Goal: Task Accomplishment & Management: Use online tool/utility

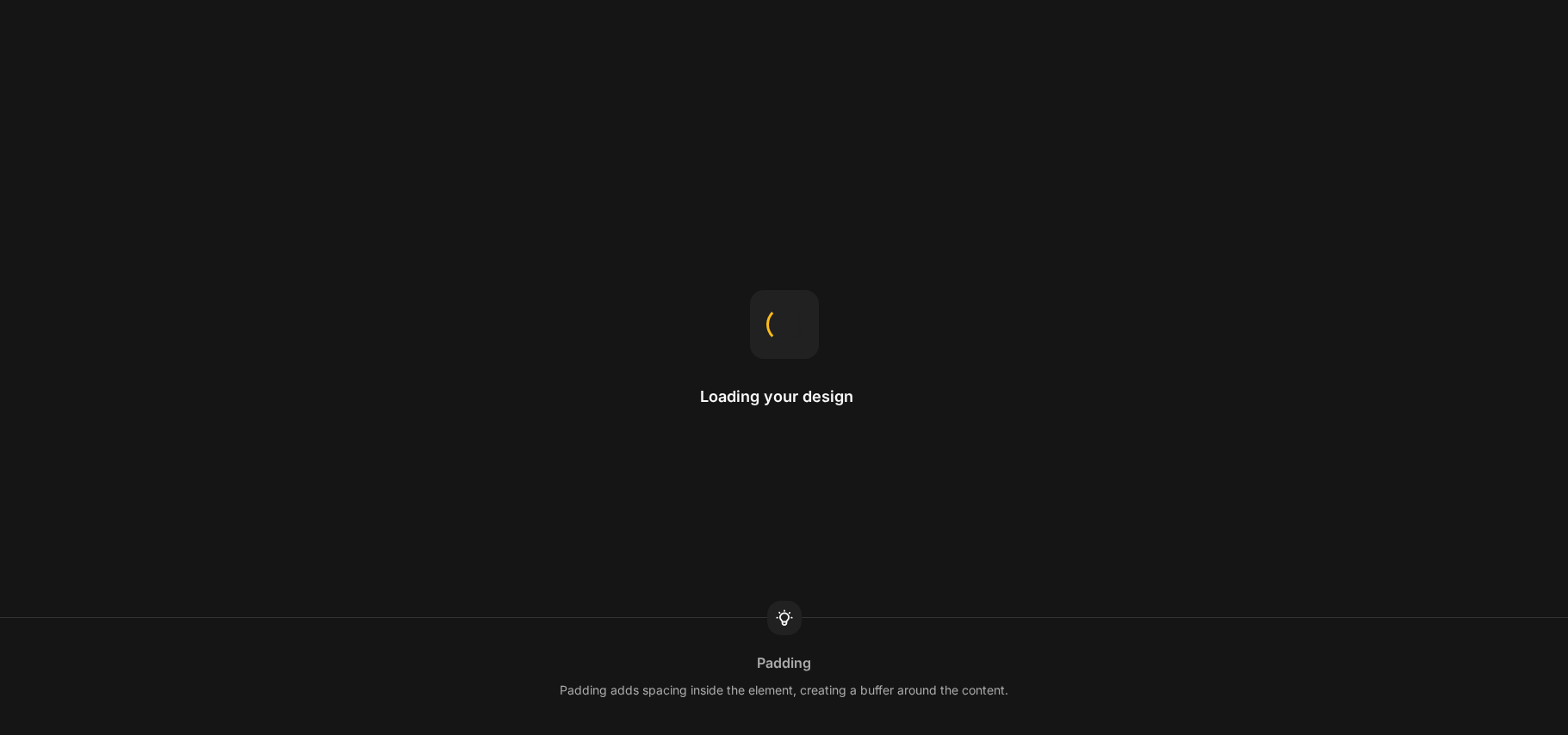
click at [799, 397] on h2 "Loading your design" at bounding box center [784, 397] width 168 height 21
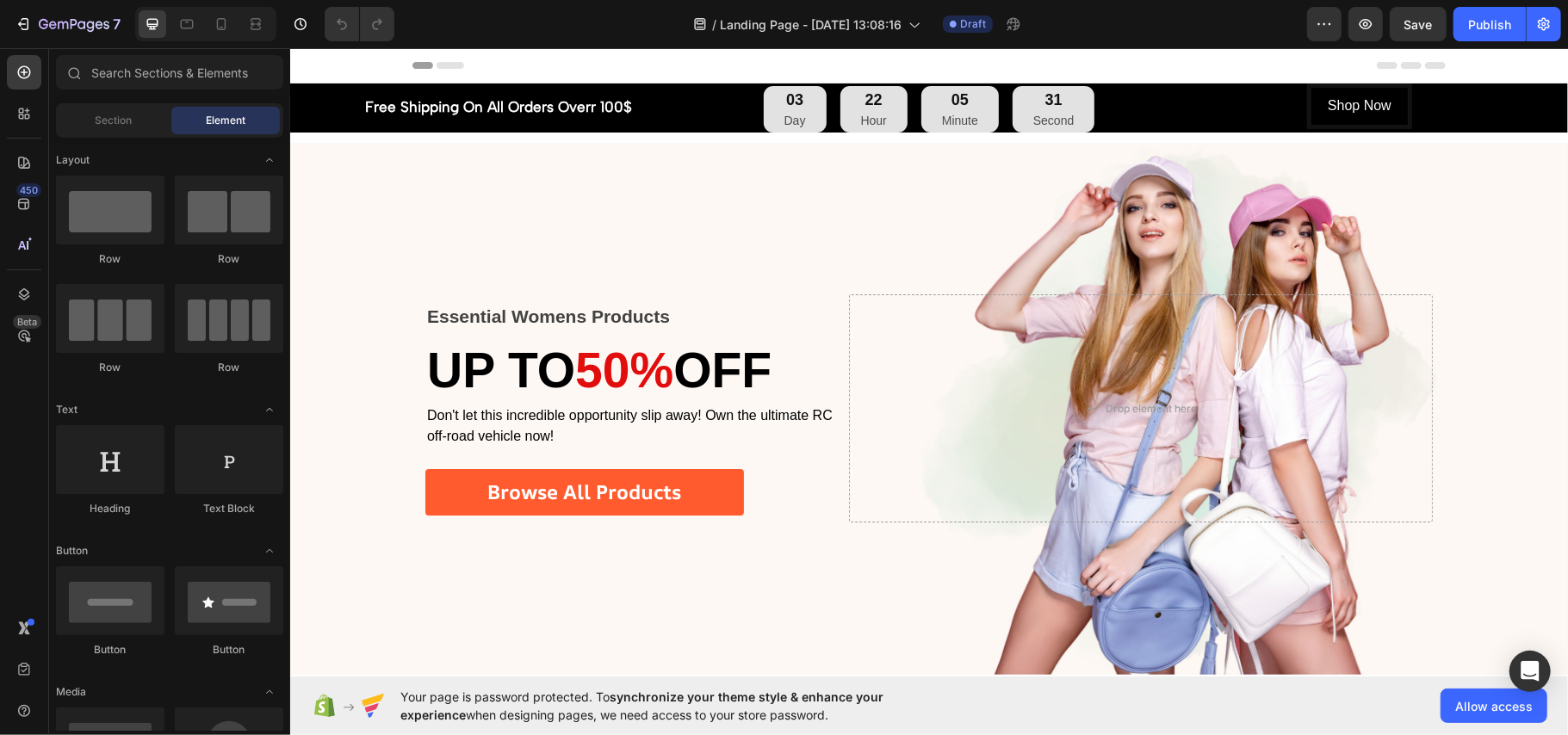
click at [1165, 14] on div "/ Landing Page - [DATE] 13:08:16 Draft" at bounding box center [857, 24] width 899 height 34
click at [596, 17] on div "/ Landing Page - [DATE] 13:08:16 Draft" at bounding box center [857, 24] width 899 height 34
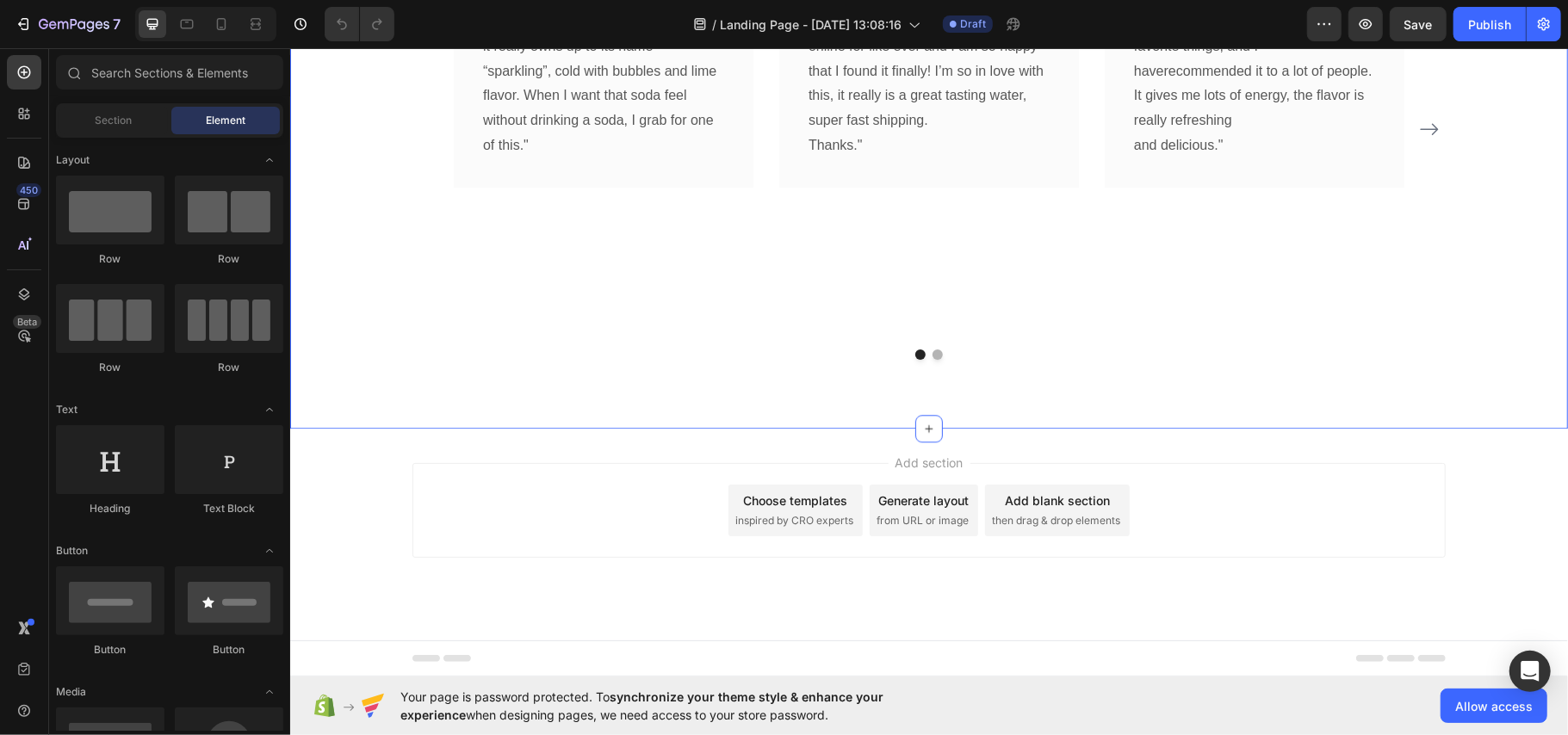
scroll to position [3108, 0]
click at [921, 423] on icon at bounding box center [928, 428] width 13 height 13
click at [111, 118] on span "Section" at bounding box center [114, 121] width 37 height 15
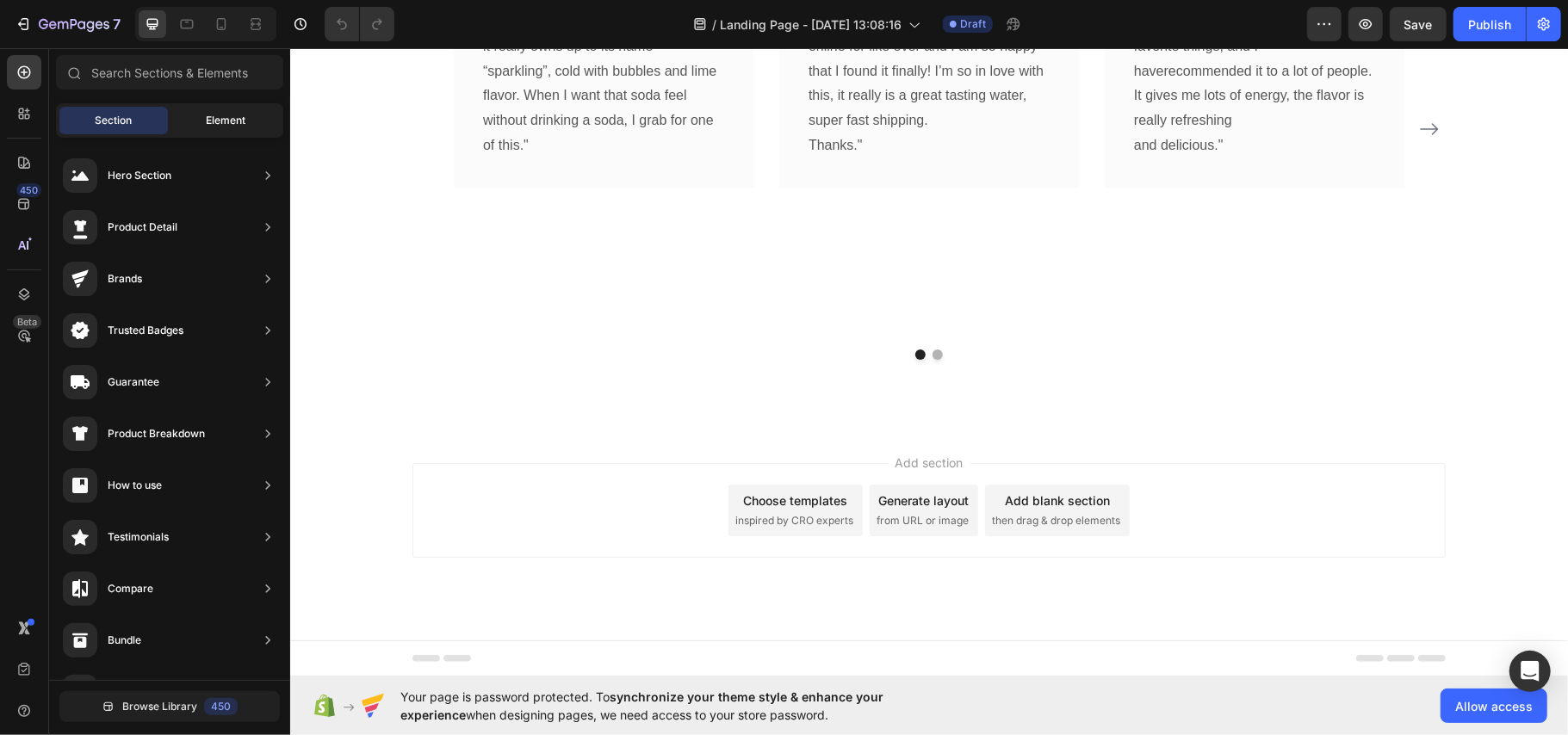
click at [217, 118] on span "Element" at bounding box center [225, 121] width 40 height 15
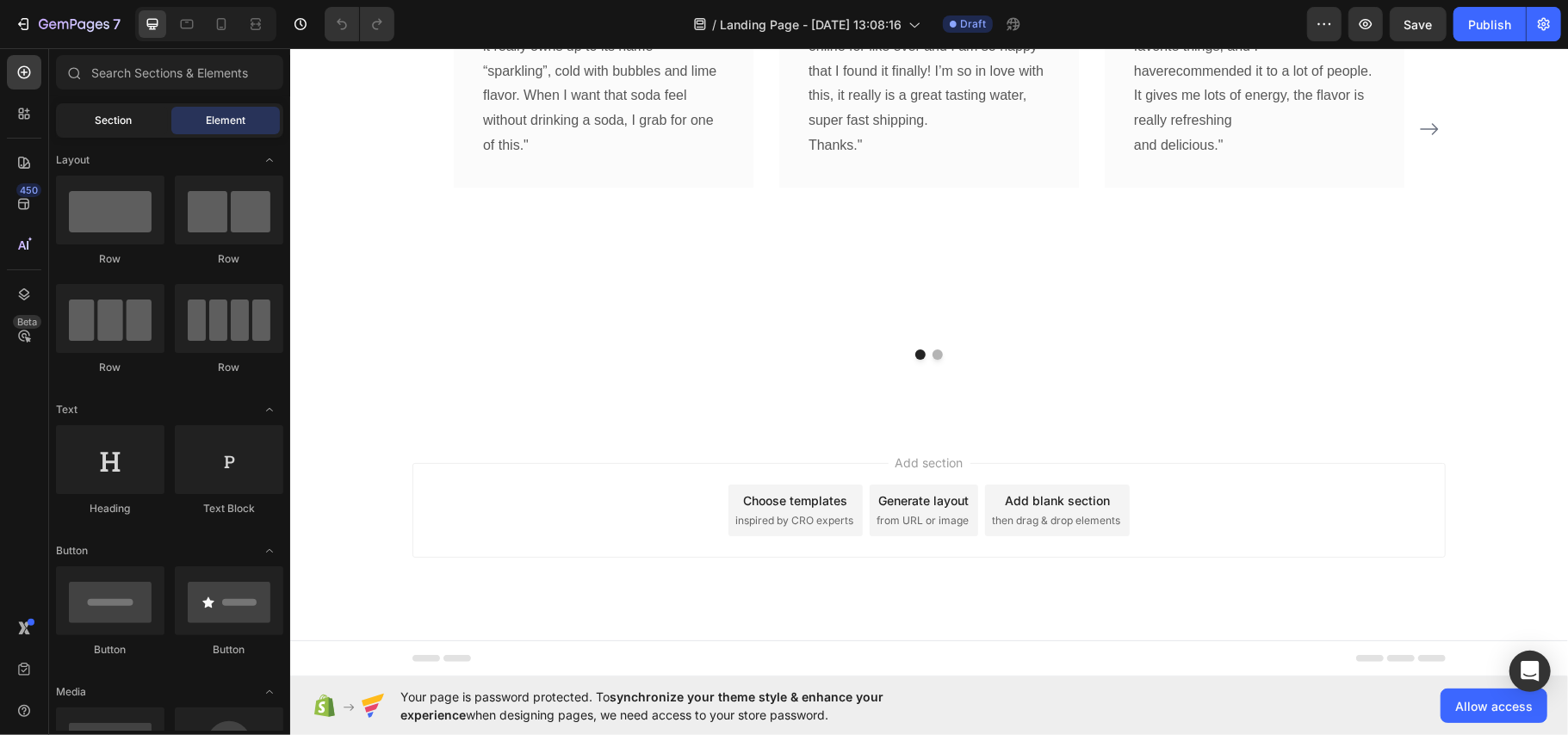
click at [151, 117] on div "Section" at bounding box center [113, 120] width 108 height 28
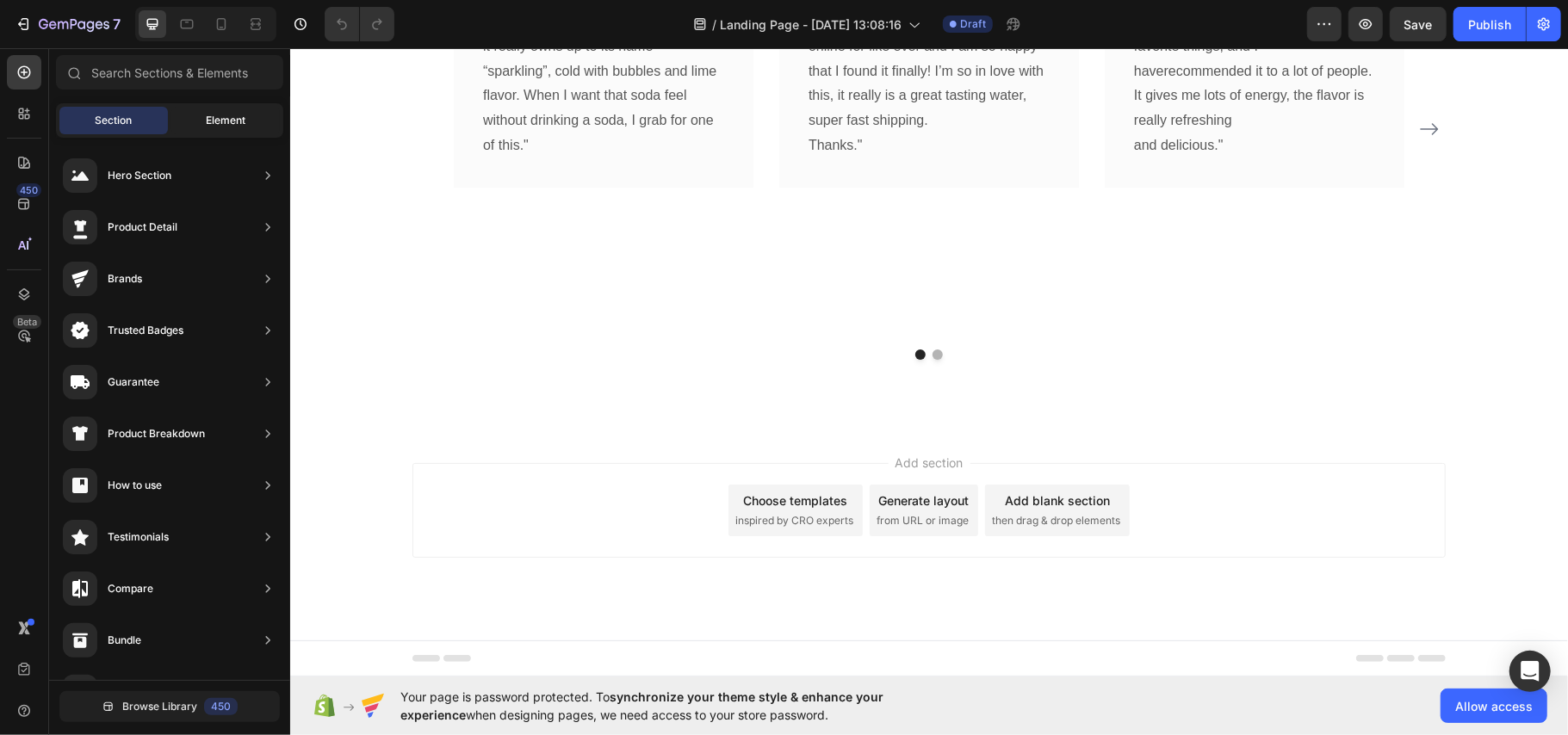
click at [232, 123] on span "Element" at bounding box center [225, 121] width 40 height 15
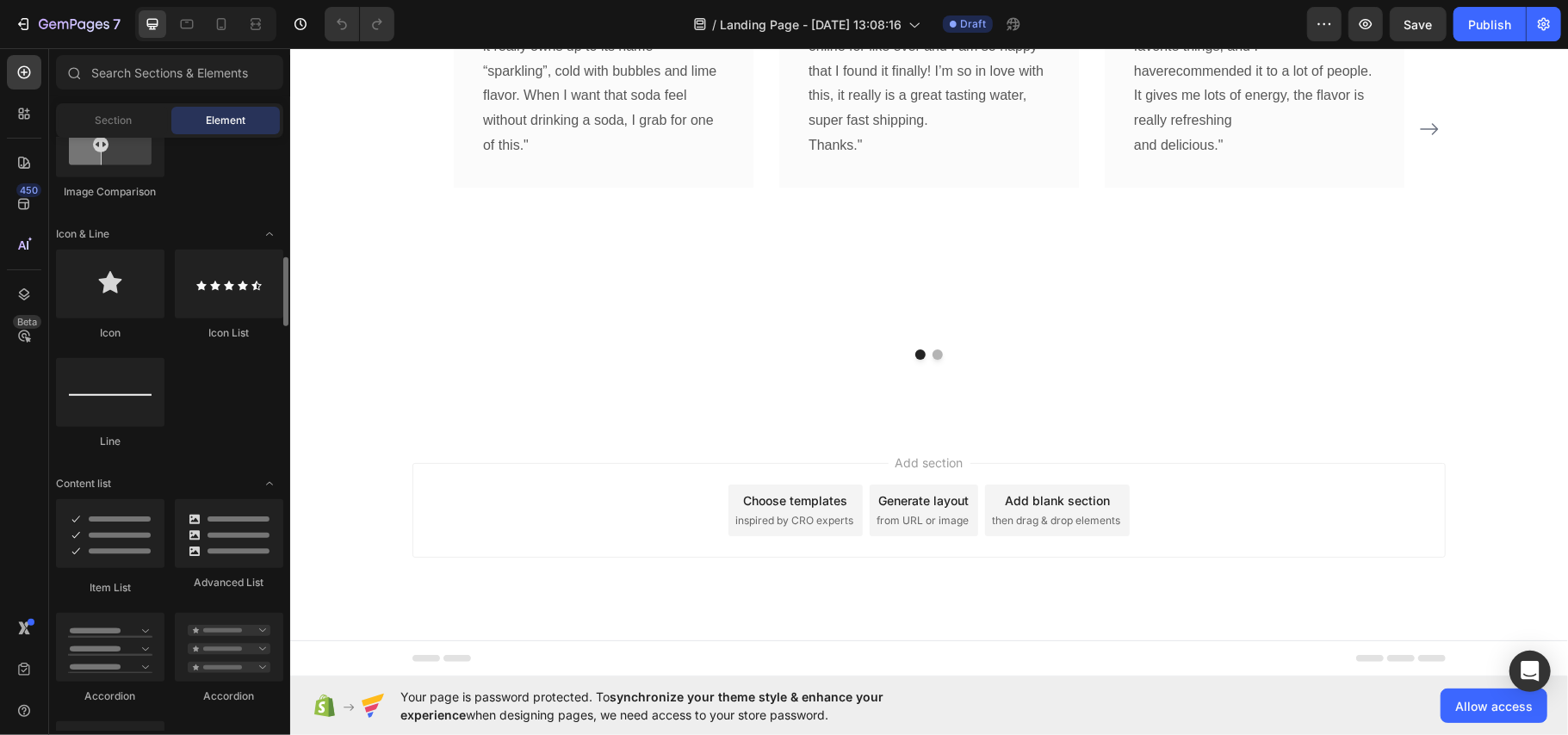
scroll to position [1148, 0]
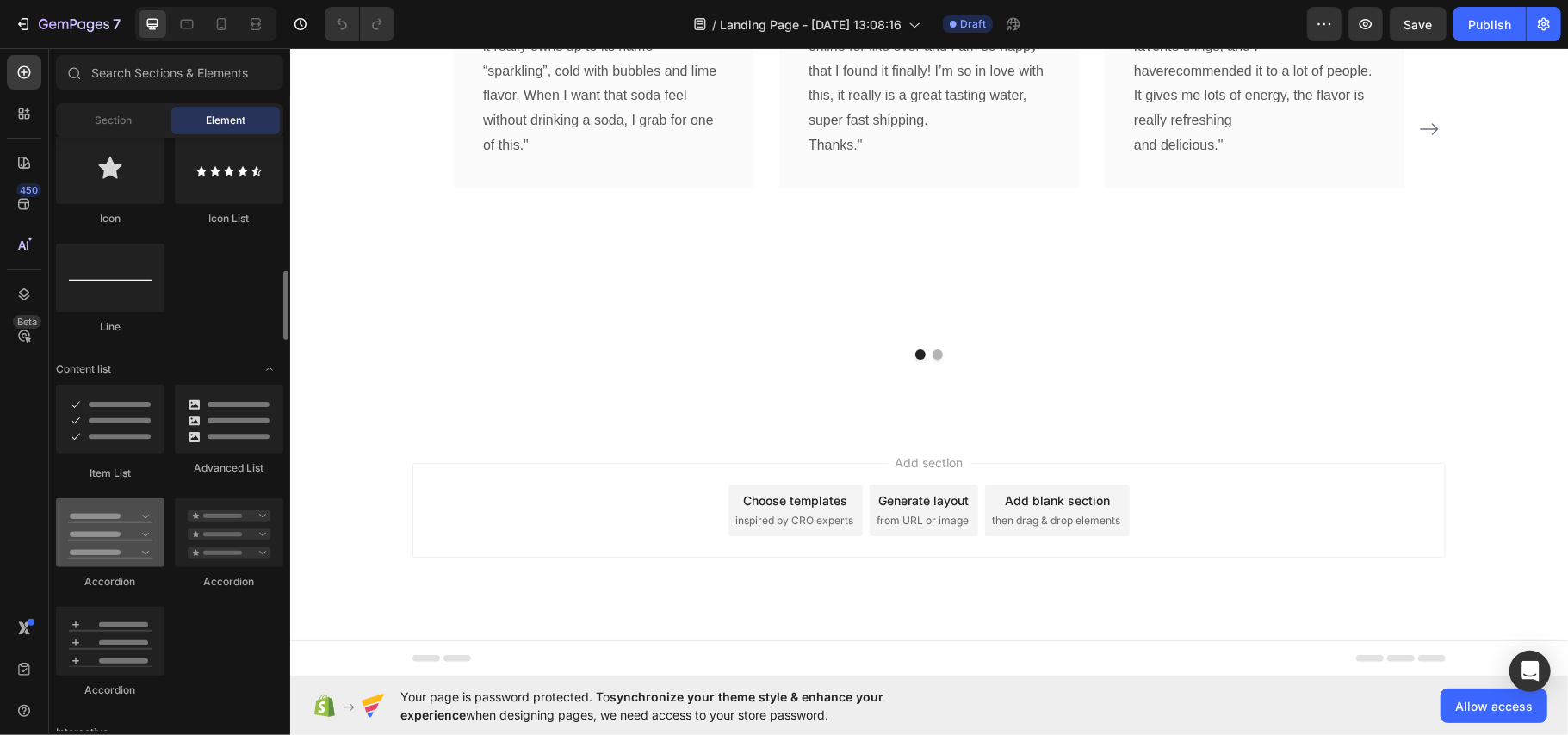
click at [105, 548] on div at bounding box center [110, 532] width 108 height 68
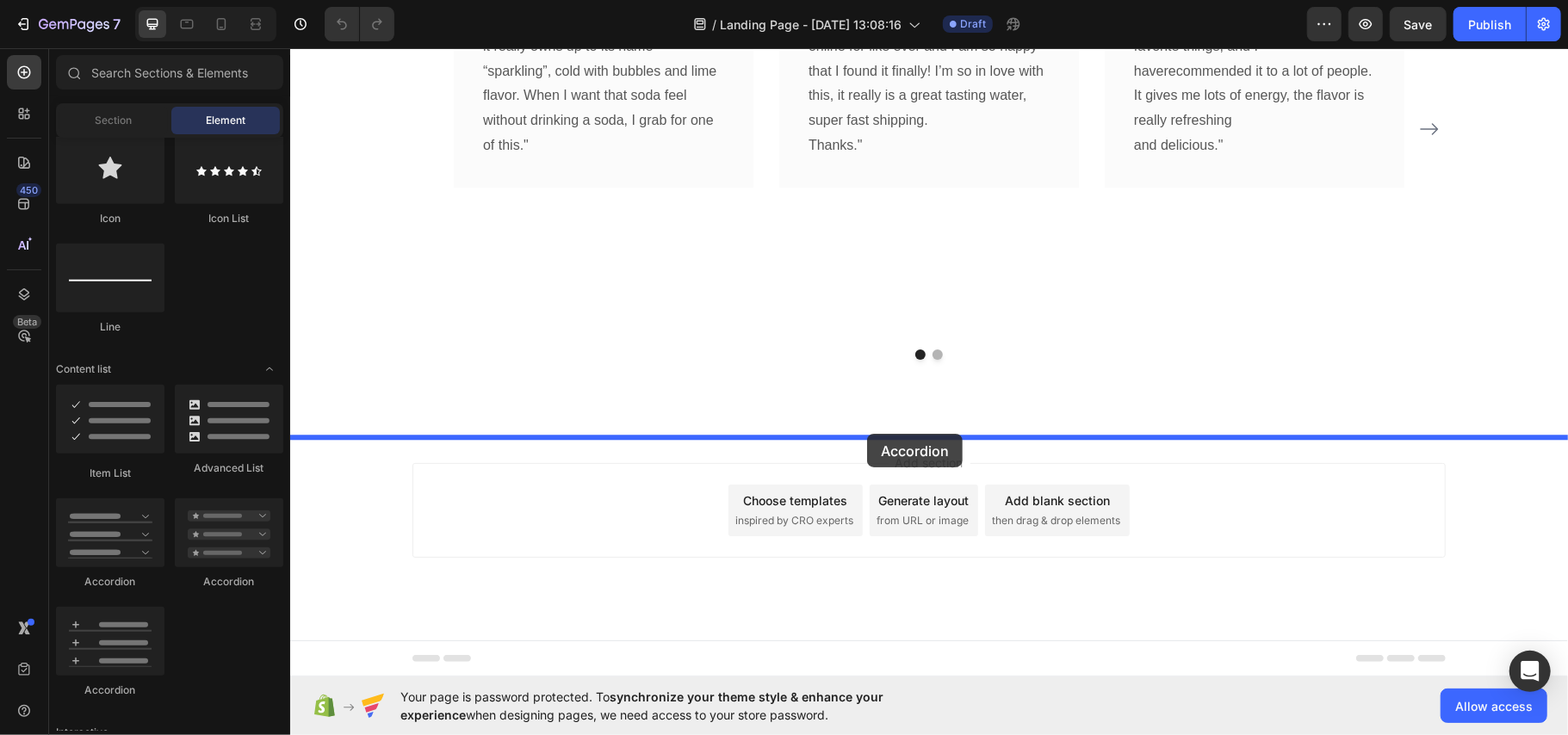
drag, startPoint x: 394, startPoint y: 595, endPoint x: 866, endPoint y: 433, distance: 499.0
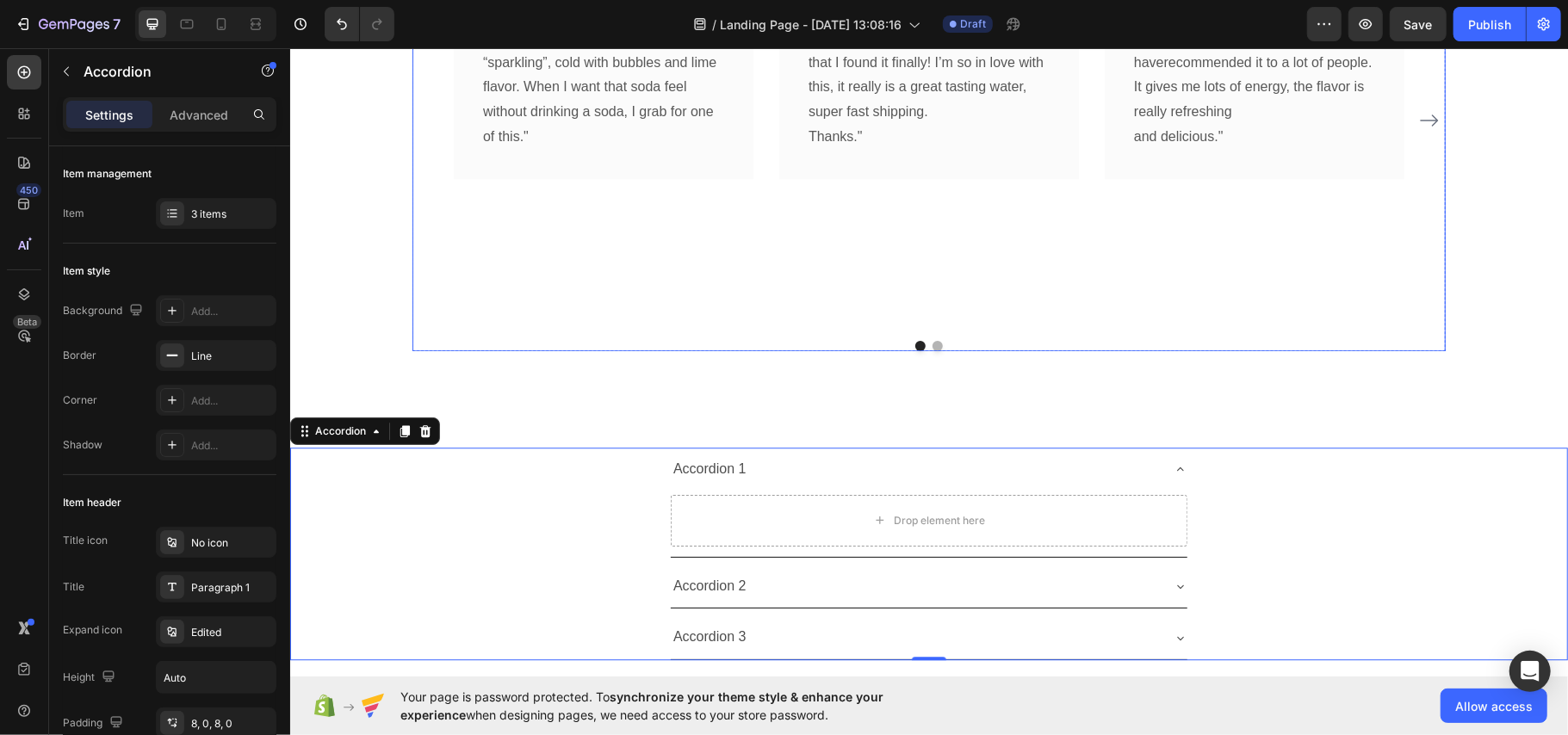
scroll to position [3223, 0]
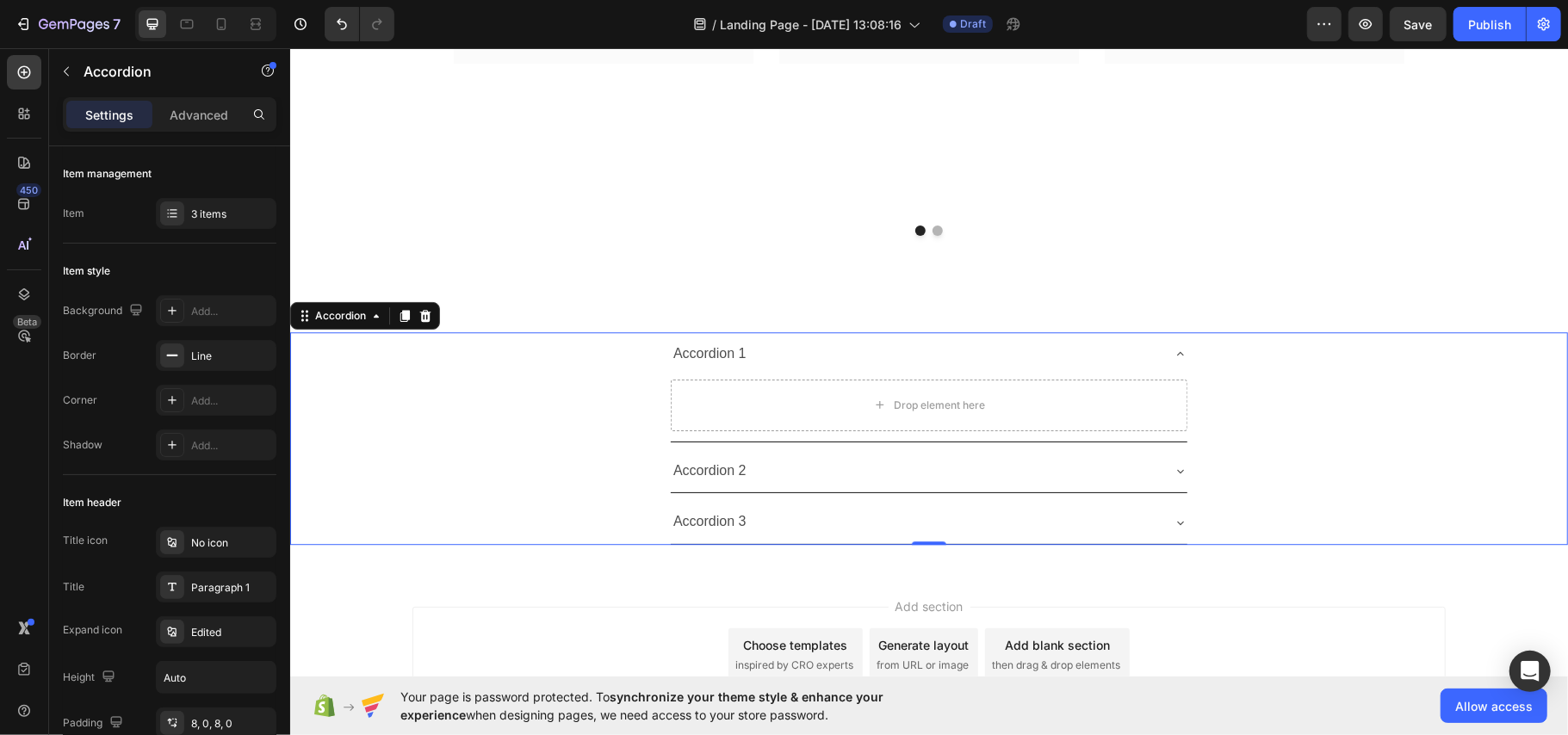
click at [1172, 359] on icon at bounding box center [1179, 353] width 13 height 13
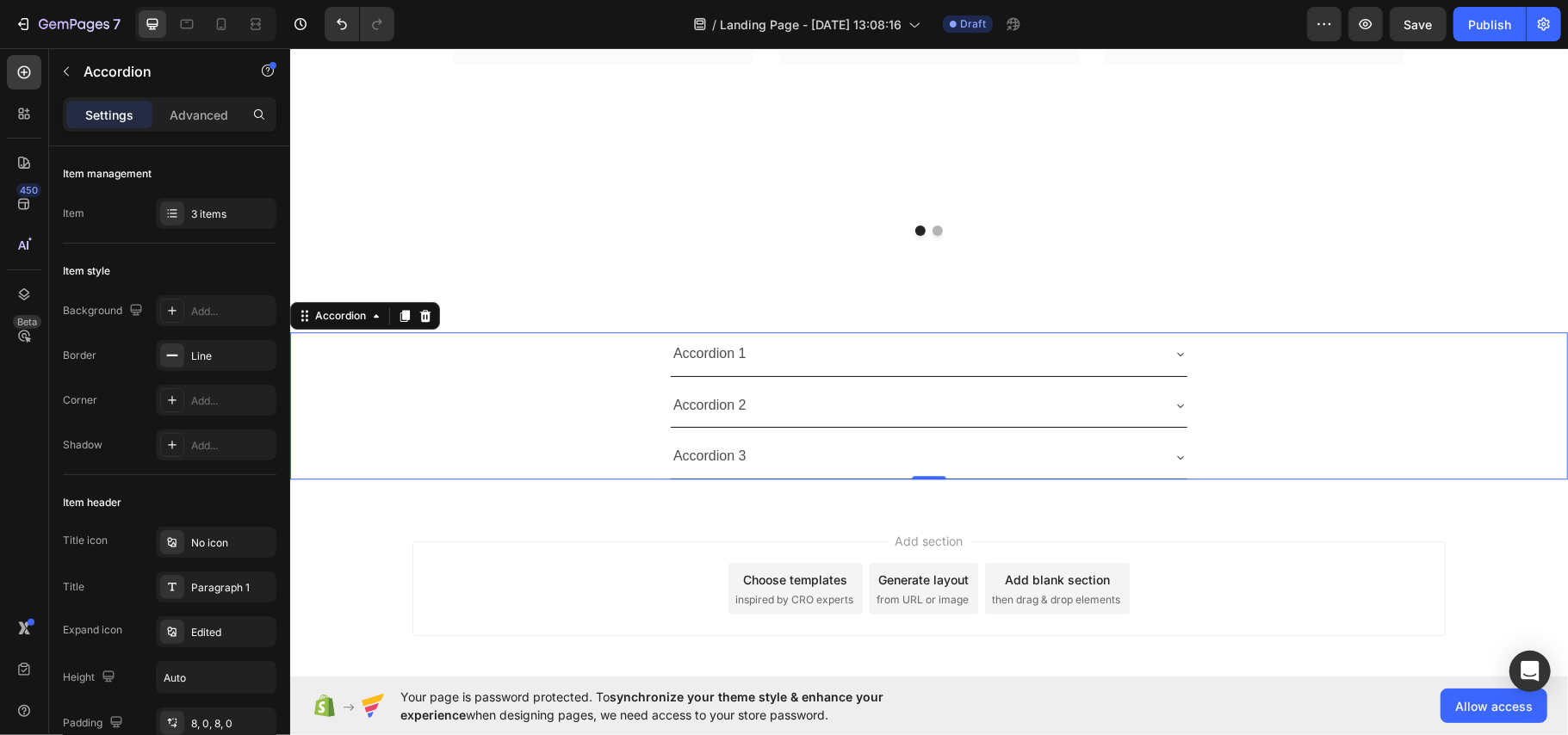
click at [1172, 412] on icon at bounding box center [1179, 404] width 13 height 13
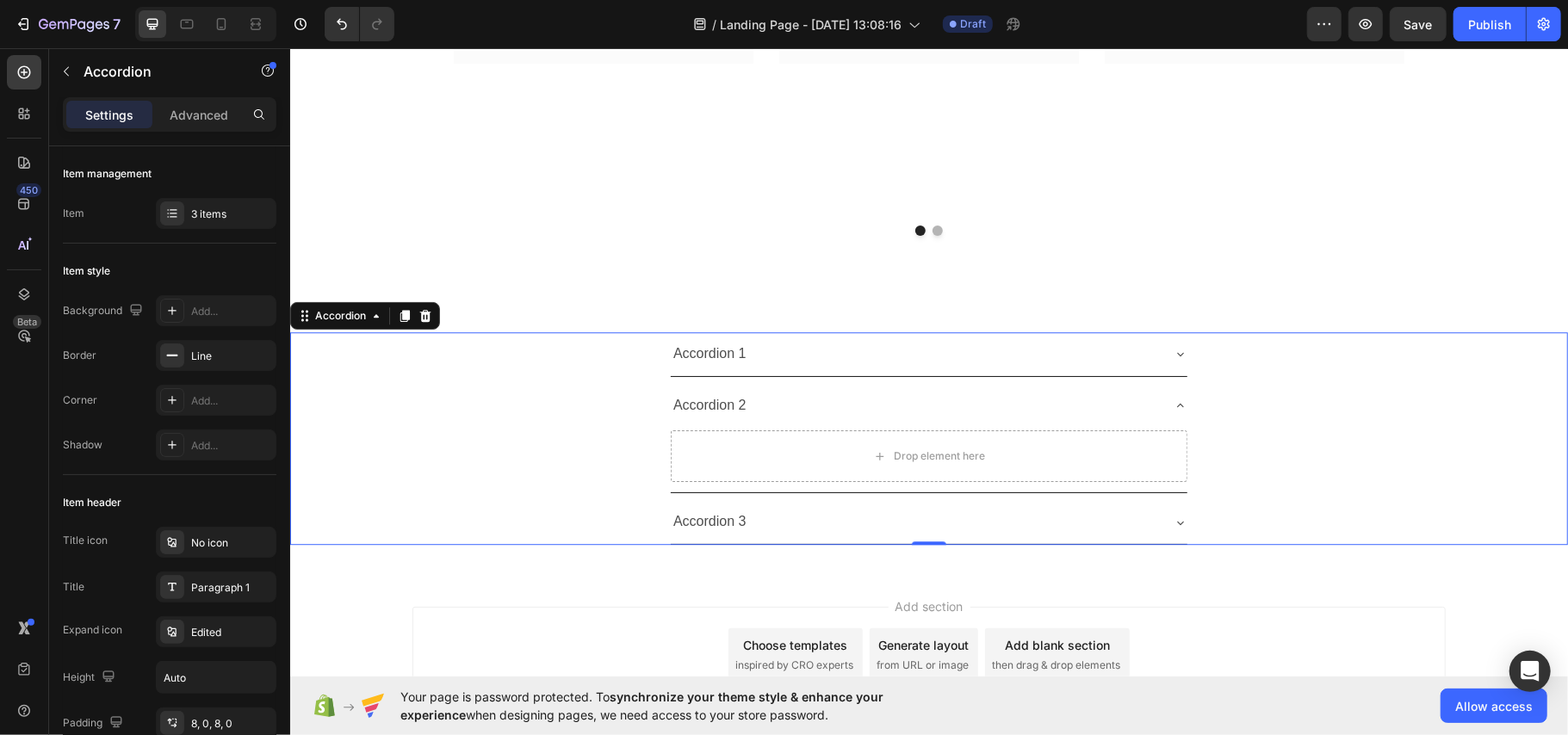
click at [1172, 359] on icon at bounding box center [1179, 353] width 13 height 13
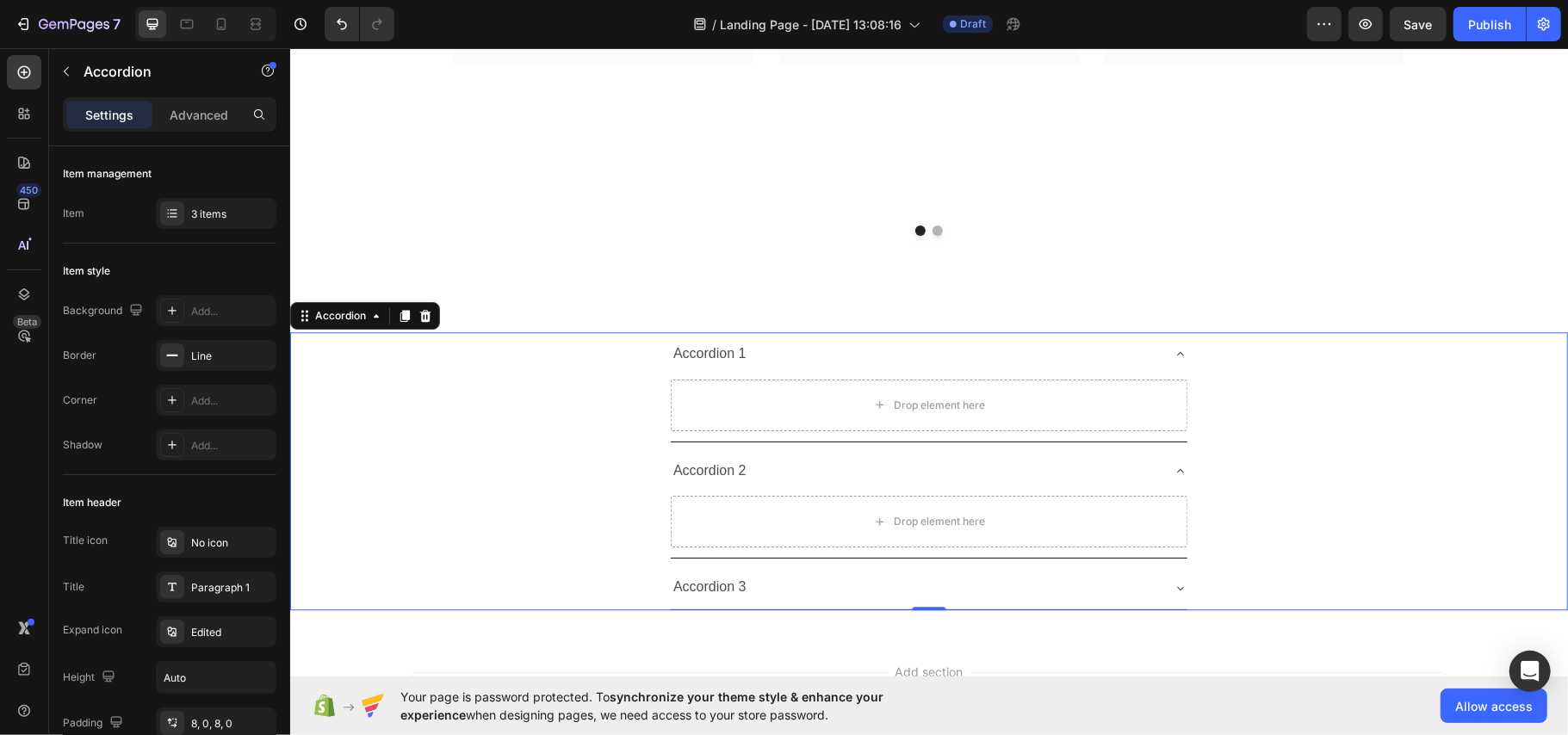
click at [500, 375] on div "Accordion 1 Drop element here" at bounding box center [928, 387] width 1276 height 110
click at [1172, 359] on icon at bounding box center [1179, 353] width 13 height 13
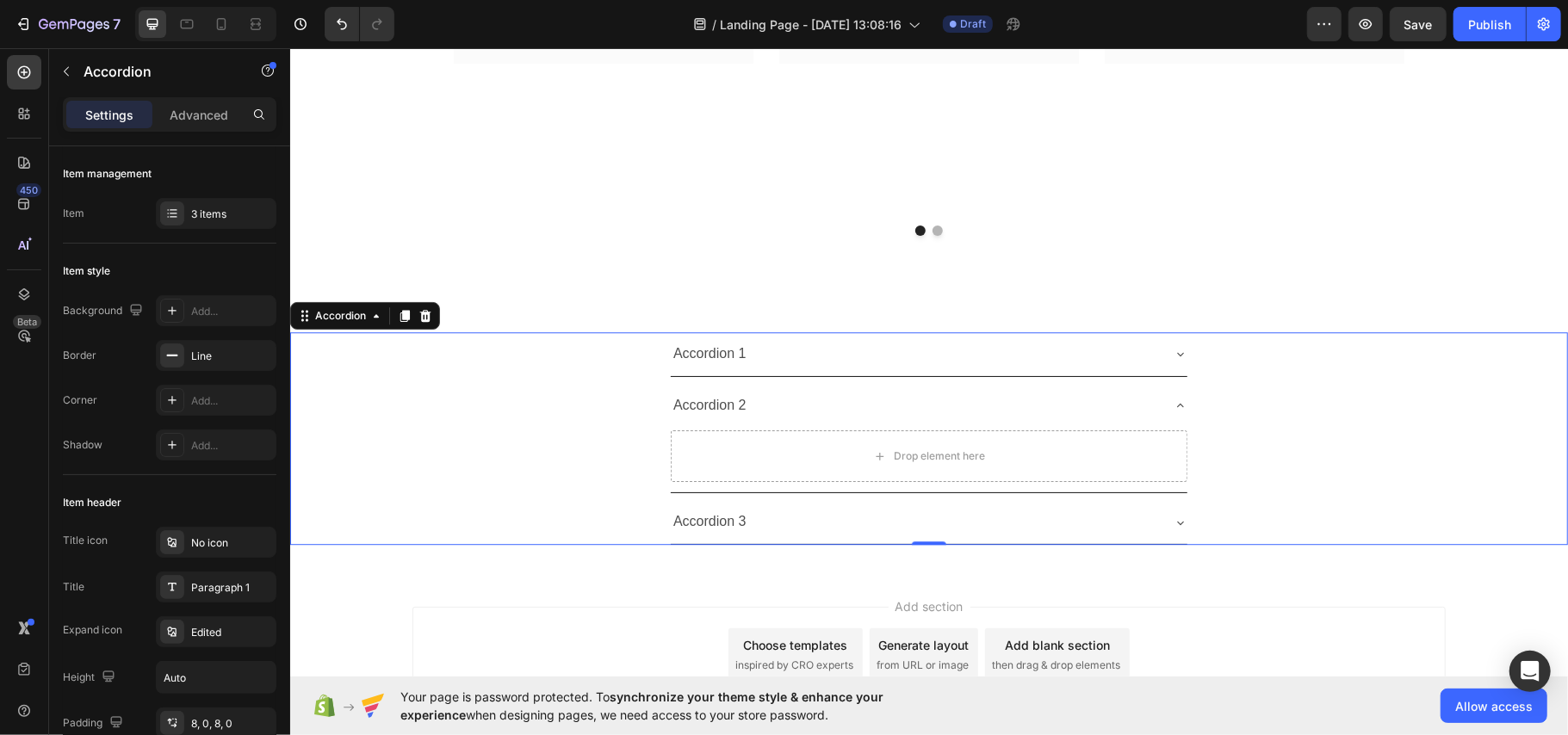
click at [1172, 412] on icon at bounding box center [1179, 404] width 13 height 13
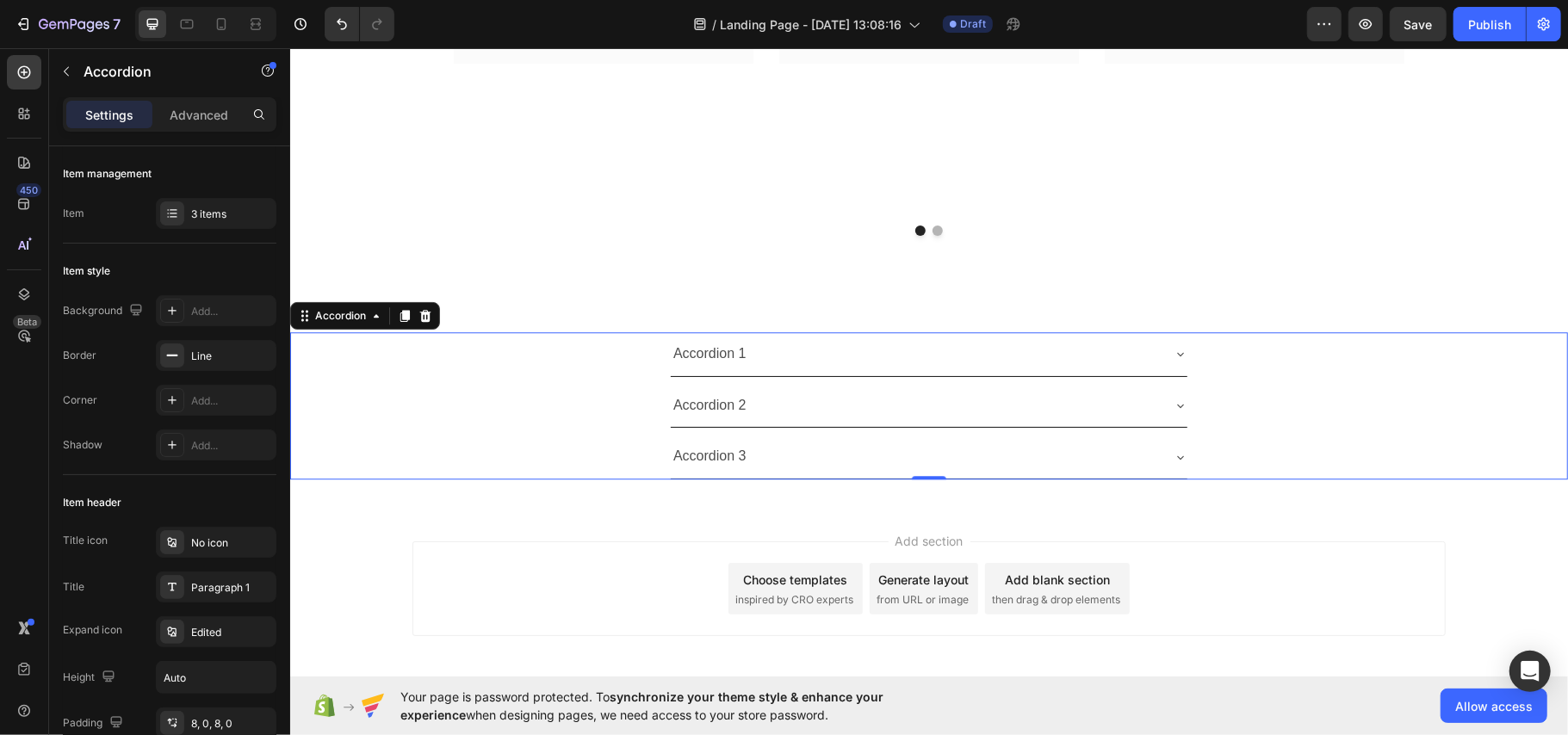
click at [1172, 459] on icon at bounding box center [1179, 456] width 13 height 13
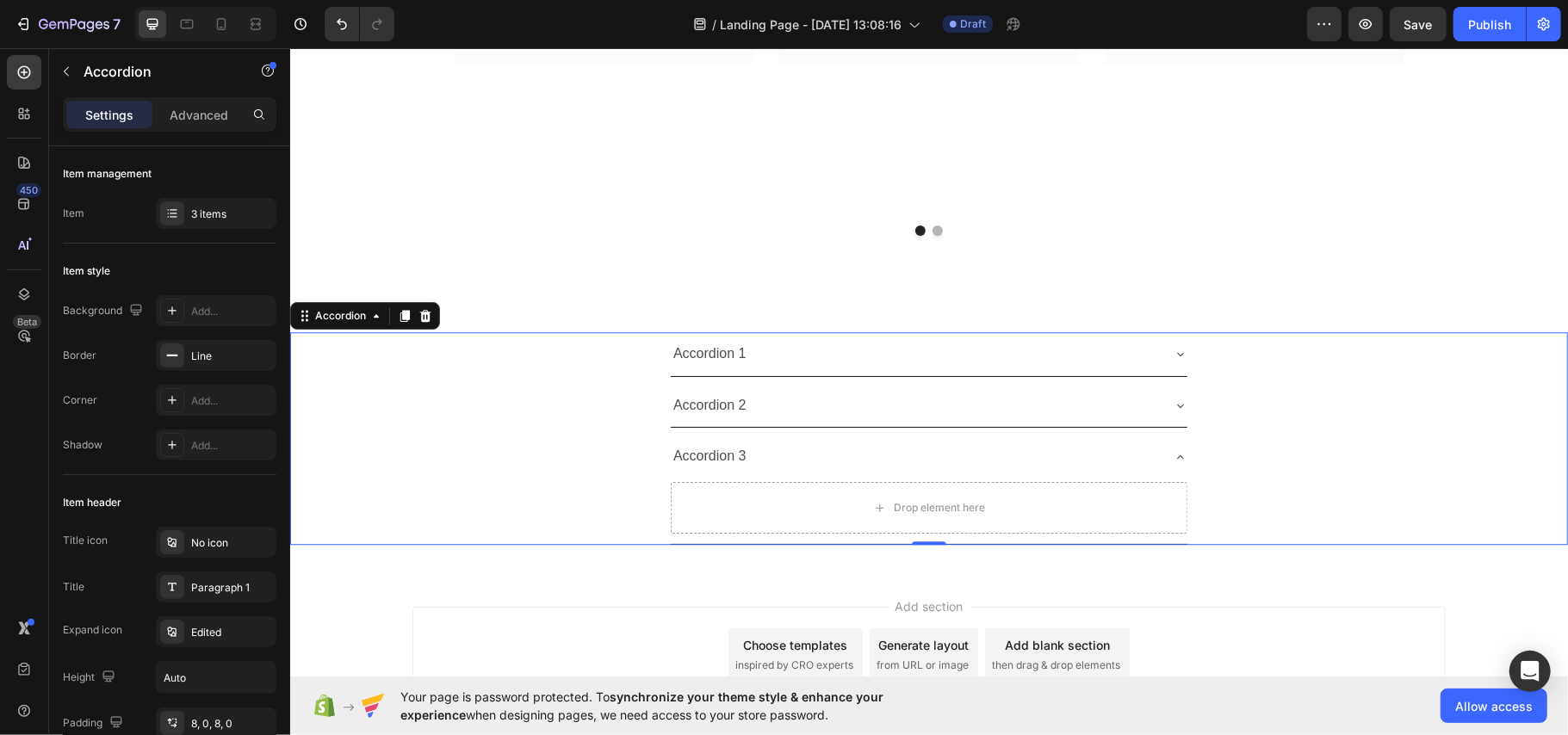
click at [1172, 459] on icon at bounding box center [1179, 456] width 13 height 13
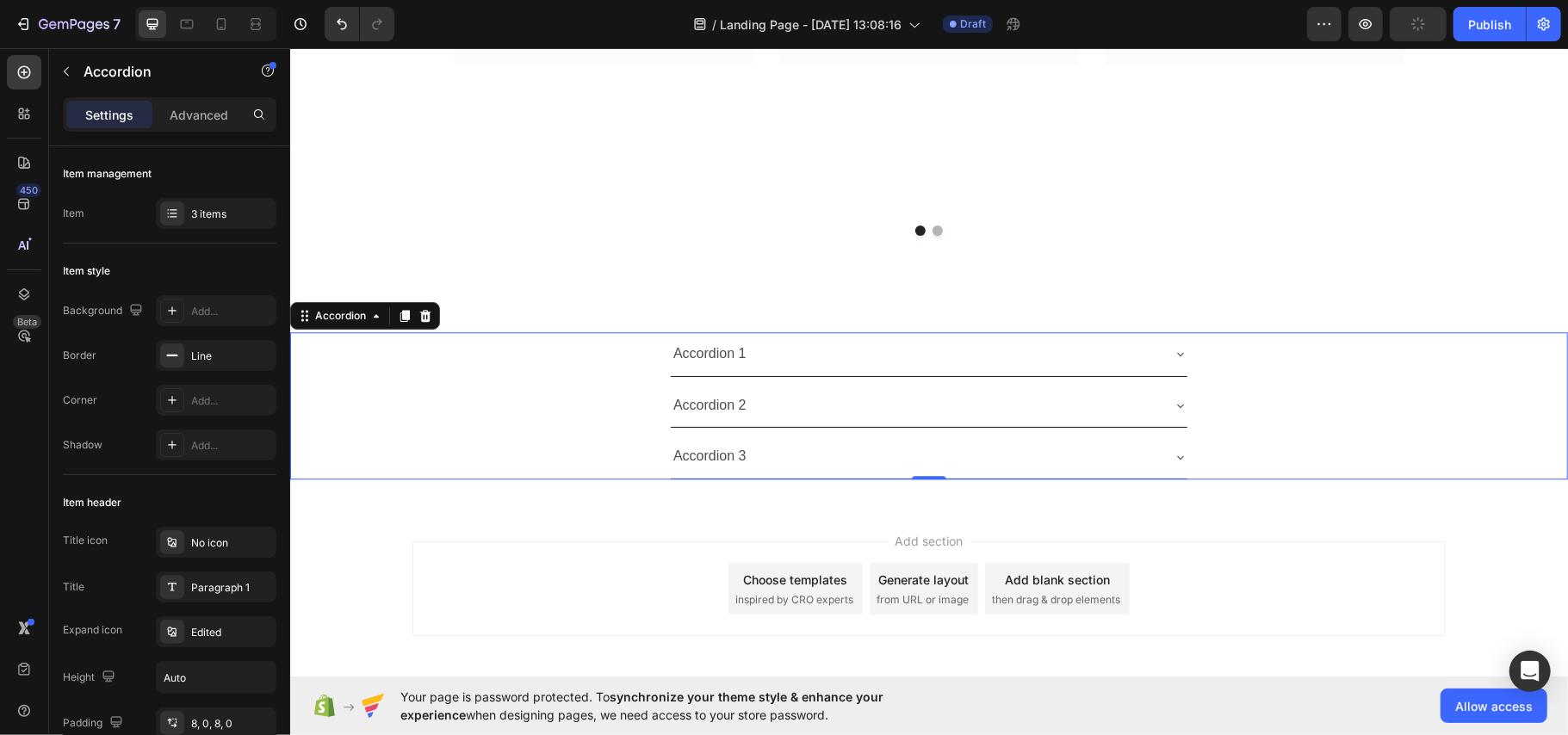
click at [696, 359] on div "Accordion 1" at bounding box center [708, 354] width 78 height 30
click at [696, 359] on p "Accordion 1" at bounding box center [708, 354] width 73 height 25
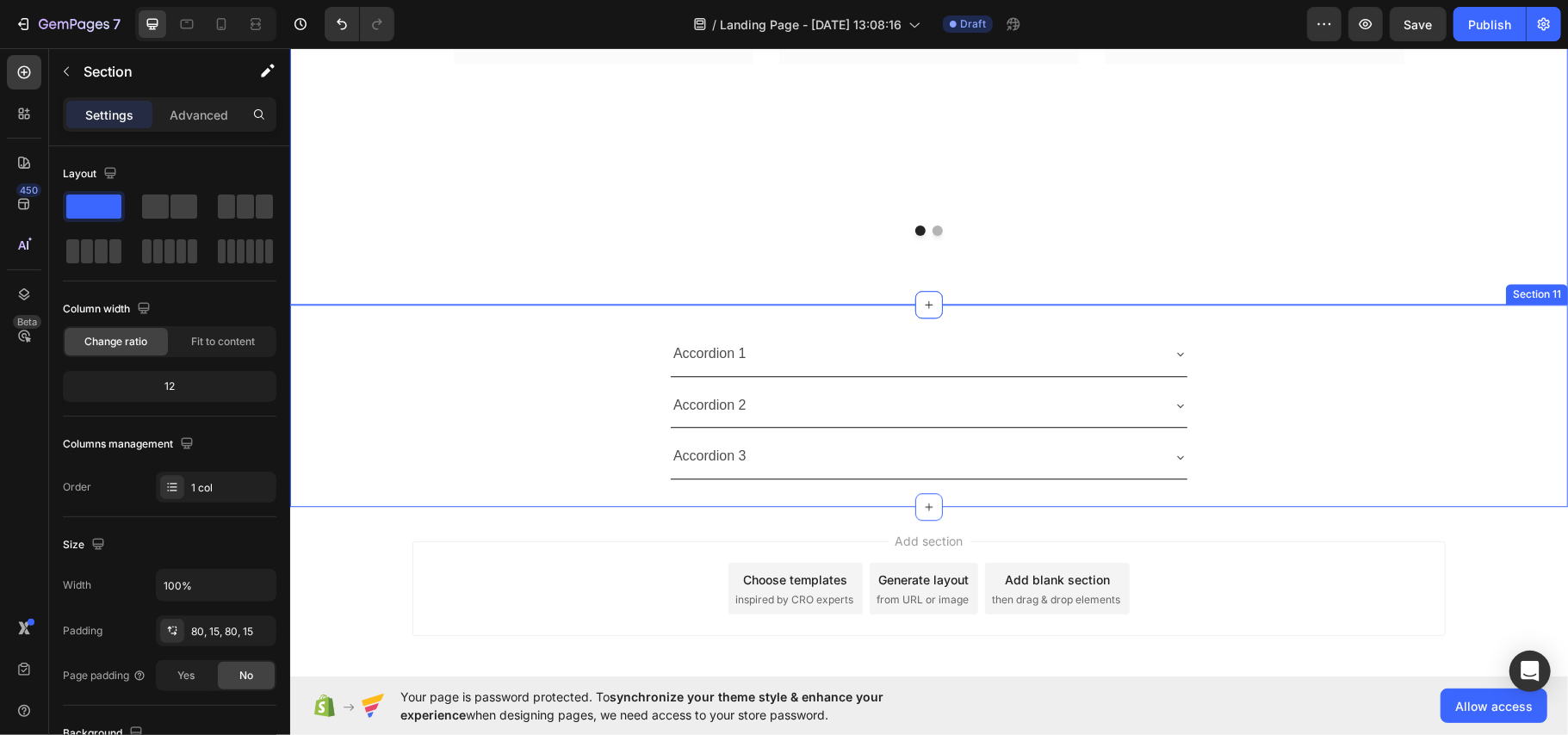
click at [1510, 331] on div "Accordion 1 Accordion 2 Accordion 3 Accordion Section 11" at bounding box center [928, 405] width 1278 height 203
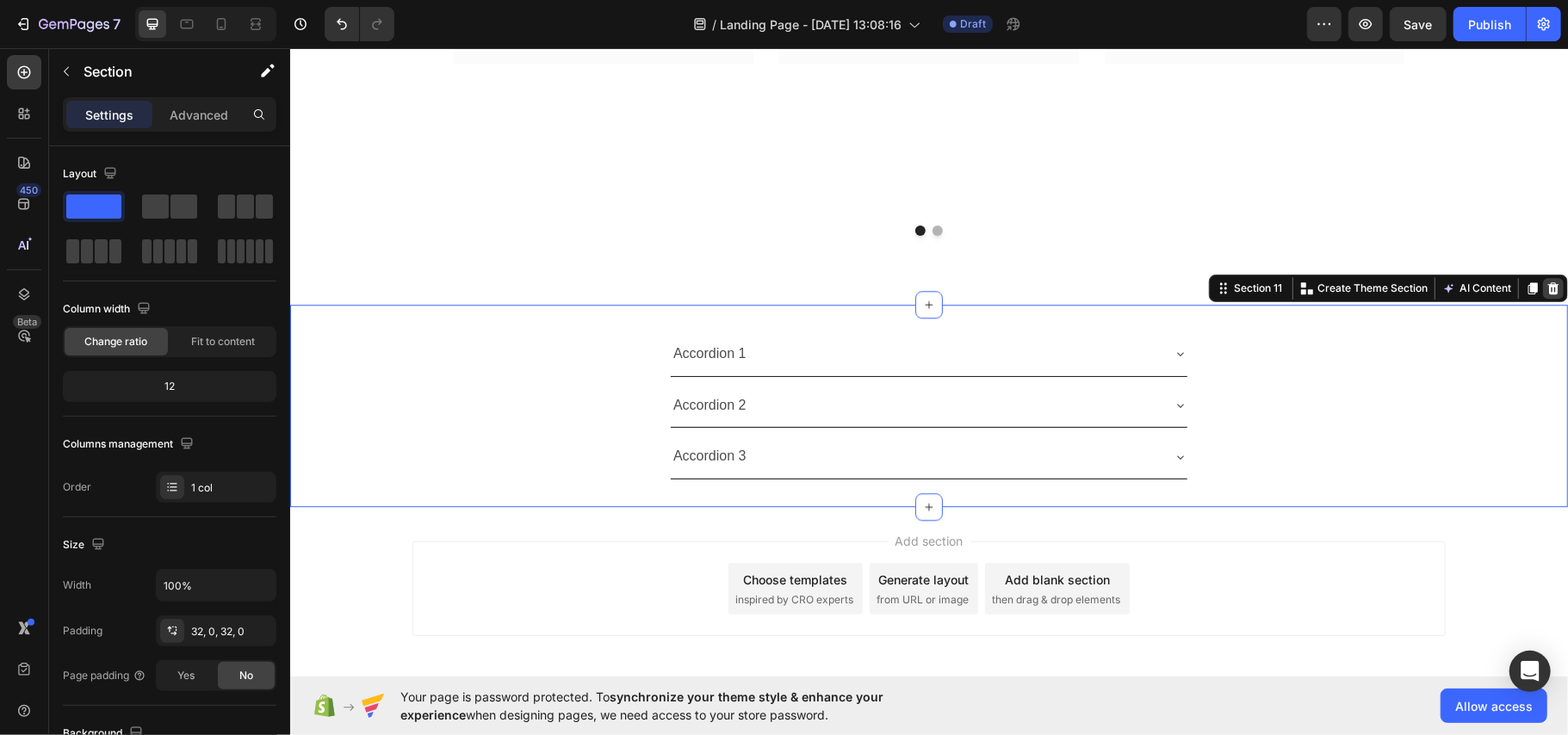
click at [1547, 294] on icon at bounding box center [1553, 287] width 11 height 12
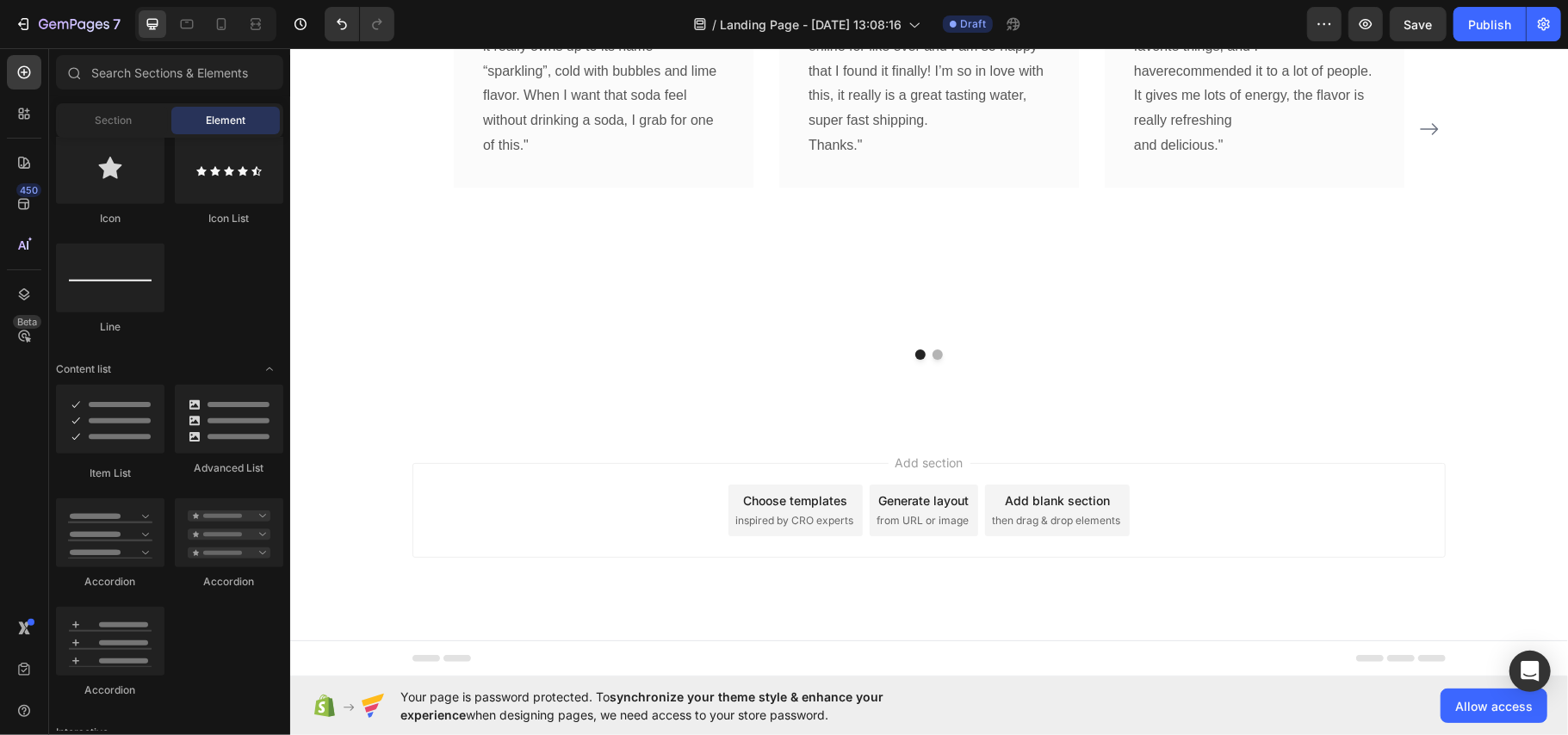
scroll to position [3108, 0]
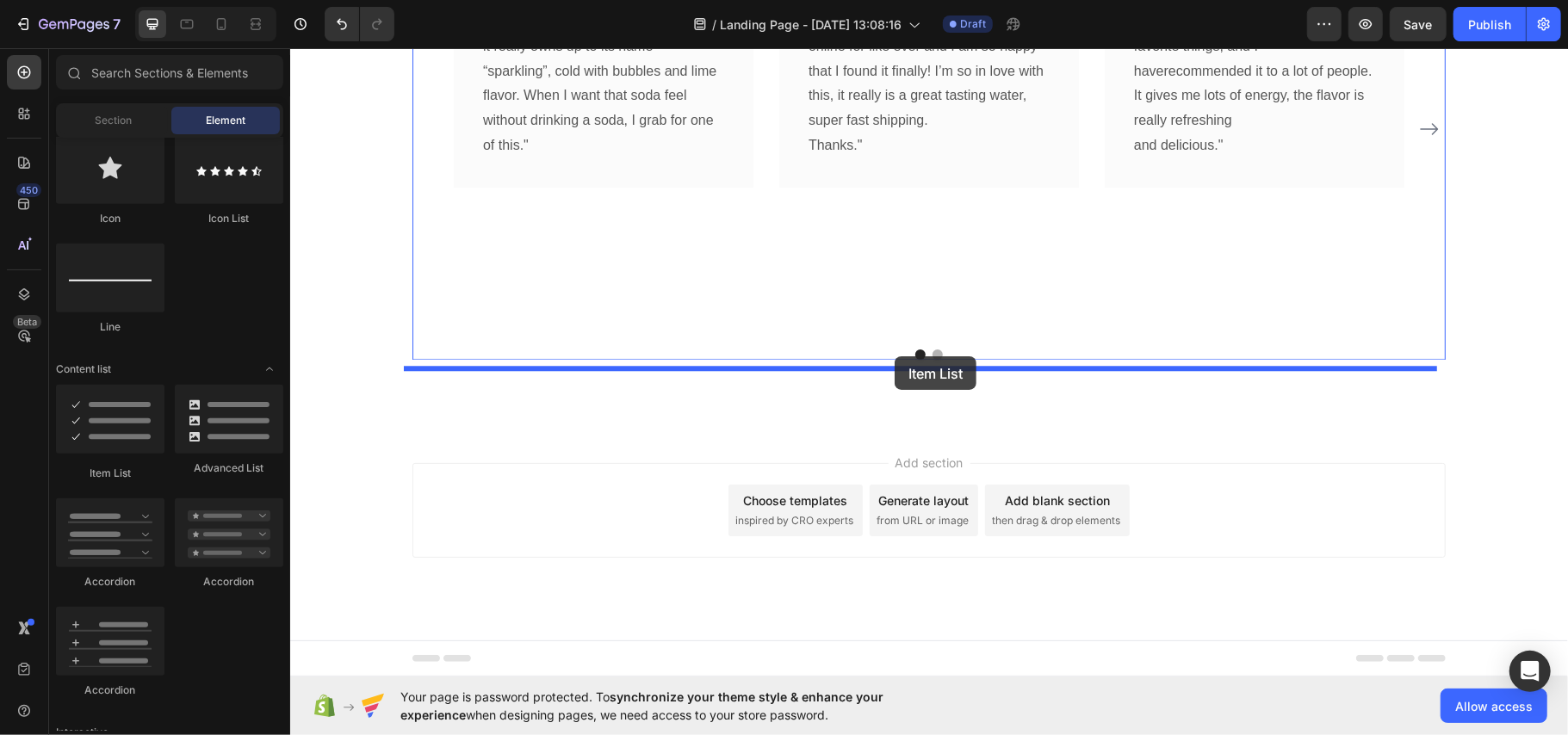
drag, startPoint x: 400, startPoint y: 471, endPoint x: 894, endPoint y: 356, distance: 507.2
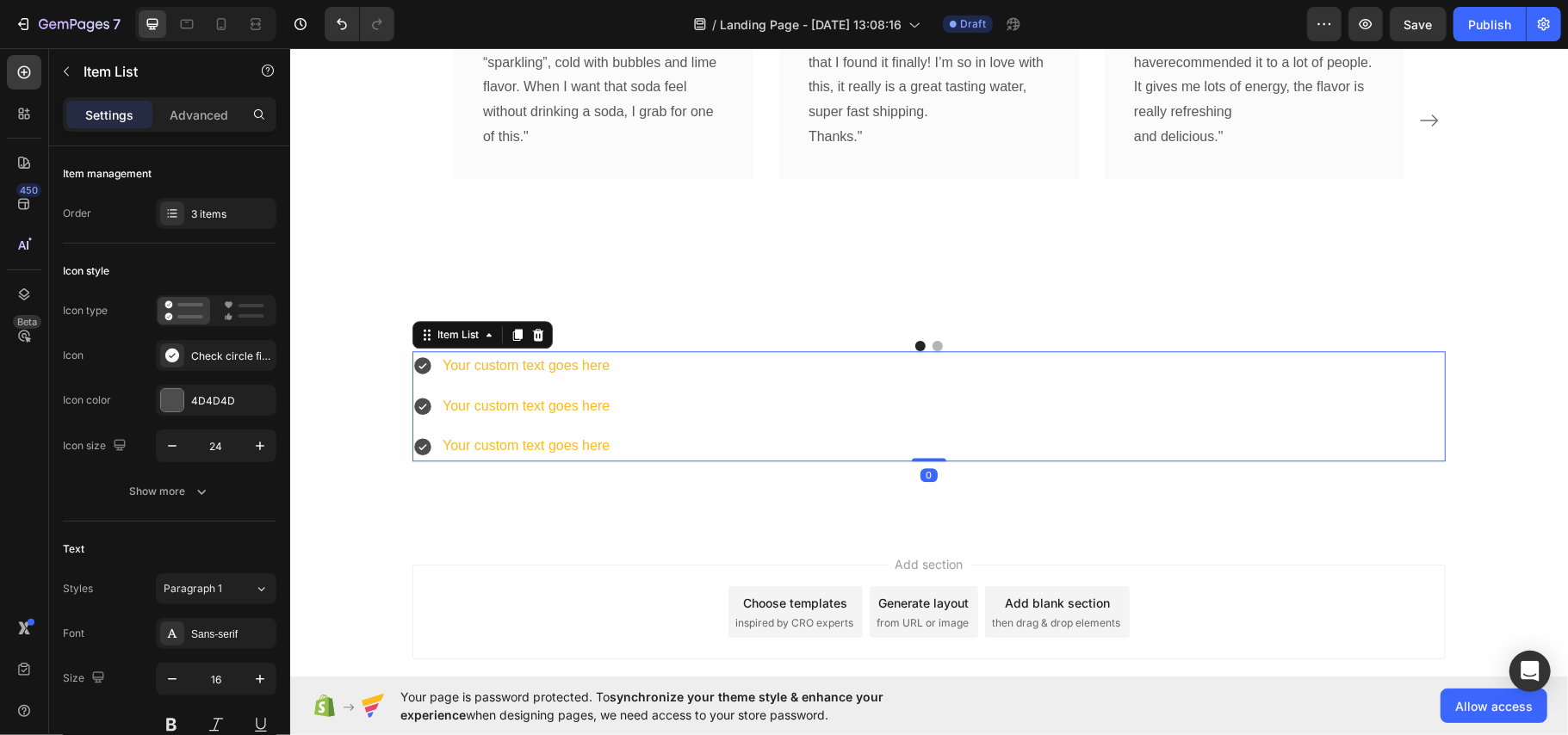
scroll to position [3220, 0]
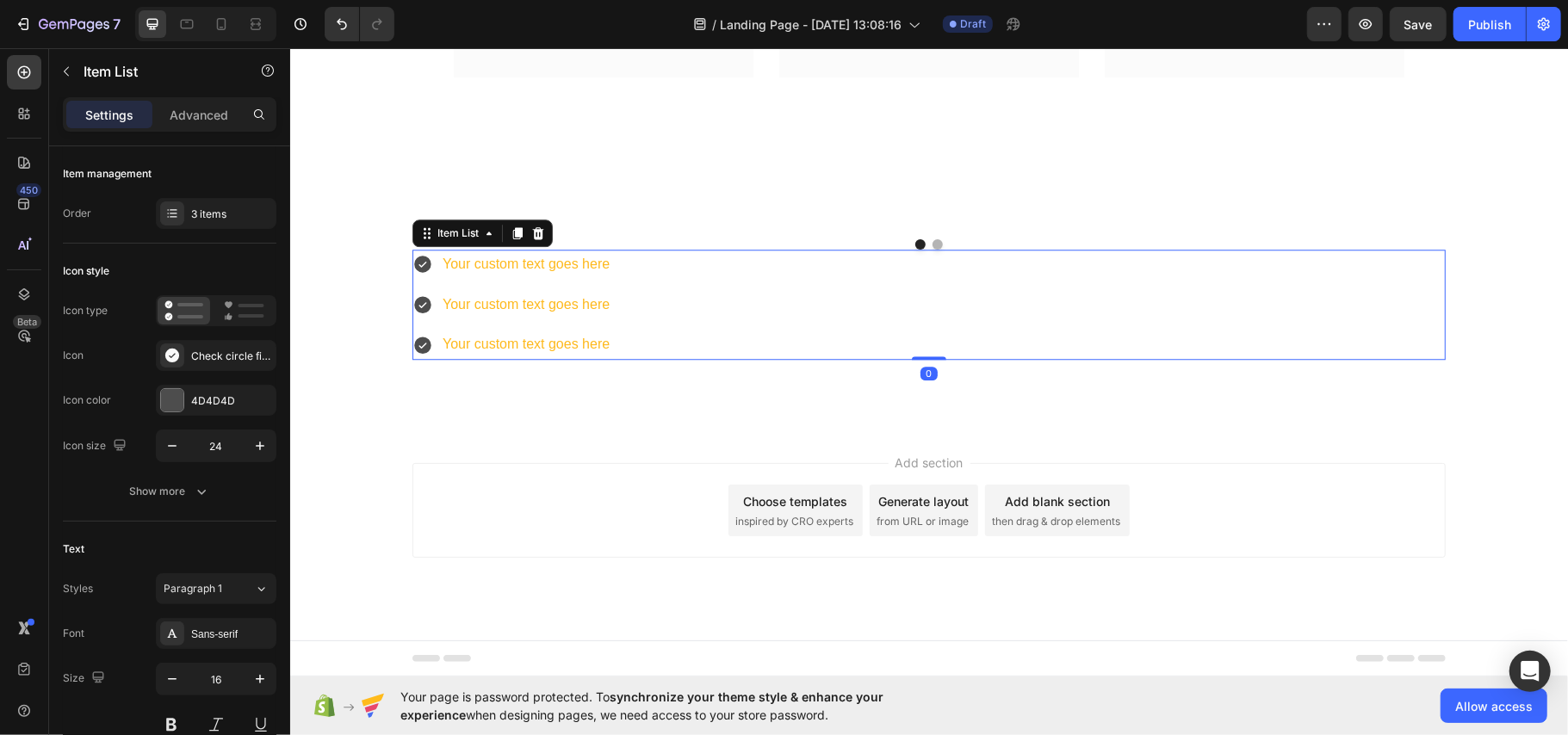
click at [300, 458] on div "Add section Choose templates inspired by CRO experts Generate layout from URL o…" at bounding box center [928, 533] width 1278 height 212
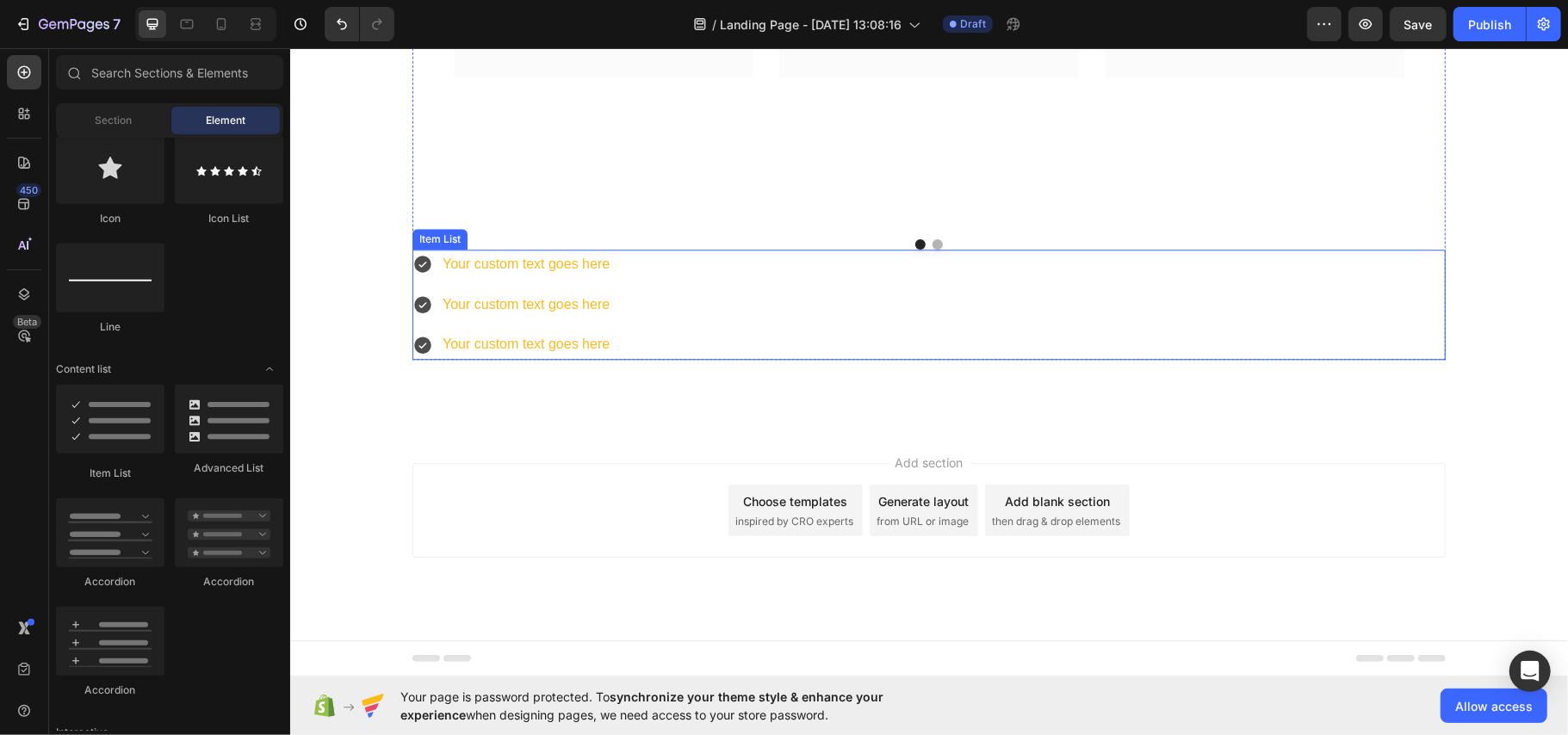
click at [935, 268] on div "Your custom text goes here Your custom text goes here Your custom text goes here" at bounding box center [928, 304] width 1034 height 110
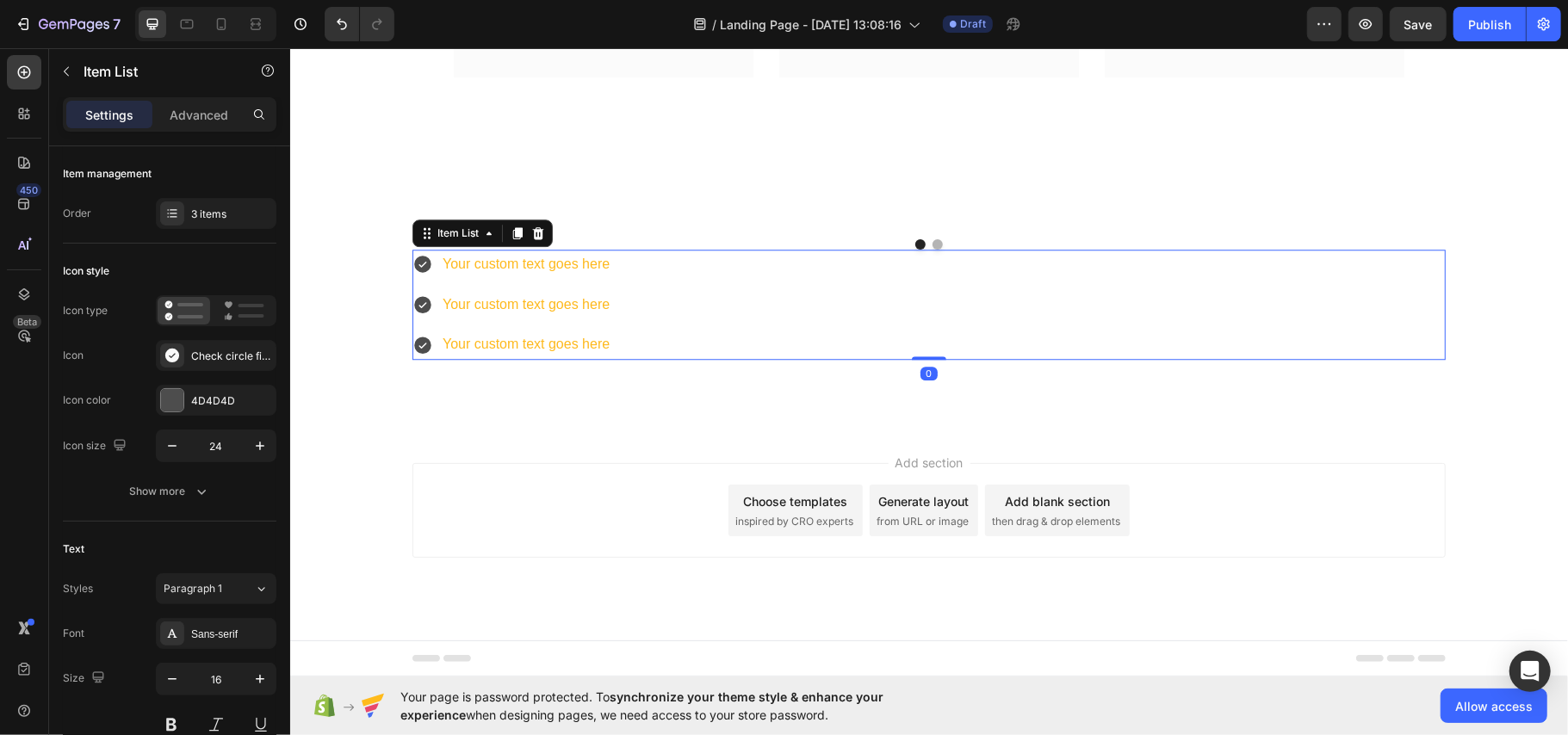
click at [582, 264] on div "Your custom text goes here" at bounding box center [525, 264] width 172 height 30
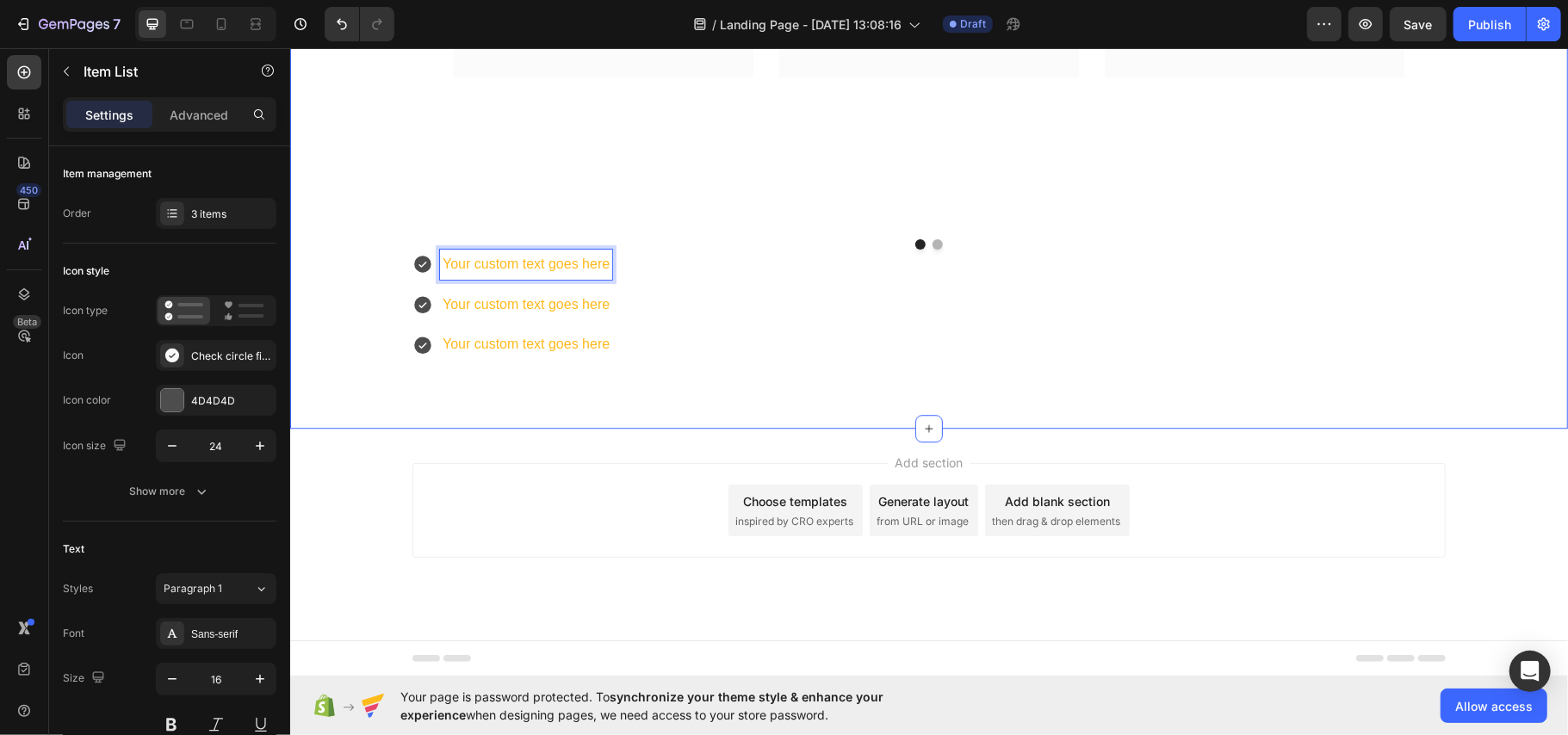
click at [327, 330] on div "Our customers love us Heading Image Icon Icon Icon Icon Icon Row [PERSON_NAME] …" at bounding box center [928, 54] width 1251 height 609
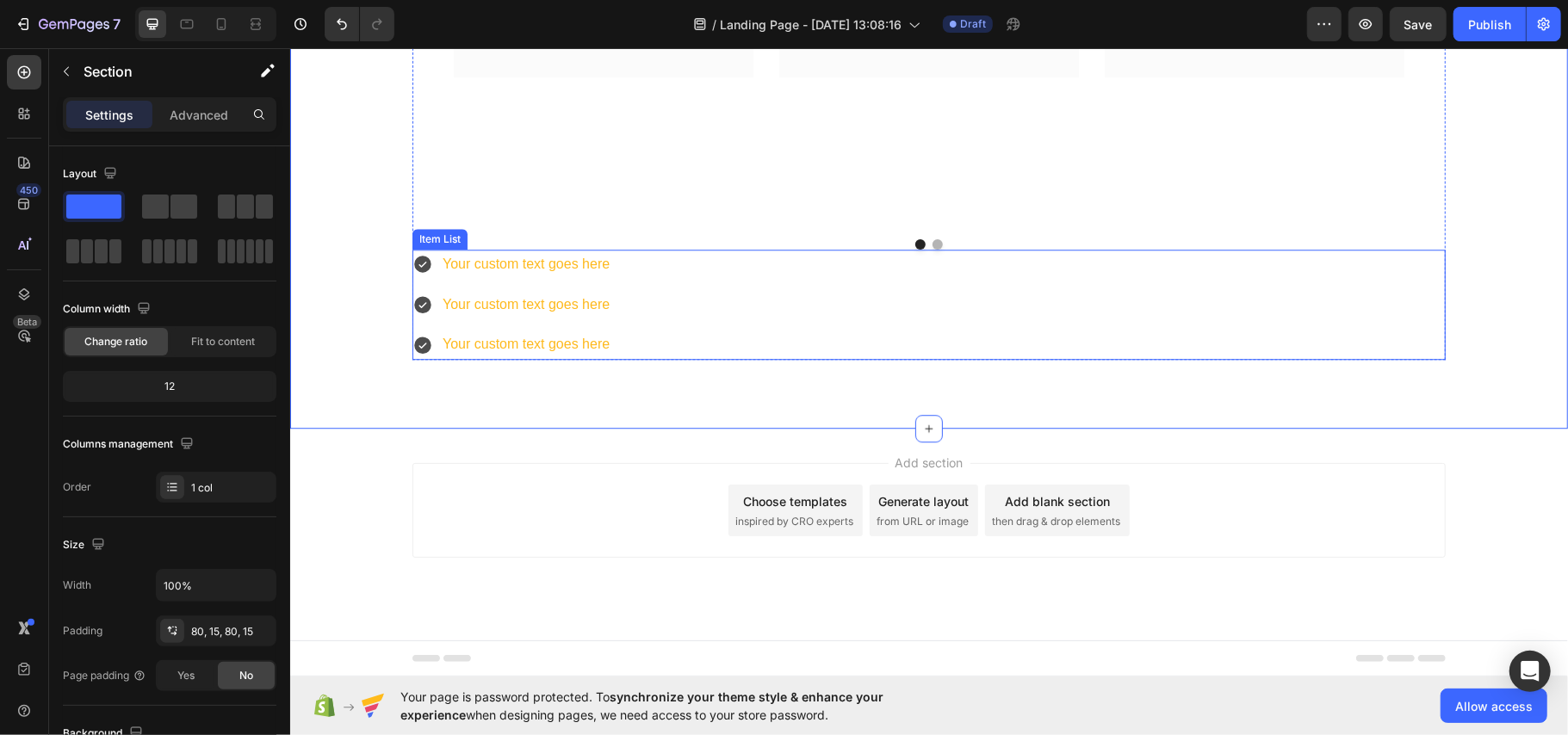
click at [903, 278] on div "Your custom text goes here Your custom text goes here Your custom text goes here" at bounding box center [928, 304] width 1034 height 110
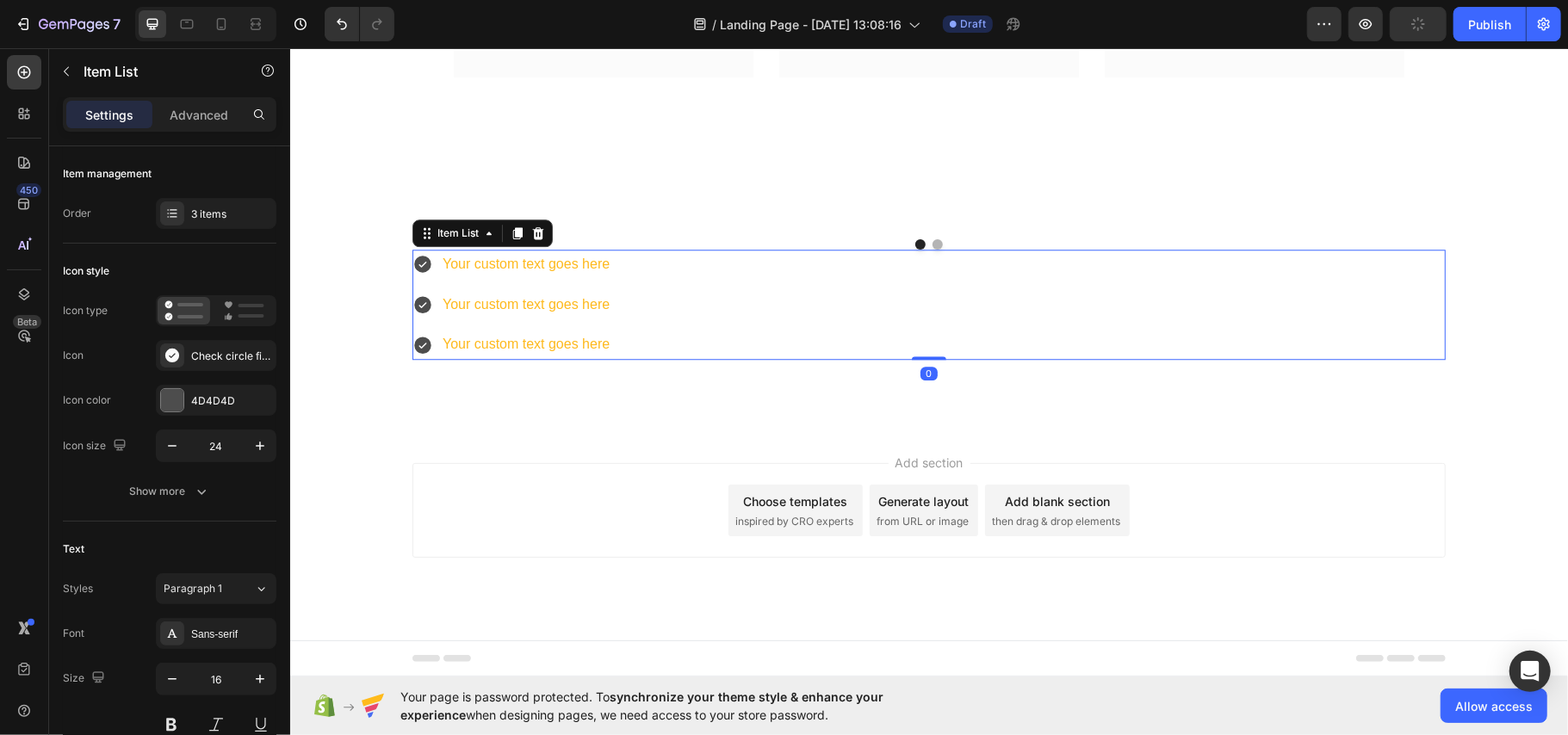
click at [1409, 271] on div "Your custom text goes here Your custom text goes here Your custom text goes here" at bounding box center [928, 304] width 1034 height 110
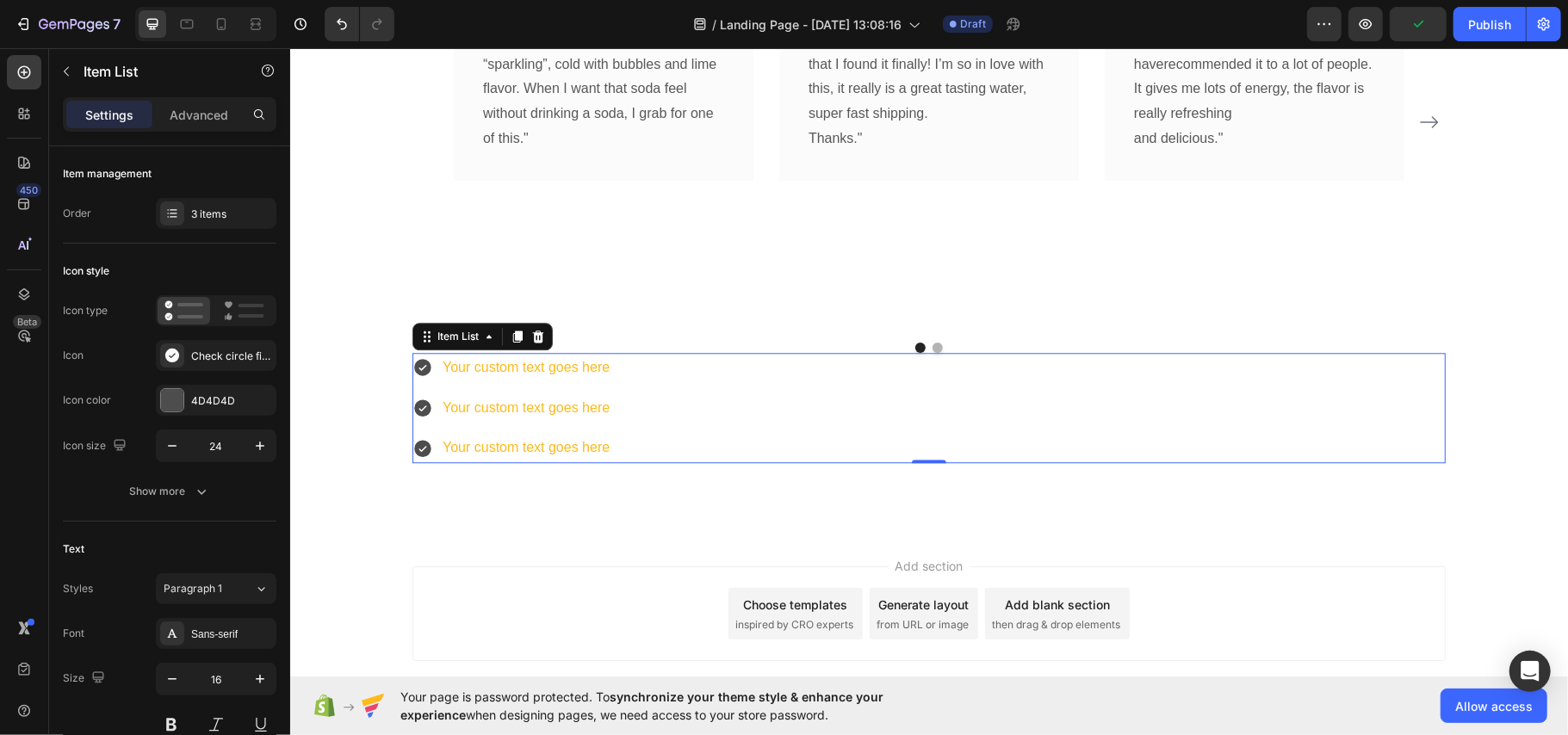
click at [788, 386] on div "Your custom text goes here Your custom text goes here Your custom text goes here" at bounding box center [928, 407] width 1034 height 110
click at [534, 341] on icon at bounding box center [537, 336] width 13 height 13
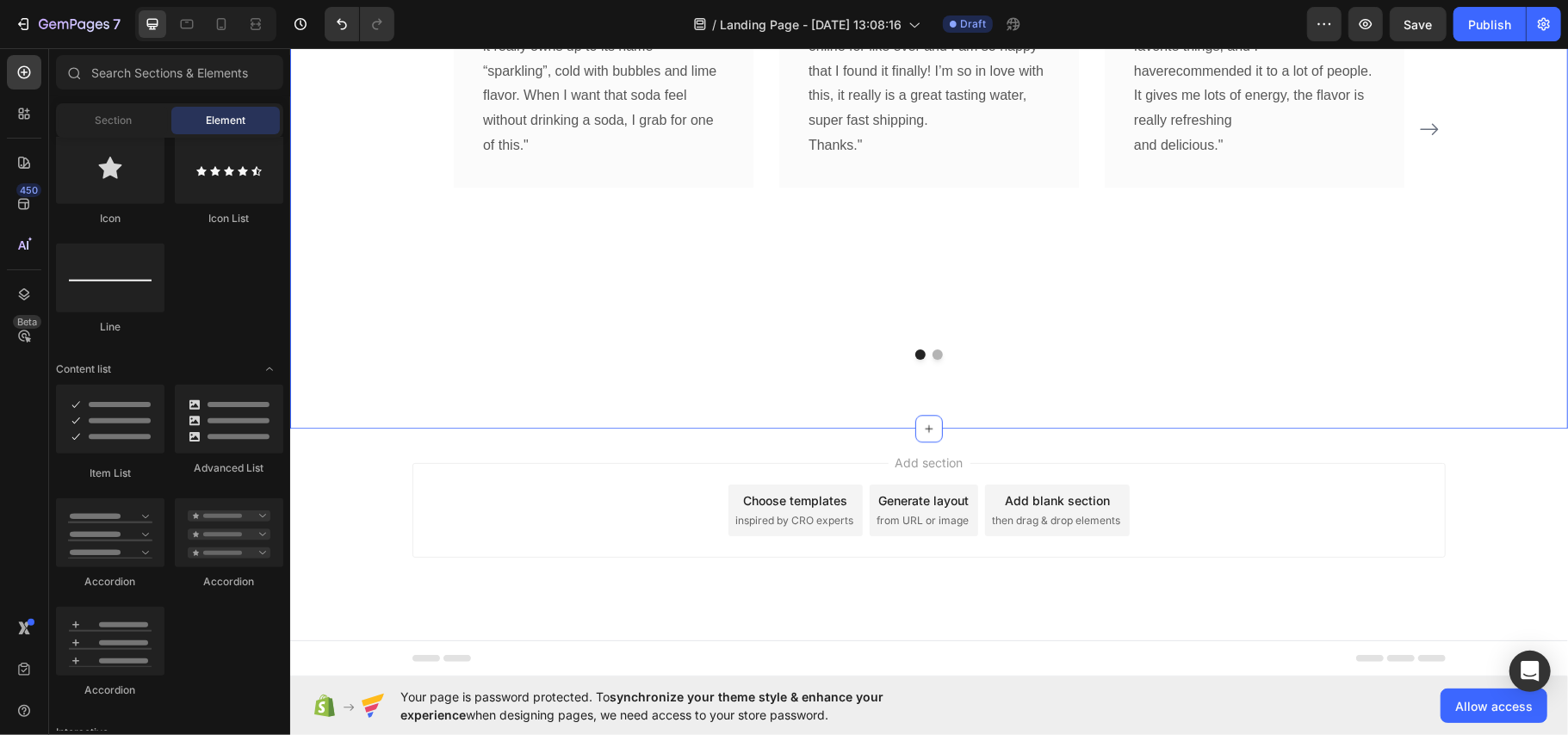
click at [859, 362] on div "Our customers love us Heading Image Icon Icon Icon Icon Icon Row [PERSON_NAME] …" at bounding box center [928, 109] width 1278 height 636
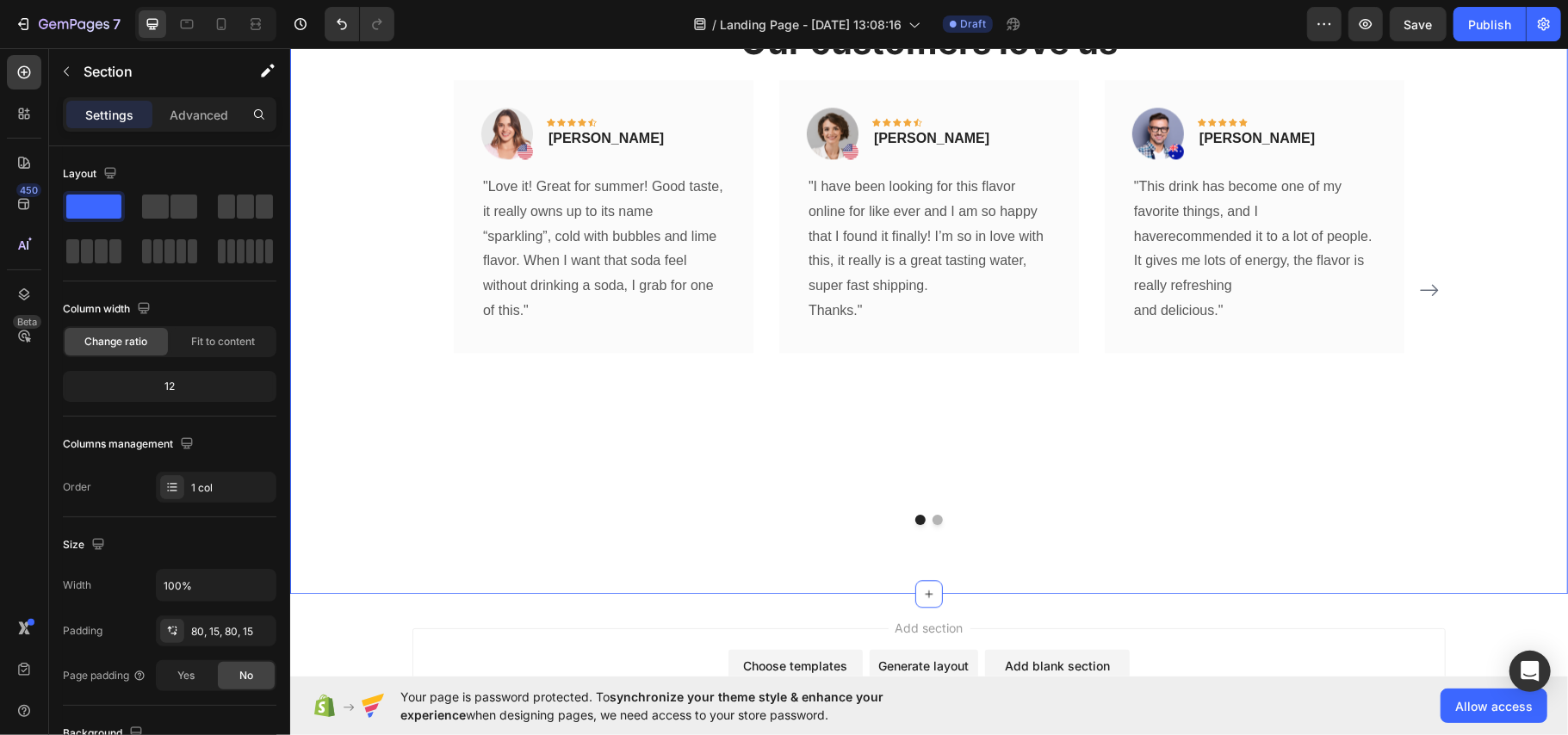
scroll to position [3108, 0]
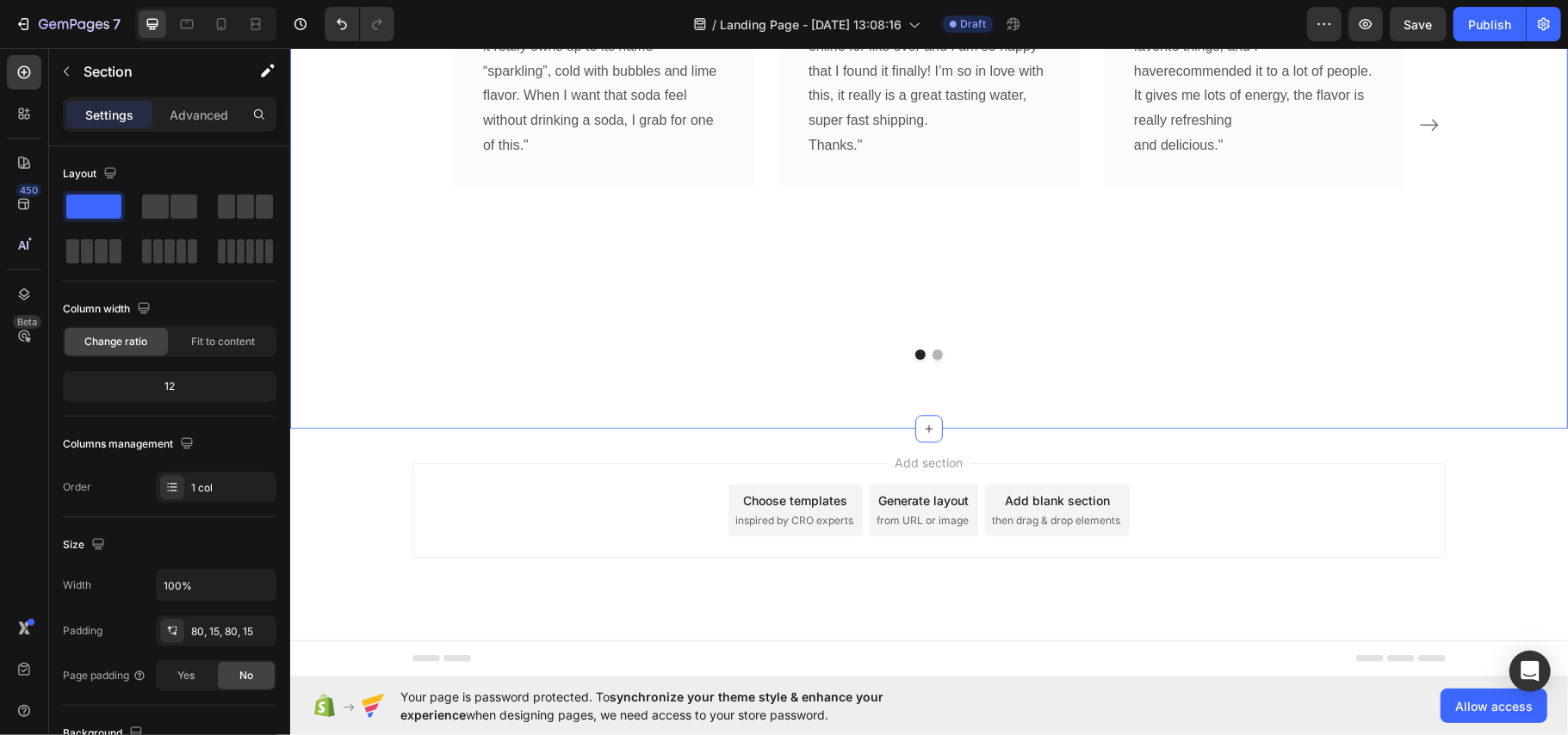
click at [369, 481] on div "Add section Choose templates inspired by CRO experts Generate layout from URL o…" at bounding box center [928, 533] width 1278 height 212
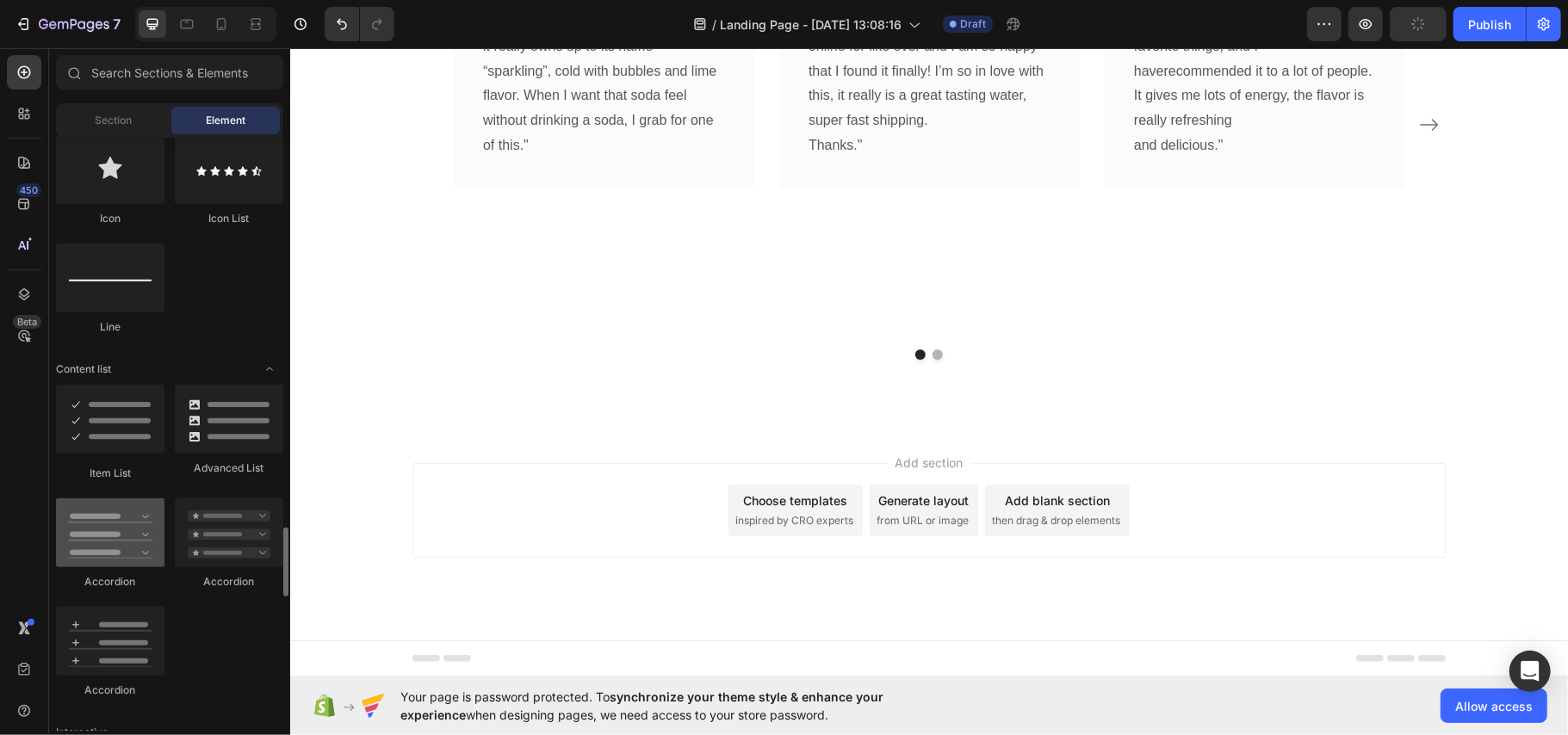
scroll to position [1378, 0]
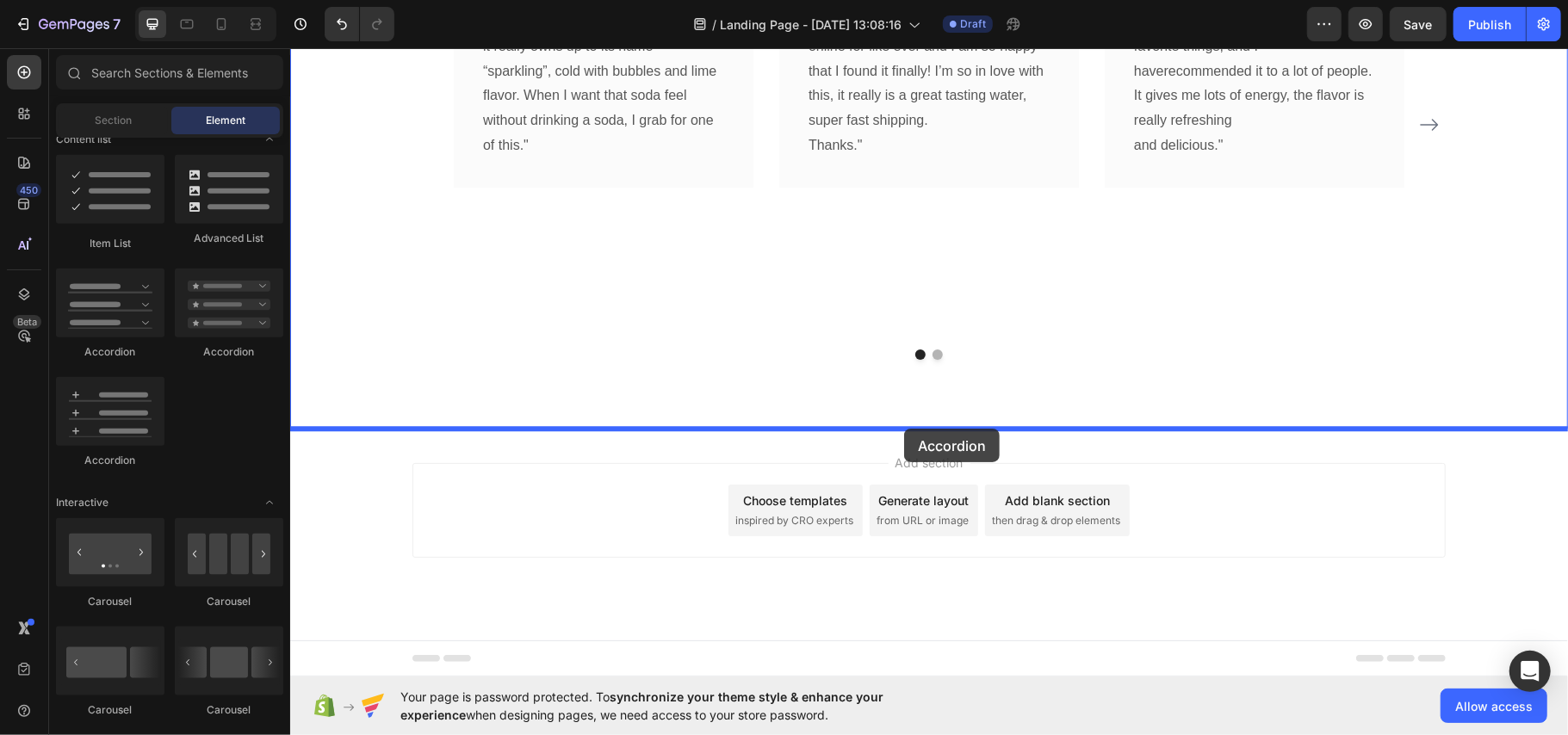
drag, startPoint x: 822, startPoint y: 390, endPoint x: 903, endPoint y: 428, distance: 89.5
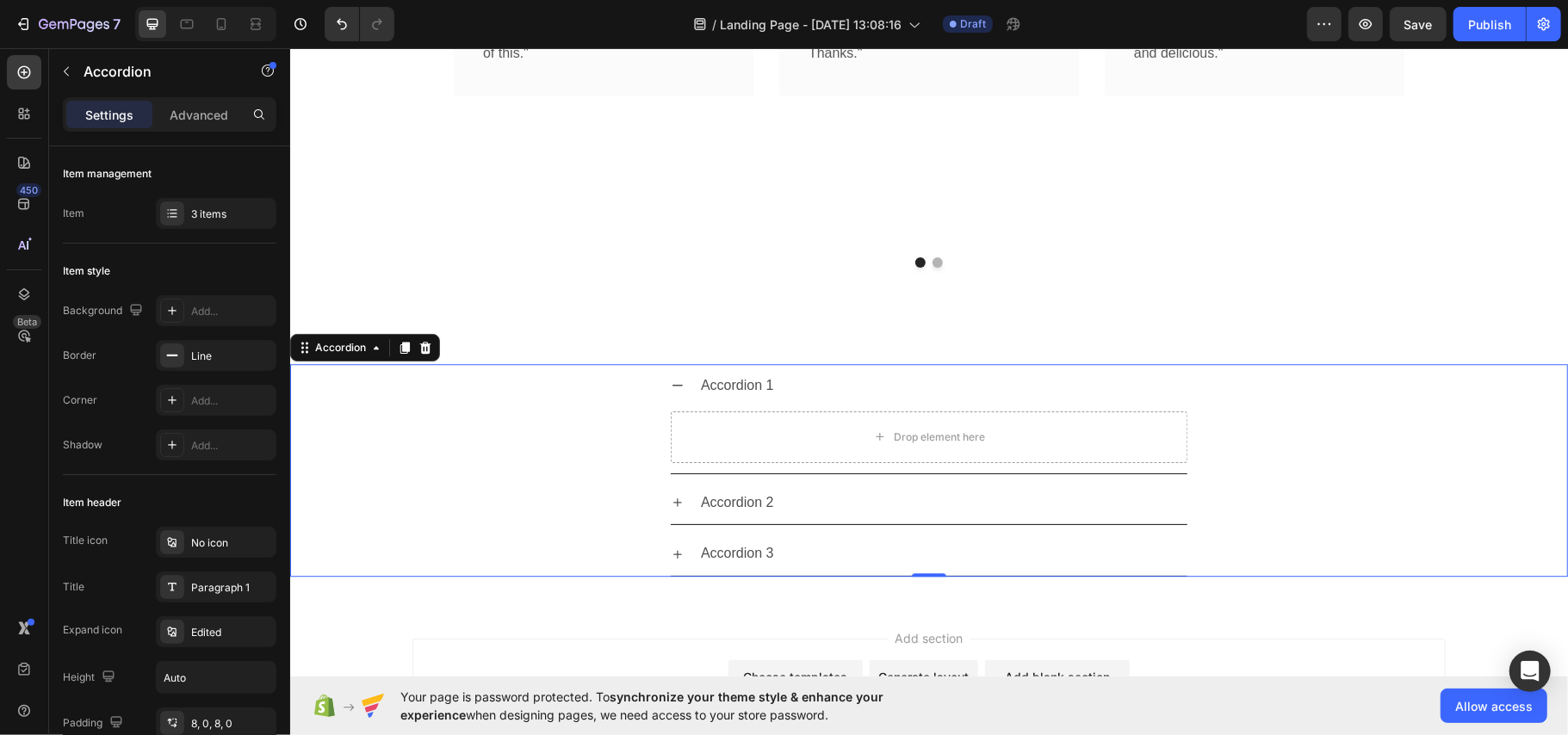
scroll to position [3223, 0]
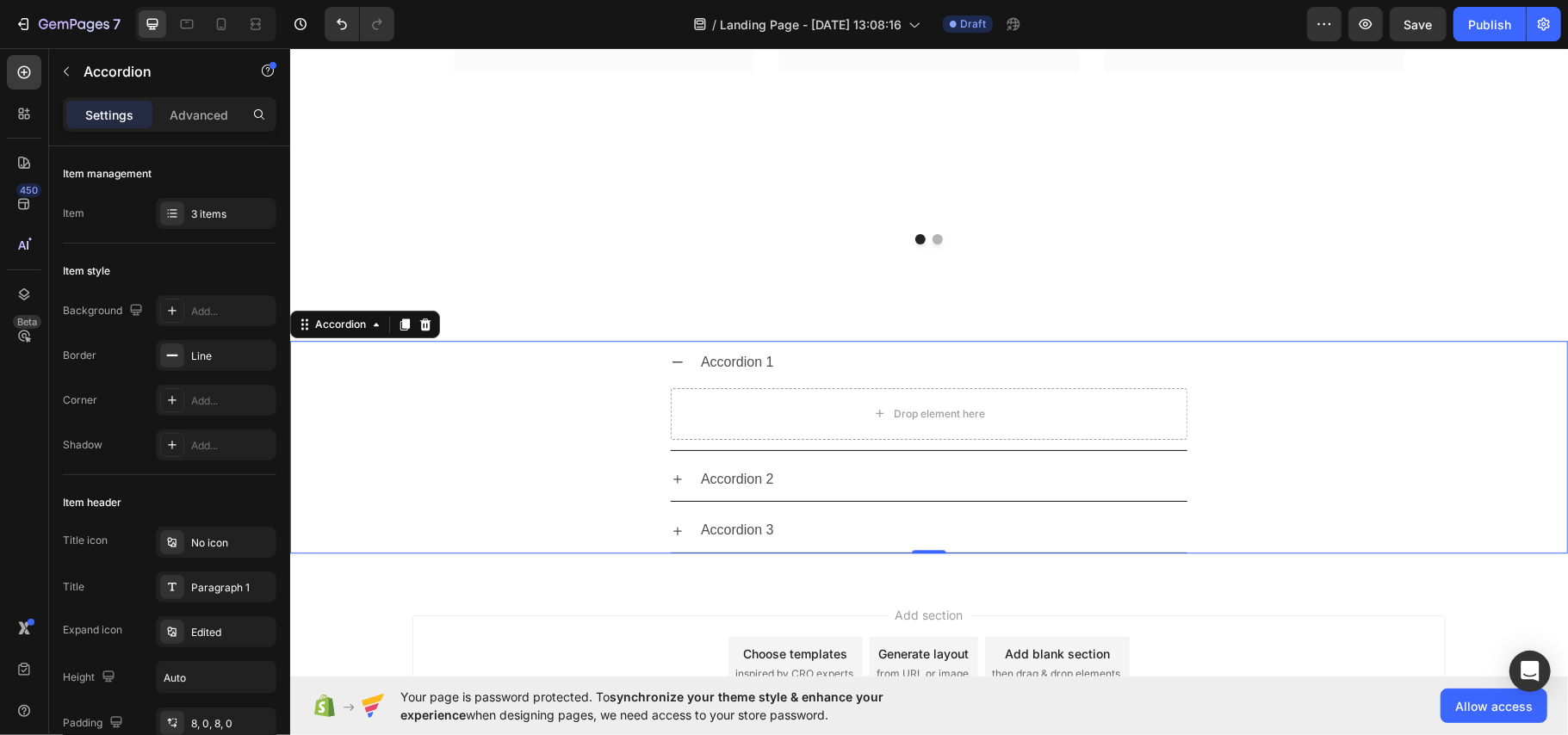
click at [1168, 361] on div "Accordion 1" at bounding box center [941, 362] width 489 height 30
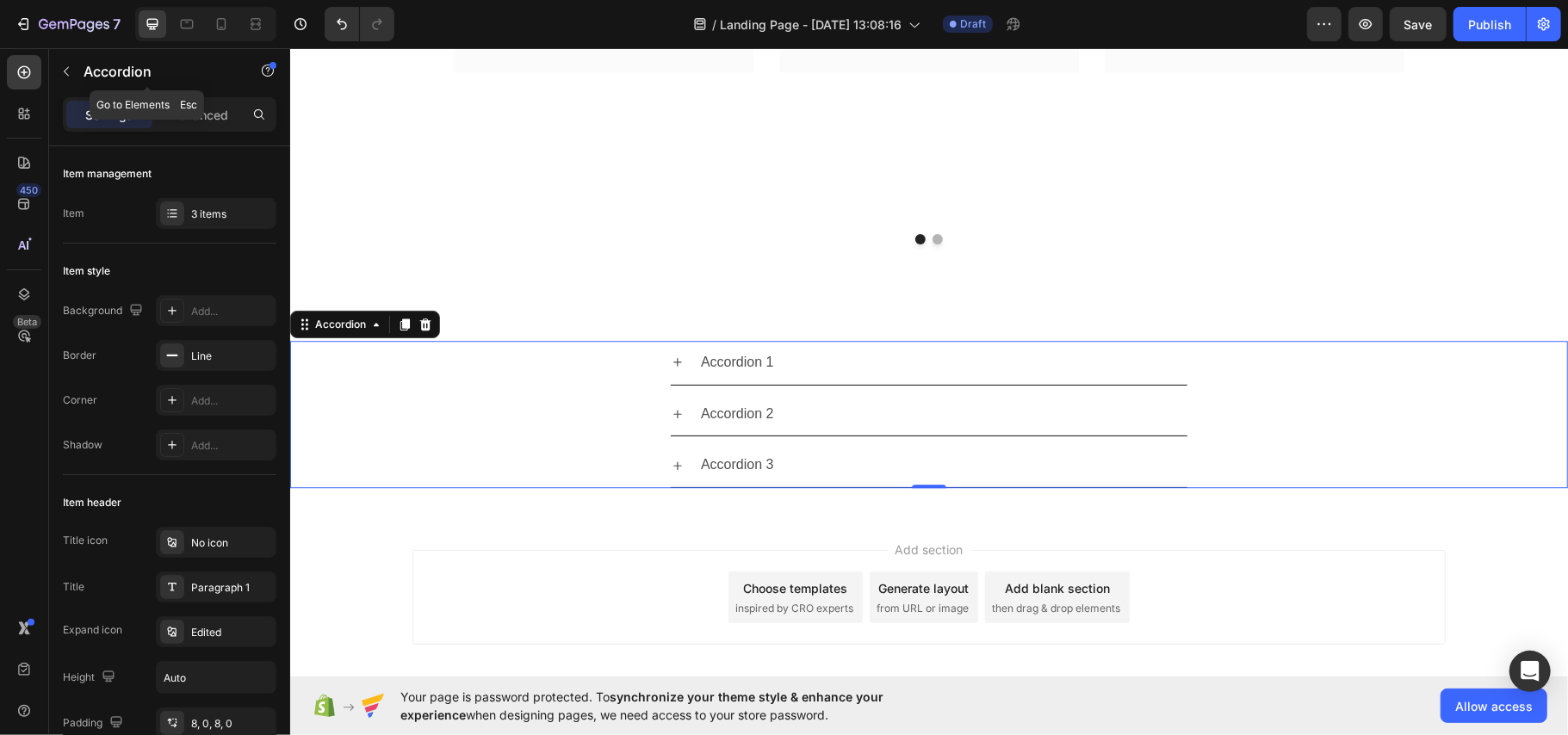
click at [68, 76] on icon "button" at bounding box center [66, 71] width 13 height 13
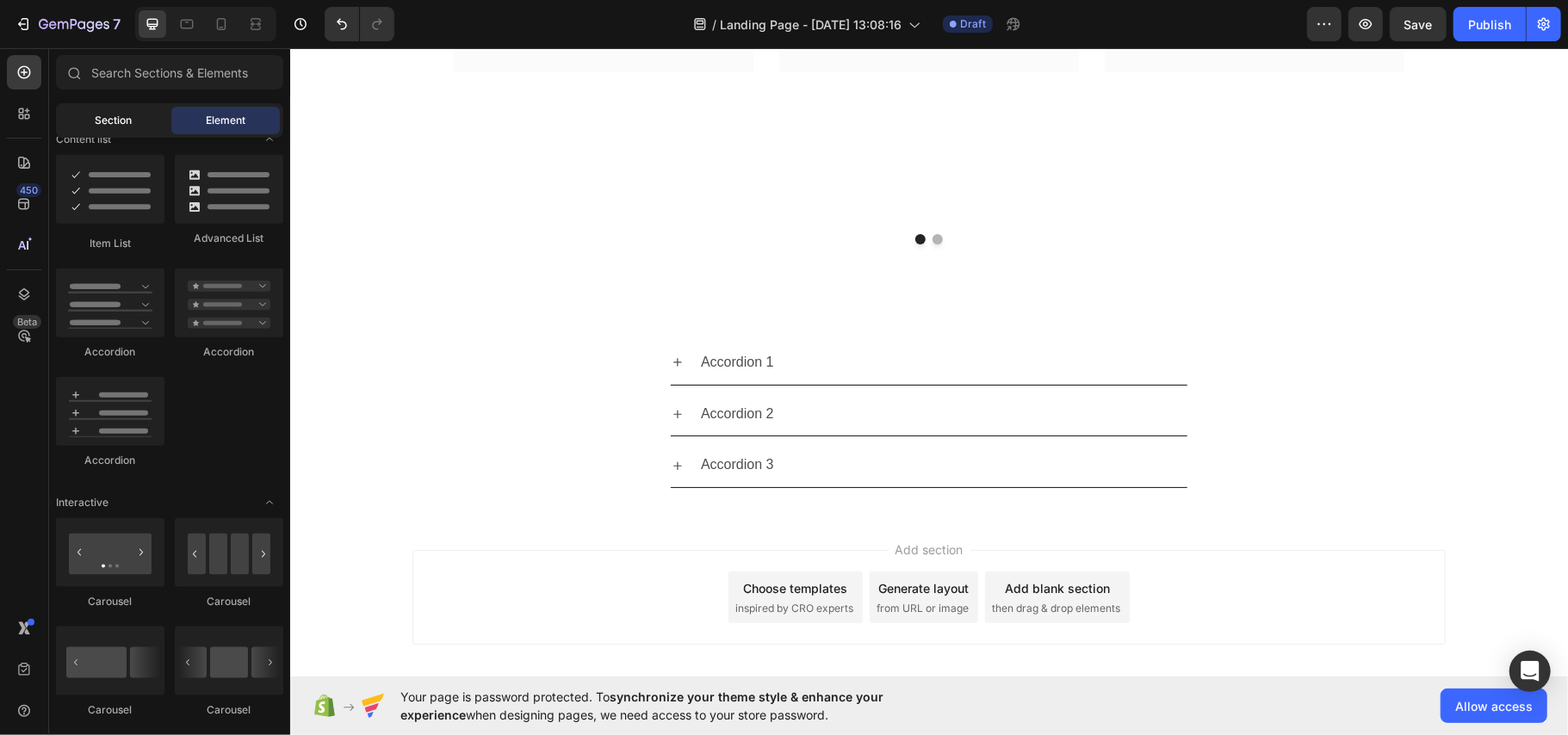
click at [122, 127] on span "Section" at bounding box center [114, 121] width 37 height 15
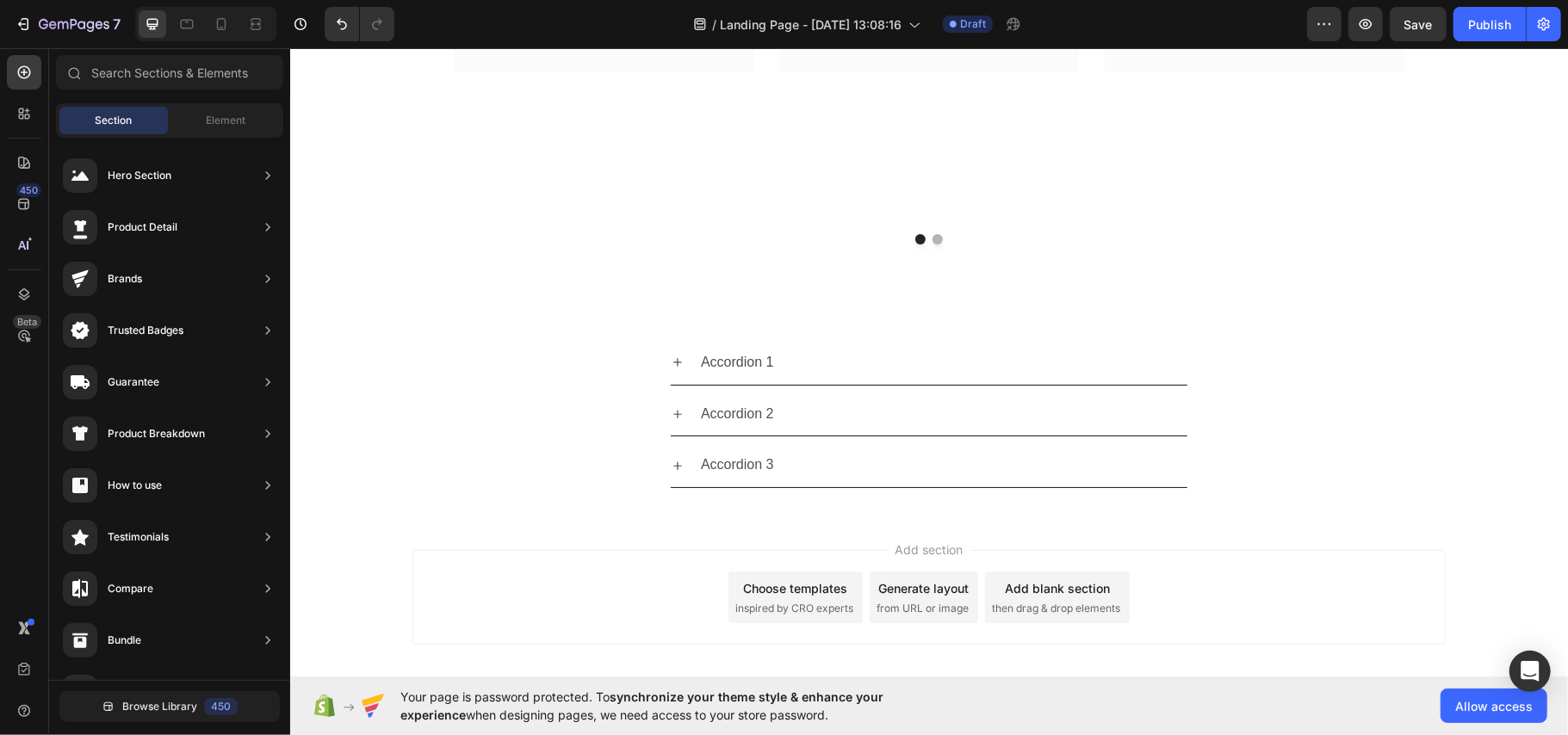
click at [228, 117] on span "Element" at bounding box center [225, 121] width 40 height 15
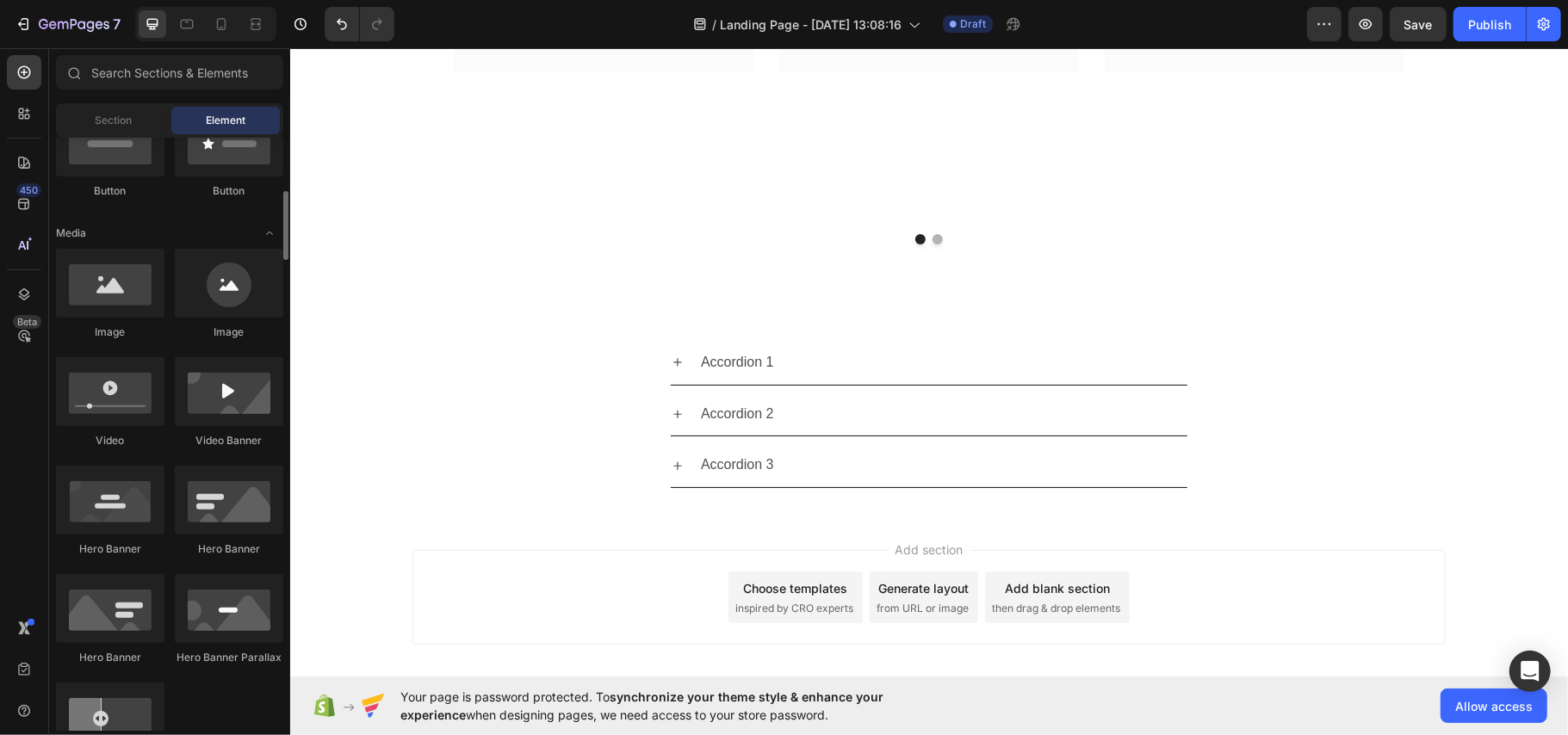
scroll to position [0, 0]
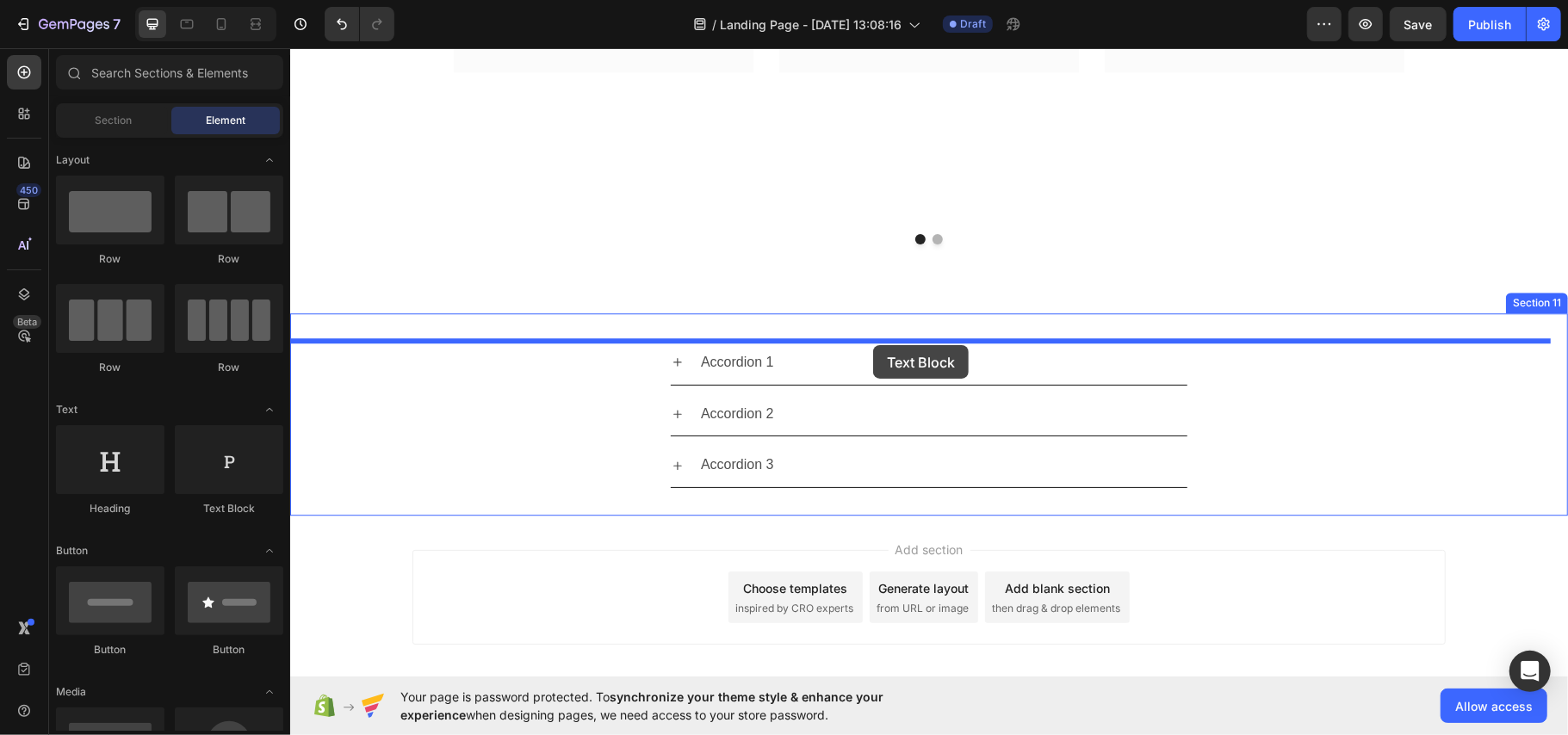
drag, startPoint x: 721, startPoint y: 364, endPoint x: 872, endPoint y: 344, distance: 152.3
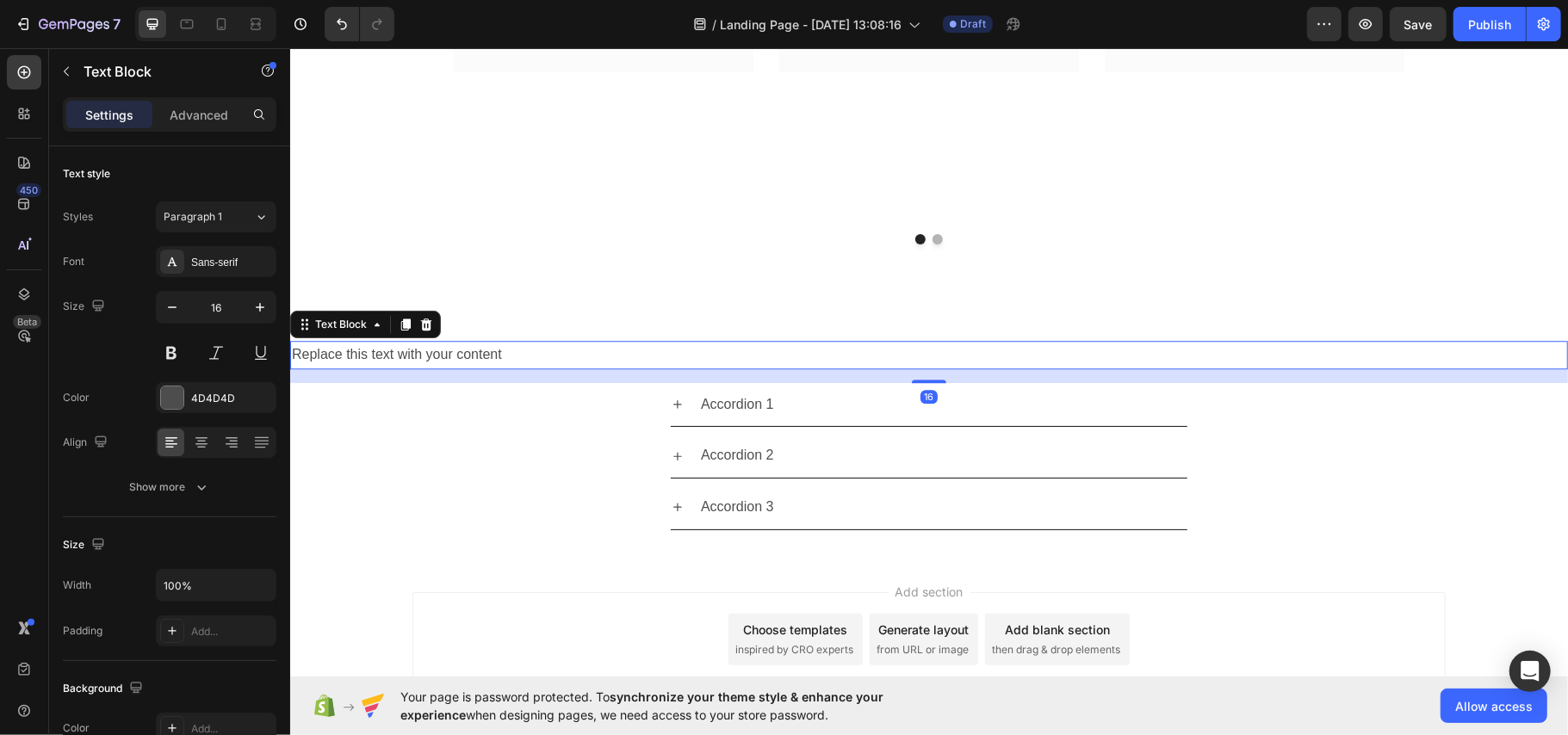
click at [428, 354] on div "Replace this text with your content" at bounding box center [928, 355] width 1278 height 29
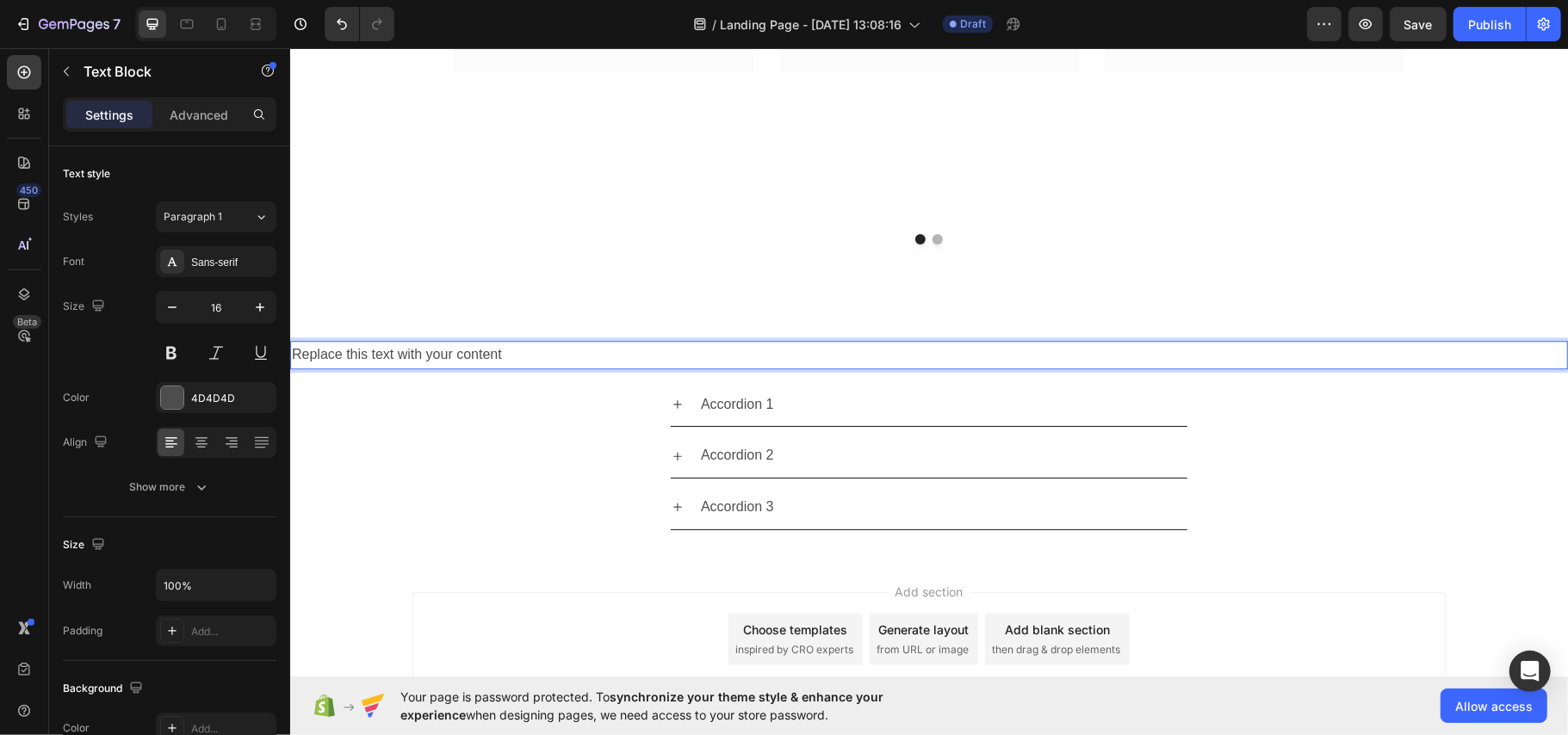
click at [450, 351] on p "Replace this text with your content" at bounding box center [928, 354] width 1274 height 25
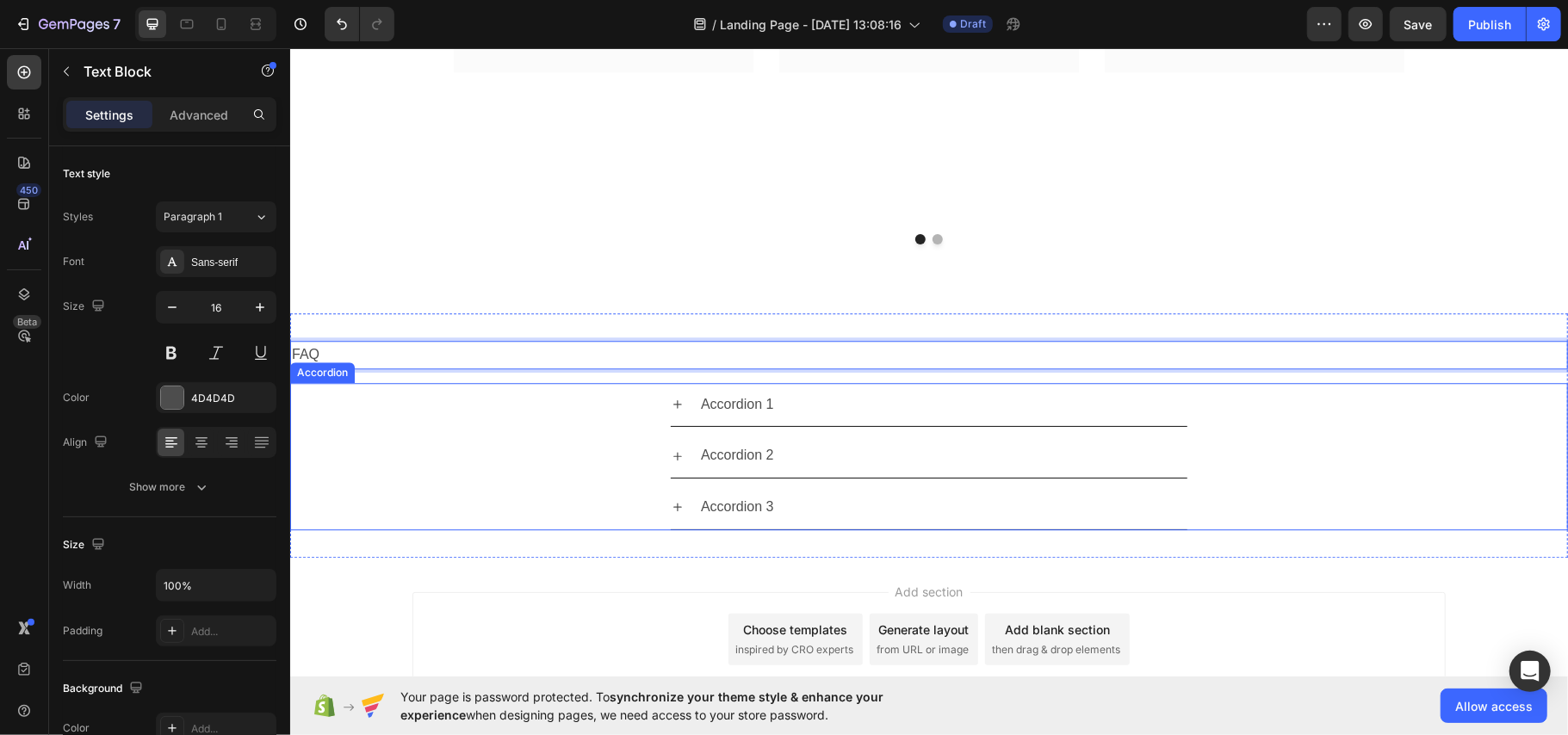
click at [427, 513] on div "Accordion 3" at bounding box center [928, 507] width 1276 height 45
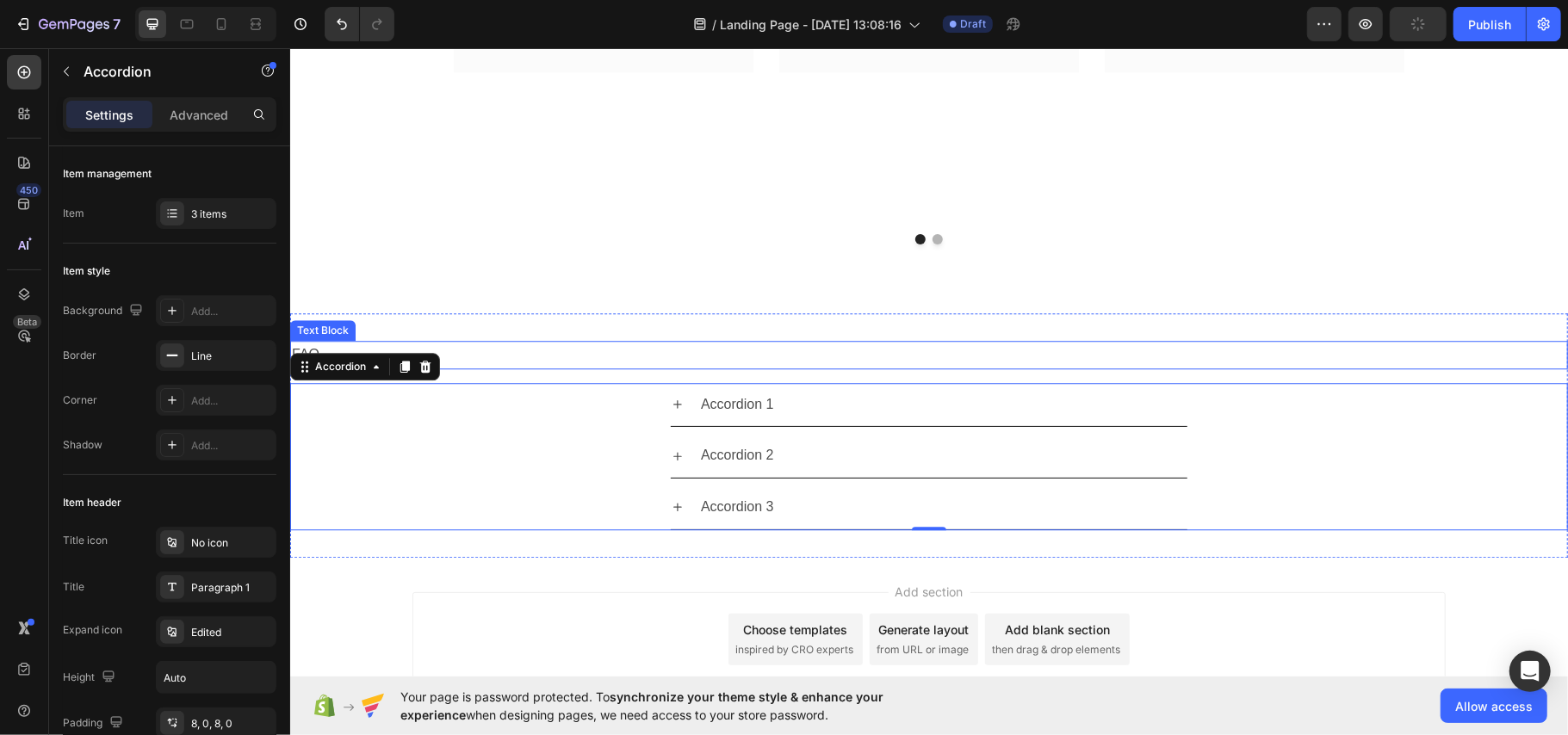
click at [476, 358] on p "FAQ" at bounding box center [928, 354] width 1274 height 25
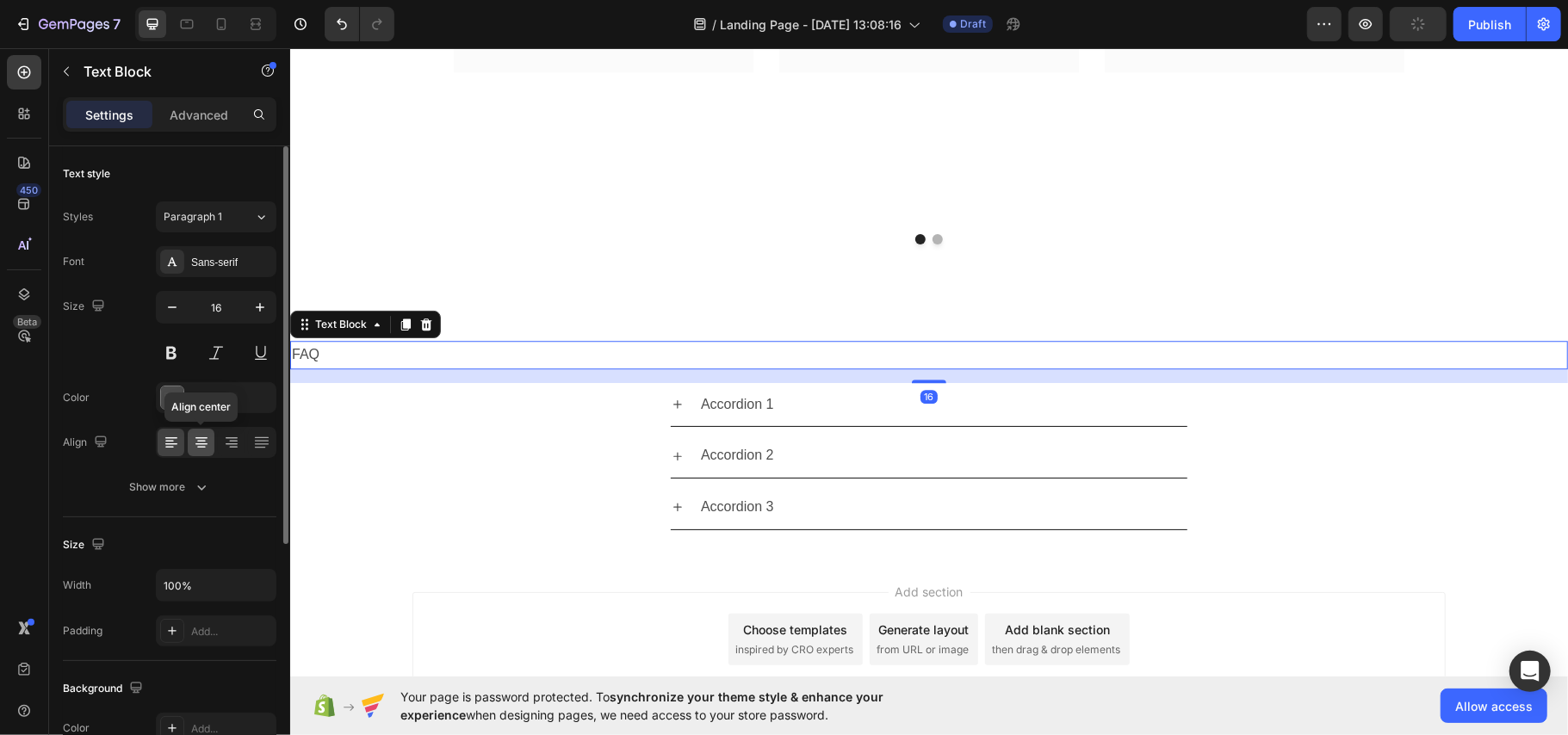
click at [210, 441] on div at bounding box center [201, 442] width 27 height 28
click at [262, 305] on icon "button" at bounding box center [260, 307] width 17 height 17
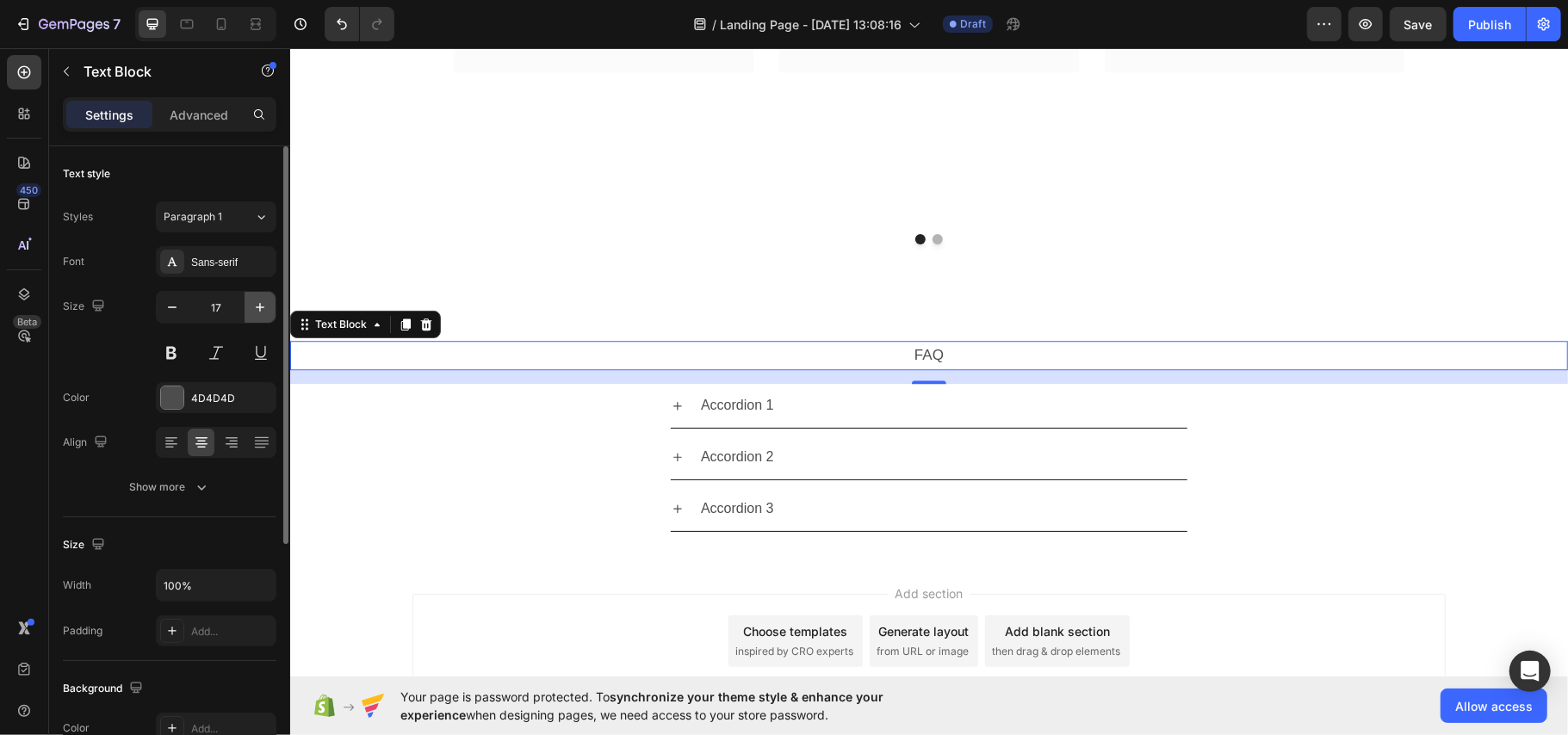
click at [262, 305] on icon "button" at bounding box center [260, 307] width 17 height 17
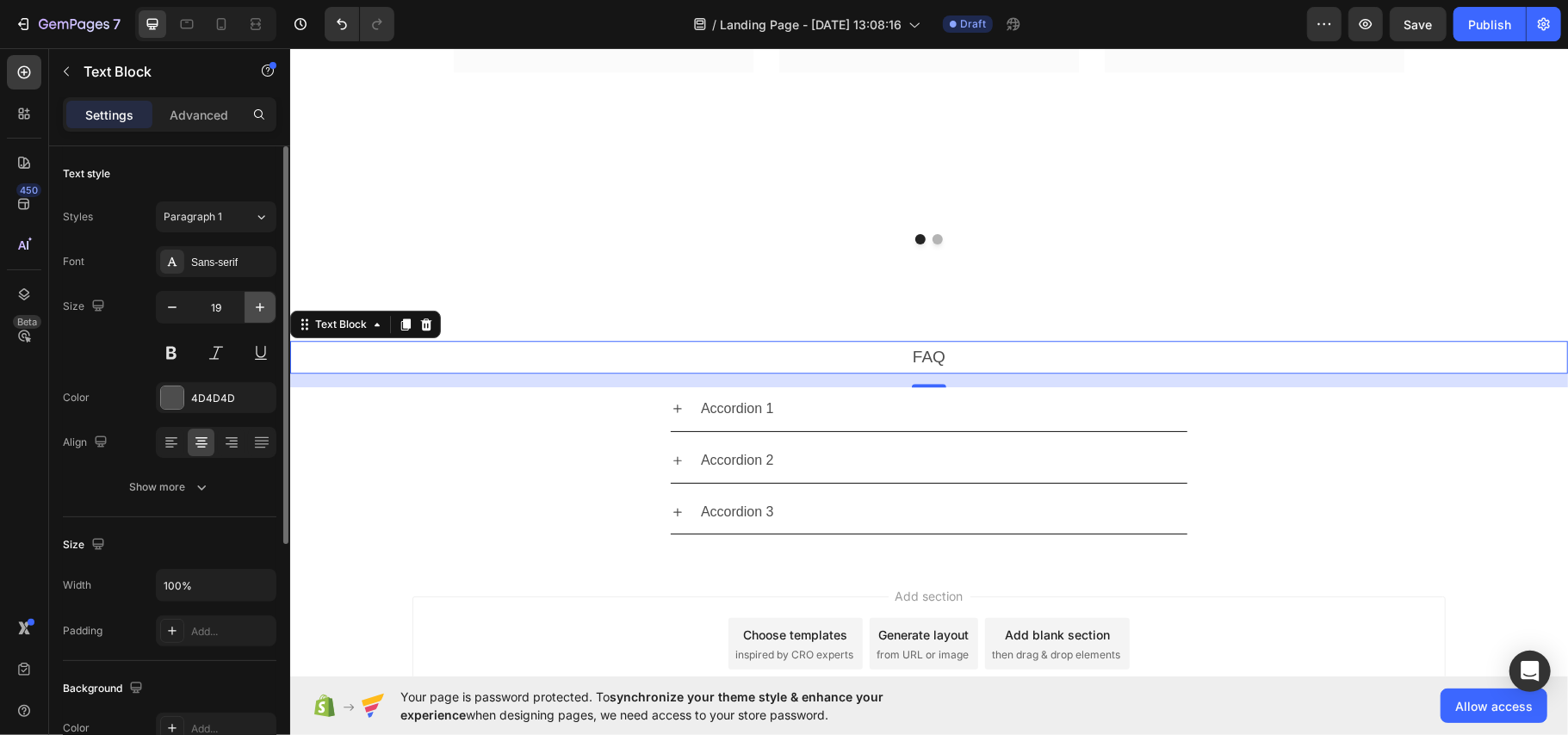
click at [262, 305] on icon "button" at bounding box center [260, 307] width 17 height 17
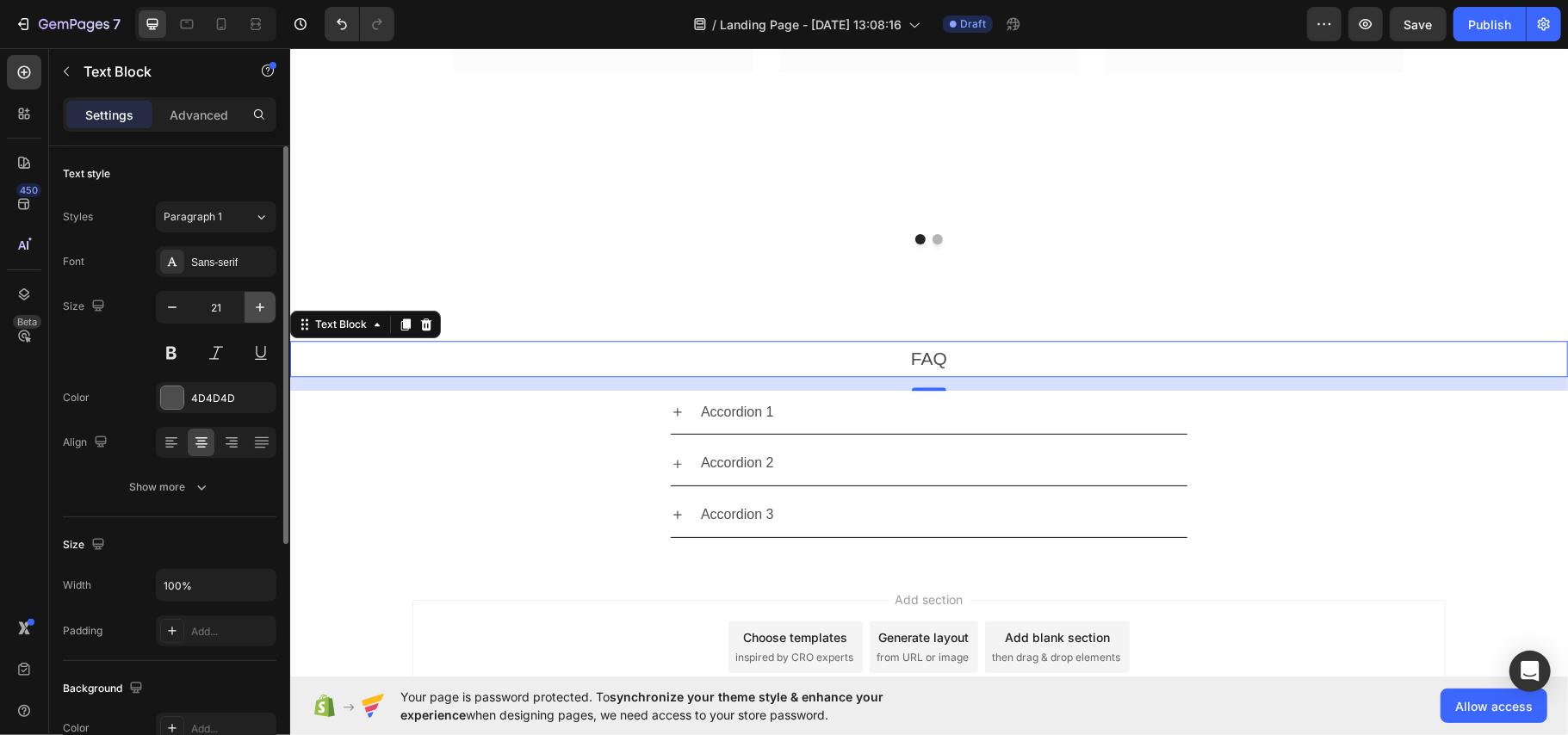
click at [262, 305] on icon "button" at bounding box center [260, 307] width 17 height 17
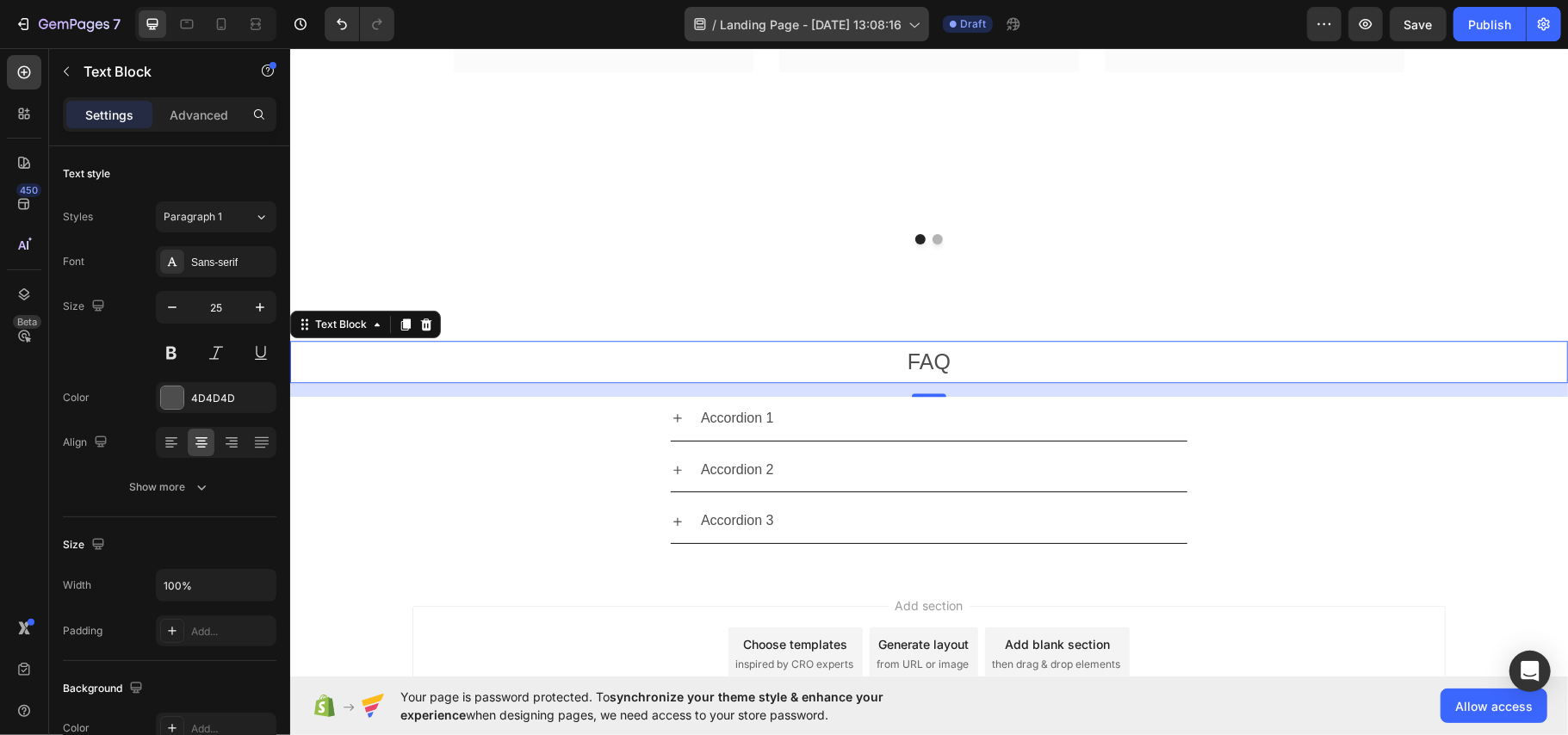
type input "26"
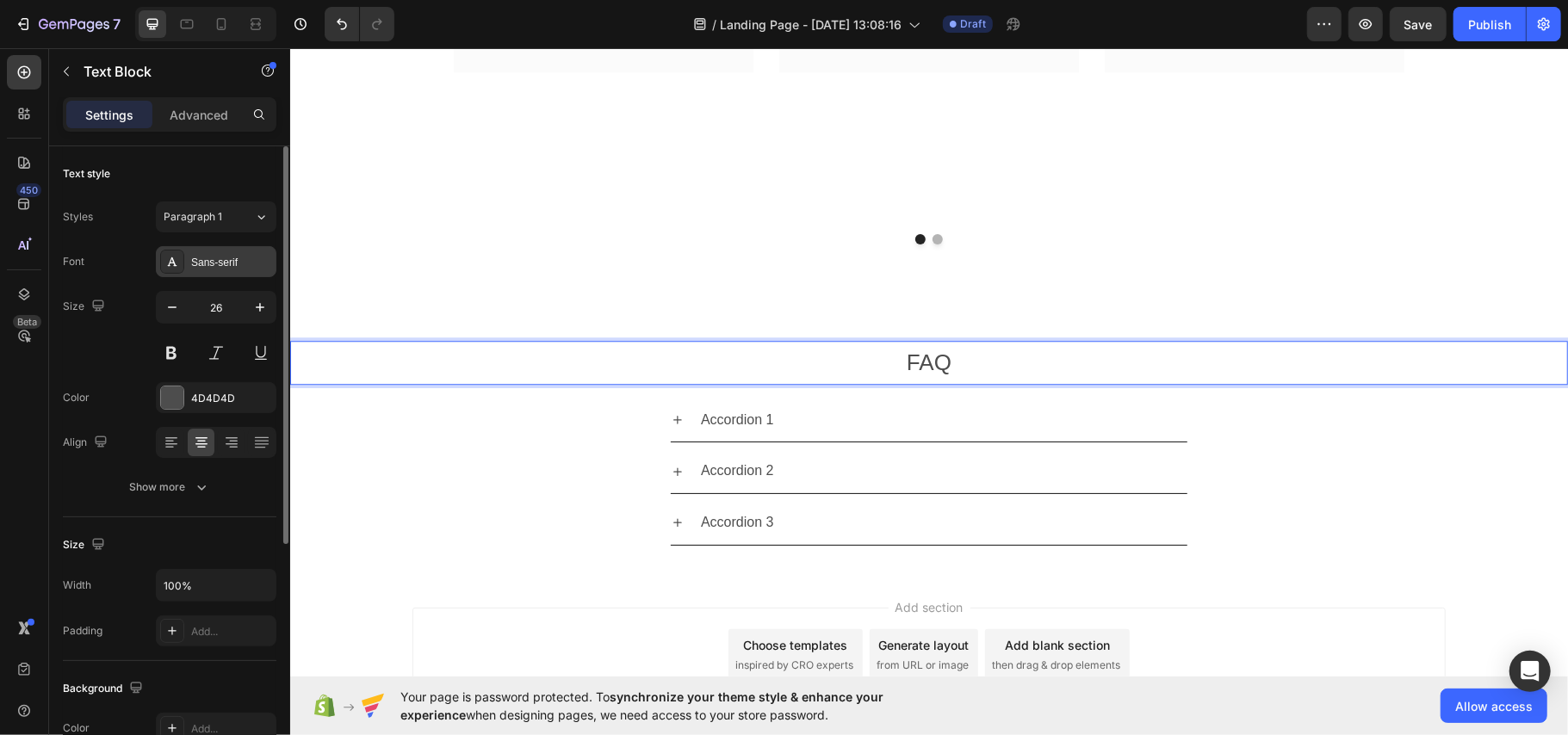
click at [212, 253] on div "Sans-serif" at bounding box center [216, 261] width 121 height 31
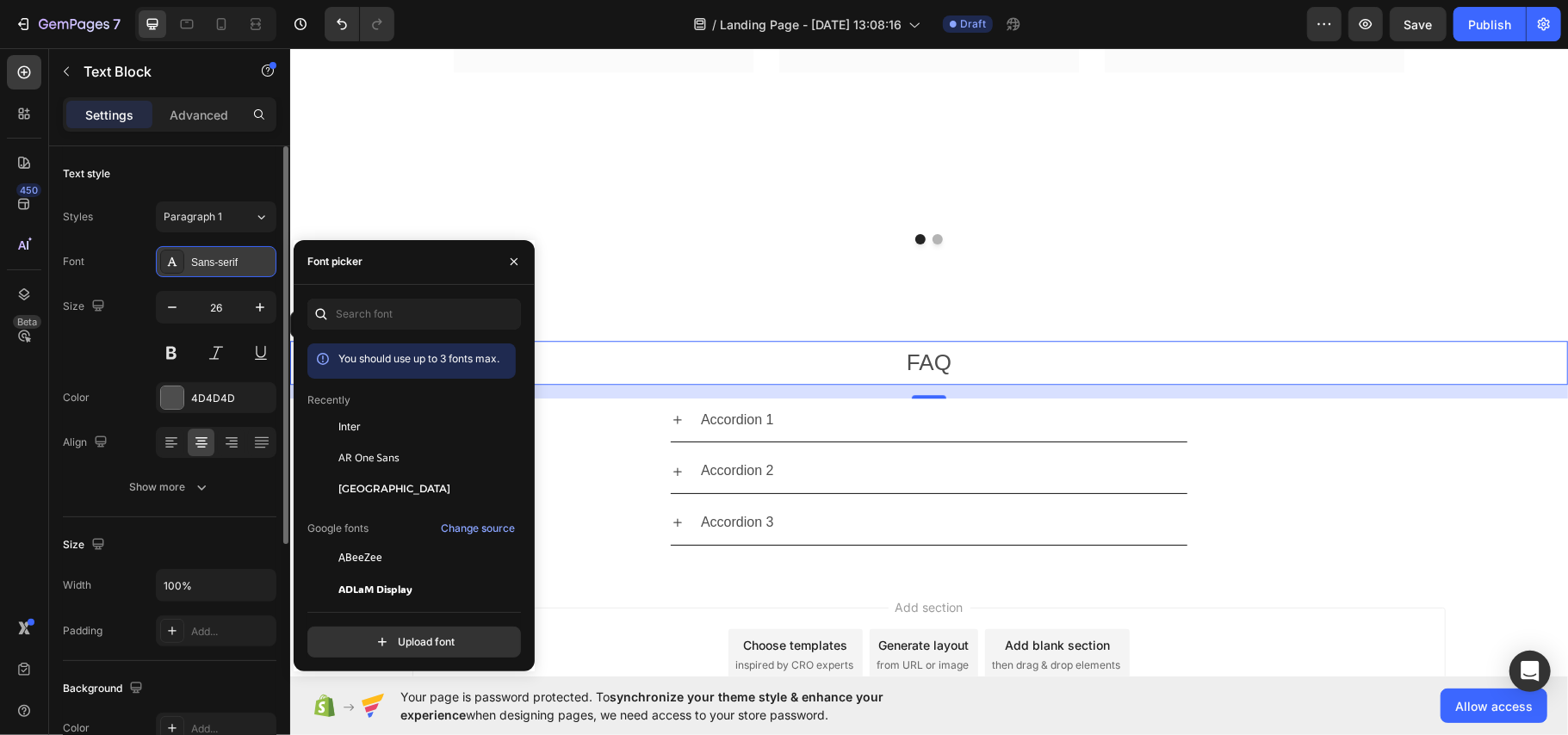
click at [227, 257] on div "Sans-serif" at bounding box center [231, 262] width 81 height 15
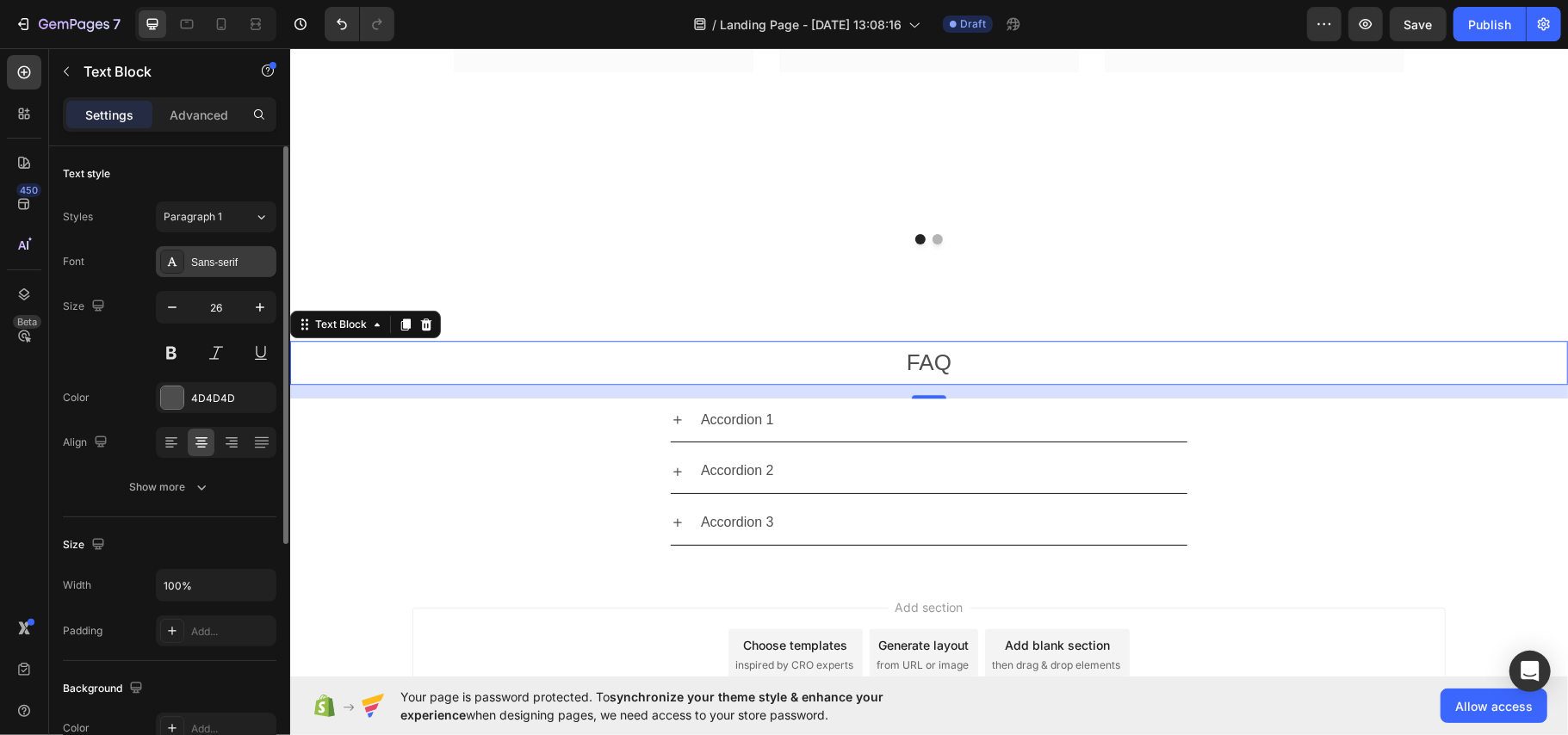
click at [232, 257] on div "Sans-serif" at bounding box center [231, 262] width 81 height 15
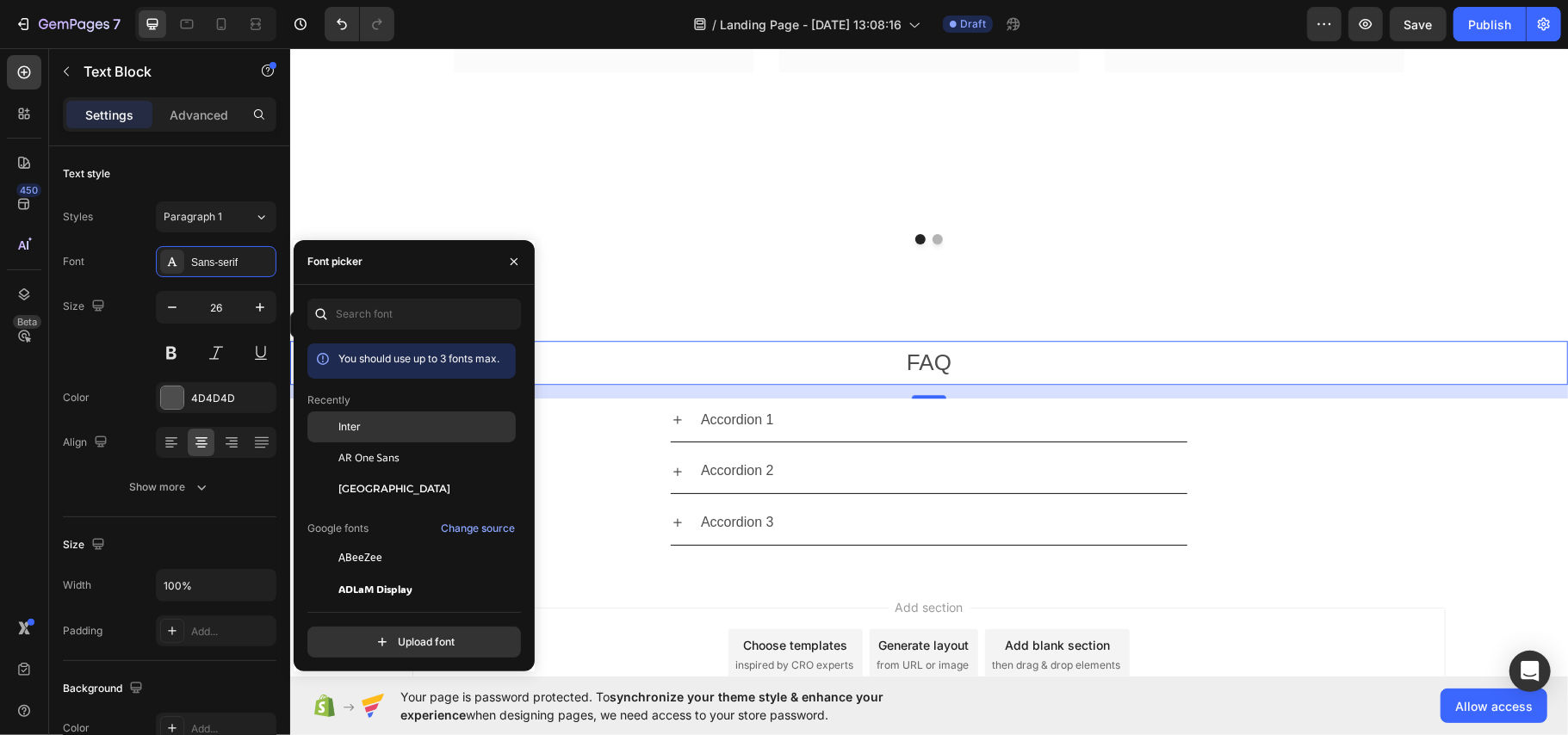
click at [382, 424] on div "Inter" at bounding box center [425, 427] width 174 height 15
click at [1200, 224] on div "Image Icon Icon Icon Icon Icon Row [PERSON_NAME] Text block Row "Love it! Great…" at bounding box center [928, 21] width 1034 height 445
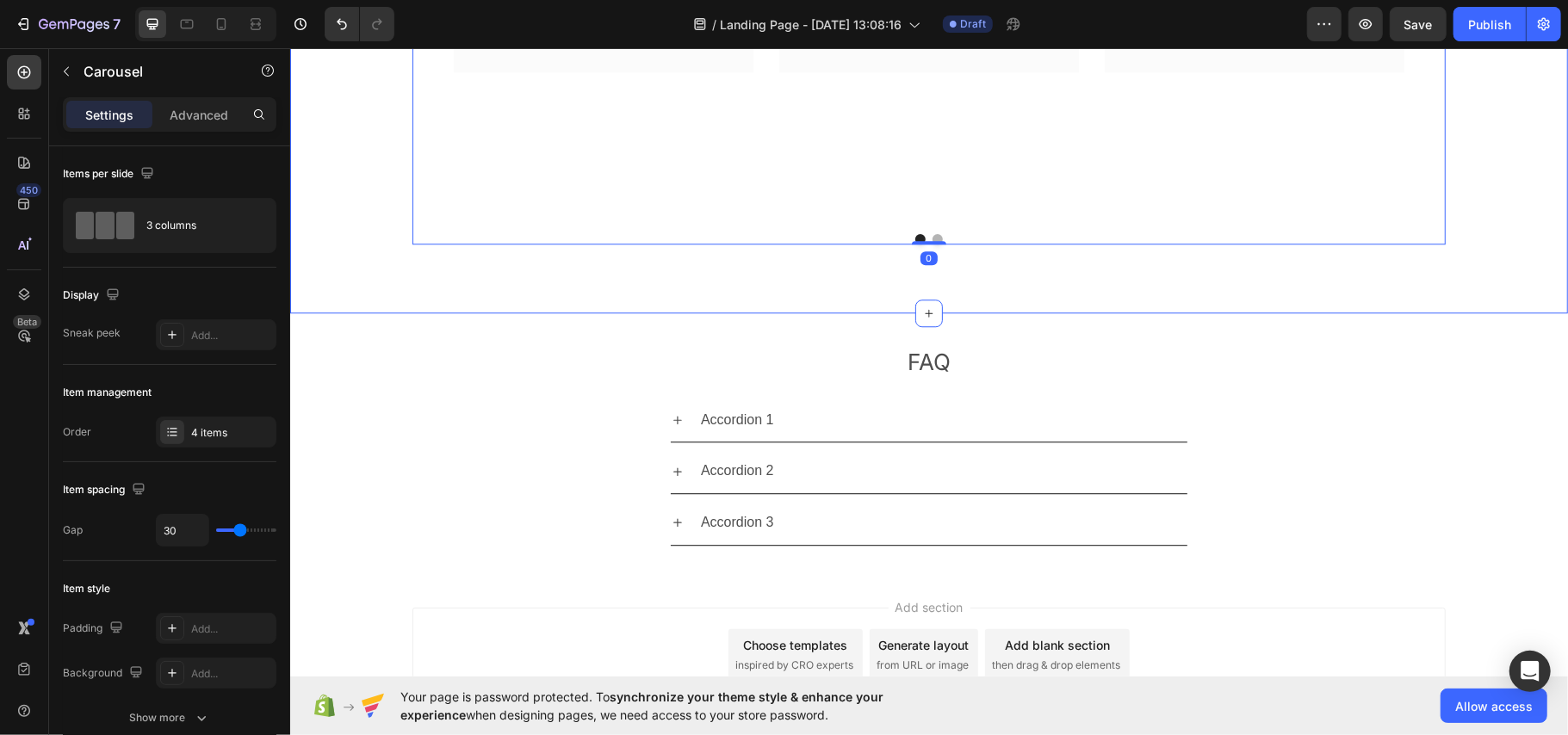
click at [1421, 423] on div "Accordion 1" at bounding box center [928, 419] width 1276 height 45
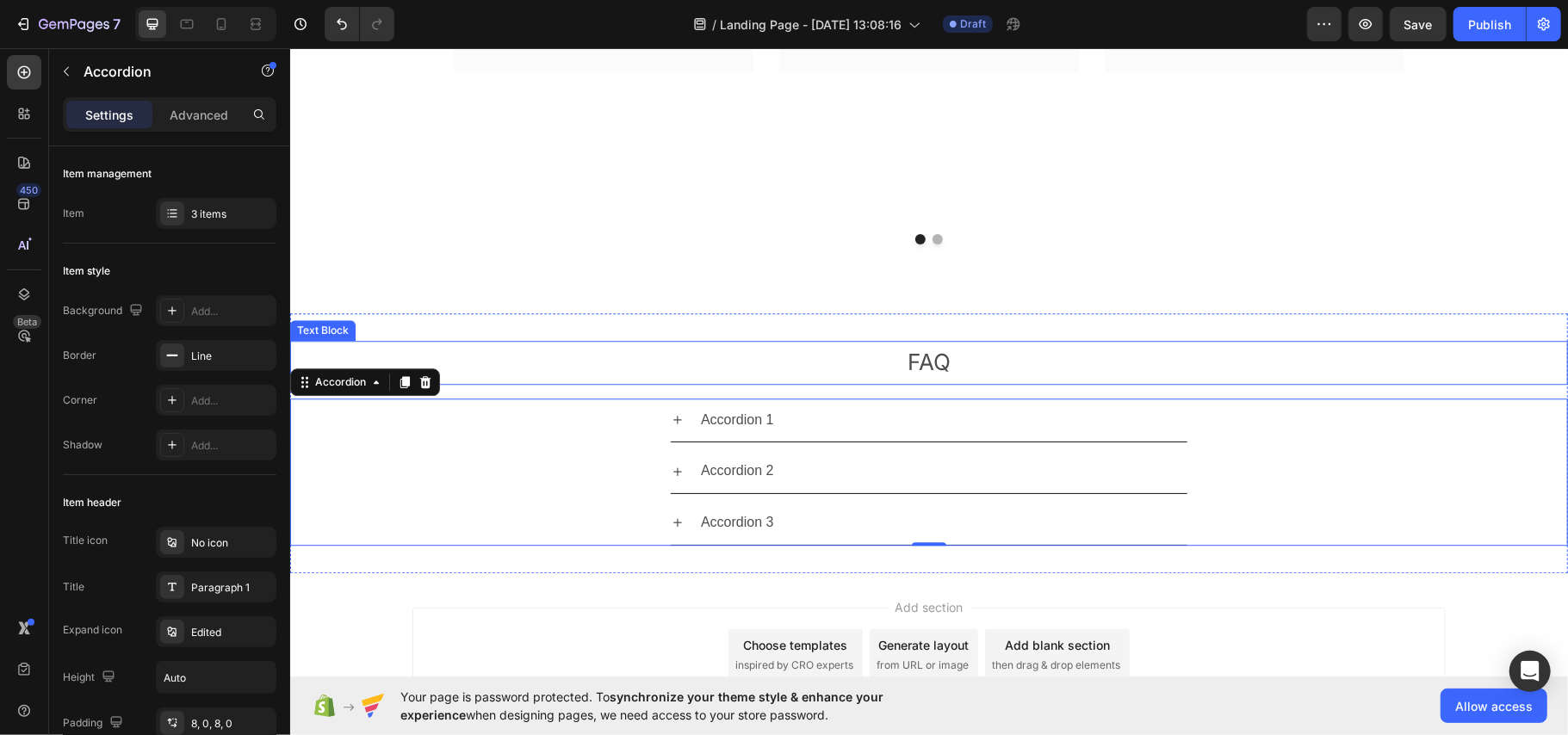
click at [909, 366] on p "FAQ" at bounding box center [928, 361] width 1274 height 41
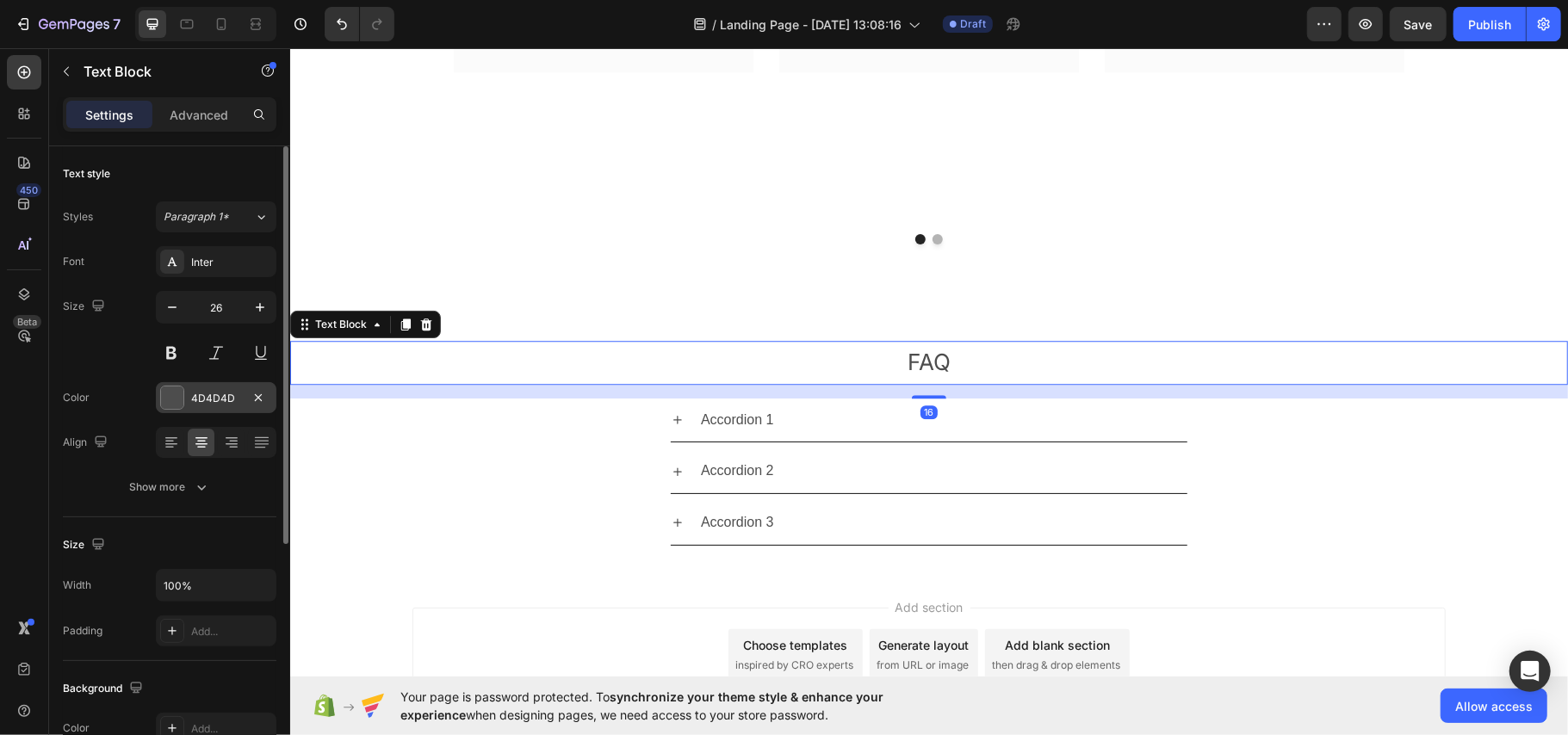
click at [176, 396] on div at bounding box center [172, 398] width 23 height 23
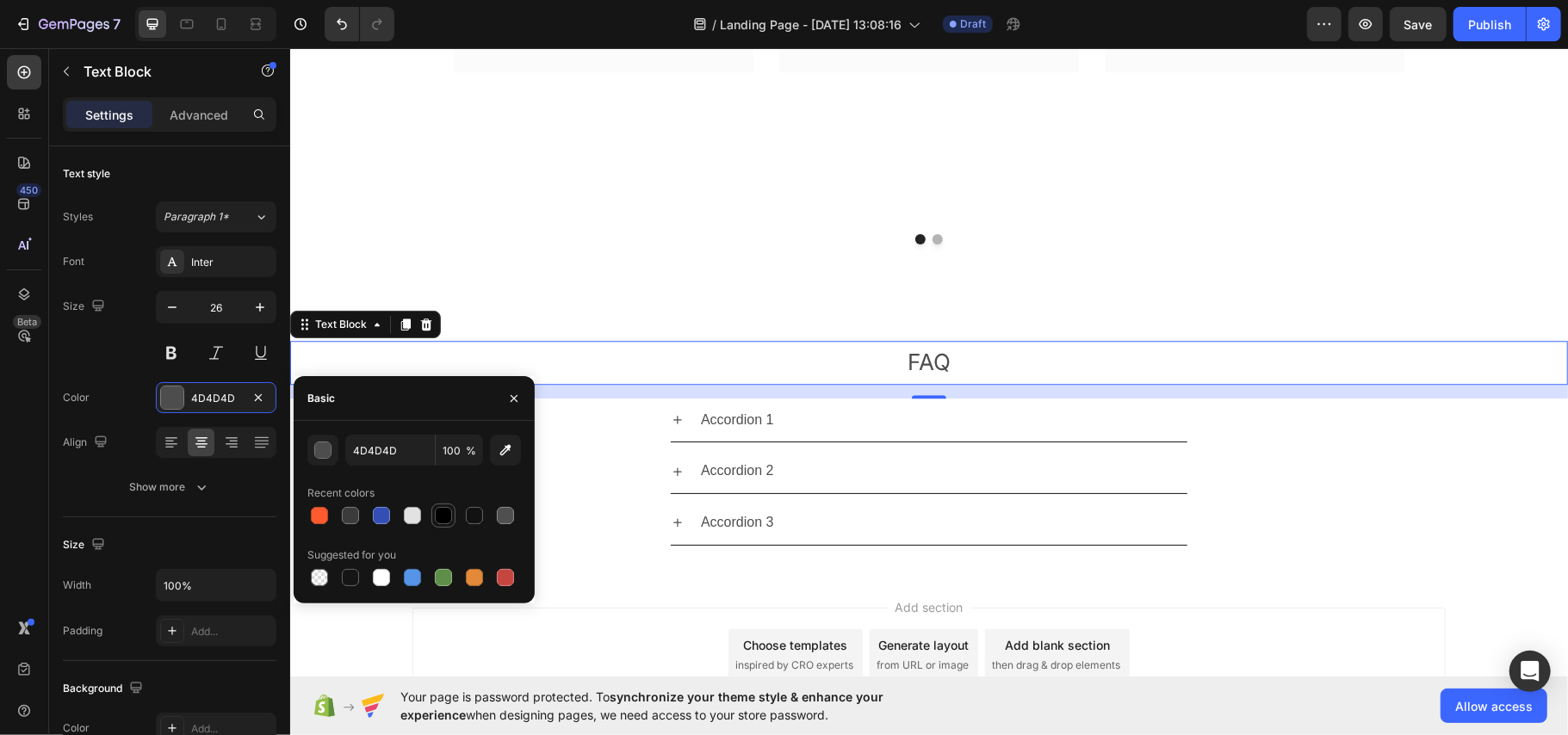
click at [448, 514] on div at bounding box center [443, 515] width 17 height 17
type input "000000"
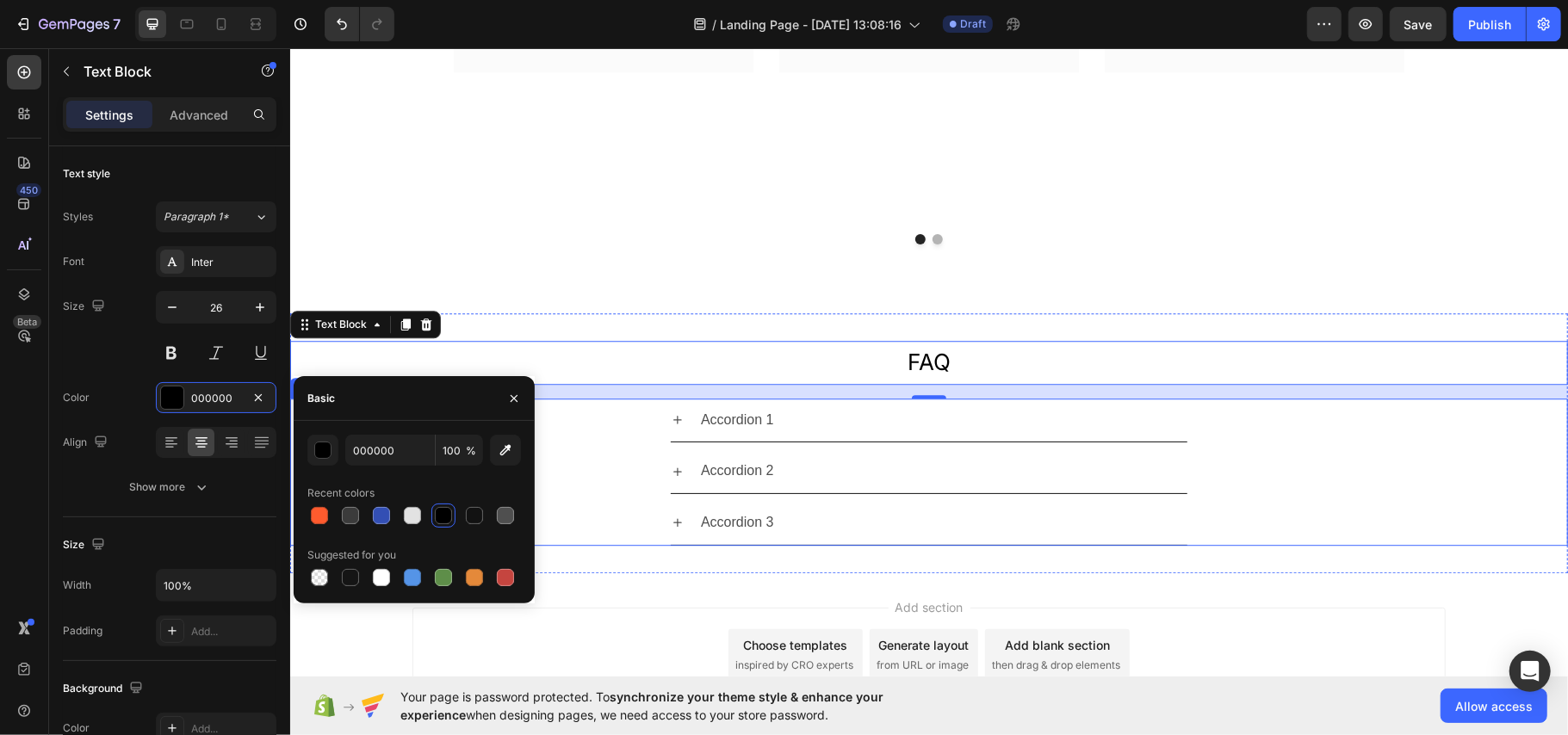
click at [1425, 469] on div "Accordion 2" at bounding box center [928, 471] width 1276 height 45
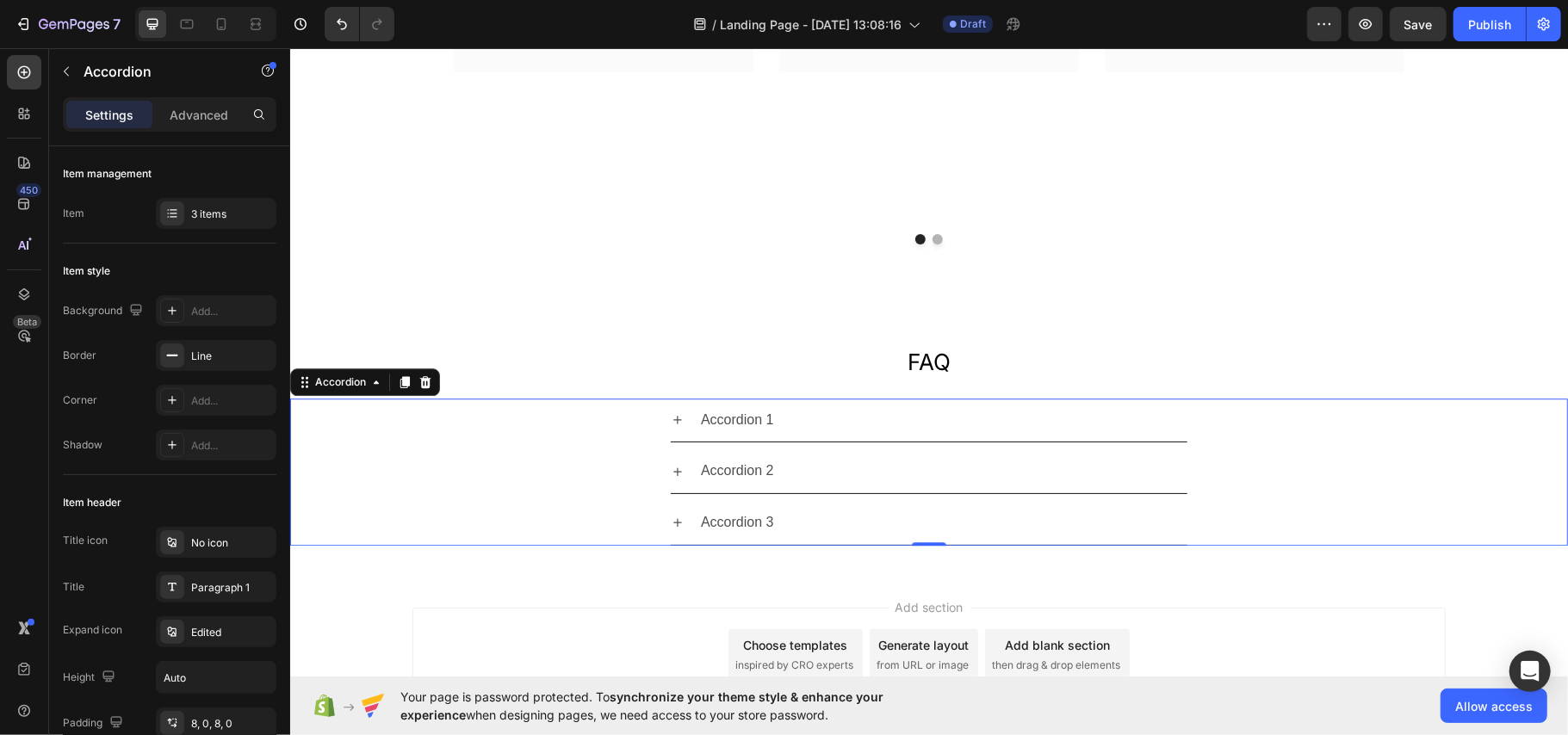
click at [725, 415] on div "Accordion 1" at bounding box center [736, 420] width 78 height 30
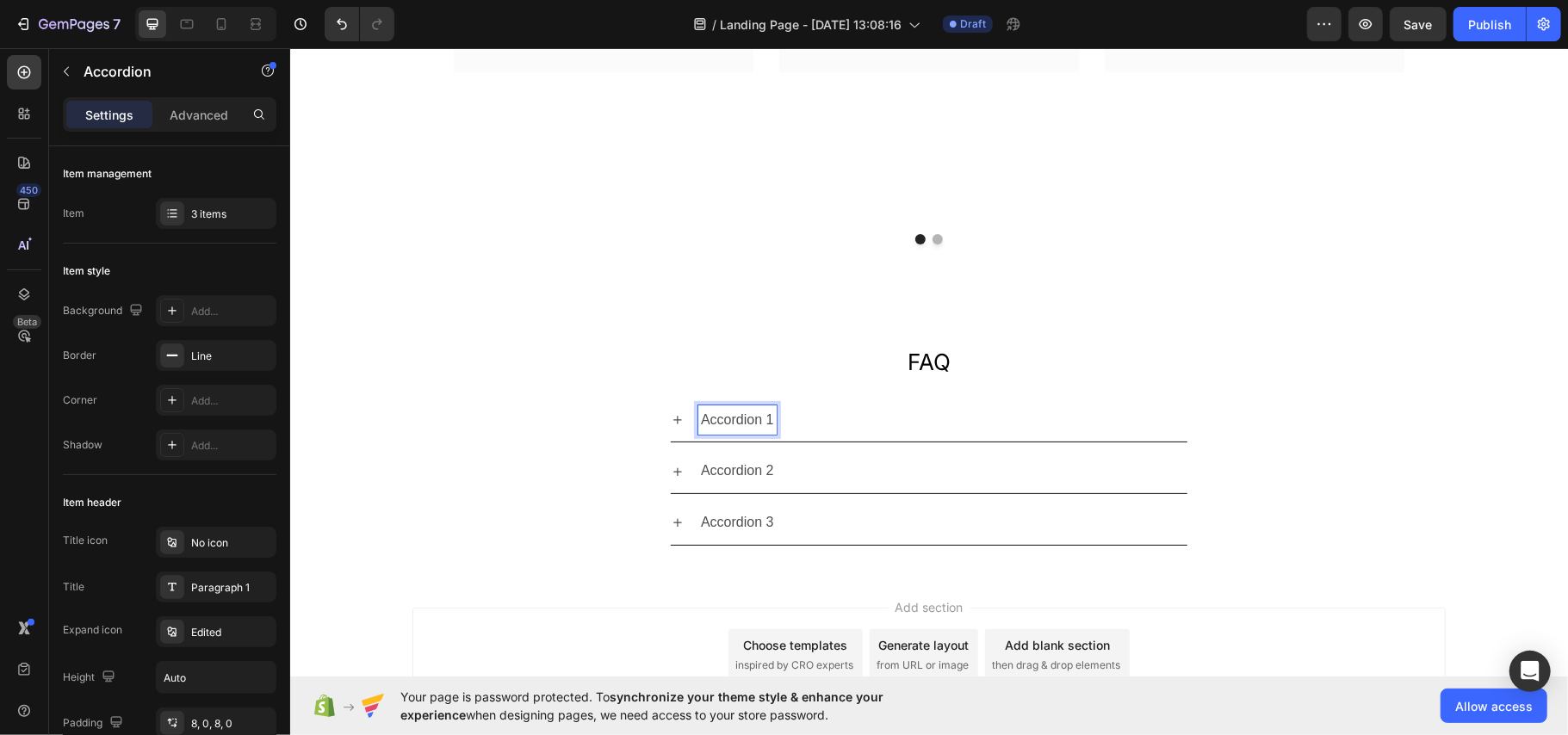
click at [732, 419] on p "Accordion 1" at bounding box center [736, 419] width 73 height 25
click at [599, 238] on div at bounding box center [928, 238] width 1034 height 10
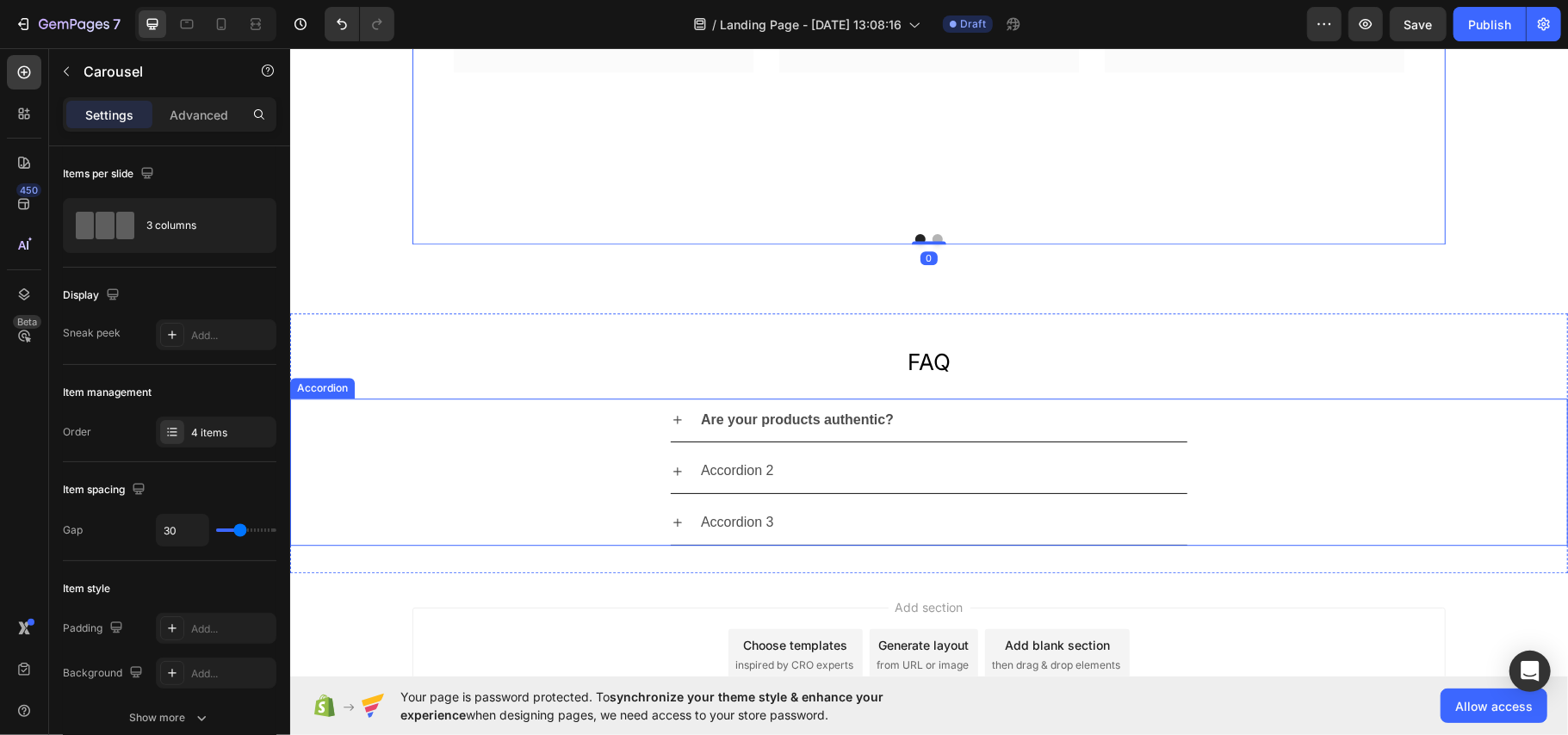
click at [849, 420] on strong "Are your products authentic?" at bounding box center [796, 418] width 193 height 14
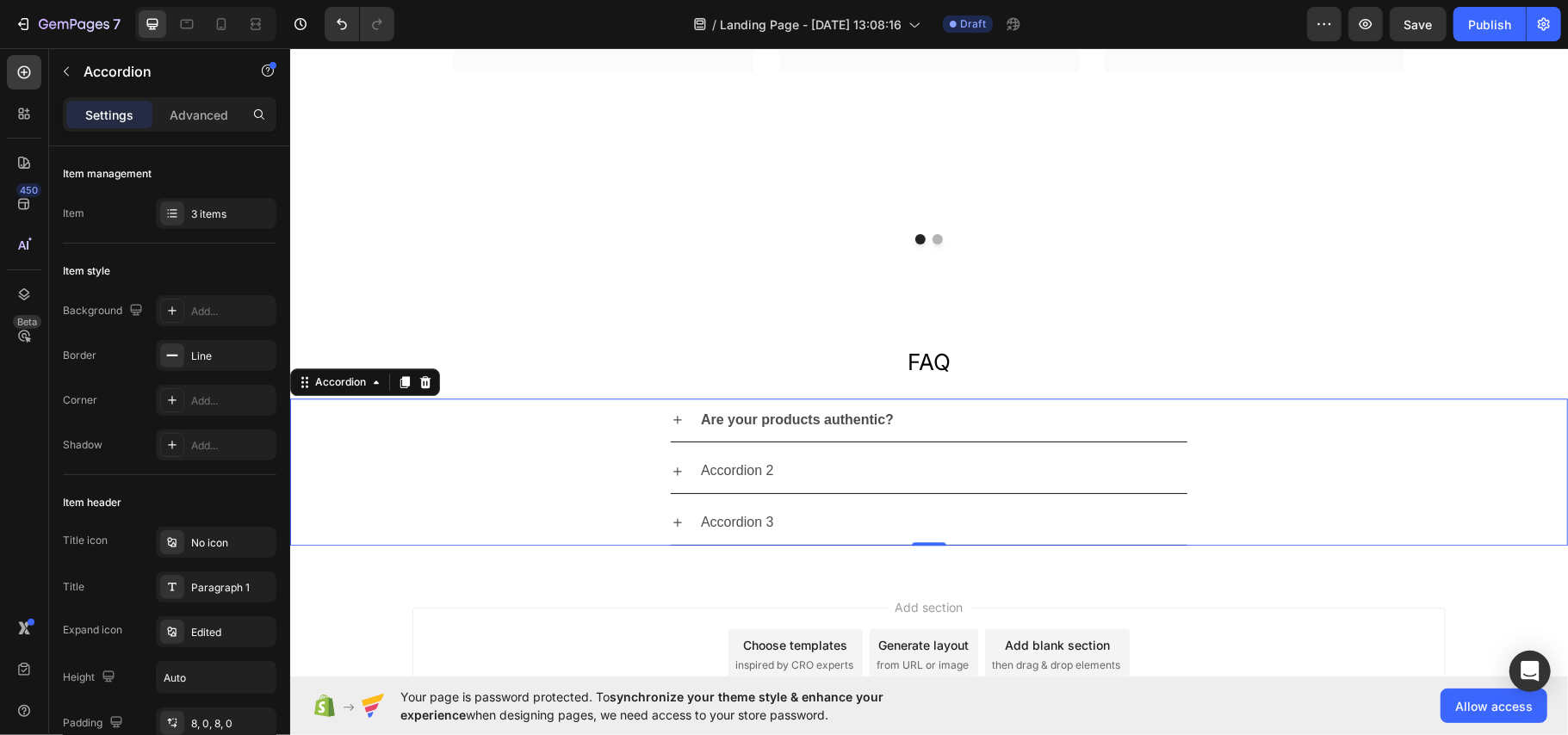
click at [1309, 428] on div "Are your products authentic?" at bounding box center [928, 419] width 1276 height 45
click at [1155, 424] on div "Are your products authentic?" at bounding box center [941, 420] width 489 height 30
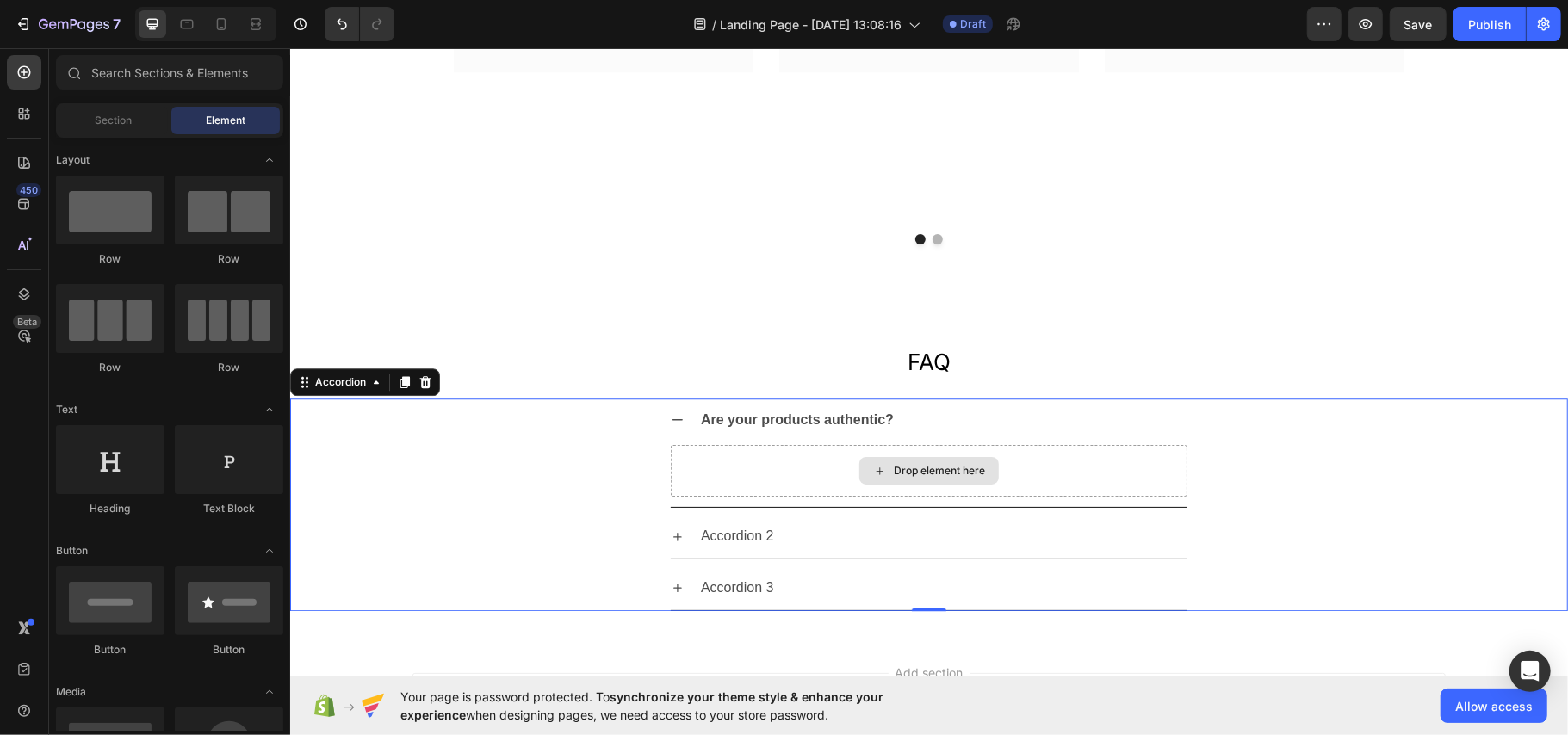
click at [949, 474] on div "Drop element here" at bounding box center [939, 470] width 91 height 13
click at [924, 471] on div "Drop element here" at bounding box center [939, 470] width 91 height 13
click at [788, 471] on div "Drop element here" at bounding box center [927, 470] width 516 height 51
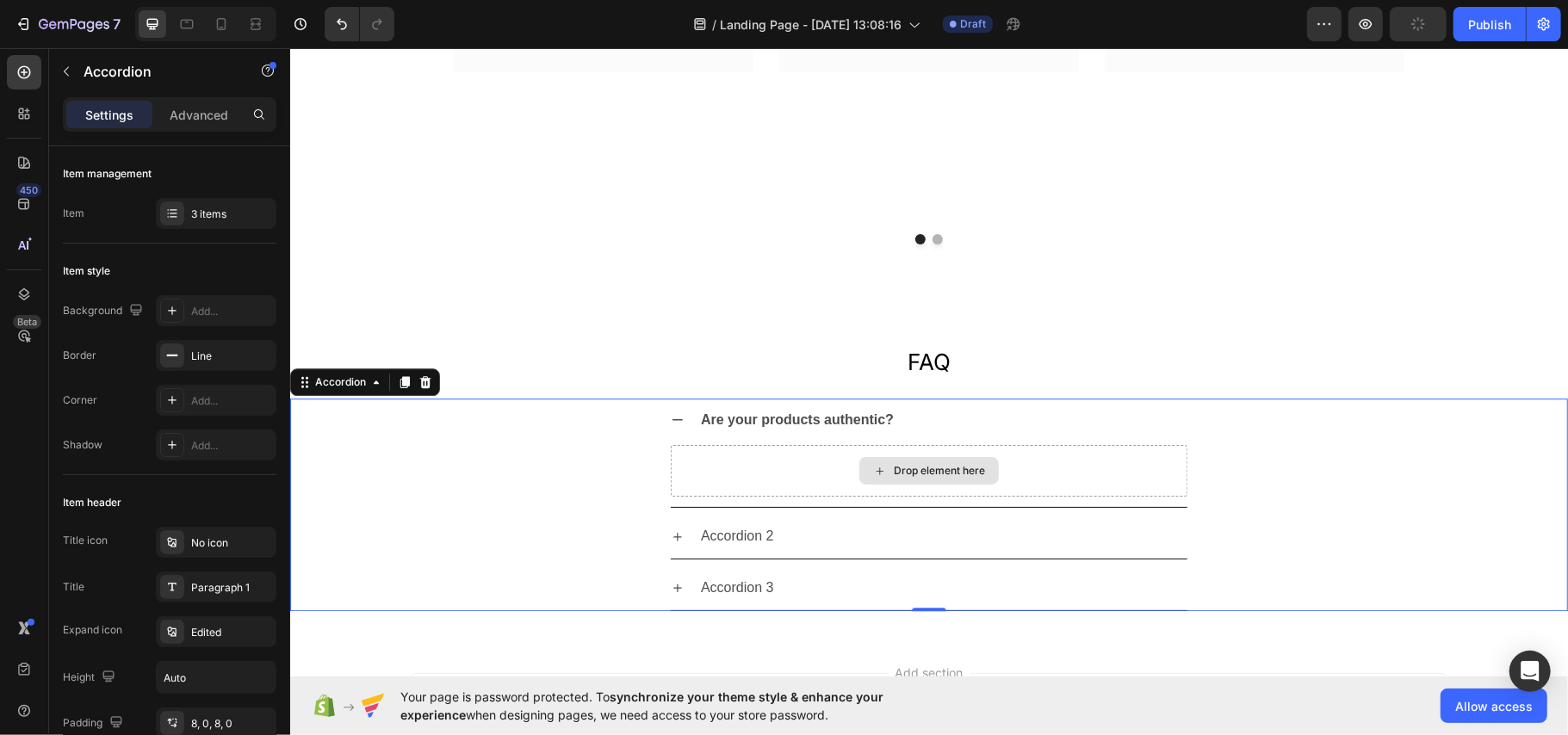
click at [803, 468] on div "Drop element here" at bounding box center [927, 470] width 516 height 51
click at [382, 451] on div "Are your products authentic? Drop element here" at bounding box center [928, 453] width 1276 height 110
click at [747, 451] on div "Drop element here" at bounding box center [927, 470] width 516 height 51
click at [60, 77] on icon "button" at bounding box center [66, 71] width 13 height 13
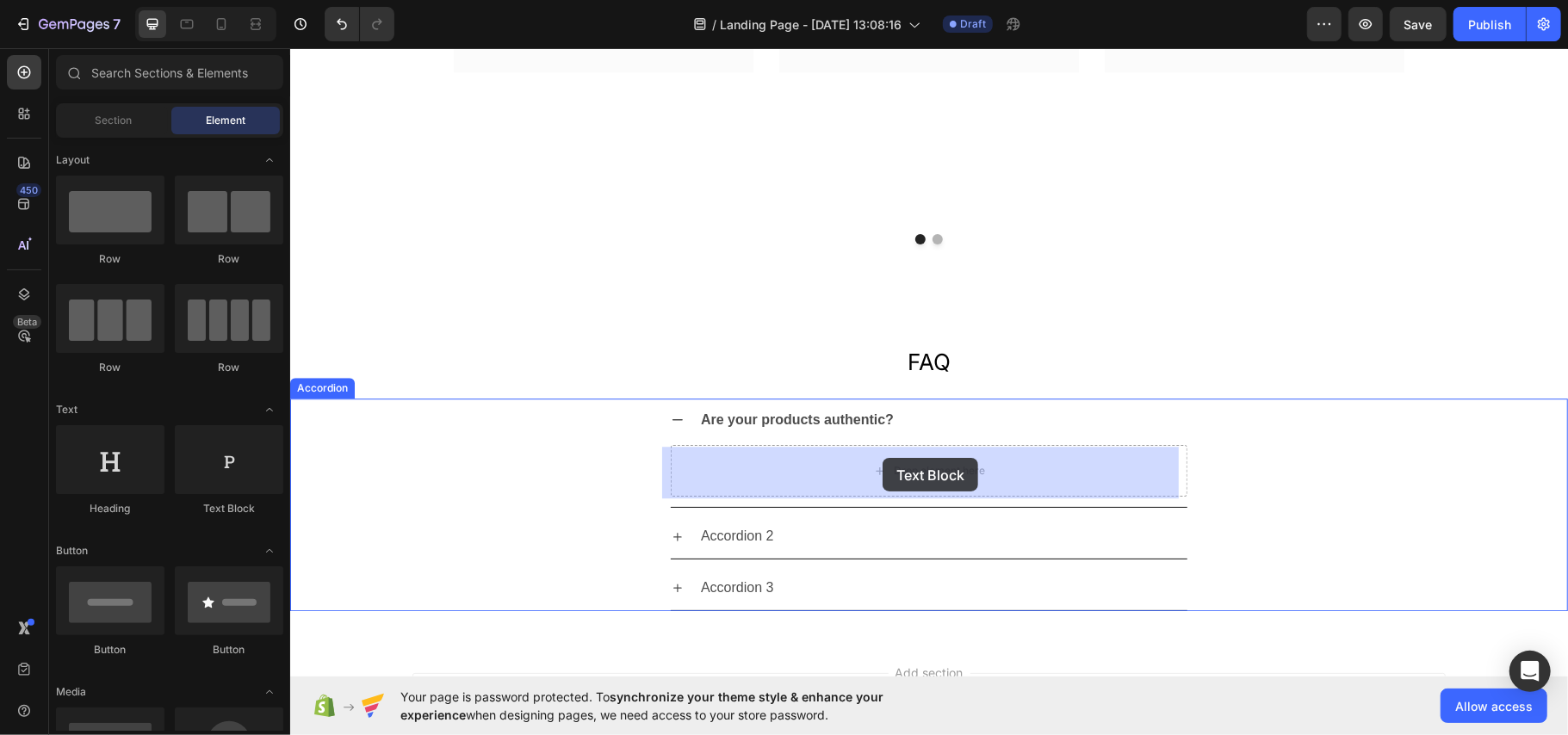
drag, startPoint x: 520, startPoint y: 504, endPoint x: 881, endPoint y: 457, distance: 364.0
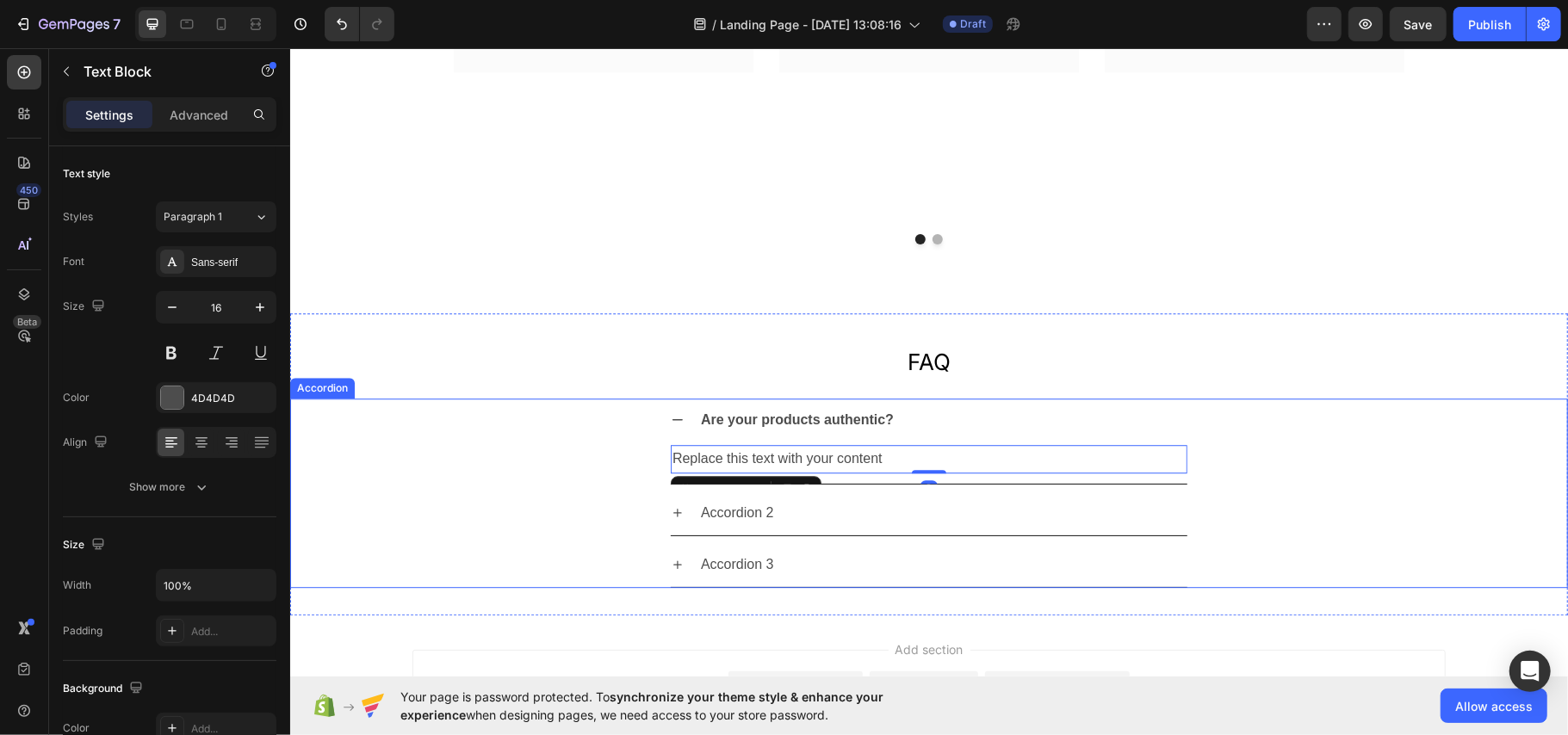
click at [517, 407] on div "Are your products authentic? Replace this text with your content Text Block 0" at bounding box center [928, 440] width 1276 height 87
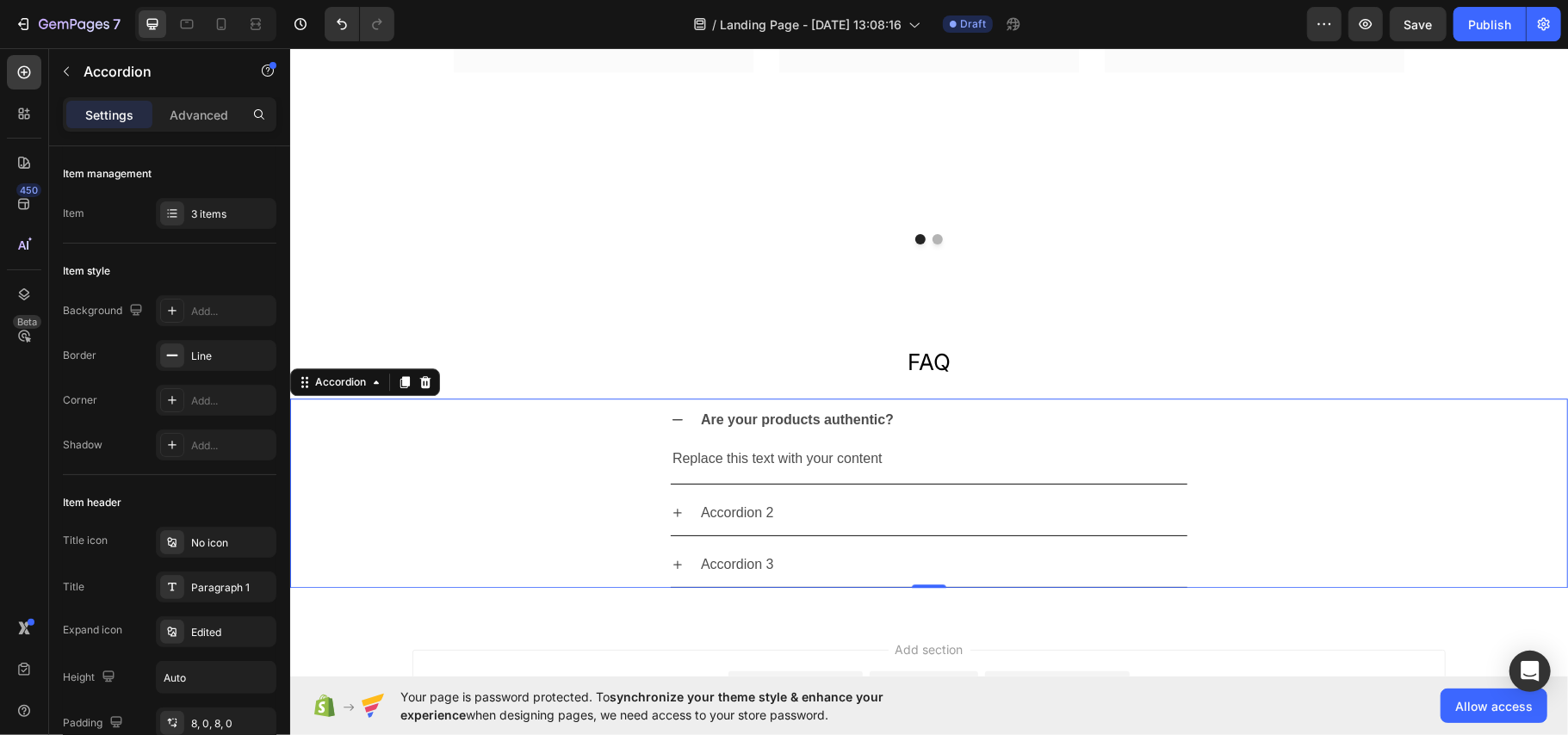
click at [1011, 417] on div "Are your products authentic?" at bounding box center [941, 420] width 489 height 30
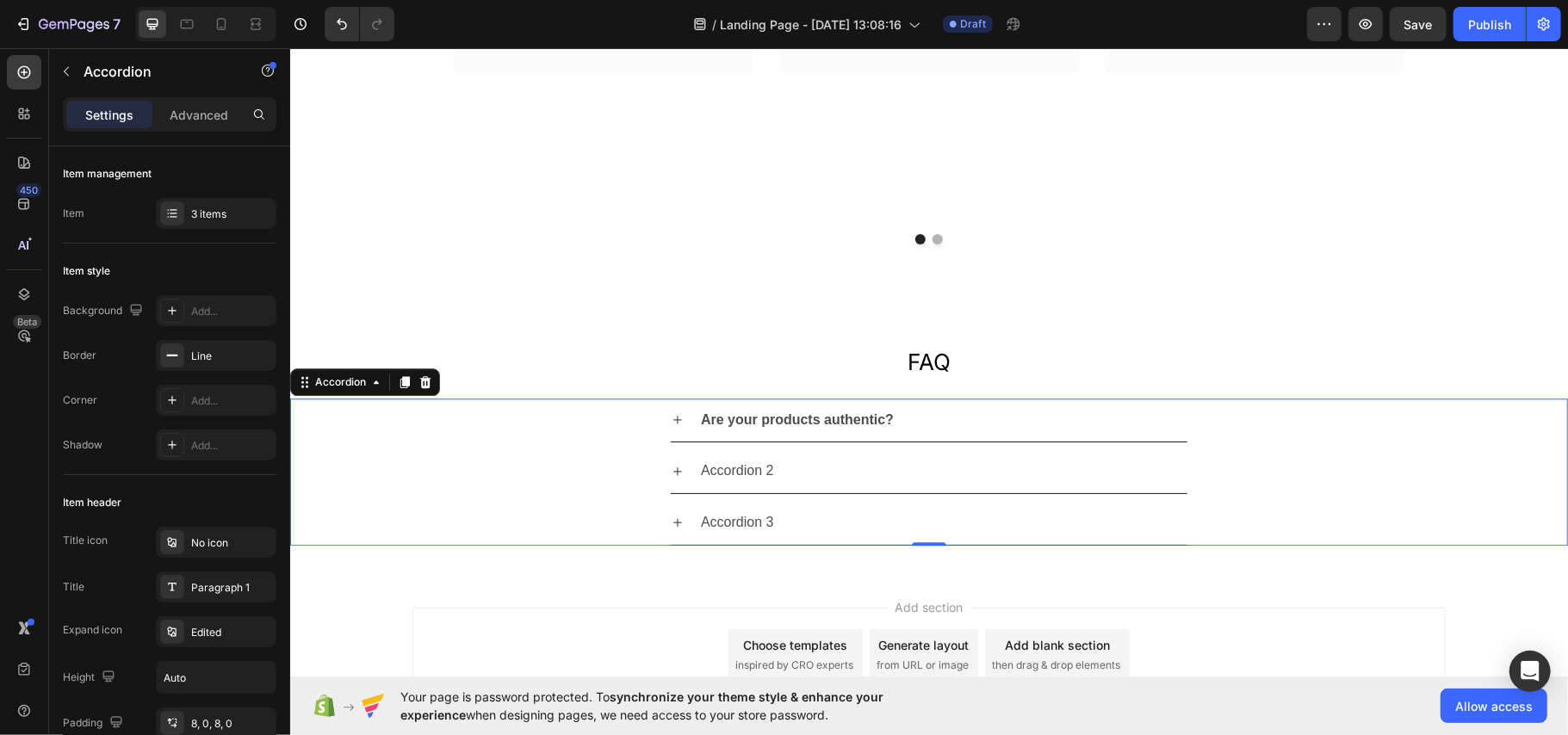
click at [1042, 419] on div "Are your products authentic?" at bounding box center [941, 420] width 489 height 30
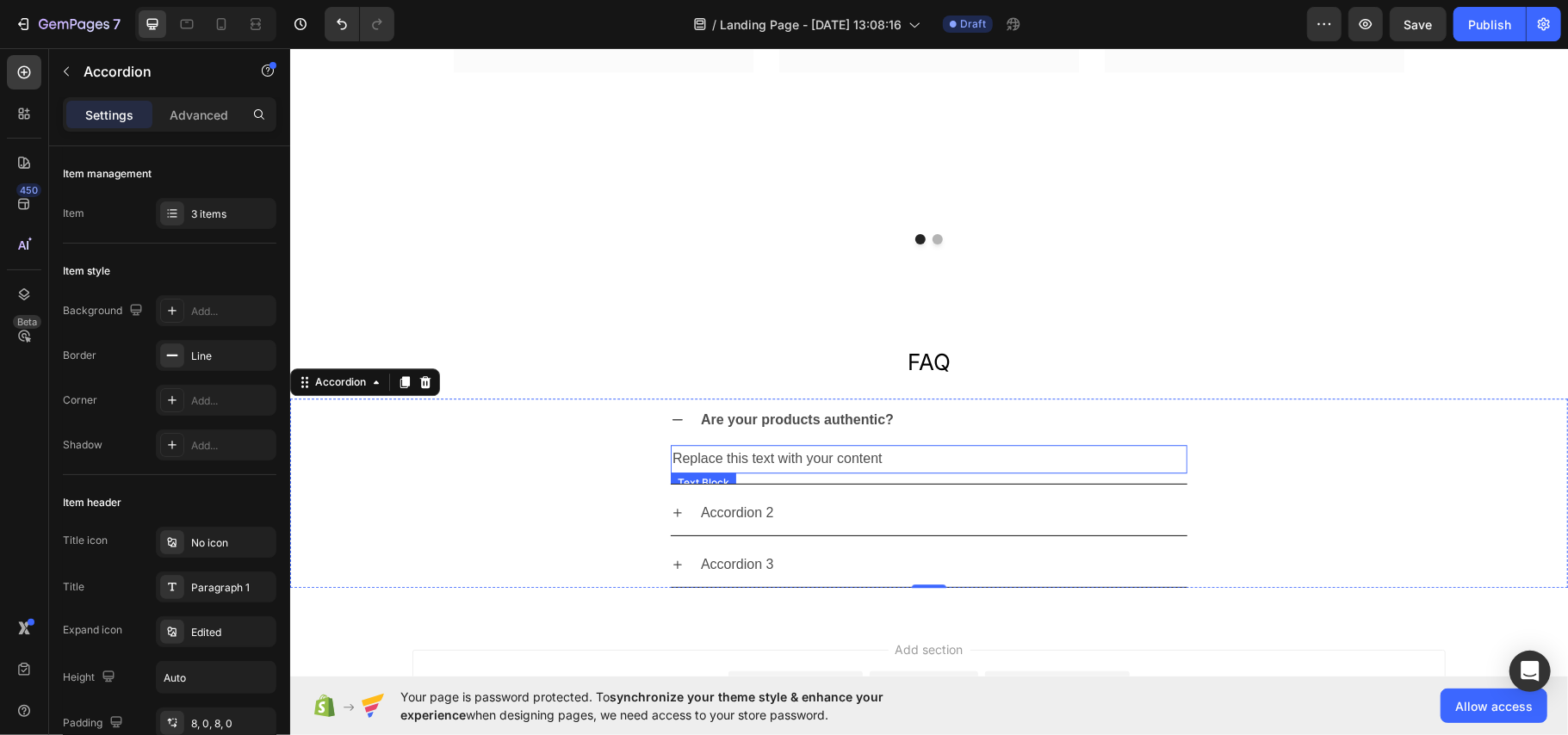
click at [760, 454] on div "Replace this text with your content" at bounding box center [927, 458] width 516 height 29
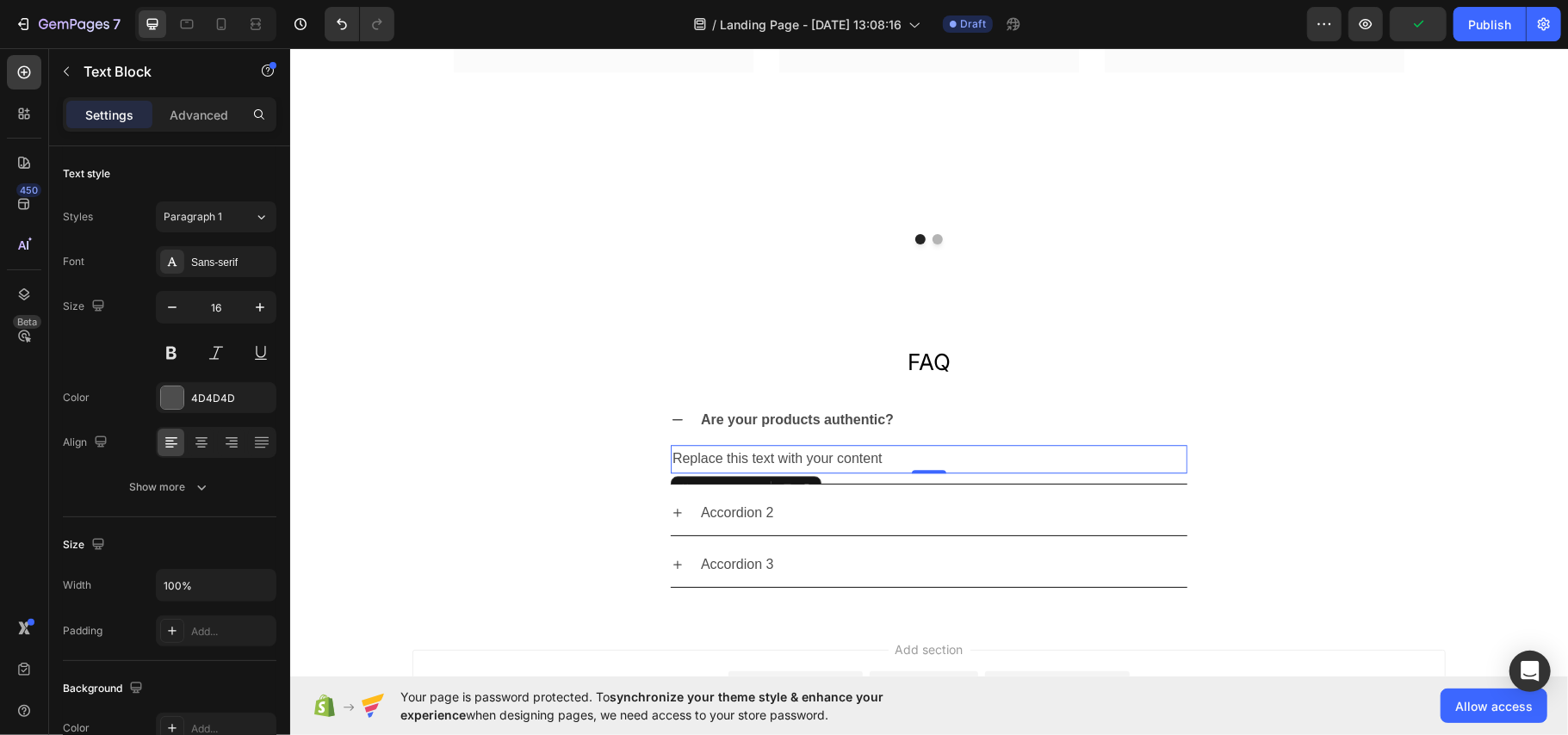
click at [823, 461] on div "Replace this text with your content" at bounding box center [927, 458] width 516 height 29
click at [823, 461] on p "Replace this text with your content" at bounding box center [928, 458] width 513 height 25
click at [823, 460] on p "Replace this text with your content" at bounding box center [928, 458] width 513 height 25
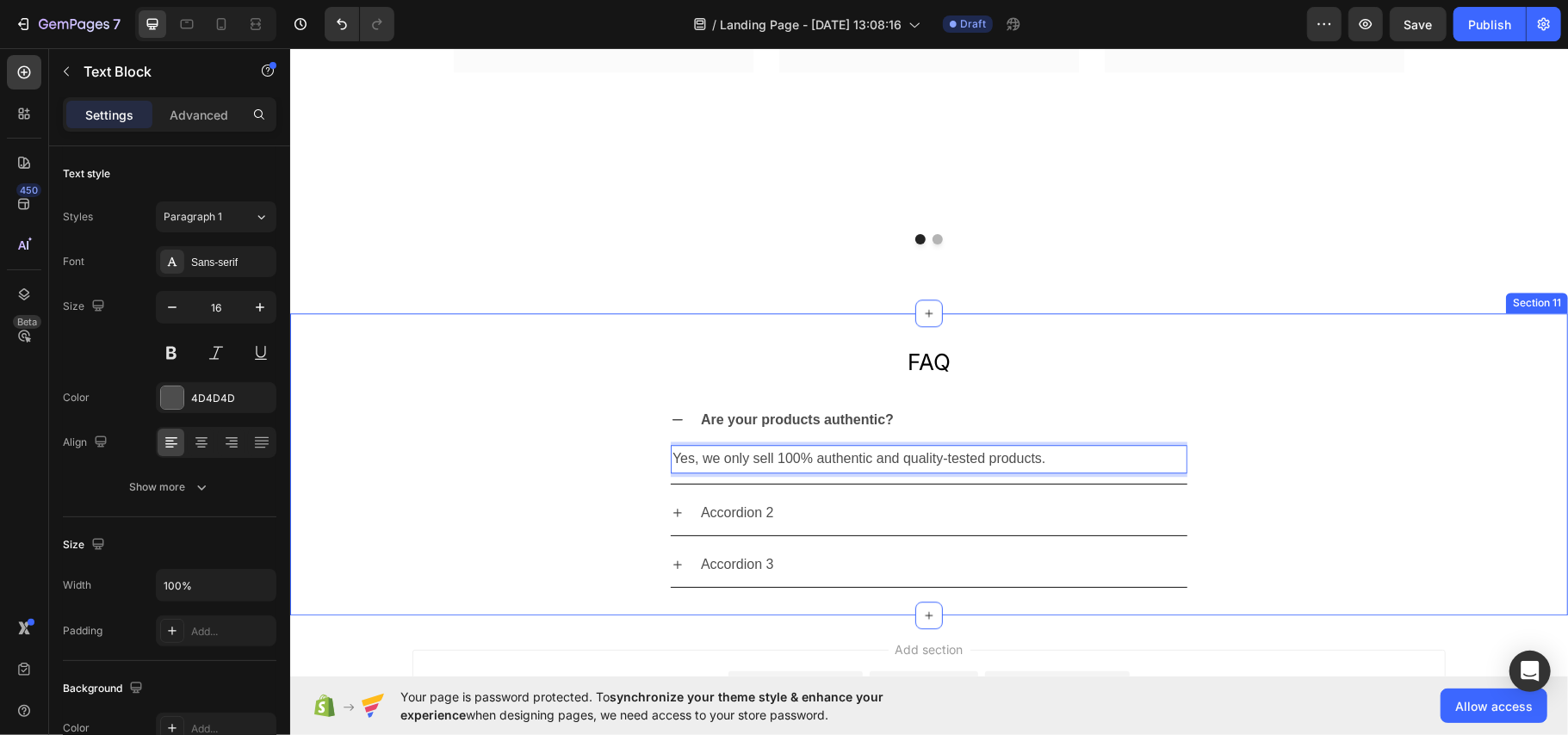
click at [545, 399] on div "Are your products authentic? Yes, we only sell 100% authentic and quality-teste…" at bounding box center [928, 440] width 1276 height 87
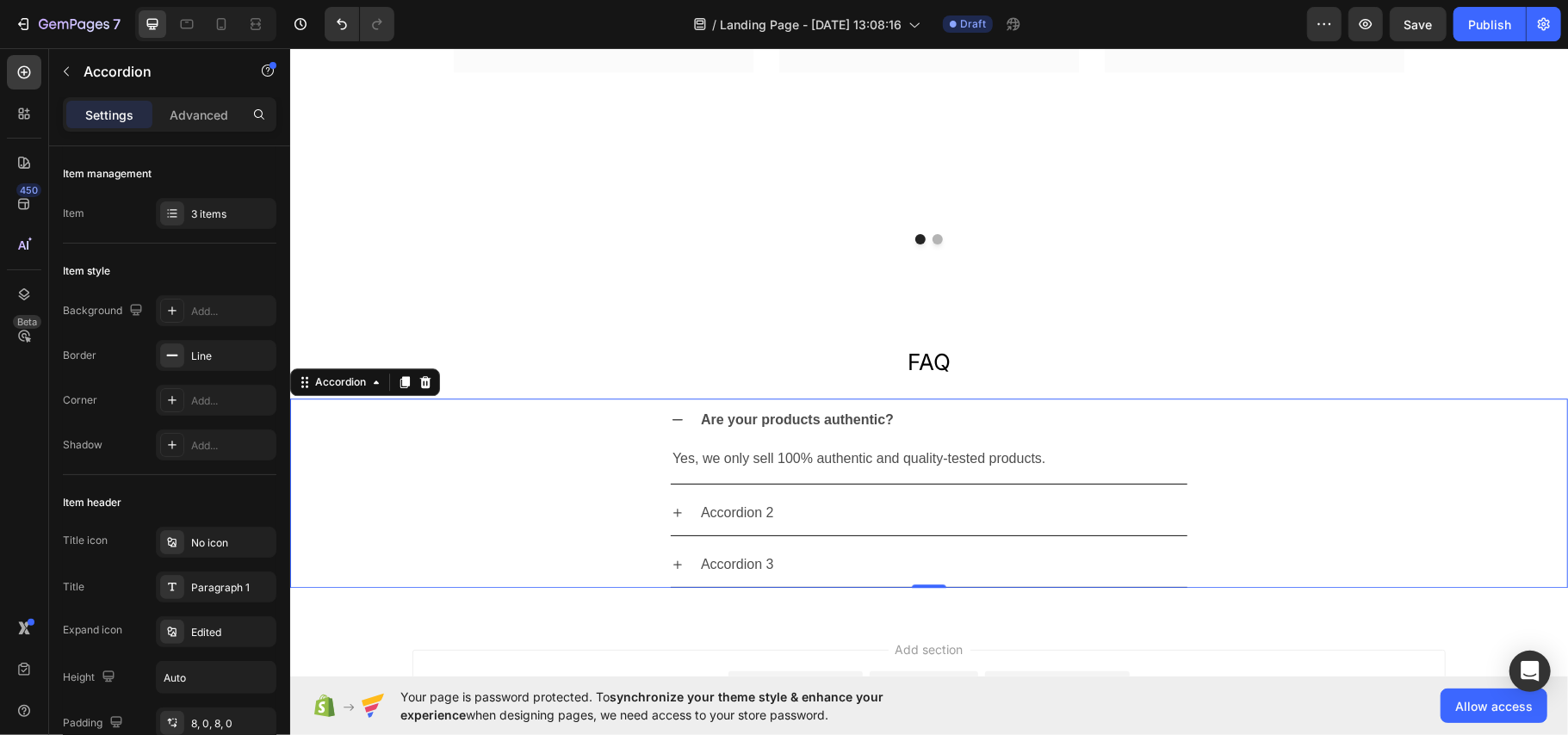
click at [669, 416] on icon at bounding box center [676, 419] width 13 height 13
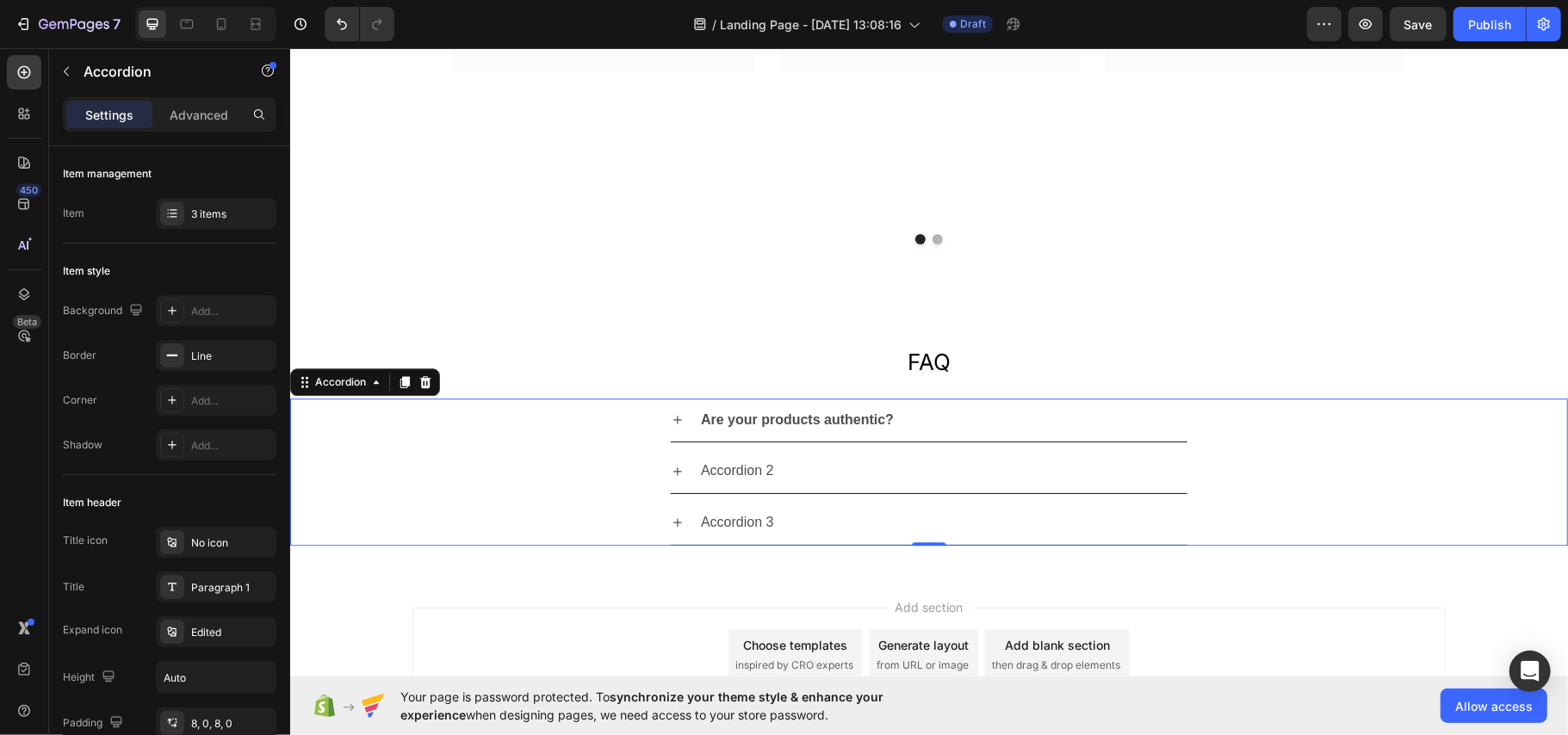
click at [672, 419] on icon at bounding box center [676, 418] width 9 height 9
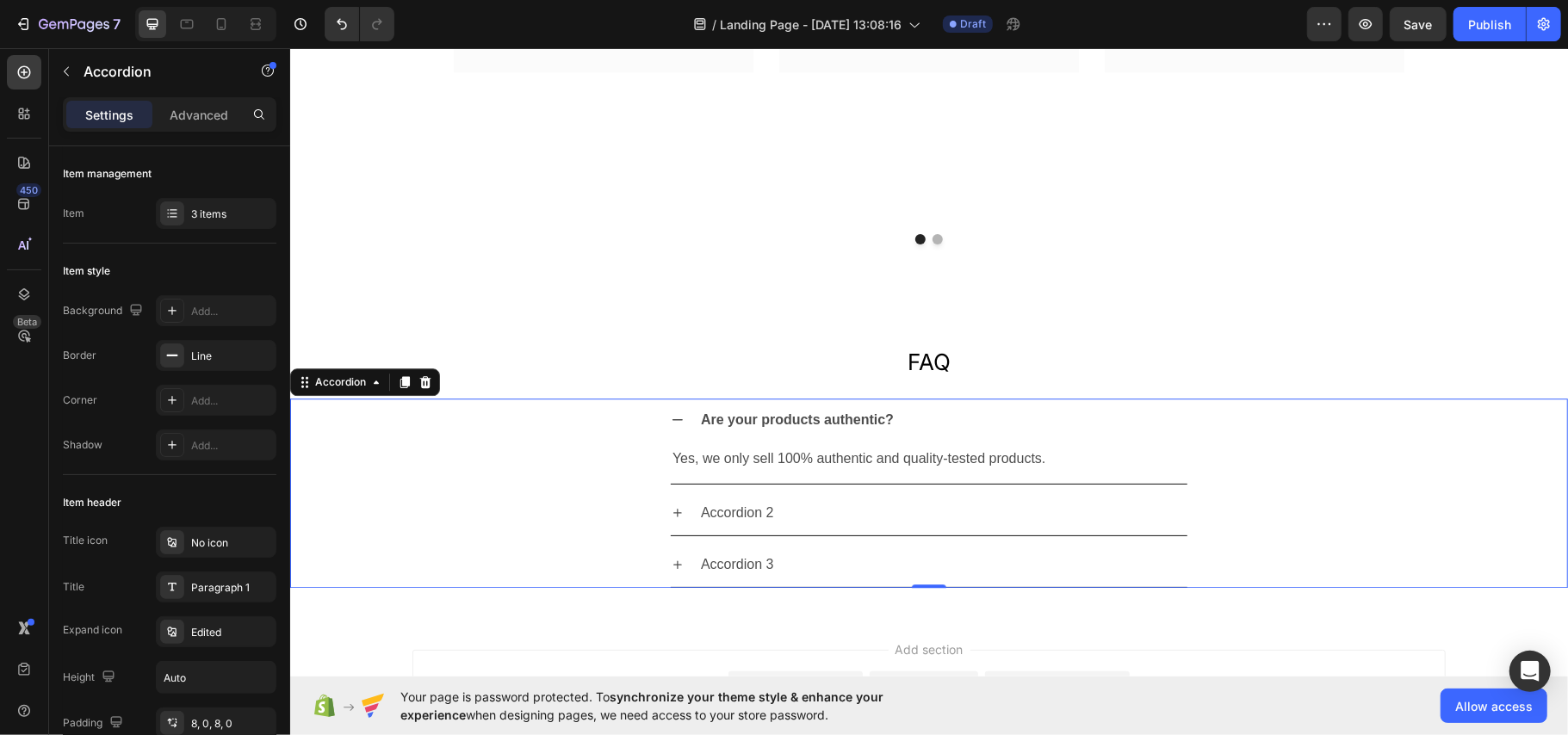
click at [671, 419] on icon at bounding box center [676, 419] width 10 height 2
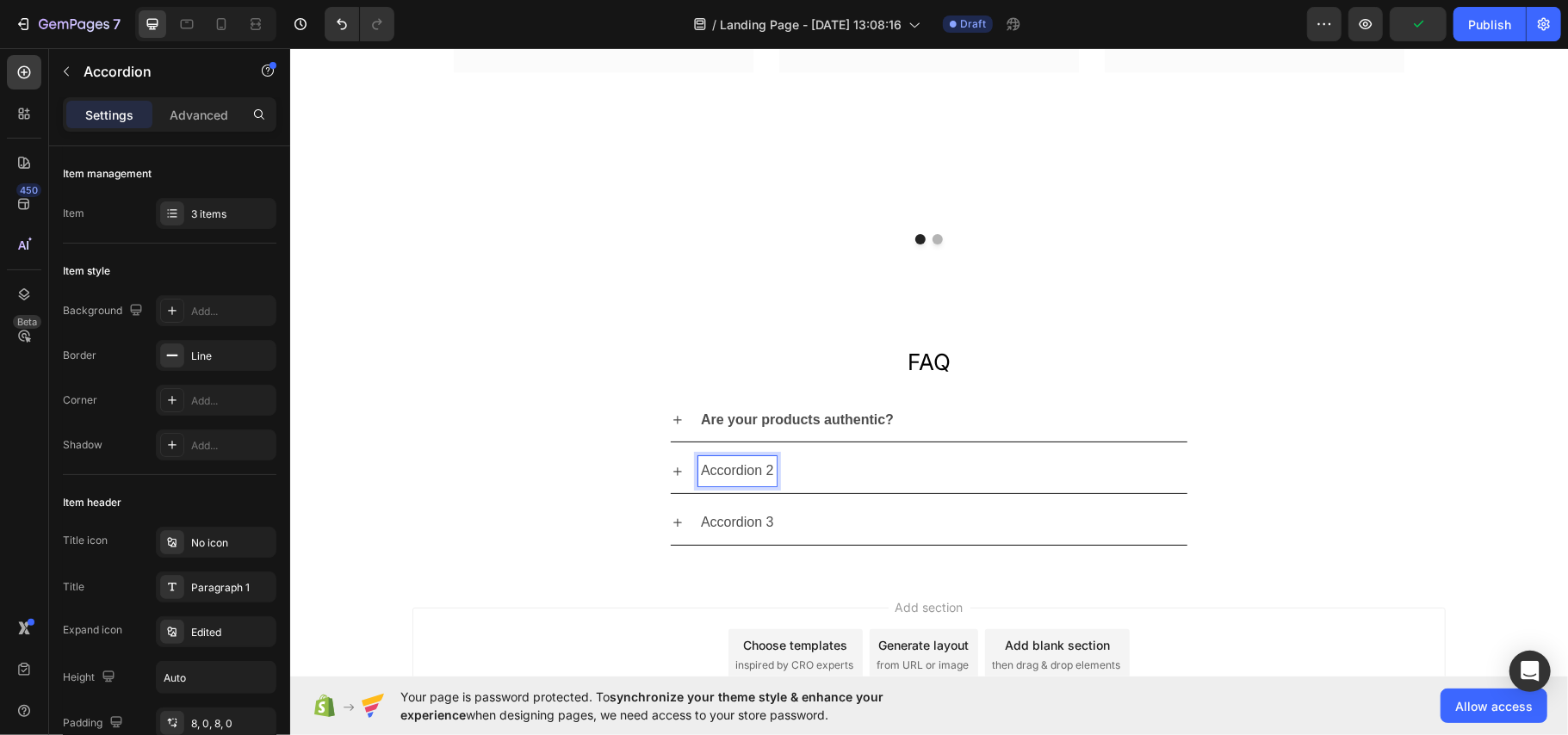
click at [741, 471] on p "Accordion 2" at bounding box center [736, 471] width 73 height 25
click at [734, 469] on p "Accordion 2" at bounding box center [736, 471] width 73 height 25
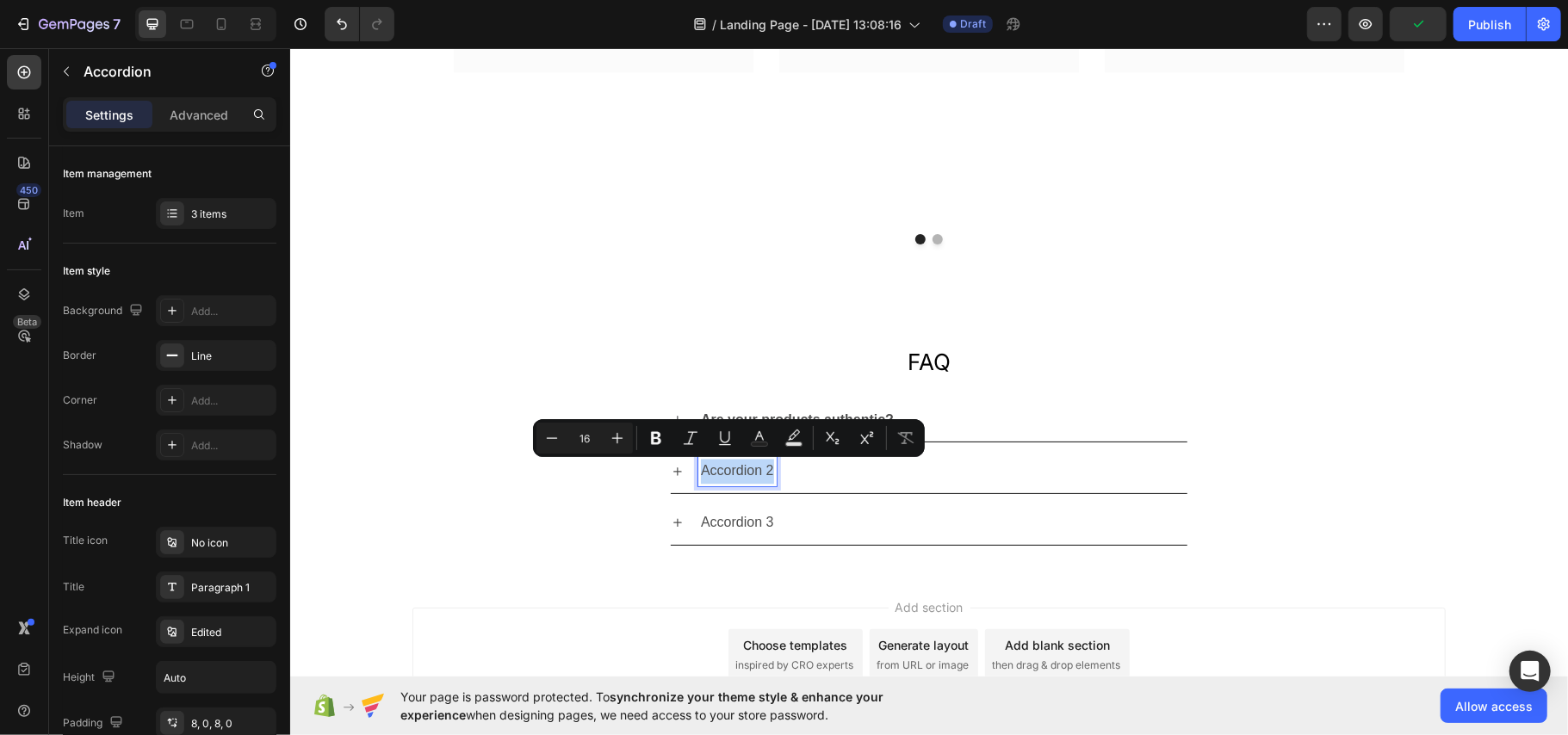
click at [734, 469] on p "Accordion 2" at bounding box center [736, 471] width 73 height 25
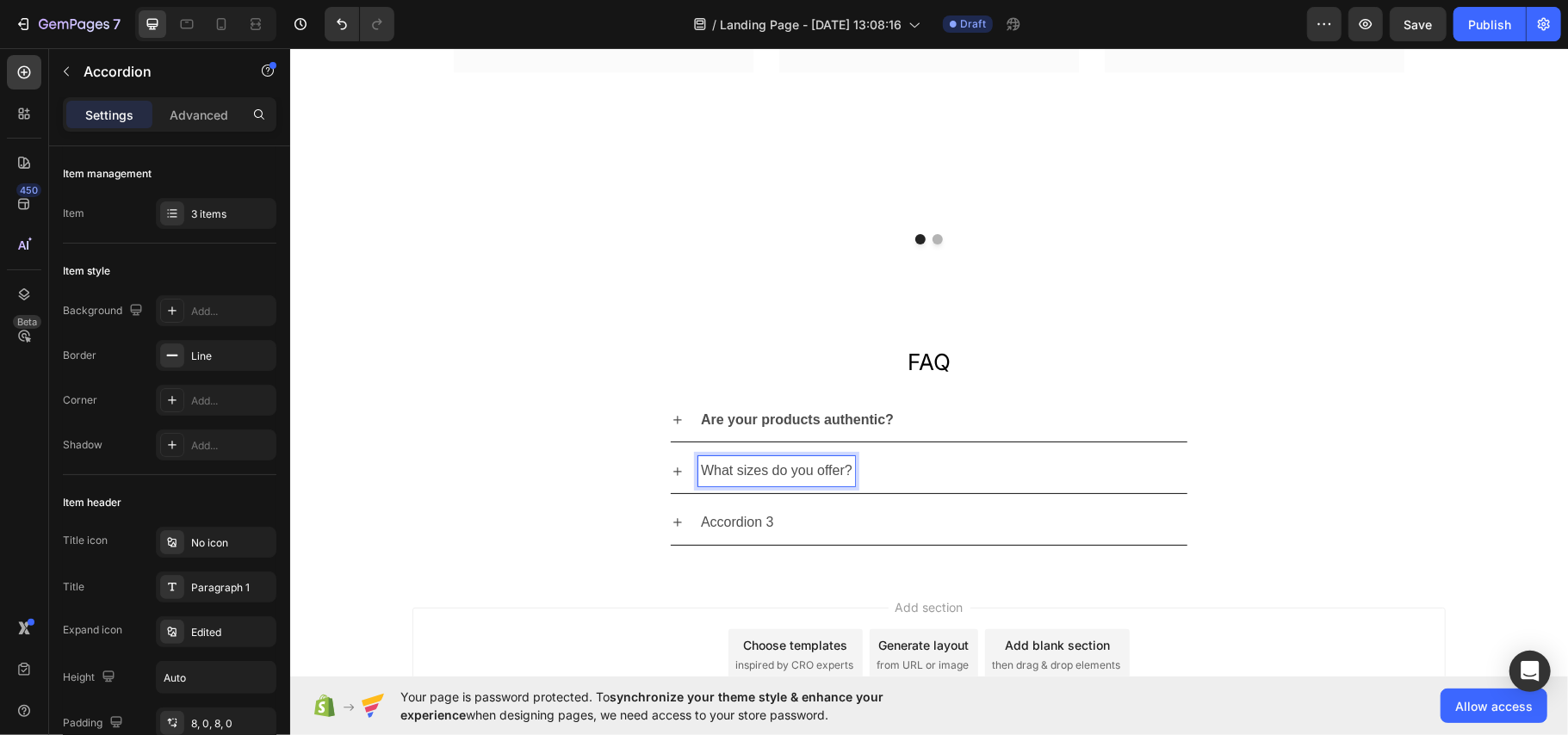
click at [478, 502] on div "Accordion 3" at bounding box center [928, 522] width 1276 height 45
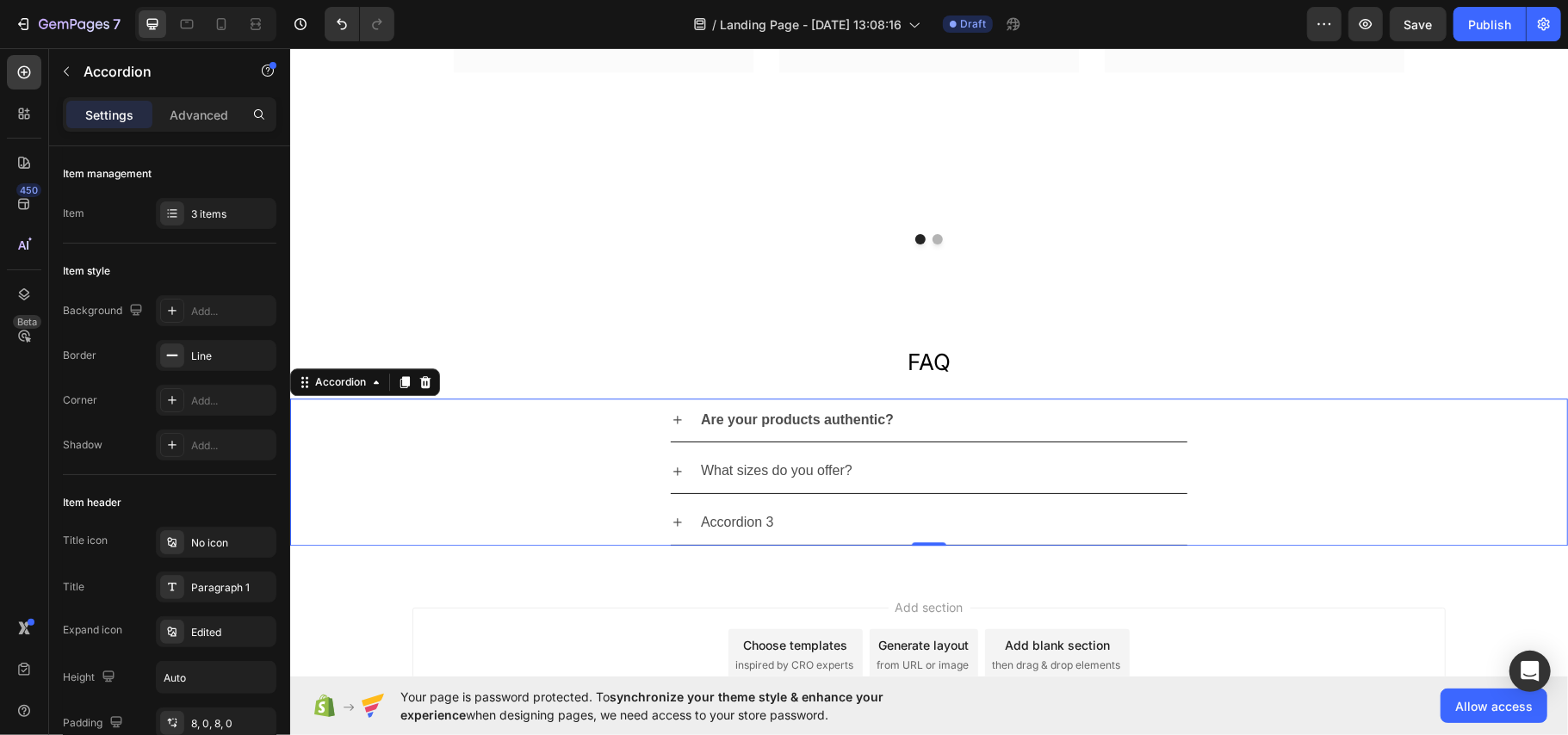
click at [784, 469] on p "What sizes do you offer?" at bounding box center [775, 471] width 151 height 25
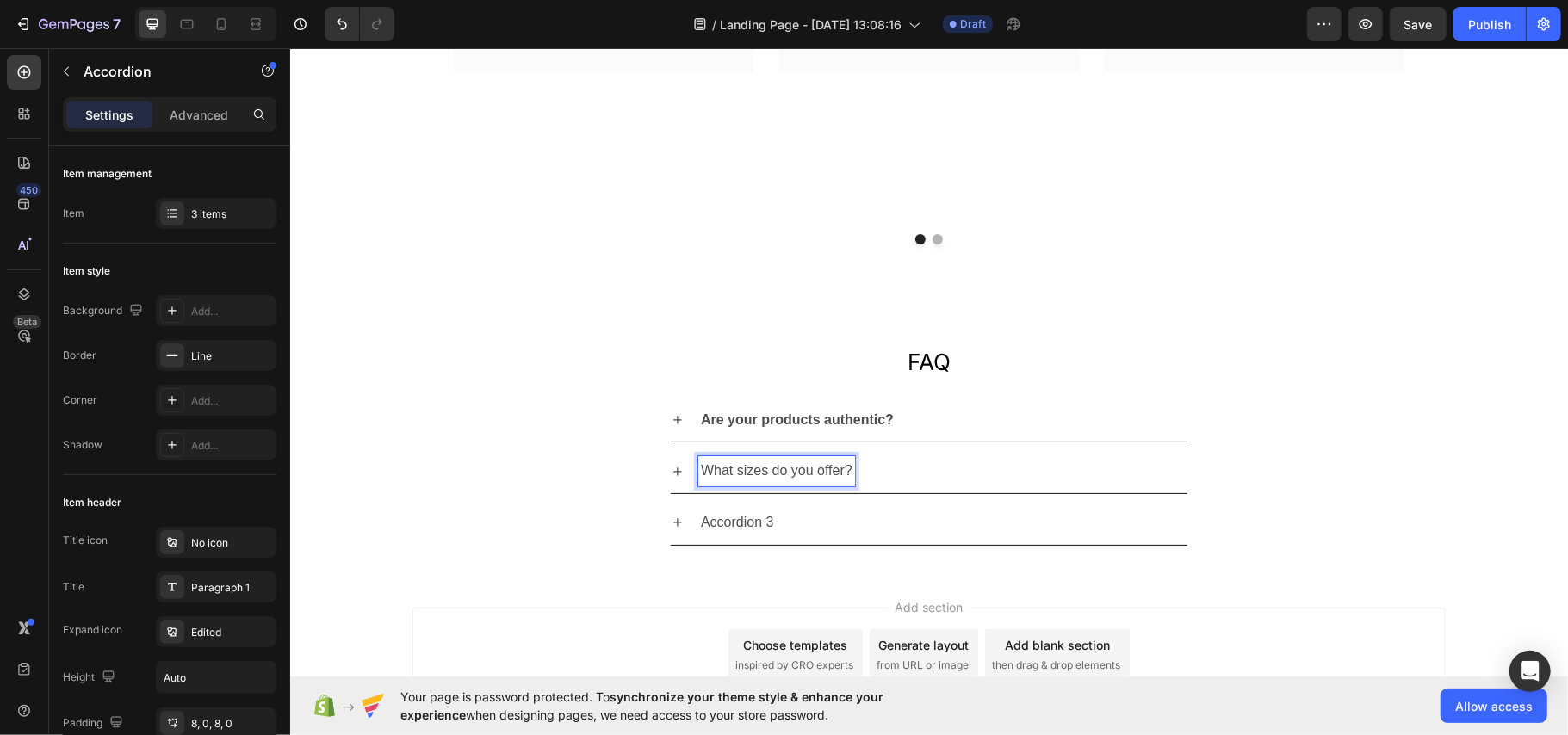
click at [787, 412] on strong "Are your products authentic?" at bounding box center [796, 418] width 193 height 14
click at [766, 469] on p "What sizes do you offer?" at bounding box center [775, 471] width 151 height 25
click at [219, 542] on div "No icon" at bounding box center [231, 543] width 81 height 15
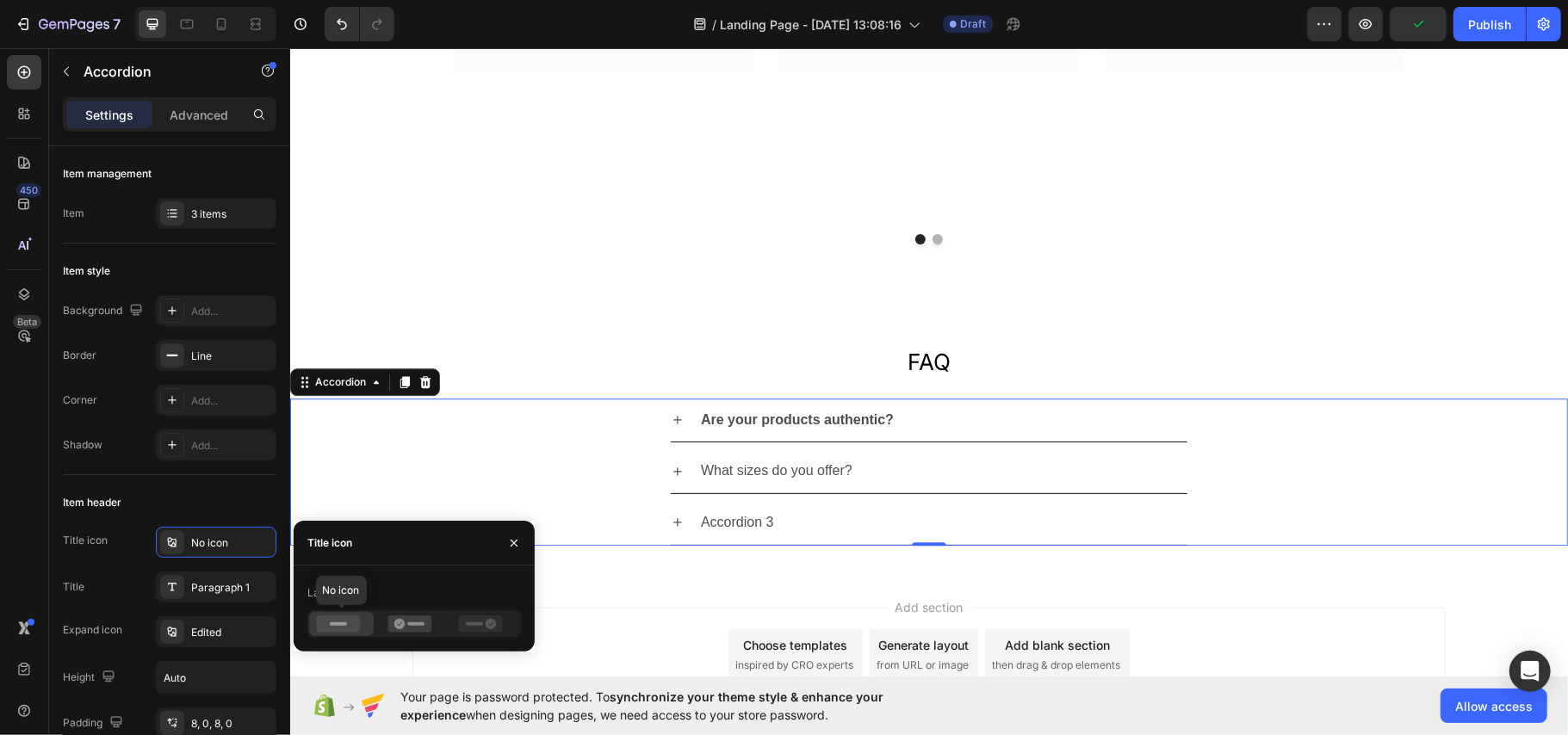
click at [345, 621] on icon at bounding box center [339, 624] width 44 height 17
click at [424, 624] on icon at bounding box center [409, 624] width 44 height 17
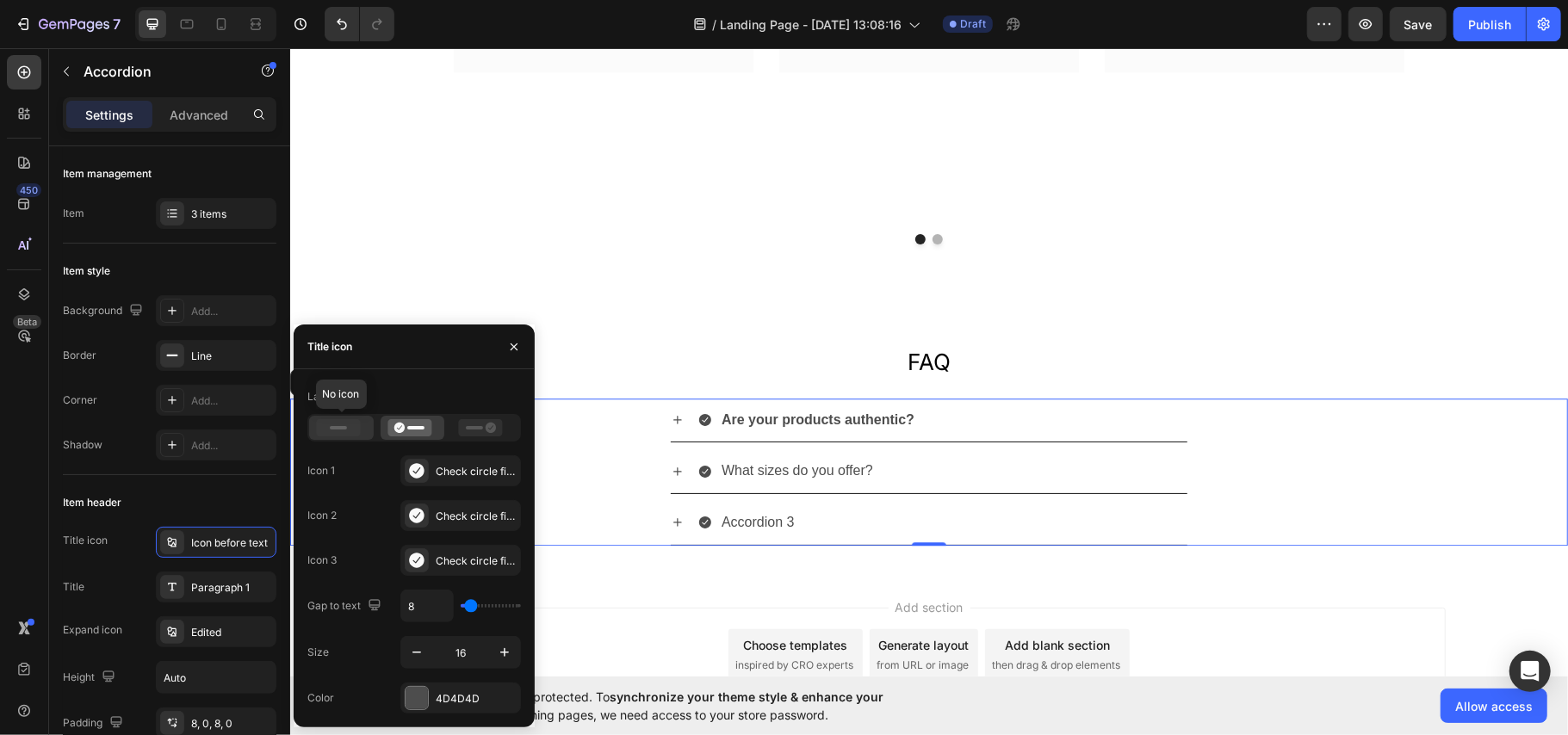
click at [320, 423] on icon at bounding box center [339, 428] width 44 height 17
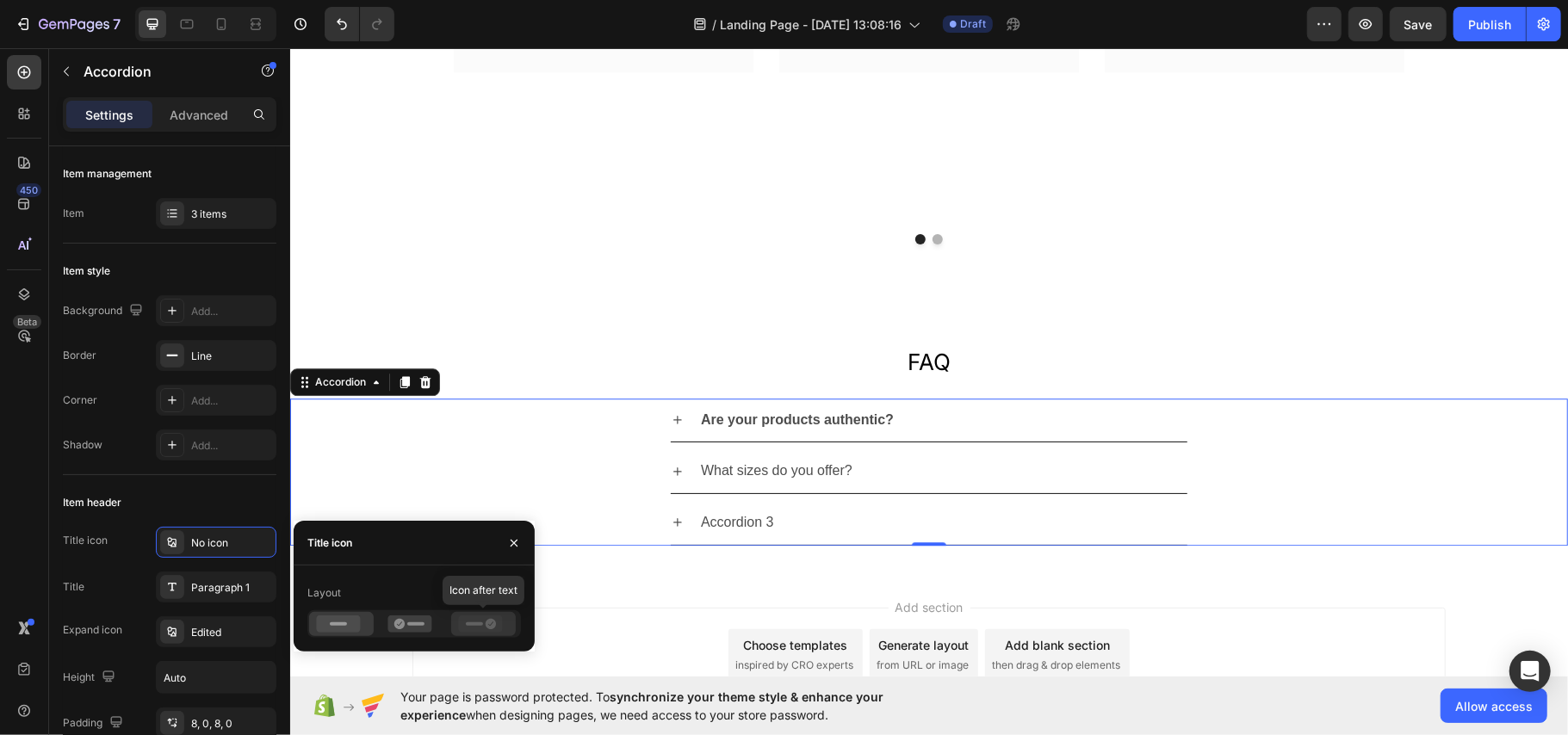
click at [496, 622] on icon at bounding box center [481, 624] width 44 height 17
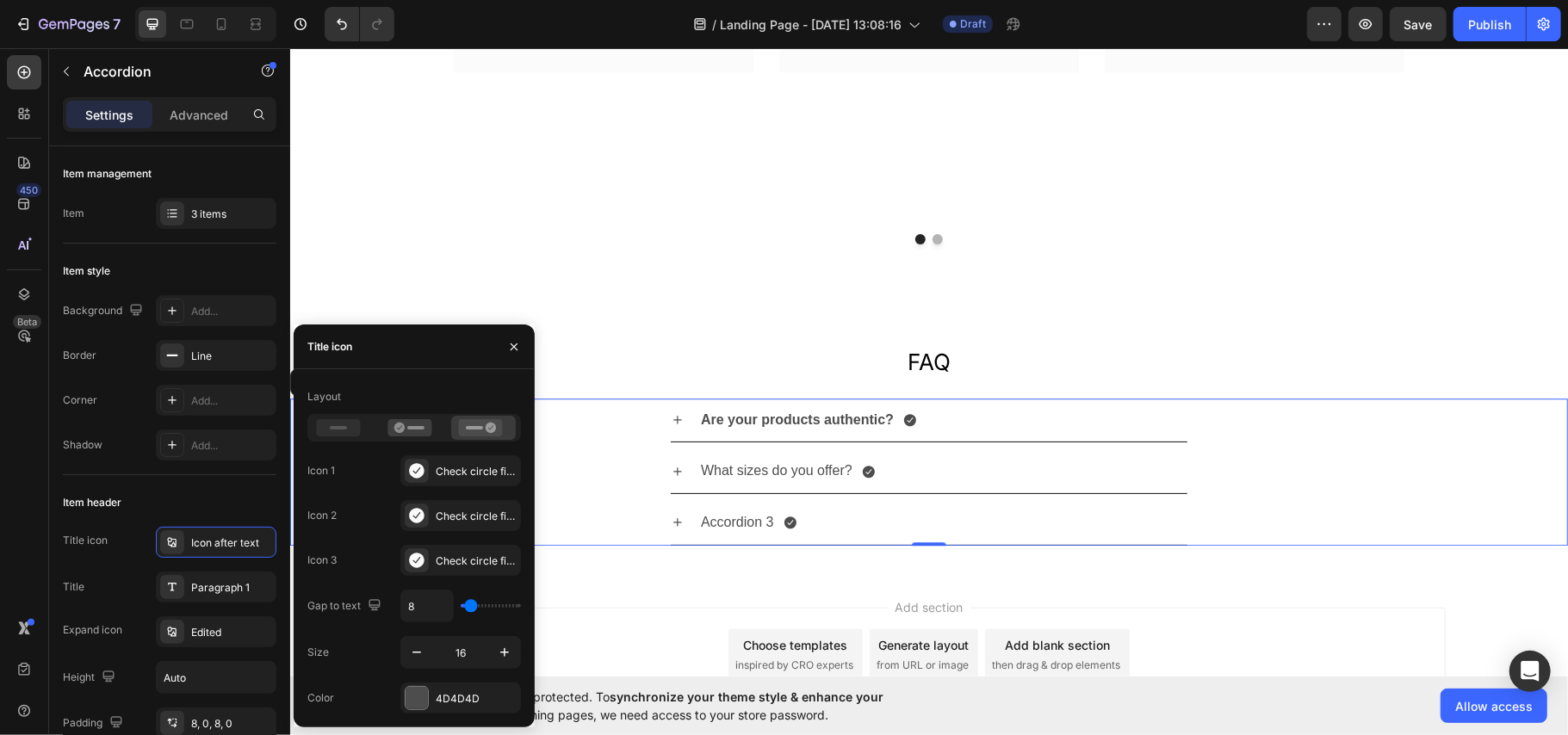
type input "19"
type input "56"
type input "44"
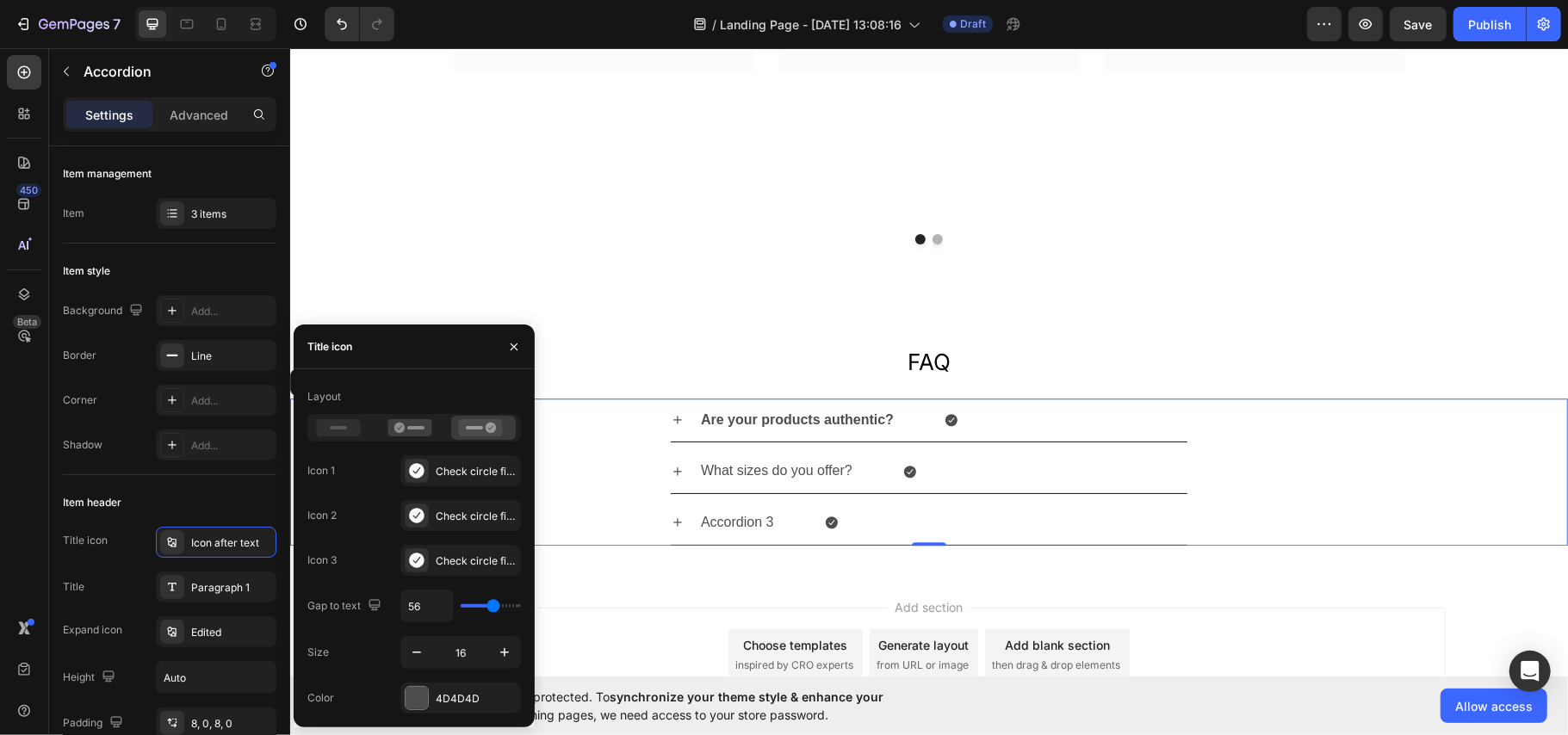
type input "44"
type input "22"
type input "19"
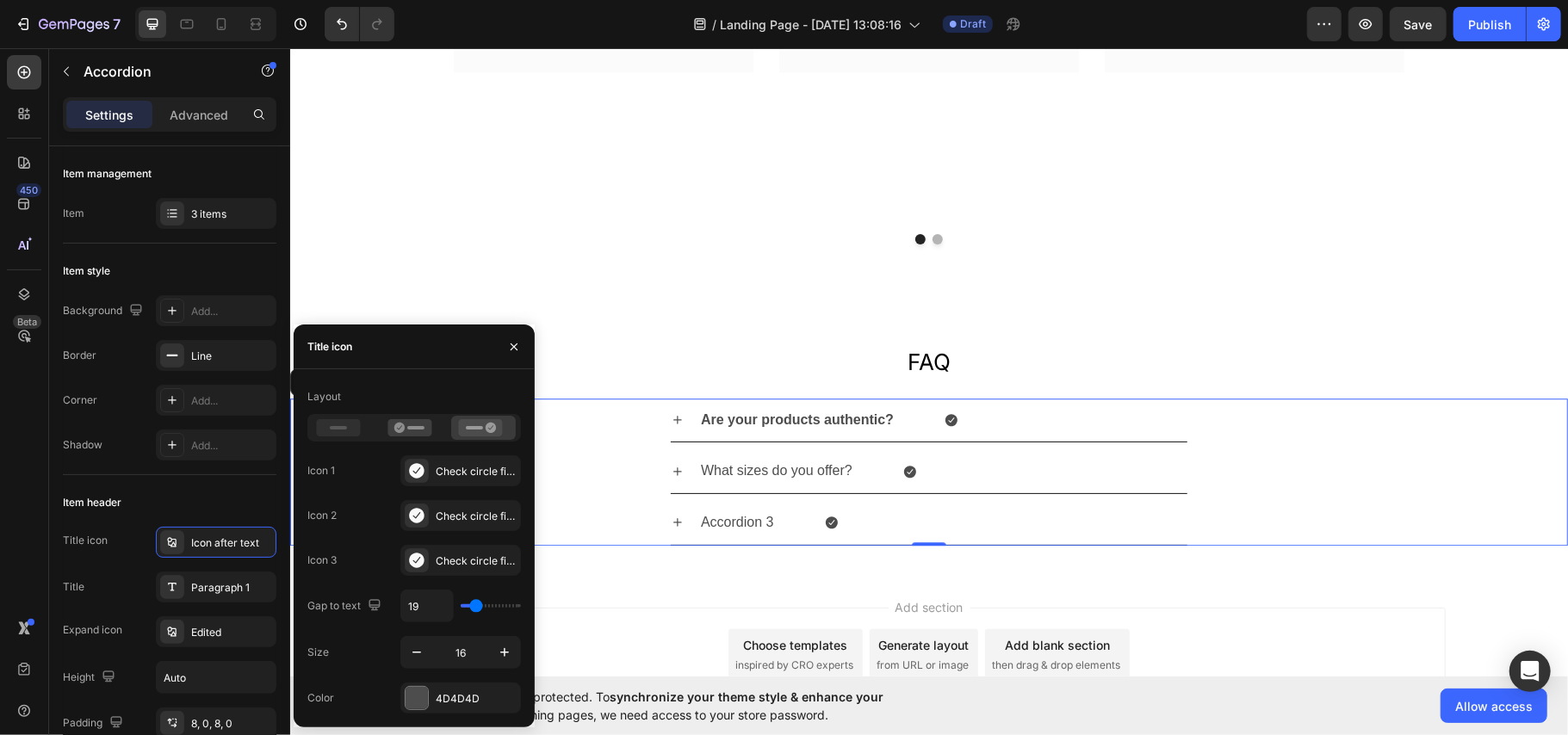
type input "17"
type input "14"
type input "9"
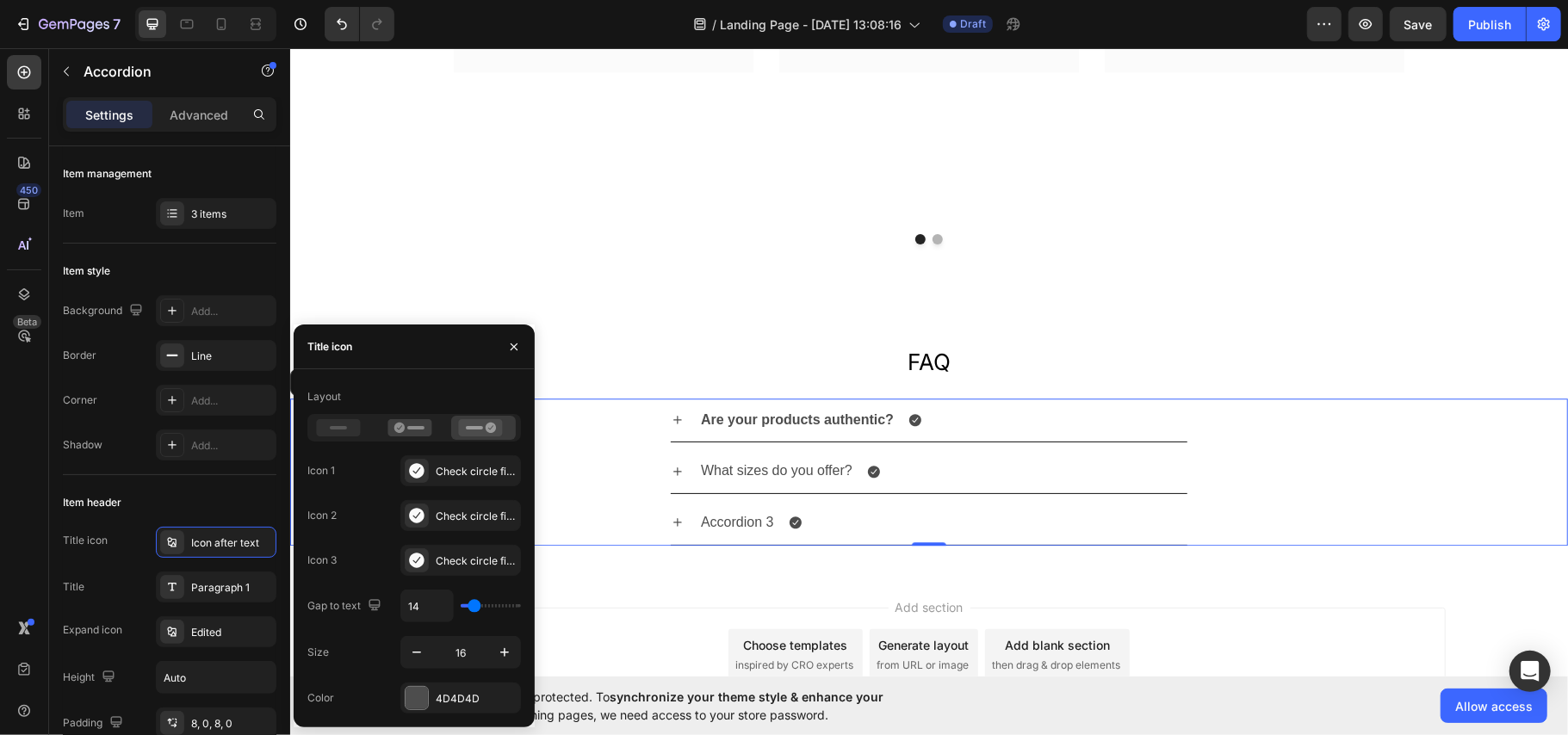
type input "9"
type input "7"
type input "0"
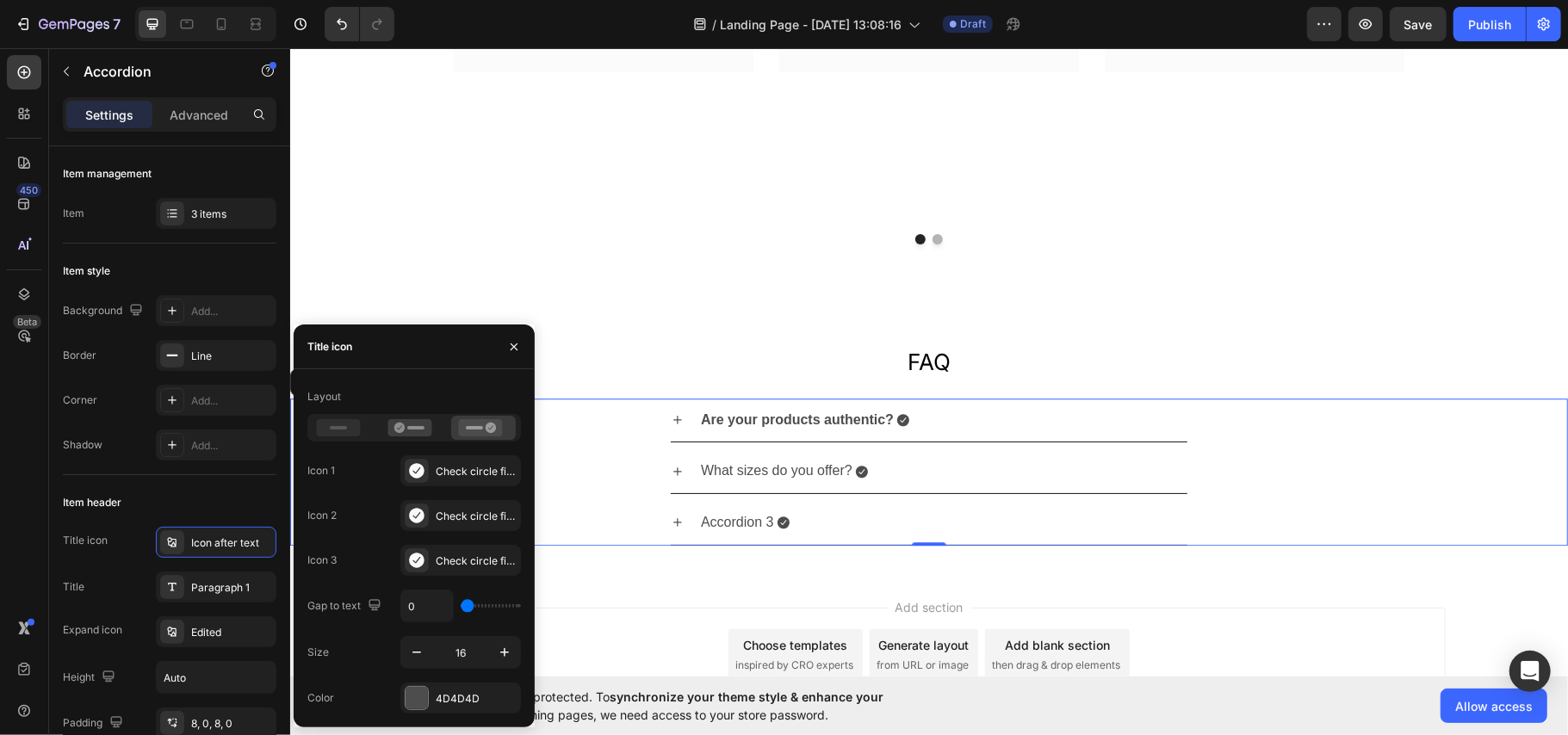
type input "4"
type input "9"
type input "12"
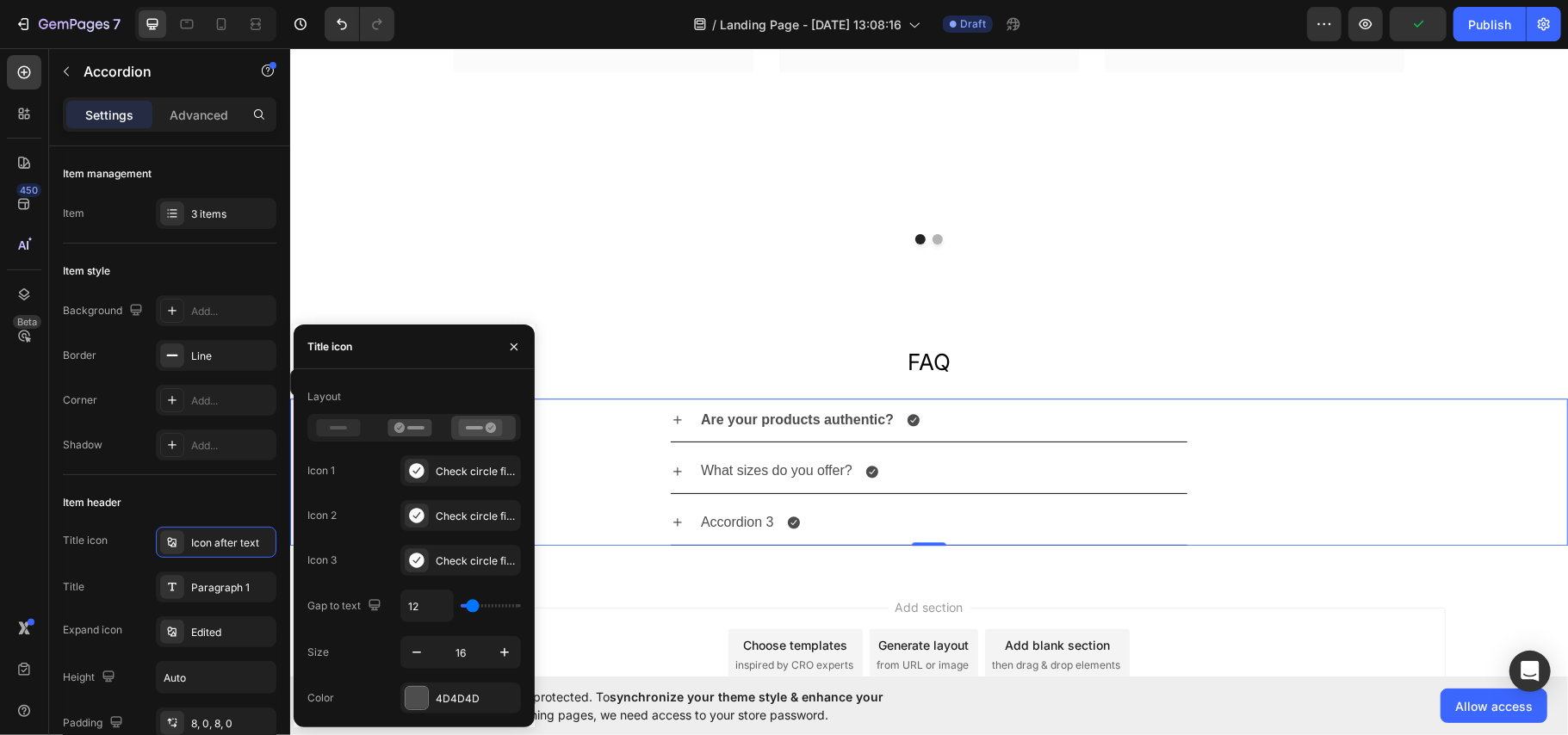
type input "12"
click at [473, 608] on input "range" at bounding box center [490, 607] width 60 height 4
click at [494, 642] on button "button" at bounding box center [504, 652] width 31 height 31
click at [417, 651] on icon "button" at bounding box center [416, 652] width 17 height 17
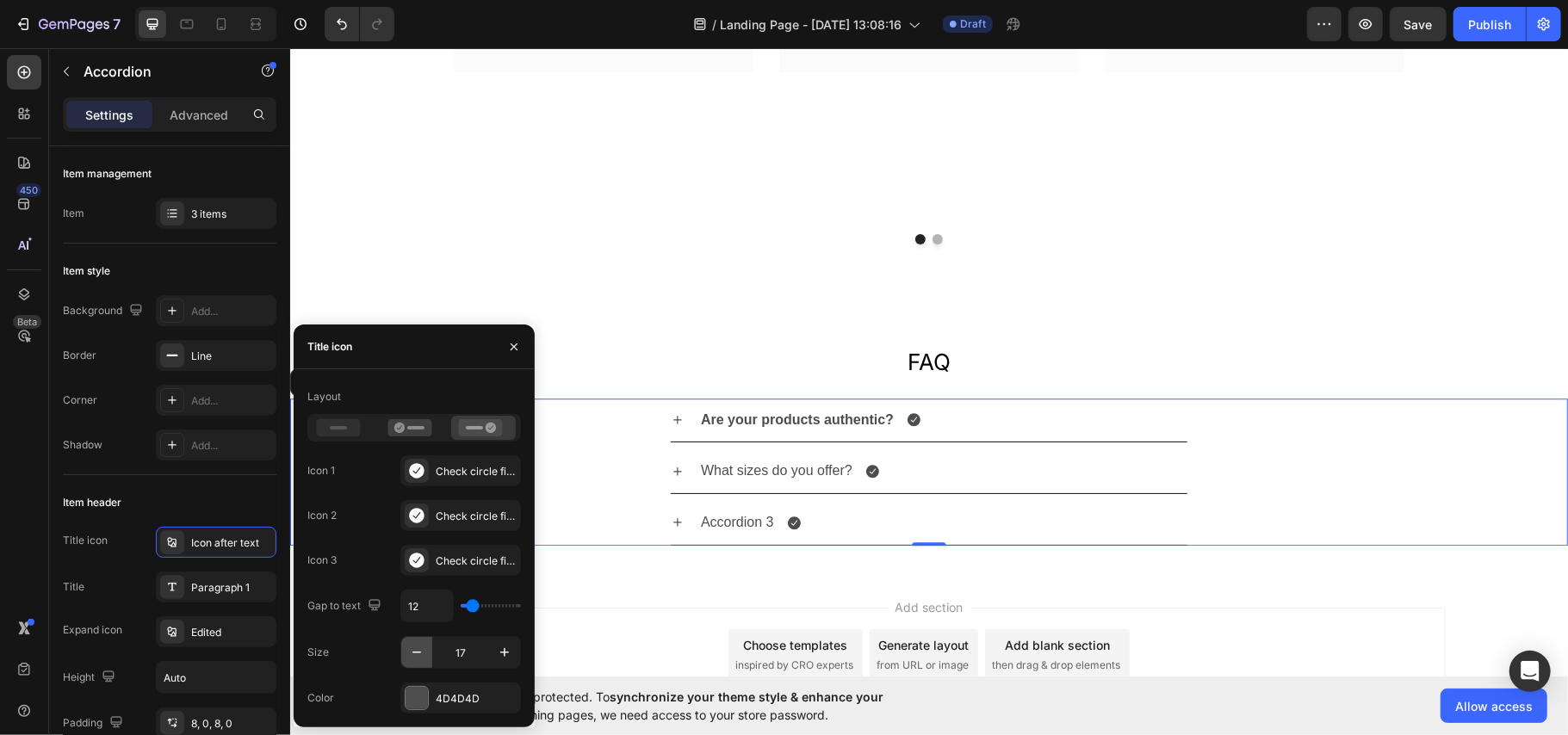
click at [417, 651] on icon "button" at bounding box center [416, 652] width 17 height 17
click at [423, 659] on icon "button" at bounding box center [416, 652] width 17 height 17
type input "15"
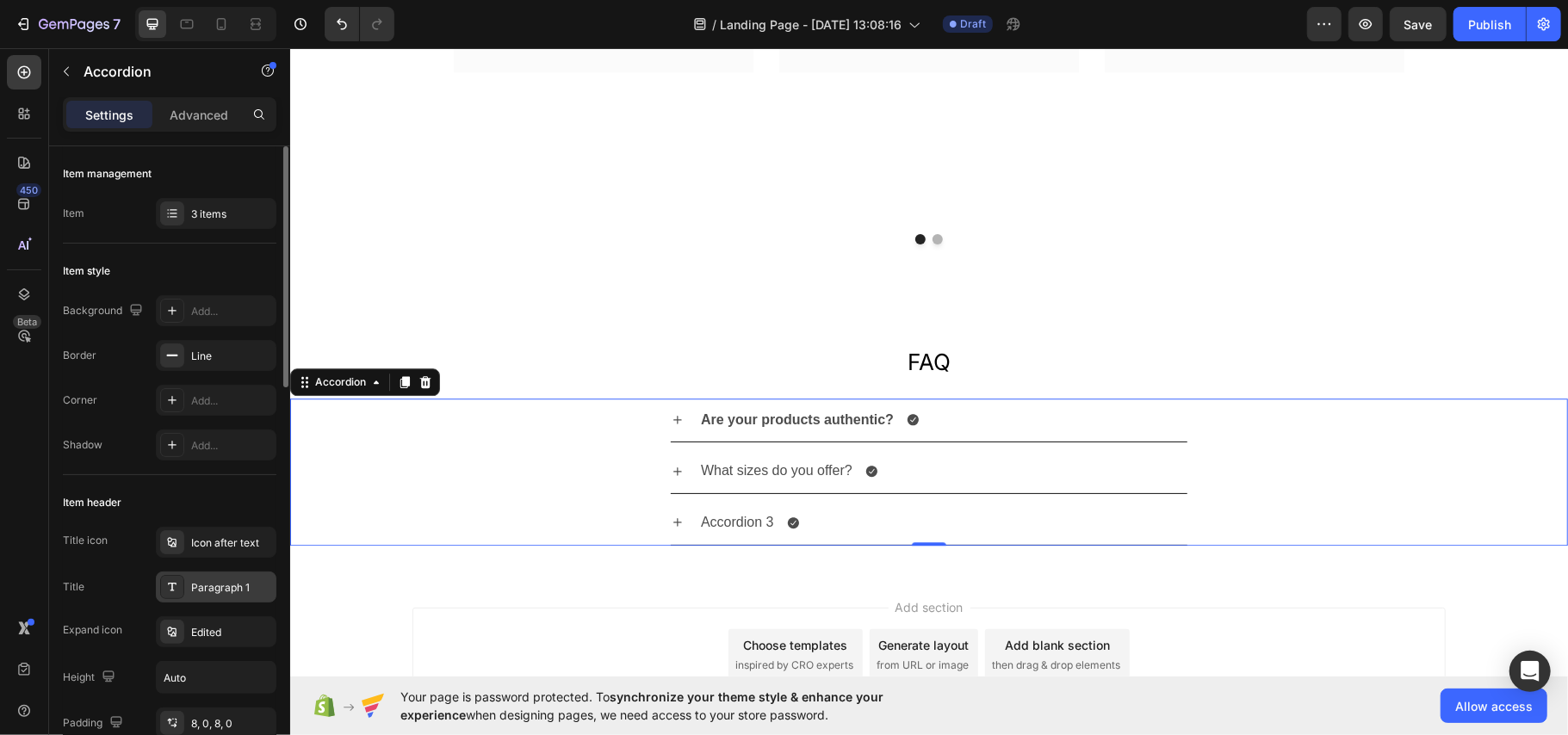
click at [217, 587] on div "Paragraph 1" at bounding box center [231, 588] width 81 height 15
click at [215, 622] on div "Edited" at bounding box center [216, 631] width 121 height 31
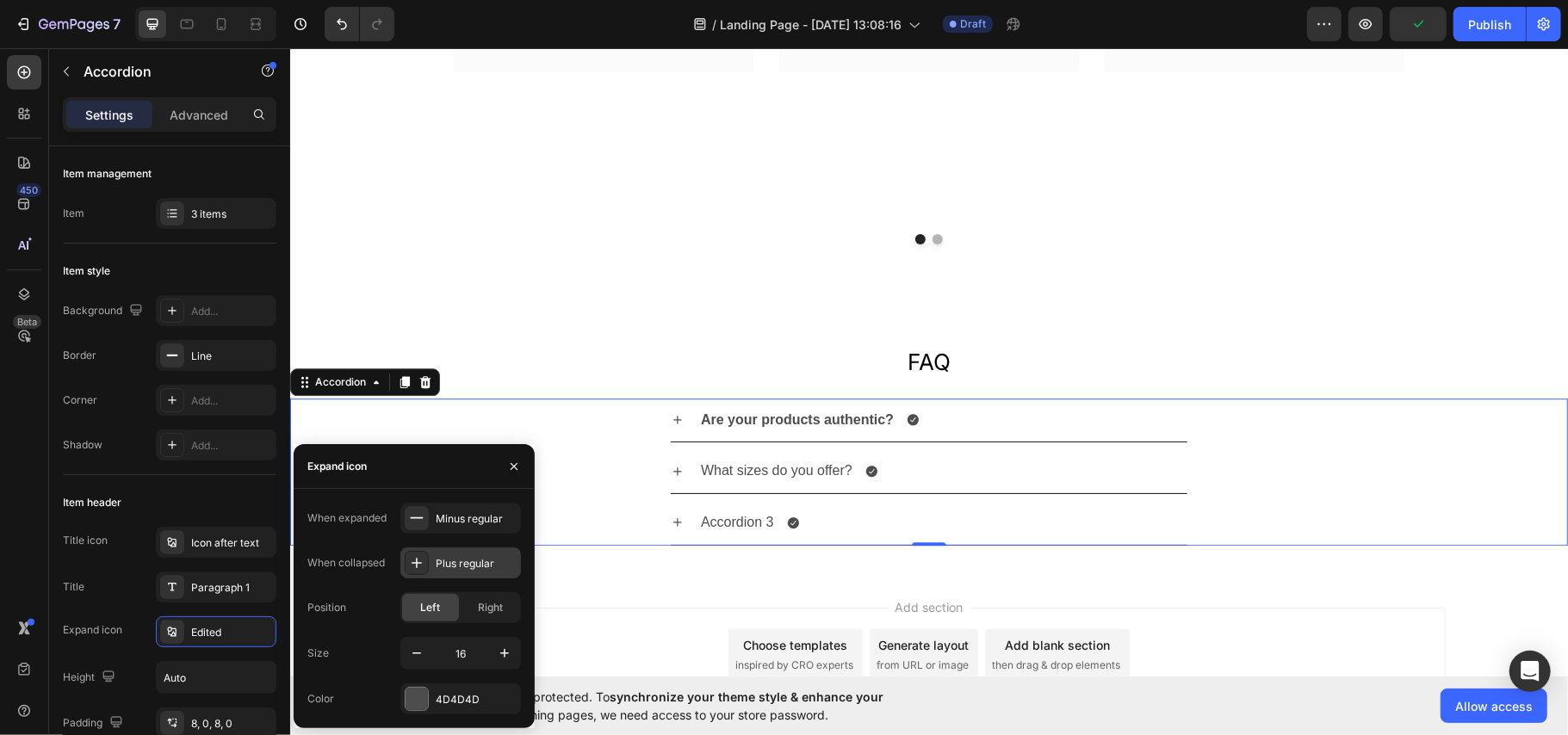
click at [422, 561] on icon at bounding box center [416, 563] width 17 height 17
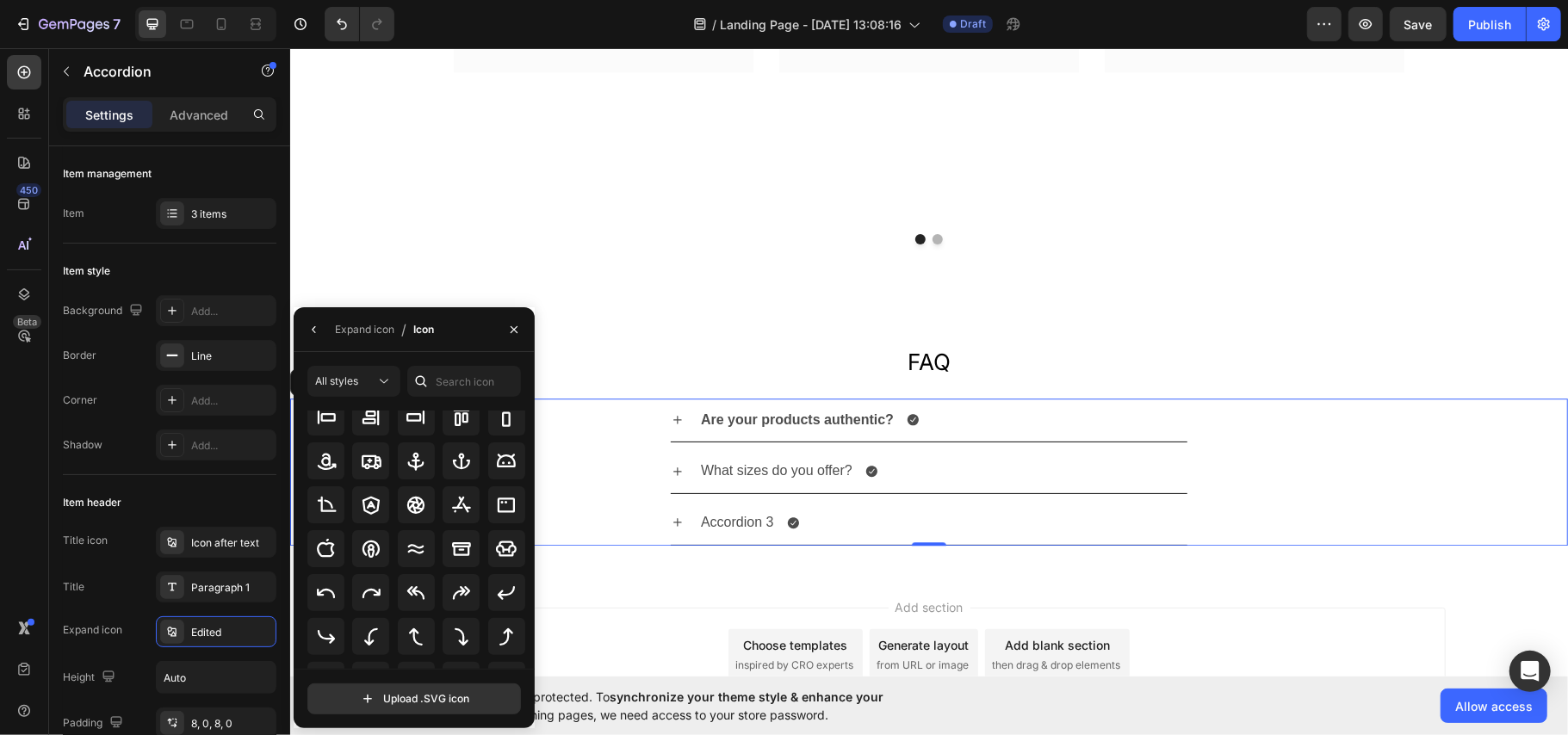
scroll to position [304, 0]
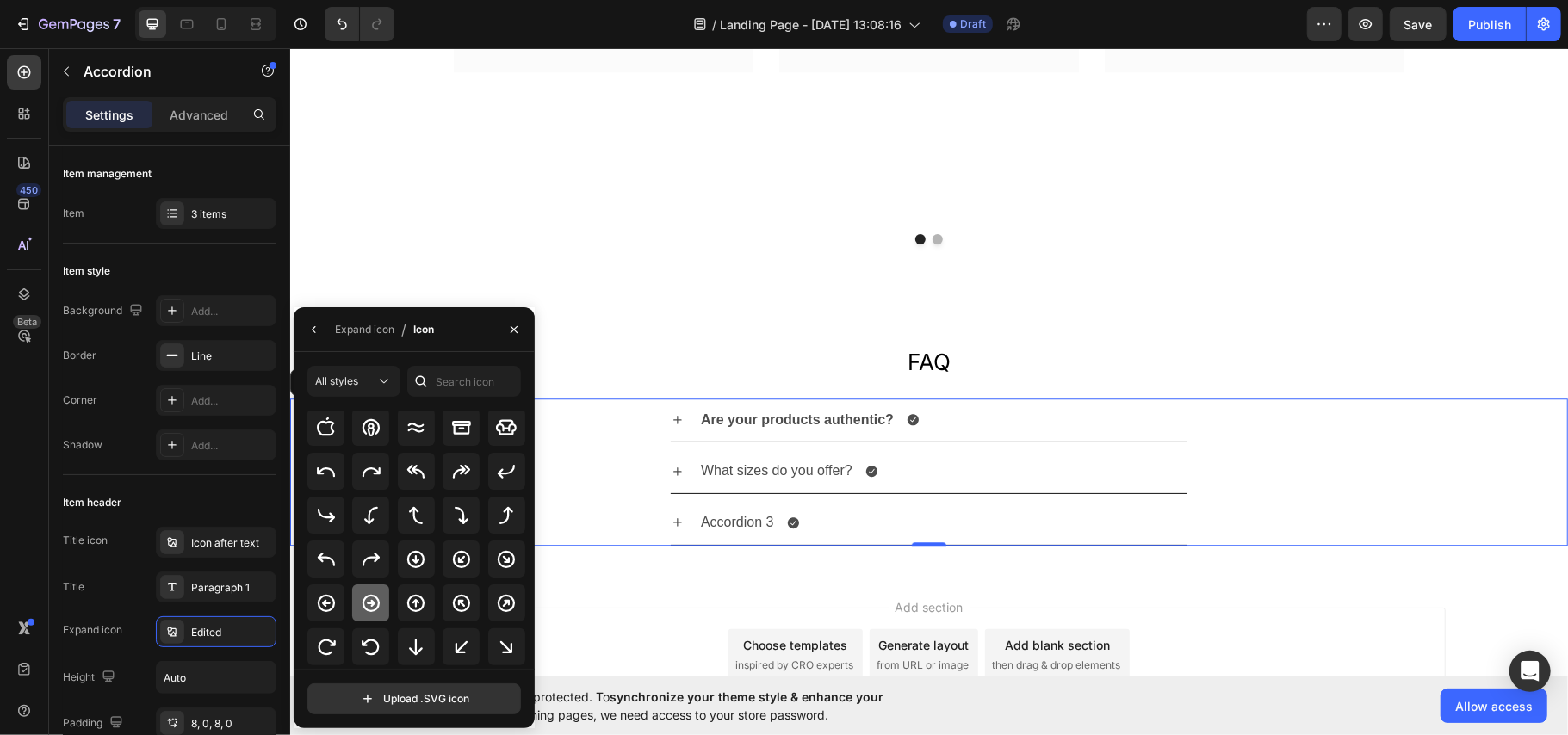
click at [366, 593] on icon at bounding box center [371, 604] width 21 height 21
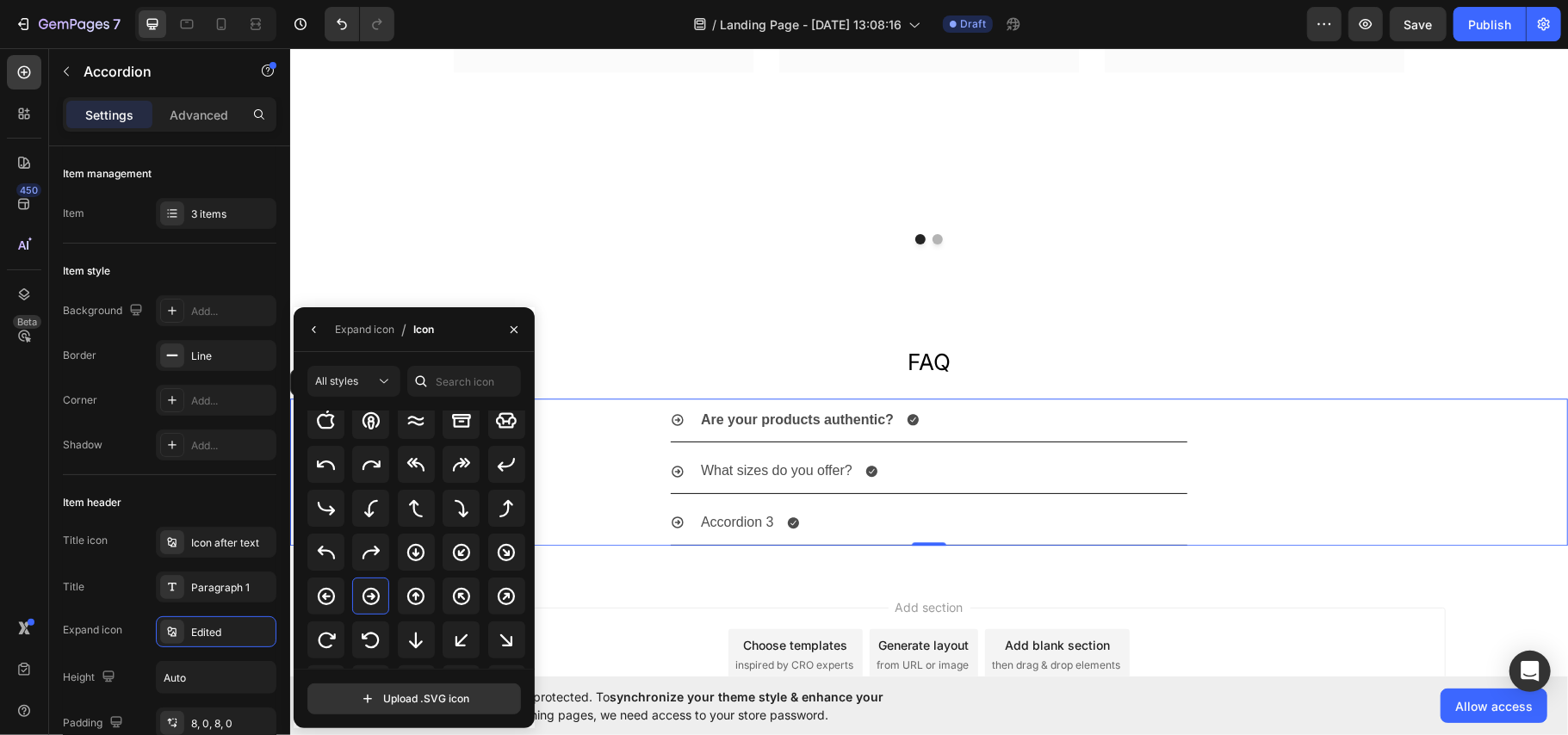
scroll to position [418, 0]
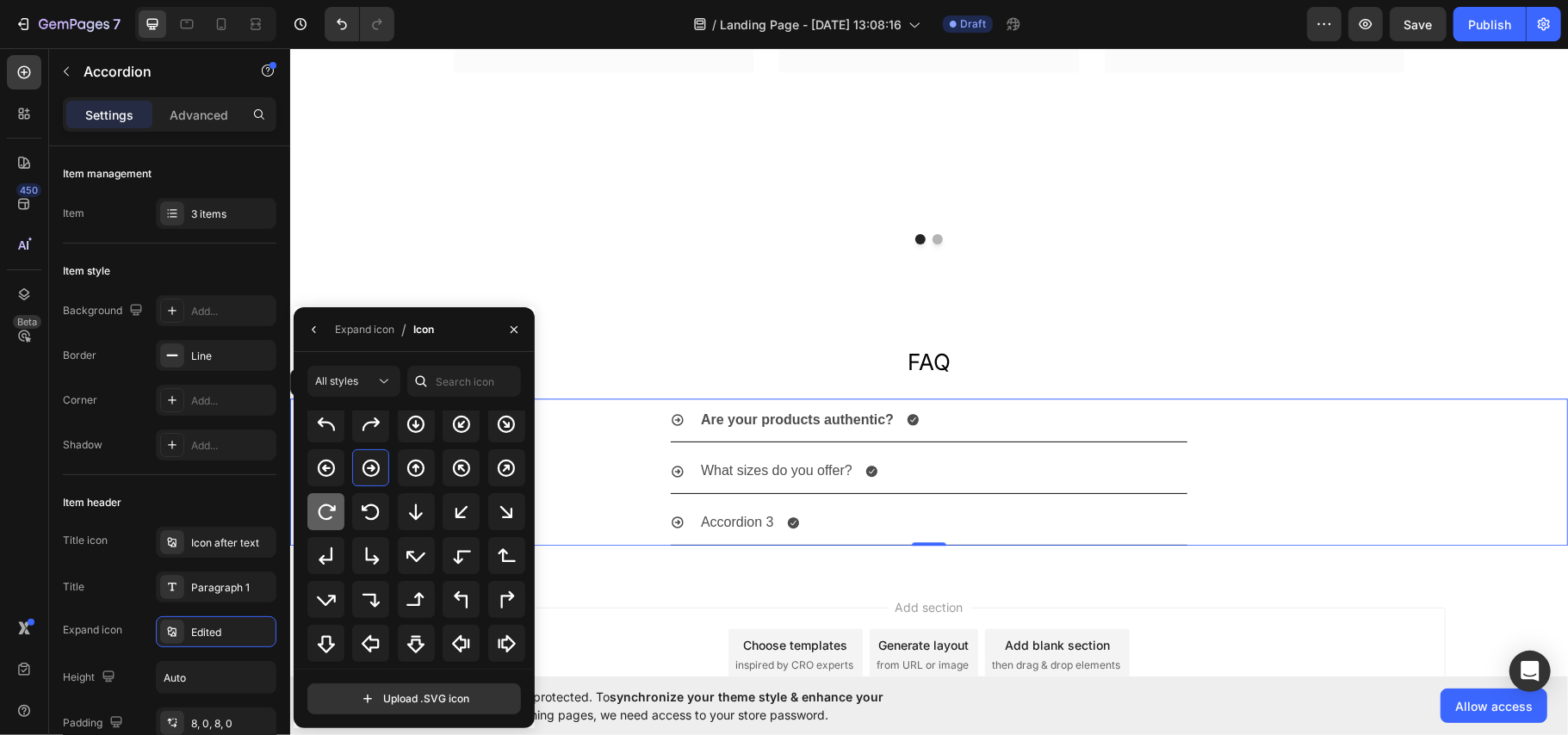
click at [335, 504] on icon at bounding box center [326, 513] width 21 height 21
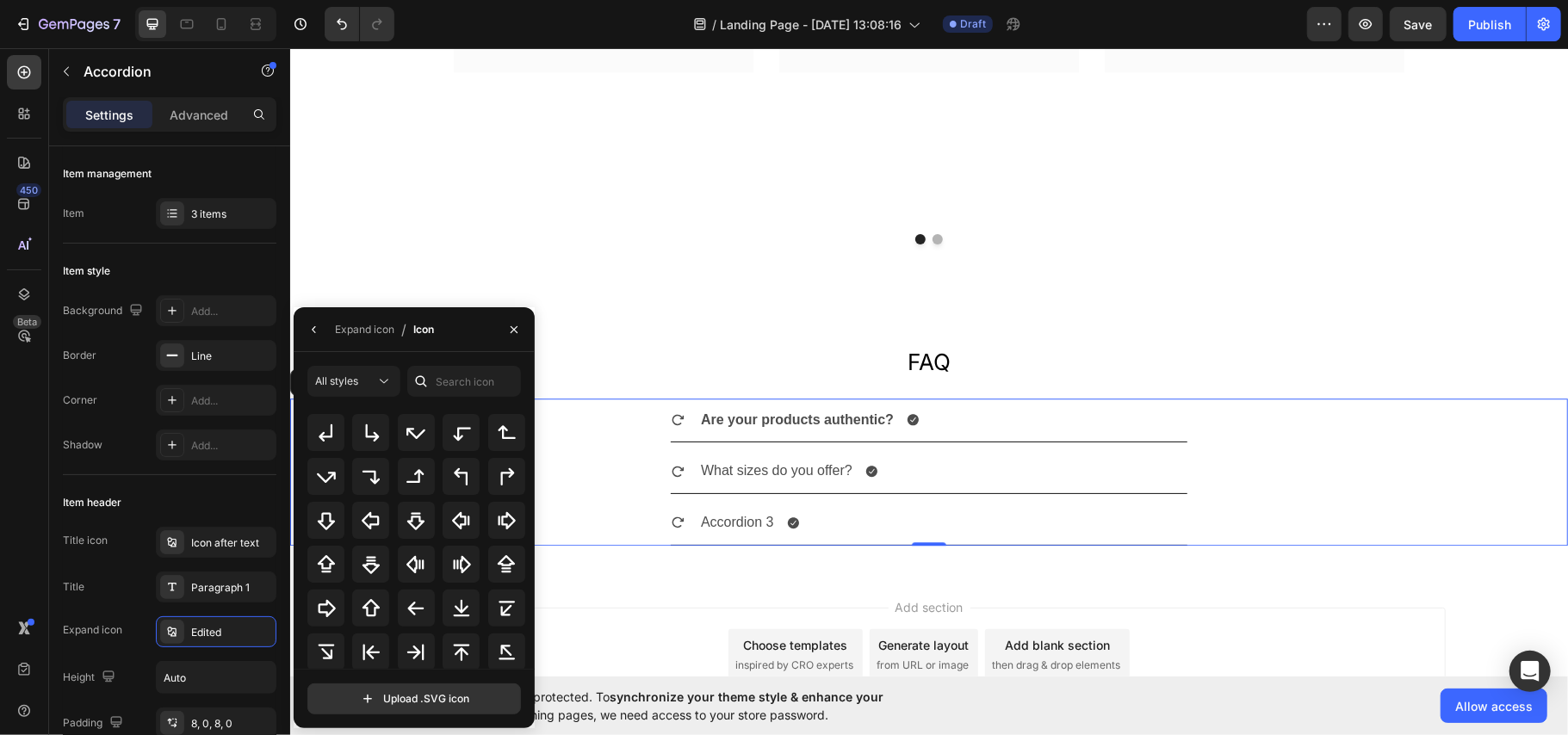
scroll to position [533, 0]
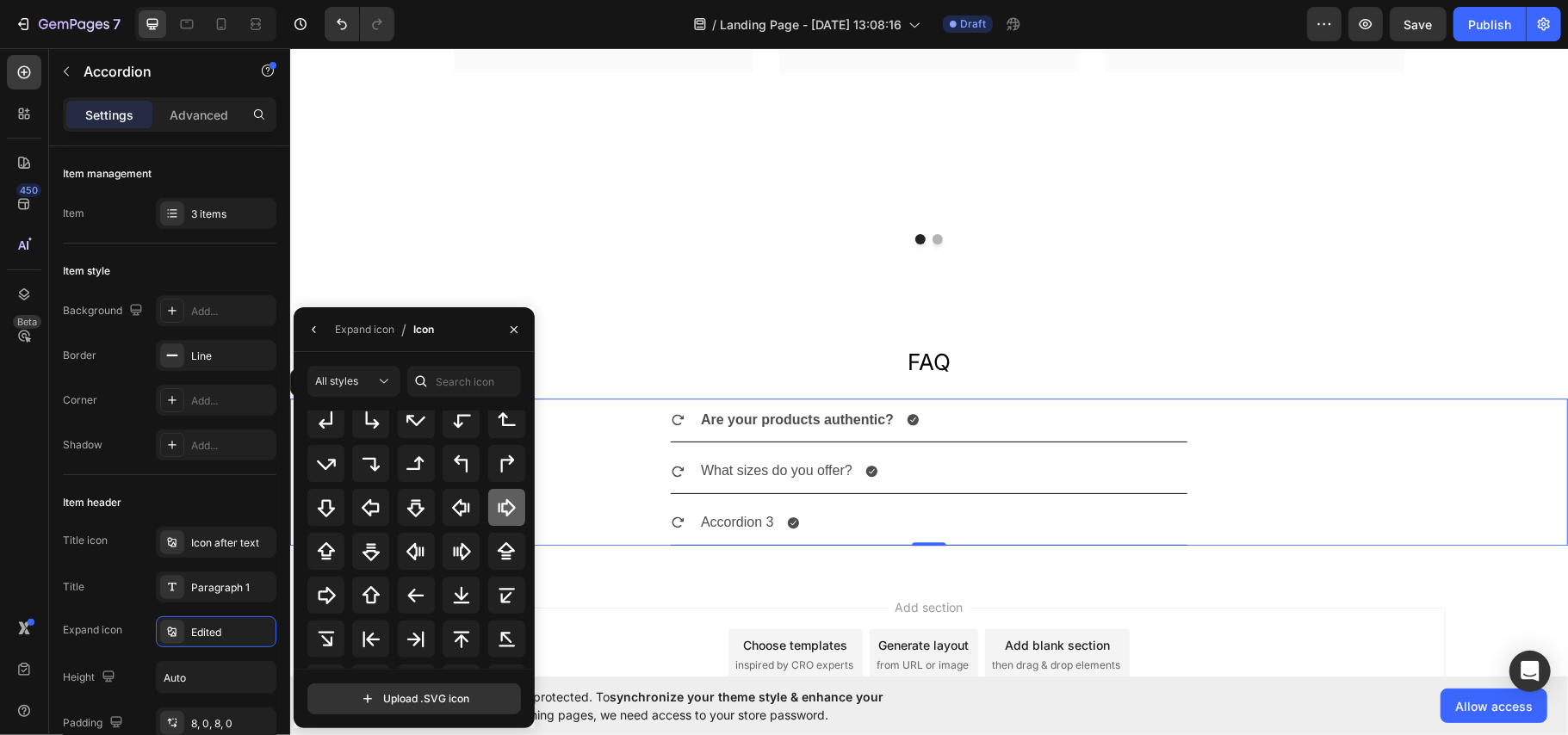
click at [500, 504] on icon at bounding box center [507, 508] width 17 height 17
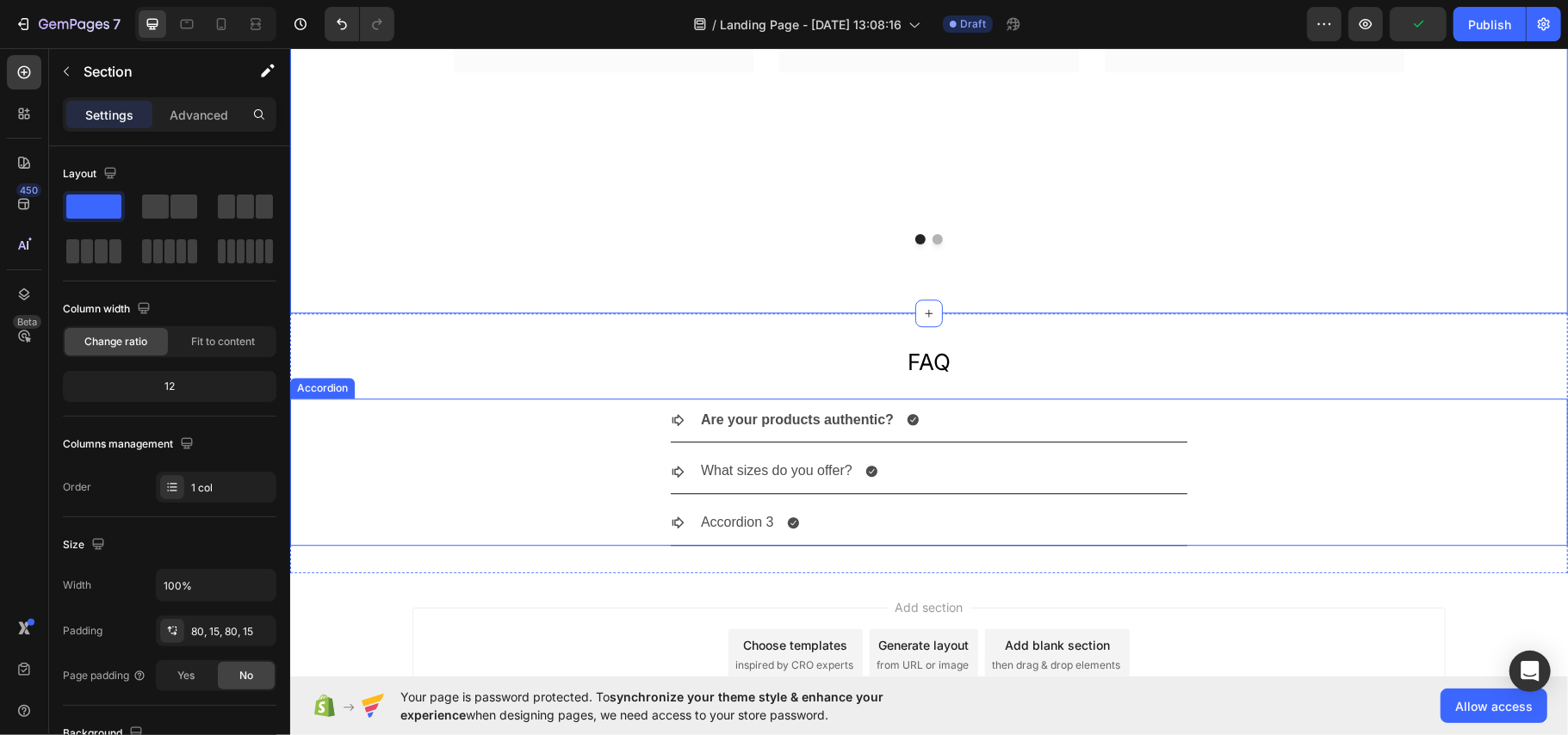
click at [671, 417] on icon at bounding box center [677, 419] width 12 height 12
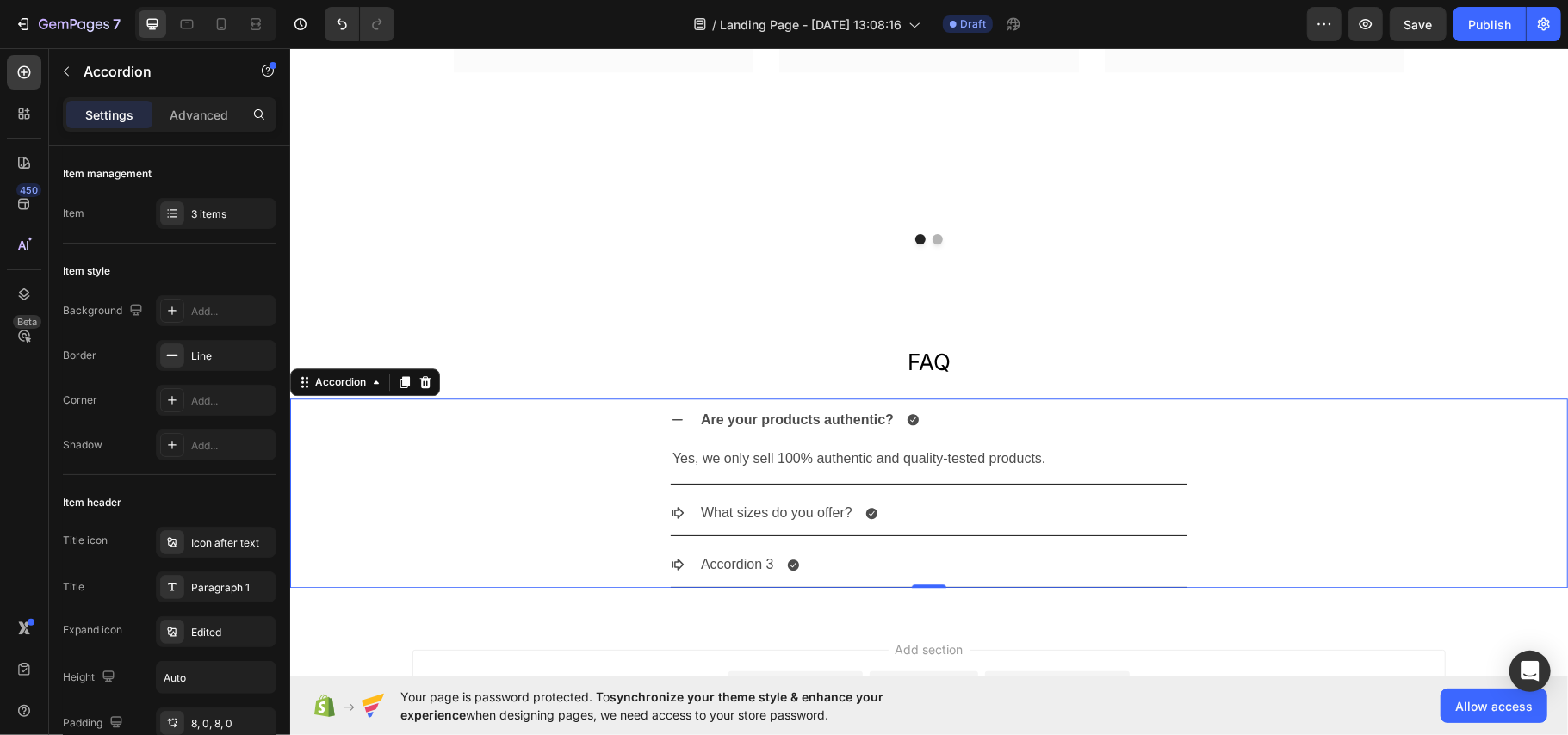
click at [671, 419] on icon at bounding box center [676, 419] width 10 height 2
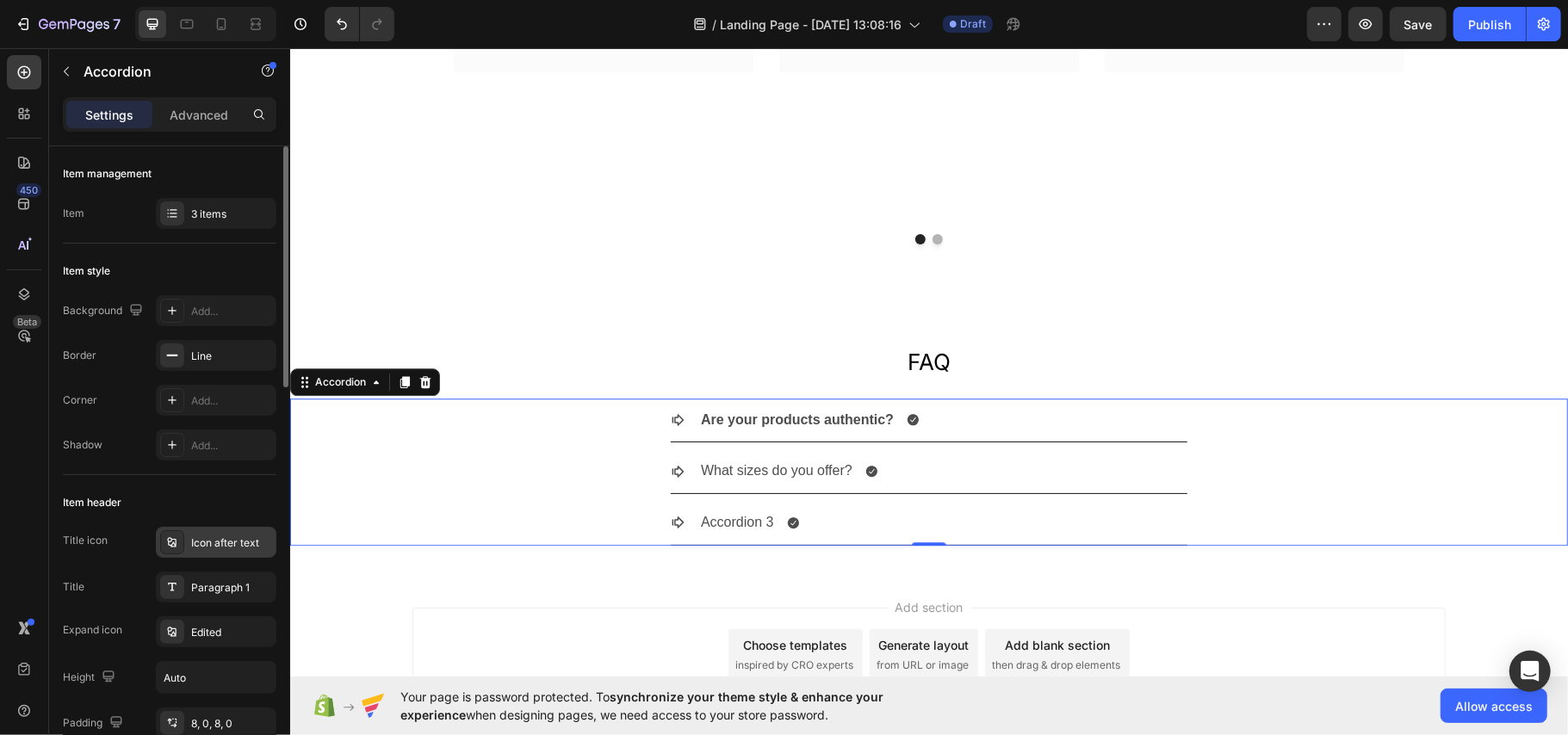
click at [229, 551] on div "Icon after text" at bounding box center [231, 543] width 81 height 15
click at [224, 635] on div "Edited" at bounding box center [231, 632] width 81 height 15
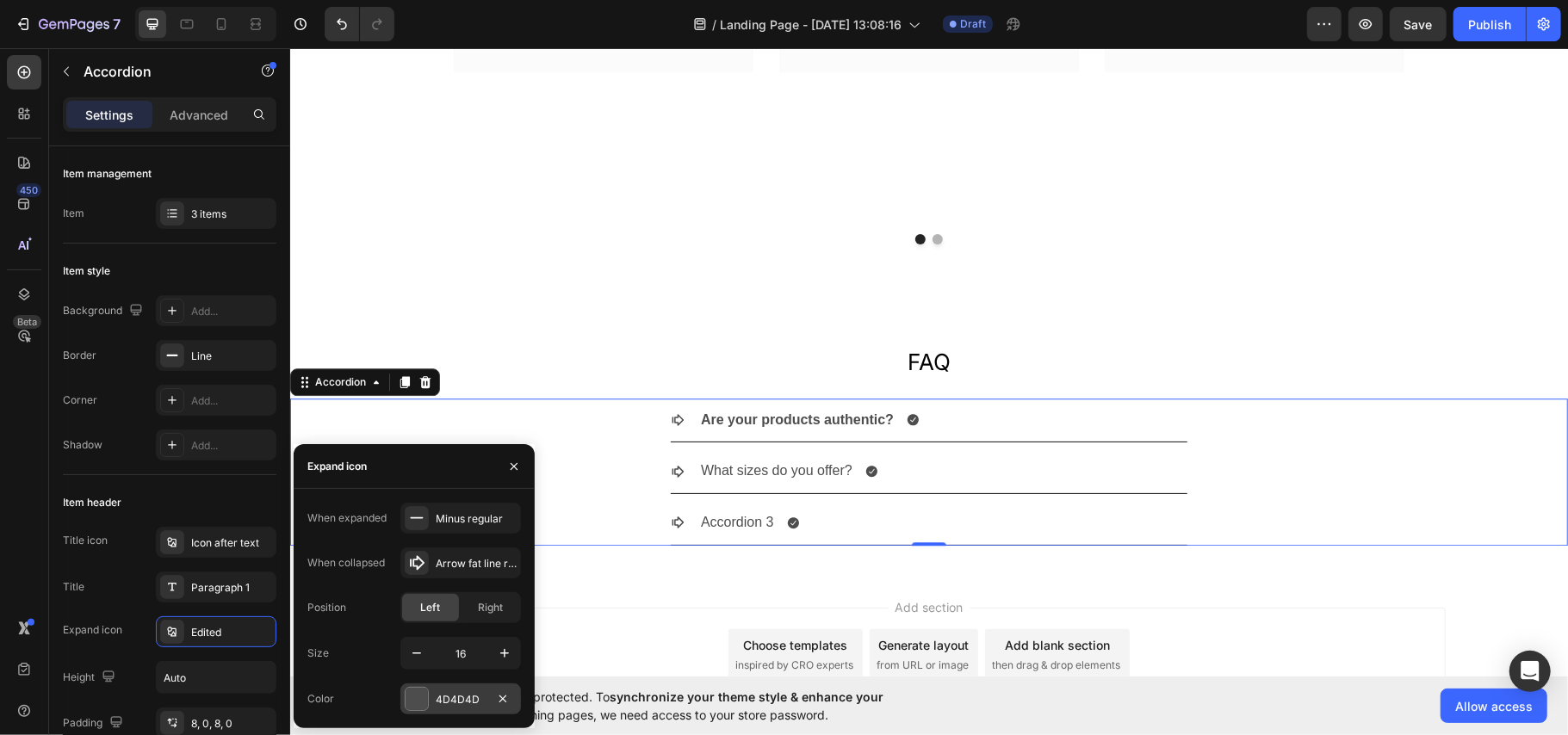
click at [422, 700] on div at bounding box center [416, 699] width 23 height 23
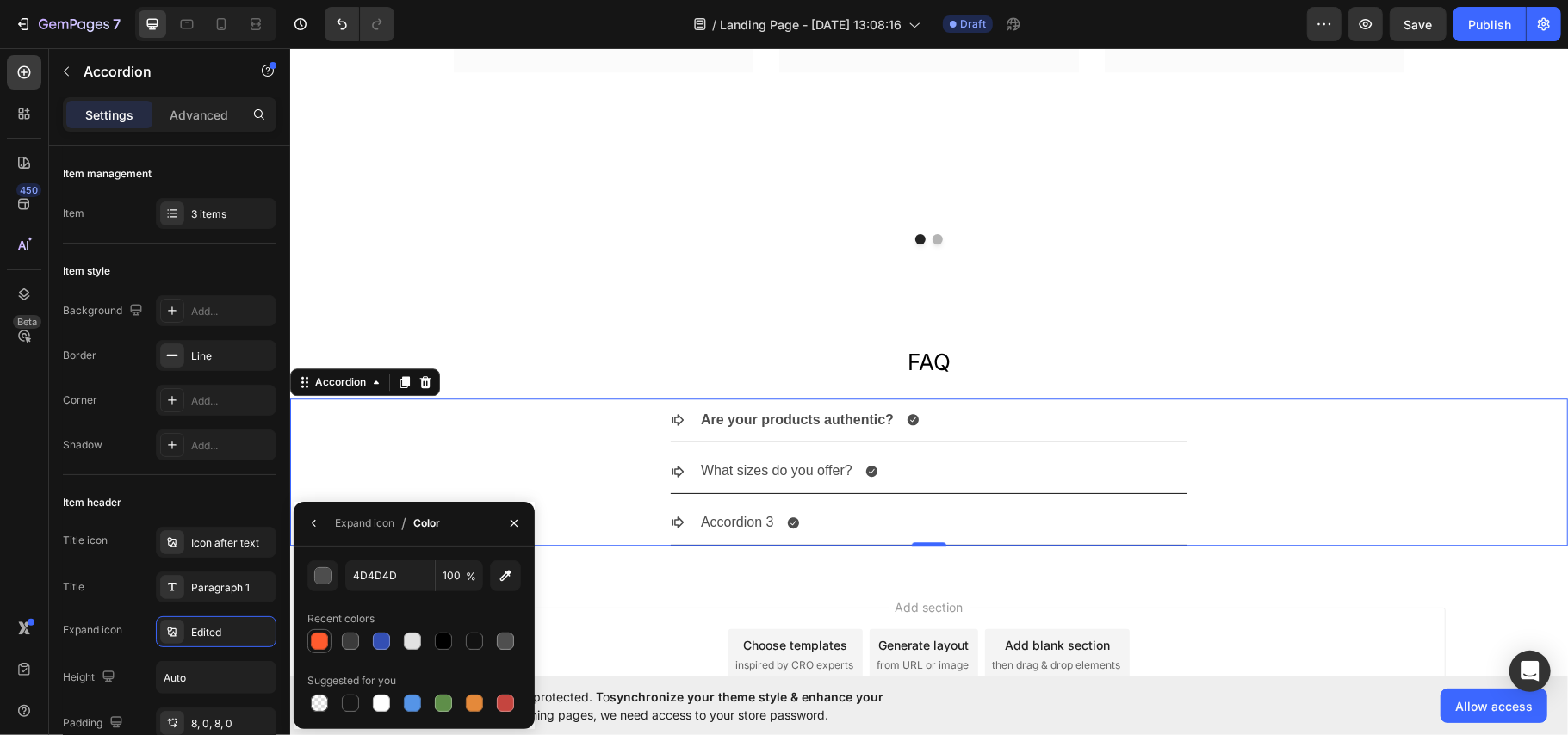
click at [317, 641] on div at bounding box center [319, 641] width 17 height 17
type input "FF5B2E"
click at [1312, 576] on div "Add section Choose templates inspired by CRO experts Generate layout from URL o…" at bounding box center [928, 678] width 1278 height 212
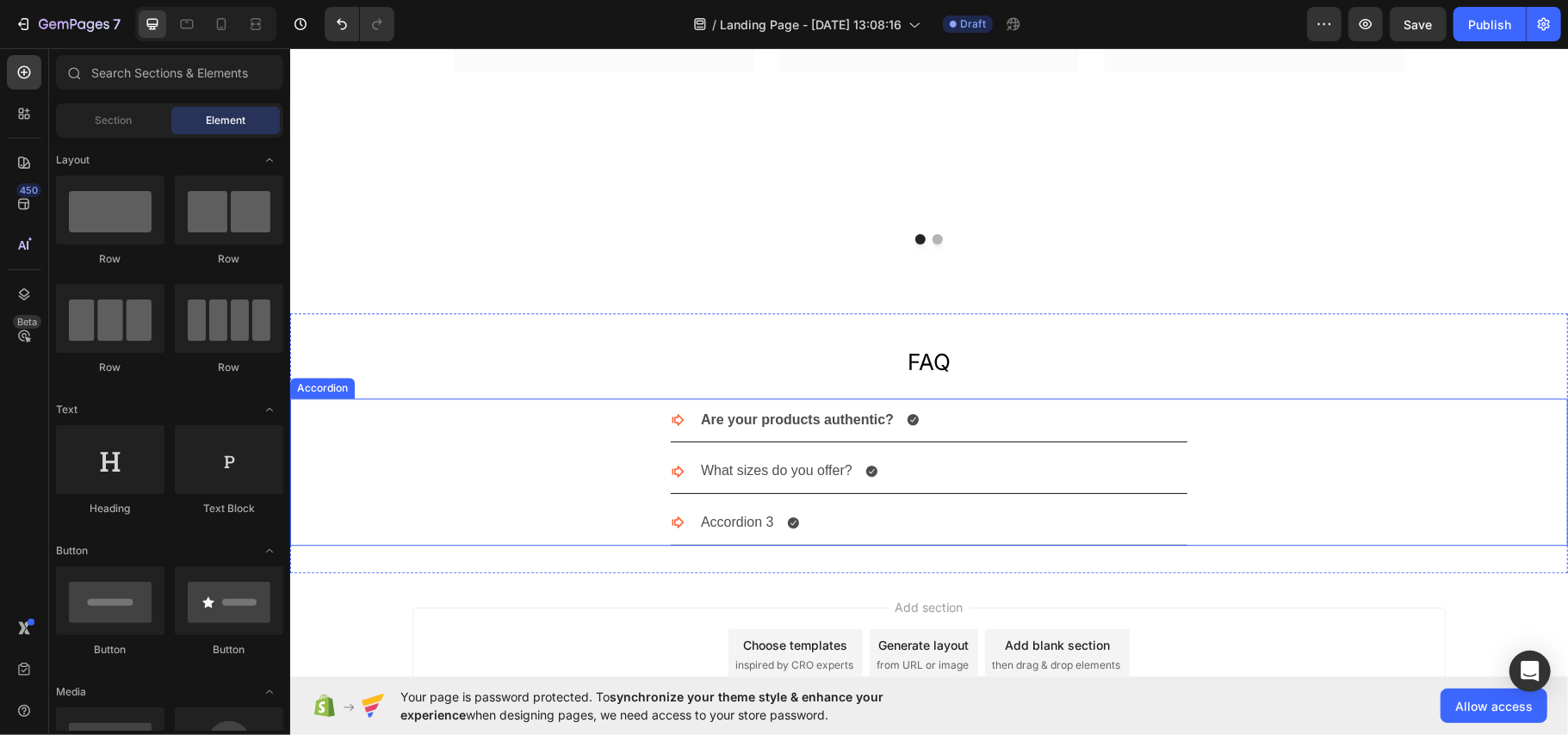
click at [779, 466] on p "What sizes do you offer?" at bounding box center [775, 471] width 151 height 25
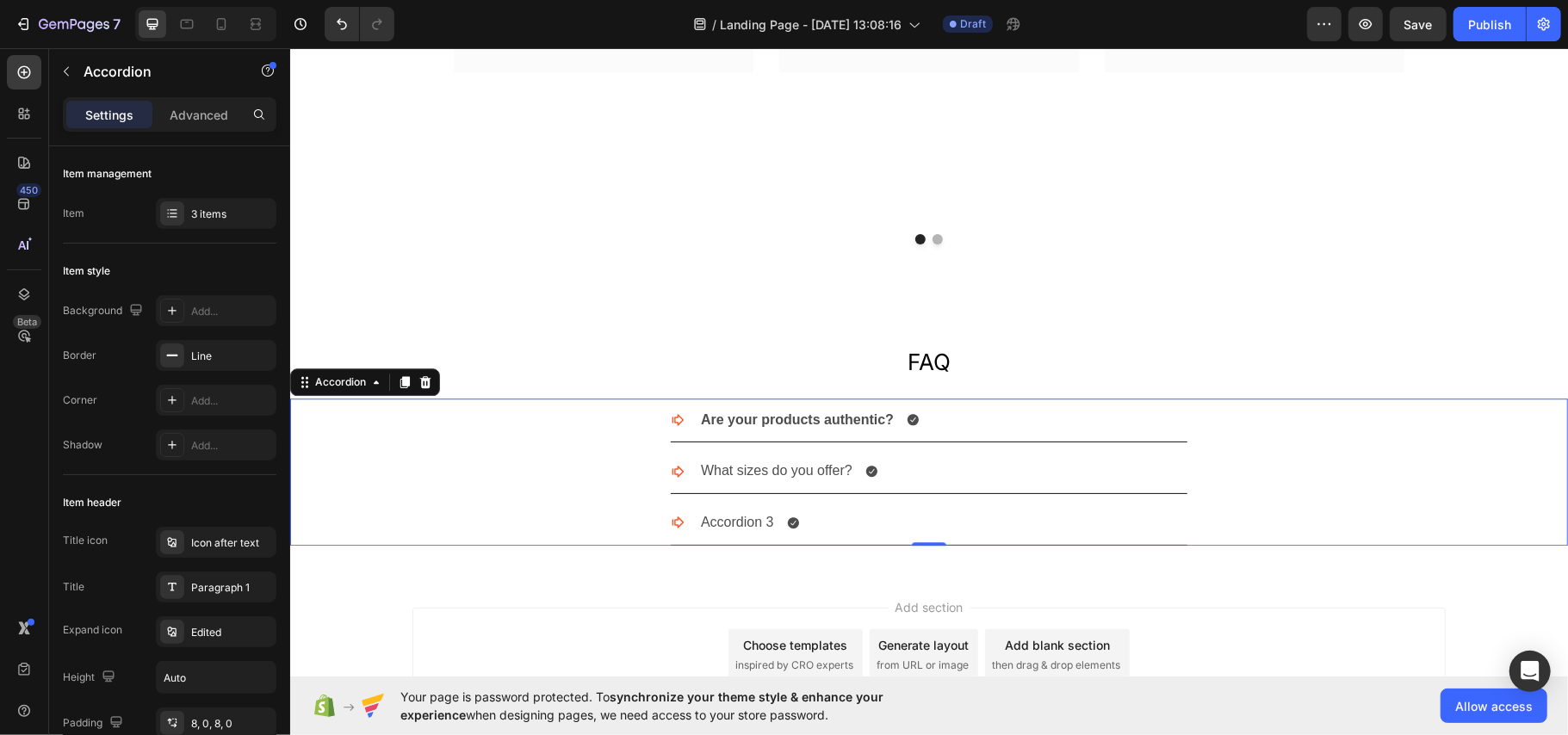
click at [964, 472] on div "What sizes do you offer?" at bounding box center [941, 471] width 489 height 30
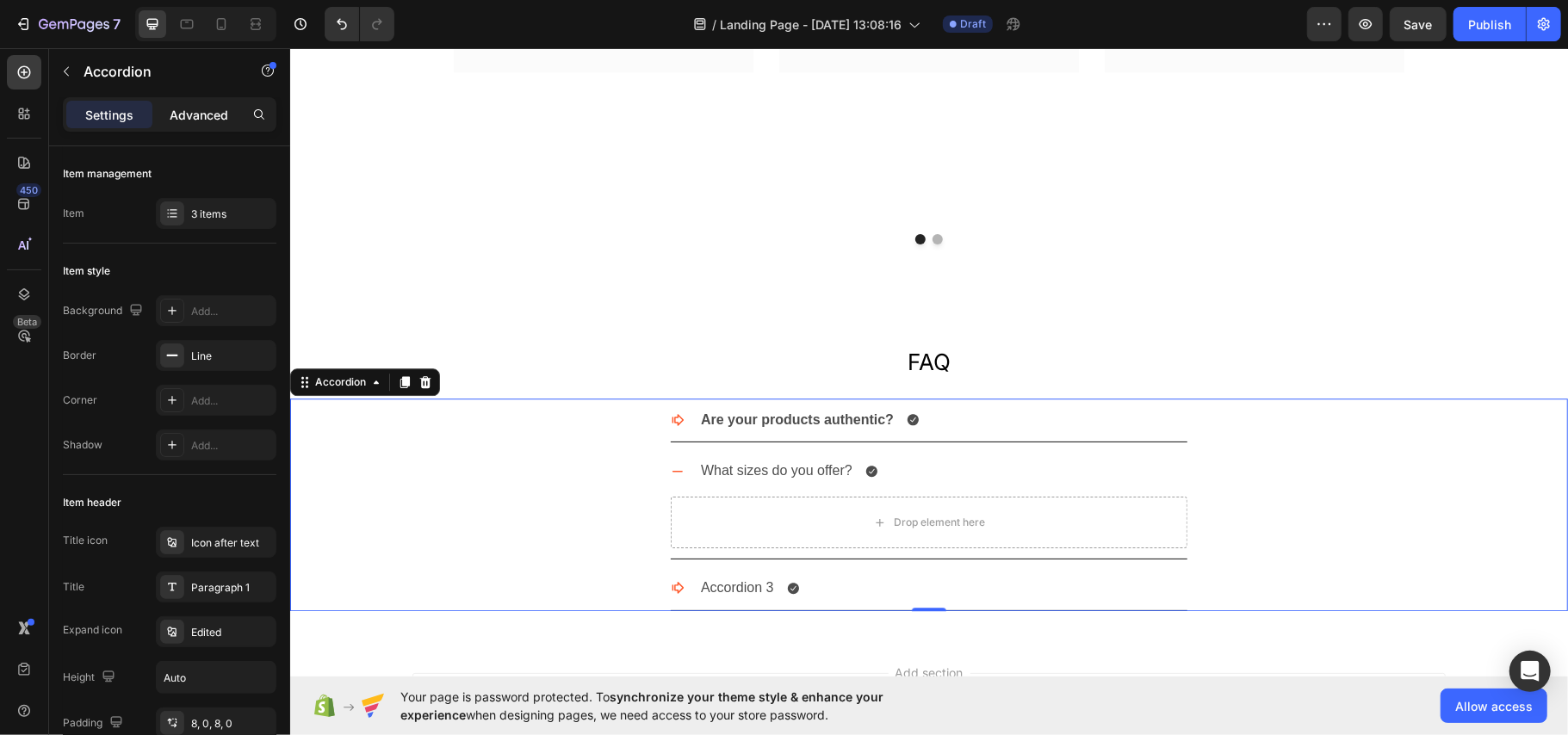
click at [190, 106] on p "Advanced" at bounding box center [199, 114] width 59 height 18
type input "100%"
type input "100"
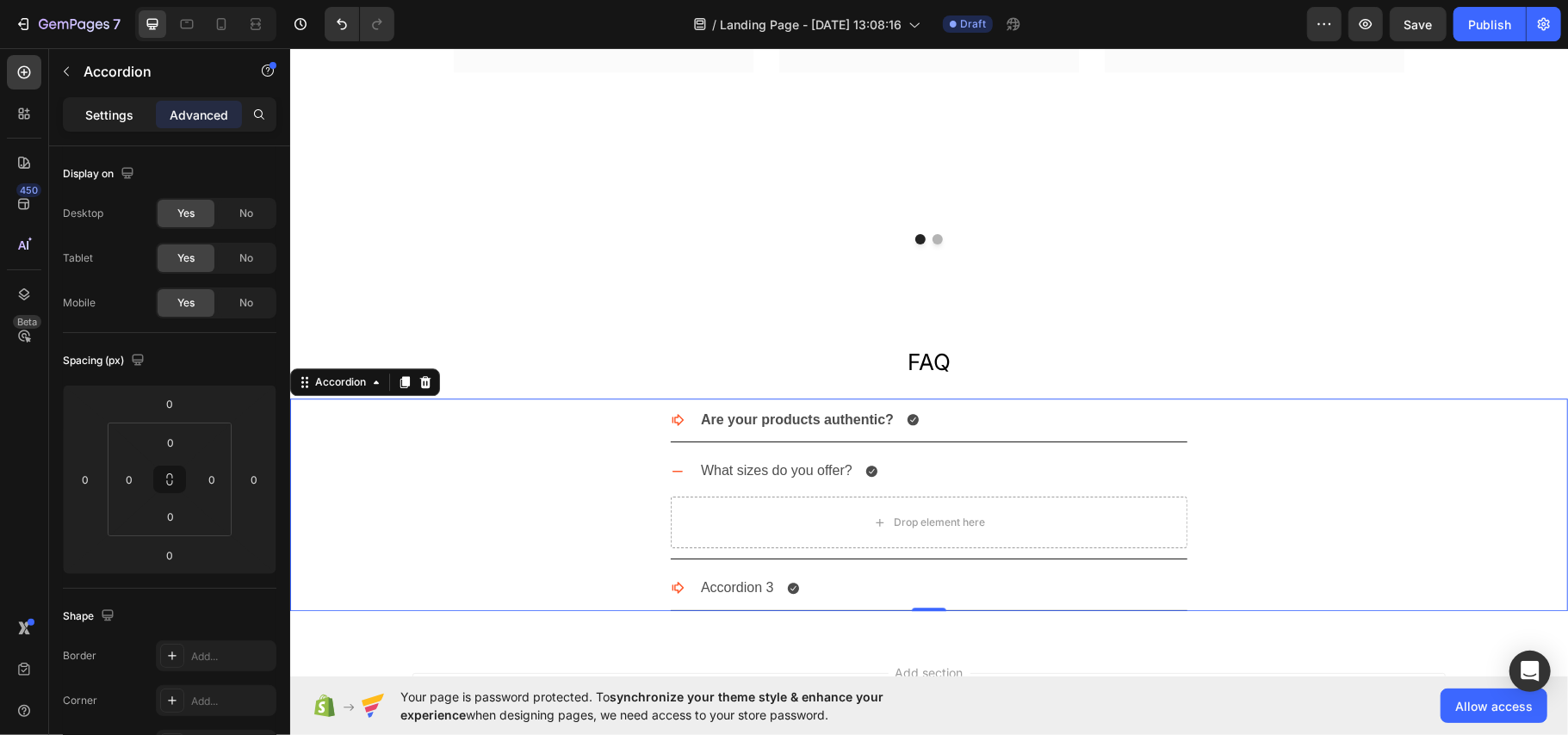
click at [126, 115] on p "Settings" at bounding box center [109, 114] width 48 height 18
type input "8"
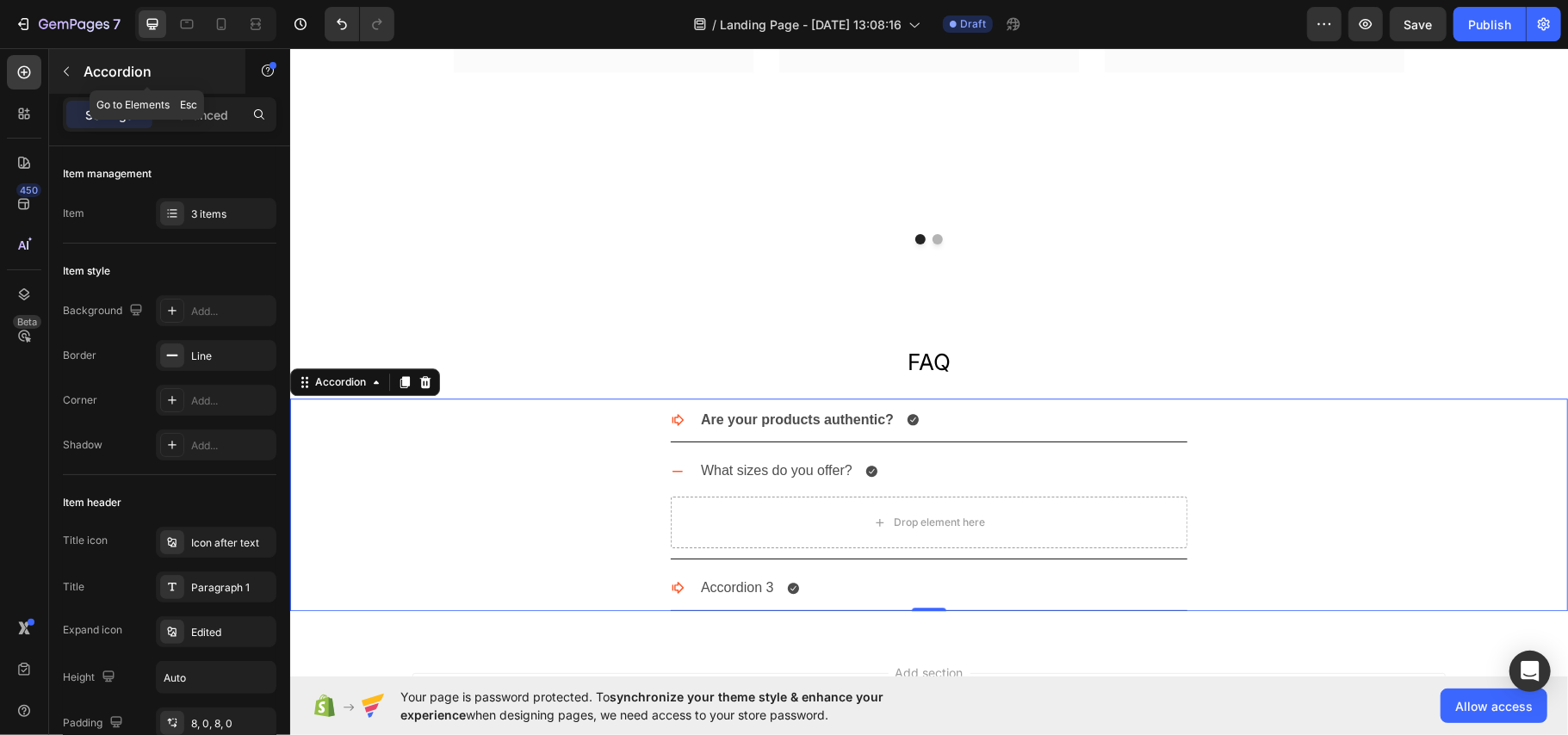
click at [59, 65] on icon "button" at bounding box center [66, 71] width 13 height 13
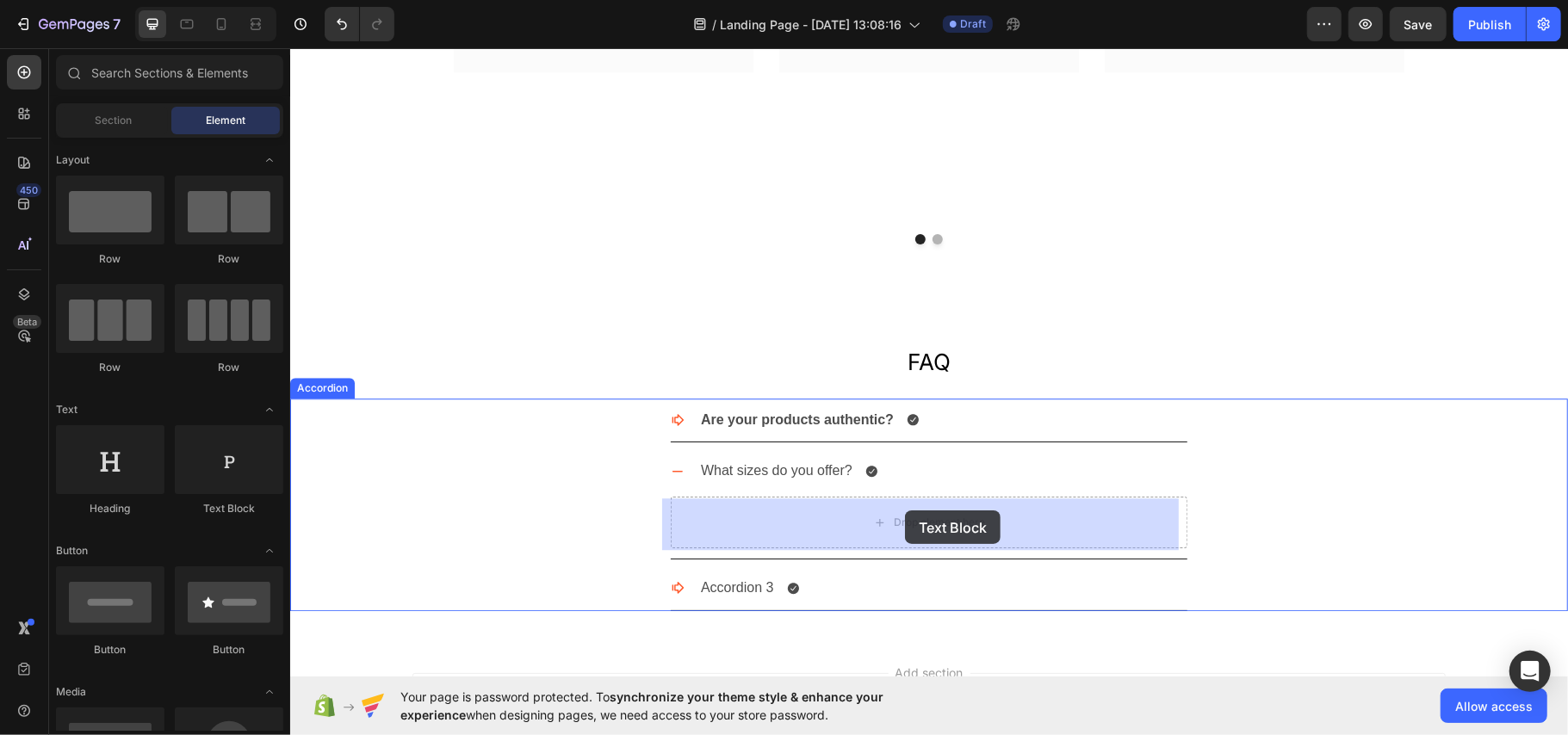
drag, startPoint x: 542, startPoint y: 507, endPoint x: 904, endPoint y: 510, distance: 362.0
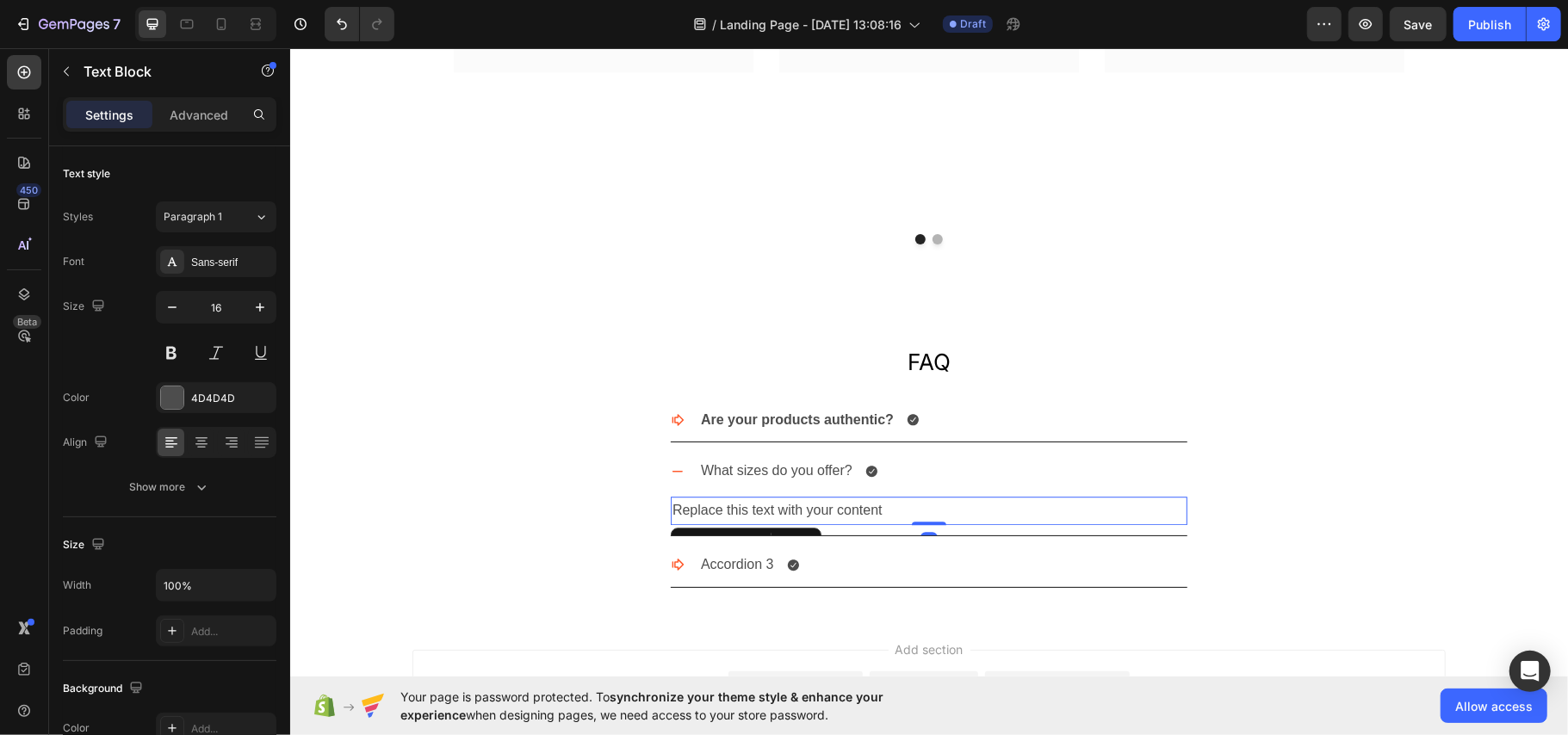
click at [783, 509] on div "Replace this text with your content" at bounding box center [927, 511] width 516 height 29
click at [783, 509] on p "Replace this text with your content" at bounding box center [928, 510] width 513 height 25
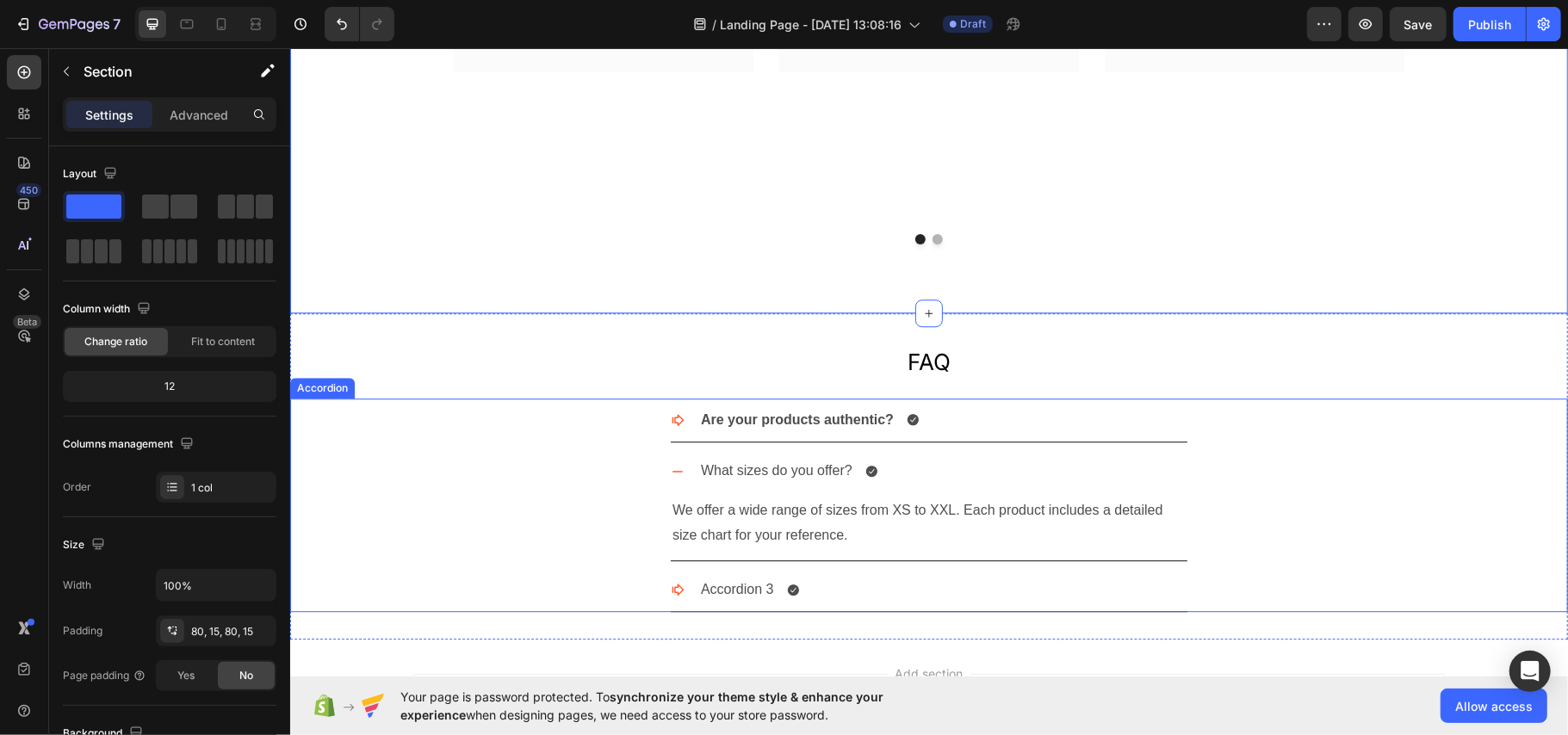
click at [734, 469] on p "What sizes do you offer?" at bounding box center [775, 471] width 151 height 25
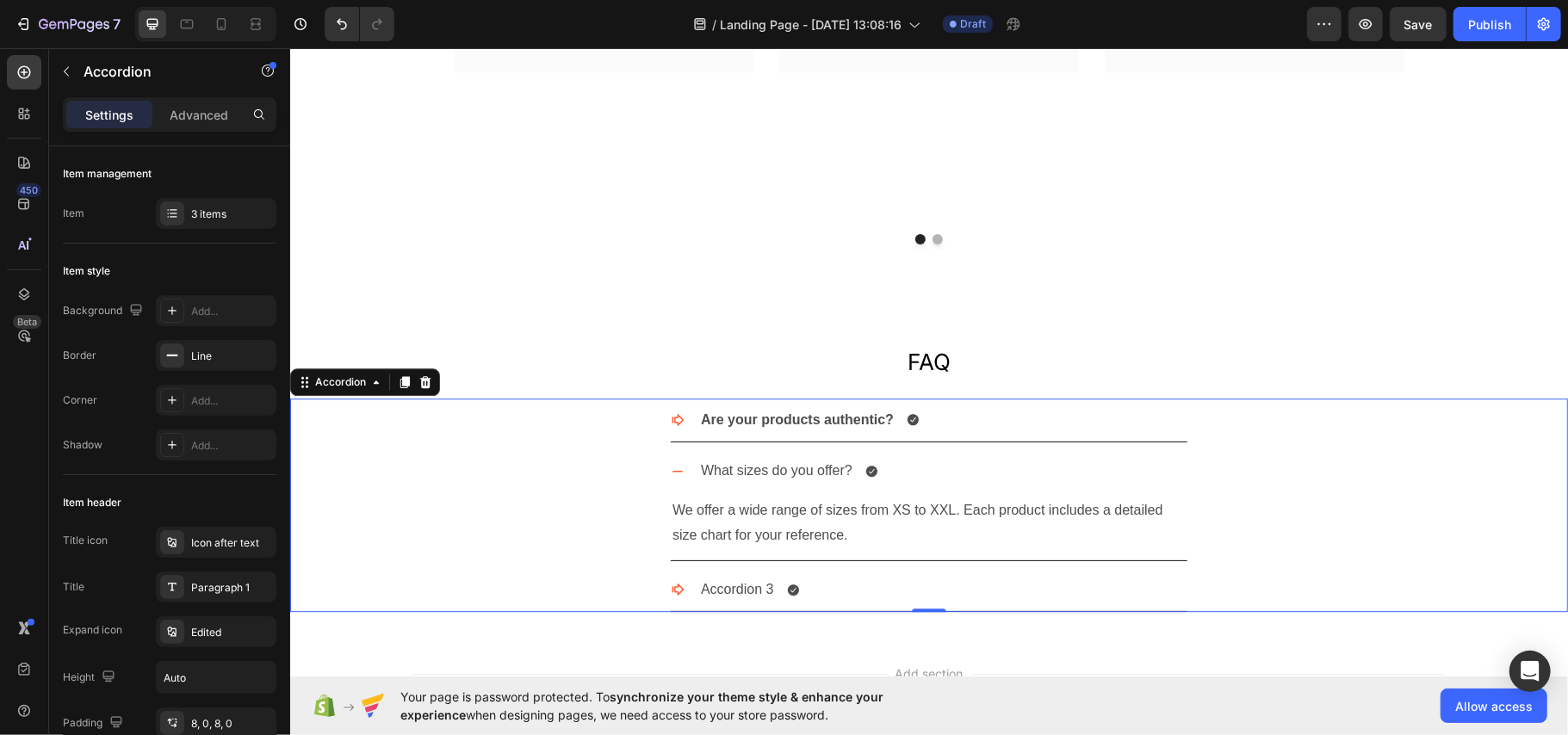
click at [1104, 469] on div "What sizes do you offer?" at bounding box center [941, 471] width 489 height 30
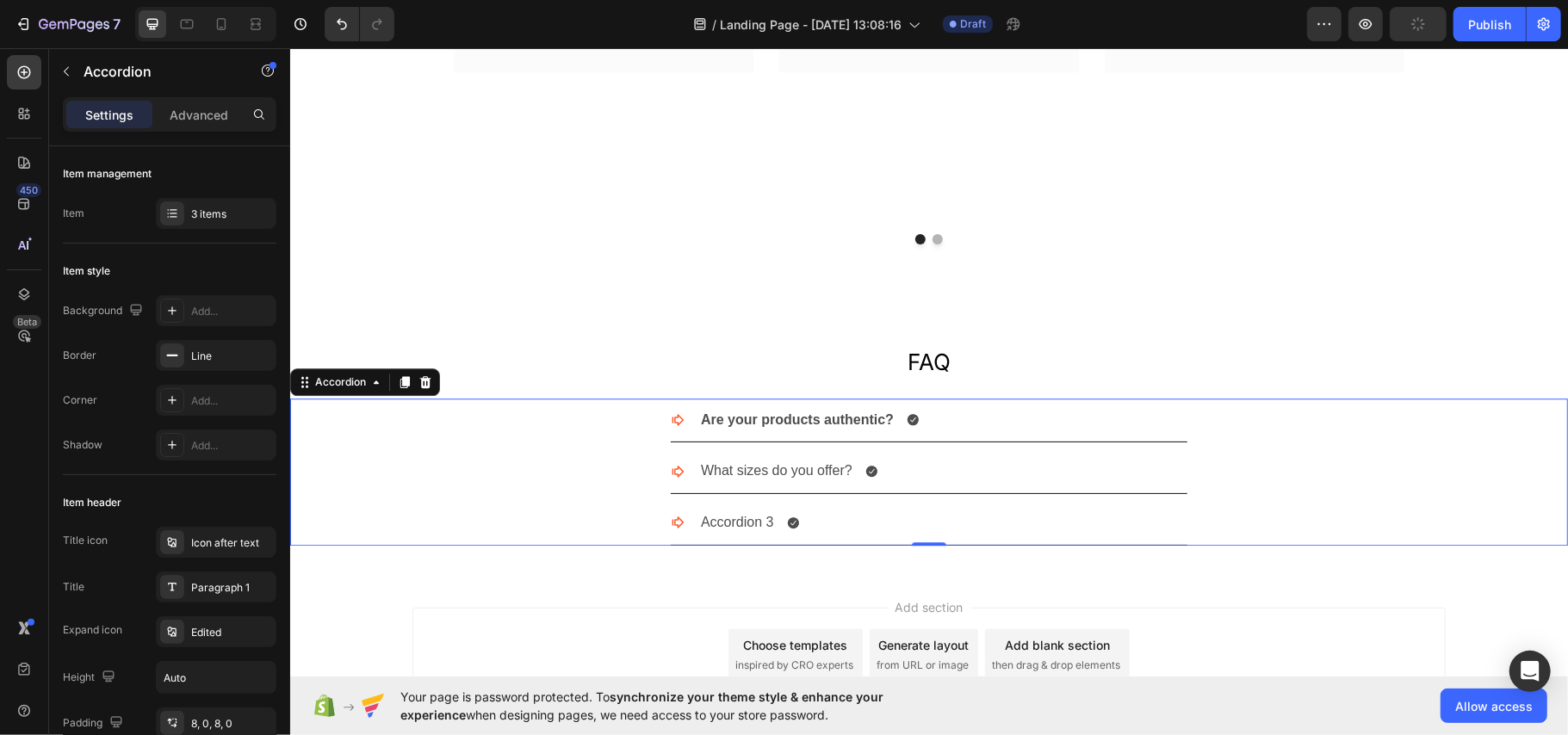
click at [1326, 465] on div "What sizes do you offer? We offer a wide range of sizes from XS to XXL. Each pr…" at bounding box center [928, 471] width 1276 height 45
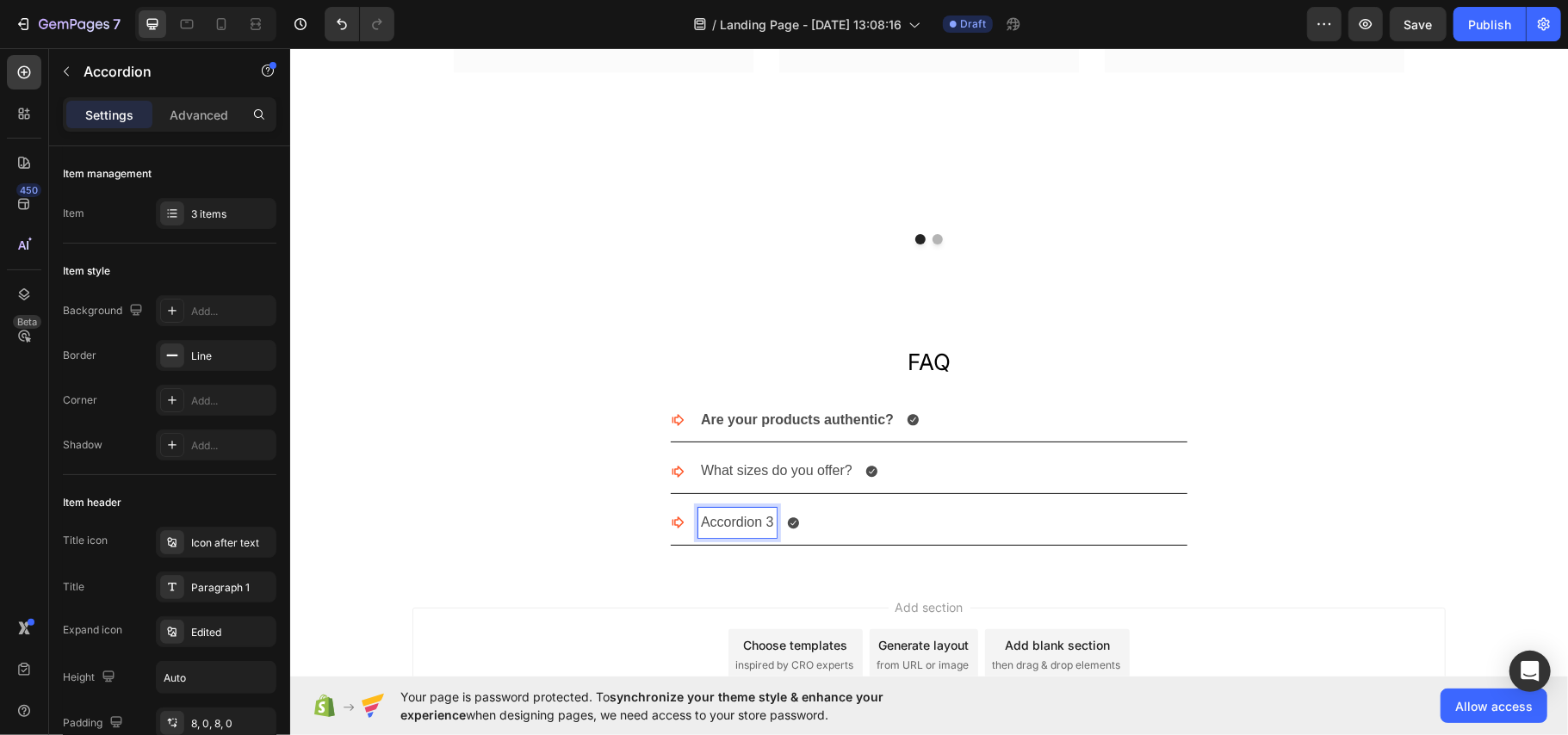
click at [732, 519] on p "Accordion 3" at bounding box center [736, 522] width 73 height 25
click at [1443, 464] on div "What sizes do you offer?" at bounding box center [928, 471] width 1276 height 45
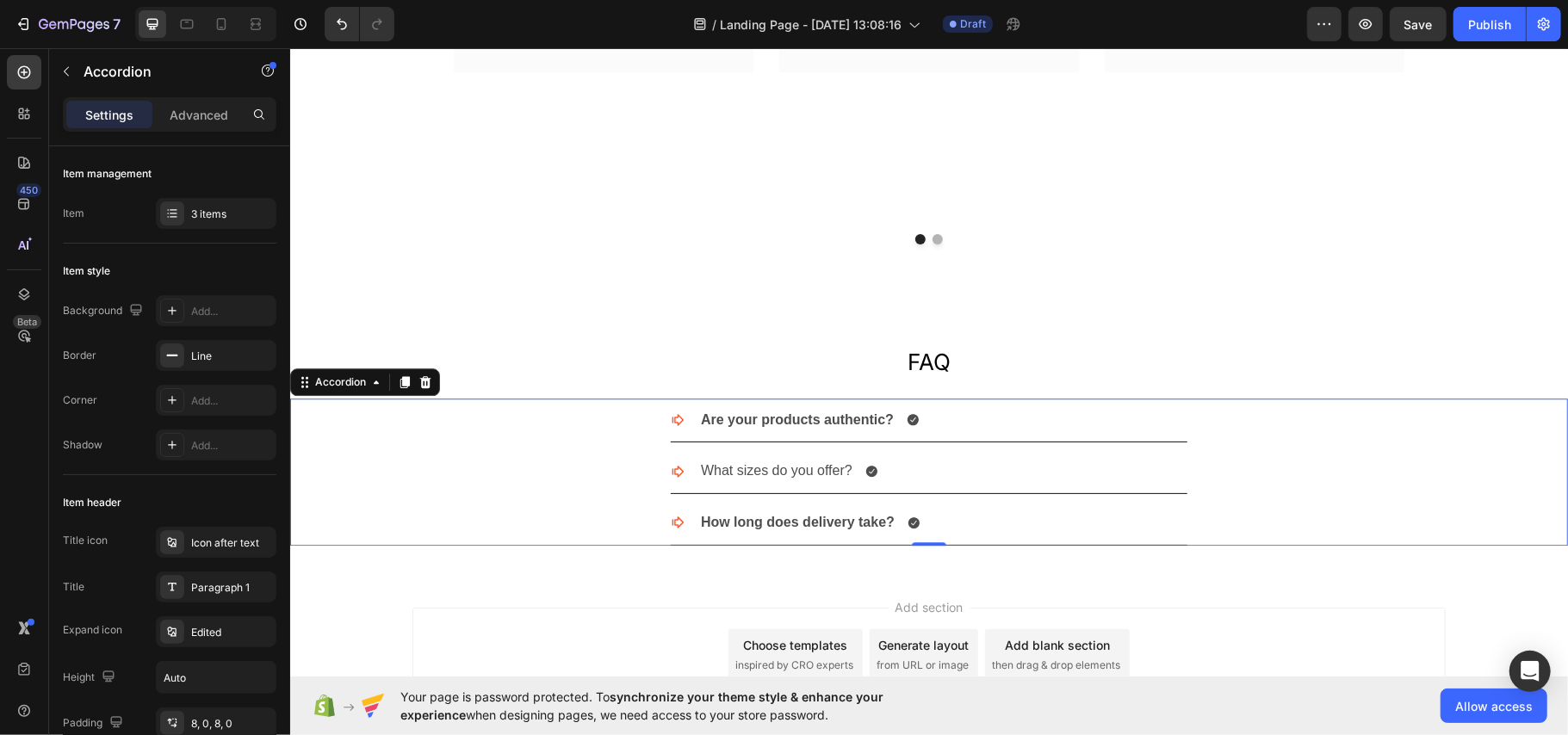
click at [784, 479] on p "What sizes do you offer?" at bounding box center [775, 471] width 151 height 25
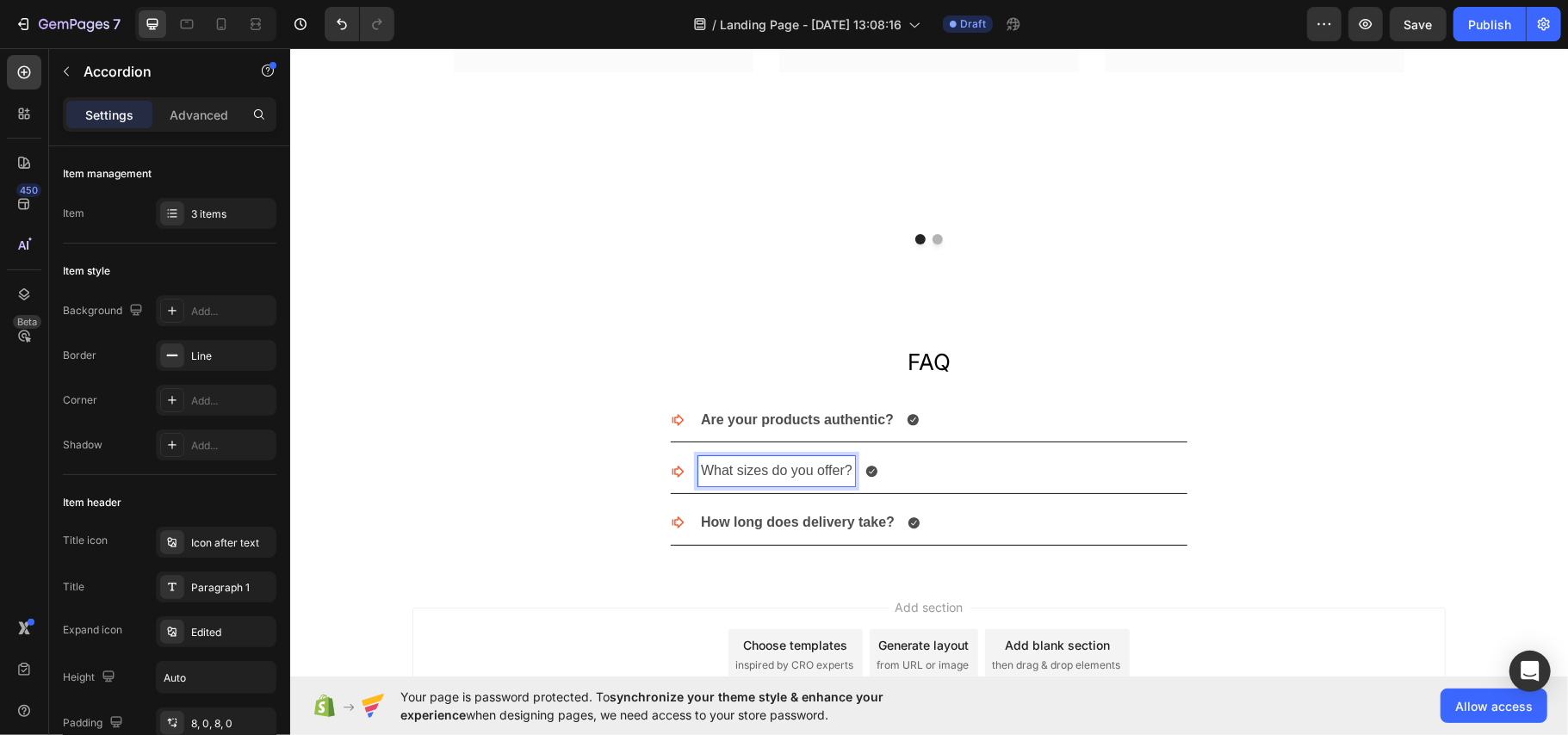
click at [777, 469] on p "What sizes do you offer?" at bounding box center [775, 471] width 151 height 25
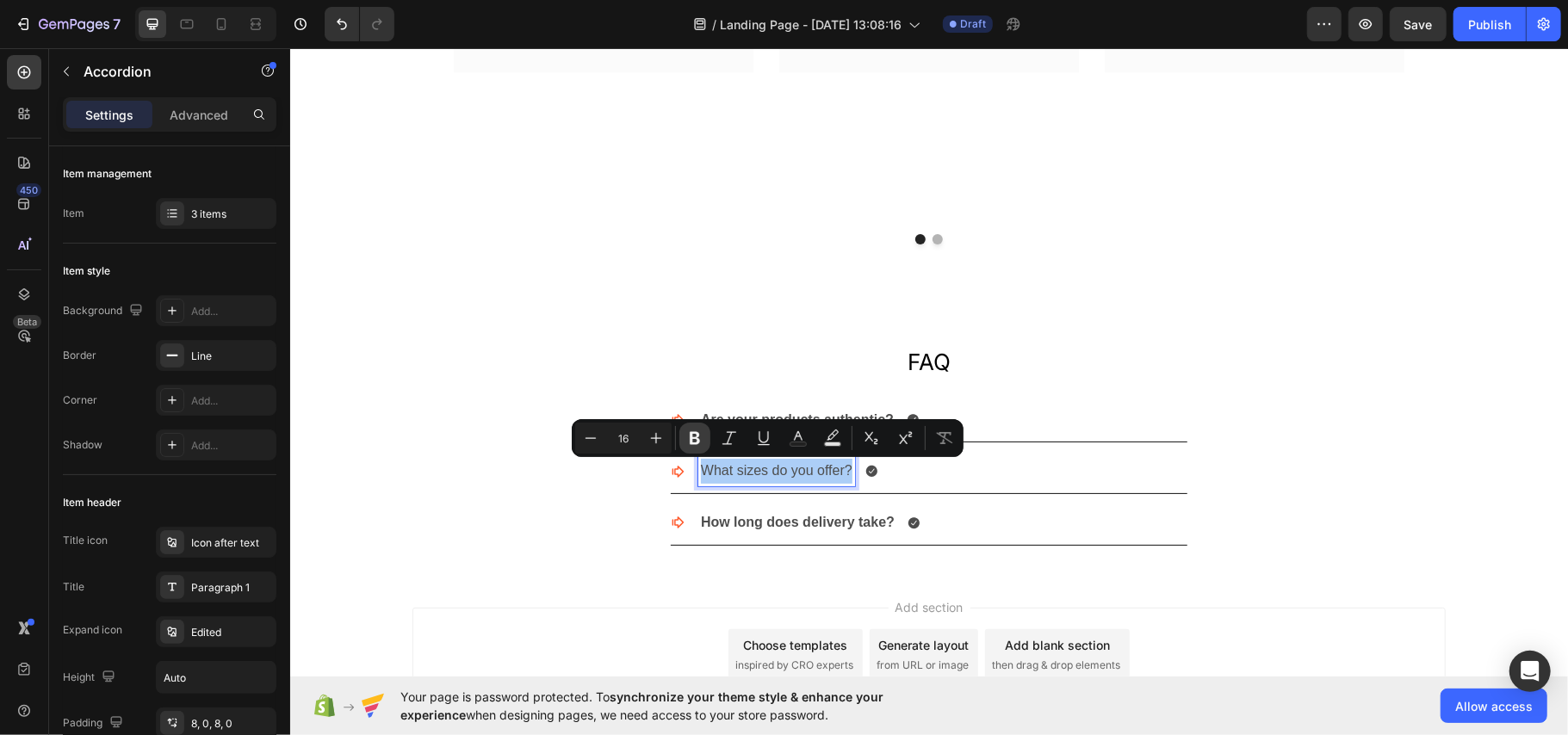
click at [707, 437] on button "Bold" at bounding box center [694, 438] width 31 height 31
click at [512, 440] on div "Are your products authentic?" at bounding box center [928, 419] width 1276 height 45
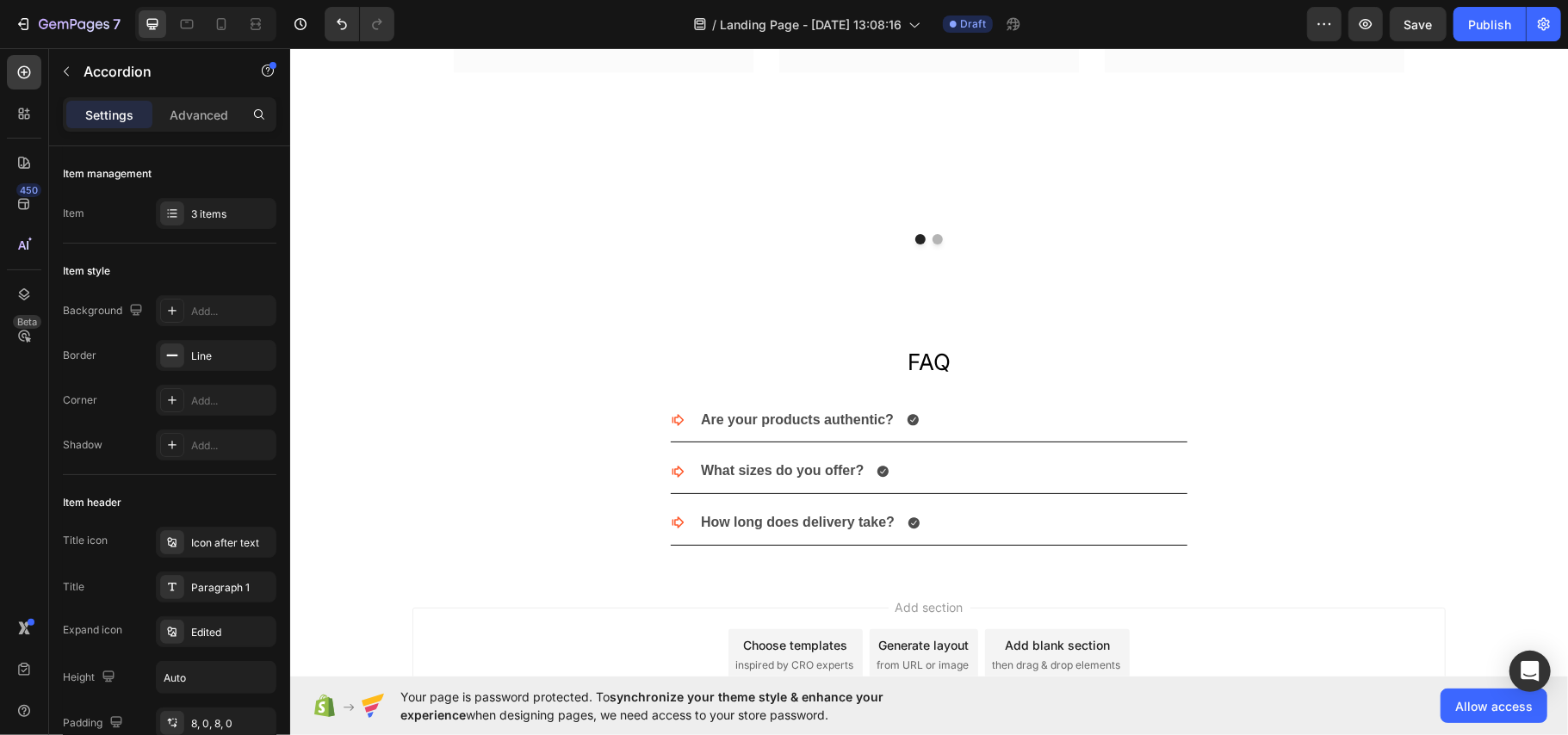
click at [491, 449] on div "What sizes do you offer?" at bounding box center [928, 471] width 1276 height 45
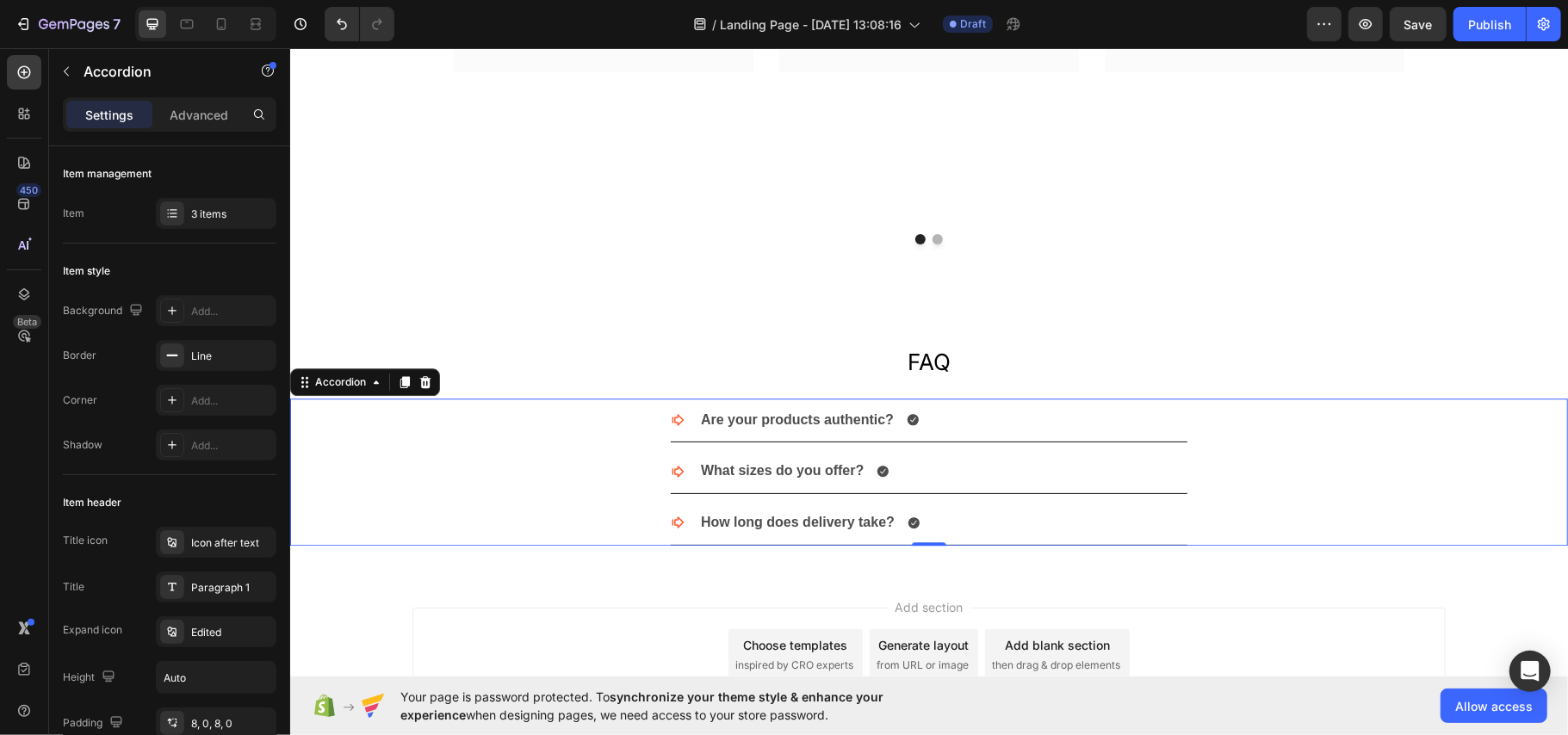
click at [1388, 440] on div "Are your products authentic?" at bounding box center [928, 419] width 1276 height 45
click at [1455, 335] on div "FAQ Text Block Are your products authentic? What sizes do you offer? How long d…" at bounding box center [928, 442] width 1278 height 260
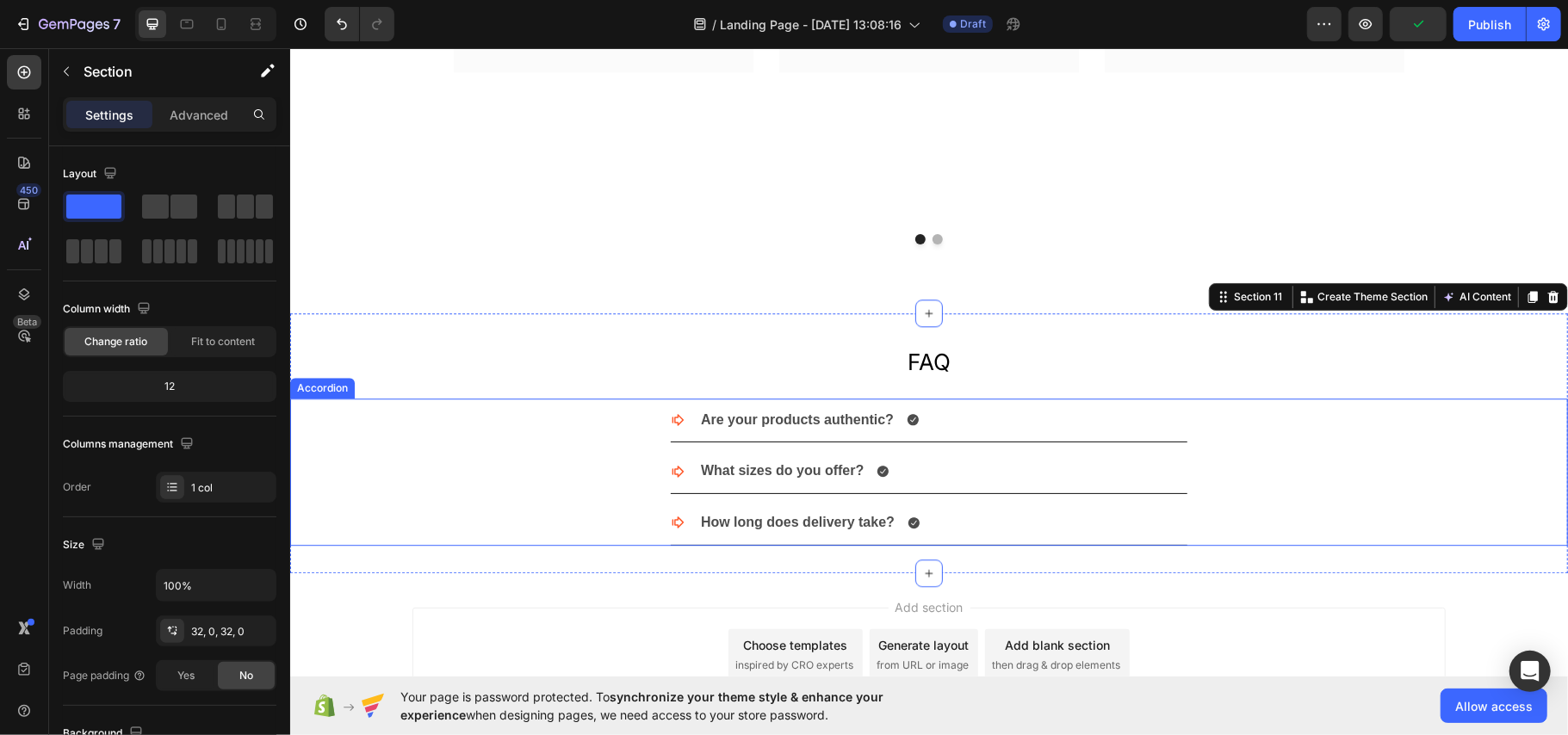
click at [809, 516] on strong "How long does delivery take?" at bounding box center [797, 521] width 194 height 14
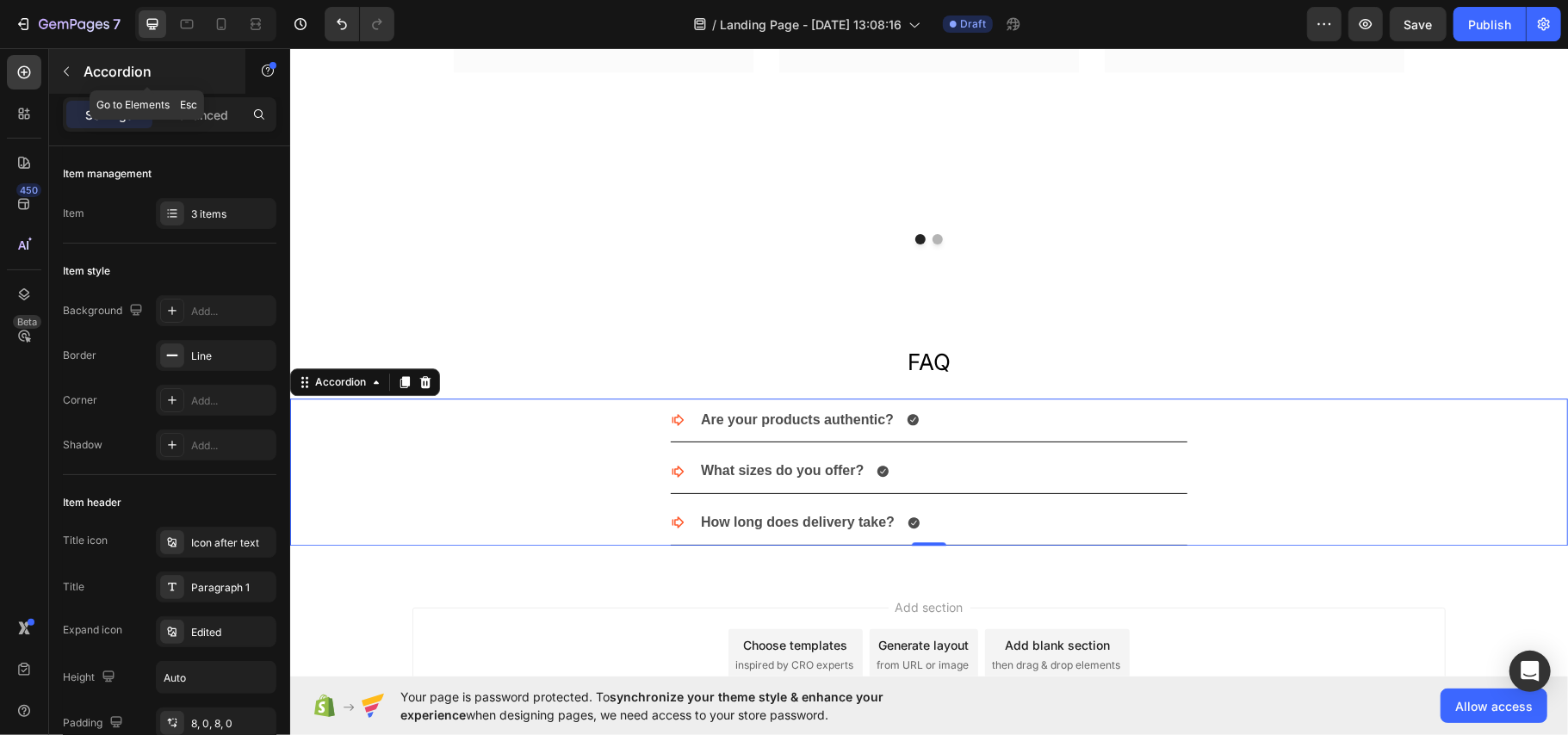
click at [68, 68] on icon "button" at bounding box center [66, 71] width 13 height 13
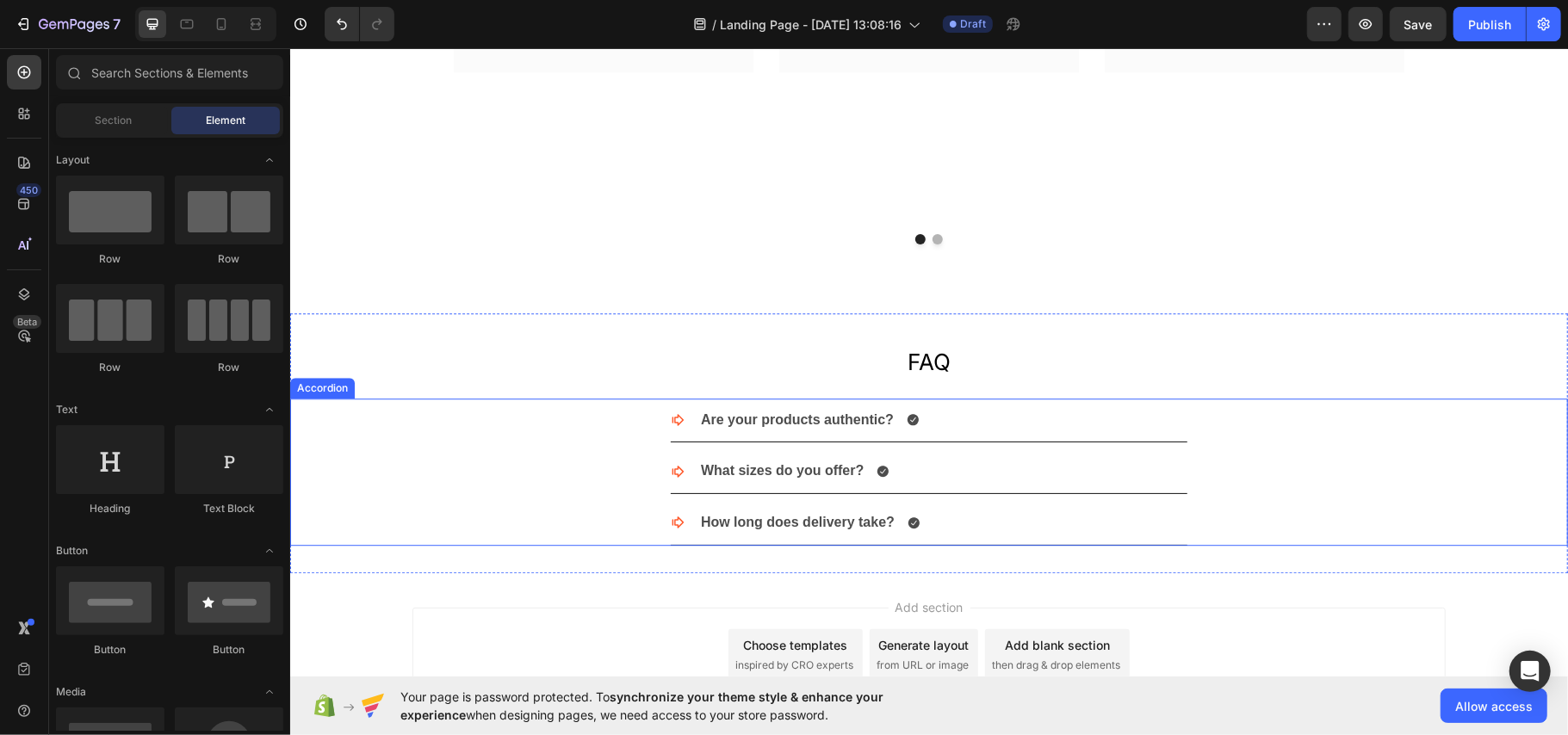
click at [1097, 514] on div "How long does delivery take?" at bounding box center [941, 522] width 489 height 30
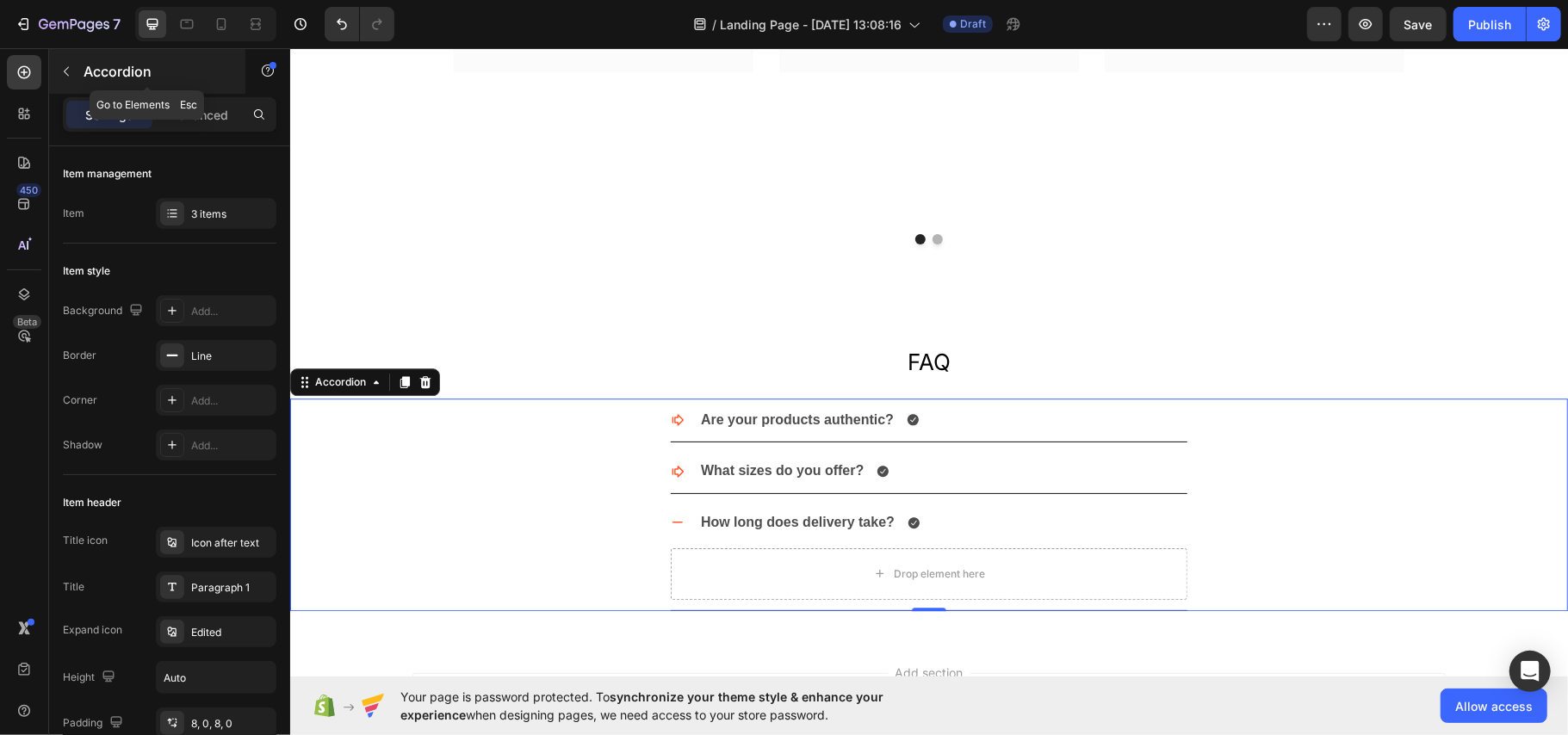
click at [67, 62] on button "button" at bounding box center [66, 71] width 28 height 28
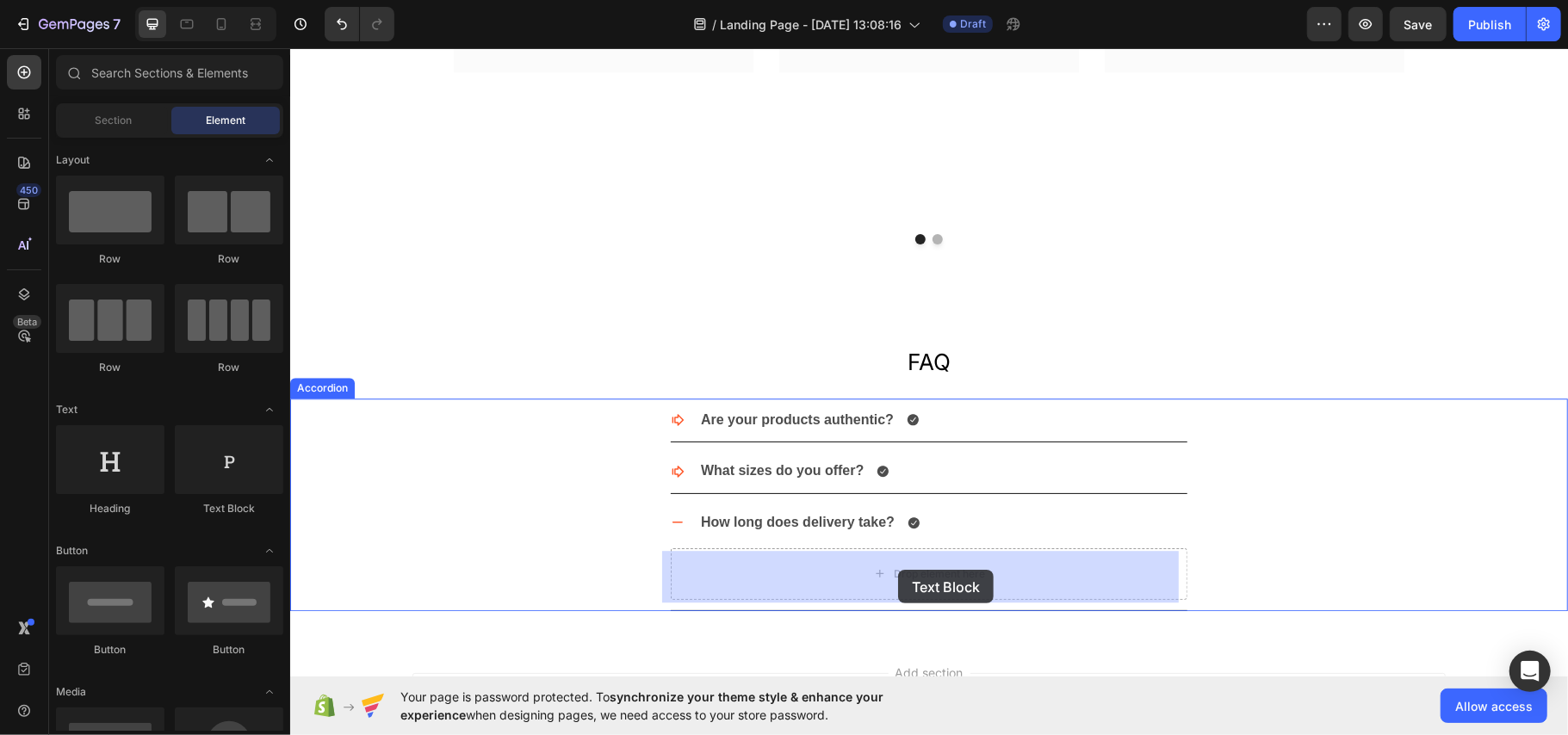
drag, startPoint x: 552, startPoint y: 513, endPoint x: 897, endPoint y: 569, distance: 349.5
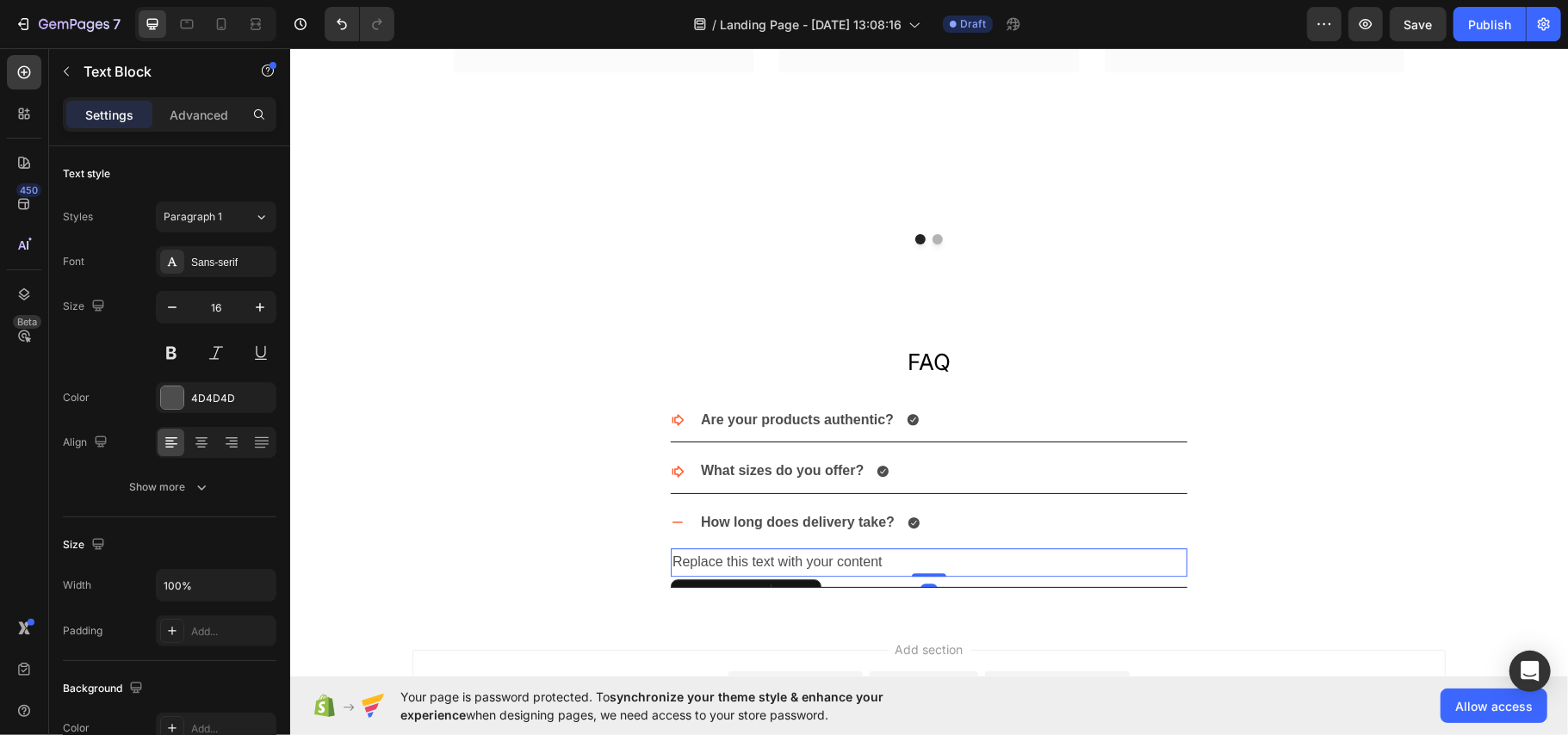
click at [761, 559] on div "Replace this text with your content" at bounding box center [927, 562] width 516 height 29
click at [761, 559] on p "Replace this text with your content" at bounding box center [928, 562] width 513 height 25
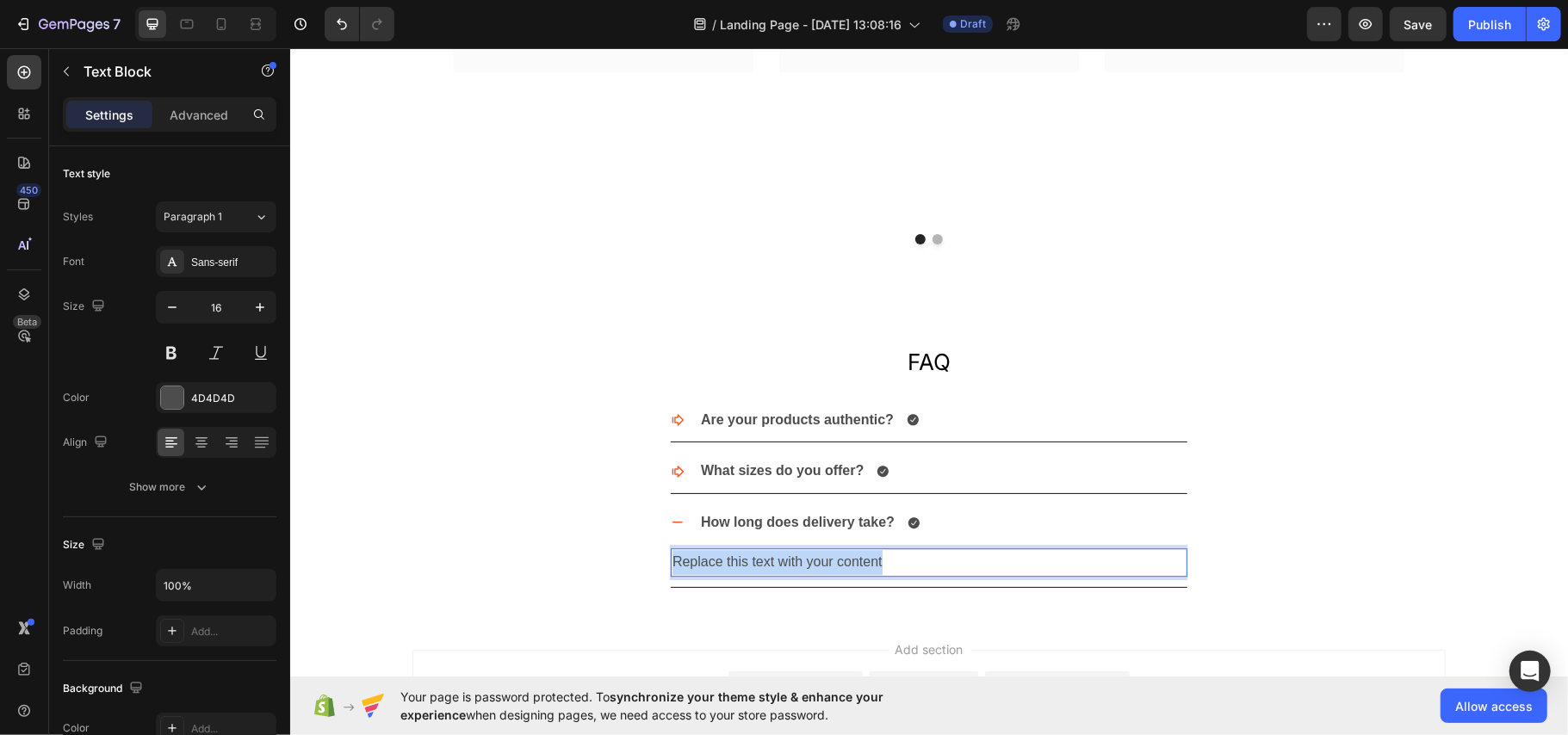
click at [761, 559] on p "Replace this text with your content" at bounding box center [928, 562] width 513 height 25
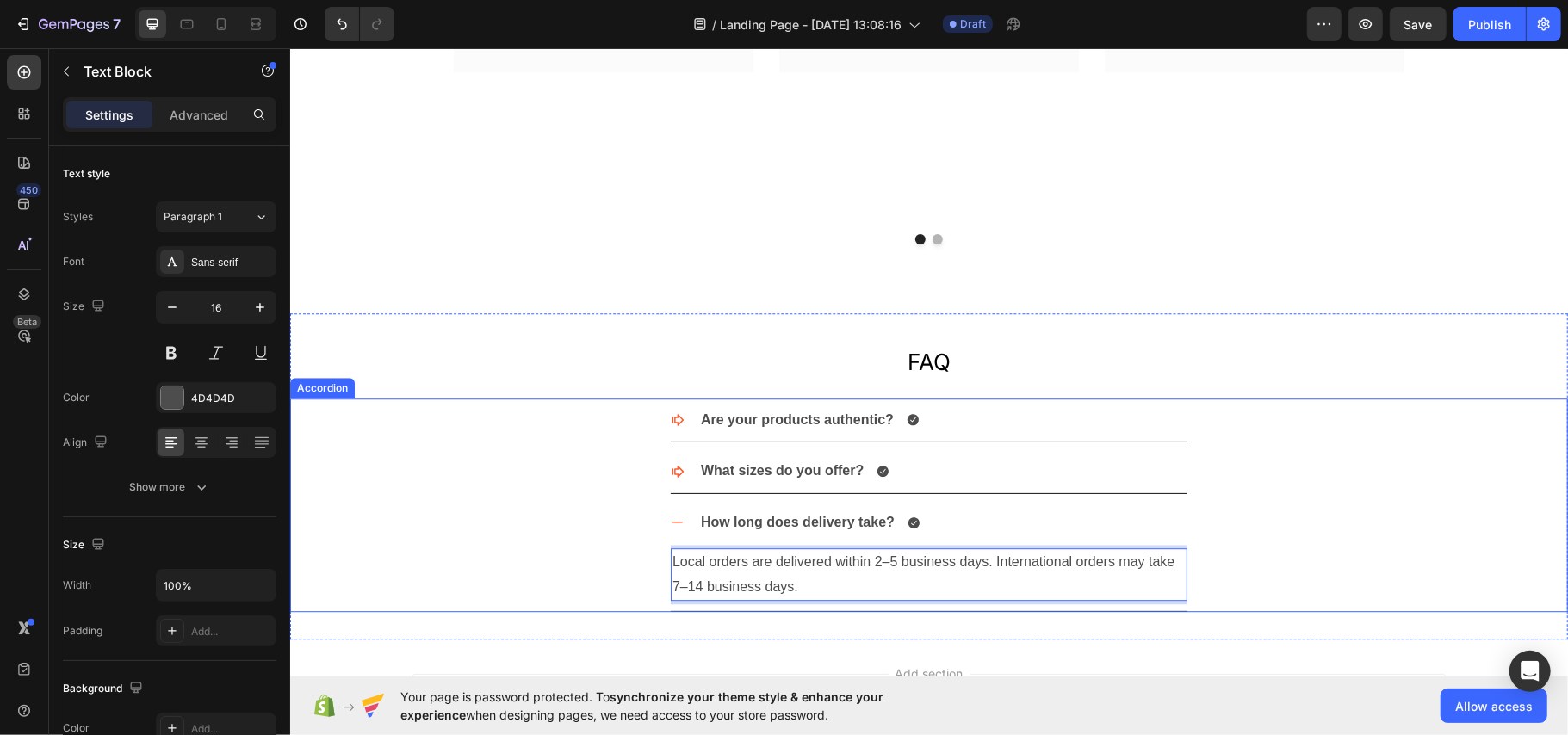
click at [491, 524] on div "How long does delivery take? Local orders are delivered within 2–5 business day…" at bounding box center [928, 555] width 1276 height 111
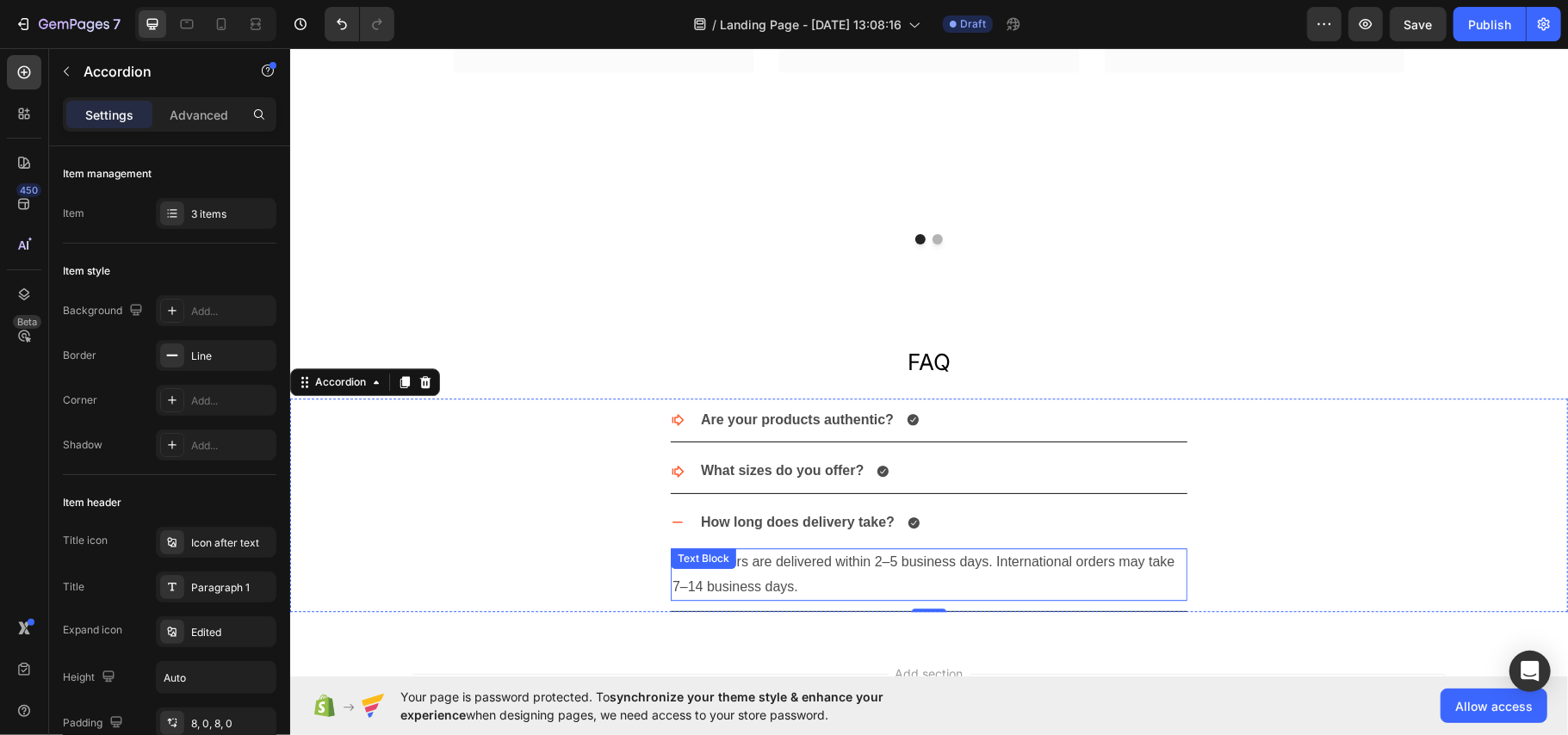
click at [804, 575] on p "Local orders are delivered within 2–5 business days. International orders may t…" at bounding box center [928, 574] width 513 height 50
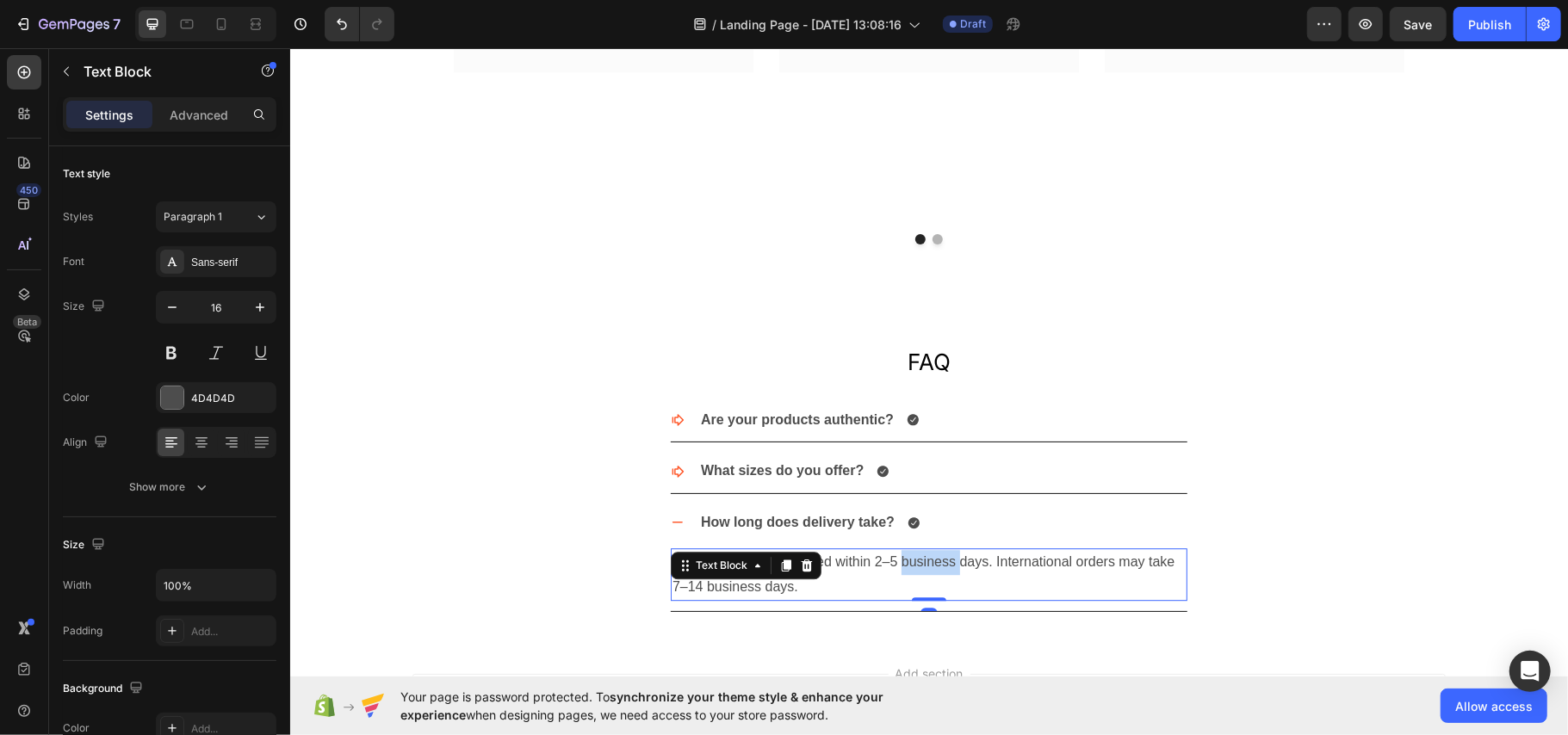
click at [920, 569] on p "Local orders are delivered within 2–5 business days. International orders may t…" at bounding box center [928, 574] width 513 height 50
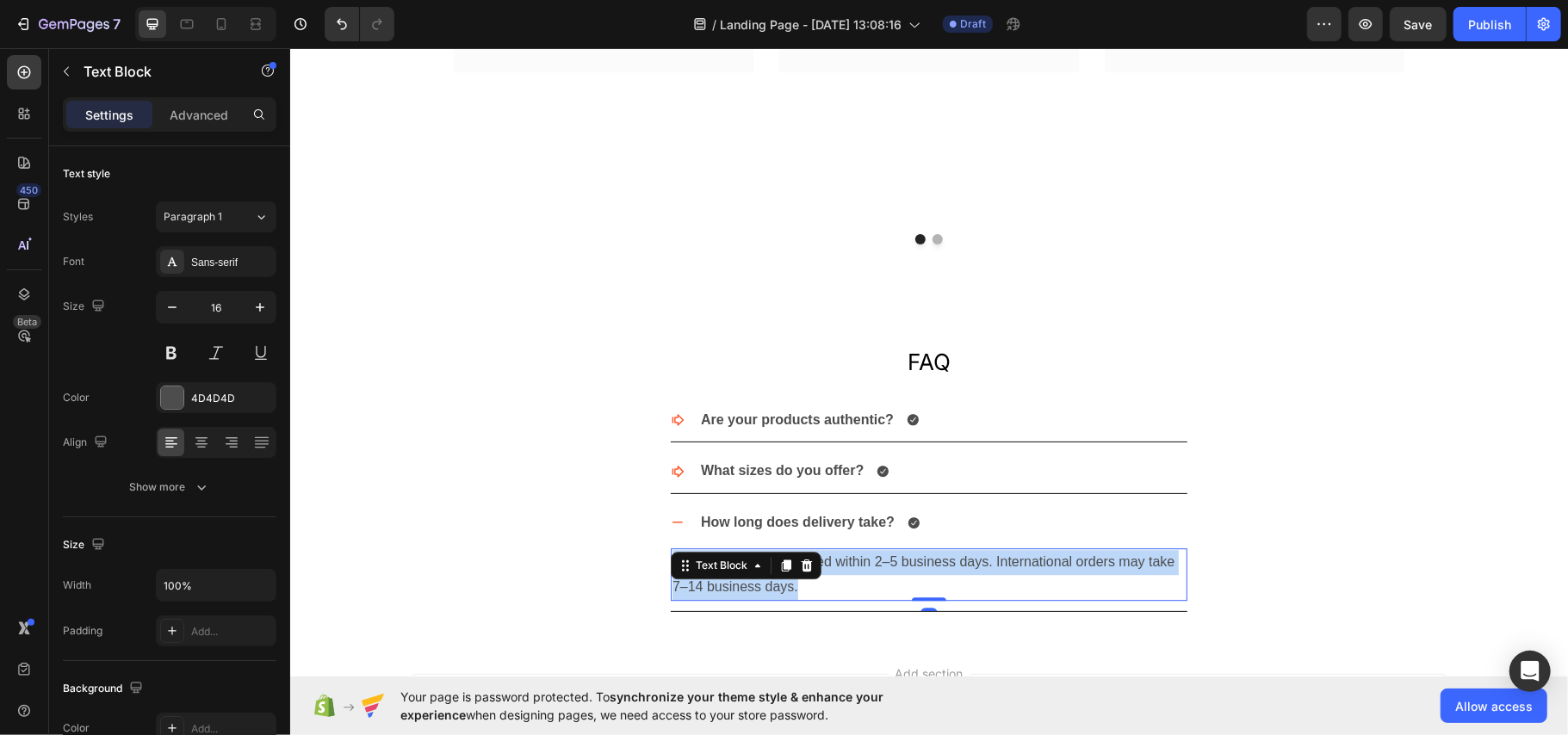
click at [920, 569] on p "Local orders are delivered within 2–5 business days. International orders may t…" at bounding box center [928, 574] width 513 height 50
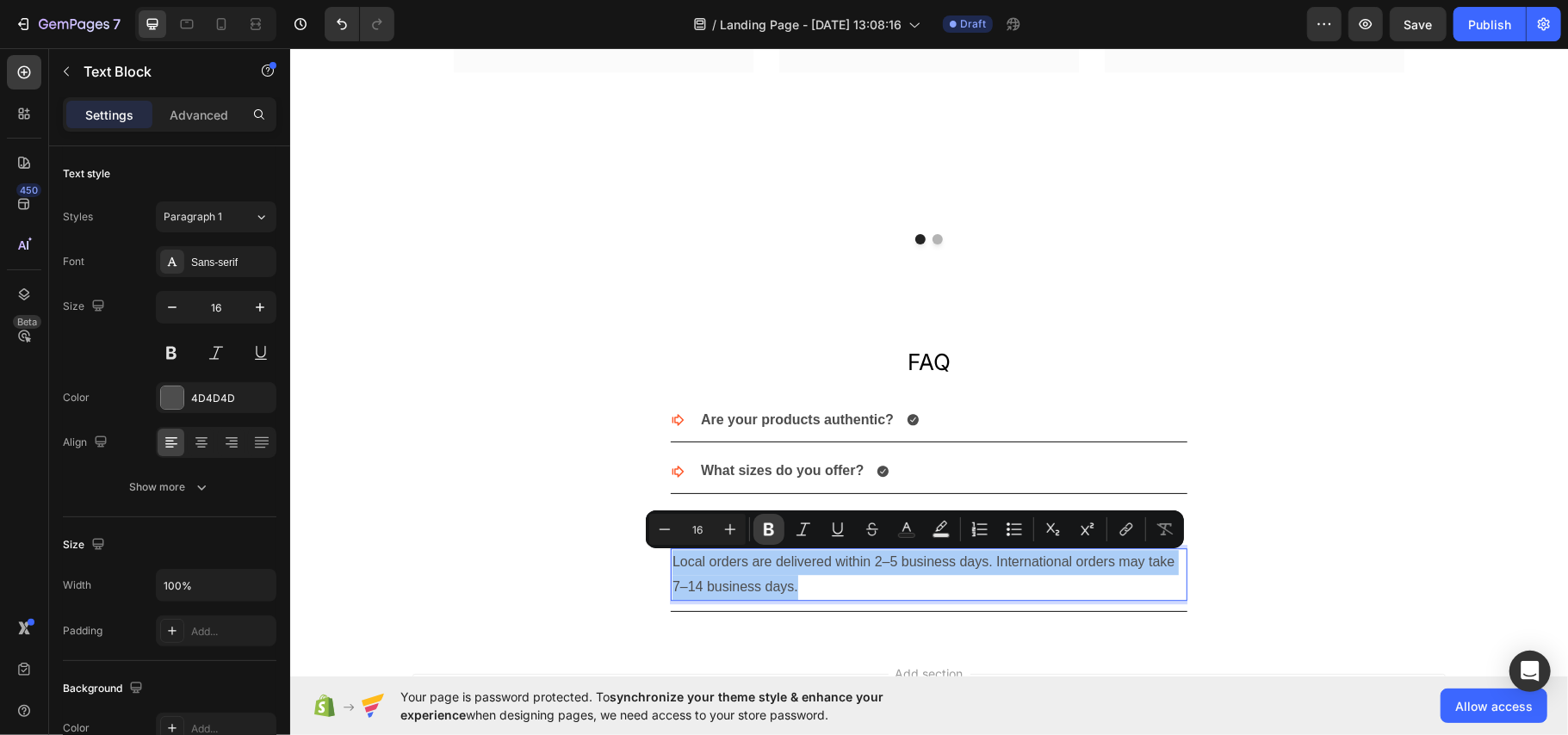
click at [768, 525] on icon "Editor contextual toolbar" at bounding box center [768, 530] width 17 height 17
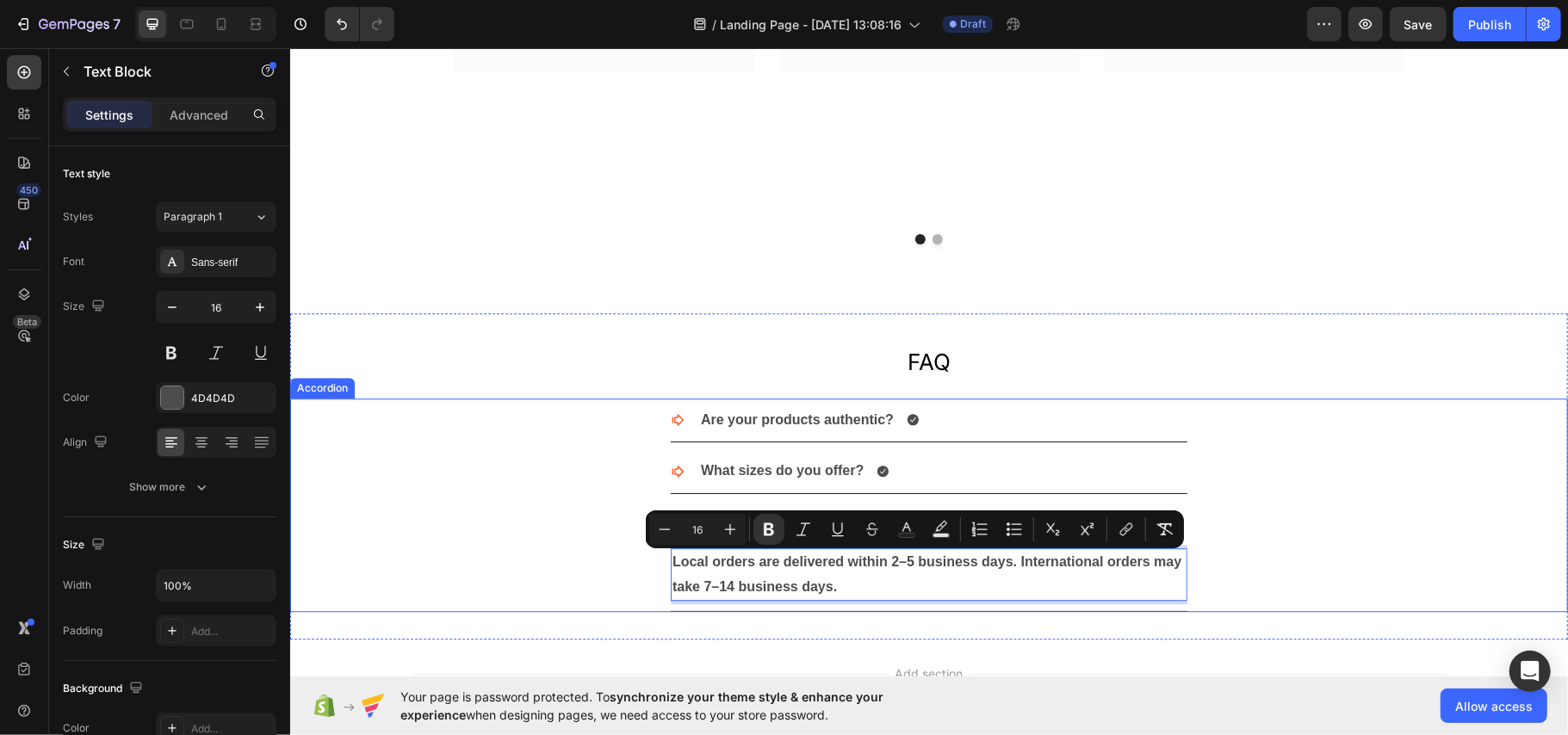
click at [461, 457] on div "What sizes do you offer?" at bounding box center [928, 471] width 1276 height 45
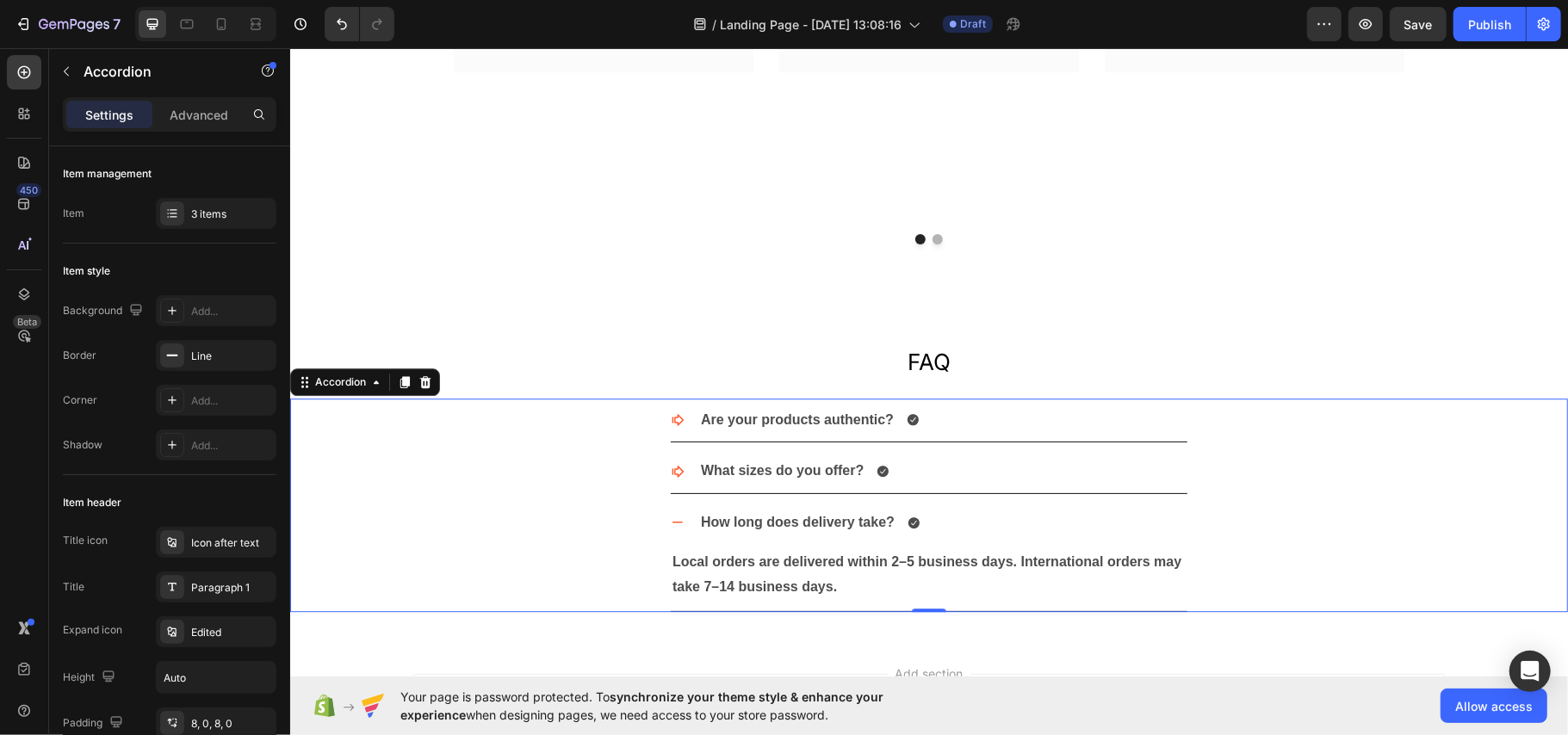
click at [997, 489] on div "What sizes do you offer?" at bounding box center [927, 471] width 516 height 44
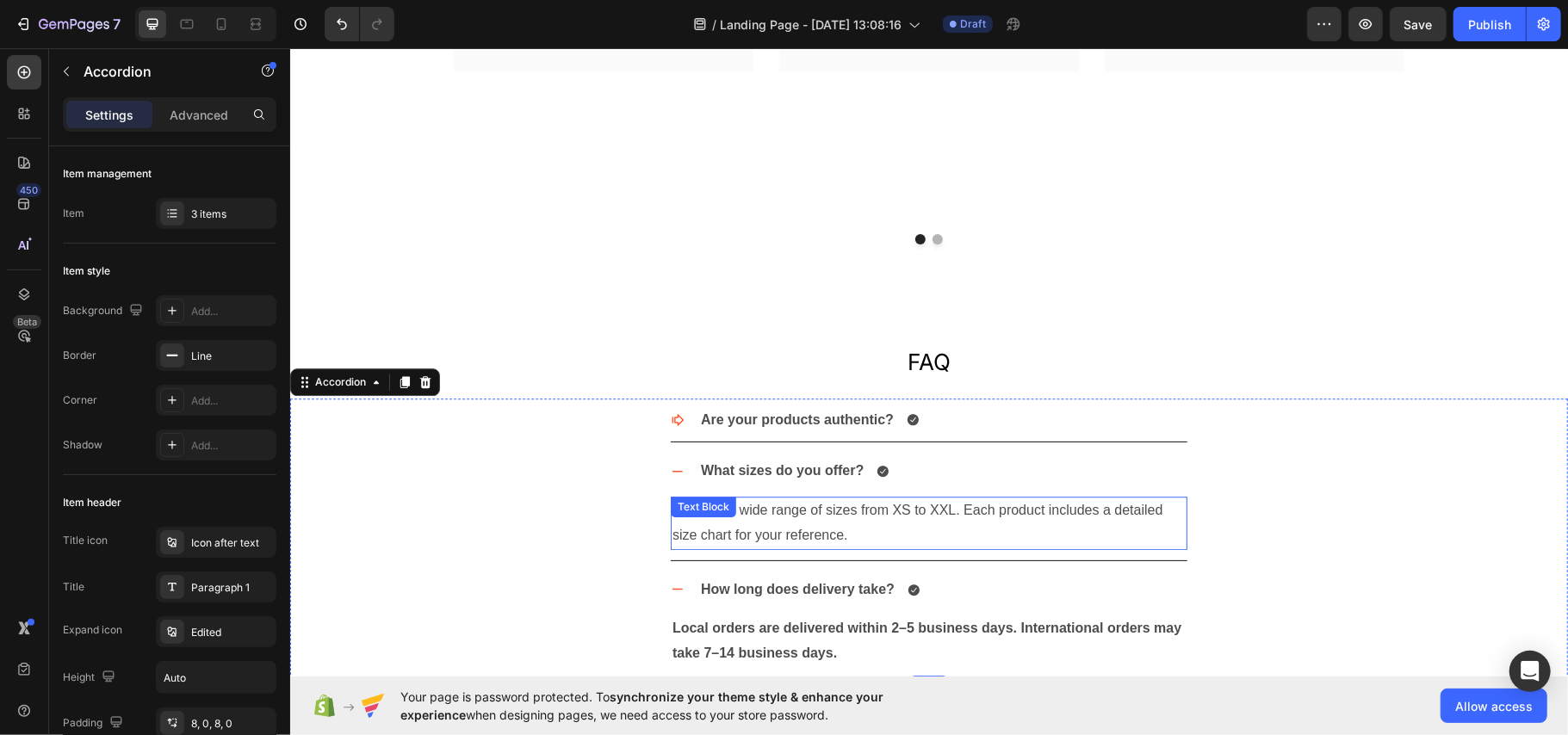
click at [876, 517] on p "We offer a wide range of sizes from XS to XXL. Each product includes a detailed…" at bounding box center [928, 522] width 513 height 50
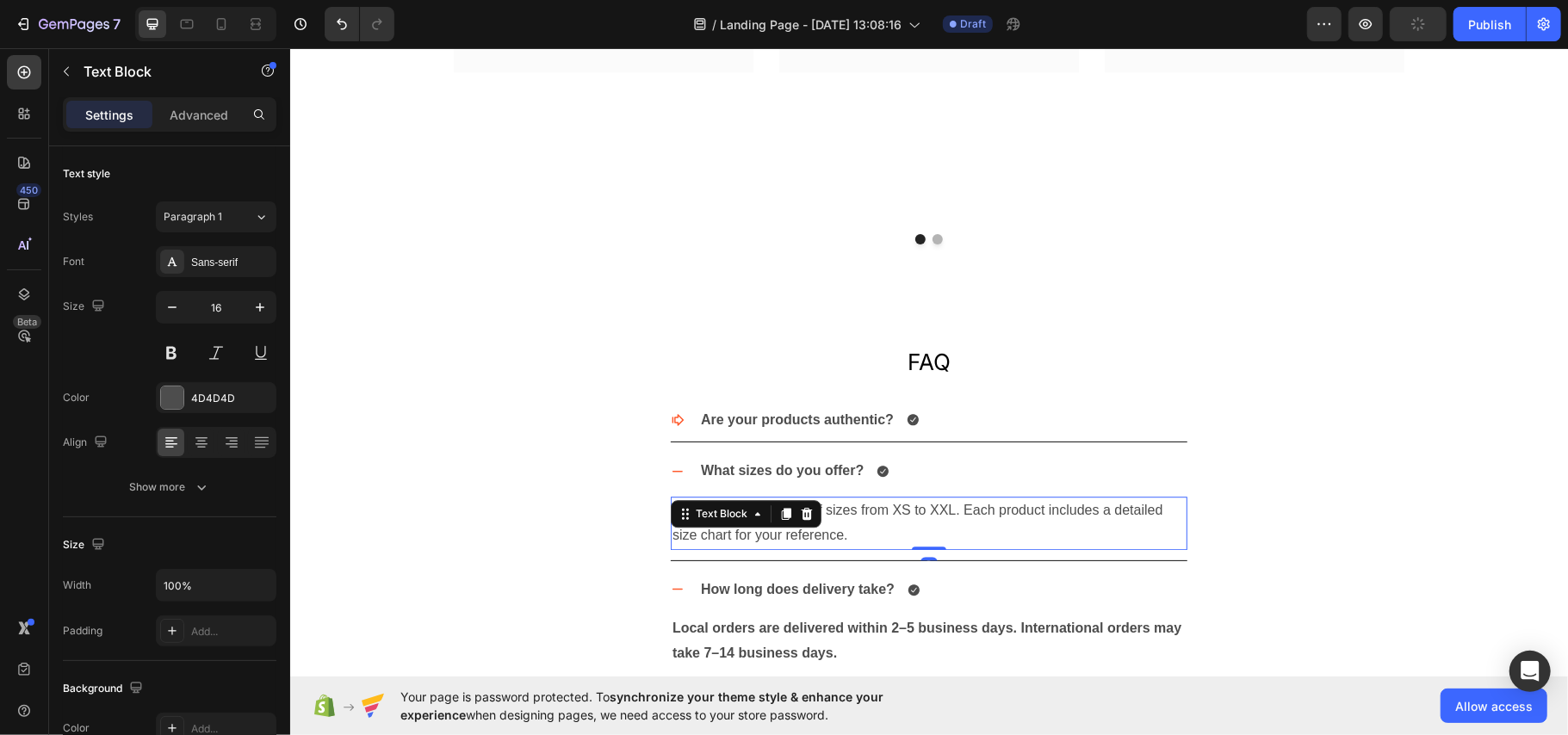
click at [876, 517] on p "We offer a wide range of sizes from XS to XXL. Each product includes a detailed…" at bounding box center [928, 522] width 513 height 50
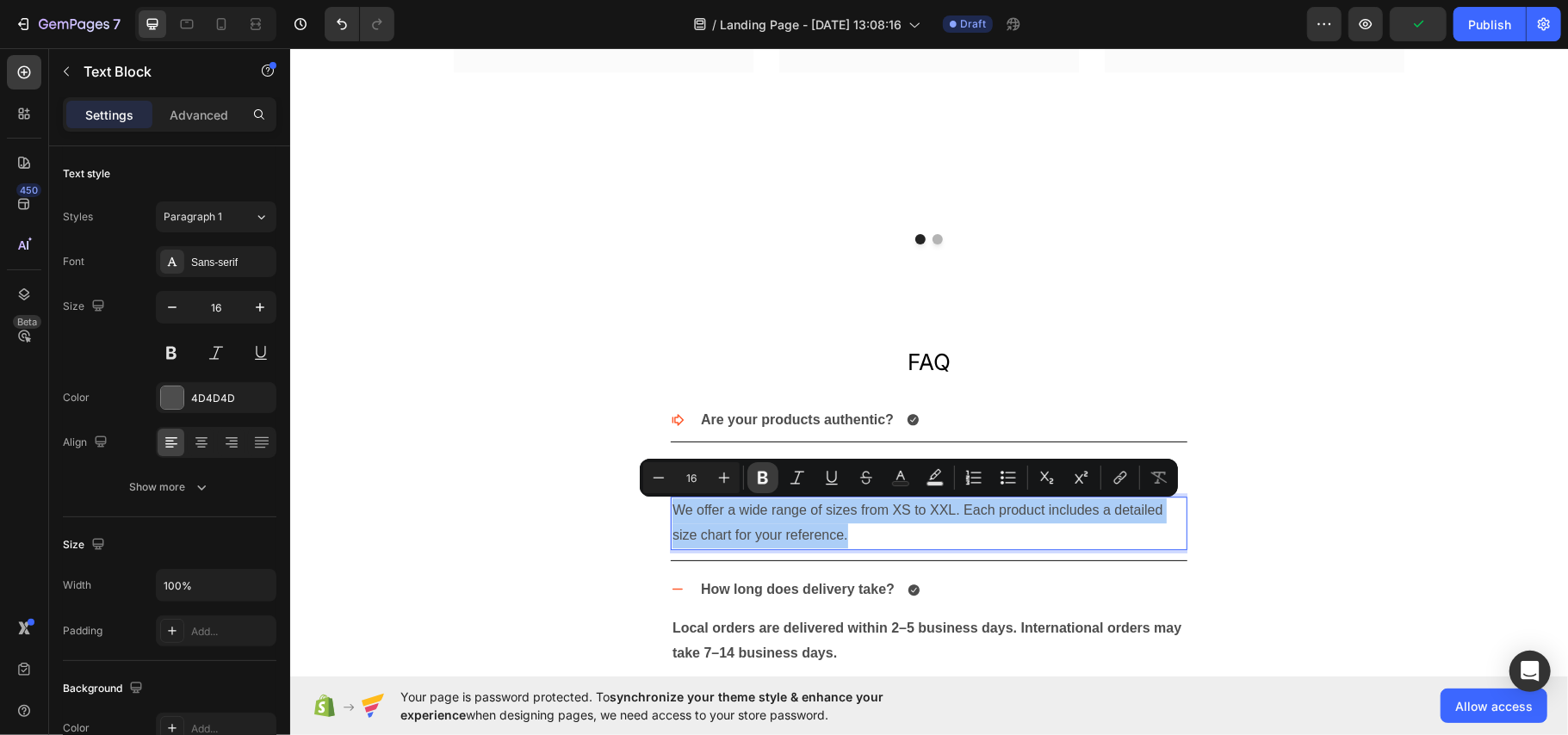
click at [761, 470] on icon "Editor contextual toolbar" at bounding box center [763, 477] width 17 height 17
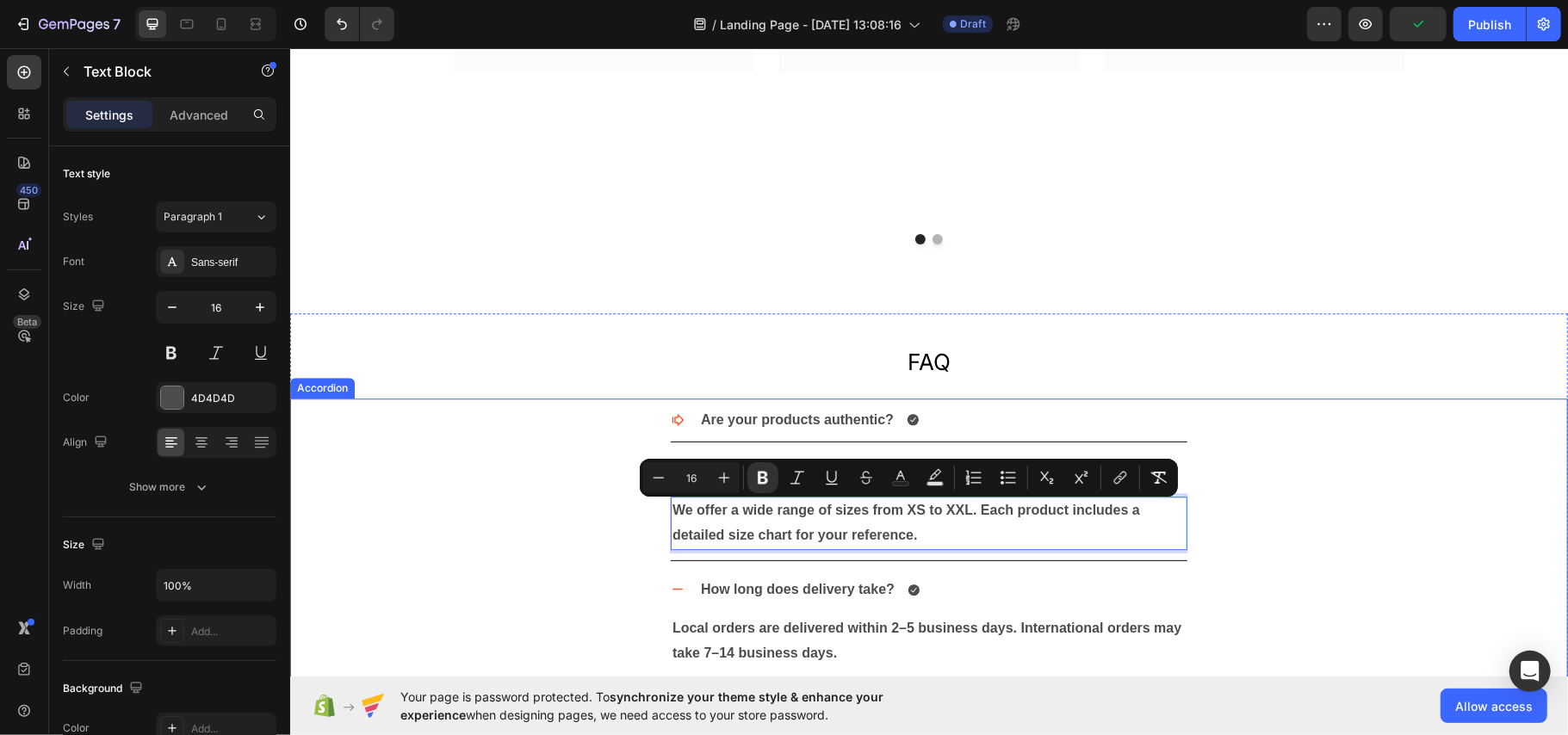
click at [493, 423] on div "Are your products authentic?" at bounding box center [928, 419] width 1276 height 45
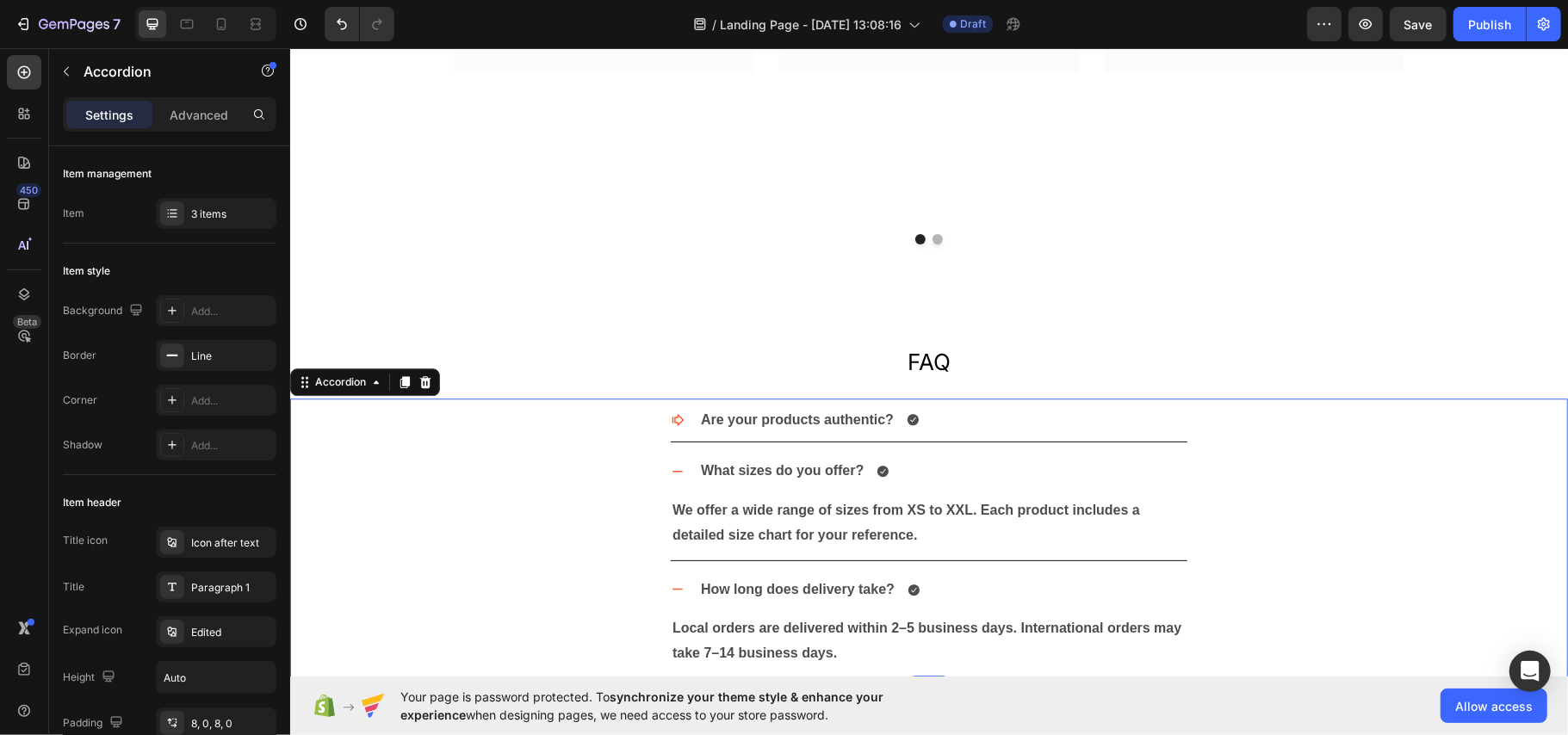
click at [999, 424] on div "Are your products authentic?" at bounding box center [941, 420] width 489 height 30
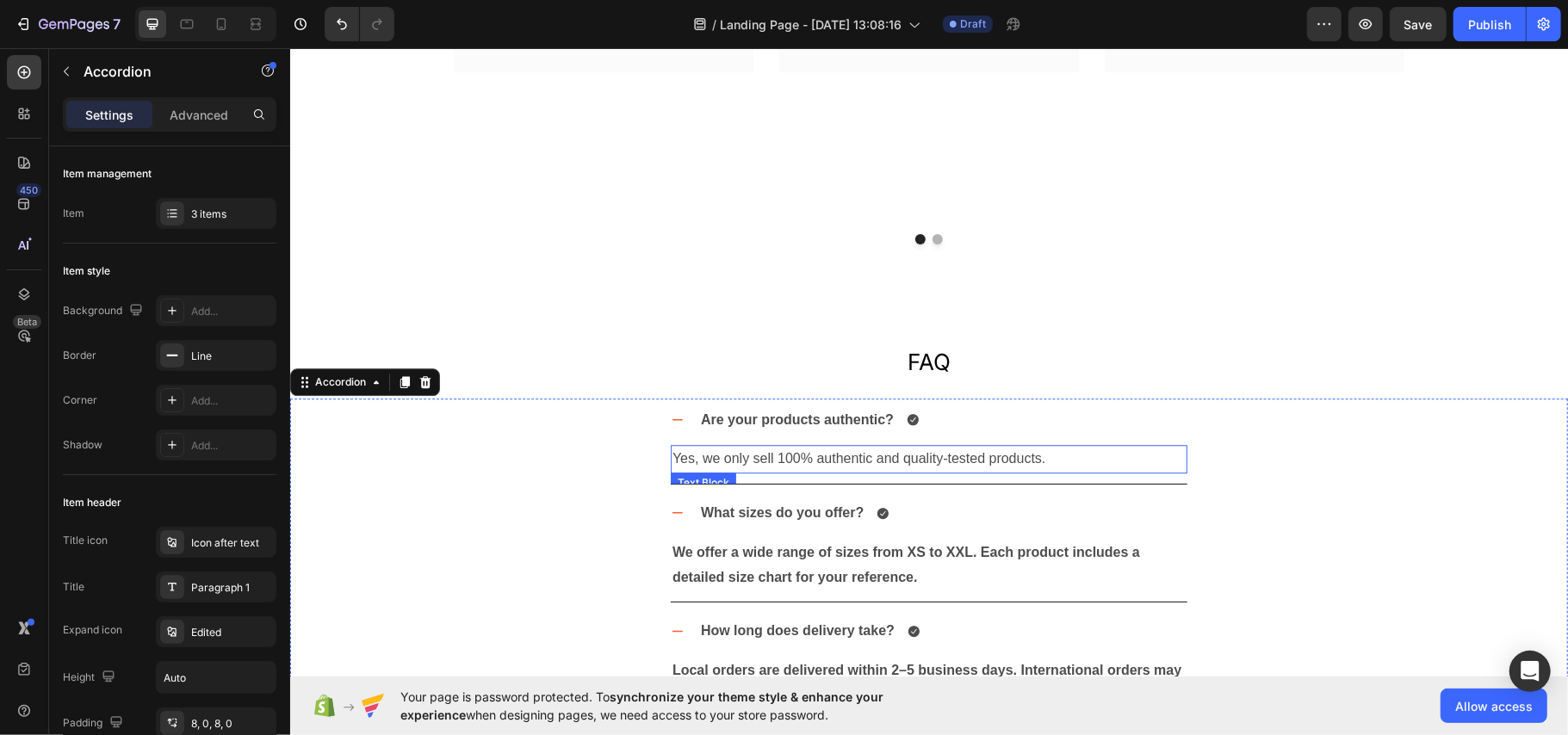
click at [838, 454] on p "Yes, we only sell 100% authentic and quality-tested products." at bounding box center [928, 458] width 513 height 25
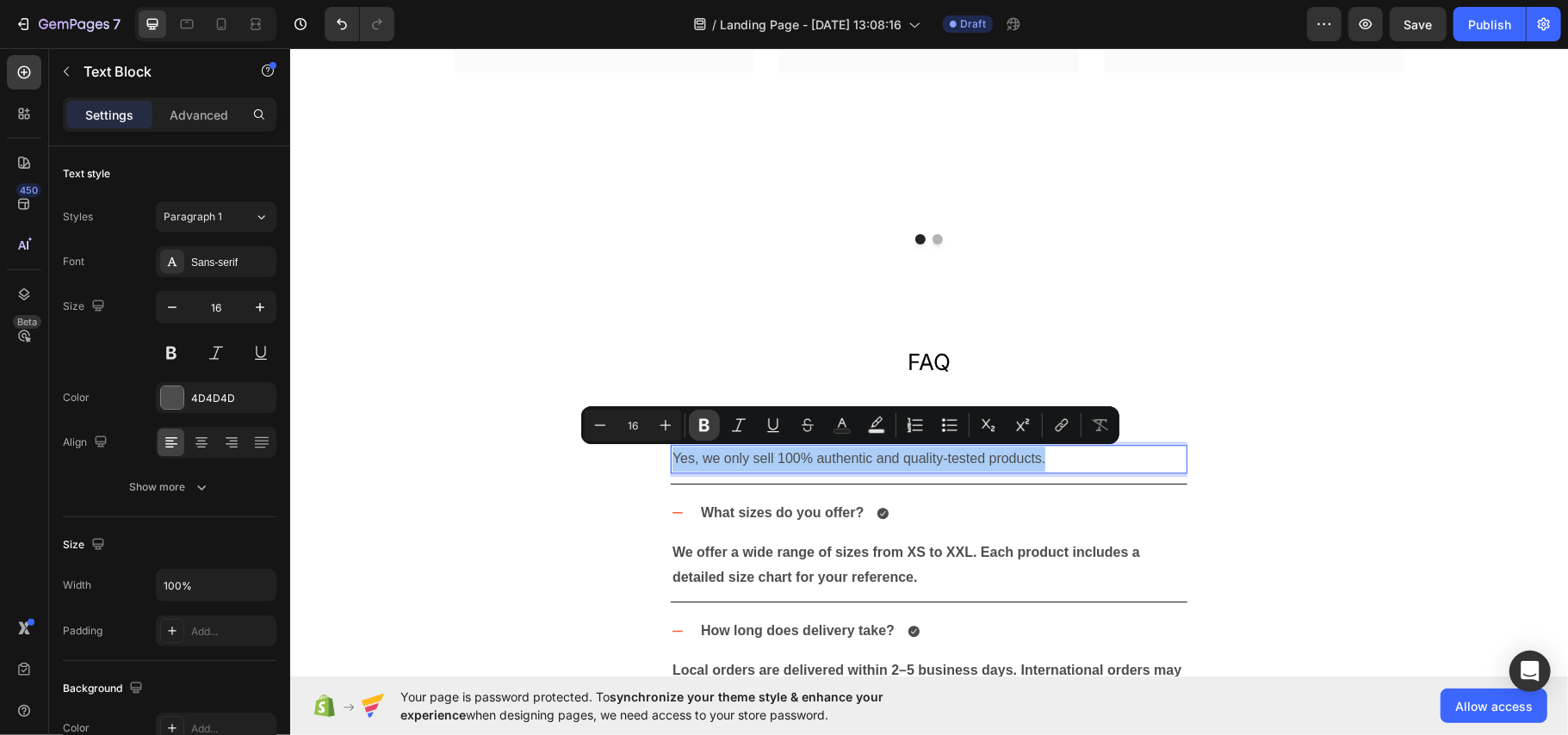
click at [711, 420] on icon "Editor contextual toolbar" at bounding box center [705, 425] width 17 height 17
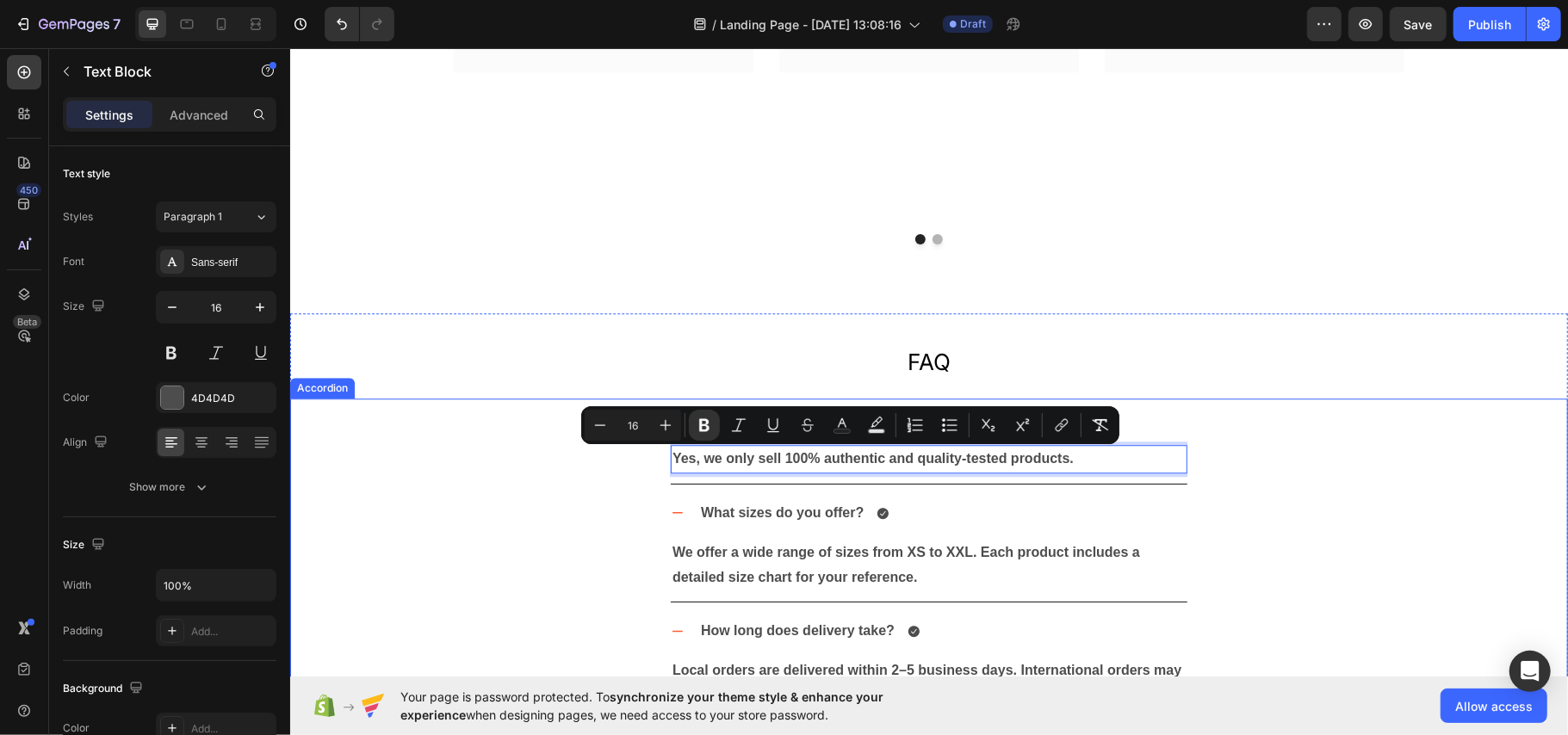
click at [449, 424] on div "Are your products authentic? Yes, we only sell 100% authentic and quality-teste…" at bounding box center [928, 440] width 1276 height 87
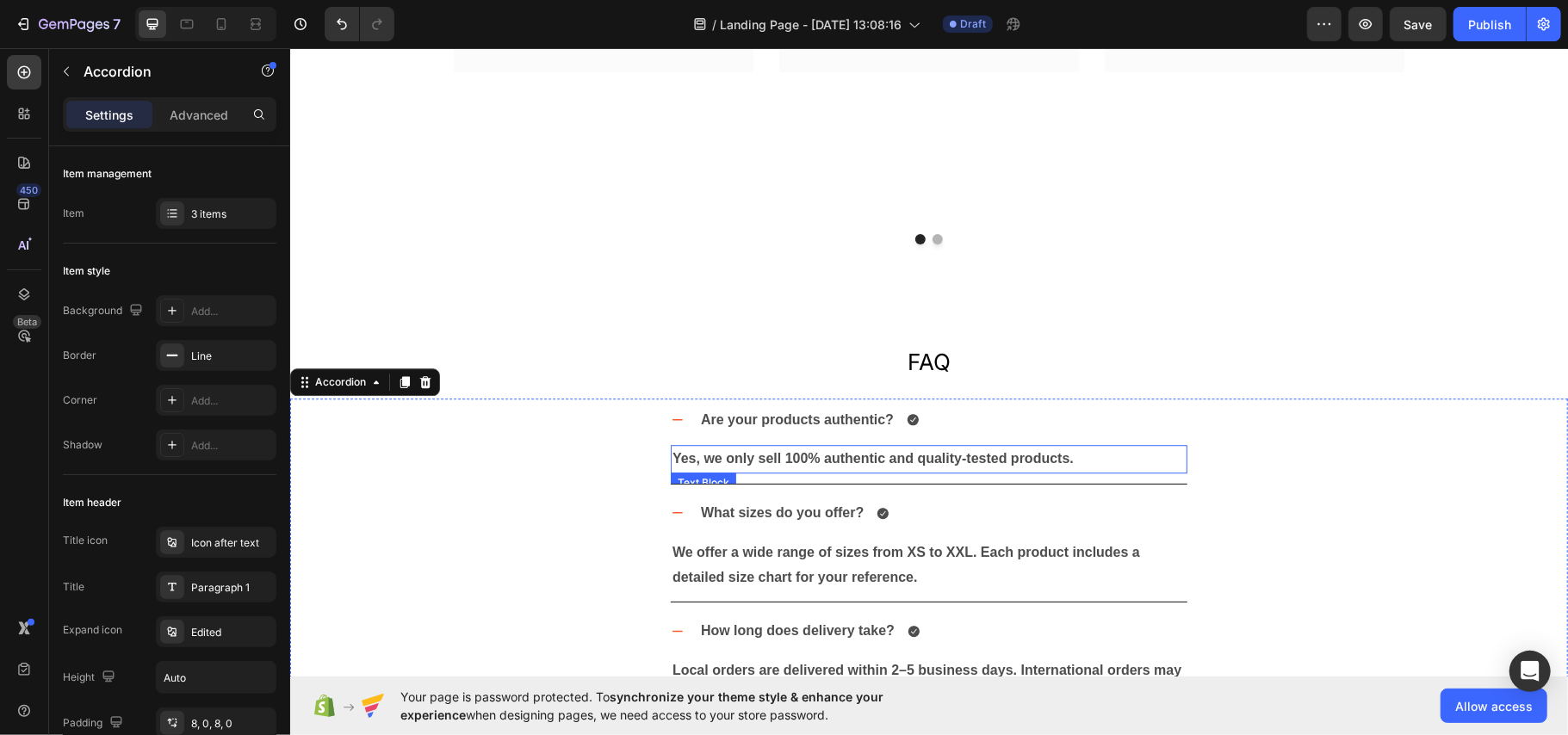
click at [1070, 455] on p "Yes, we only sell 100% authentic and quality-tested products." at bounding box center [928, 458] width 513 height 25
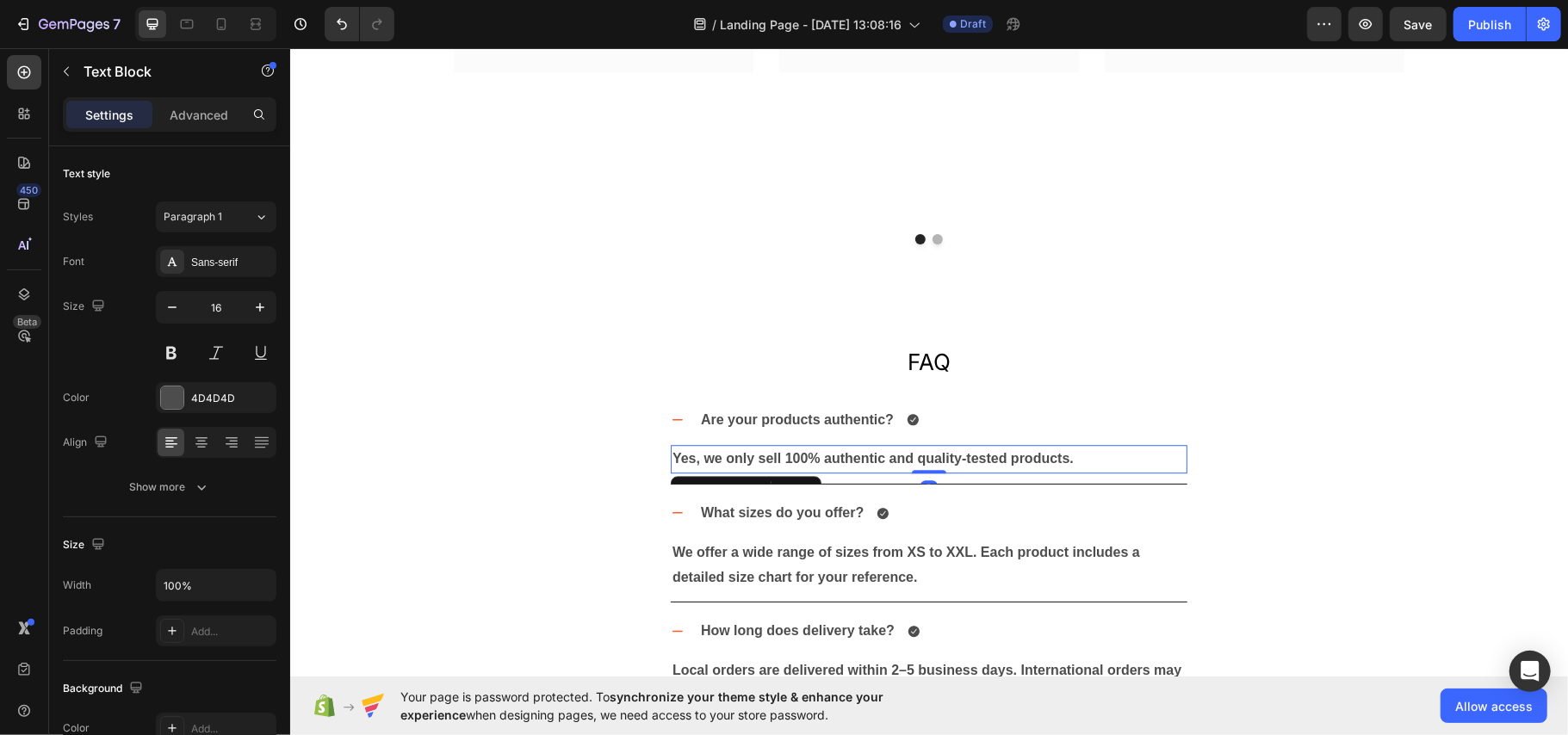
click at [1157, 473] on div "Yes, we only sell 100% authentic and quality-tested products." at bounding box center [927, 458] width 516 height 29
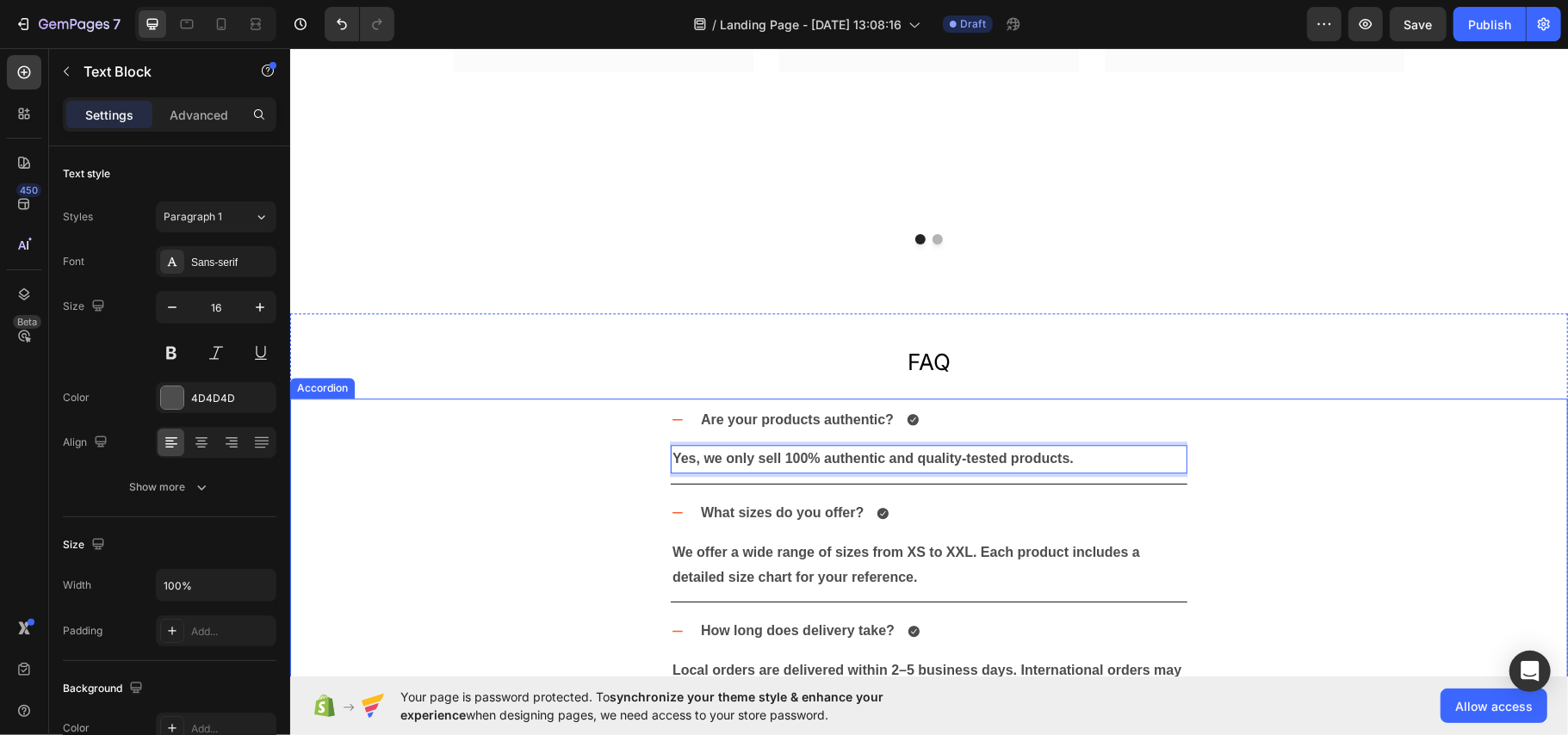
click at [1395, 461] on div "Are your products authentic? Yes, we only sell 100% authentic and quality-teste…" at bounding box center [928, 440] width 1276 height 87
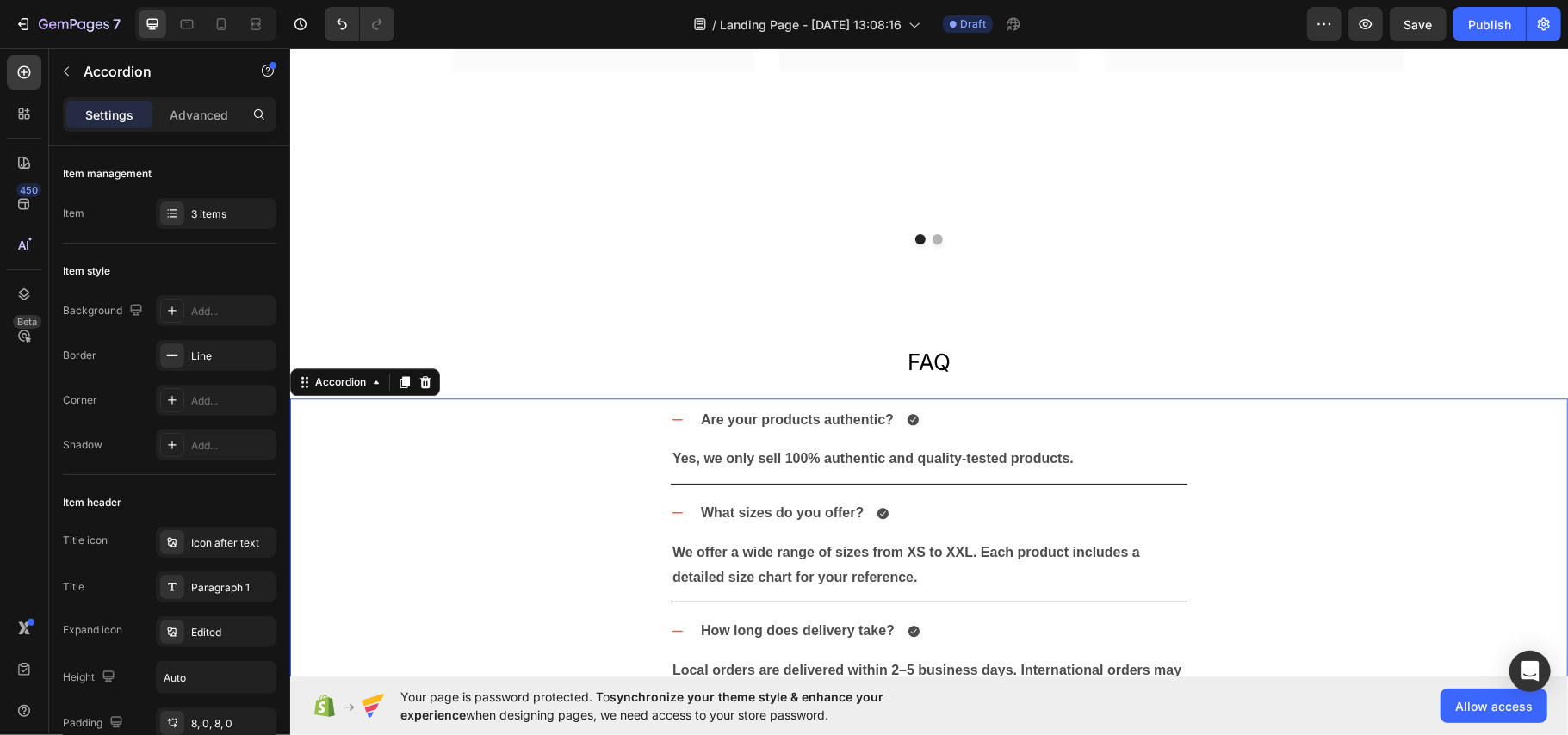
click at [1185, 460] on div "Are your products authentic? Yes, we only sell 100% authentic and quality-teste…" at bounding box center [928, 440] width 1276 height 87
click at [1164, 461] on p "Yes, we only sell 100% authentic and quality-tested products." at bounding box center [928, 458] width 513 height 25
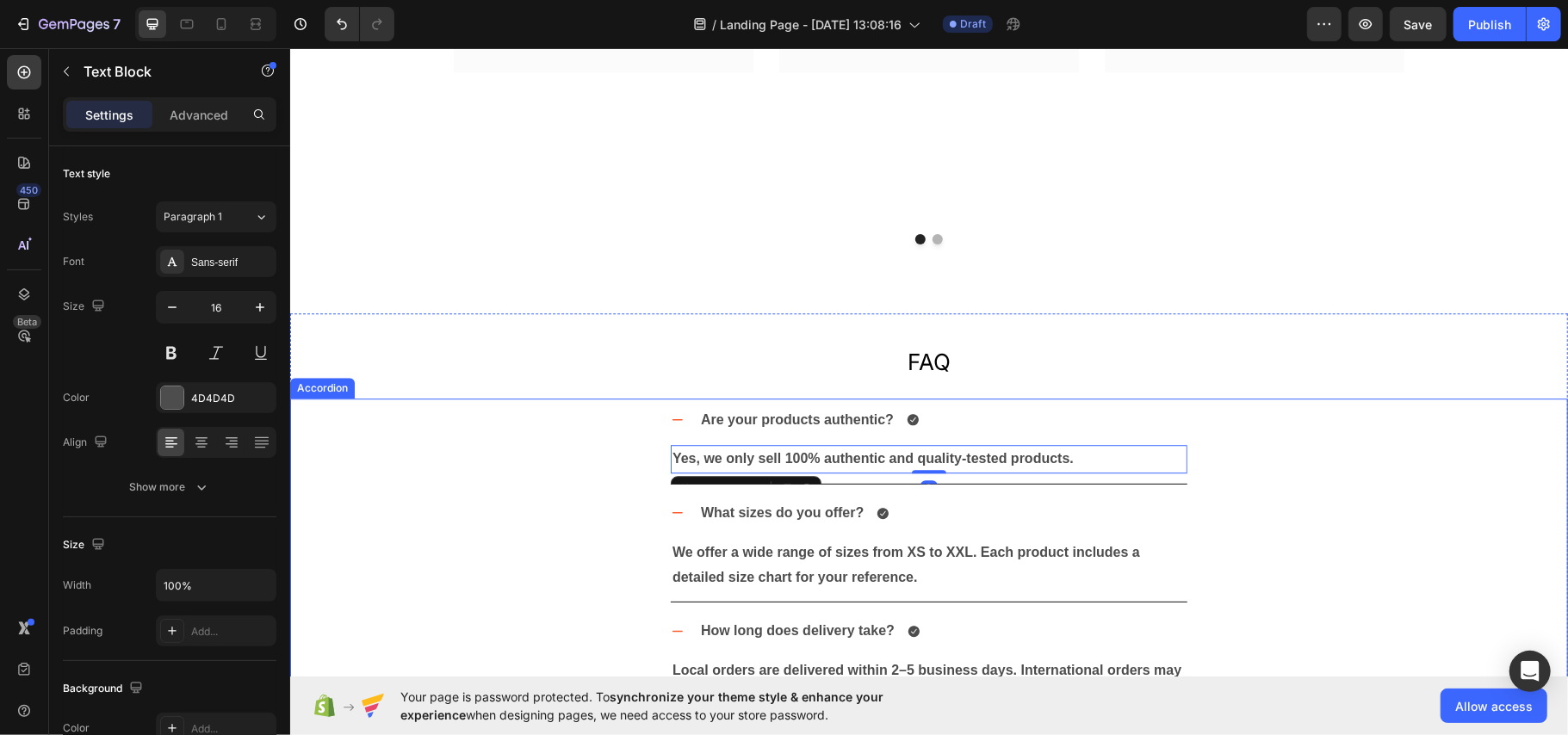
click at [1429, 475] on div "Are your products authentic? Yes, we only sell 100% authentic and quality-teste…" at bounding box center [928, 440] width 1276 height 87
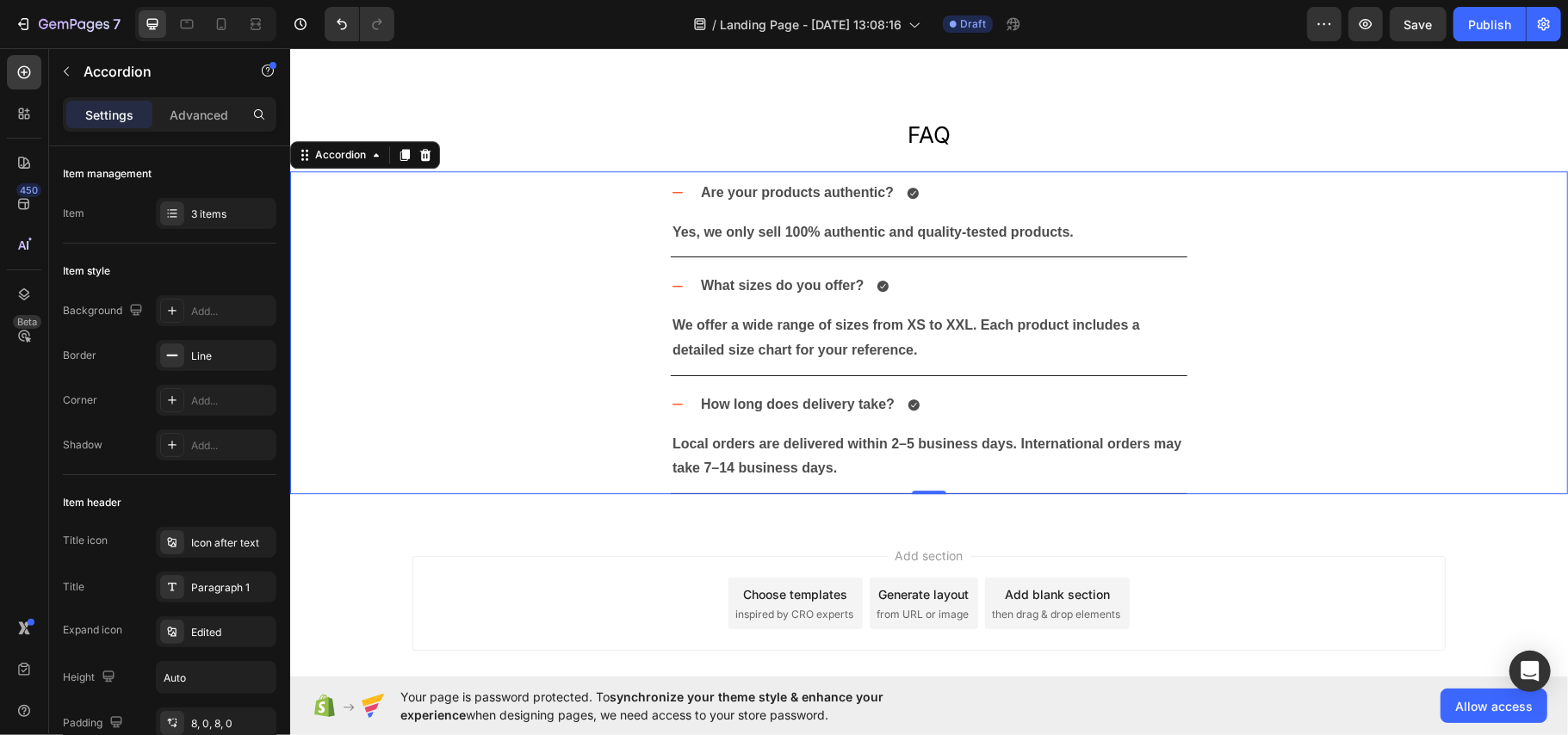
scroll to position [3547, 0]
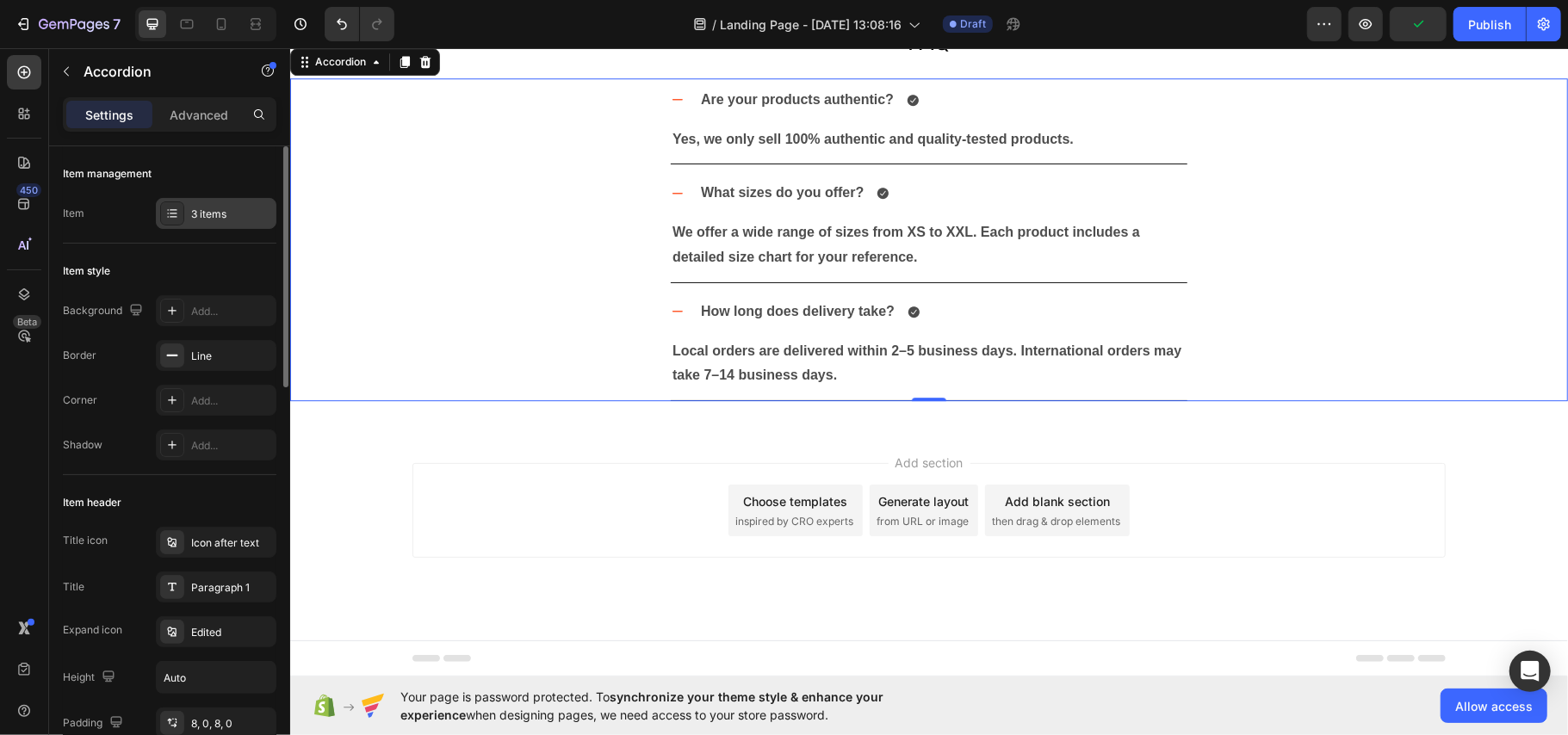
click at [194, 204] on div "3 items" at bounding box center [216, 213] width 121 height 31
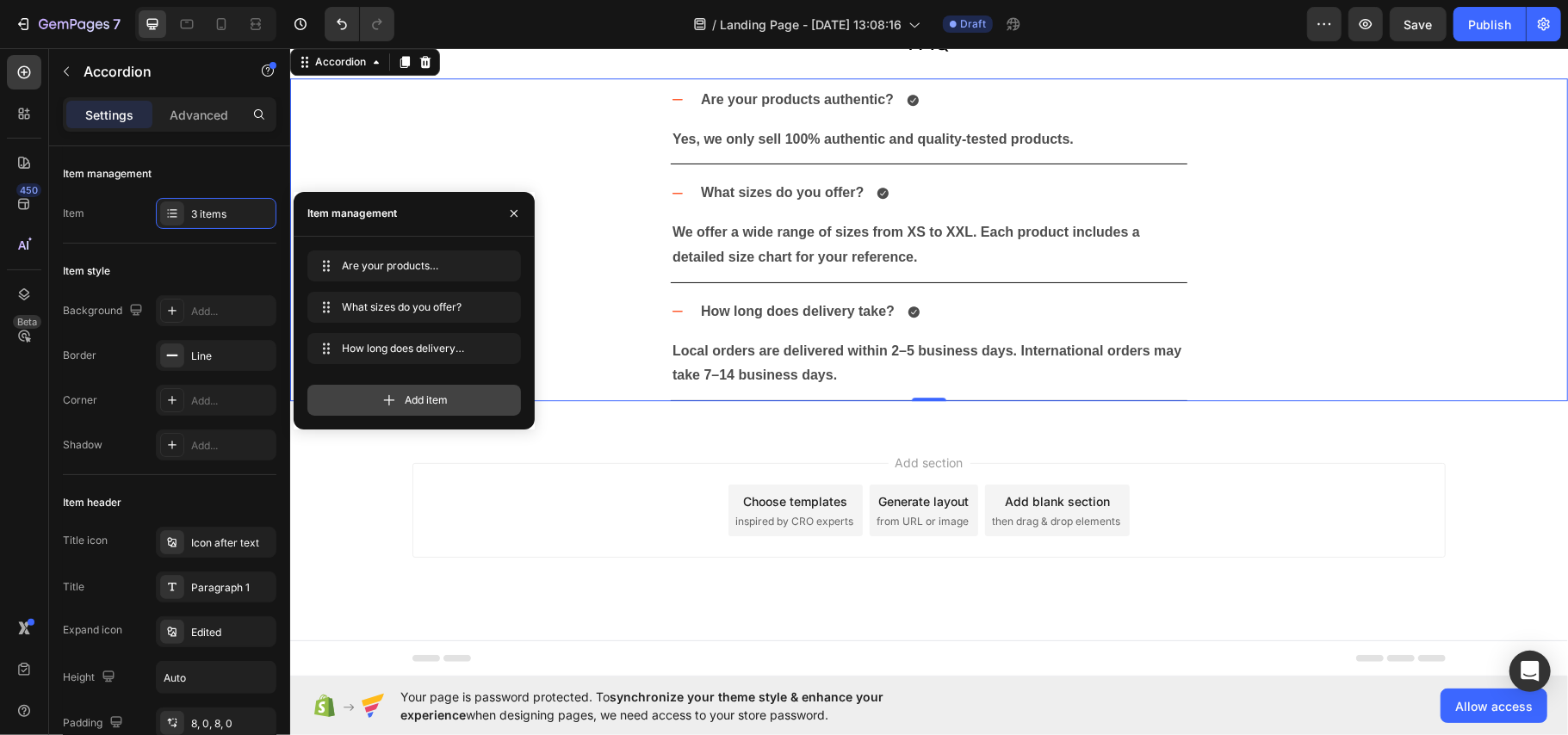
click at [411, 389] on div "Add item" at bounding box center [414, 400] width 214 height 31
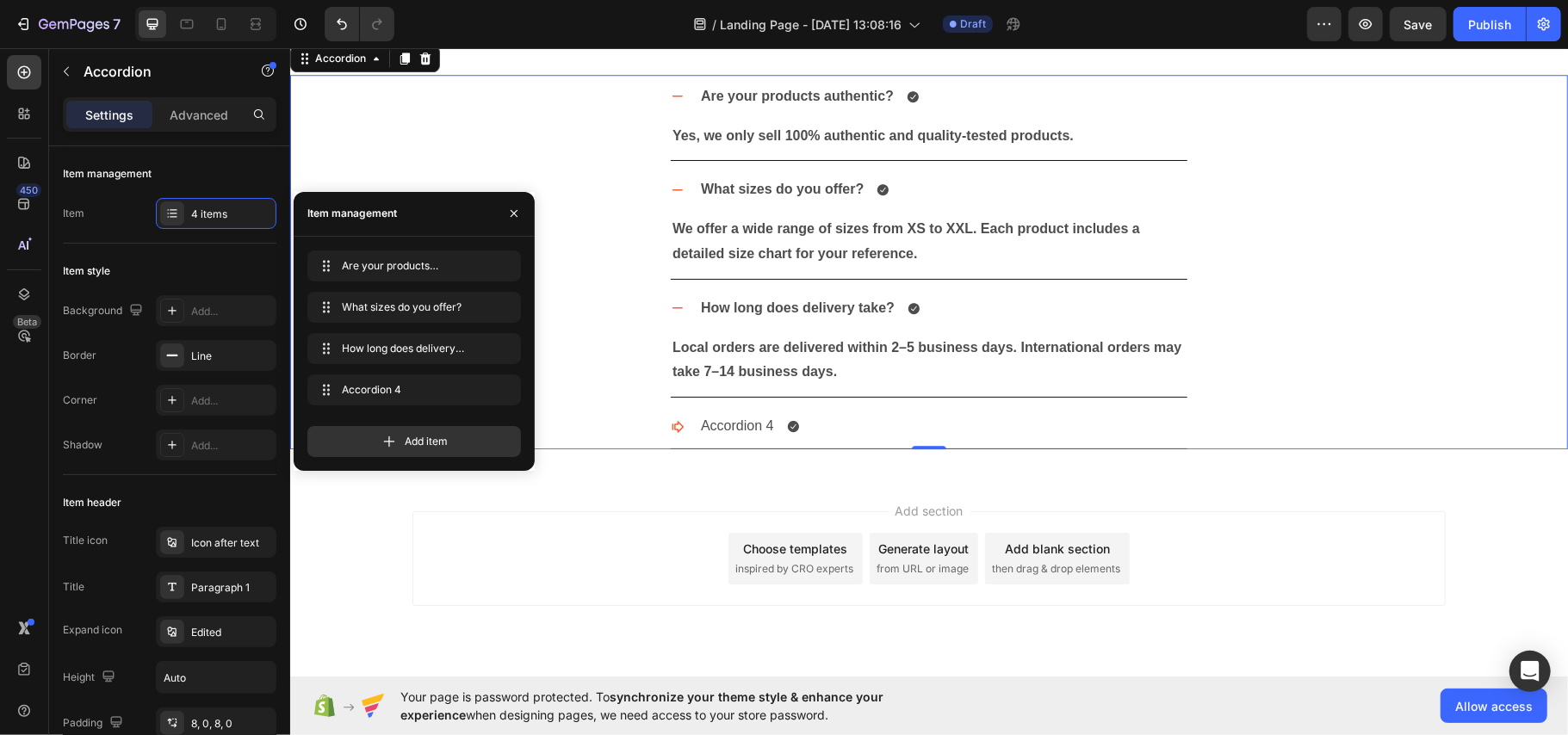
click at [1506, 460] on div "FAQ Text Block Are your products authentic? Yes, we only sell 100% authentic an…" at bounding box center [928, 232] width 1278 height 487
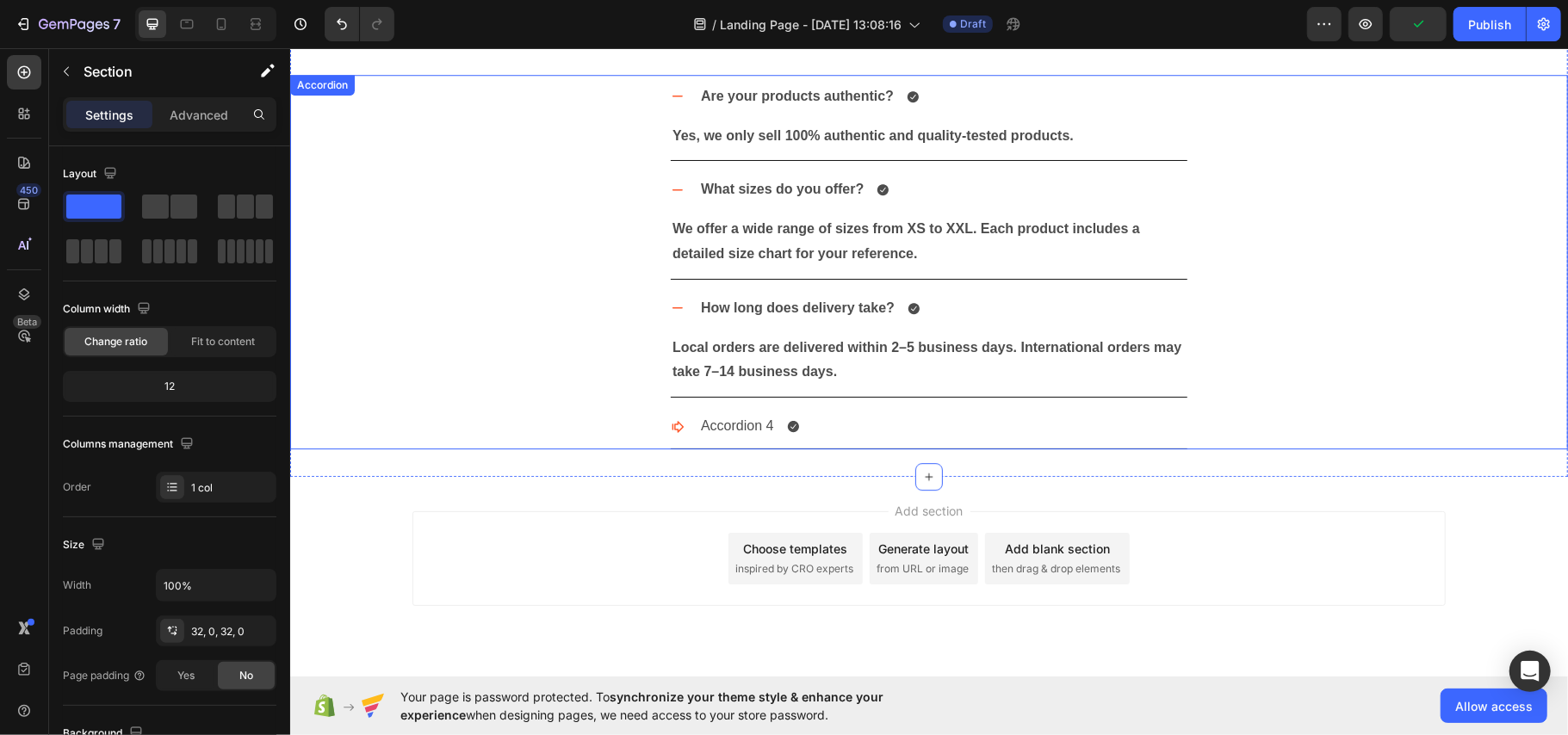
click at [858, 433] on div "Accordion 4" at bounding box center [941, 426] width 489 height 30
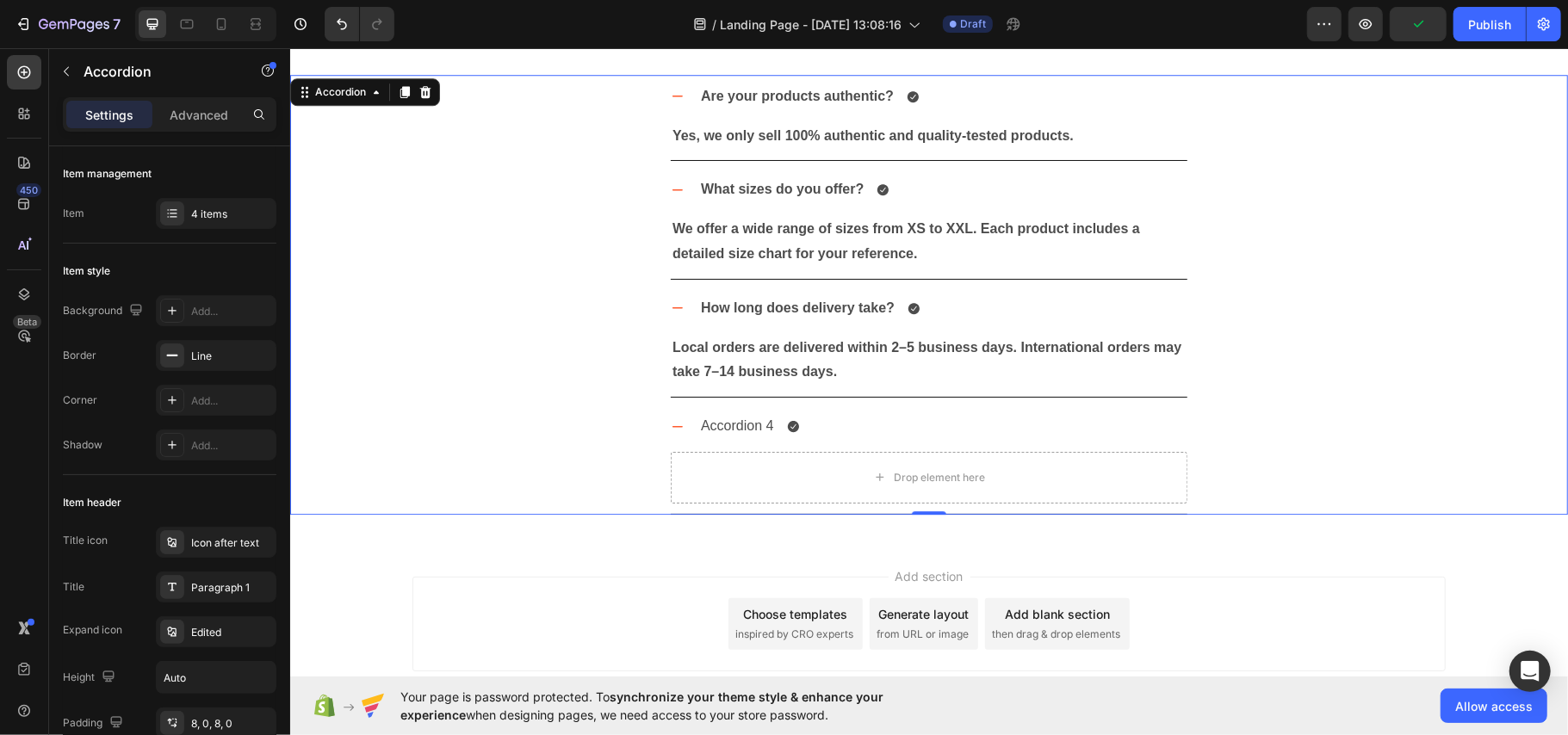
click at [742, 432] on div "Accordion 4" at bounding box center [736, 426] width 78 height 30
click at [741, 427] on p "Accordion 4" at bounding box center [736, 426] width 73 height 25
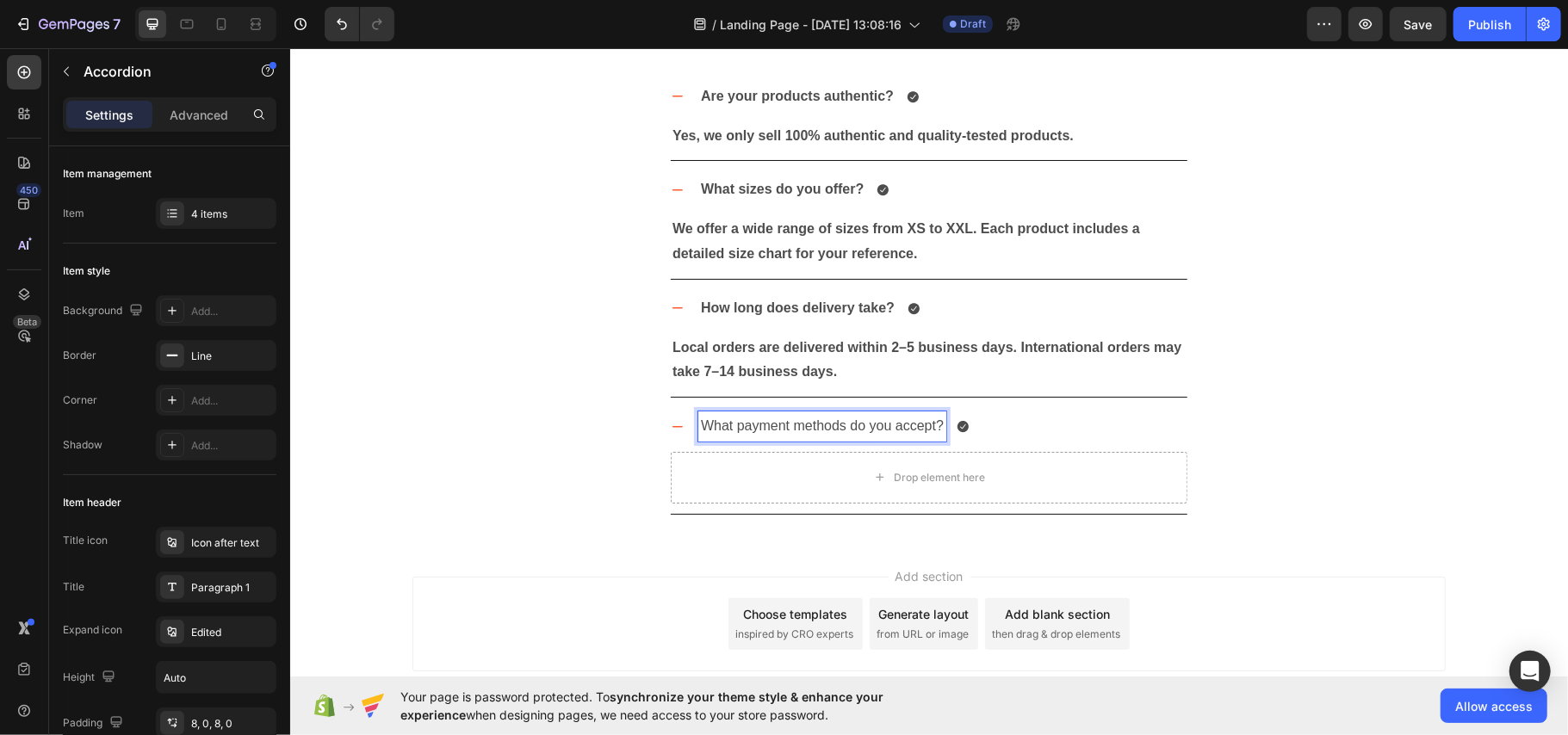
click at [842, 427] on p "What payment methods do you accept?" at bounding box center [821, 426] width 242 height 25
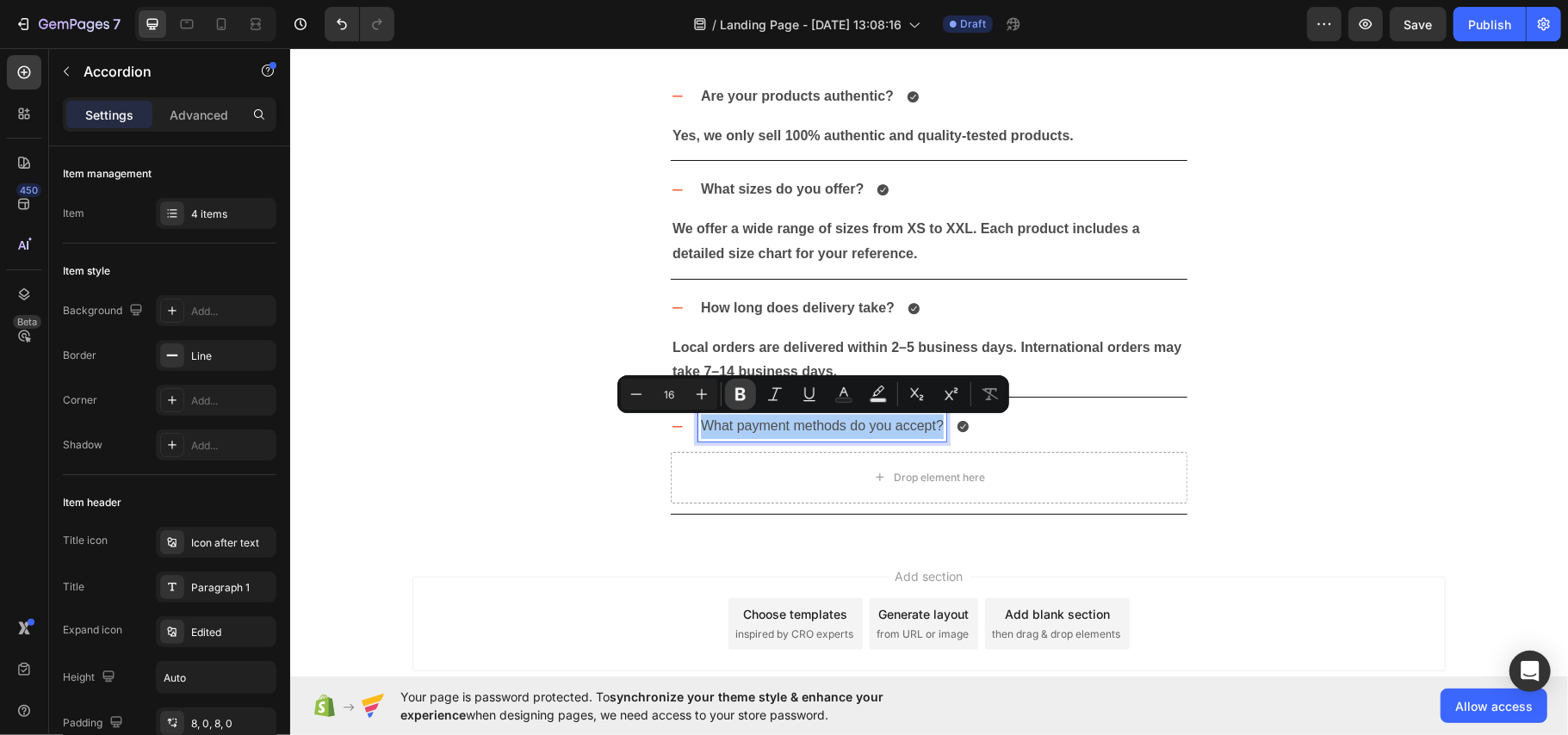
click at [733, 397] on icon "Editor contextual toolbar" at bounding box center [741, 395] width 17 height 17
click at [520, 410] on div "What payment methods do you accept? Drop element here" at bounding box center [928, 459] width 1276 height 110
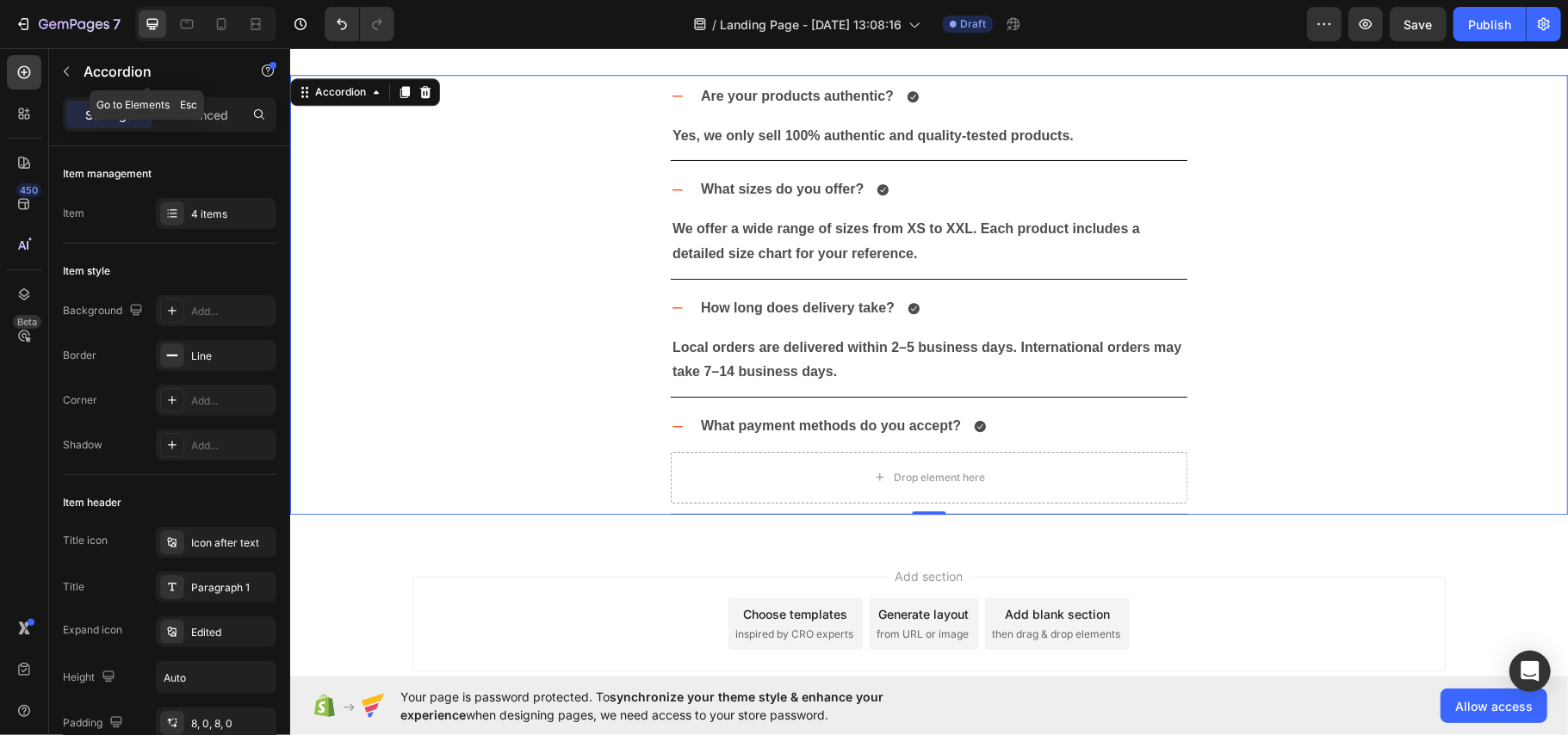
drag, startPoint x: 63, startPoint y: 66, endPoint x: 96, endPoint y: 85, distance: 38.1
click at [62, 67] on icon "button" at bounding box center [66, 71] width 13 height 13
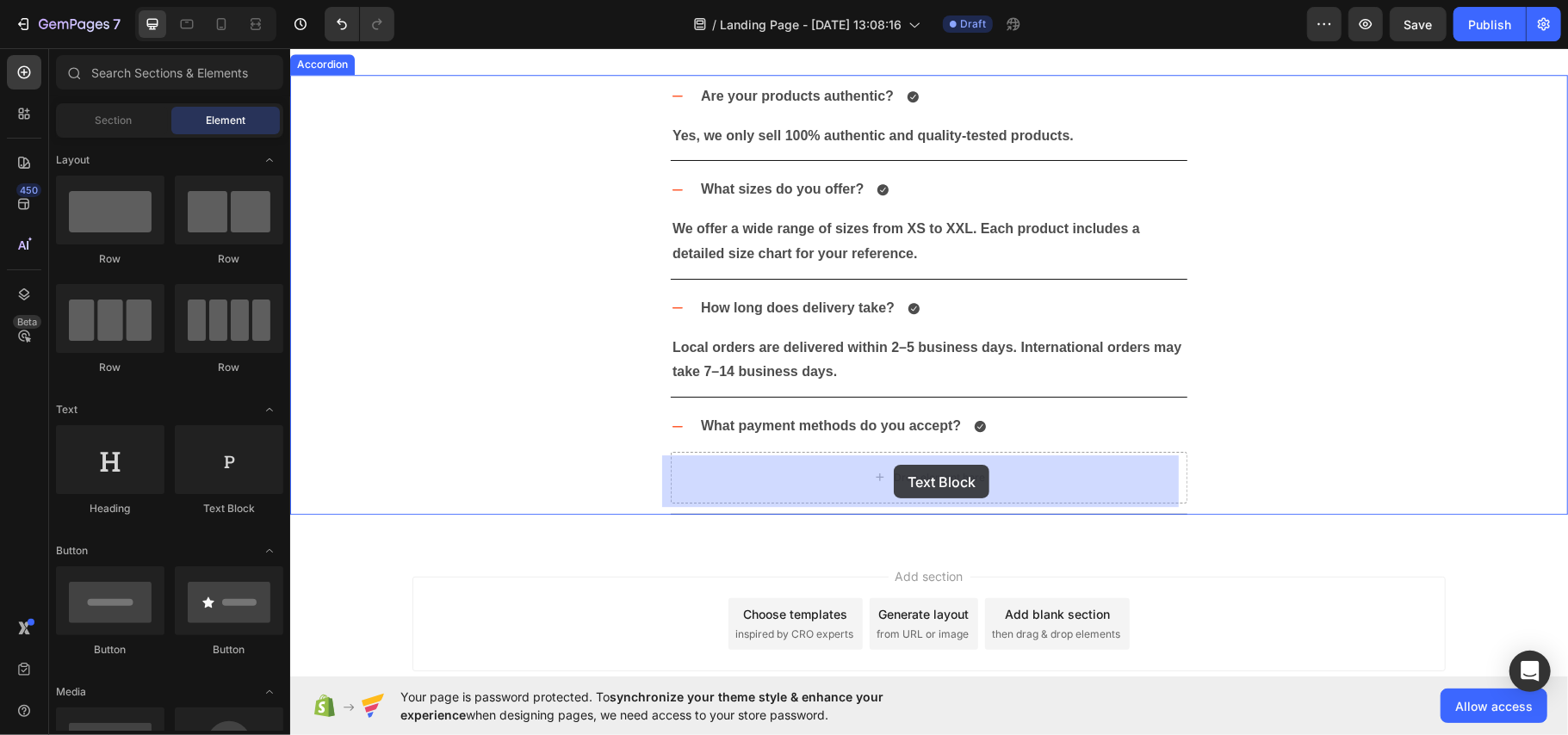
drag, startPoint x: 521, startPoint y: 495, endPoint x: 842, endPoint y: 781, distance: 429.9
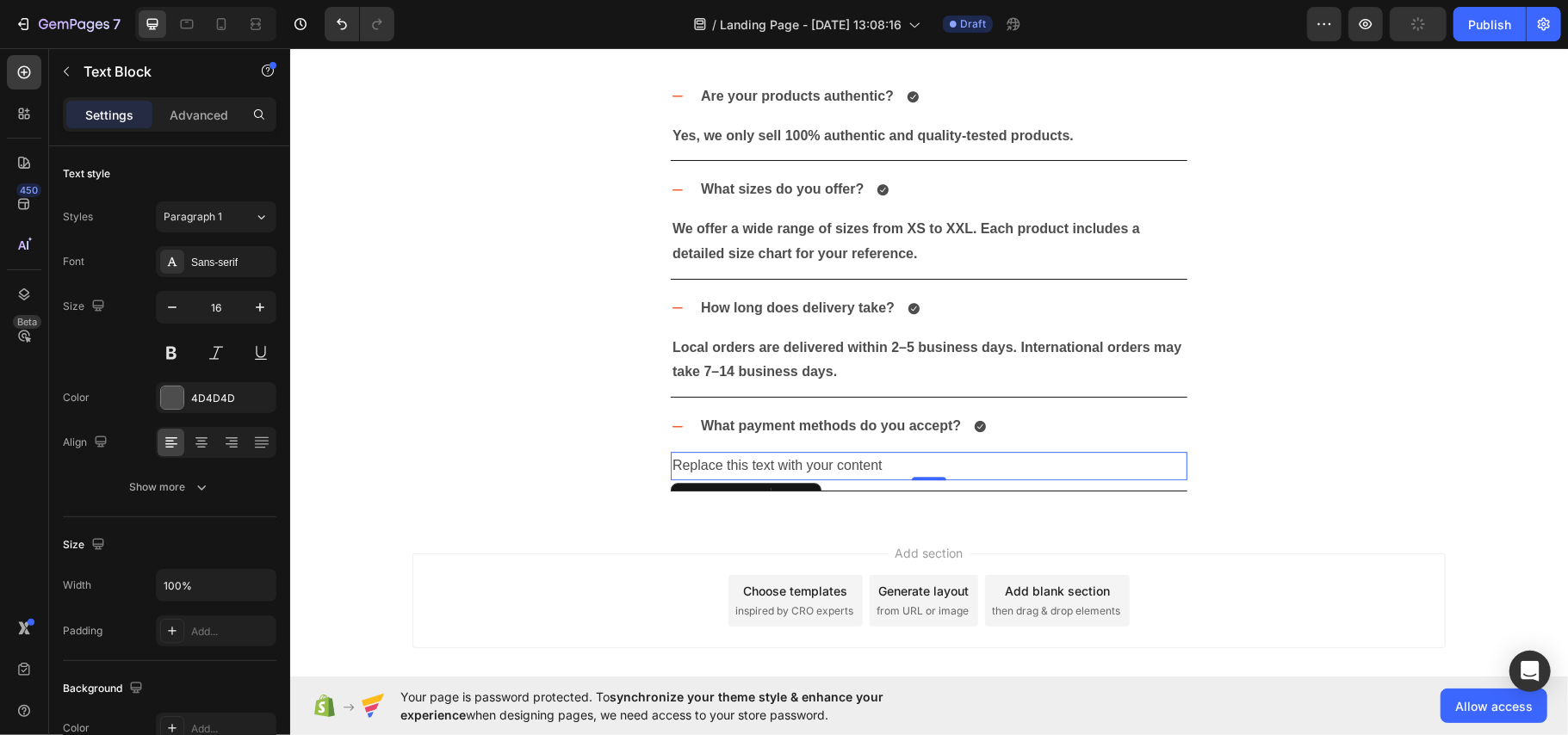
click at [821, 465] on div "Replace this text with your content" at bounding box center [927, 465] width 516 height 29
click at [821, 465] on p "Replace this text with your content" at bounding box center [928, 465] width 513 height 25
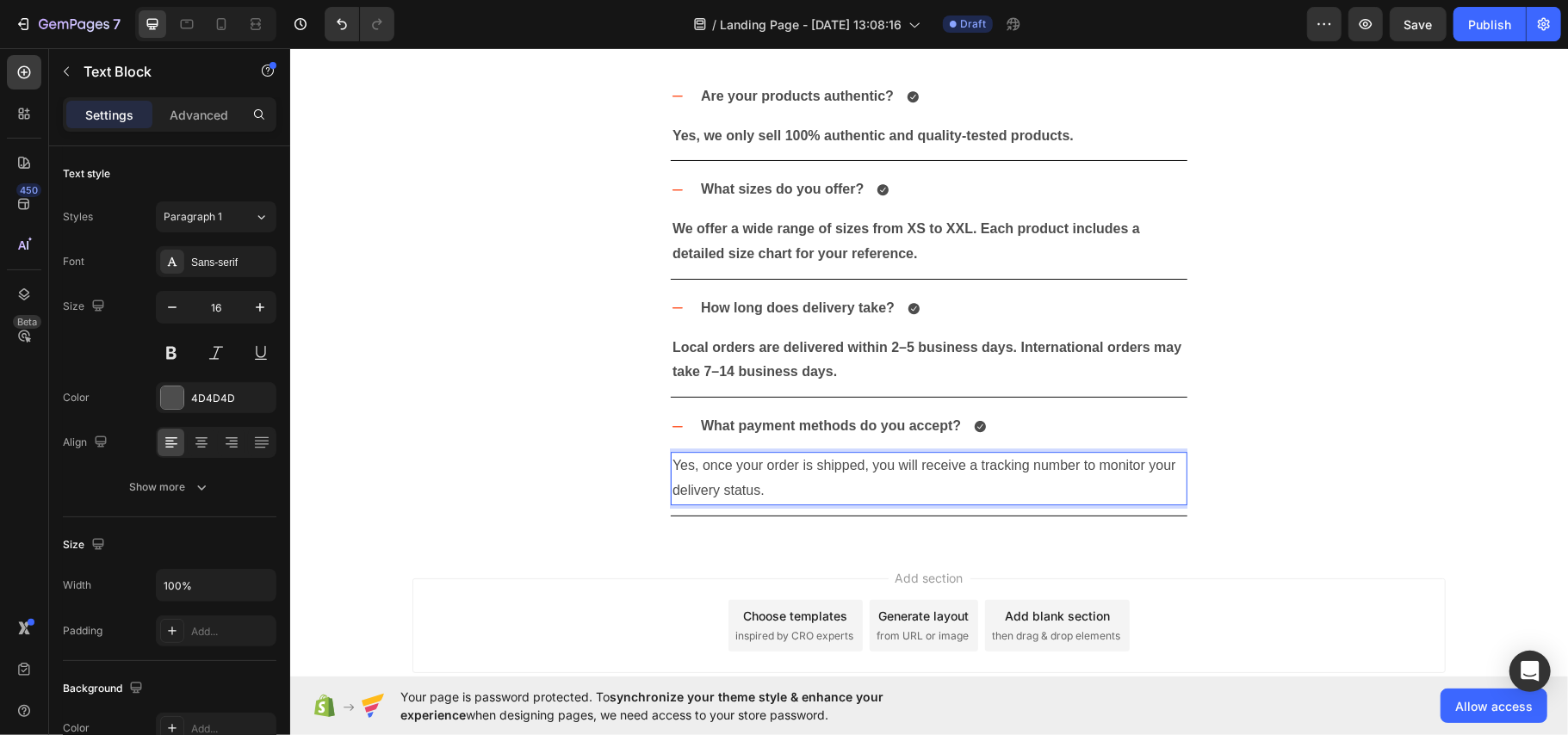
click at [689, 476] on p "Yes, once your order is shipped, you will receive a tracking number to monitor …" at bounding box center [928, 477] width 513 height 50
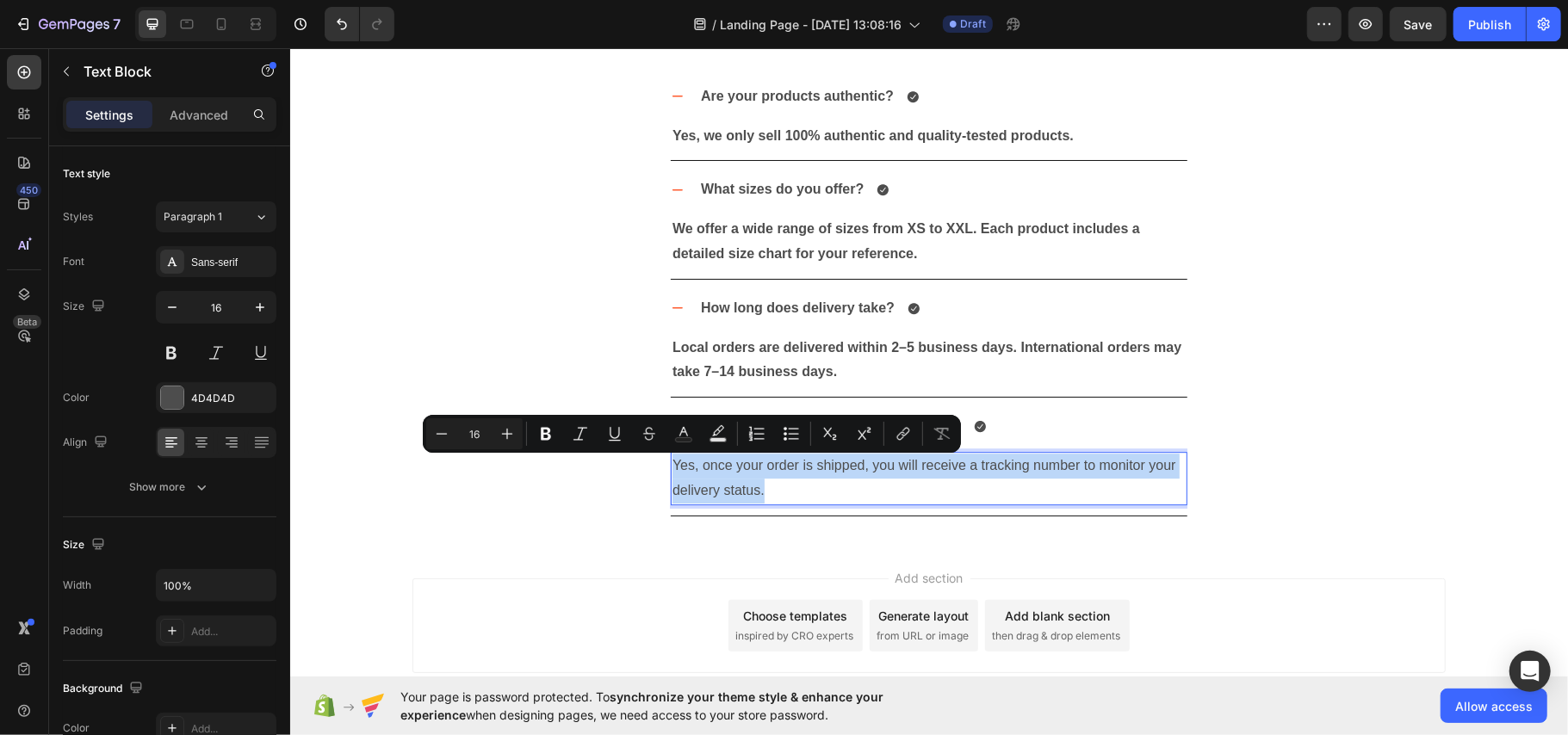
click at [689, 476] on p "Yes, once your order is shipped, you will receive a tracking number to monitor …" at bounding box center [928, 477] width 513 height 50
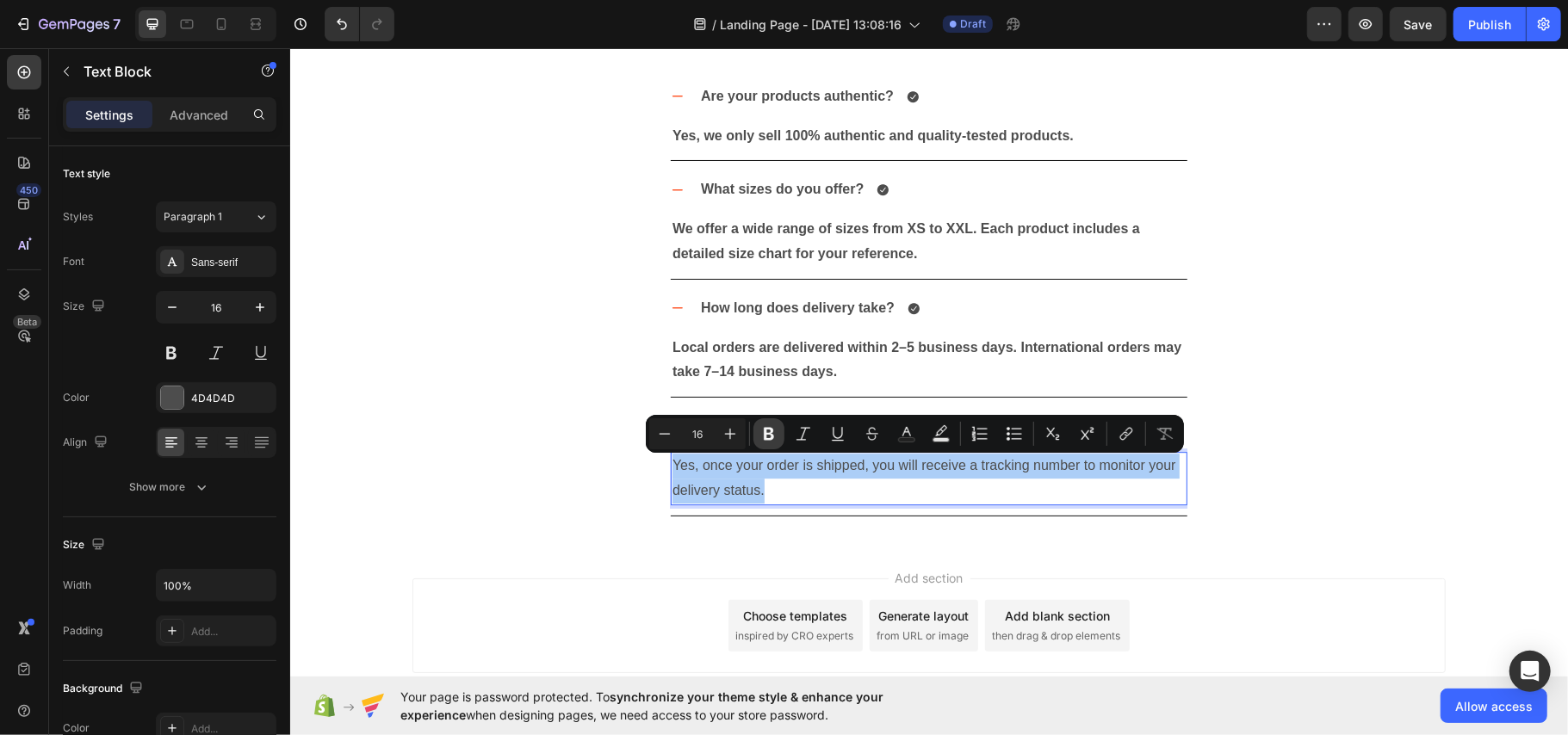
click at [782, 437] on button "Bold" at bounding box center [768, 434] width 31 height 31
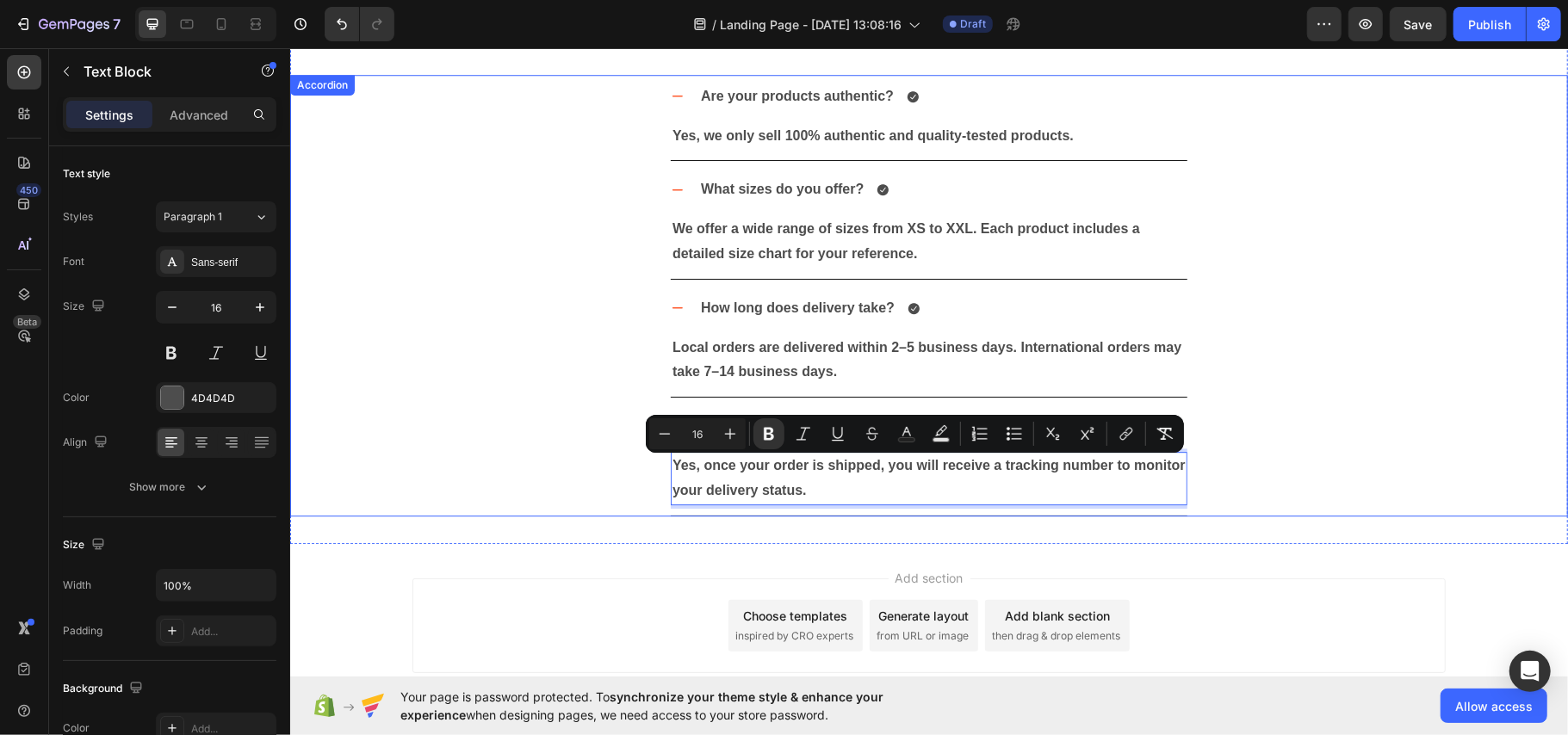
click at [511, 397] on div "How long does delivery take? Local orders are delivered within 2–5 business day…" at bounding box center [928, 341] width 1276 height 111
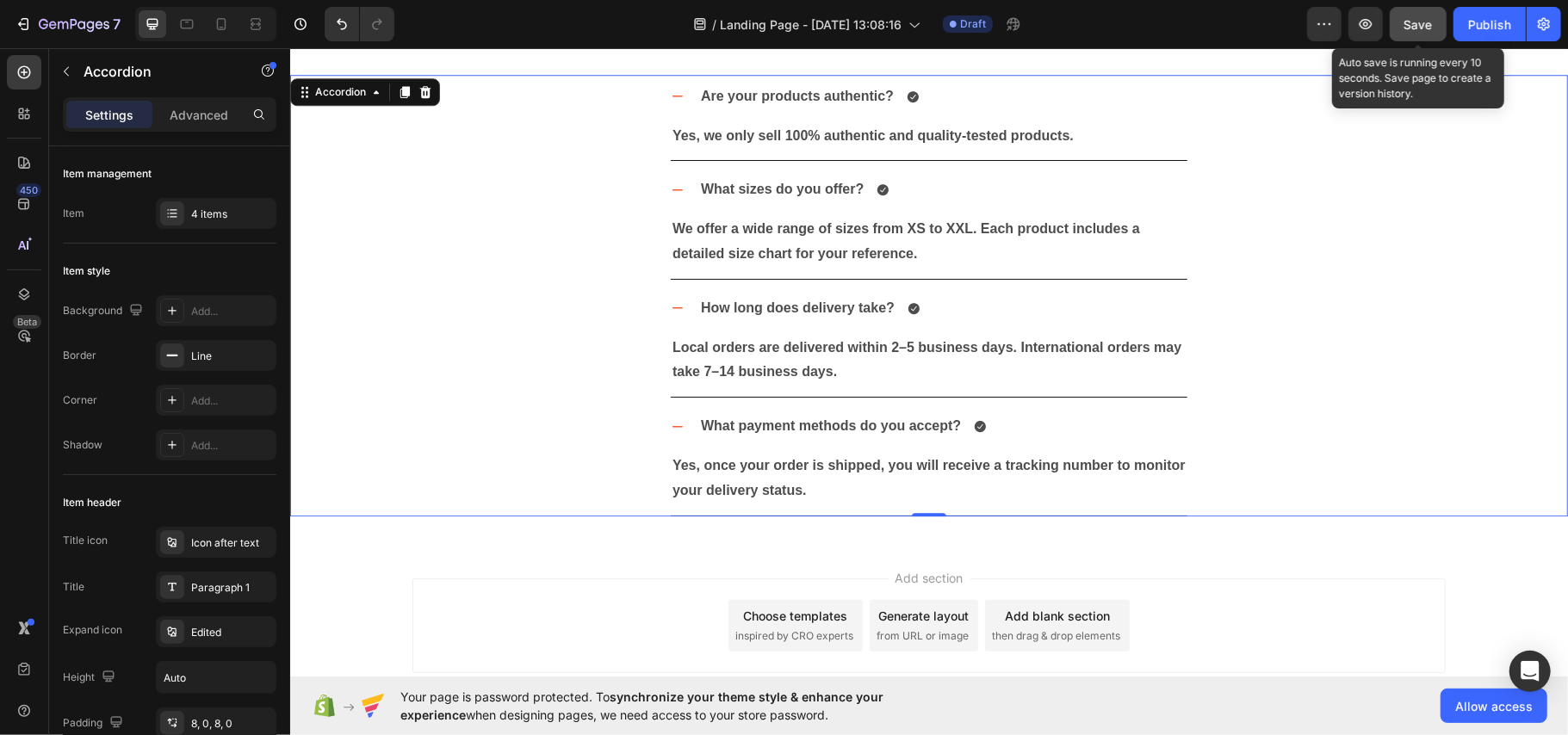
click at [1426, 17] on span "Save" at bounding box center [1419, 24] width 29 height 14
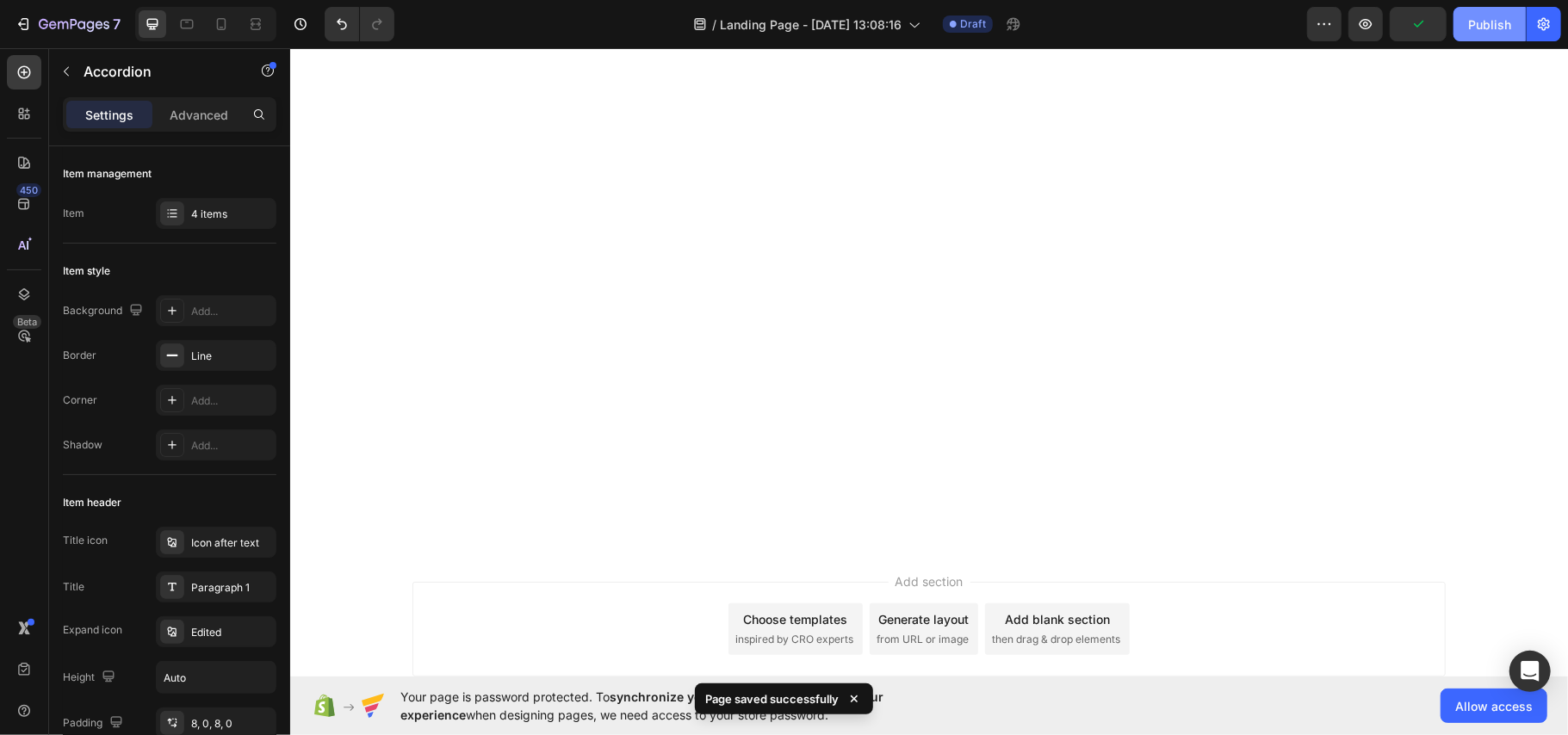
scroll to position [2743, 0]
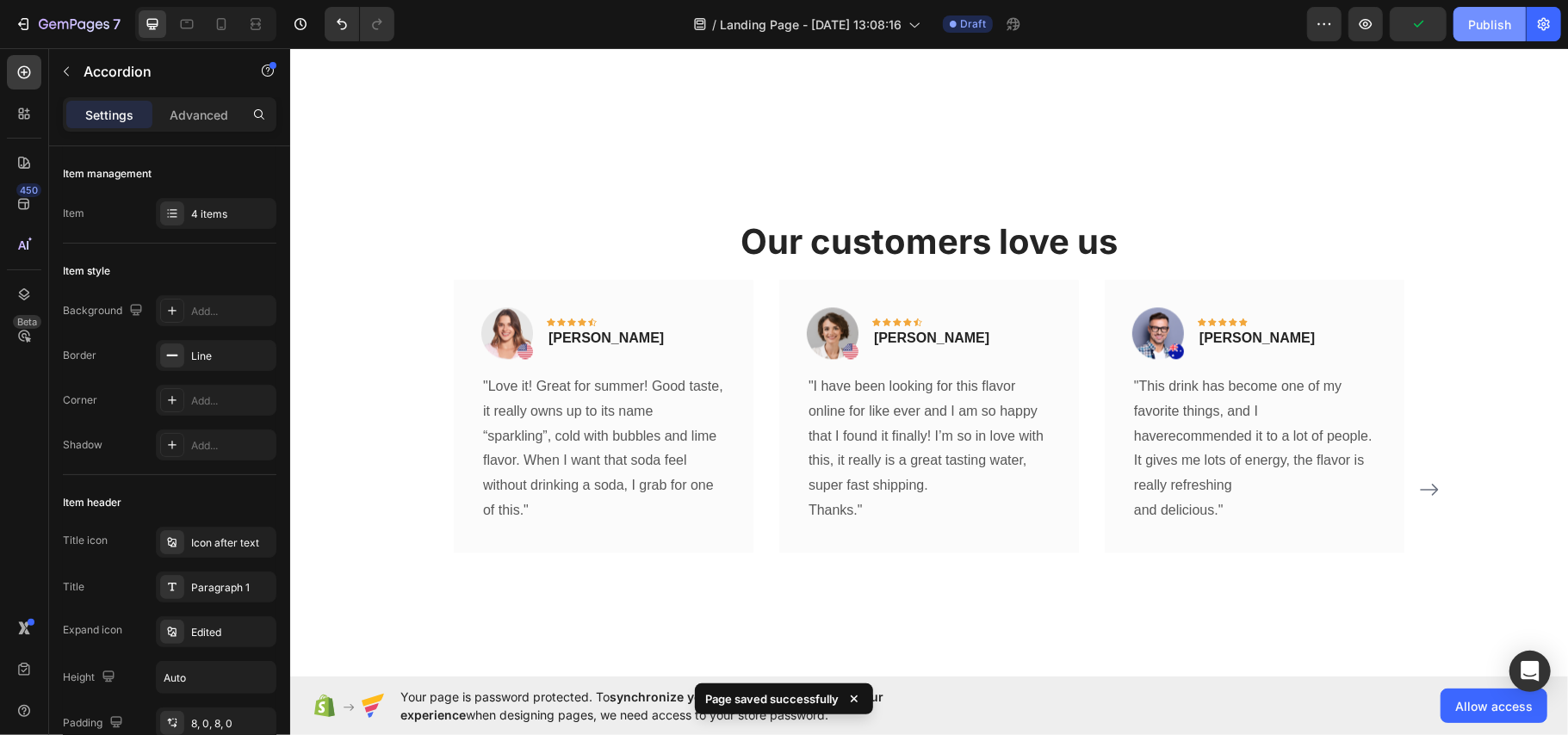
click at [1480, 10] on button "Publish" at bounding box center [1489, 24] width 72 height 34
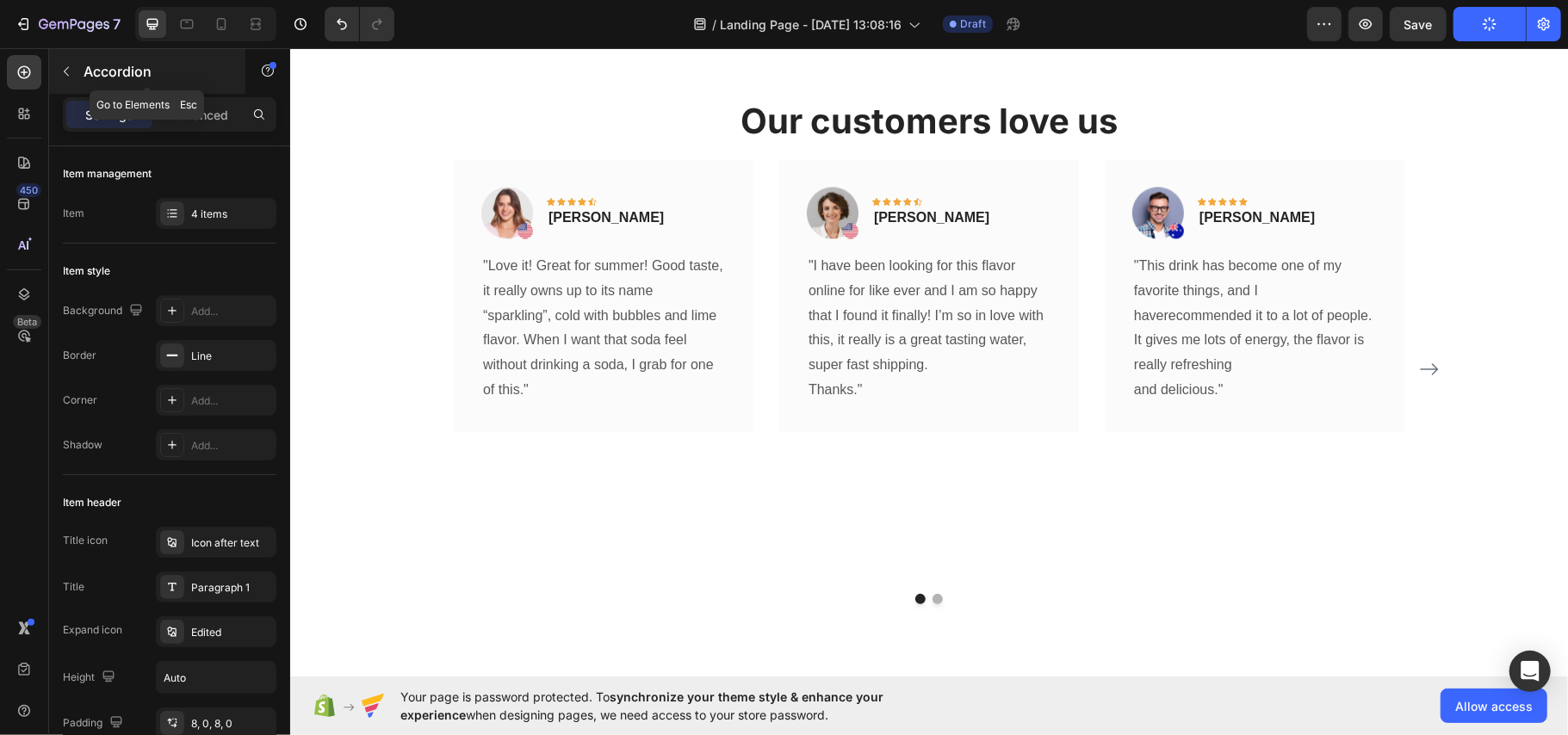
click at [57, 77] on button "button" at bounding box center [66, 71] width 28 height 28
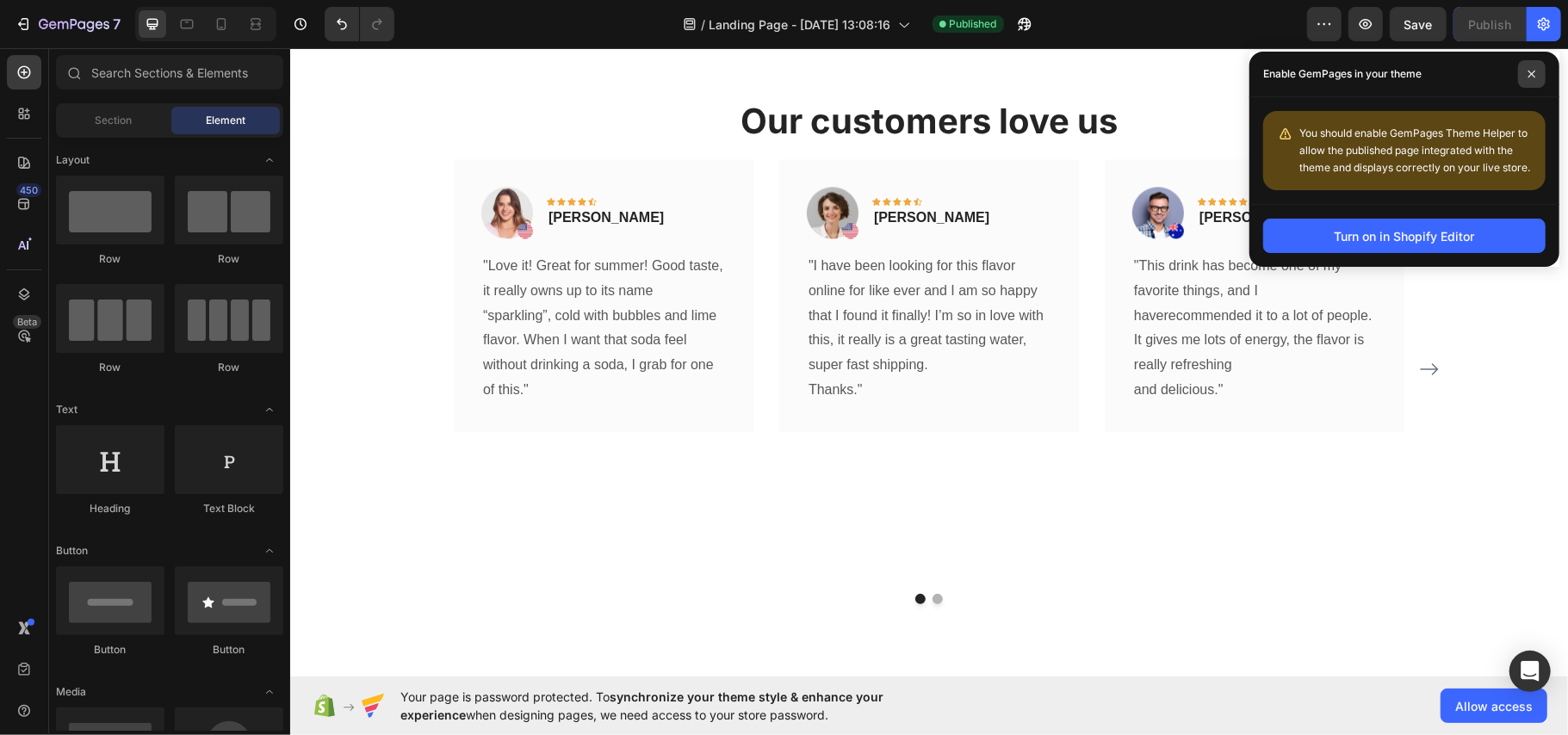
click at [1520, 64] on span at bounding box center [1531, 73] width 28 height 28
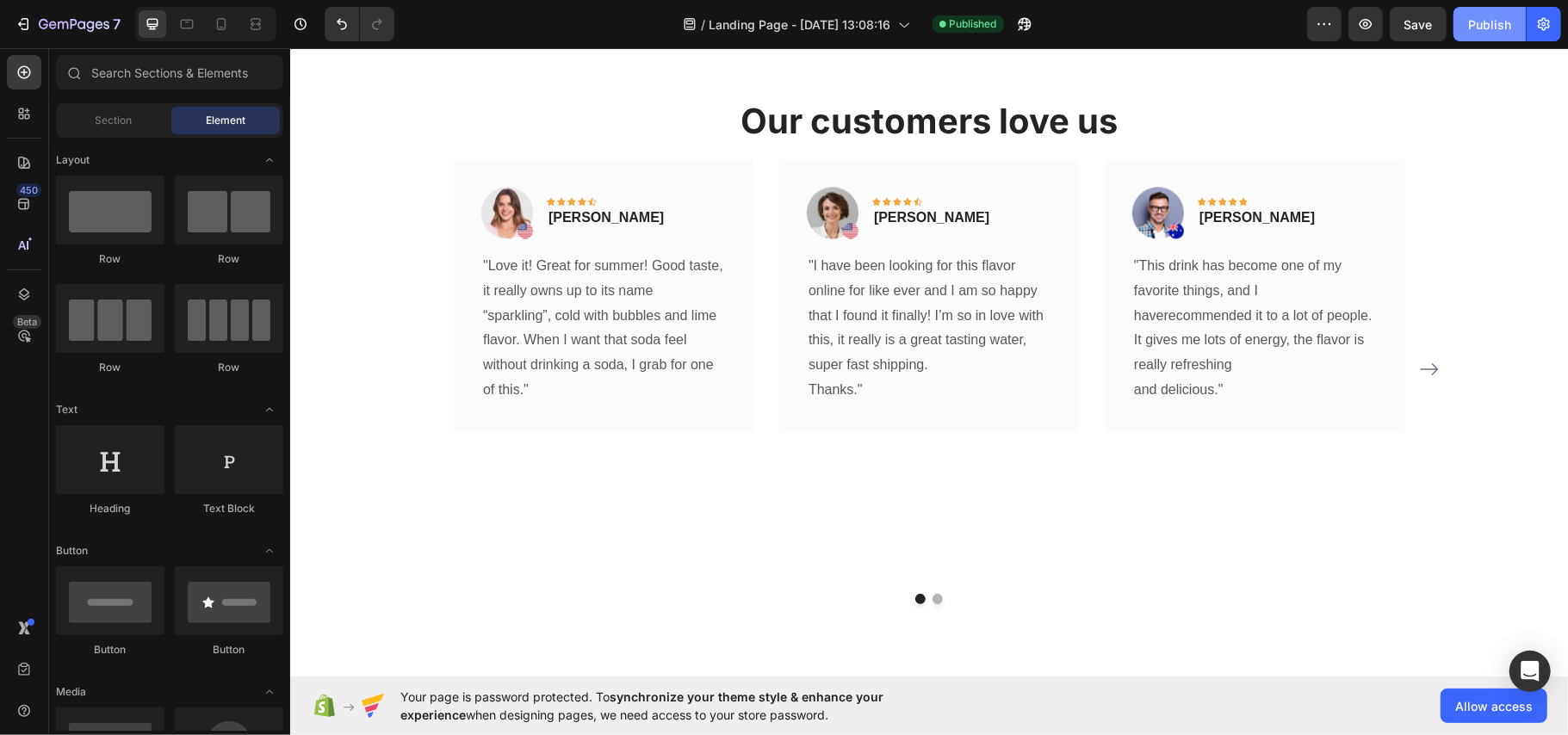
click at [1496, 22] on div "Publish" at bounding box center [1489, 24] width 43 height 18
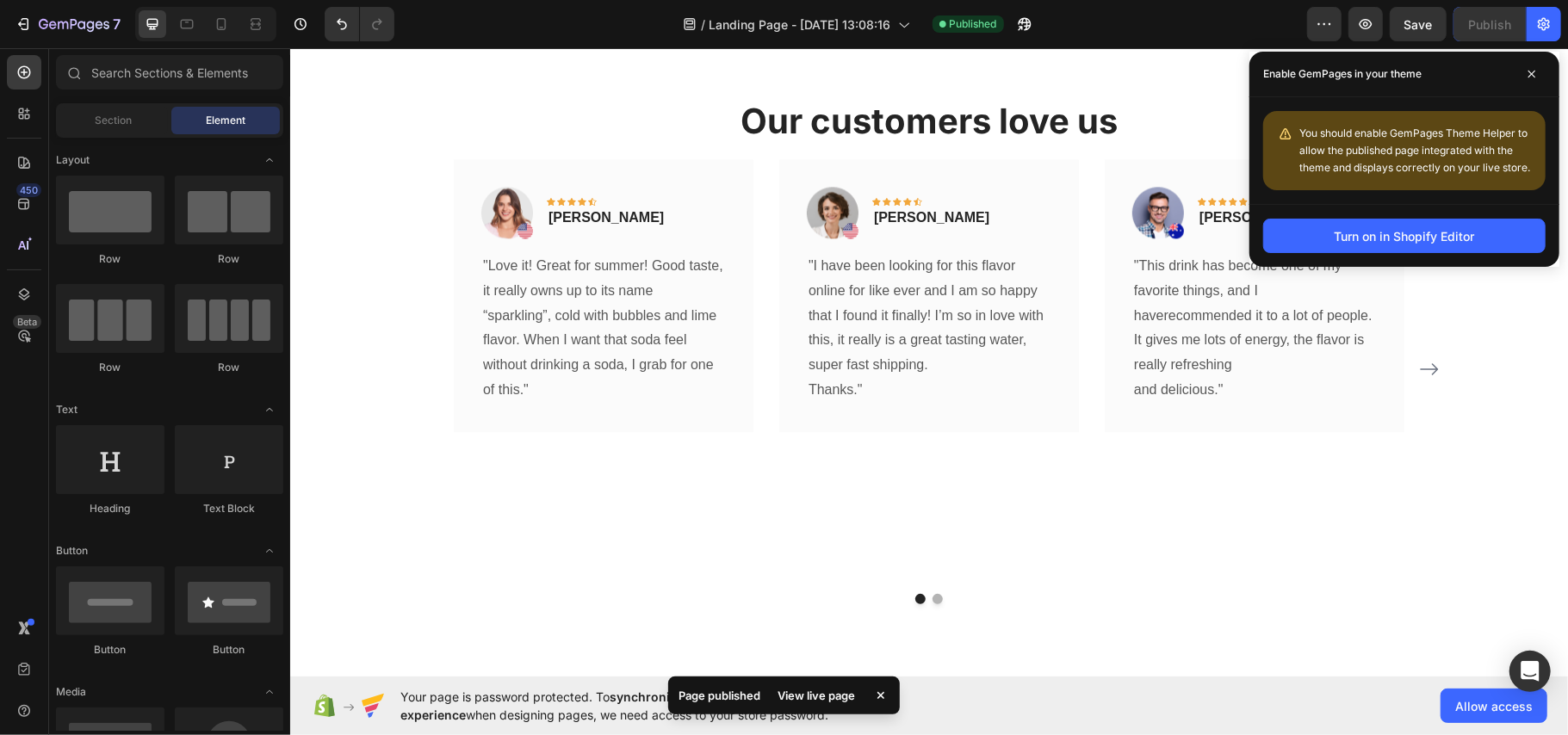
click at [823, 693] on div "View live page" at bounding box center [816, 695] width 98 height 24
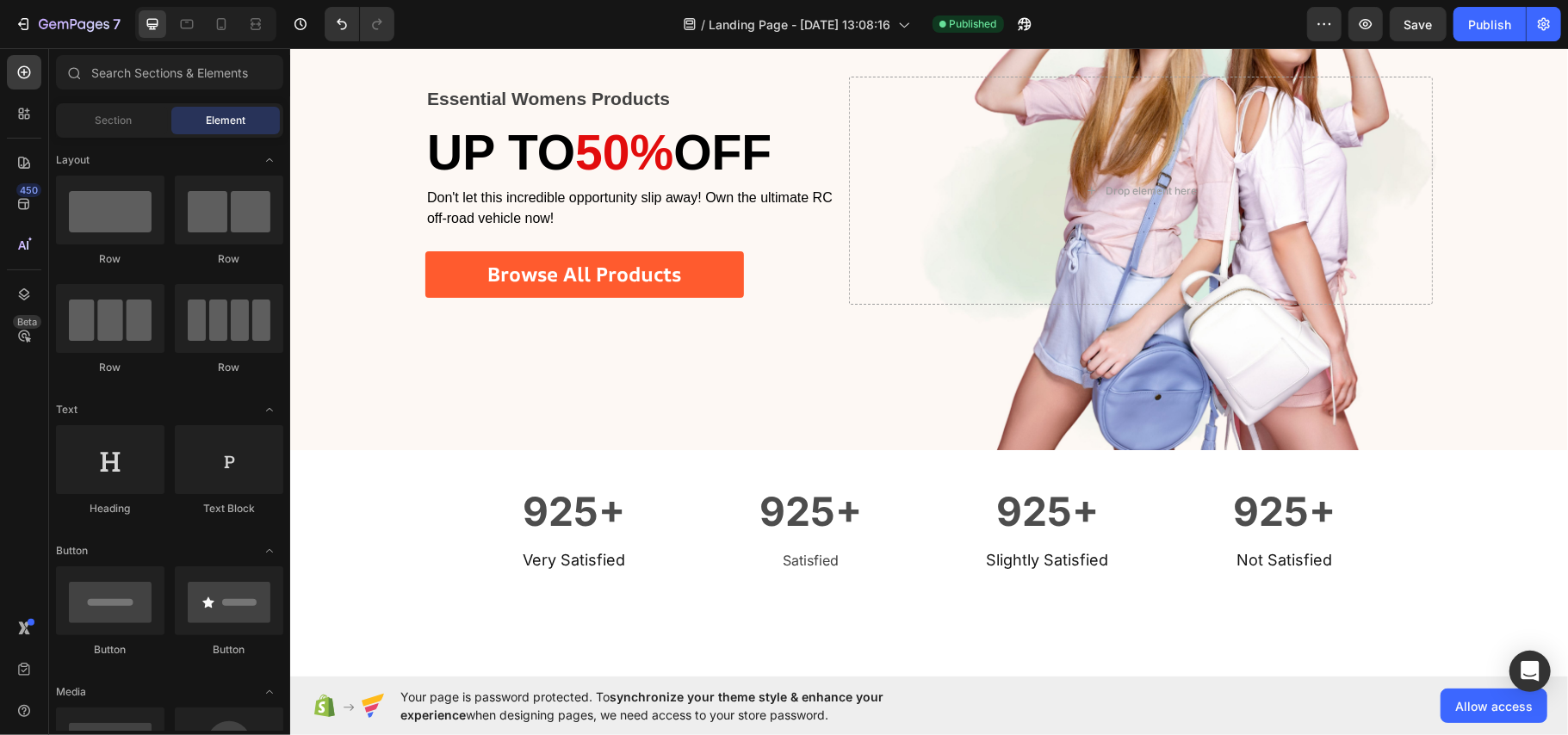
scroll to position [0, 0]
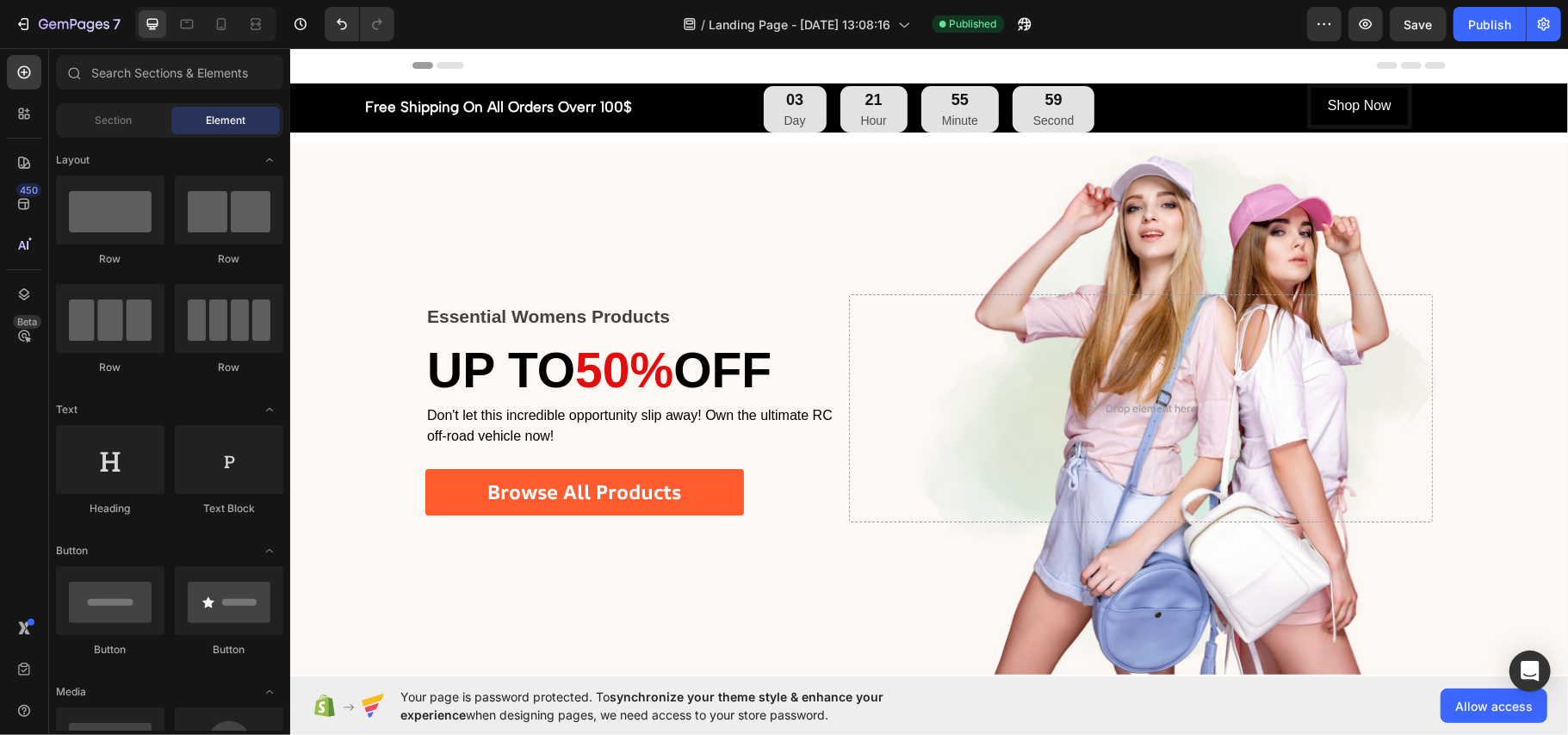
click at [1187, 32] on div "/ Landing Page - [DATE] 13:08:16 Published" at bounding box center [857, 24] width 899 height 34
click at [1555, 15] on button "button" at bounding box center [1543, 24] width 34 height 34
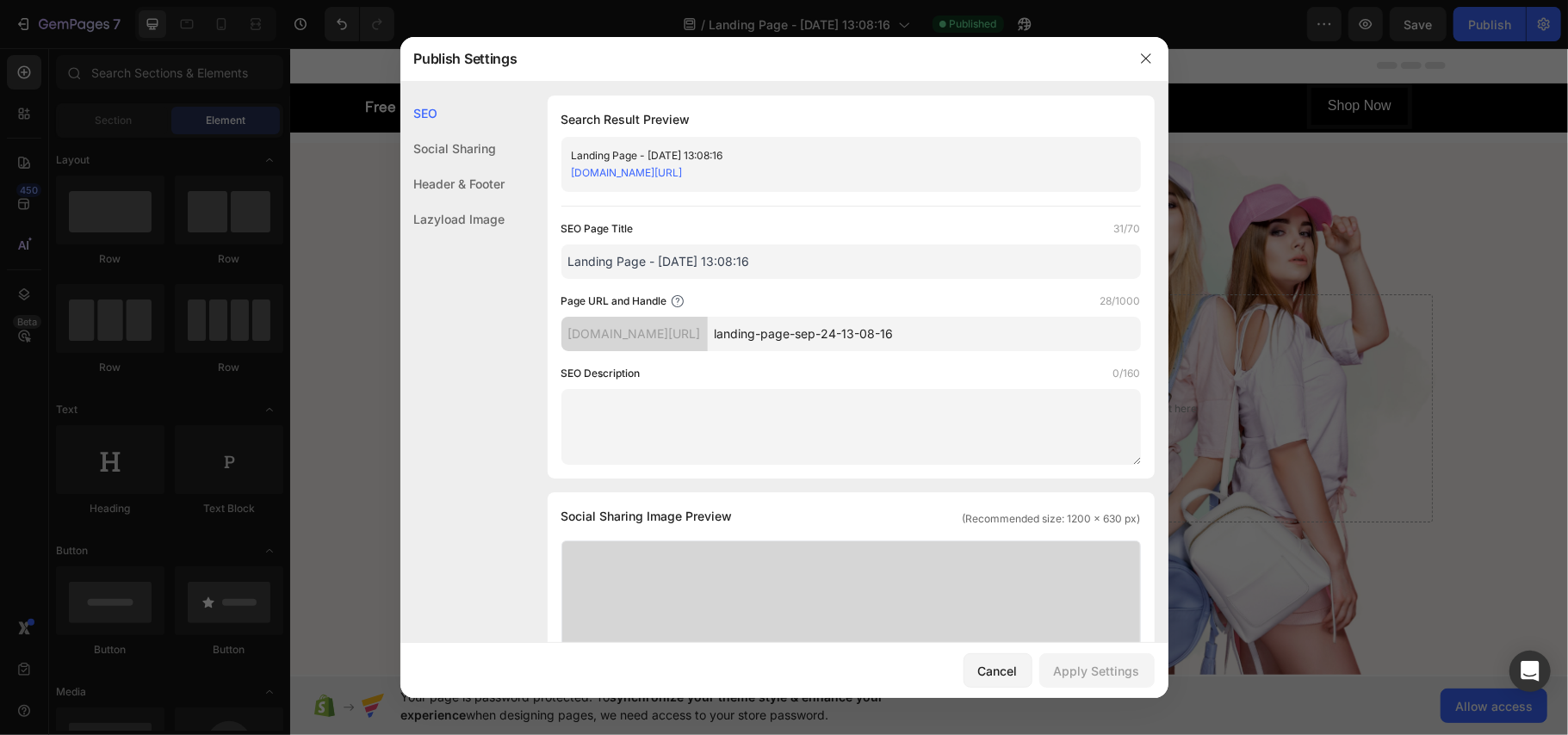
click at [463, 145] on div "Social Sharing" at bounding box center [453, 148] width 105 height 35
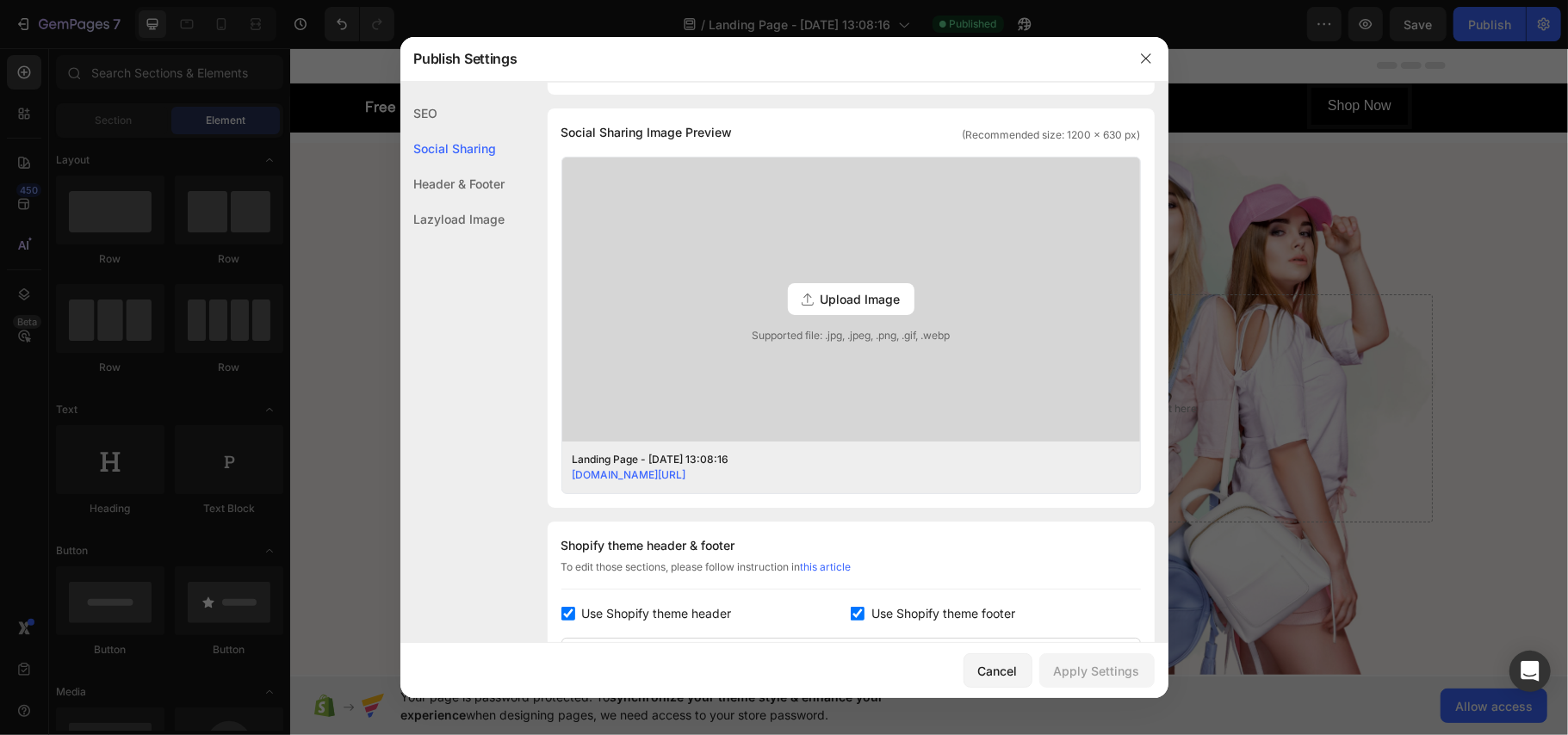
scroll to position [394, 0]
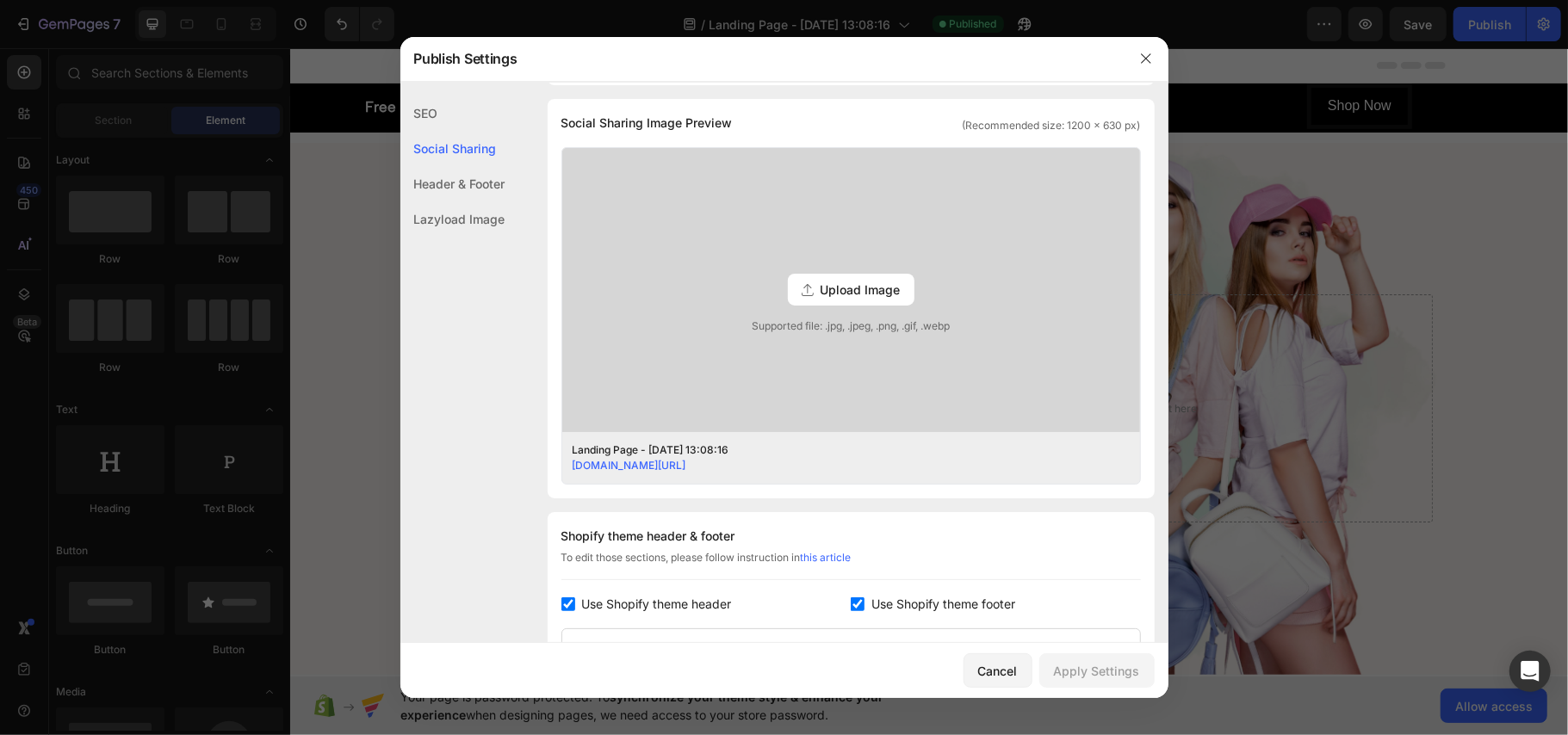
click at [484, 178] on div "Header & Footer" at bounding box center [453, 184] width 105 height 35
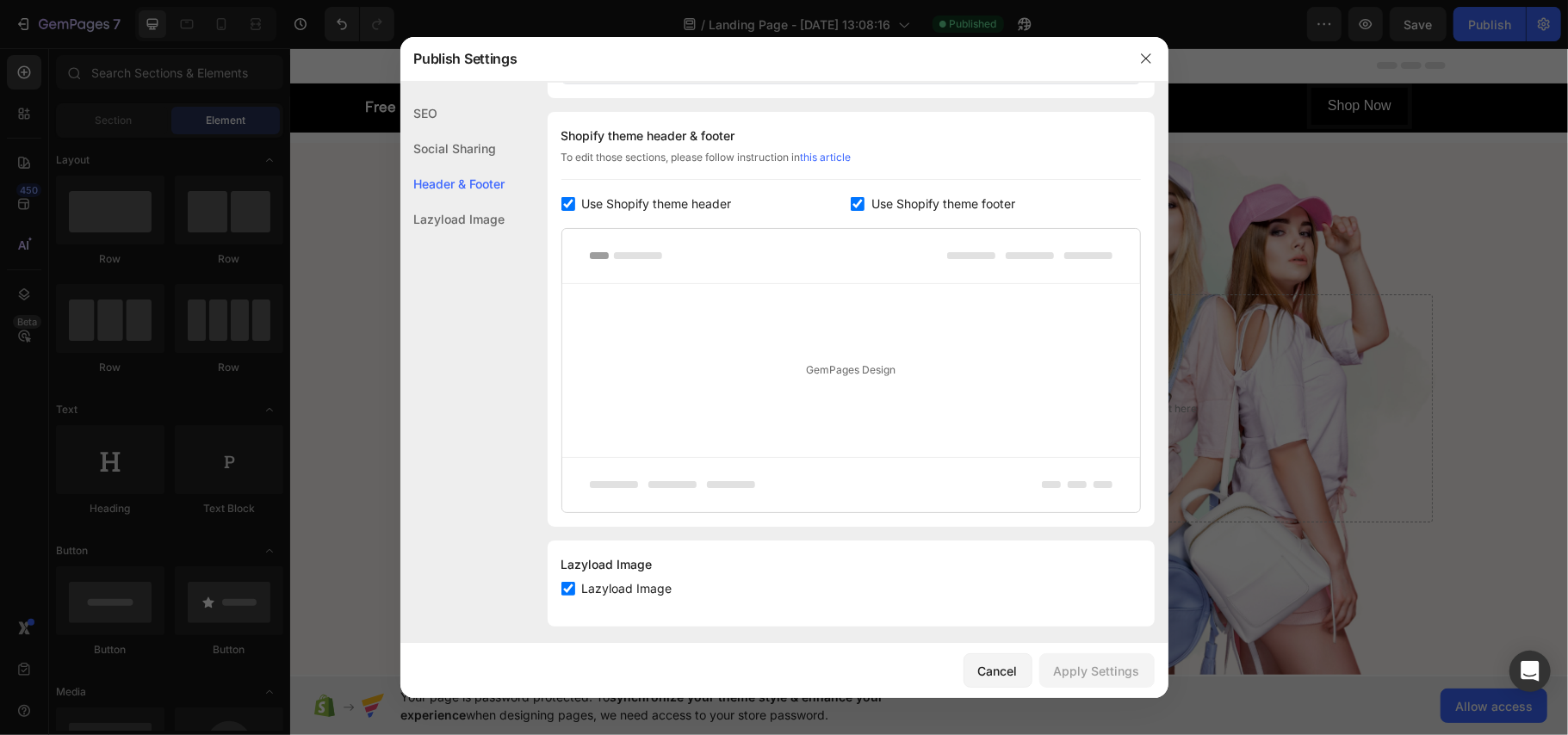
scroll to position [805, 0]
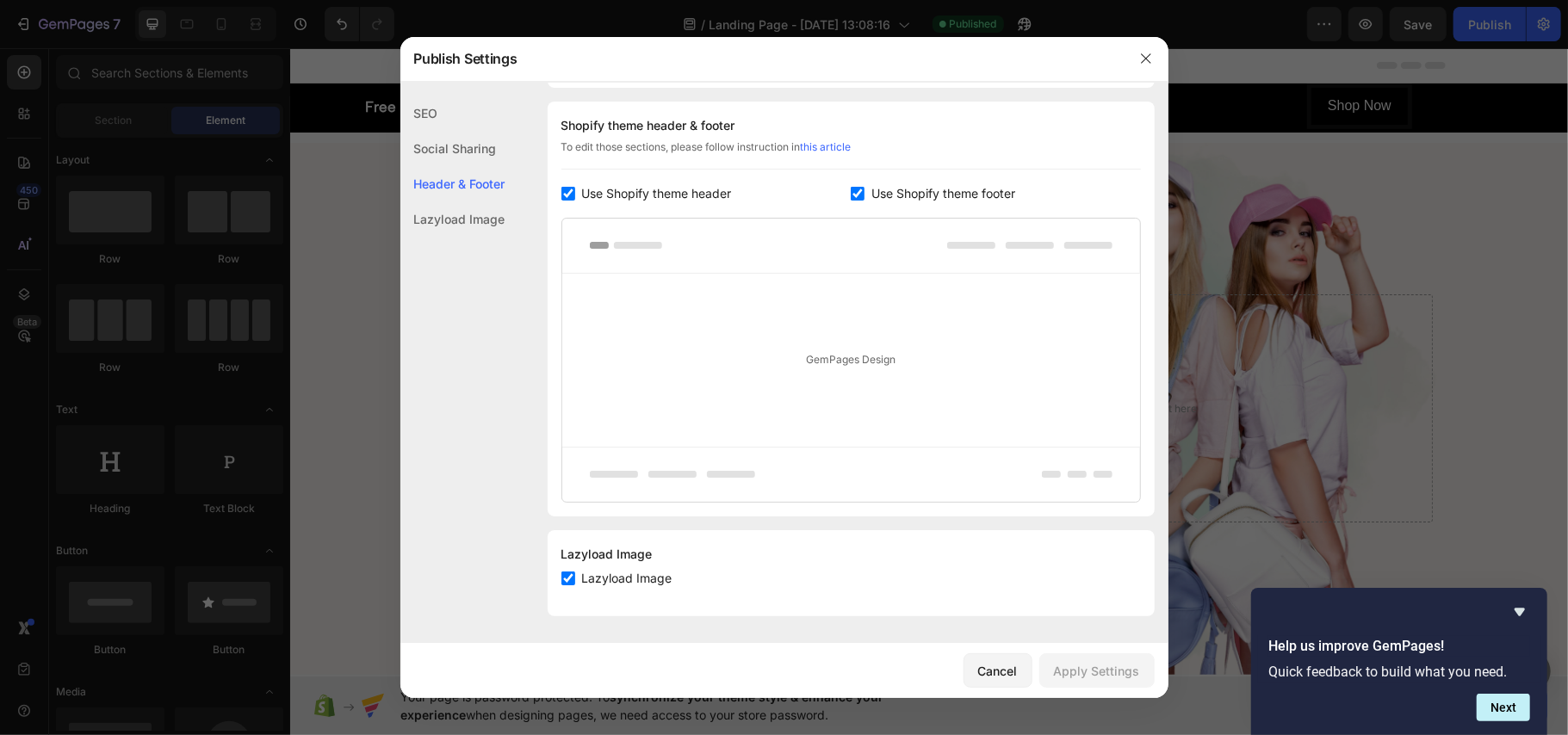
click at [482, 229] on div "Lazyload Image" at bounding box center [453, 219] width 105 height 35
click at [472, 117] on div "SEO" at bounding box center [453, 113] width 105 height 35
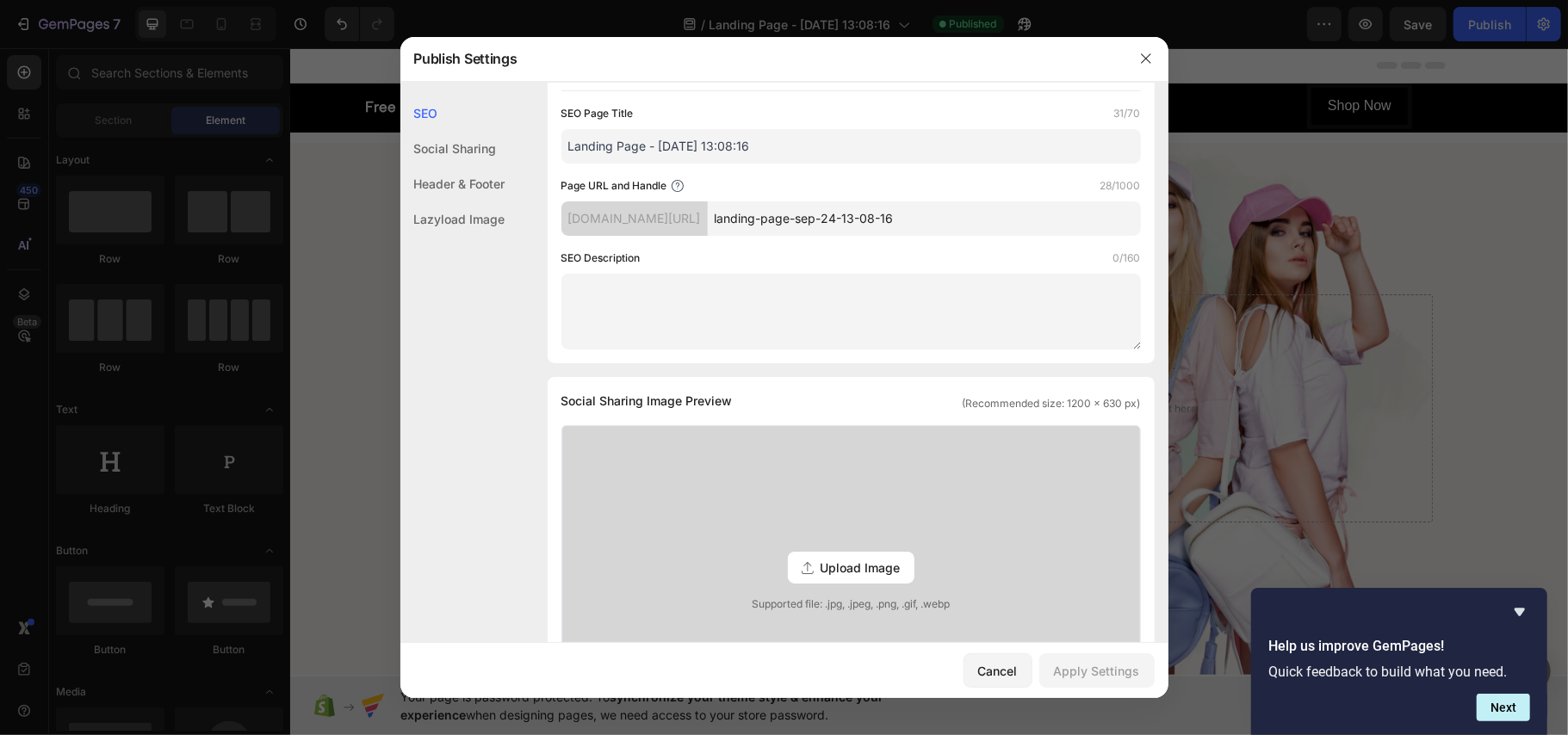
scroll to position [0, 0]
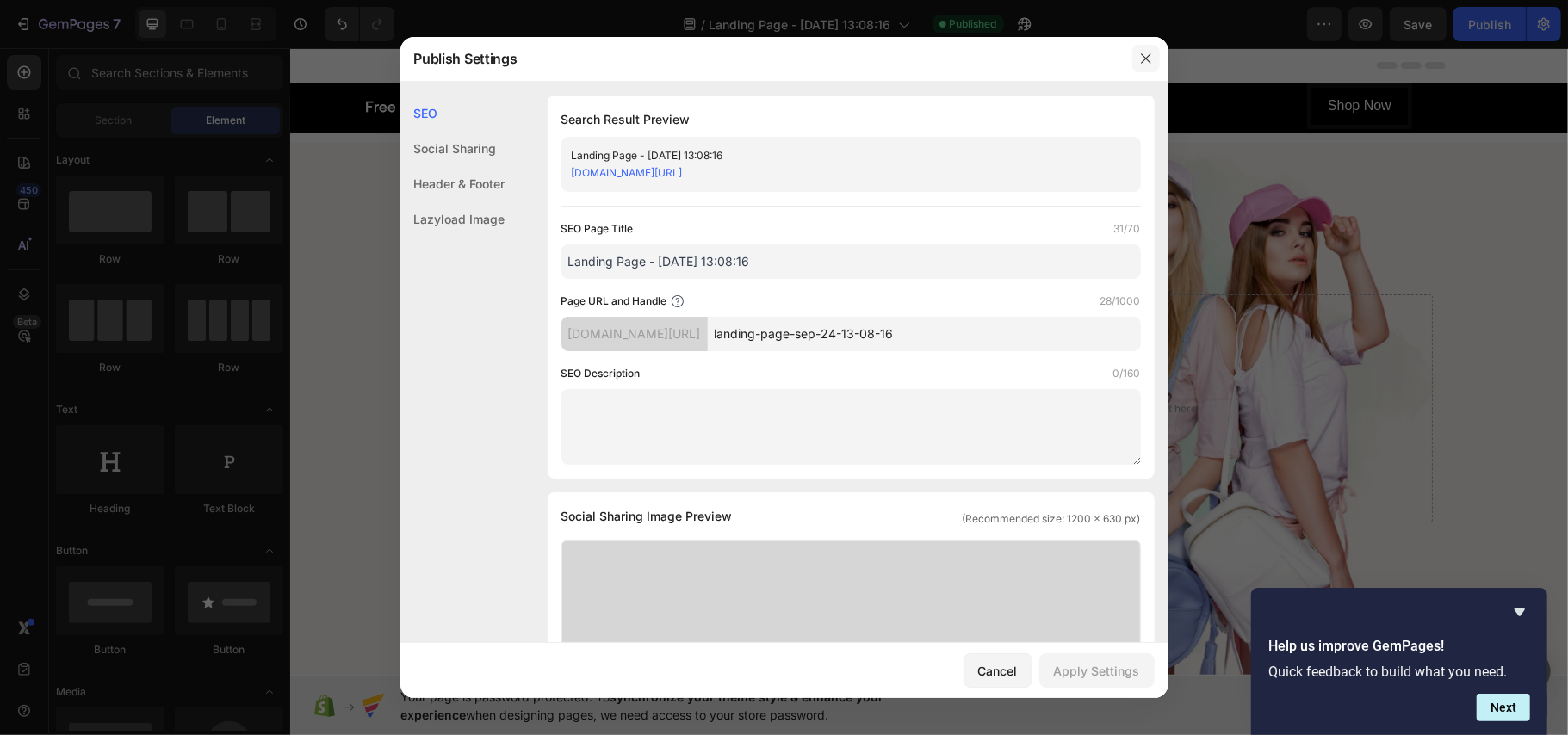
click at [1132, 56] on button "button" at bounding box center [1146, 58] width 28 height 28
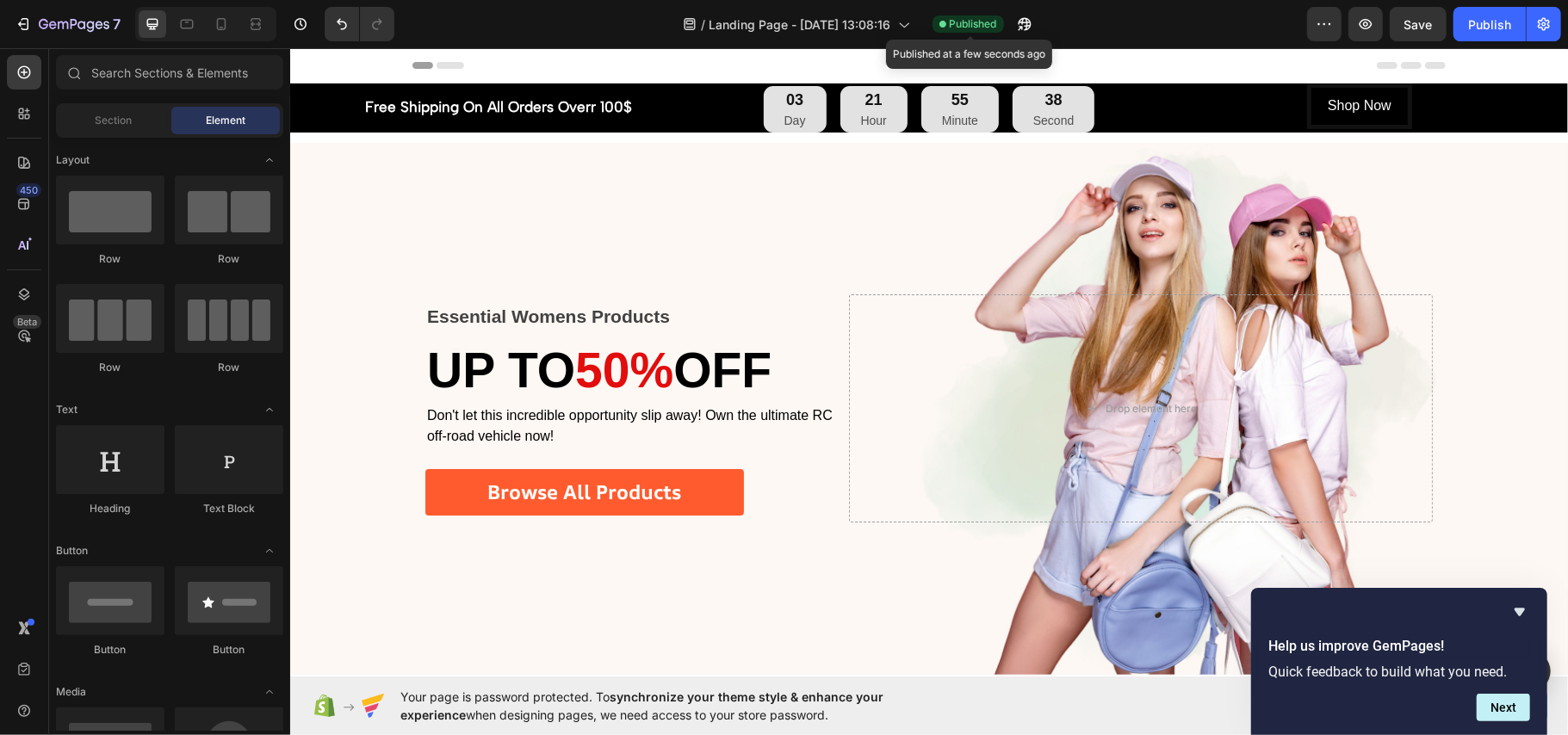
click at [976, 24] on span "Published" at bounding box center [974, 24] width 48 height 15
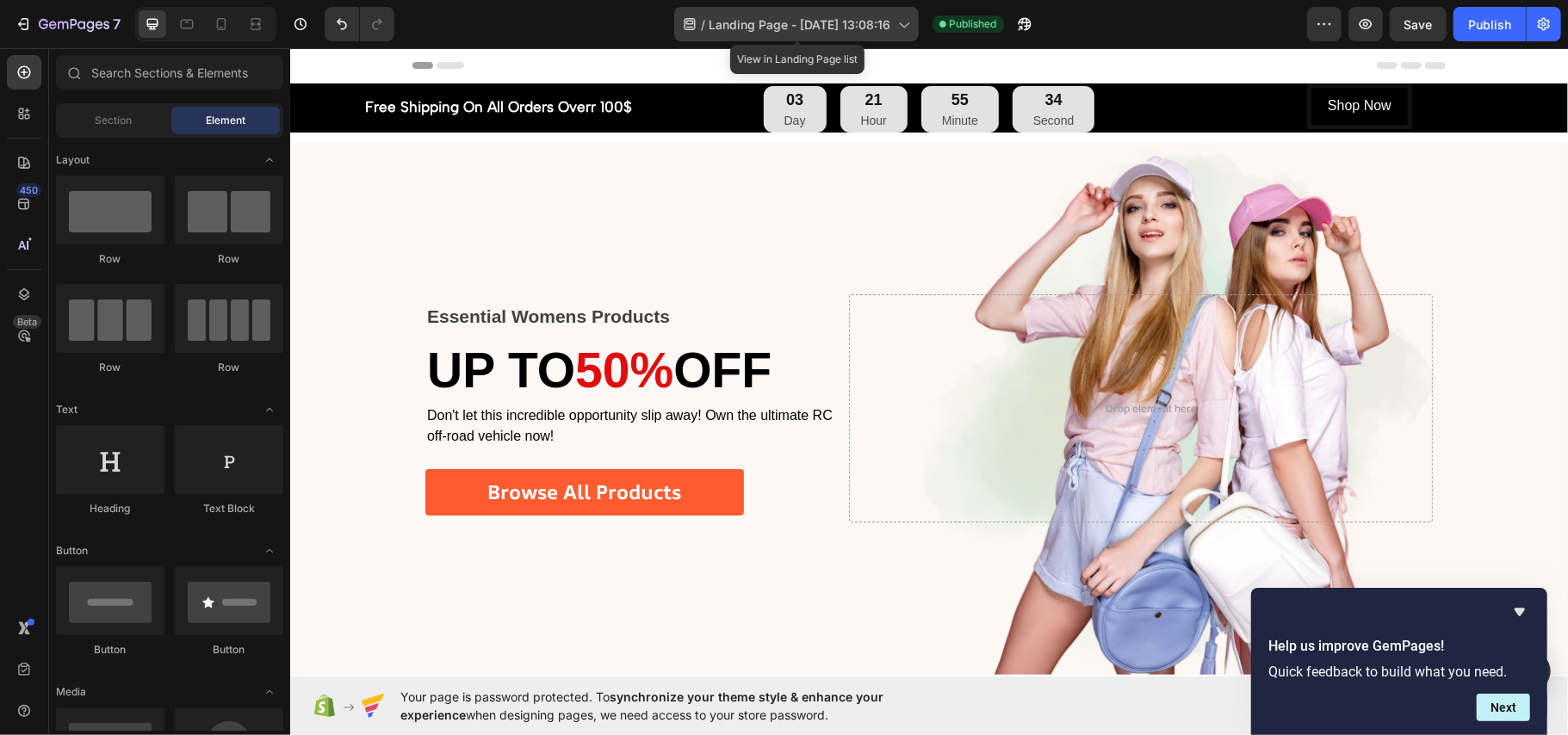
click at [897, 10] on div "/ Landing Page - [DATE] 13:08:16" at bounding box center [796, 24] width 244 height 34
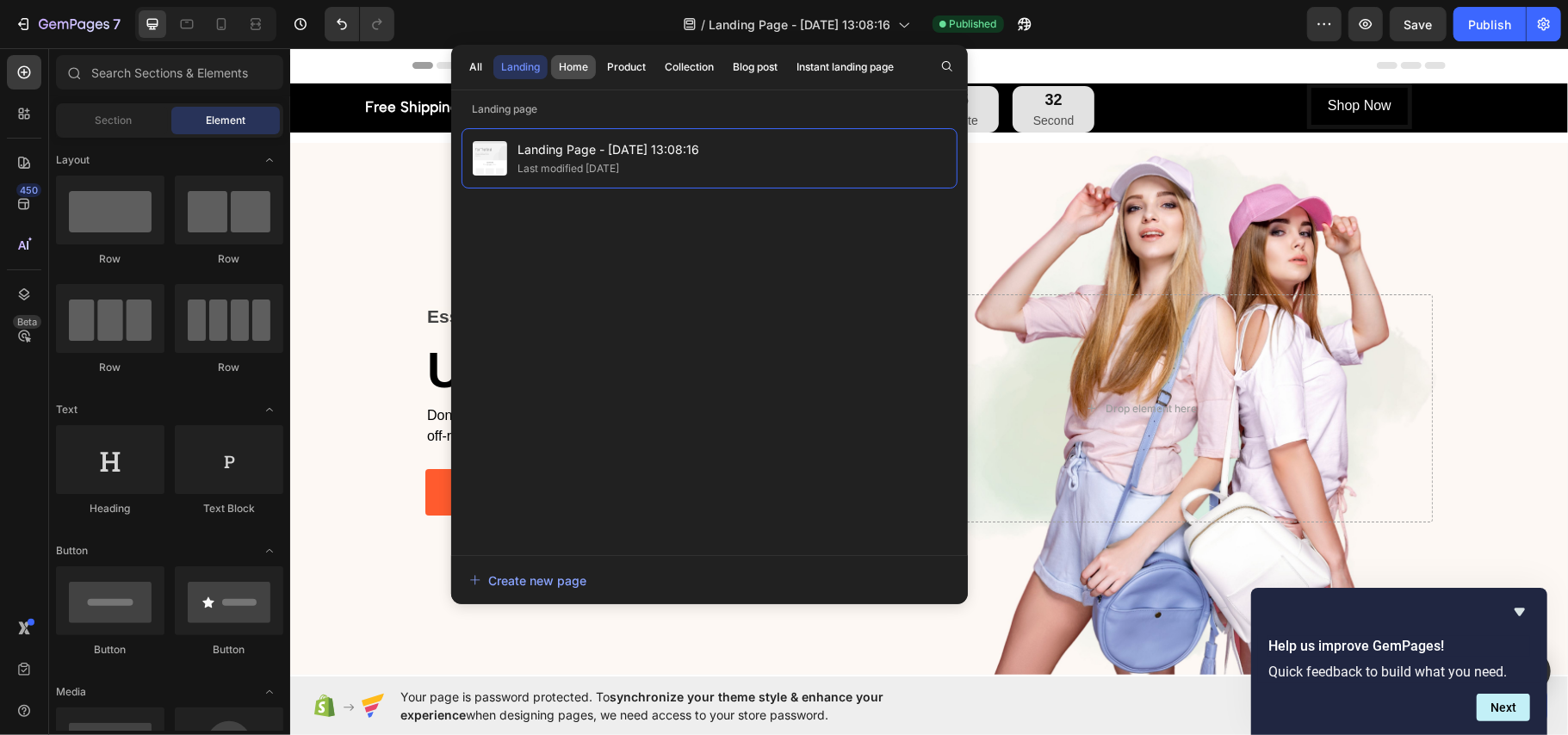
click at [584, 68] on div "Home" at bounding box center [573, 67] width 29 height 15
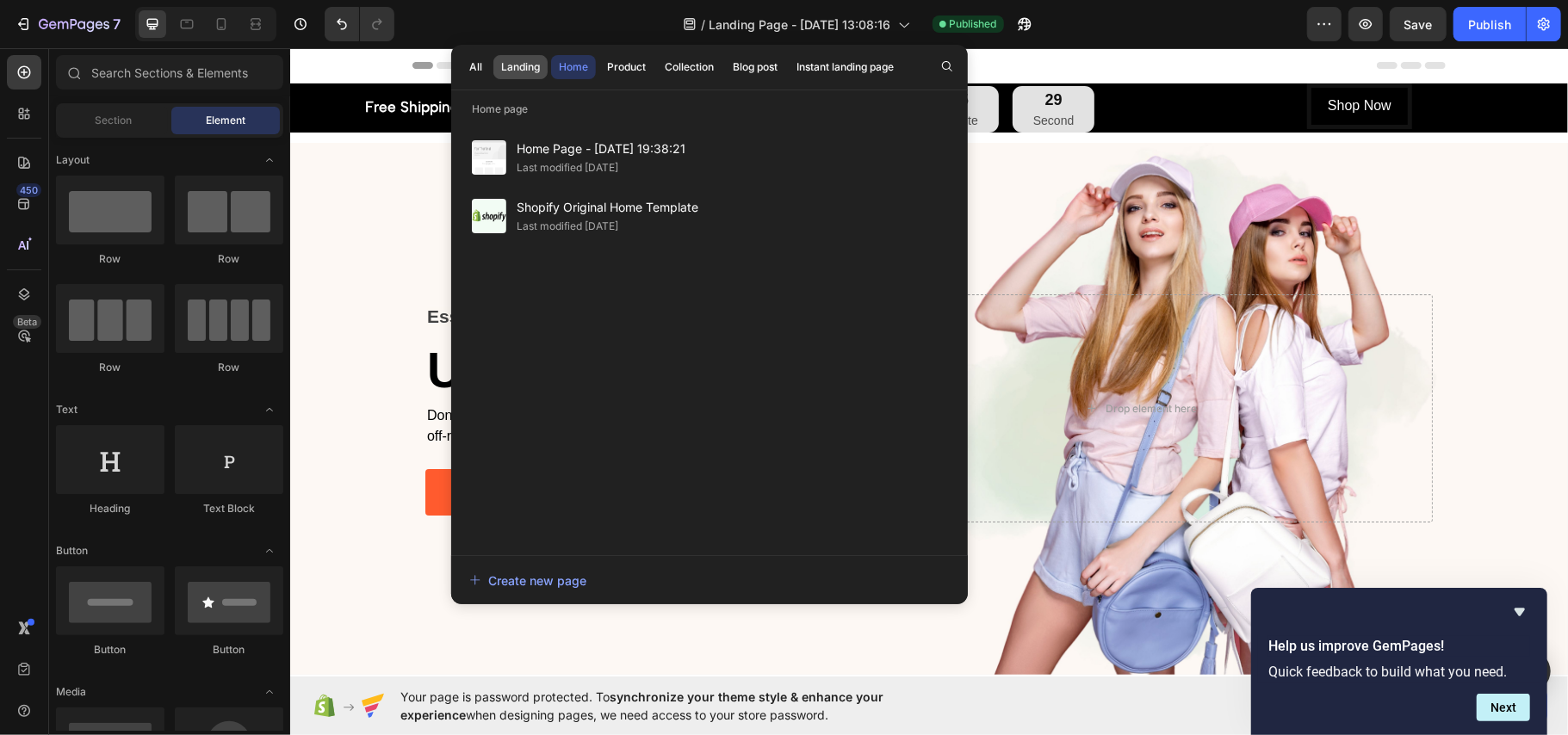
click at [532, 76] on button "Landing" at bounding box center [520, 67] width 54 height 24
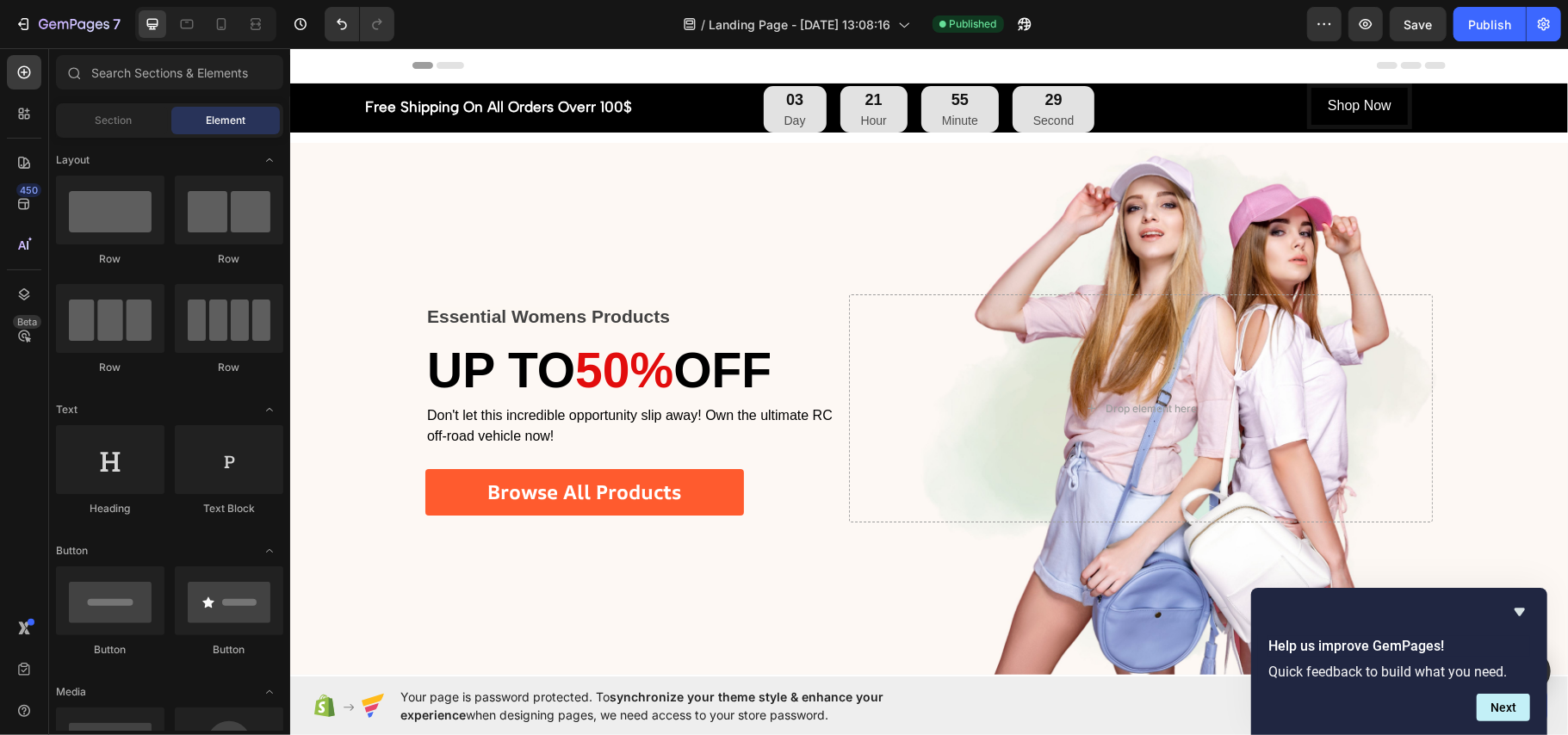
click at [1143, 24] on div "/ Landing Page - [DATE] 13:08:16 Published" at bounding box center [857, 24] width 899 height 34
click at [889, 22] on span "Landing Page - [DATE] 13:08:16" at bounding box center [800, 24] width 182 height 18
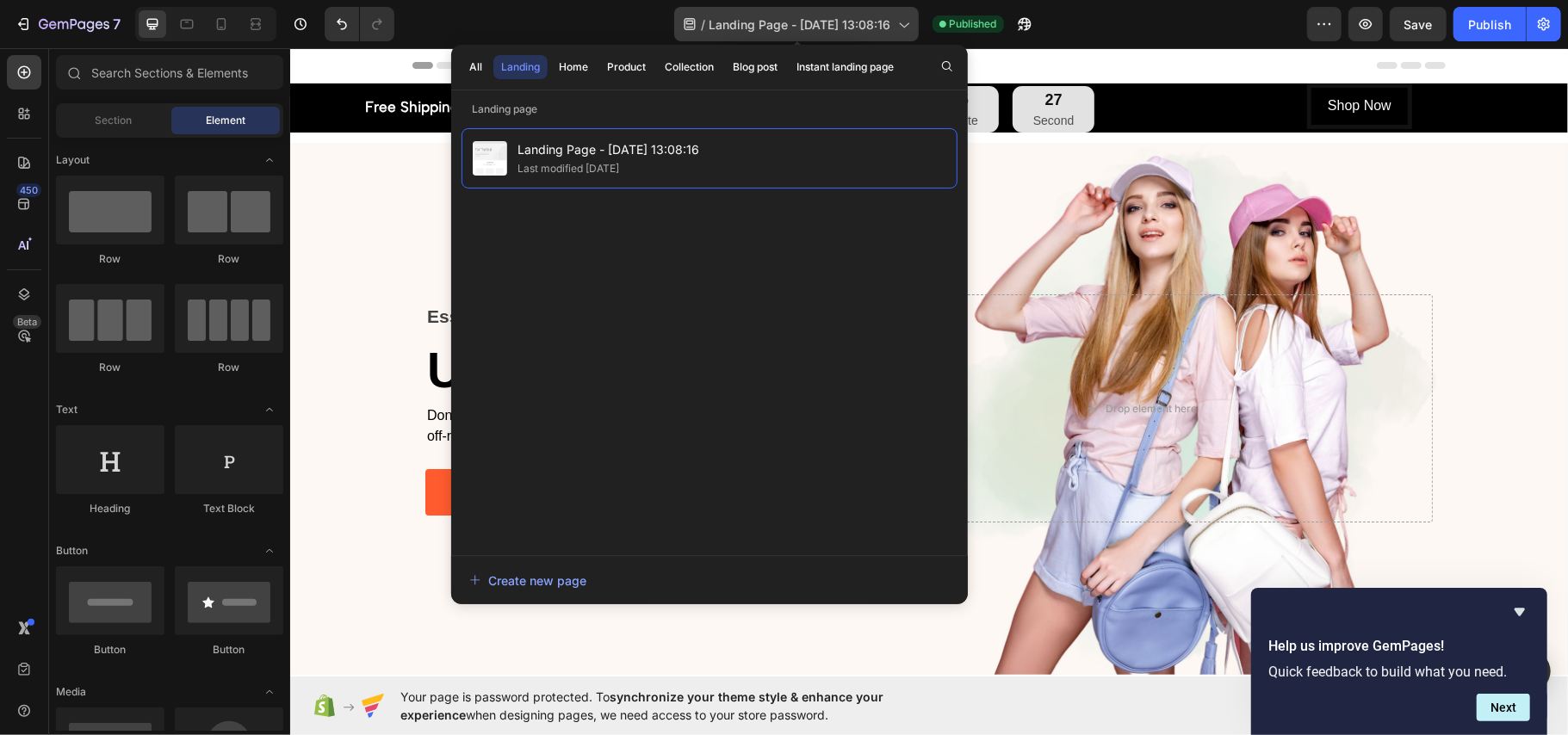
click at [906, 22] on icon at bounding box center [903, 24] width 17 height 17
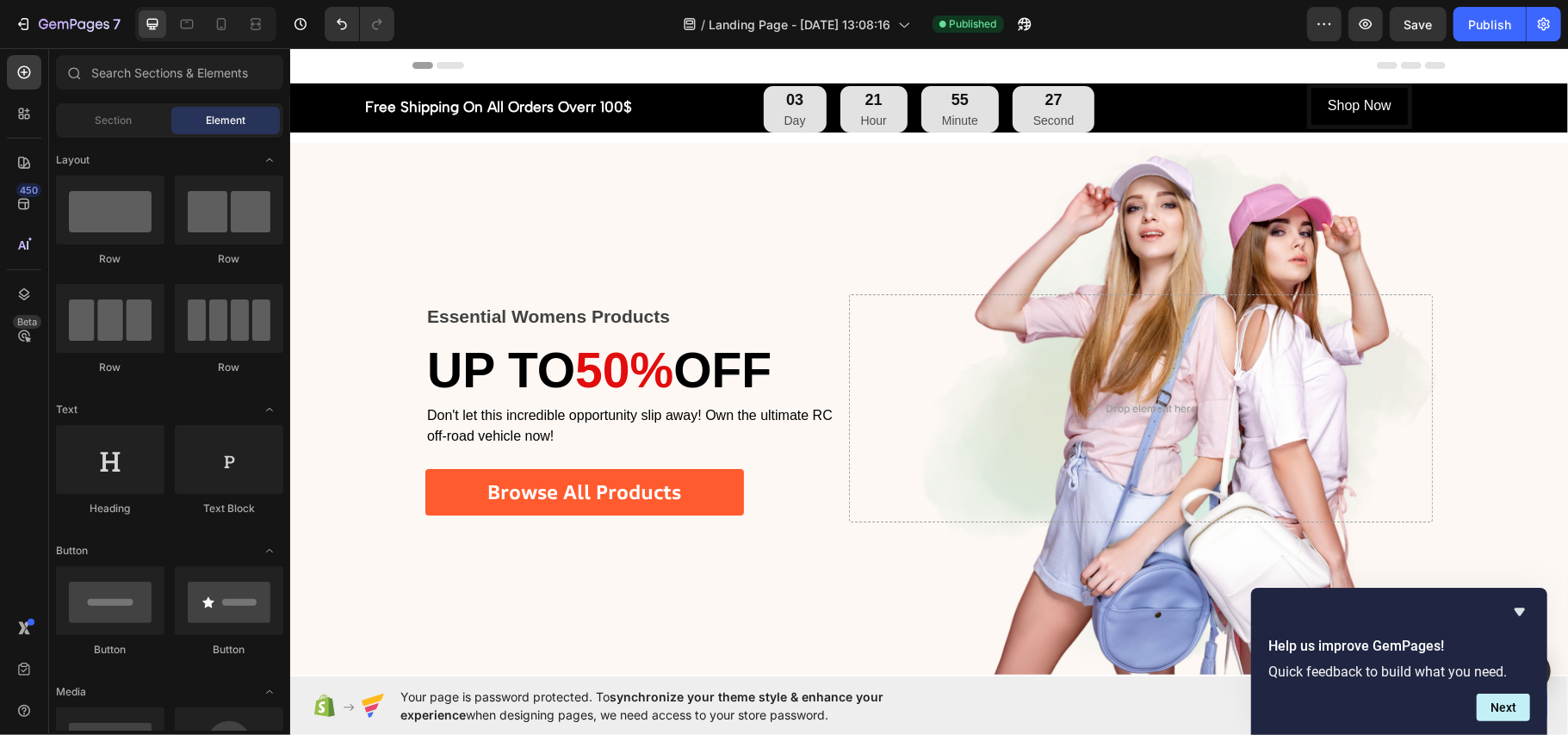
click at [1082, 22] on div "/ Landing Page - [DATE] 13:08:16 Published" at bounding box center [857, 24] width 899 height 34
click at [1352, 19] on button "button" at bounding box center [1365, 24] width 34 height 34
click at [1463, 15] on button "Publish" at bounding box center [1489, 24] width 72 height 34
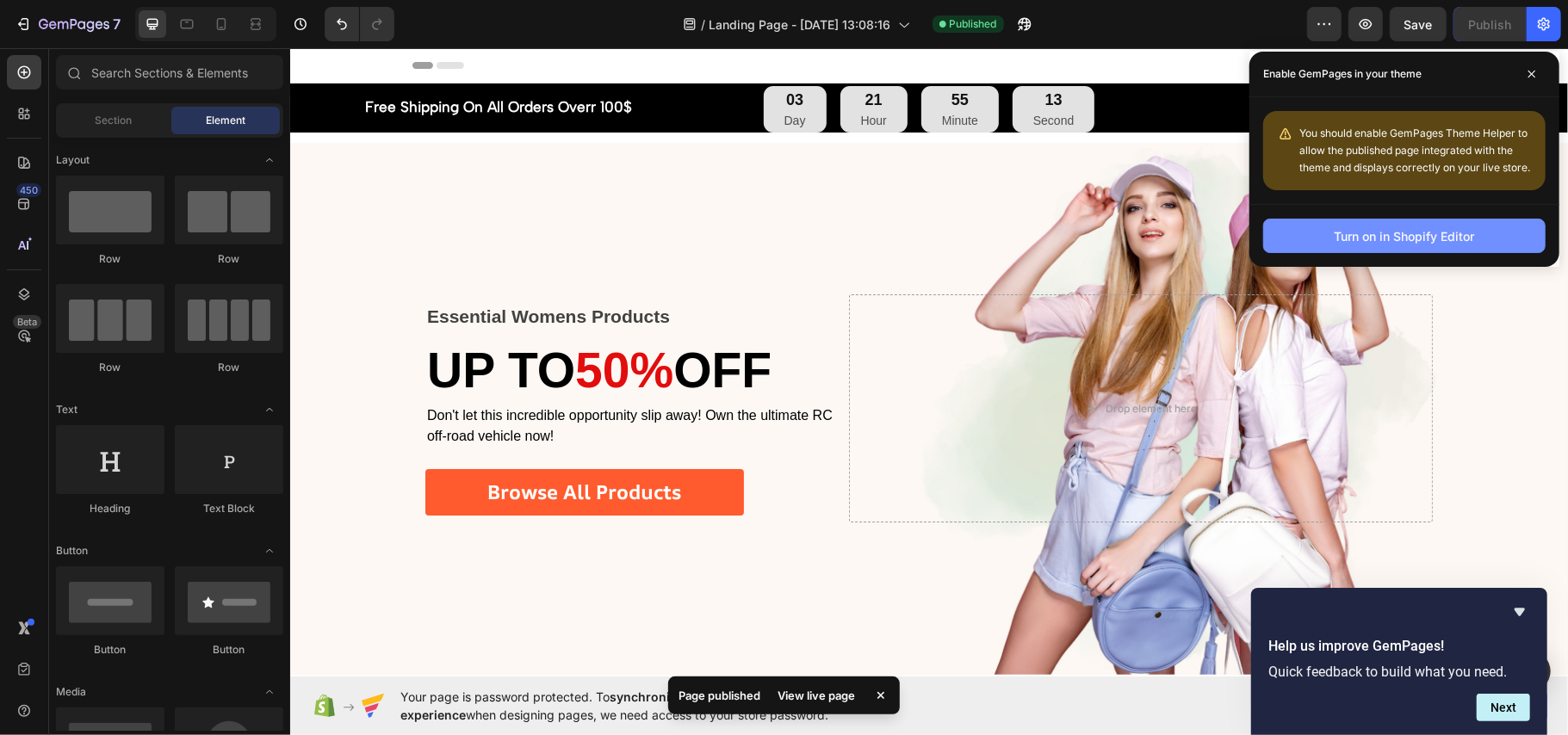
click at [1429, 242] on div "Turn on in Shopify Editor" at bounding box center [1404, 236] width 141 height 18
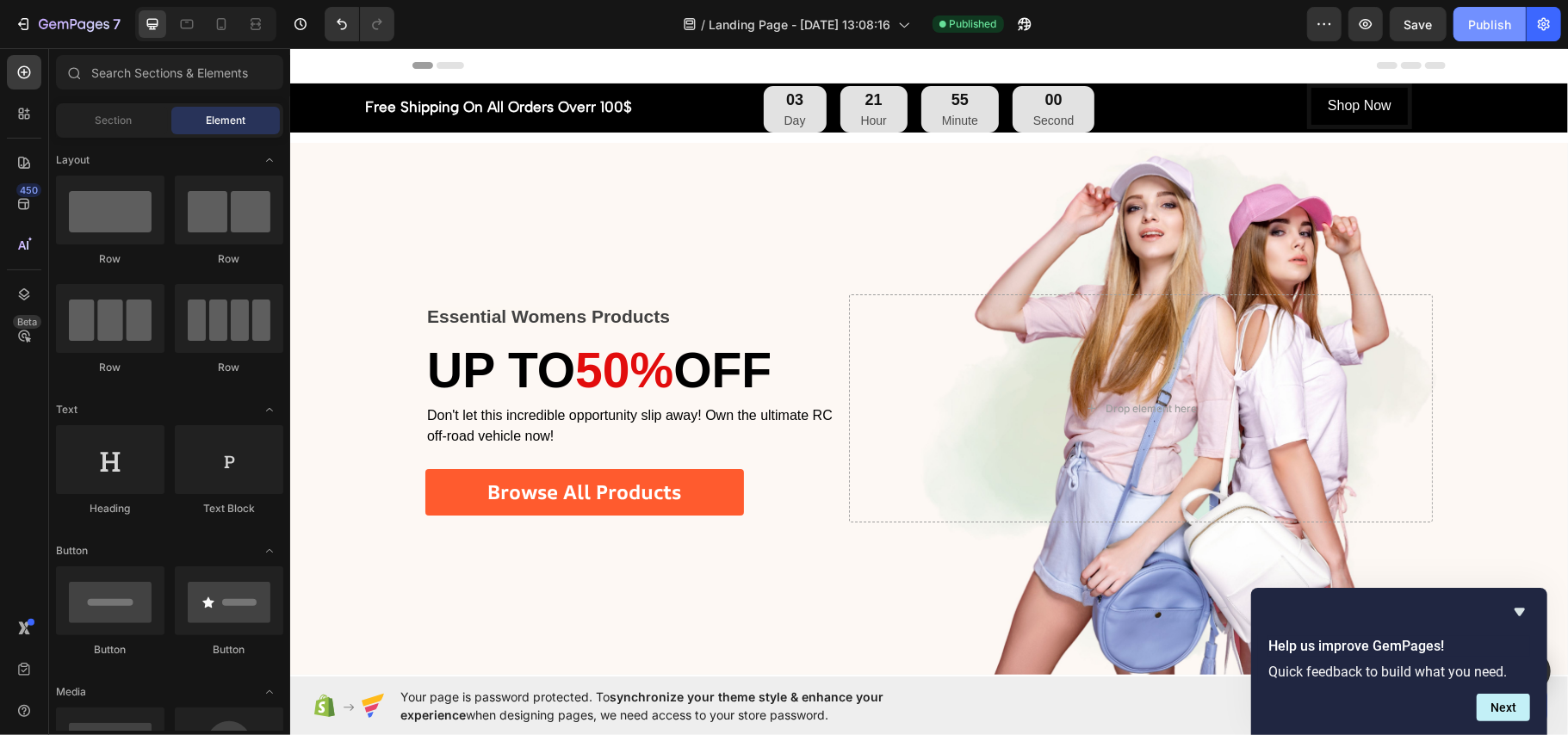
click at [1480, 17] on div "Publish" at bounding box center [1489, 24] width 43 height 18
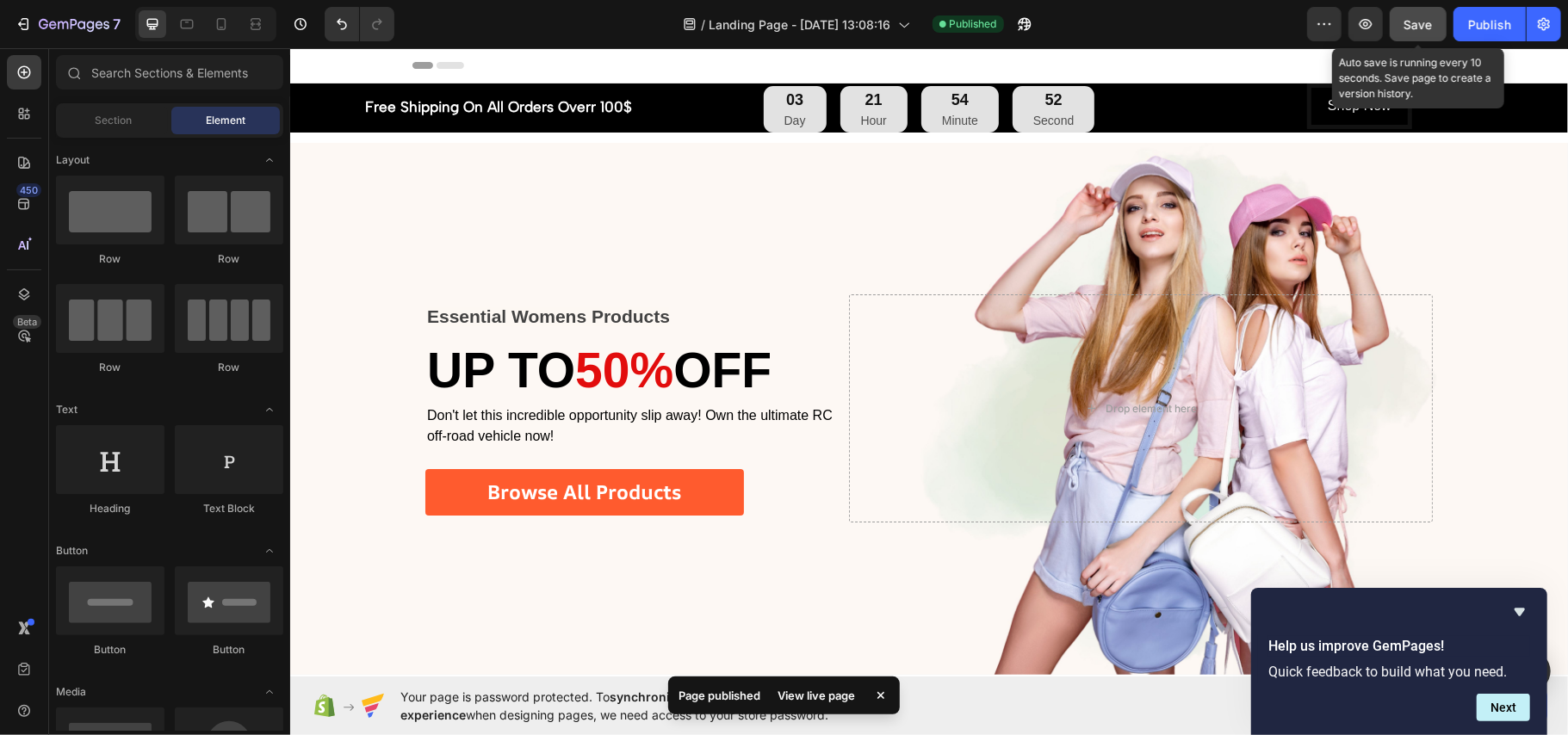
click at [1425, 28] on span "Save" at bounding box center [1419, 24] width 29 height 14
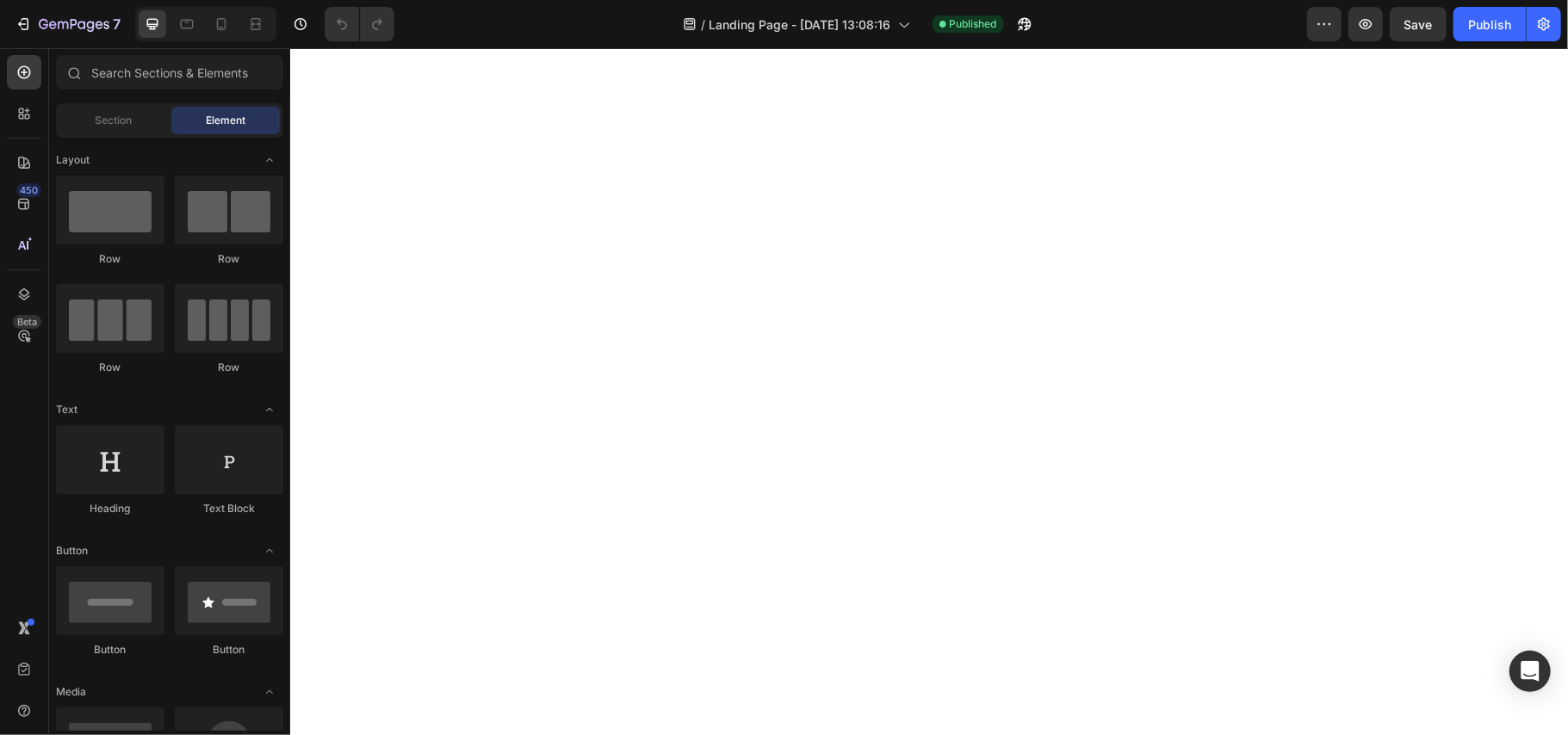
click at [1183, 25] on div "/ Landing Page - [DATE] 13:08:16 Published" at bounding box center [857, 24] width 899 height 34
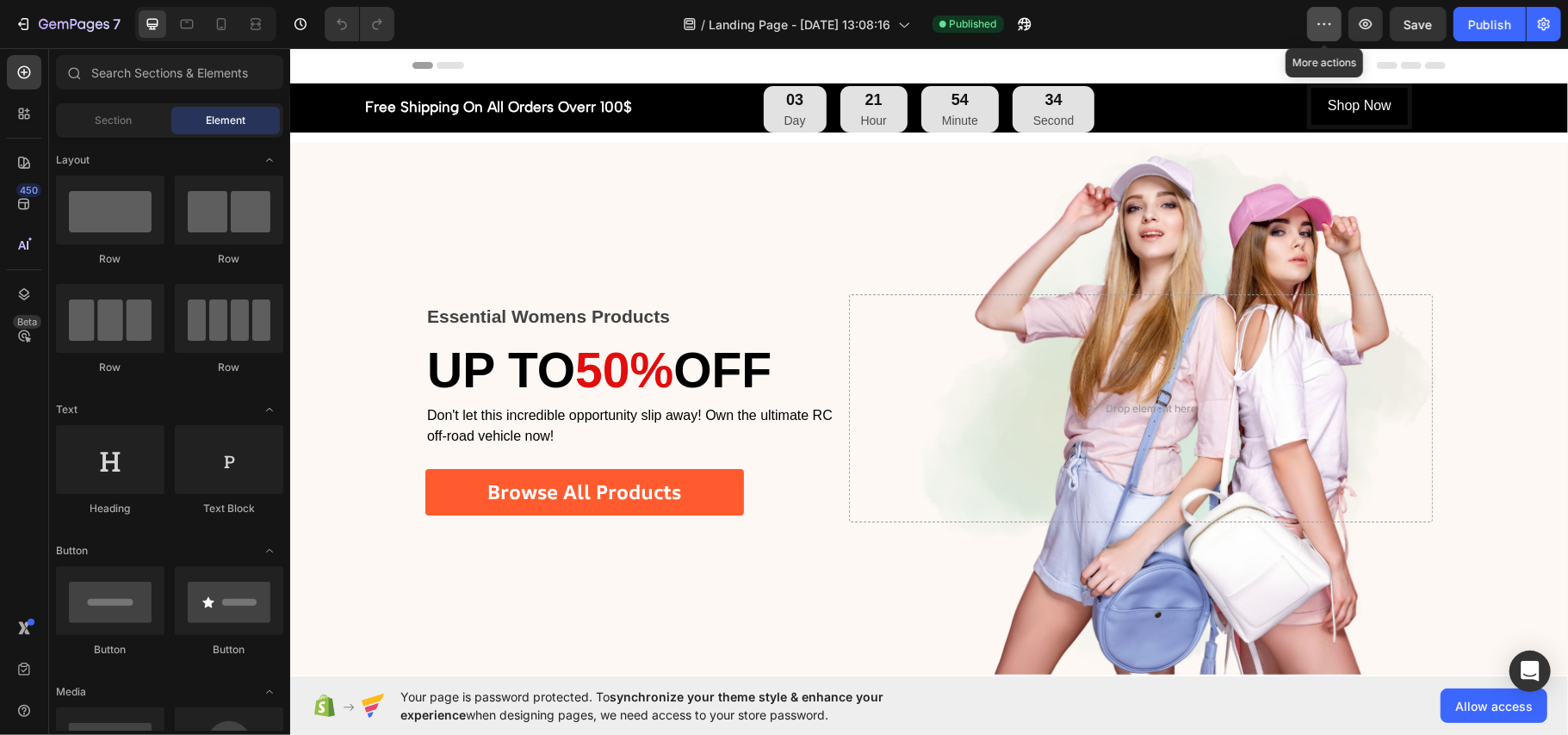
click at [1326, 19] on icon "button" at bounding box center [1324, 24] width 17 height 17
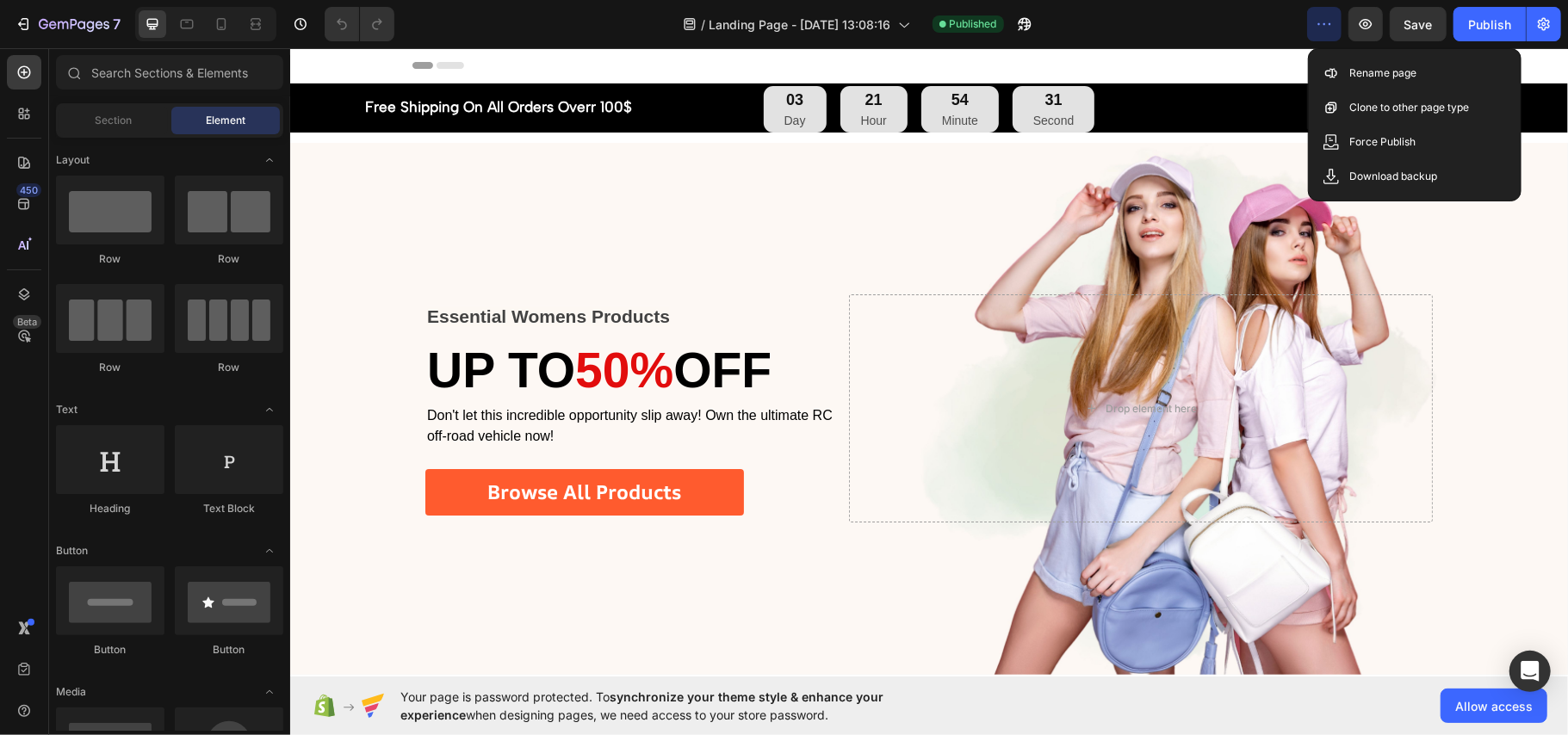
click at [1320, 25] on icon "button" at bounding box center [1324, 24] width 17 height 17
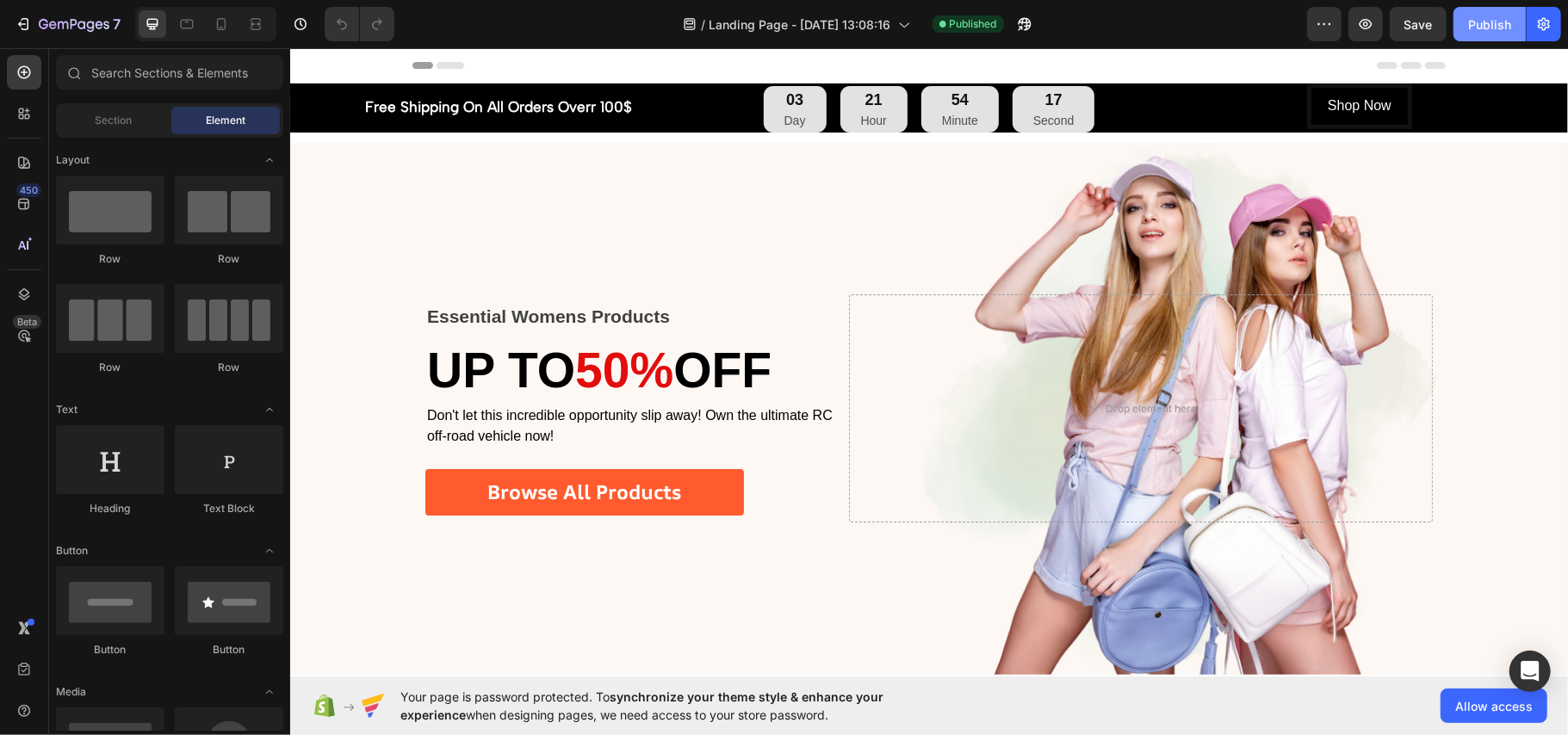
click at [1484, 17] on div "Publish" at bounding box center [1489, 24] width 43 height 18
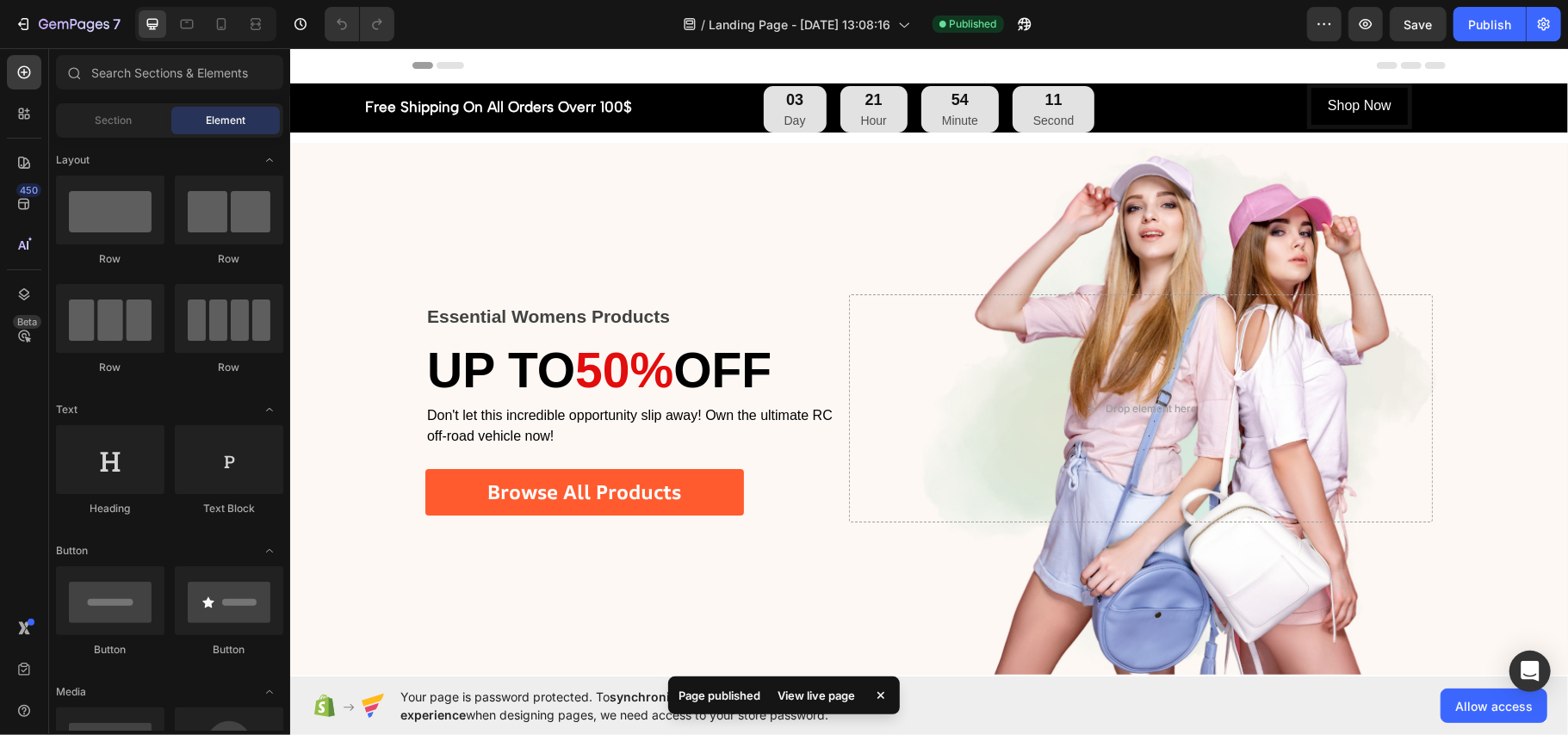
click at [807, 694] on div "View live page" at bounding box center [816, 695] width 98 height 24
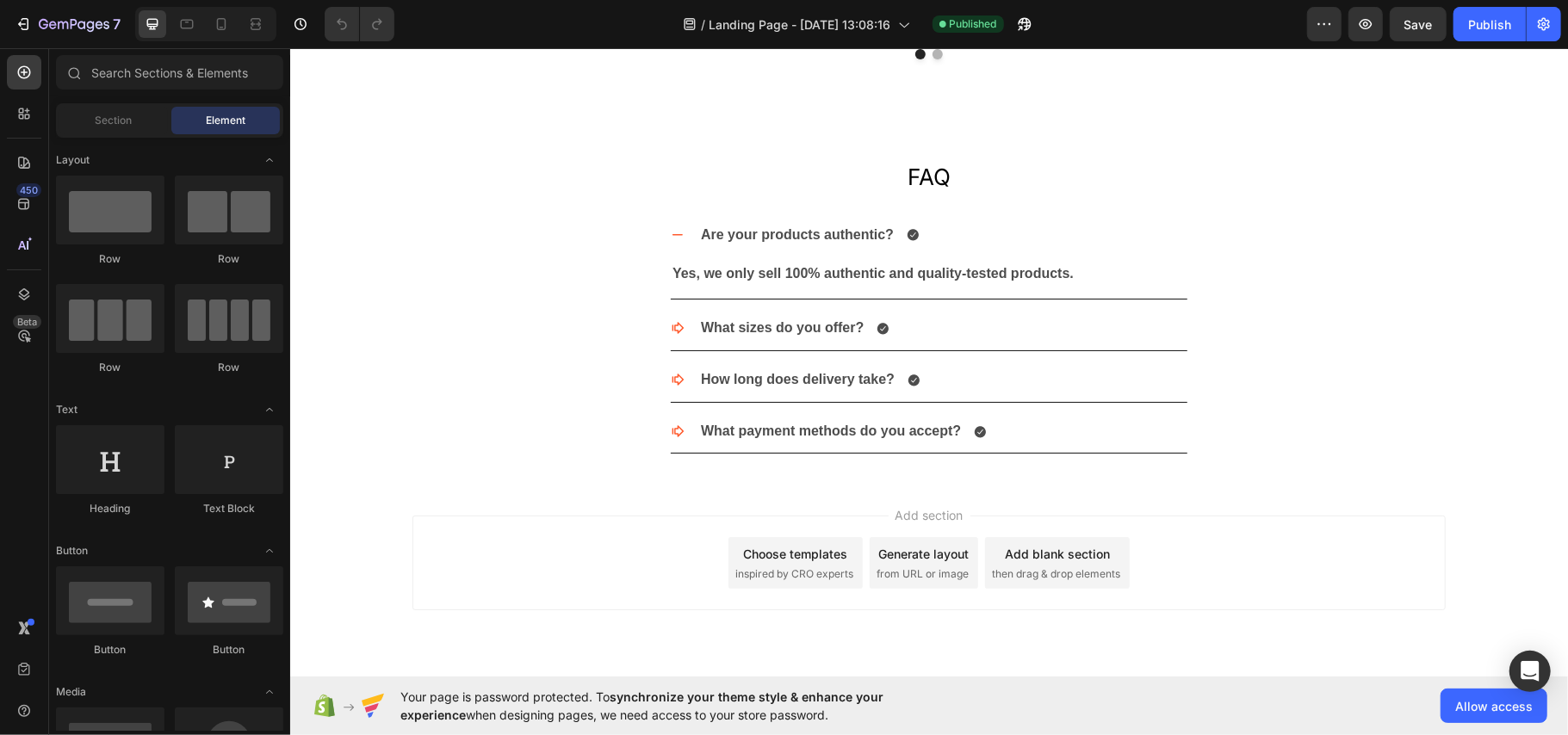
scroll to position [2729, 0]
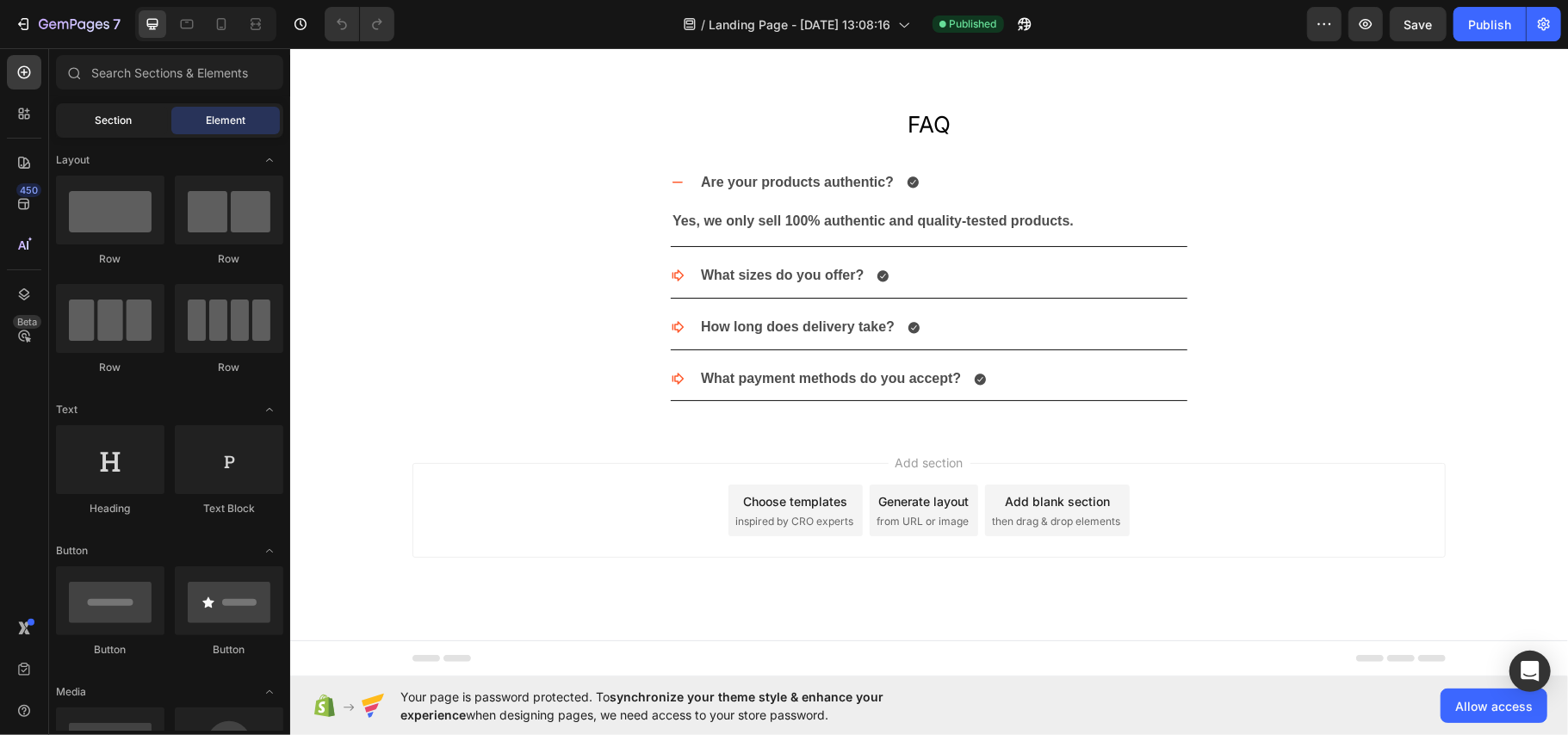
click at [123, 115] on span "Section" at bounding box center [114, 121] width 37 height 15
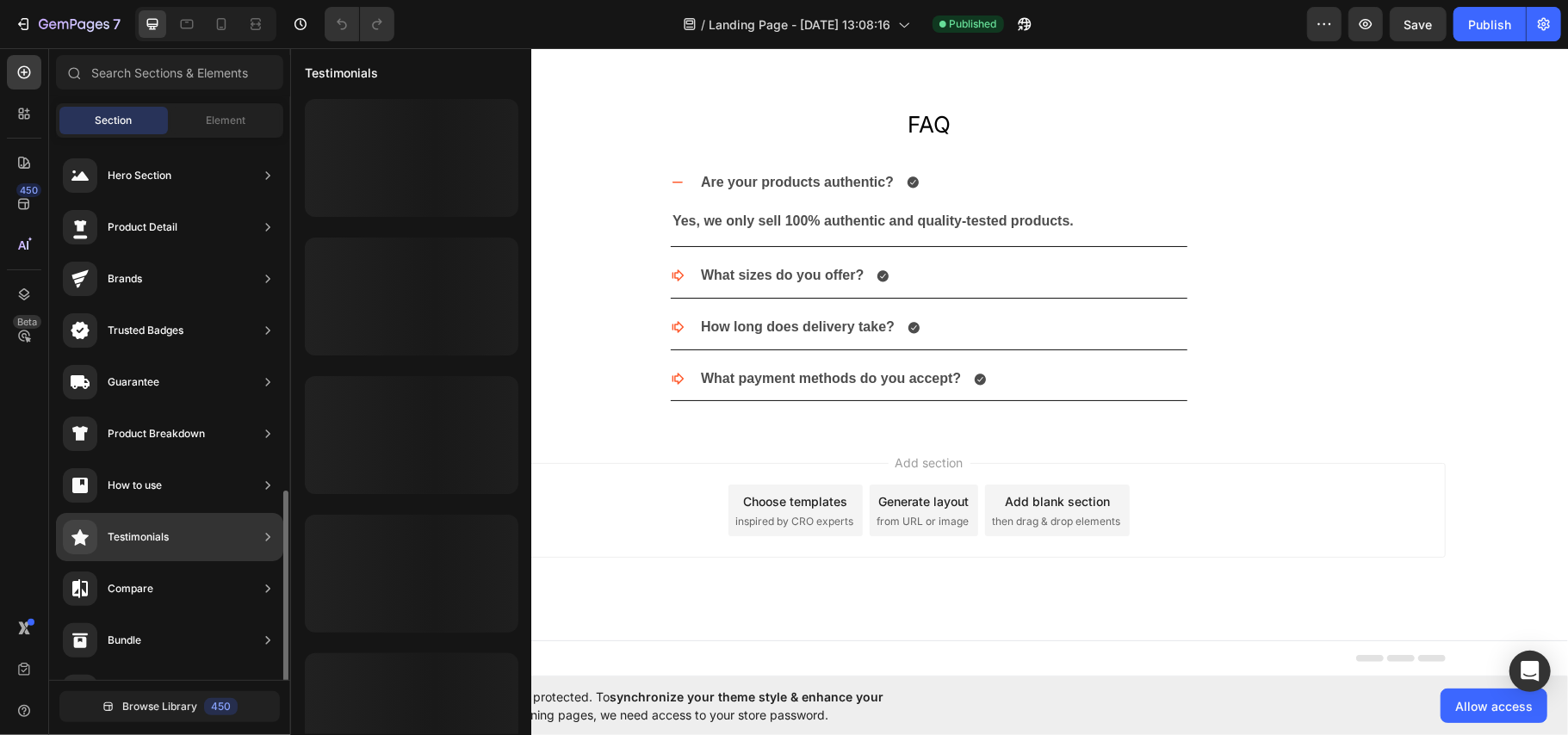
scroll to position [455, 0]
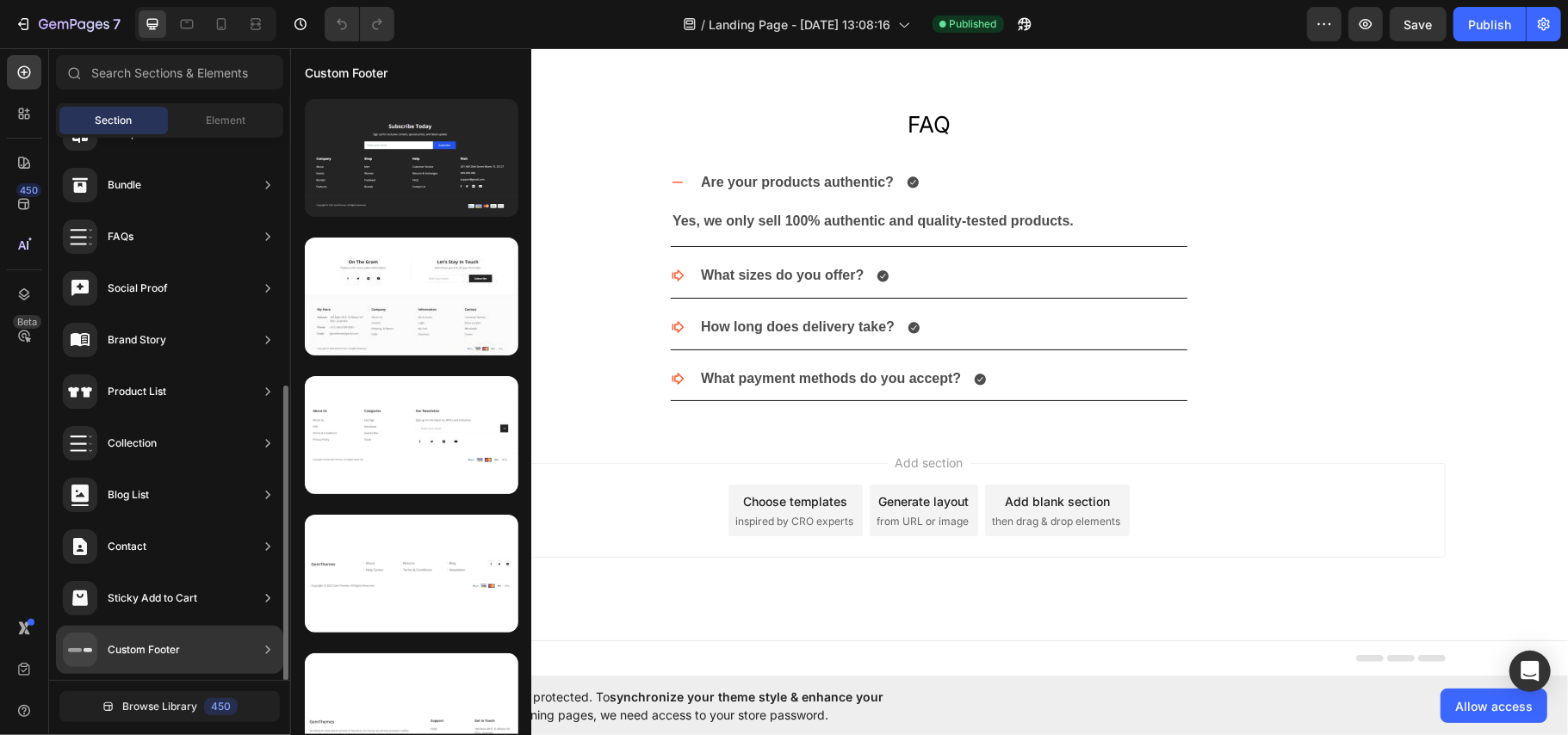
click at [176, 642] on div "Custom Footer" at bounding box center [144, 650] width 72 height 17
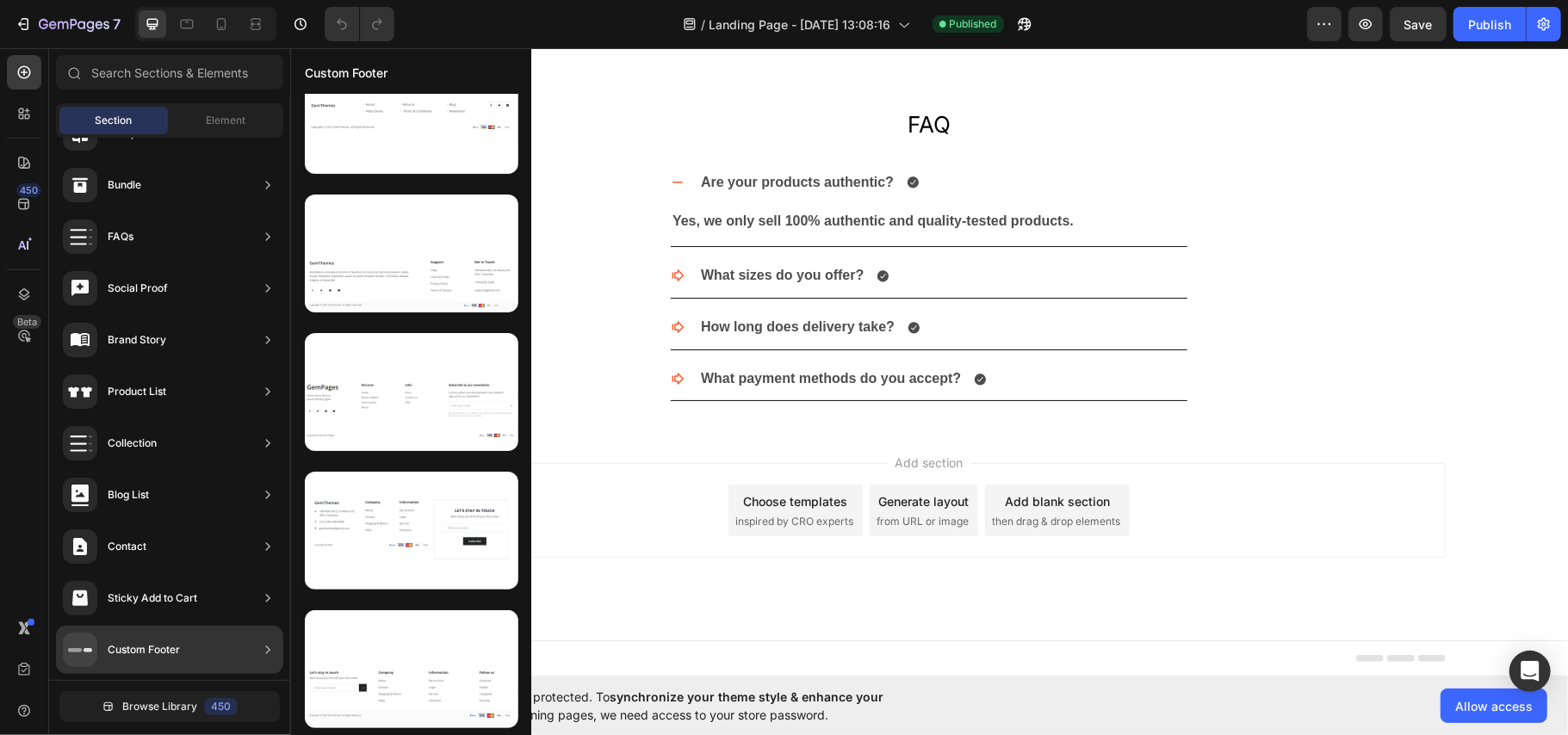
scroll to position [1078, 0]
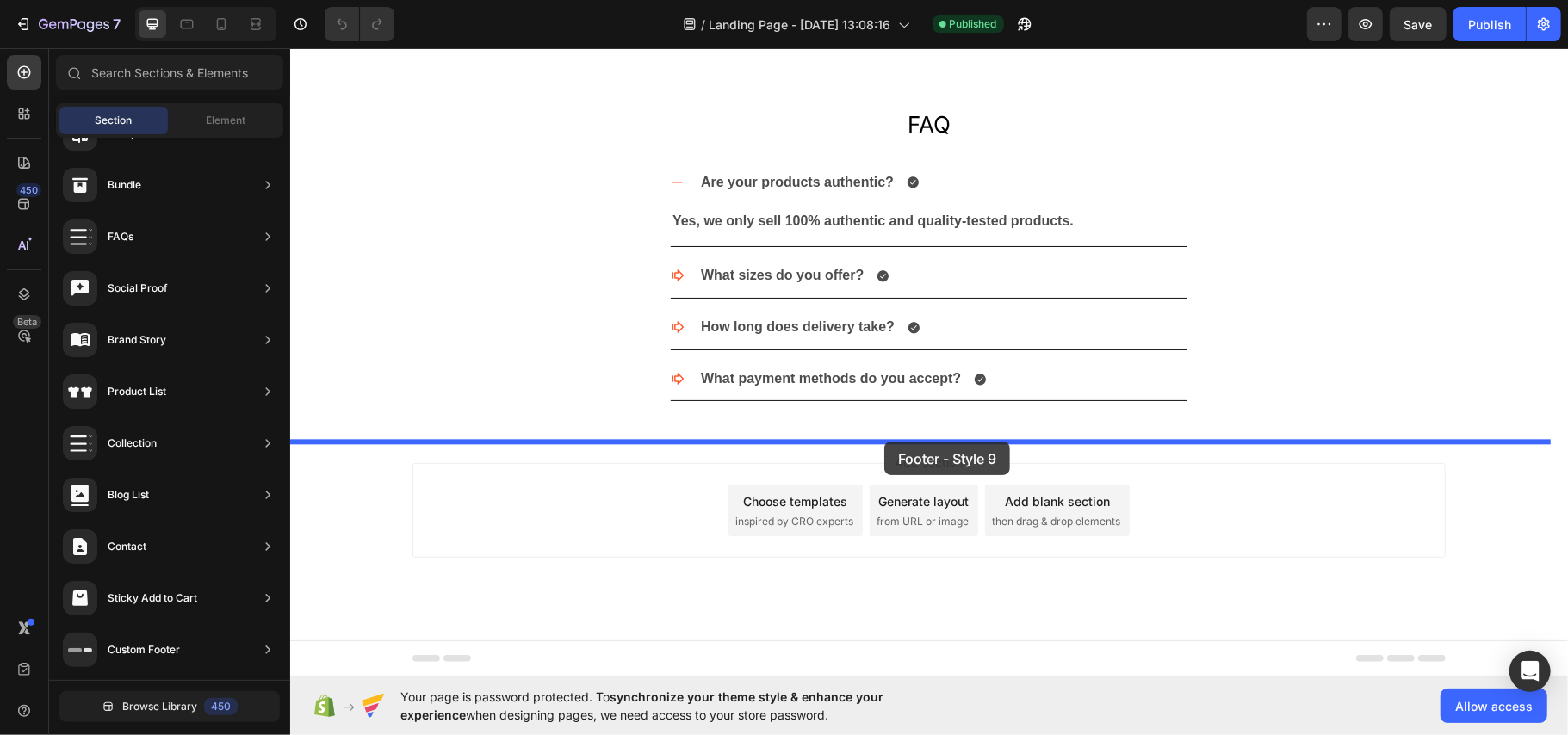
drag, startPoint x: 704, startPoint y: 250, endPoint x: 883, endPoint y: 441, distance: 261.8
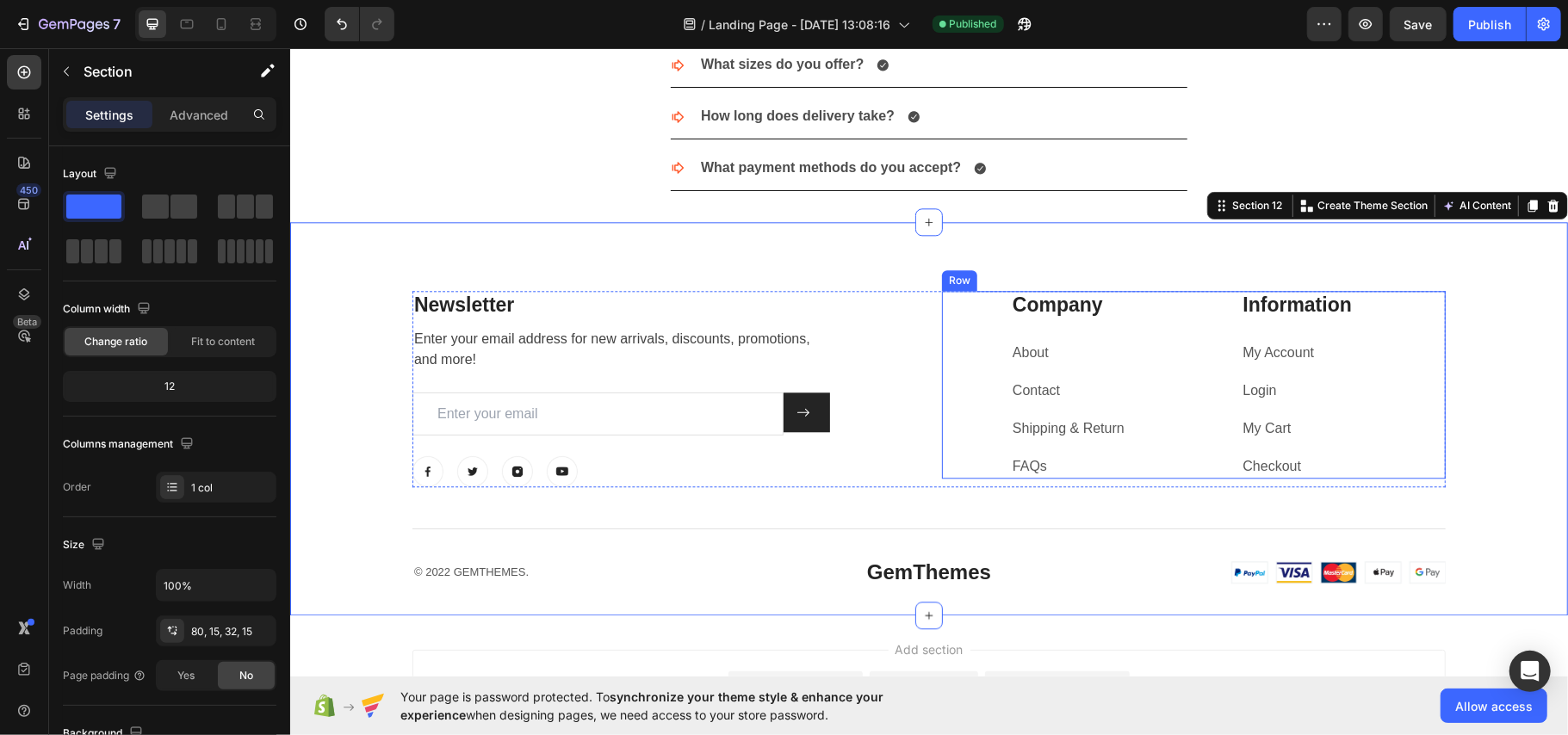
scroll to position [2937, 0]
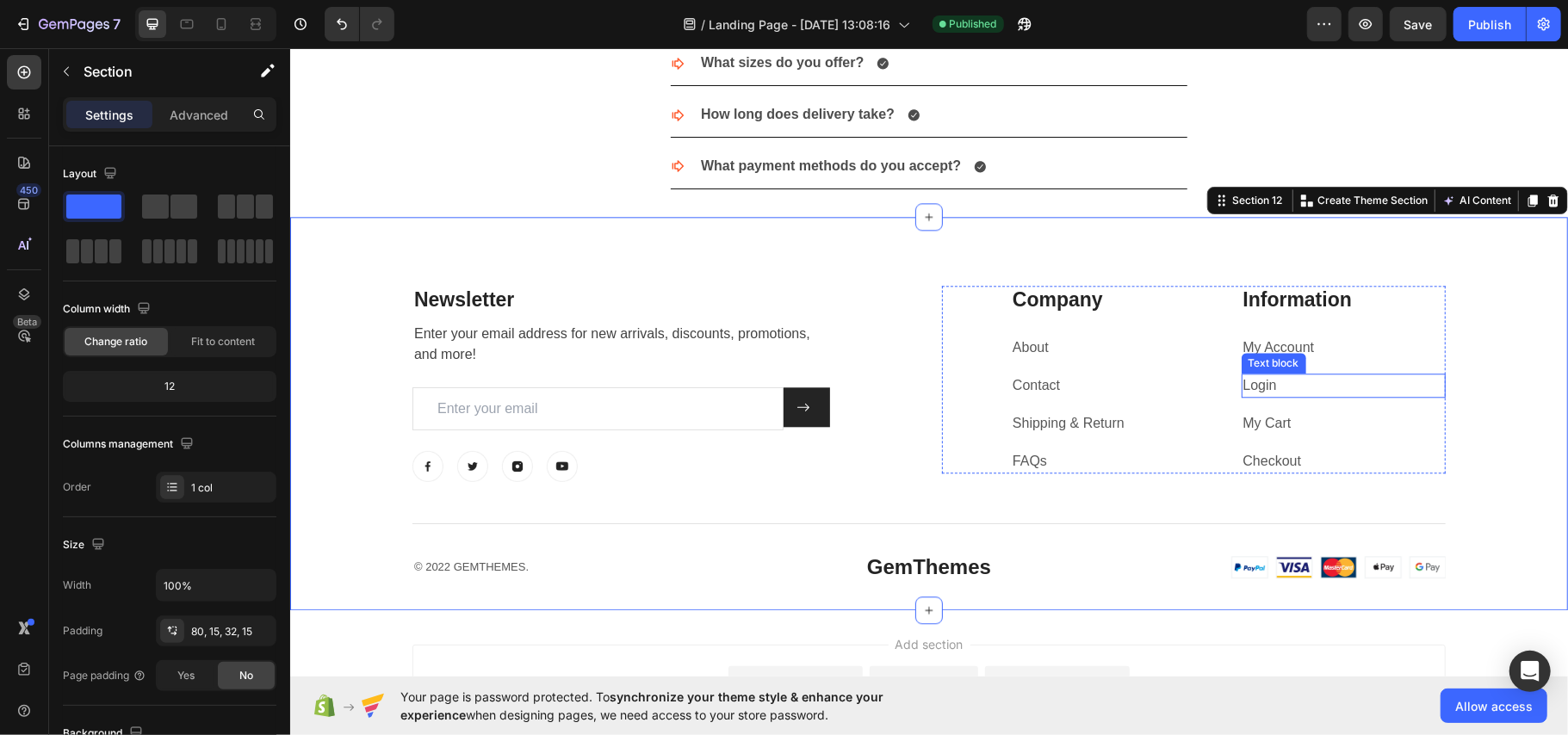
click at [1257, 392] on link "Login" at bounding box center [1259, 384] width 33 height 14
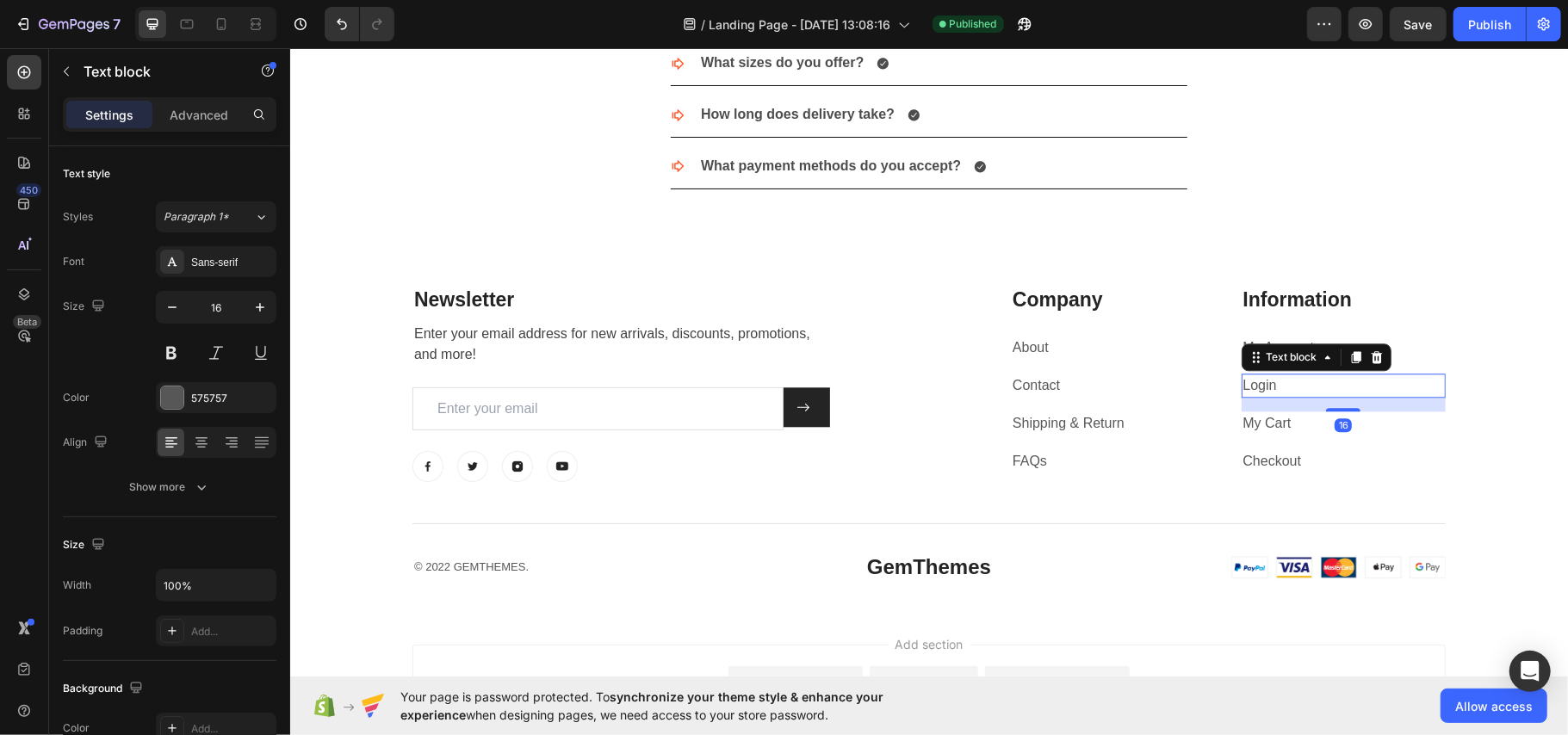
click at [1265, 390] on link "Login" at bounding box center [1259, 384] width 33 height 14
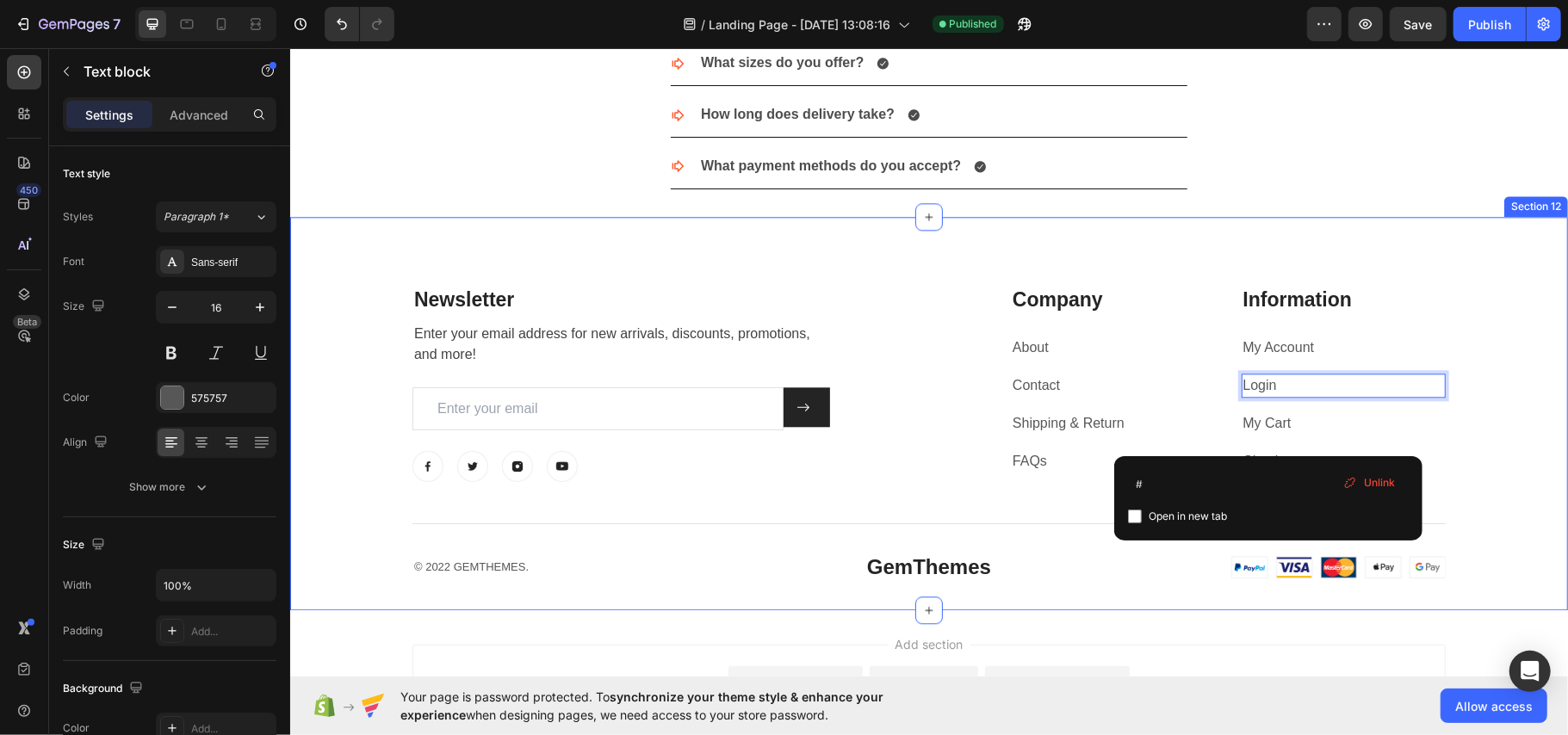
click at [1509, 331] on div "Newsletter Heading Enter your email address for new arrivals, discounts, promot…" at bounding box center [928, 434] width 1251 height 297
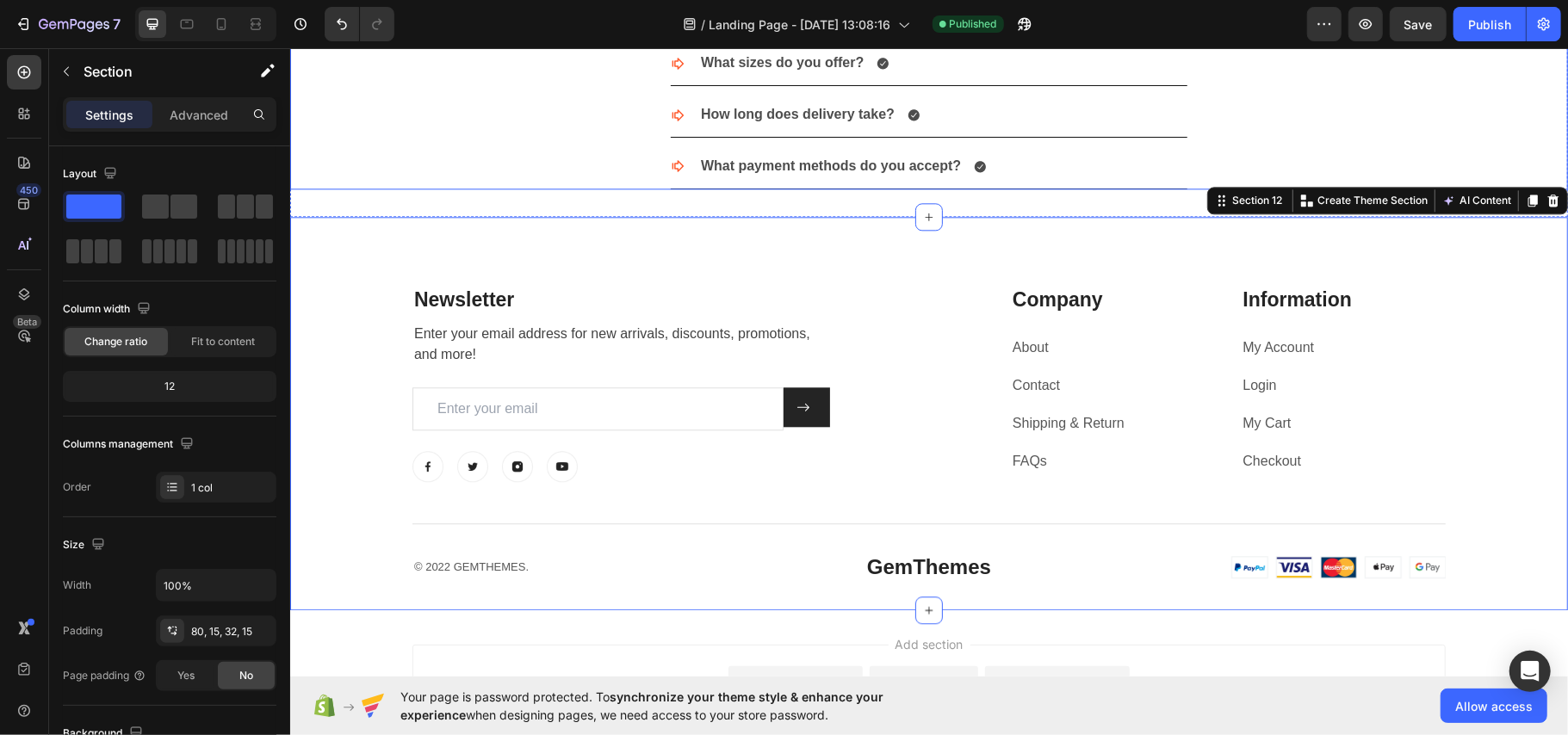
click at [1425, 158] on div "What payment methods do you accept?" at bounding box center [928, 165] width 1276 height 45
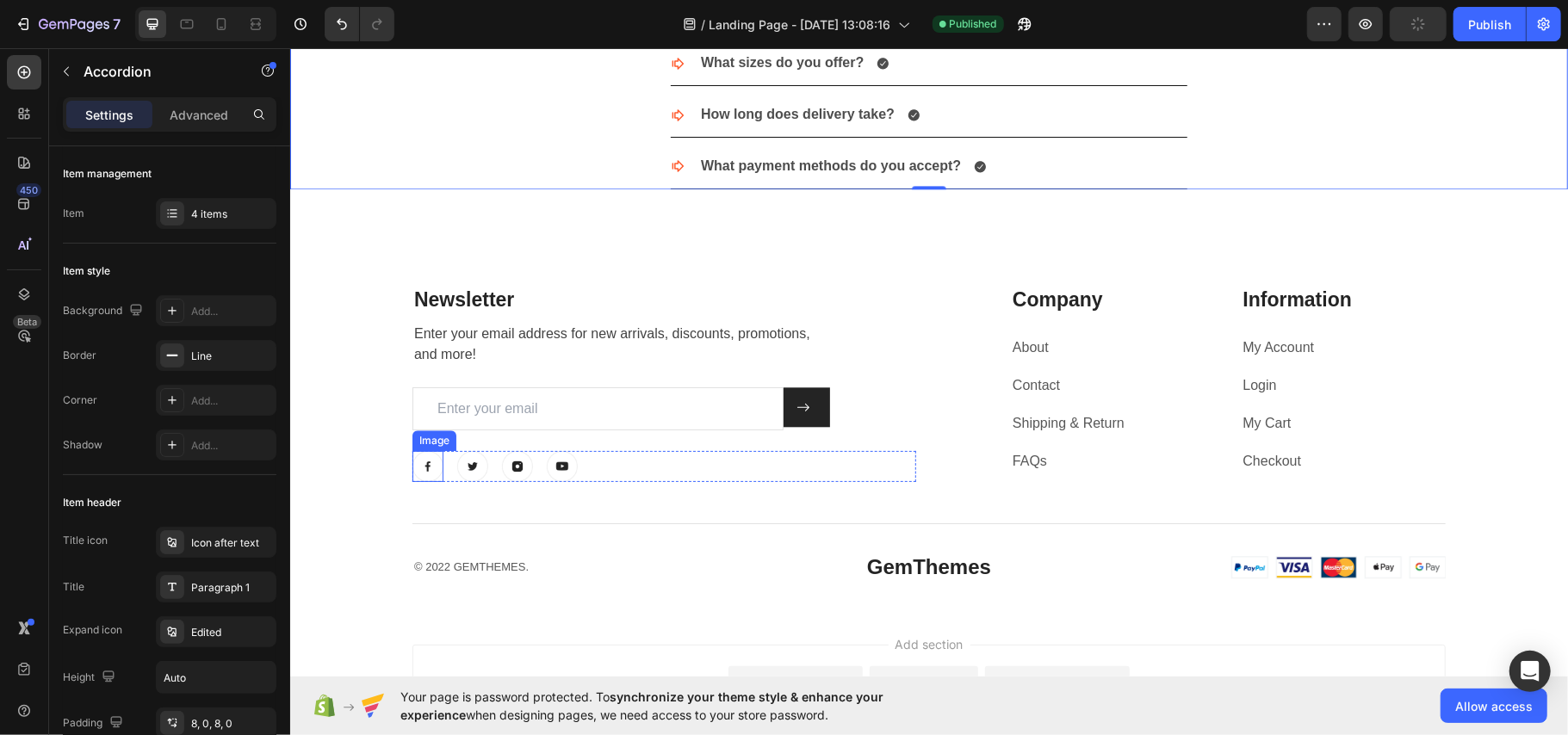
click at [414, 473] on img at bounding box center [427, 466] width 31 height 31
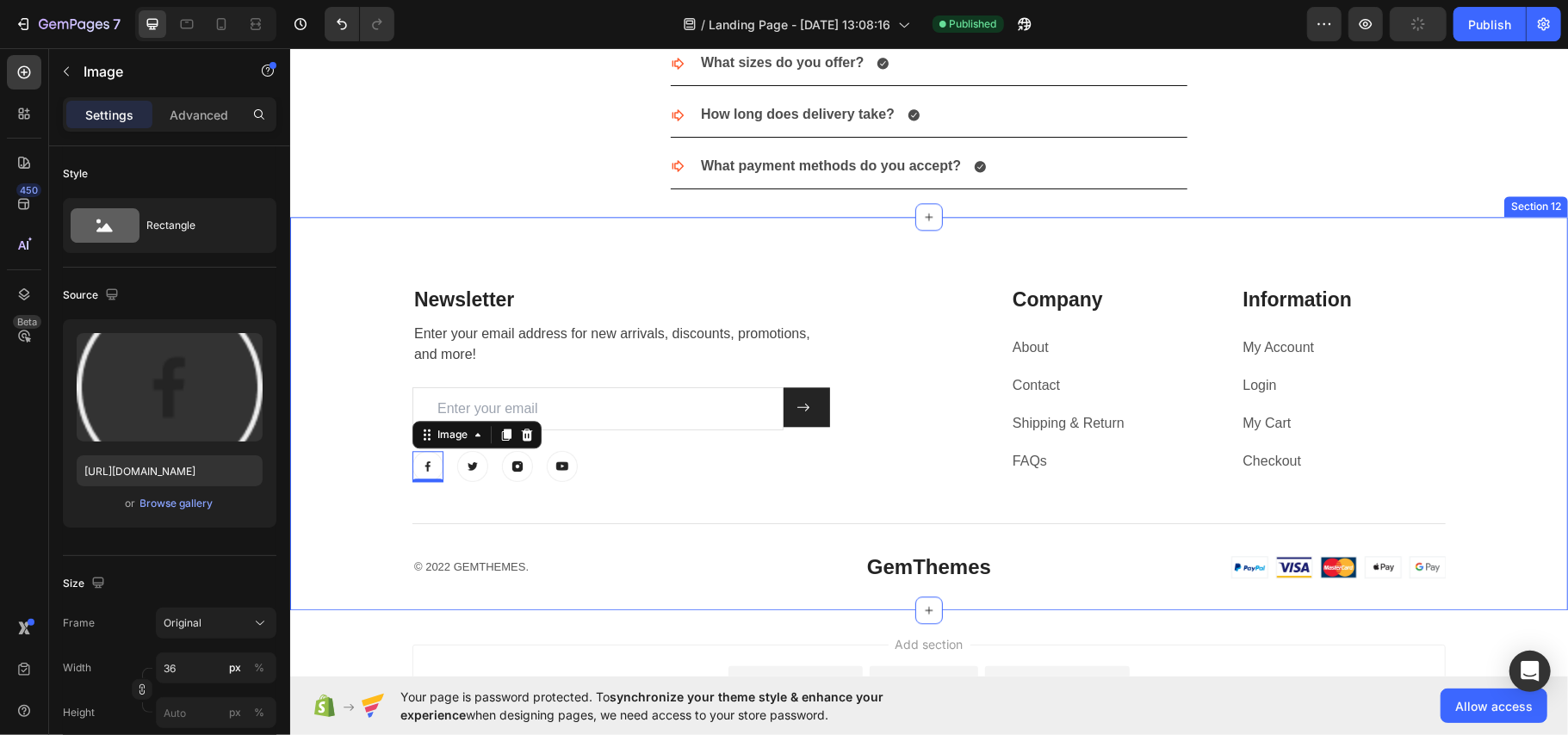
click at [535, 232] on div "Newsletter Heading Enter your email address for new arrivals, discounts, promot…" at bounding box center [928, 413] width 1278 height 394
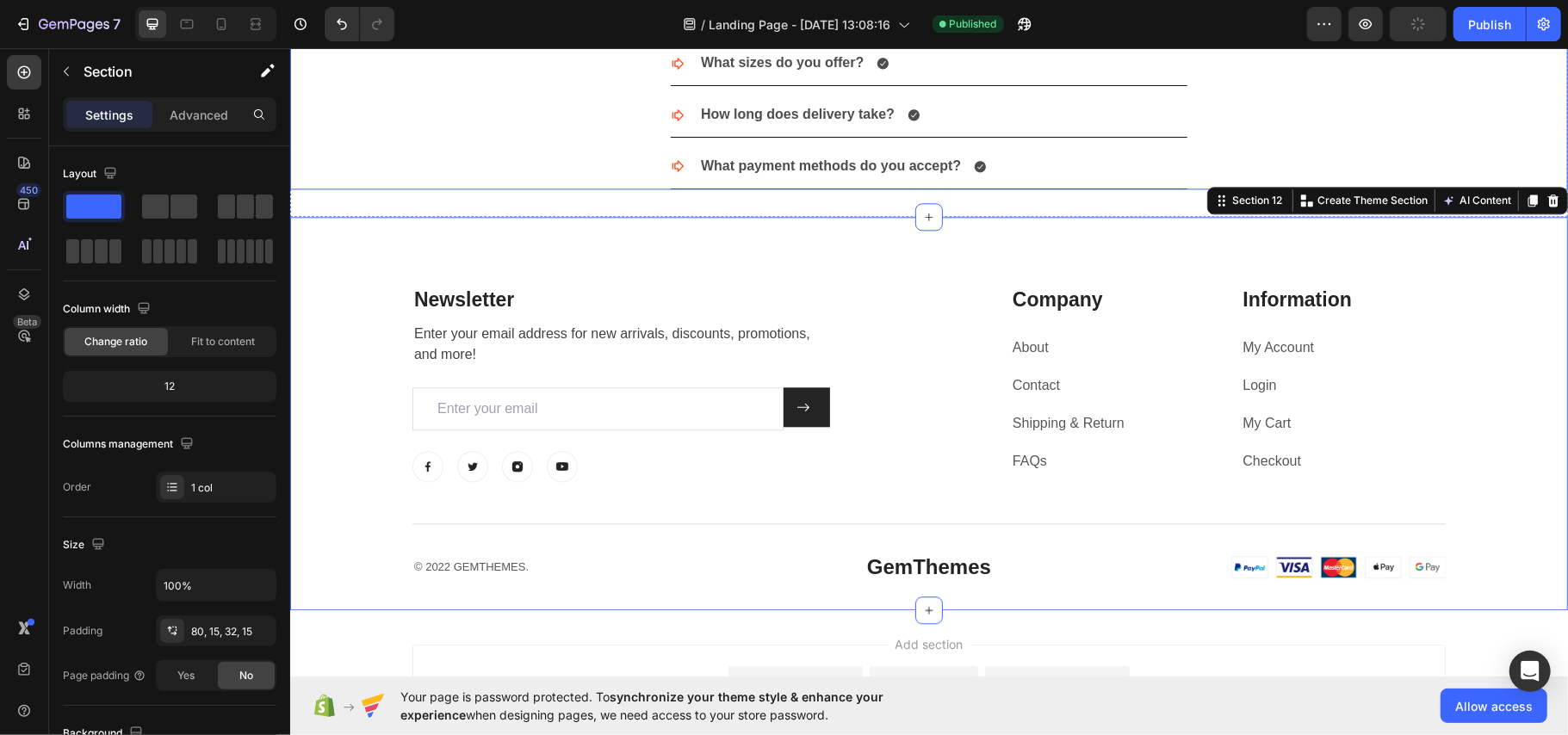
click at [507, 188] on div "What payment methods do you accept?" at bounding box center [928, 165] width 1276 height 45
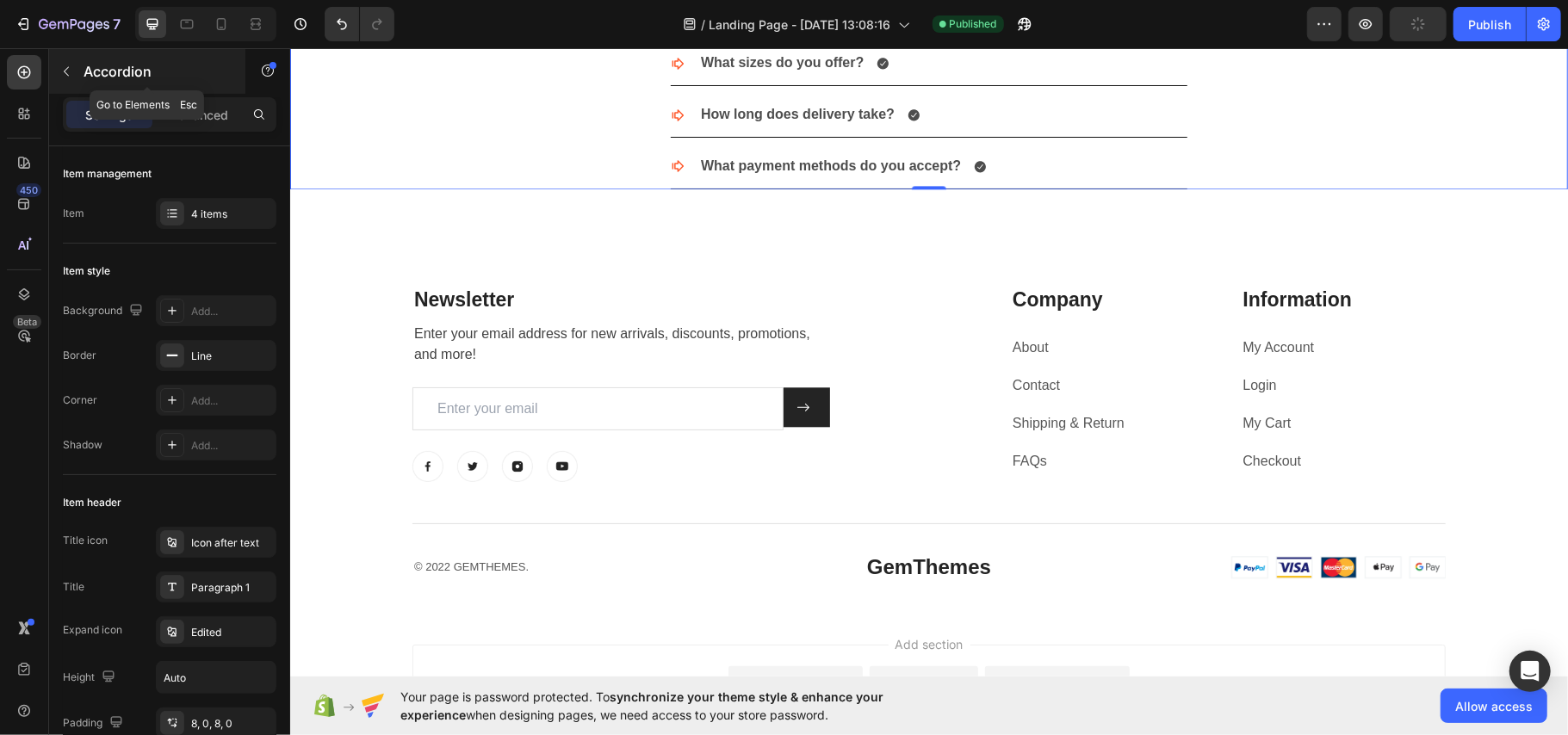
click at [69, 68] on icon "button" at bounding box center [66, 71] width 13 height 13
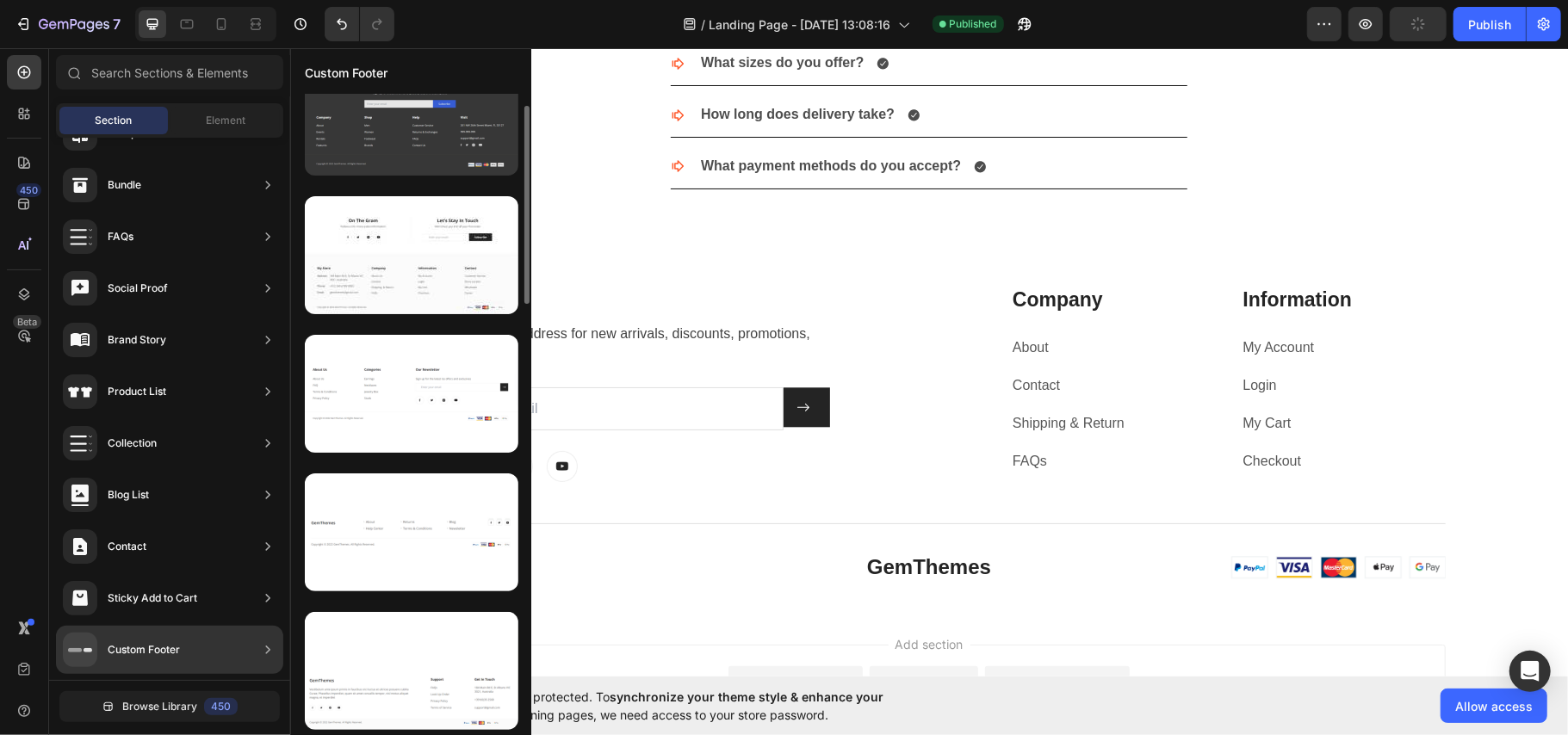
scroll to position [0, 0]
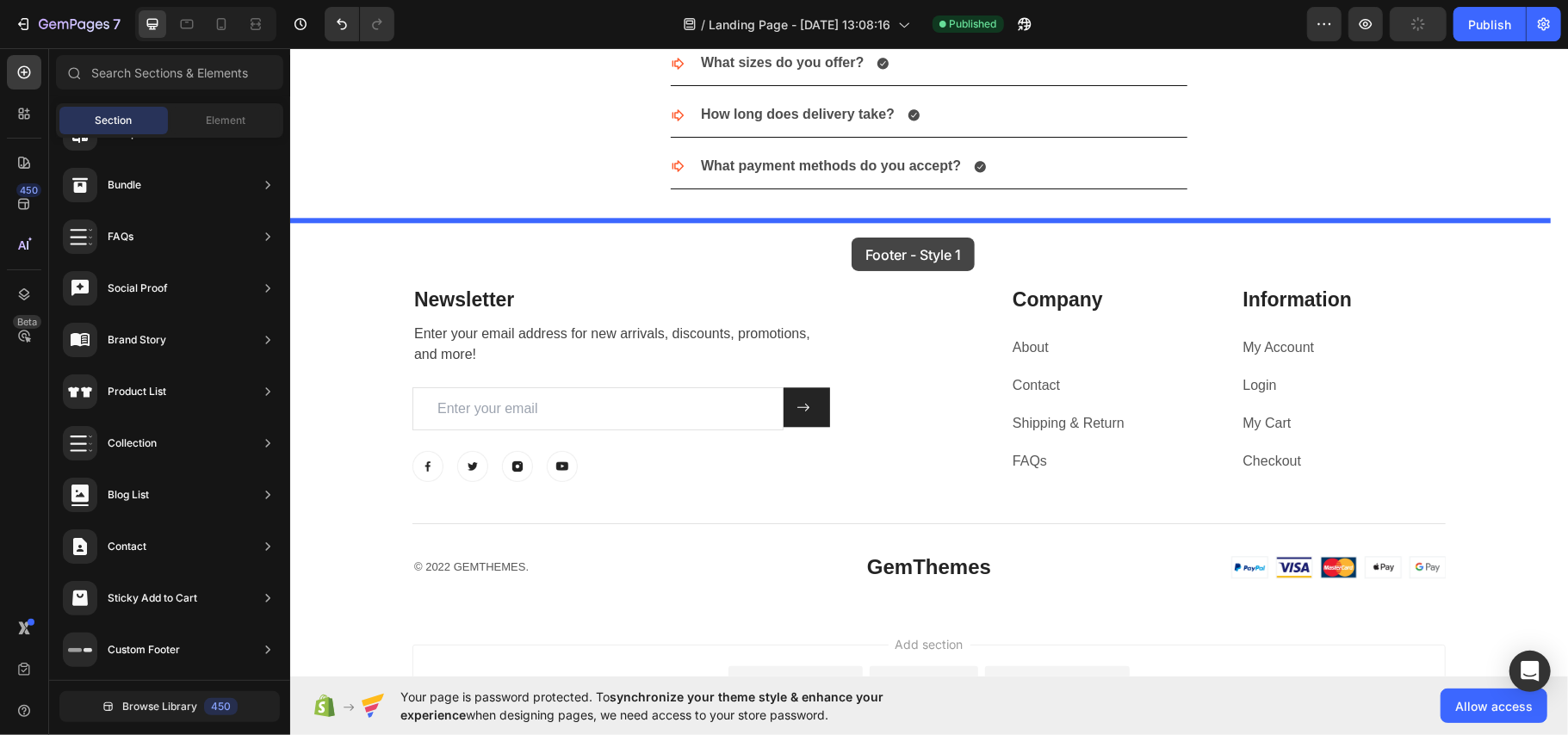
drag, startPoint x: 687, startPoint y: 196, endPoint x: 851, endPoint y: 237, distance: 169.0
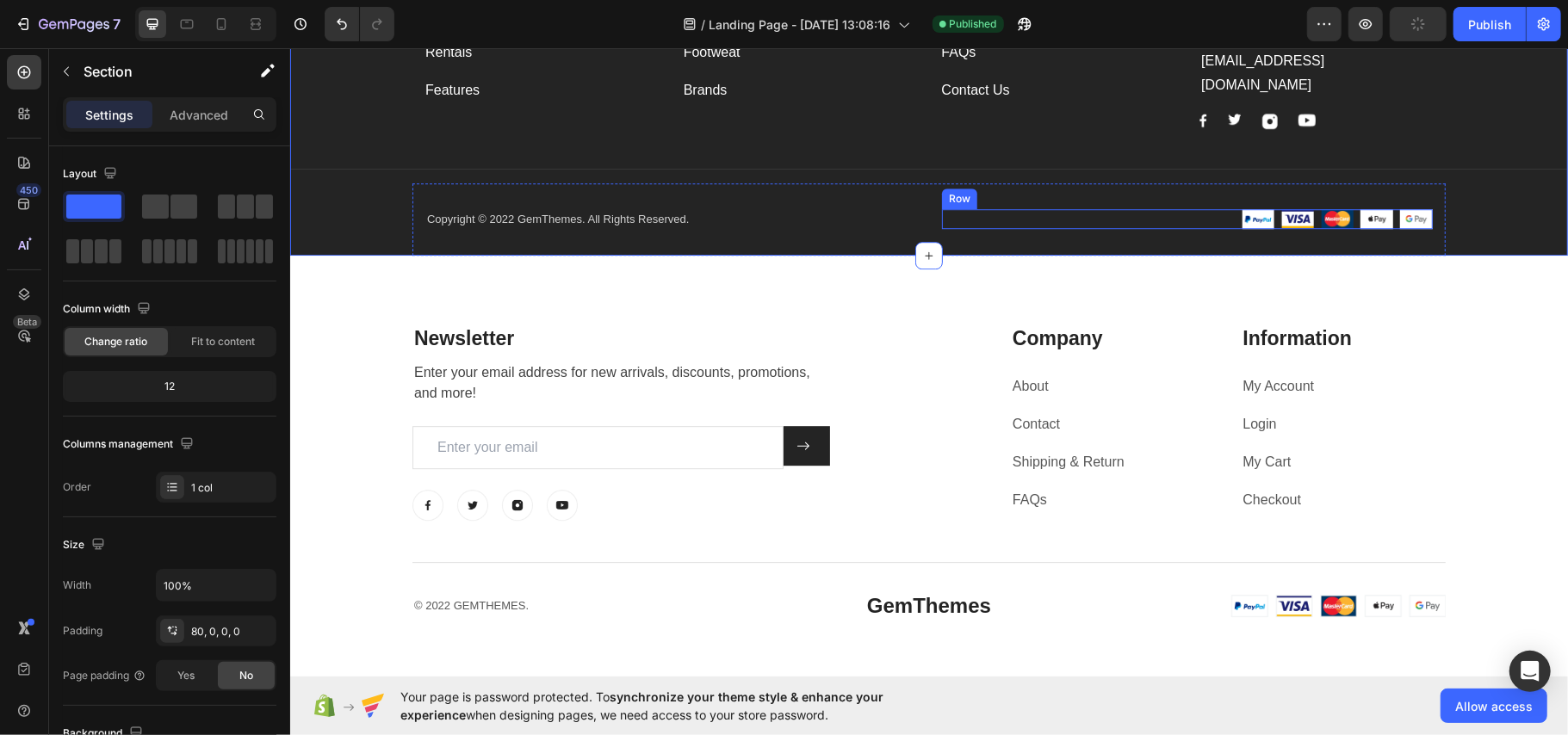
scroll to position [3511, 0]
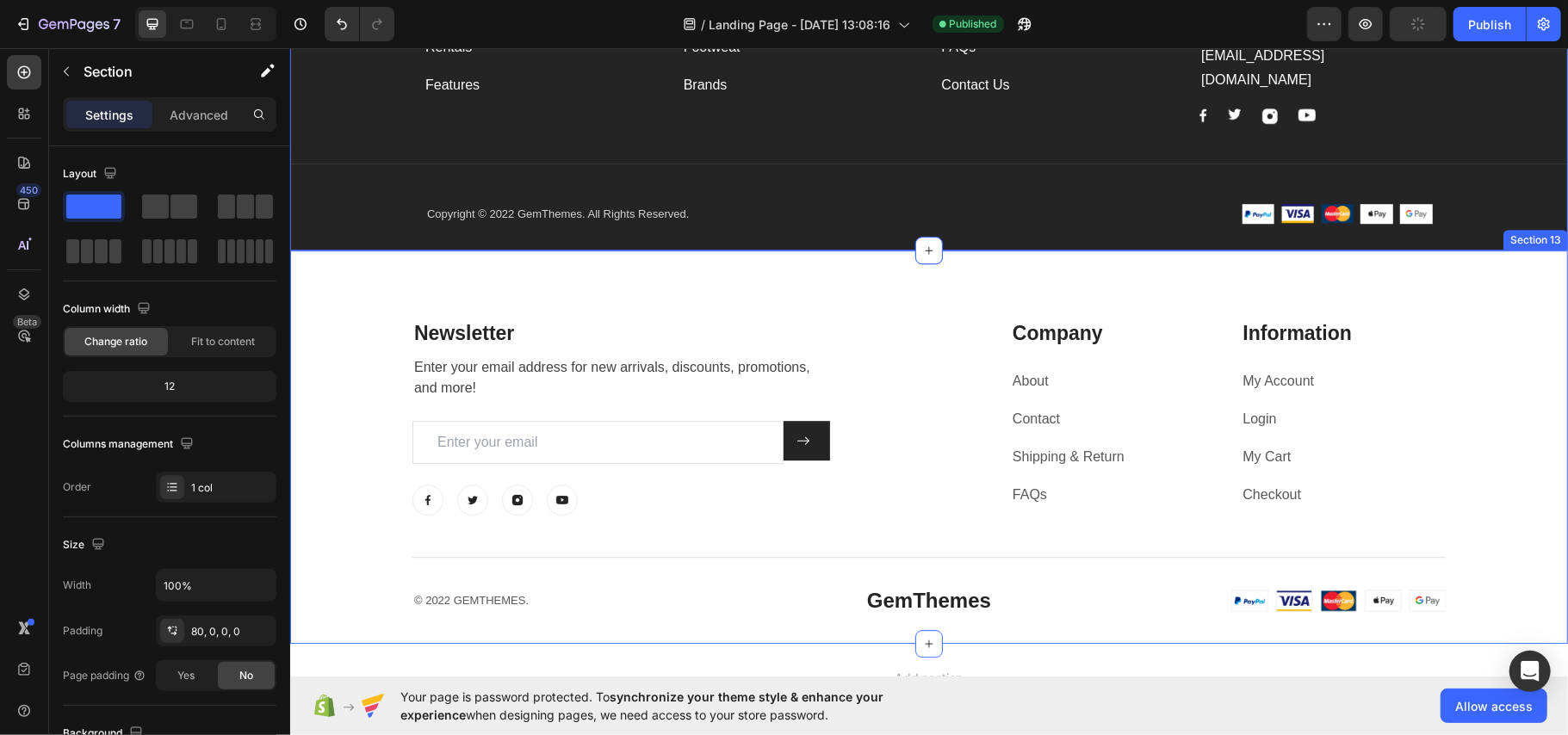
click at [1013, 258] on div "Newsletter Heading Enter your email address for new arrivals, discounts, promot…" at bounding box center [928, 447] width 1278 height 394
click at [1547, 227] on icon at bounding box center [1553, 233] width 11 height 12
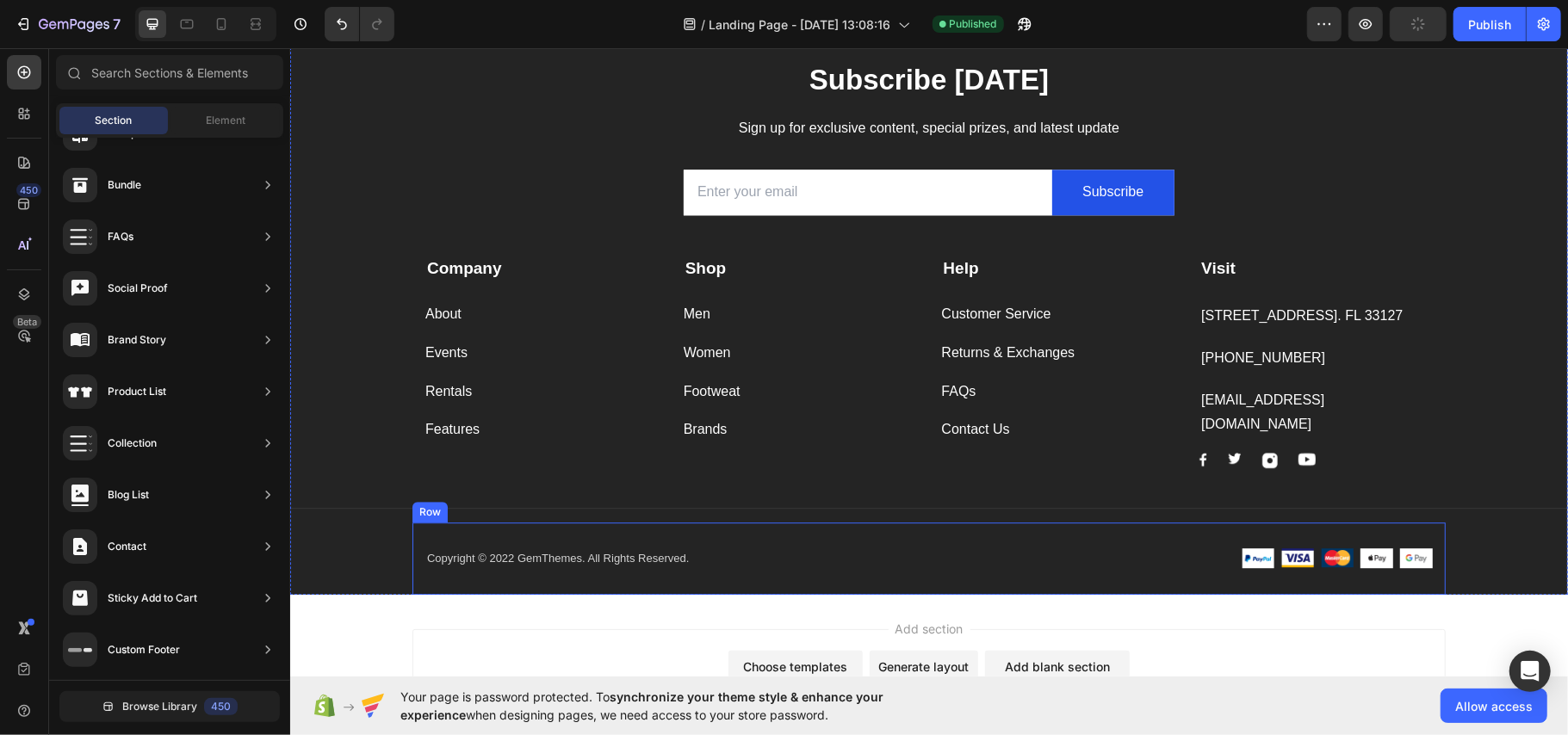
scroll to position [3079, 0]
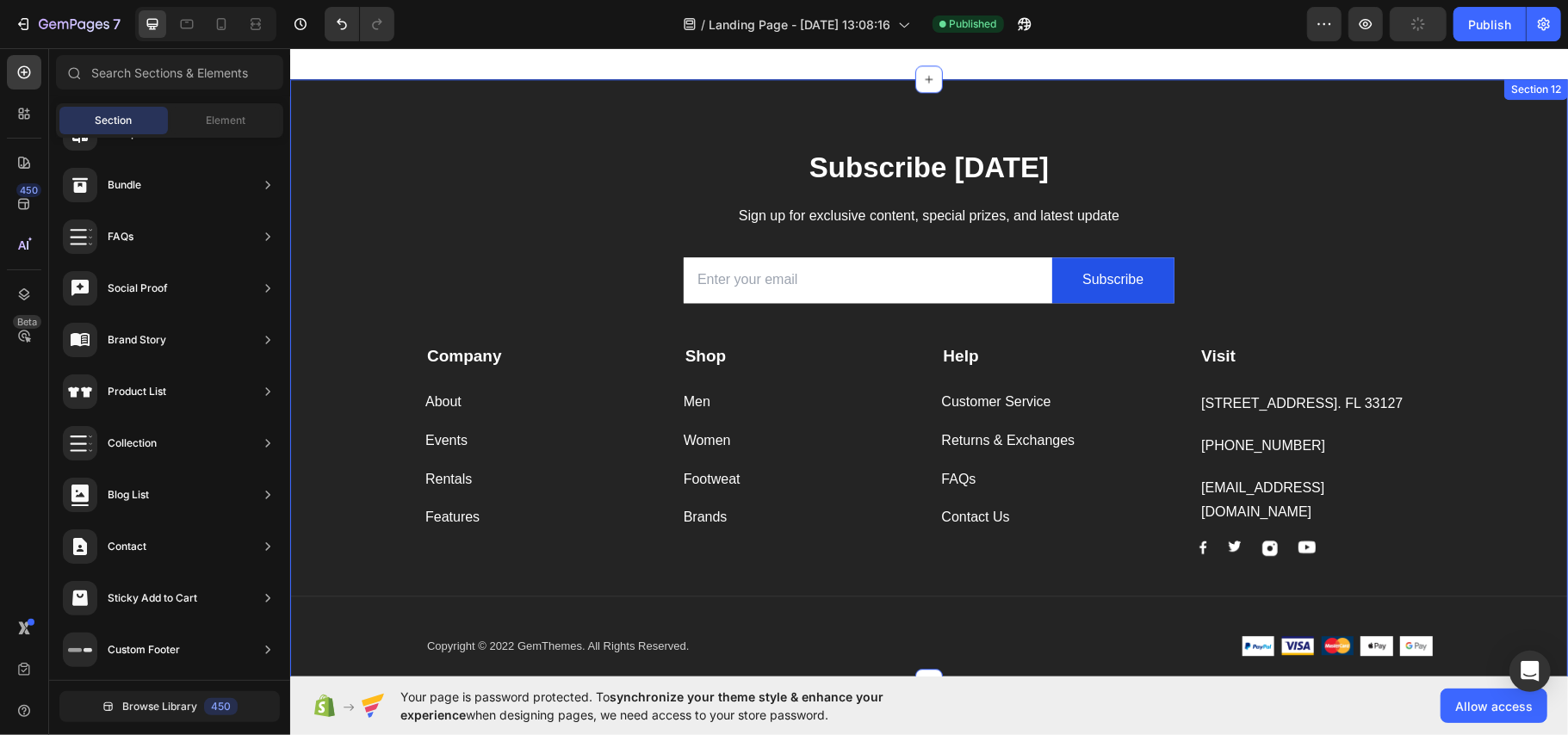
click at [985, 113] on div "Subscribe Today Heading Sign up for exclusive content, special prizes, and late…" at bounding box center [928, 379] width 1278 height 604
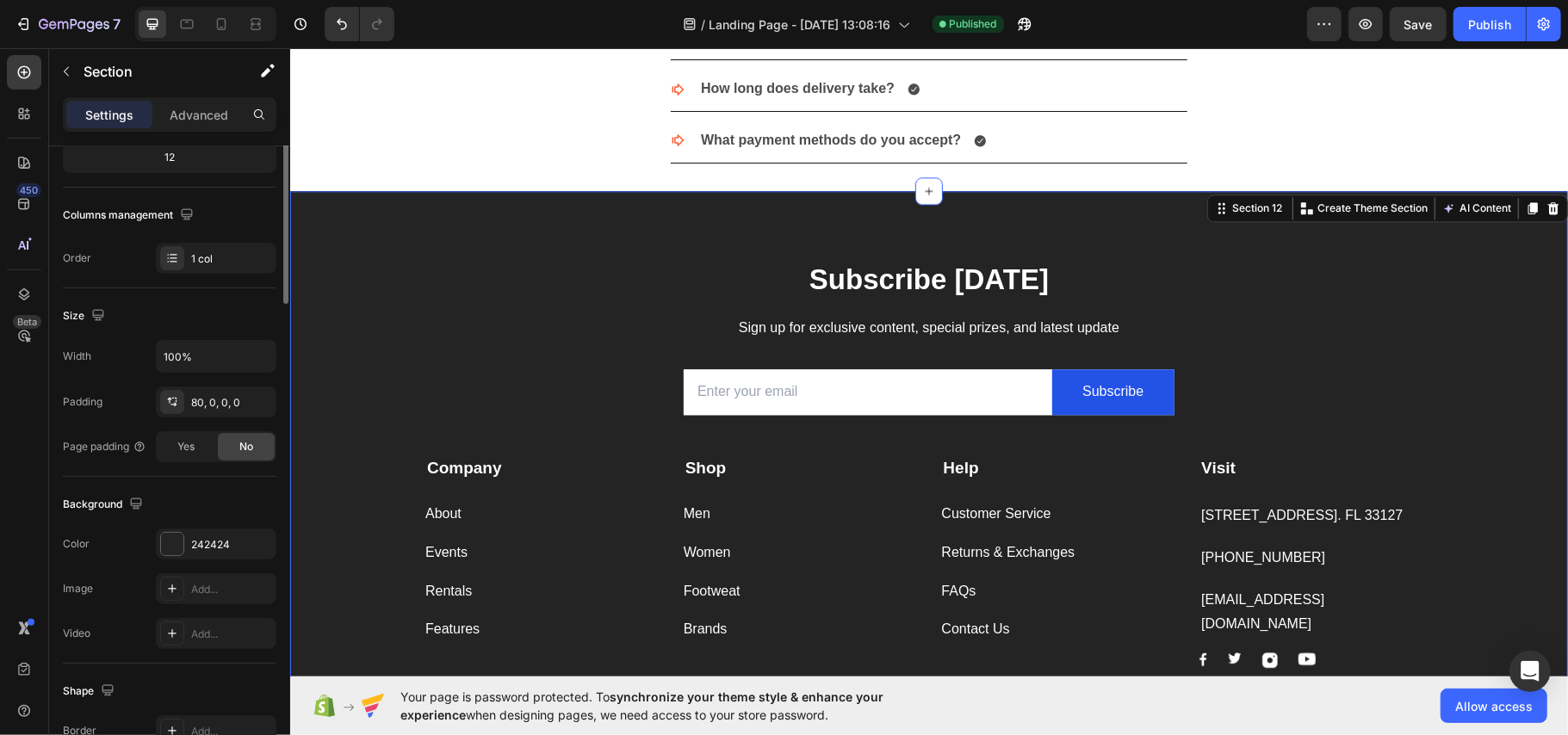
scroll to position [0, 0]
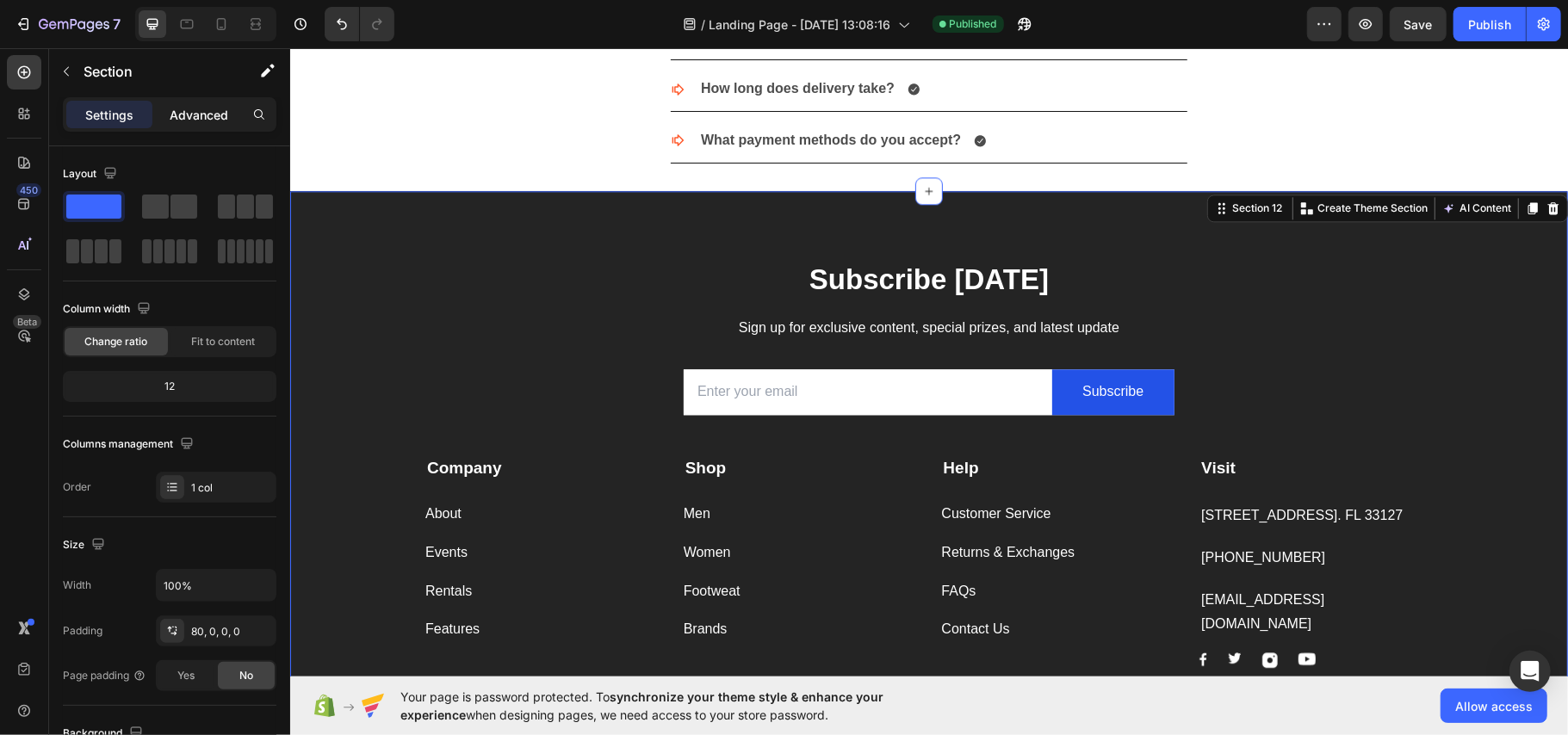
click at [197, 121] on p "Advanced" at bounding box center [199, 114] width 59 height 18
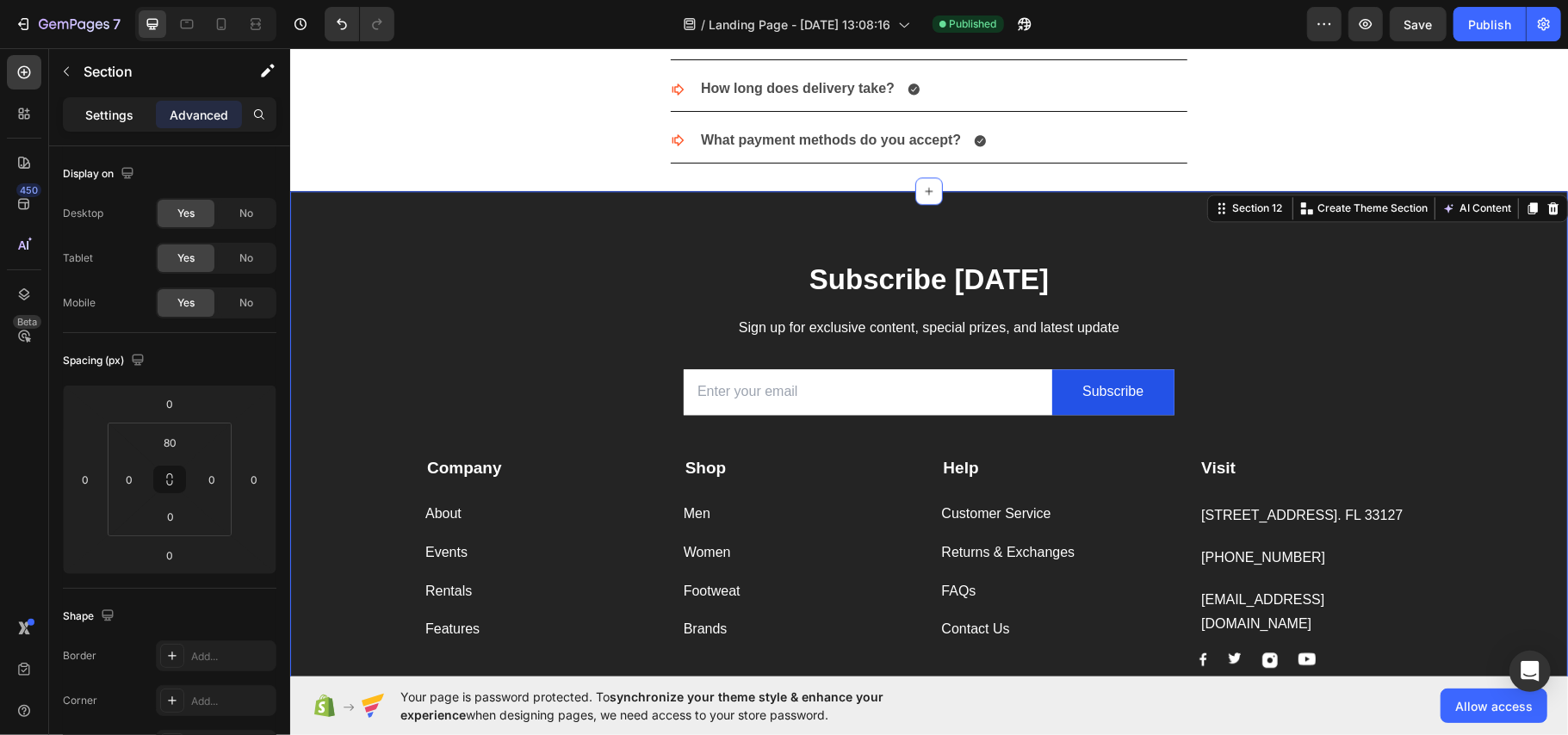
click at [100, 112] on p "Settings" at bounding box center [109, 114] width 48 height 18
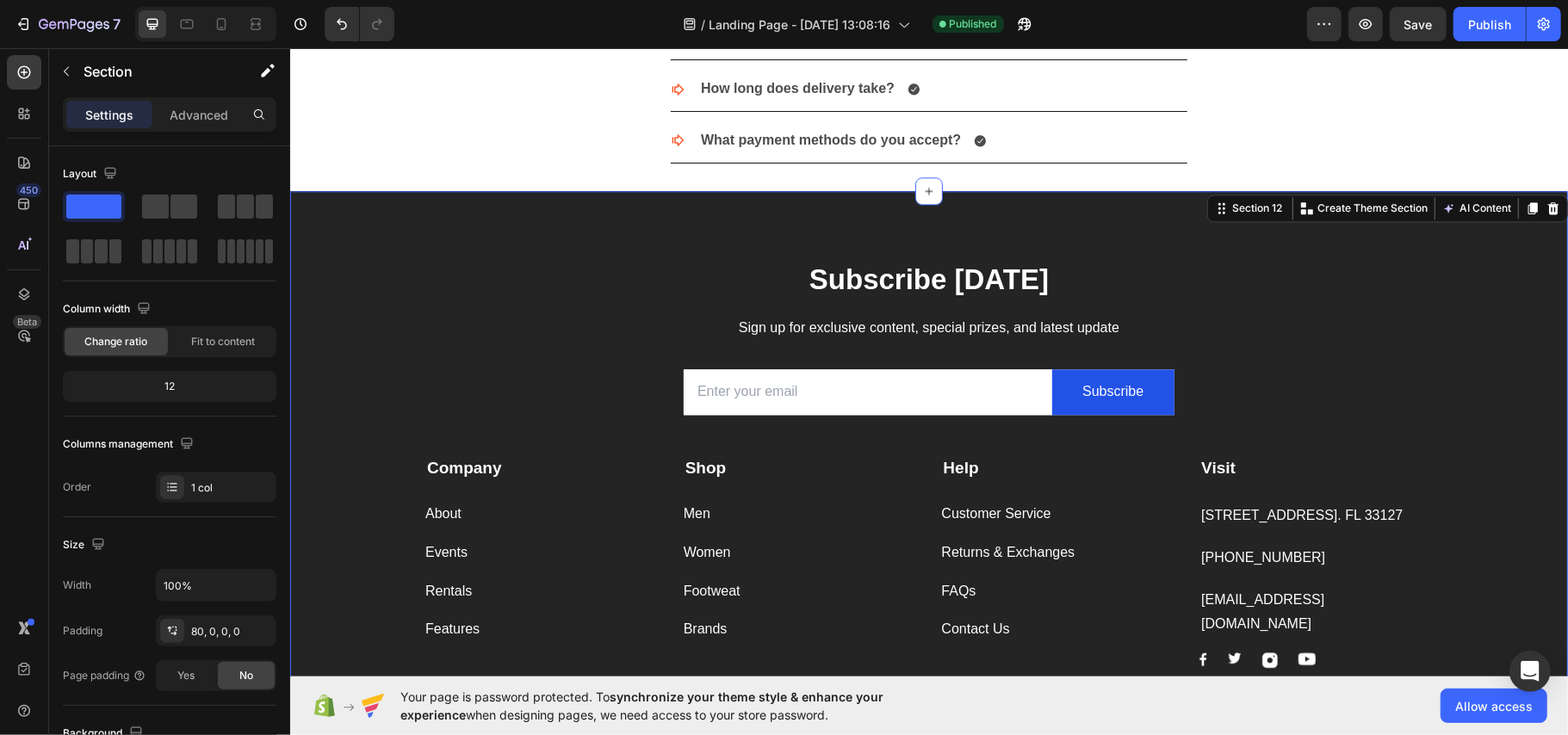
scroll to position [415, 0]
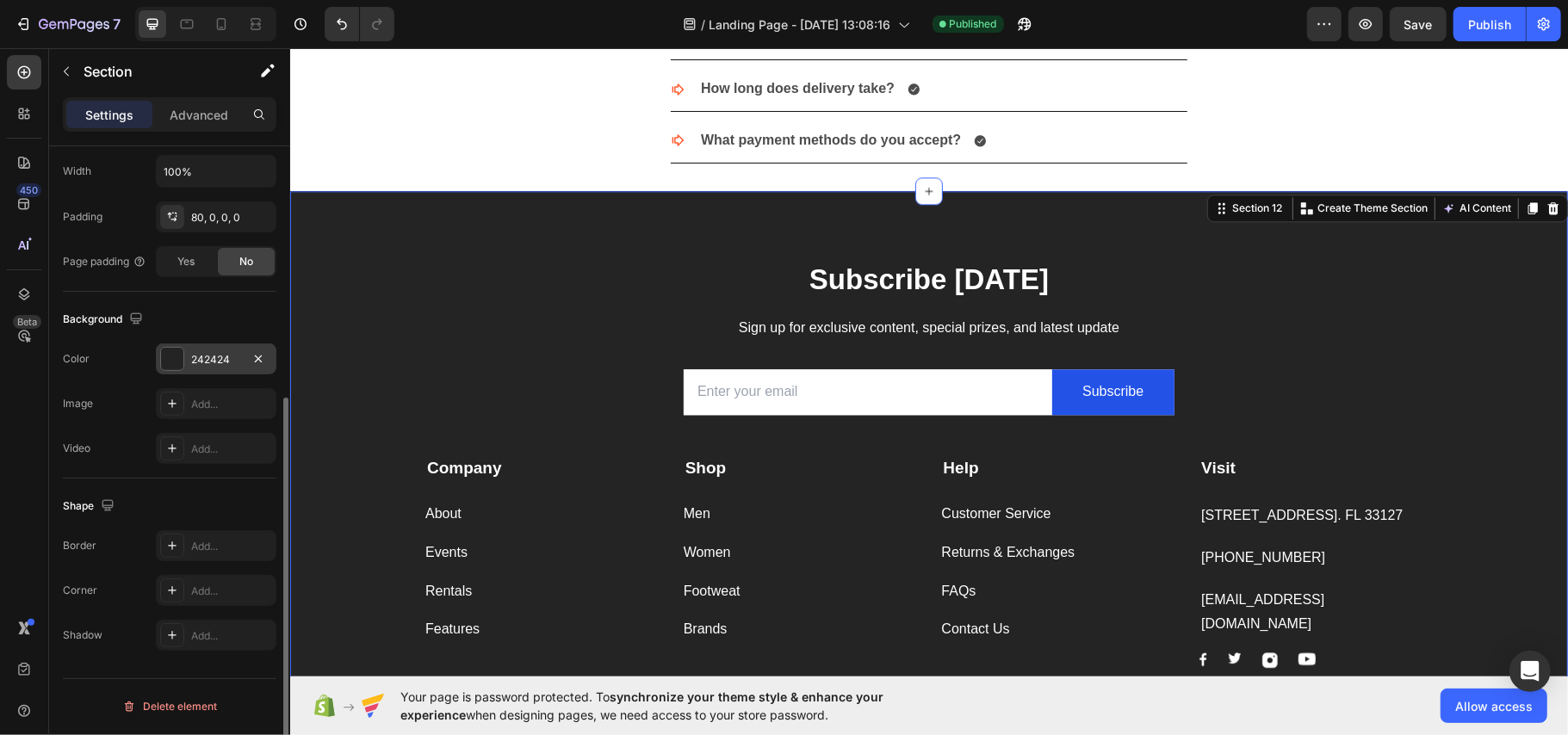
click at [223, 357] on div "242424" at bounding box center [216, 359] width 50 height 15
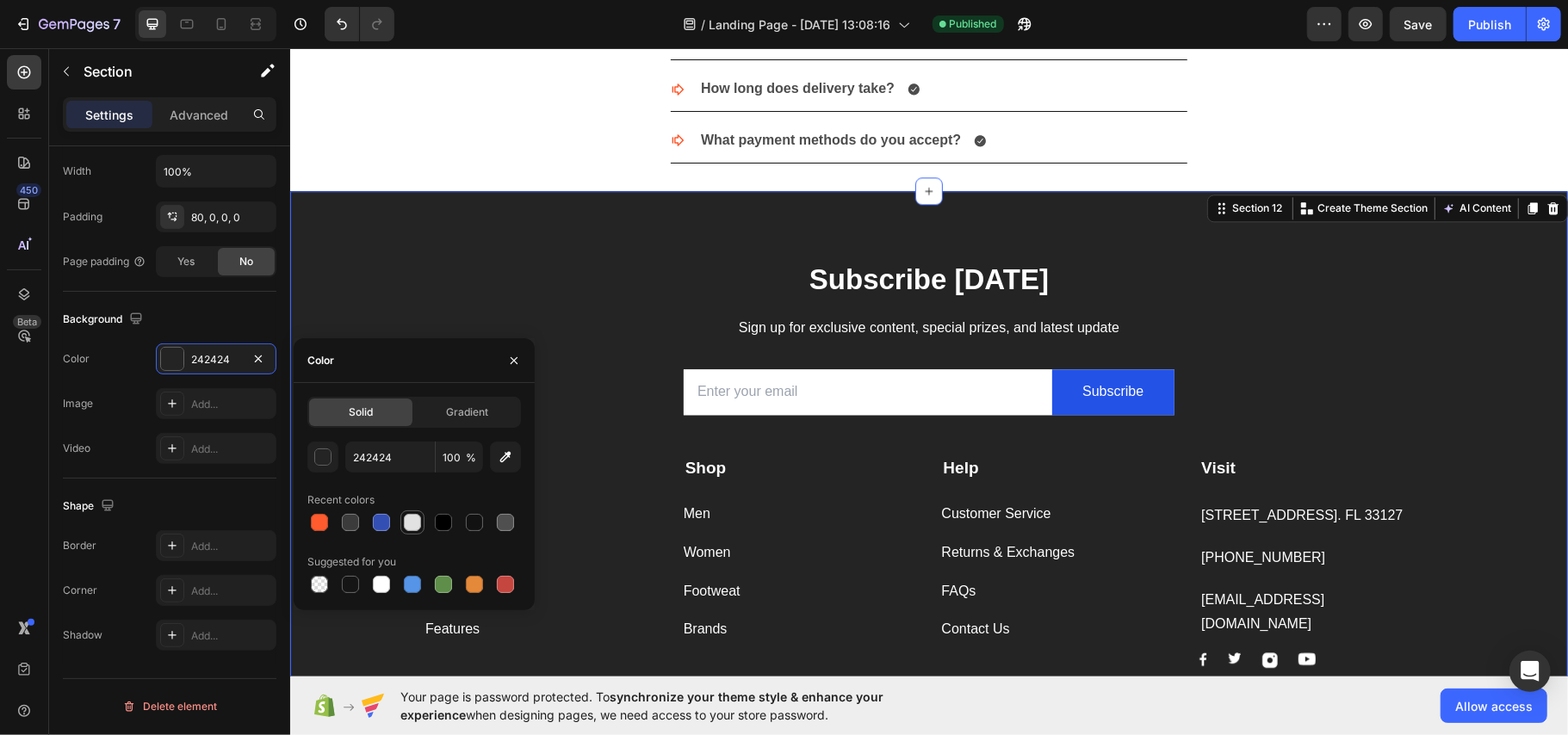
click at [408, 523] on div at bounding box center [413, 523] width 17 height 17
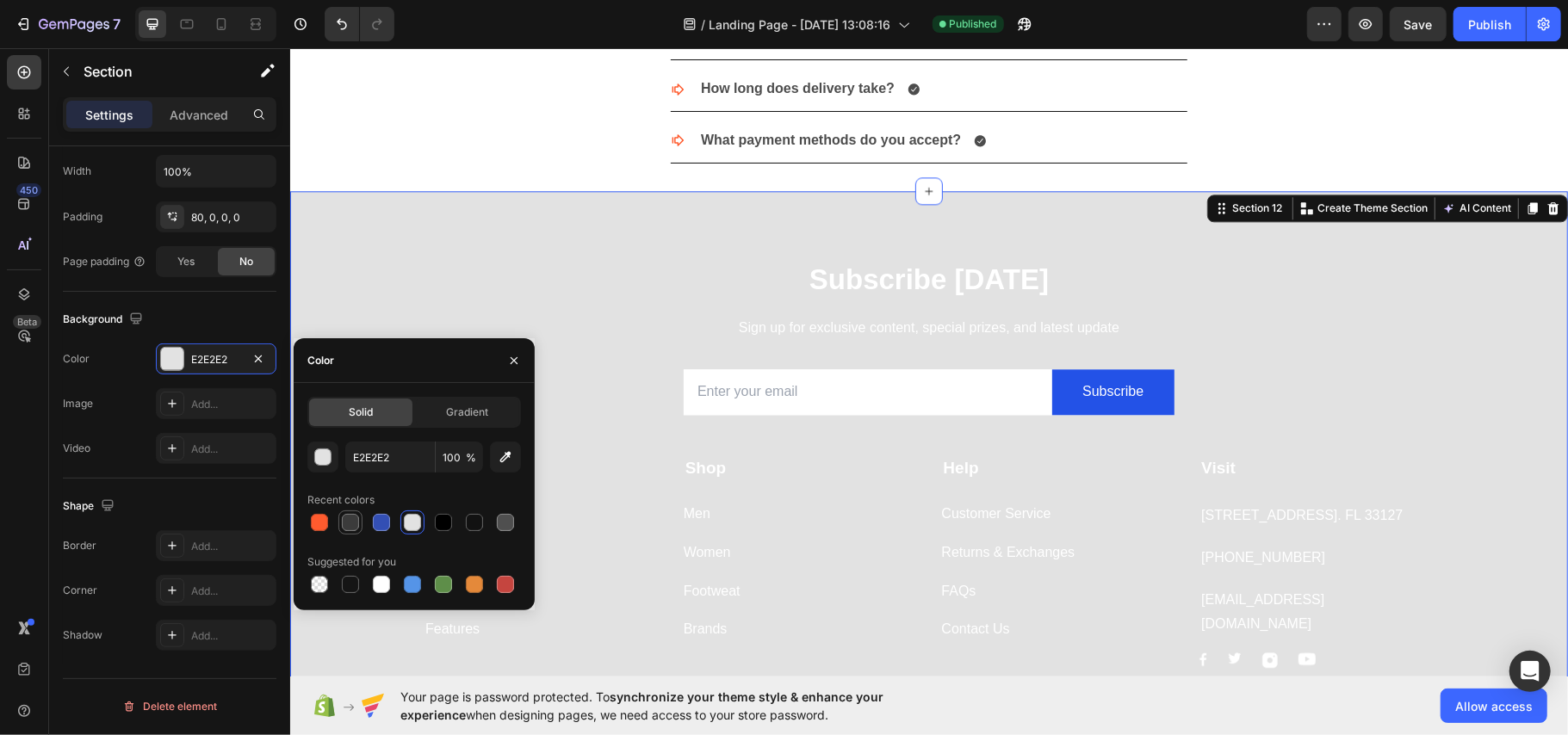
click at [348, 520] on div at bounding box center [350, 523] width 17 height 17
type input "3B3B3B"
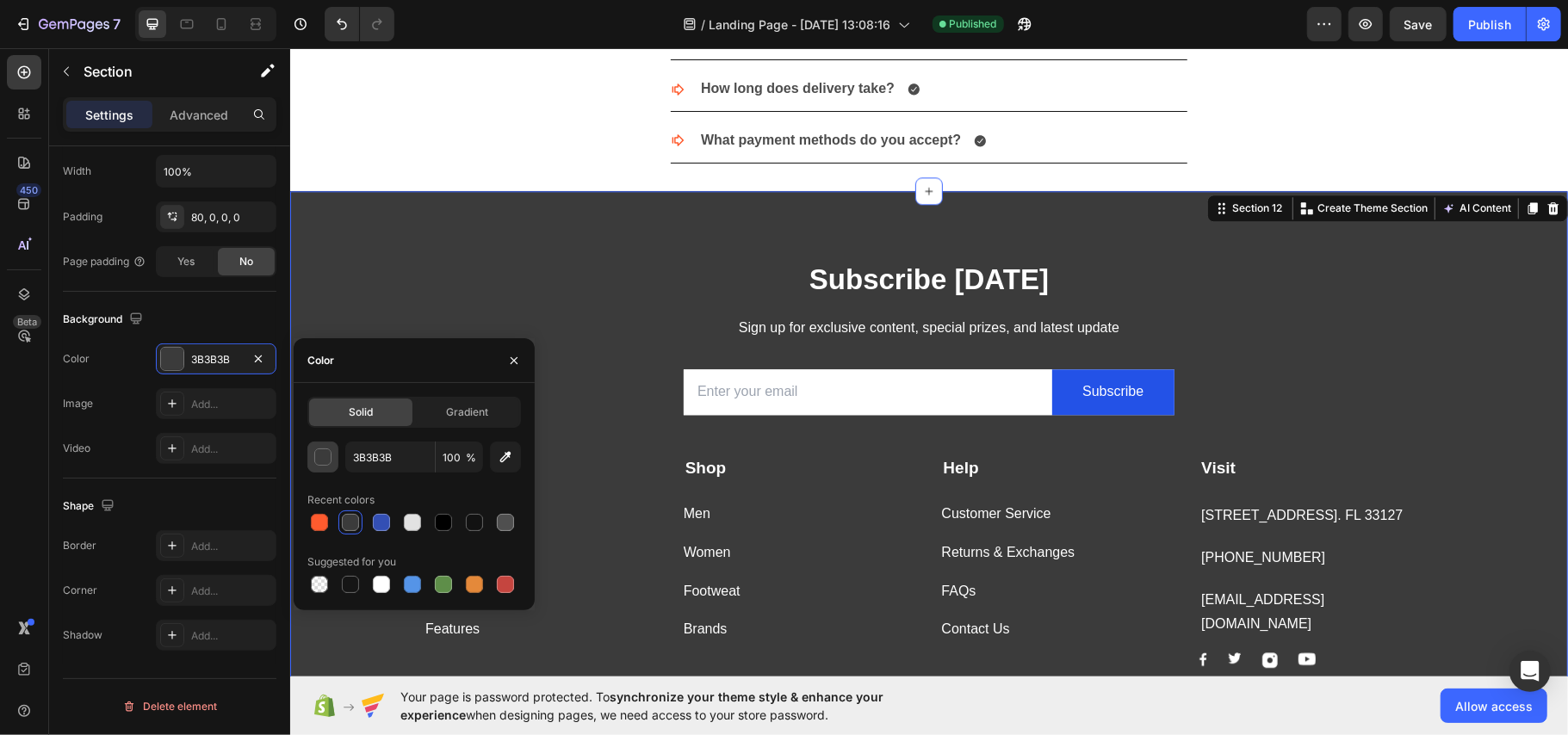
click at [327, 455] on div "button" at bounding box center [323, 458] width 17 height 17
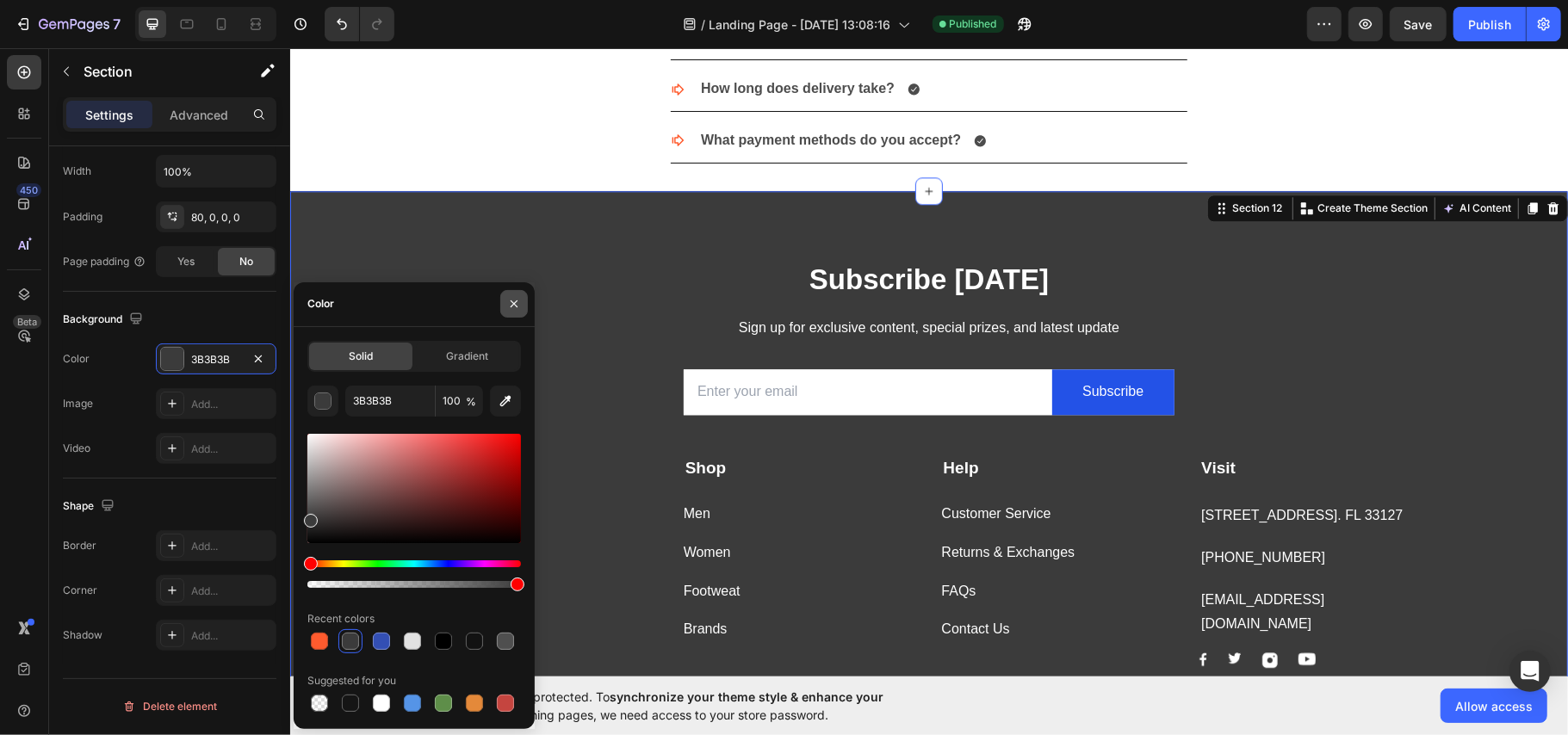
click at [505, 300] on button "button" at bounding box center [513, 303] width 28 height 28
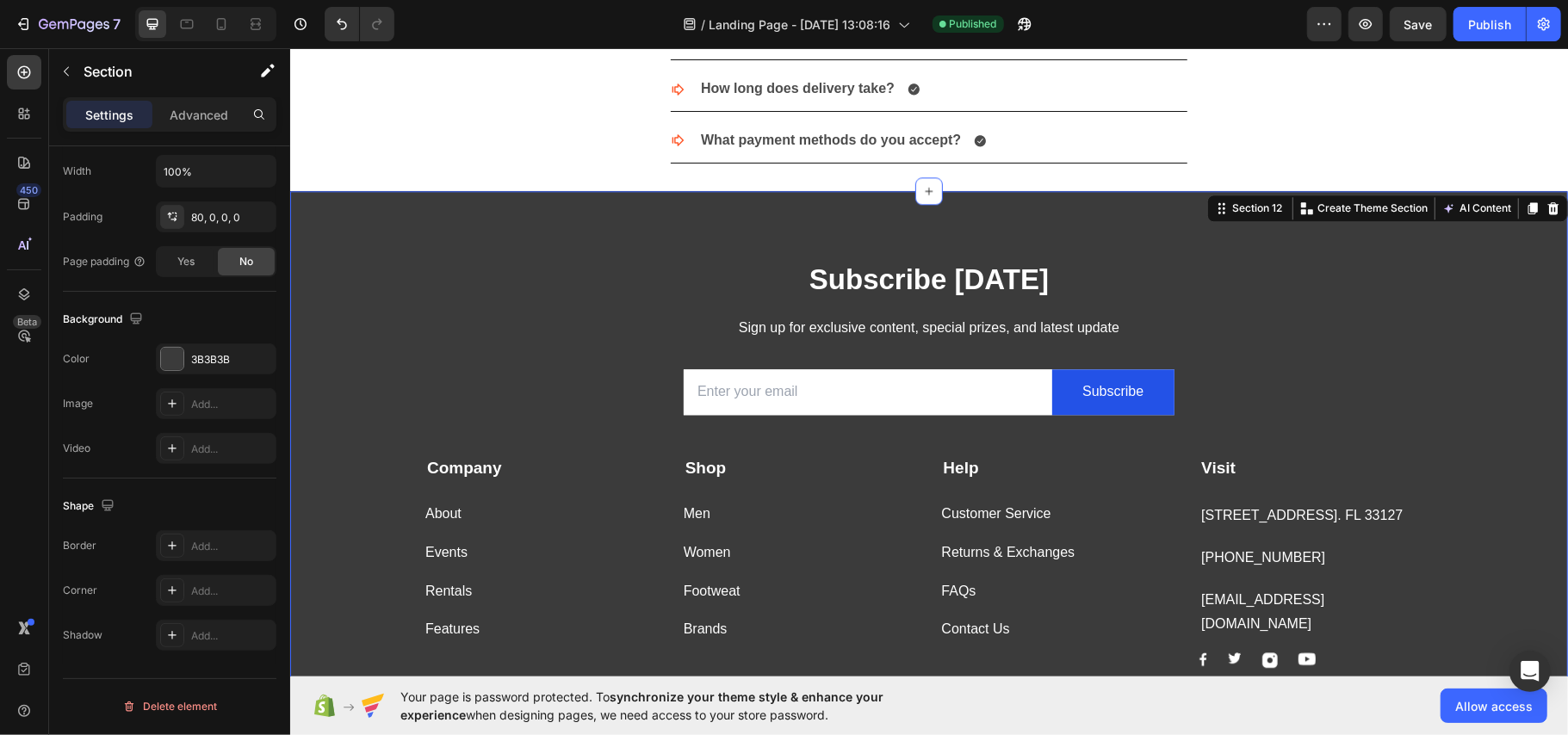
click at [322, 15] on div at bounding box center [356, 24] width 77 height 34
click at [341, 15] on icon "Undo/Redo" at bounding box center [341, 24] width 17 height 17
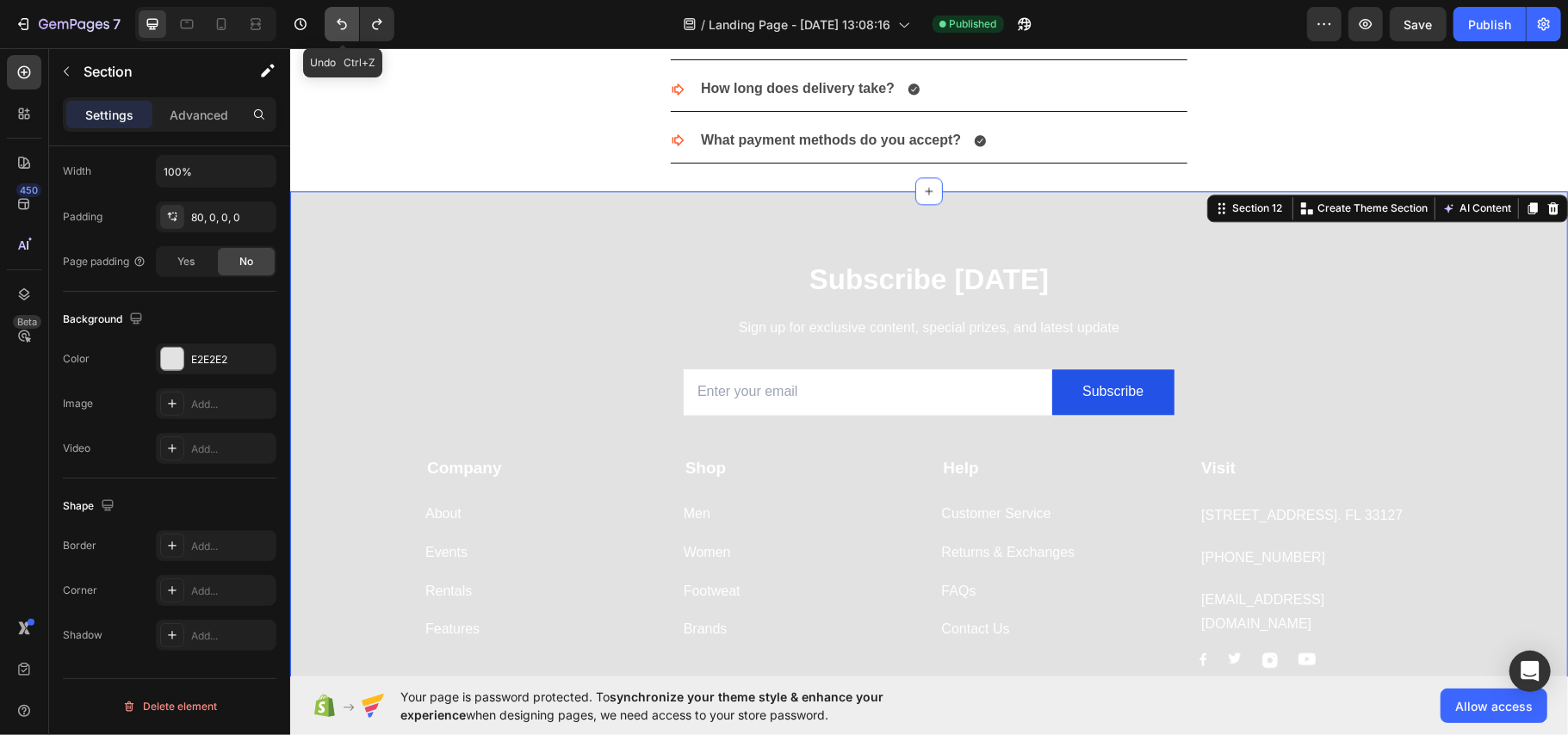
click at [341, 15] on icon "Undo/Redo" at bounding box center [341, 24] width 17 height 17
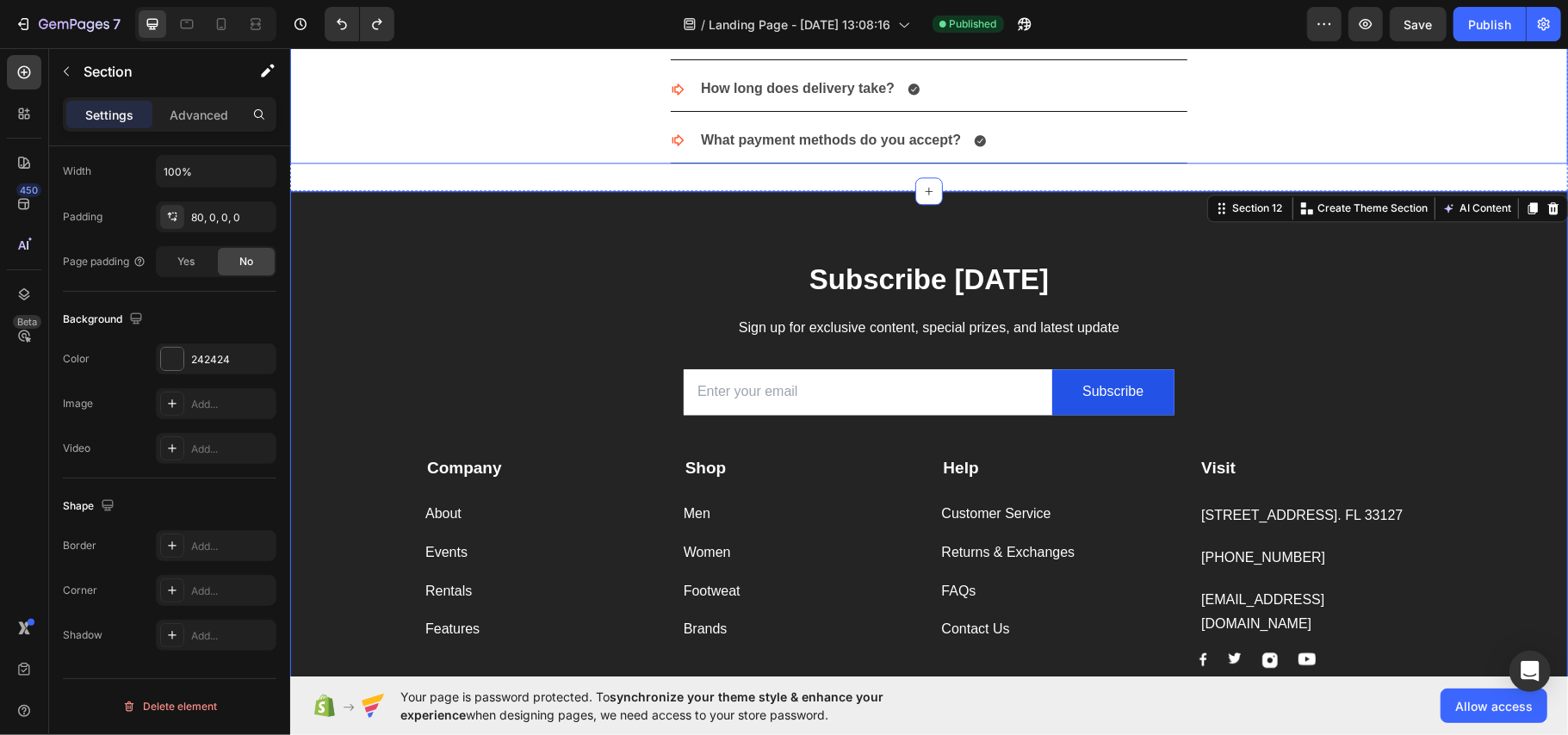
click at [416, 155] on div "What payment methods do you accept?" at bounding box center [928, 140] width 1276 height 45
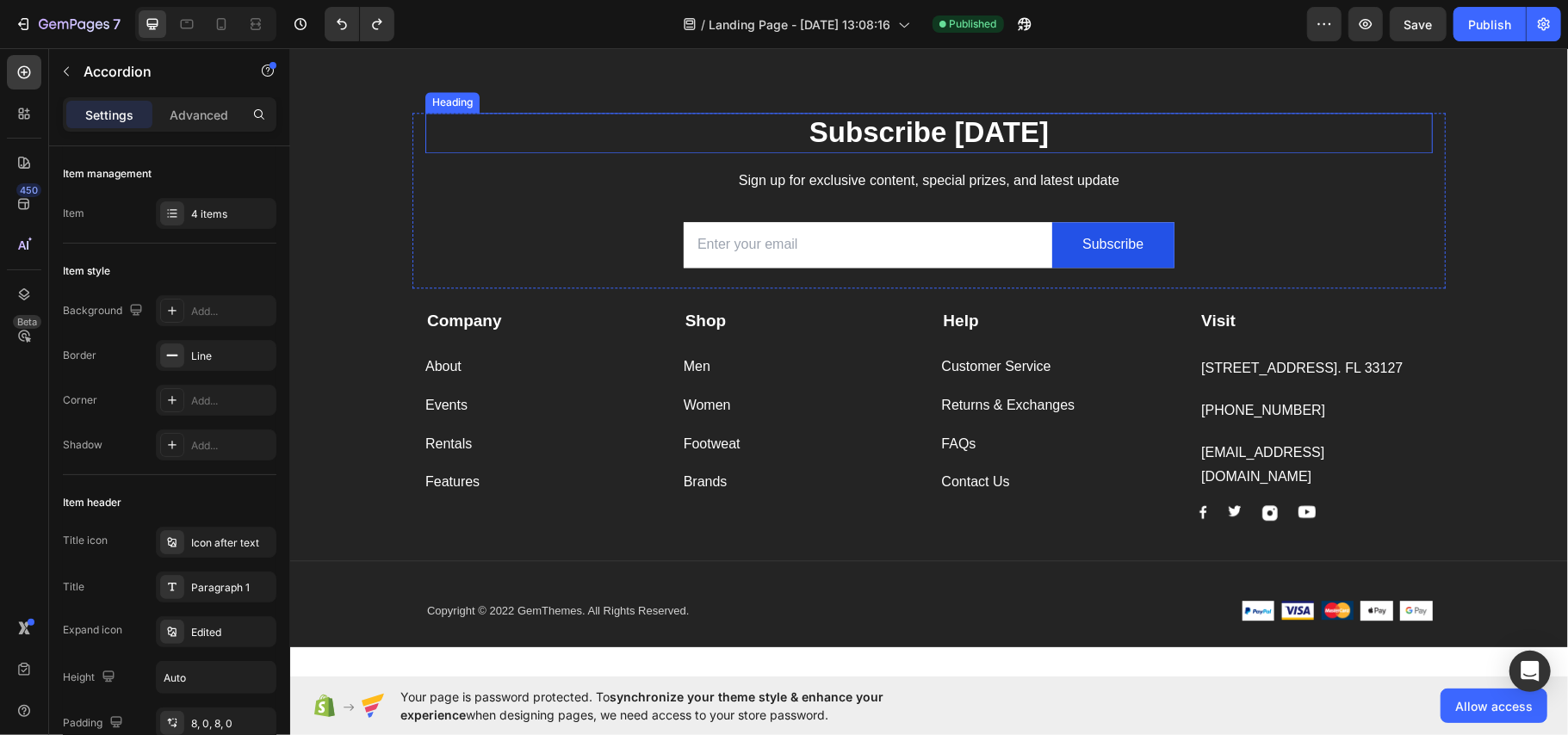
scroll to position [3079, 0]
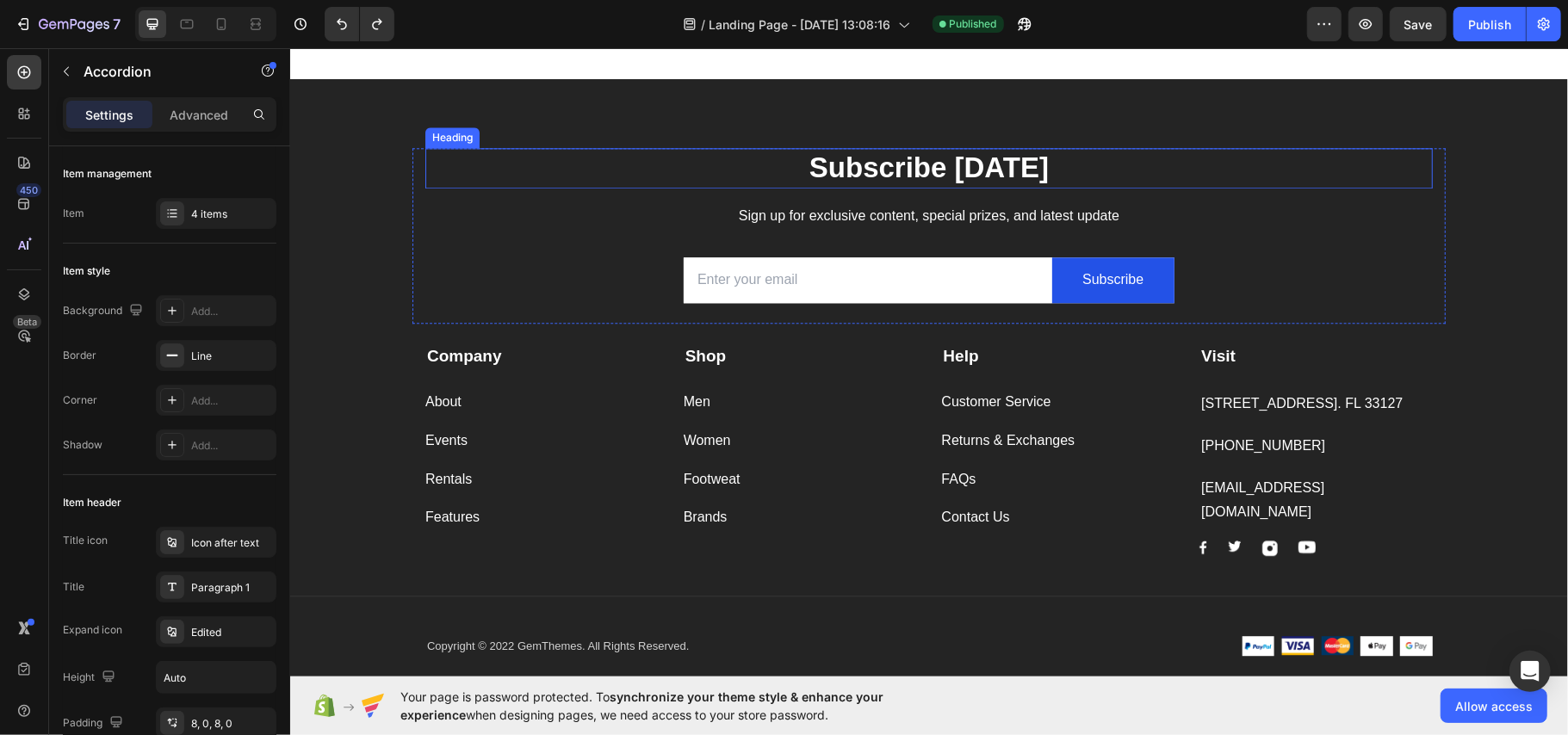
click at [907, 169] on p "Subscribe Today" at bounding box center [928, 167] width 1004 height 37
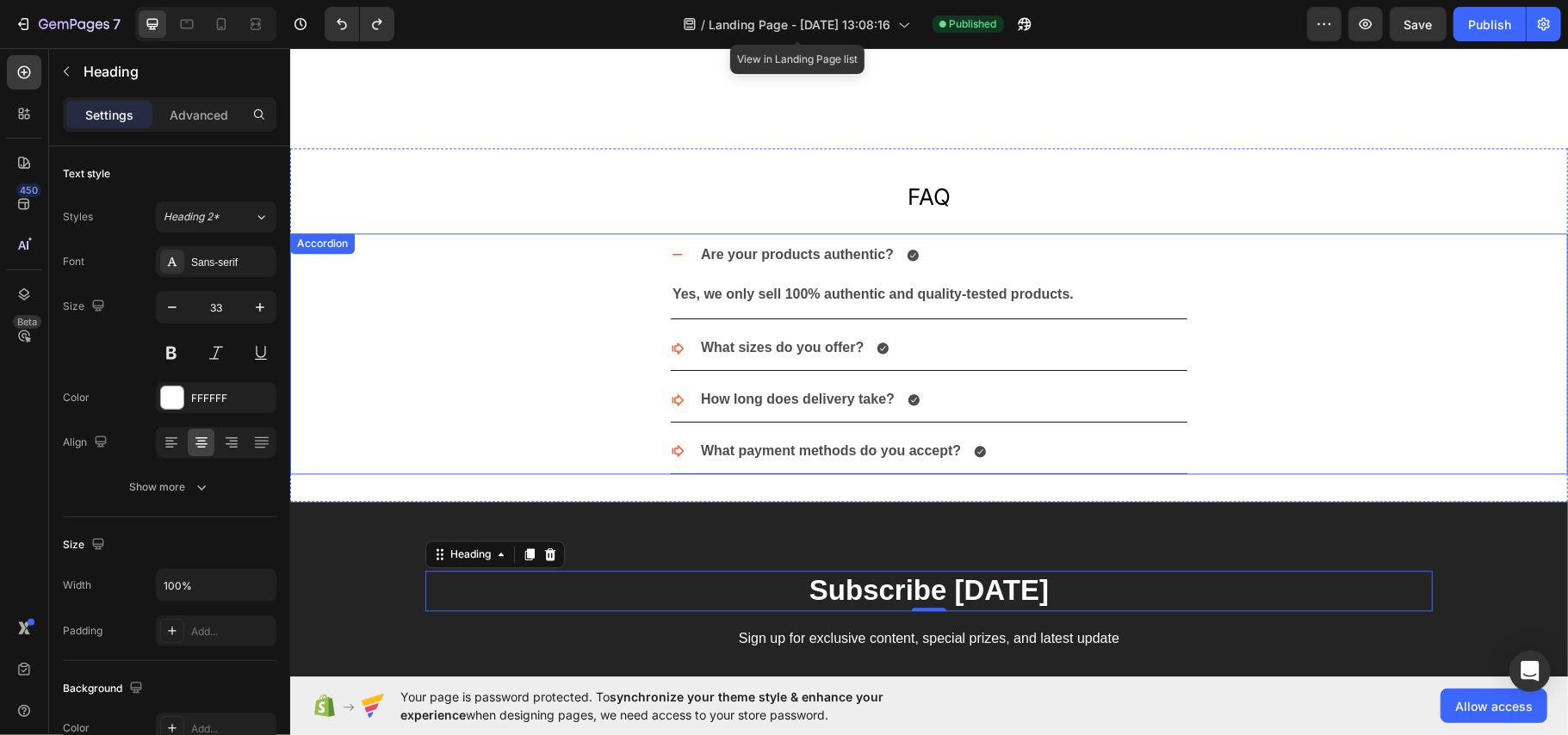
scroll to position [2849, 0]
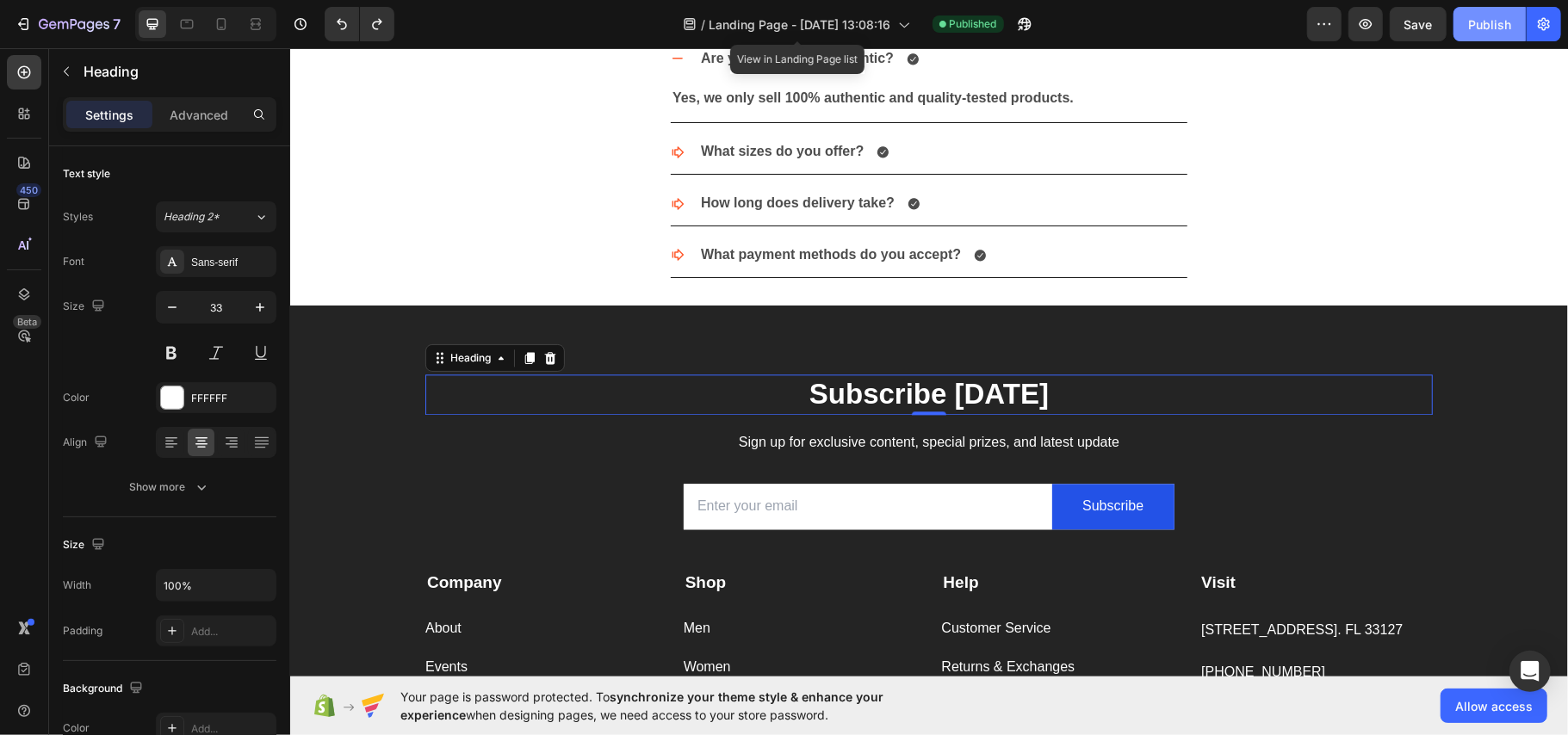
click at [1497, 21] on div "Publish" at bounding box center [1489, 24] width 43 height 18
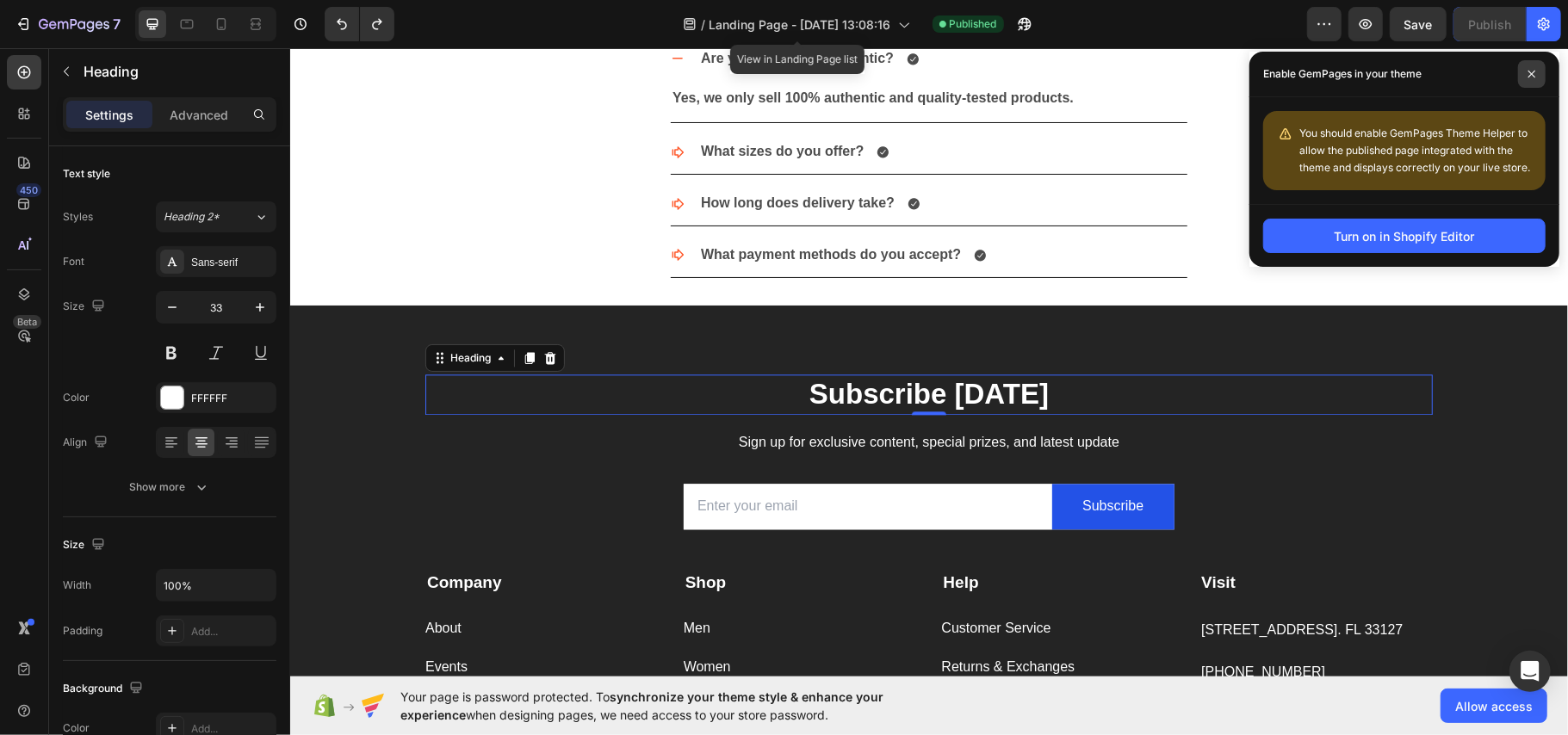
click at [1520, 68] on span at bounding box center [1531, 73] width 28 height 28
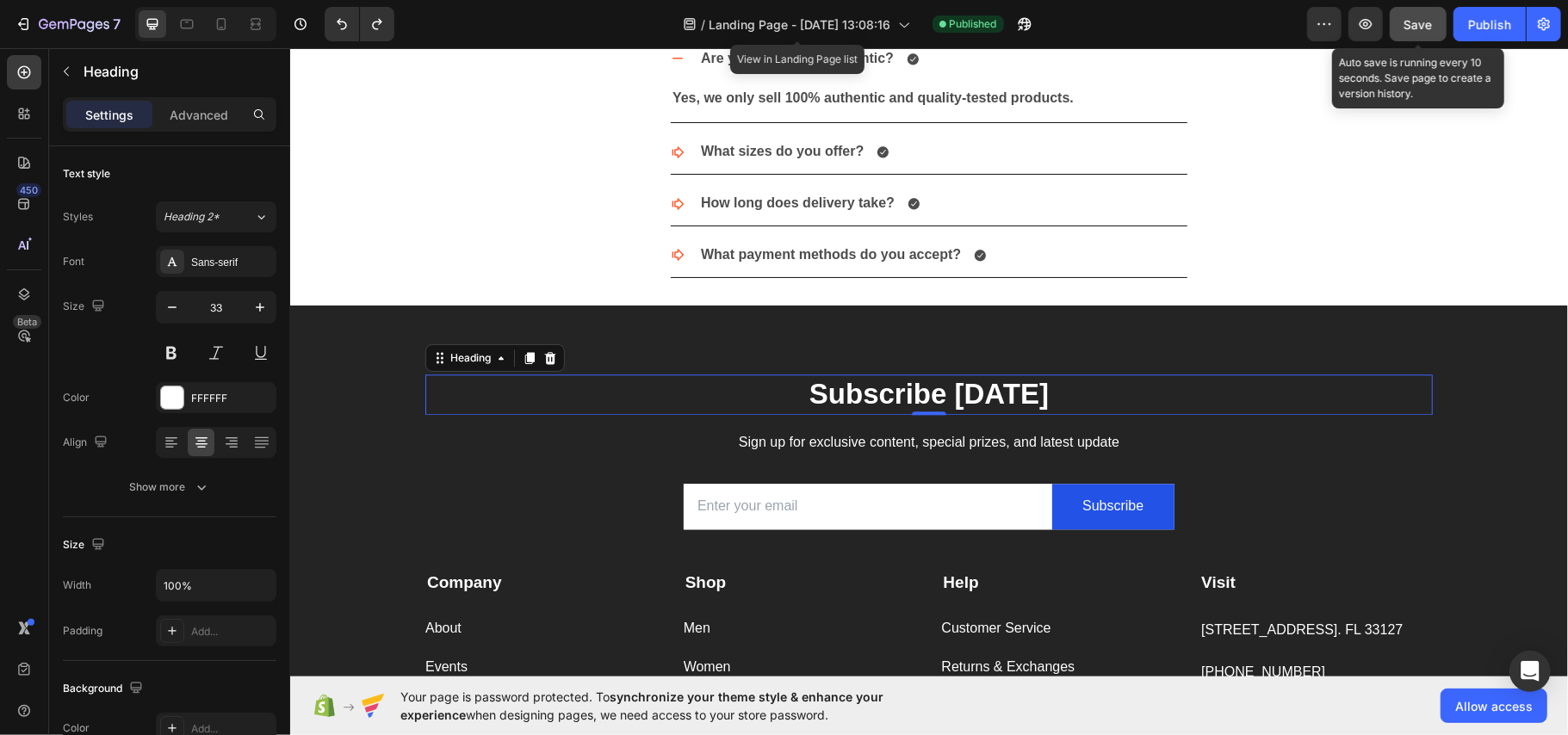
click at [1427, 17] on span "Save" at bounding box center [1419, 24] width 29 height 14
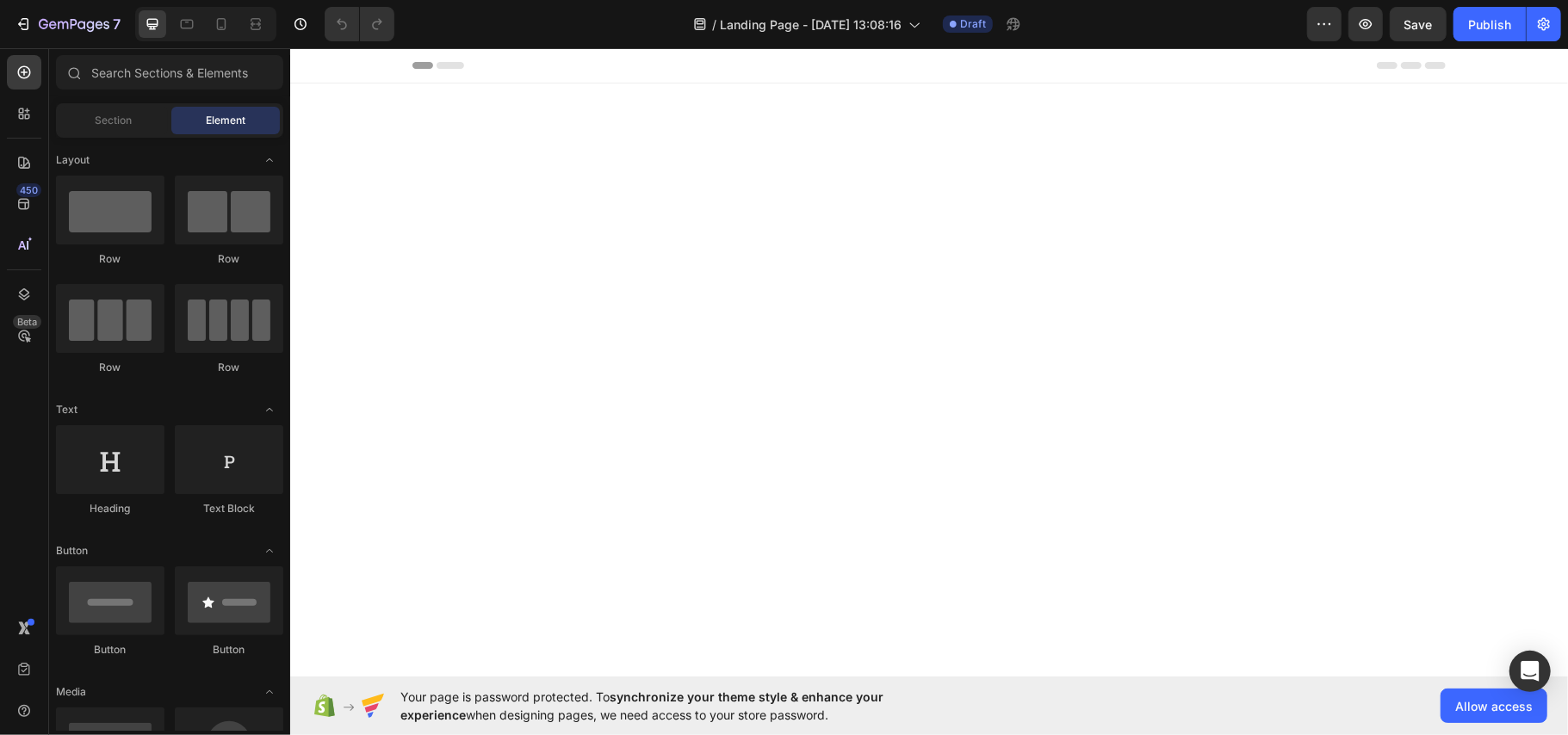
scroll to position [688, 0]
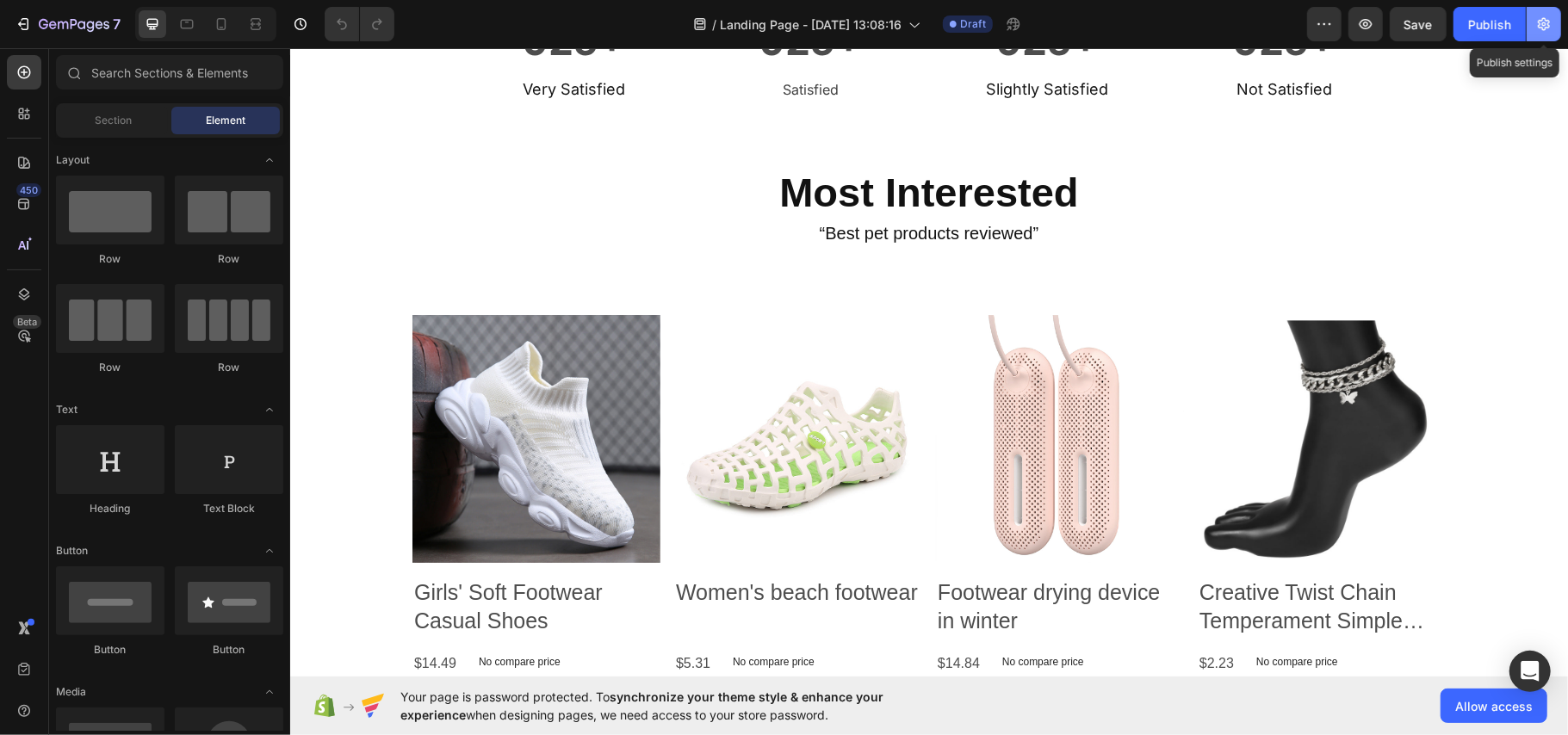
click at [1547, 23] on icon "button" at bounding box center [1543, 24] width 17 height 17
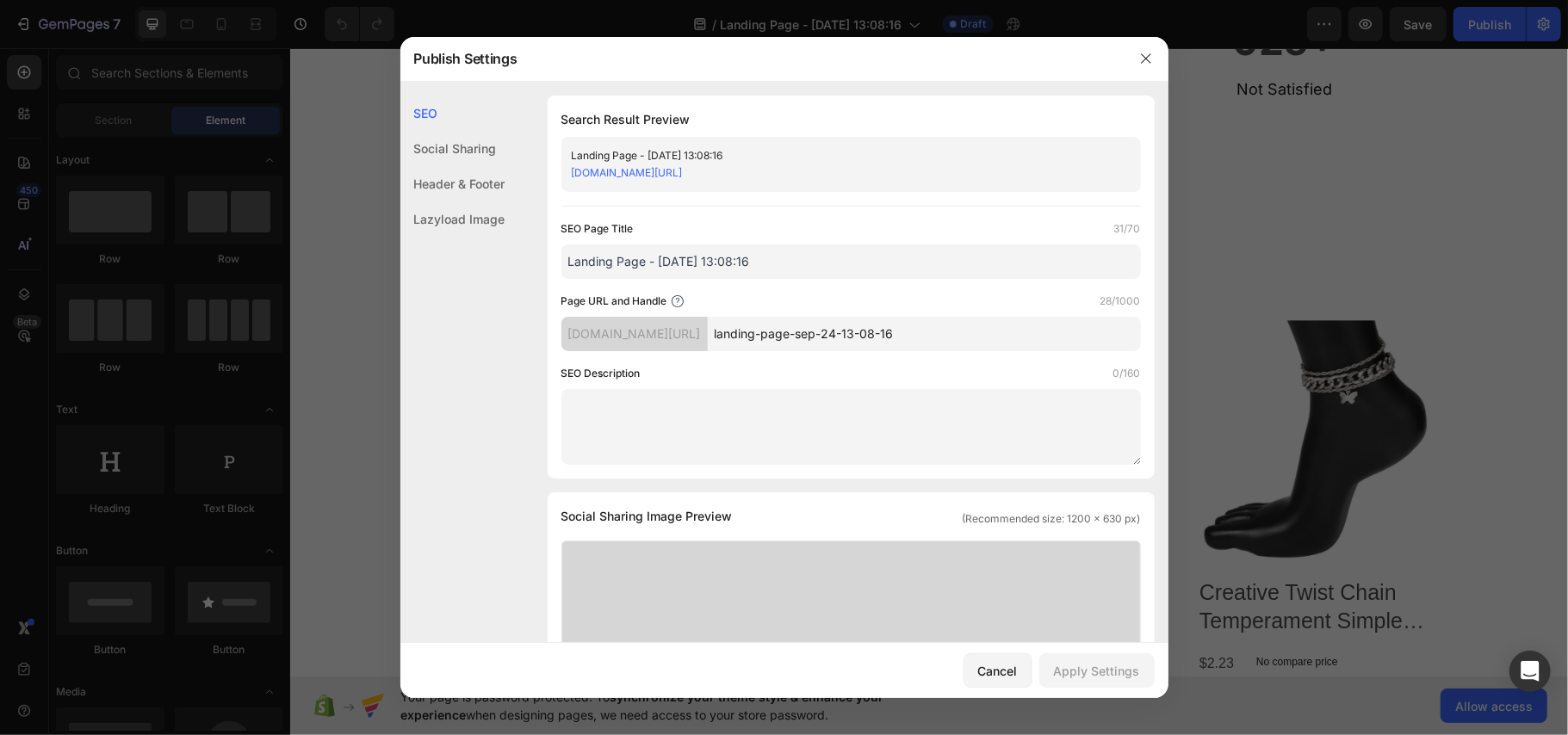
click at [1480, 23] on div at bounding box center [784, 367] width 1568 height 735
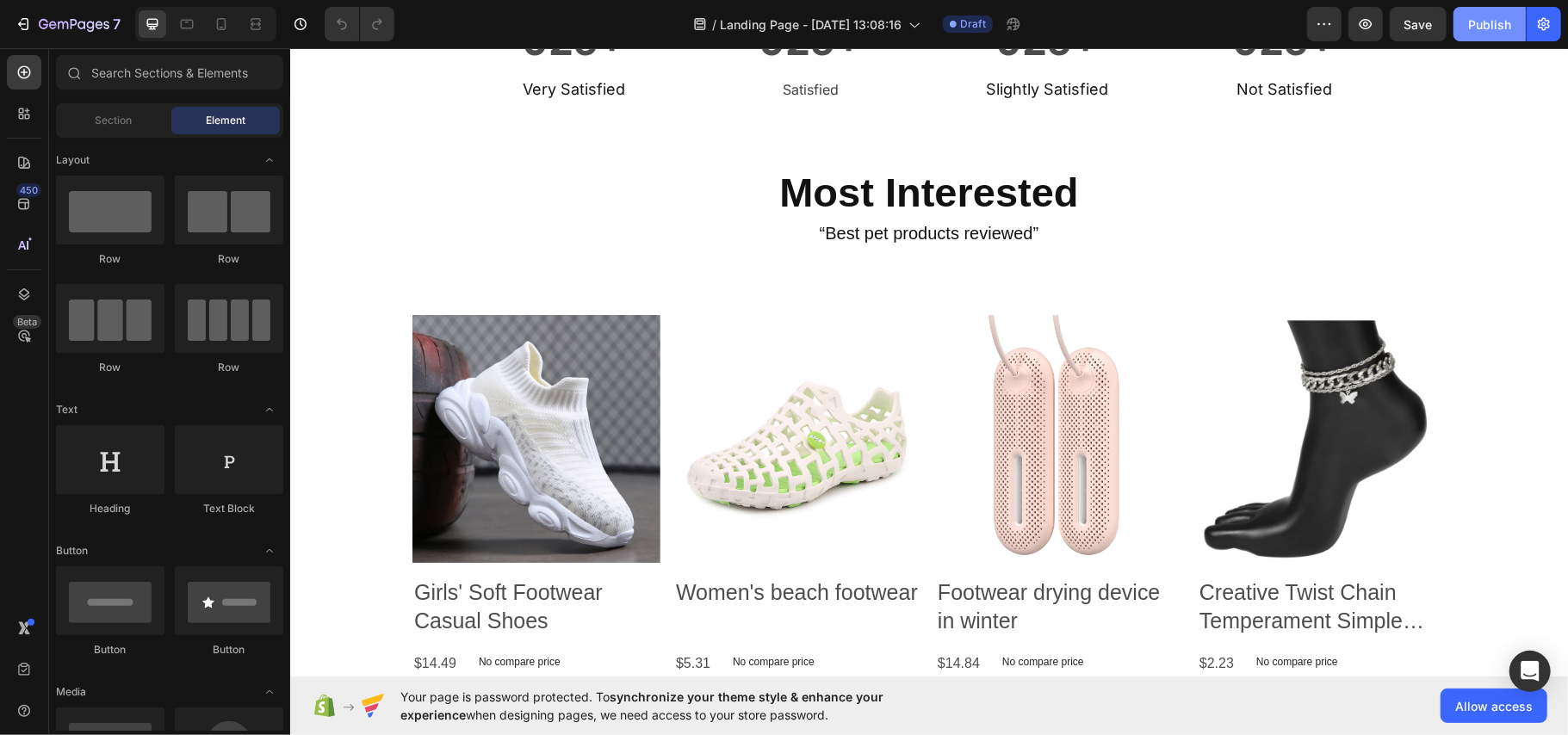
click at [1481, 21] on div "Publish" at bounding box center [1489, 24] width 43 height 18
drag, startPoint x: 1207, startPoint y: 19, endPoint x: 1157, endPoint y: 5, distance: 51.9
click at [1206, 18] on div "/ Landing Page - [DATE] 13:08:16 Published" at bounding box center [857, 24] width 899 height 34
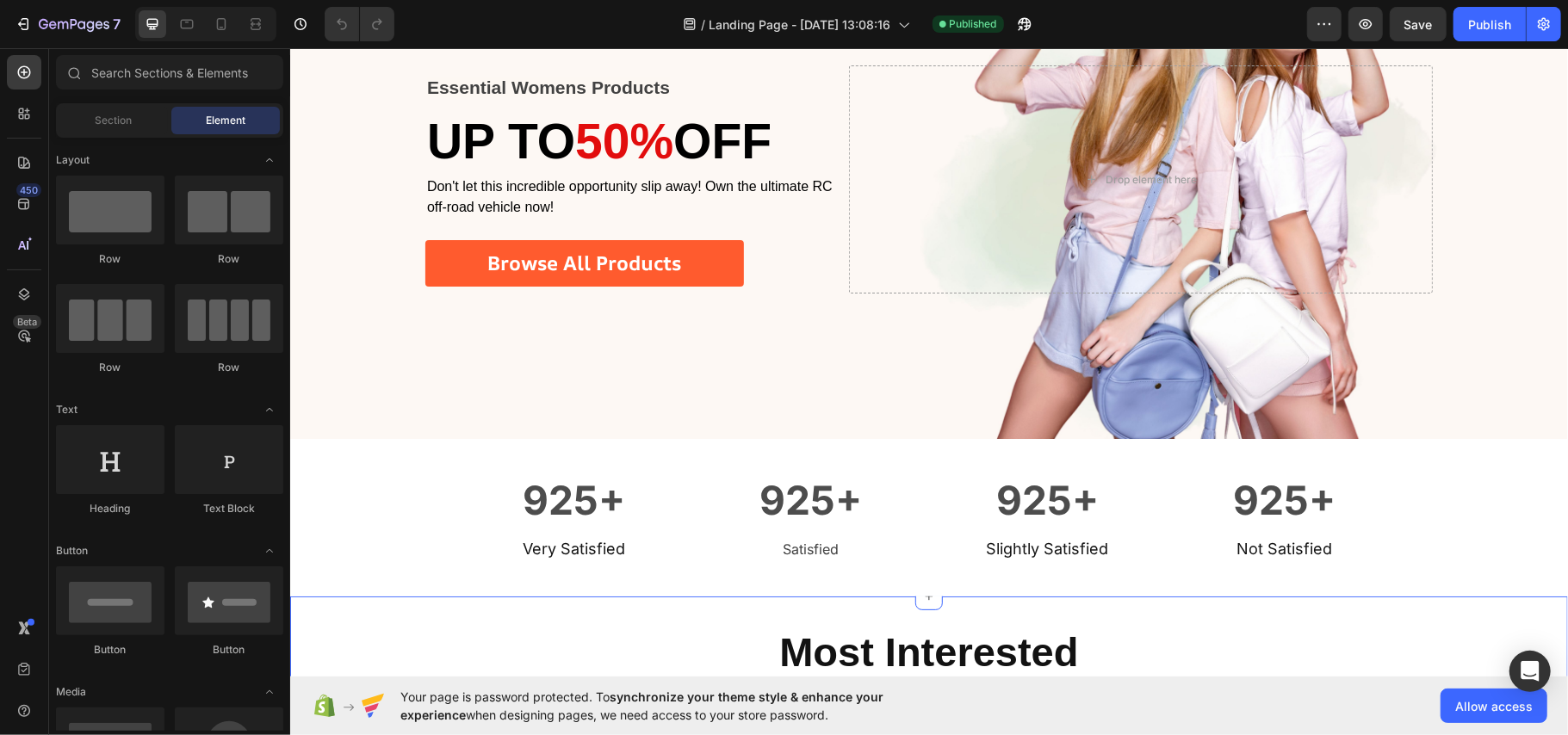
scroll to position [459, 0]
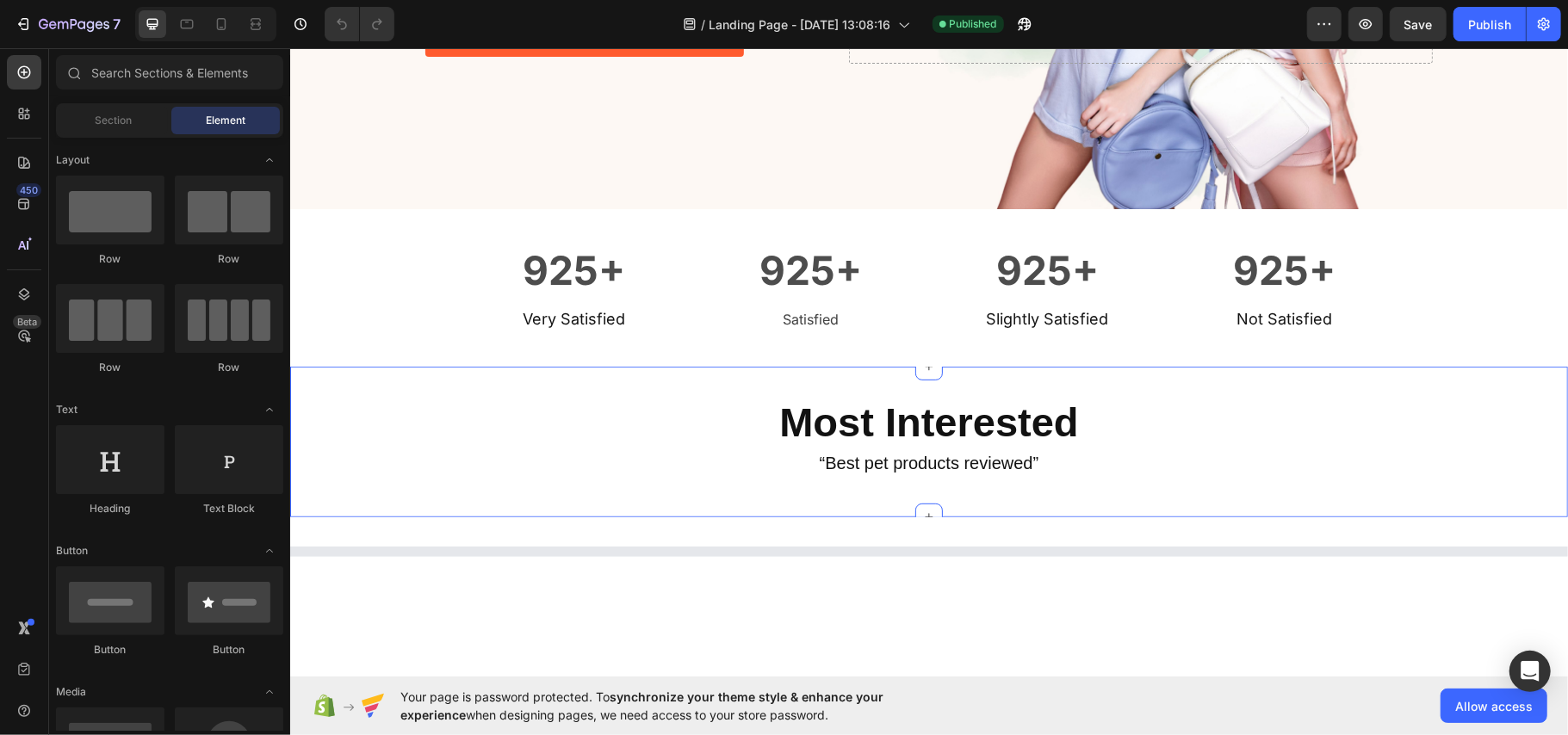
click at [804, 371] on div "Most Interested Heading “Best pet products reviewed” Heading Row Section 4" at bounding box center [928, 441] width 1278 height 150
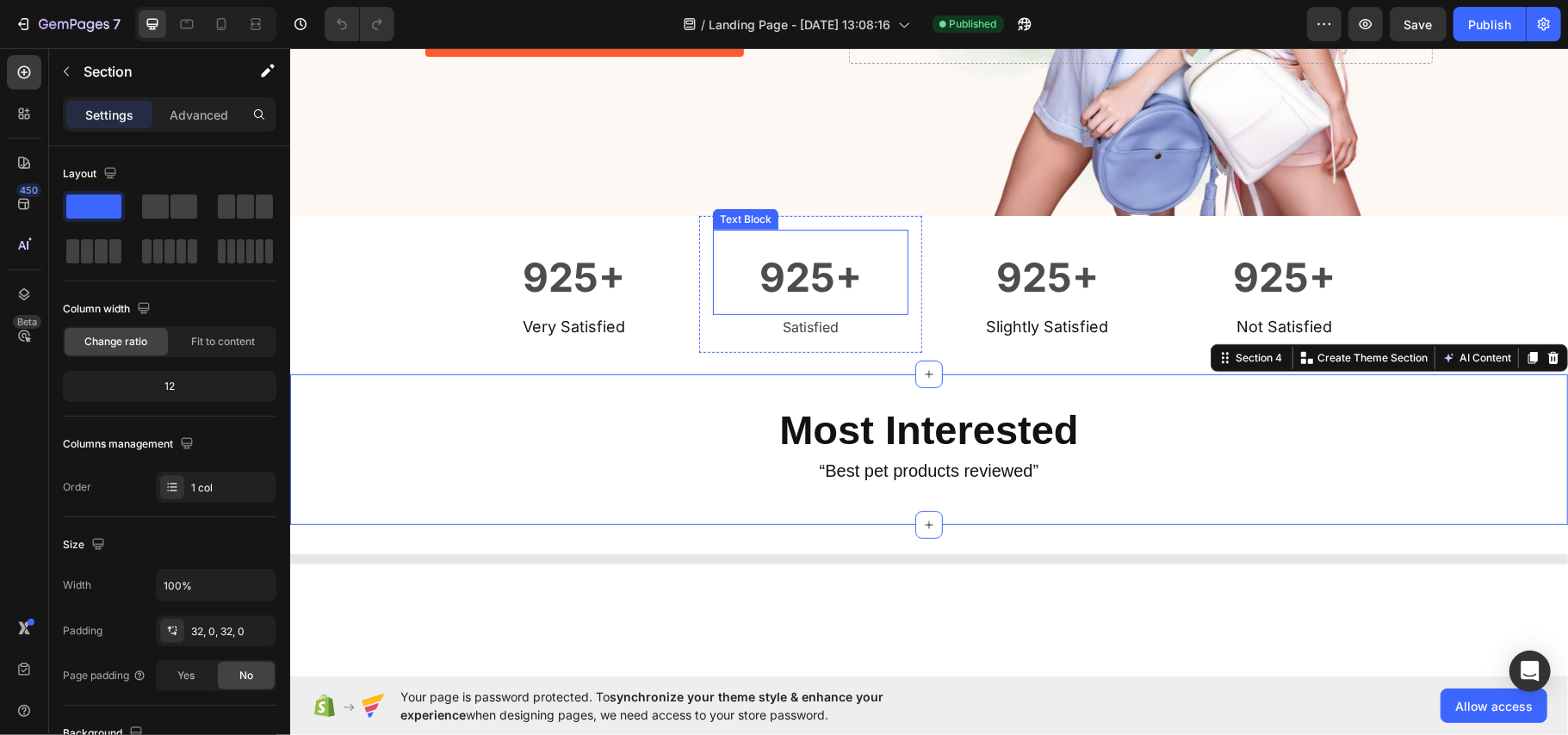
click at [799, 261] on strong "925+" at bounding box center [810, 276] width 103 height 48
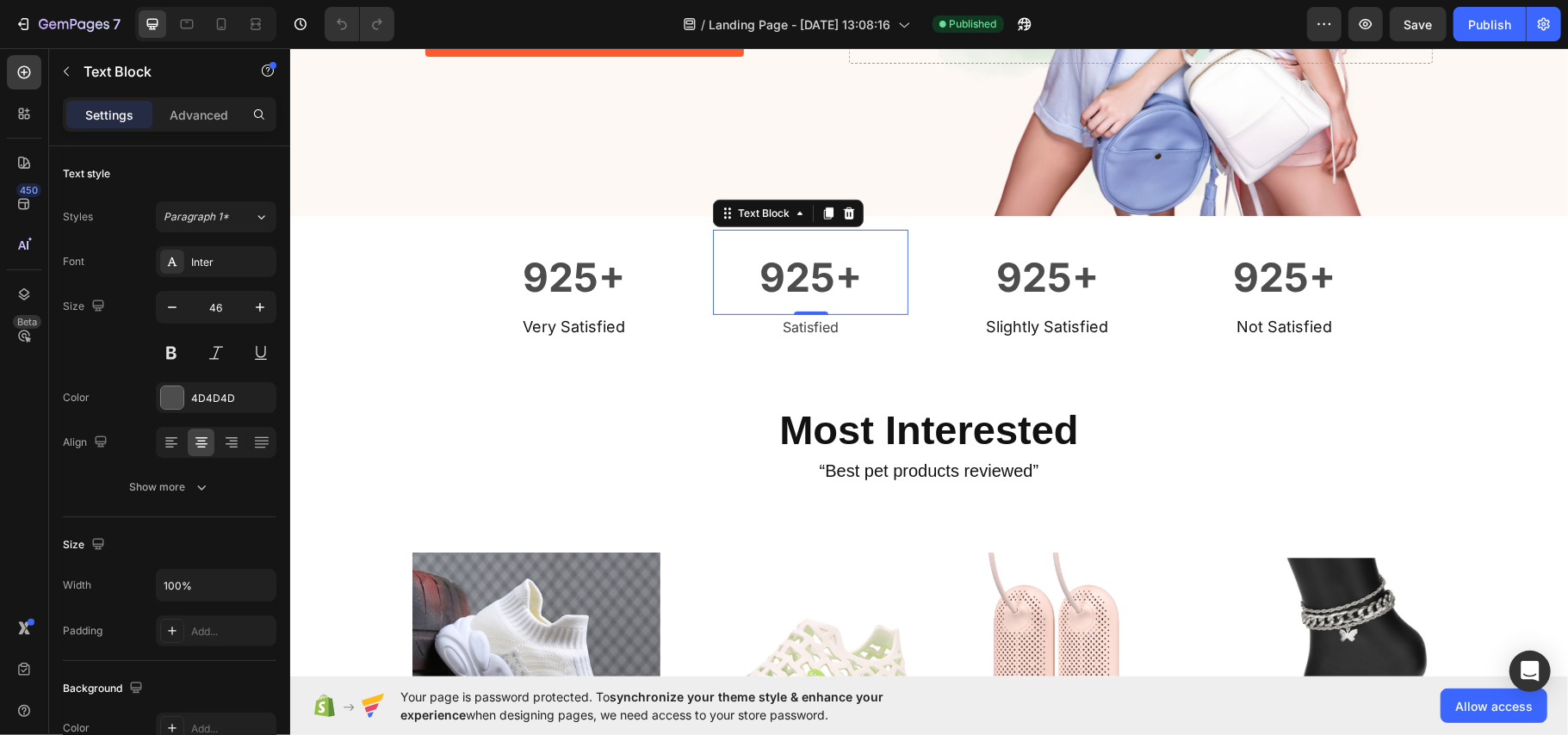
click at [799, 261] on strong "925+" at bounding box center [810, 276] width 103 height 48
click at [814, 261] on strong "925+" at bounding box center [810, 276] width 103 height 48
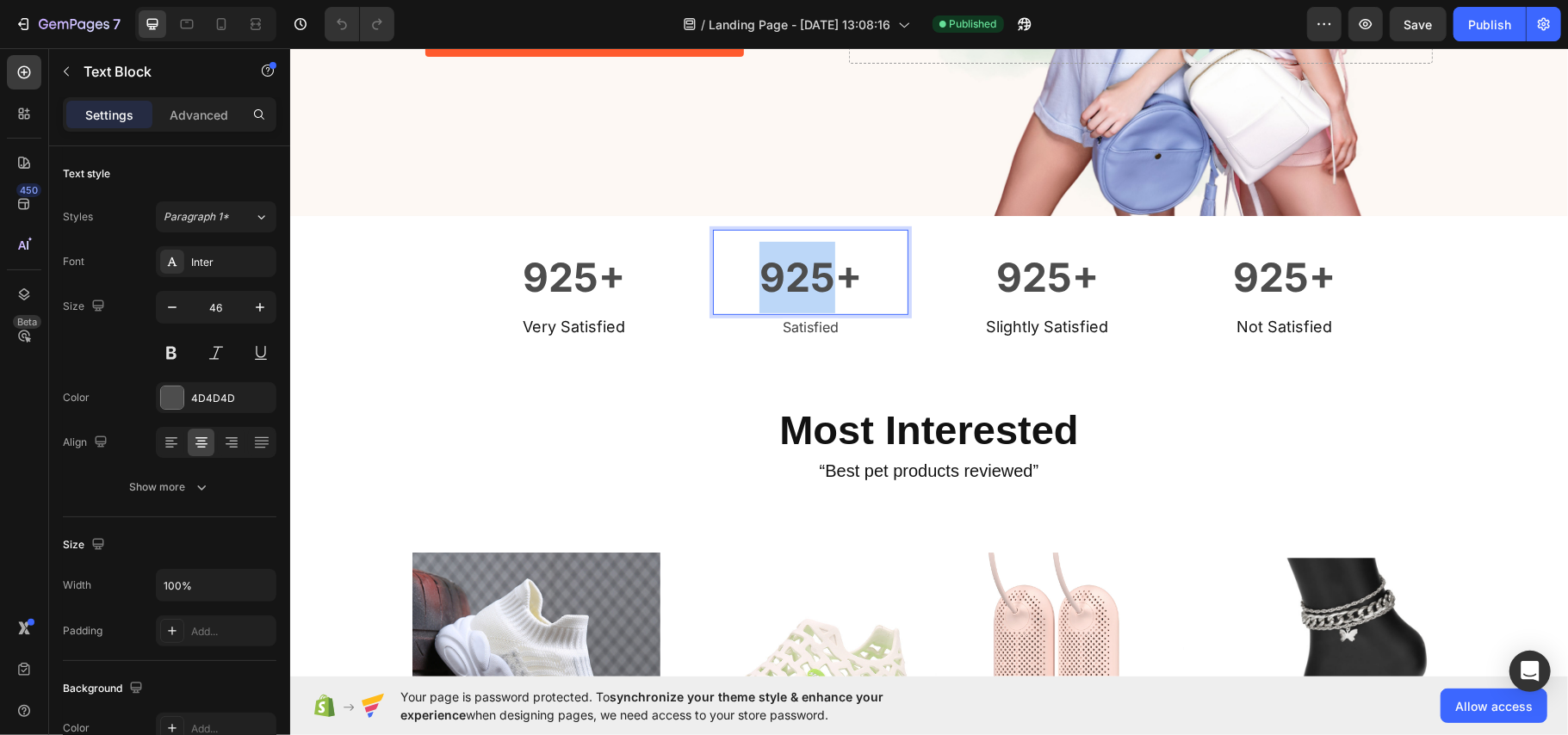
click at [814, 261] on strong "925+" at bounding box center [810, 276] width 103 height 48
click at [1060, 271] on strong "925+" at bounding box center [1047, 276] width 103 height 48
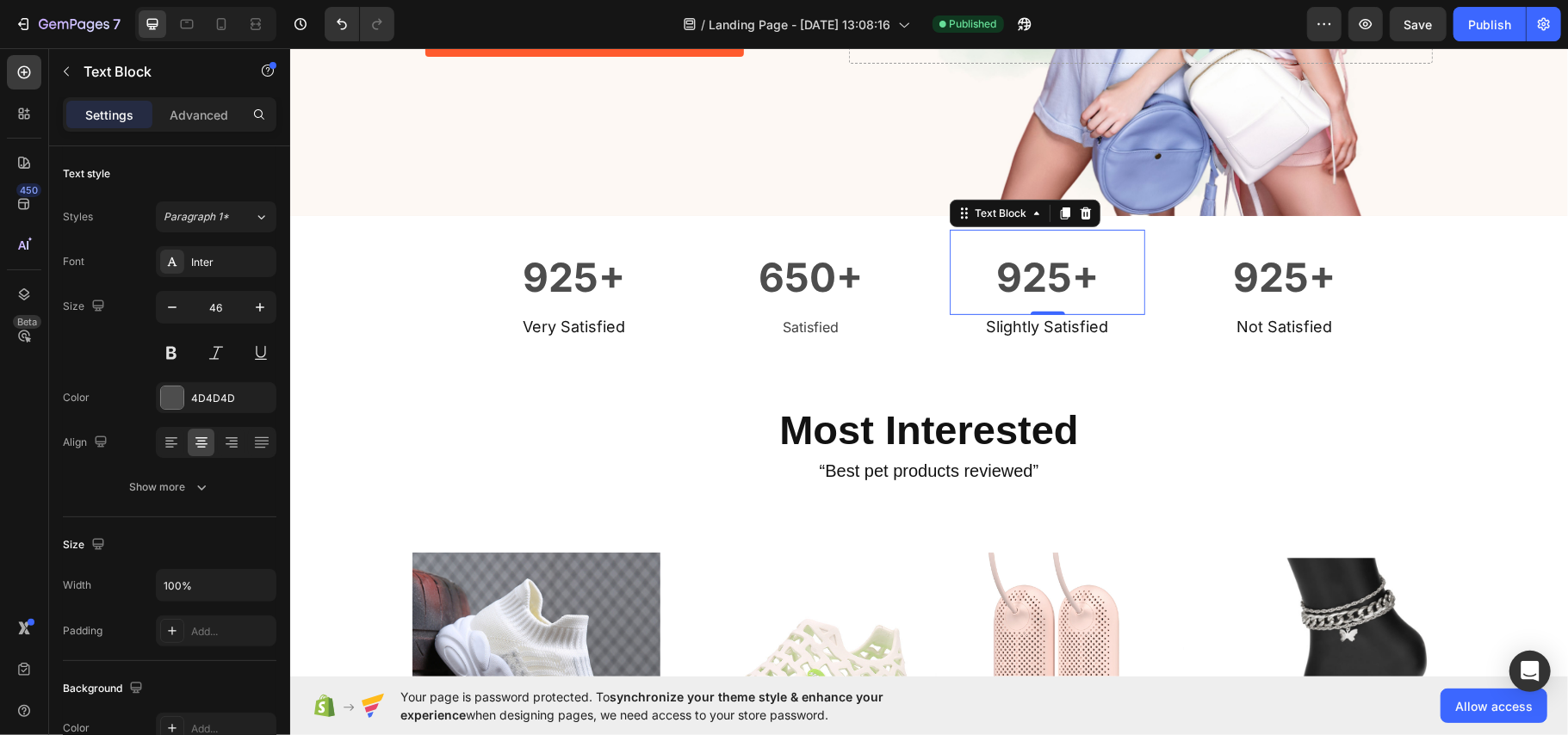
click at [1041, 273] on strong "925+" at bounding box center [1047, 276] width 103 height 48
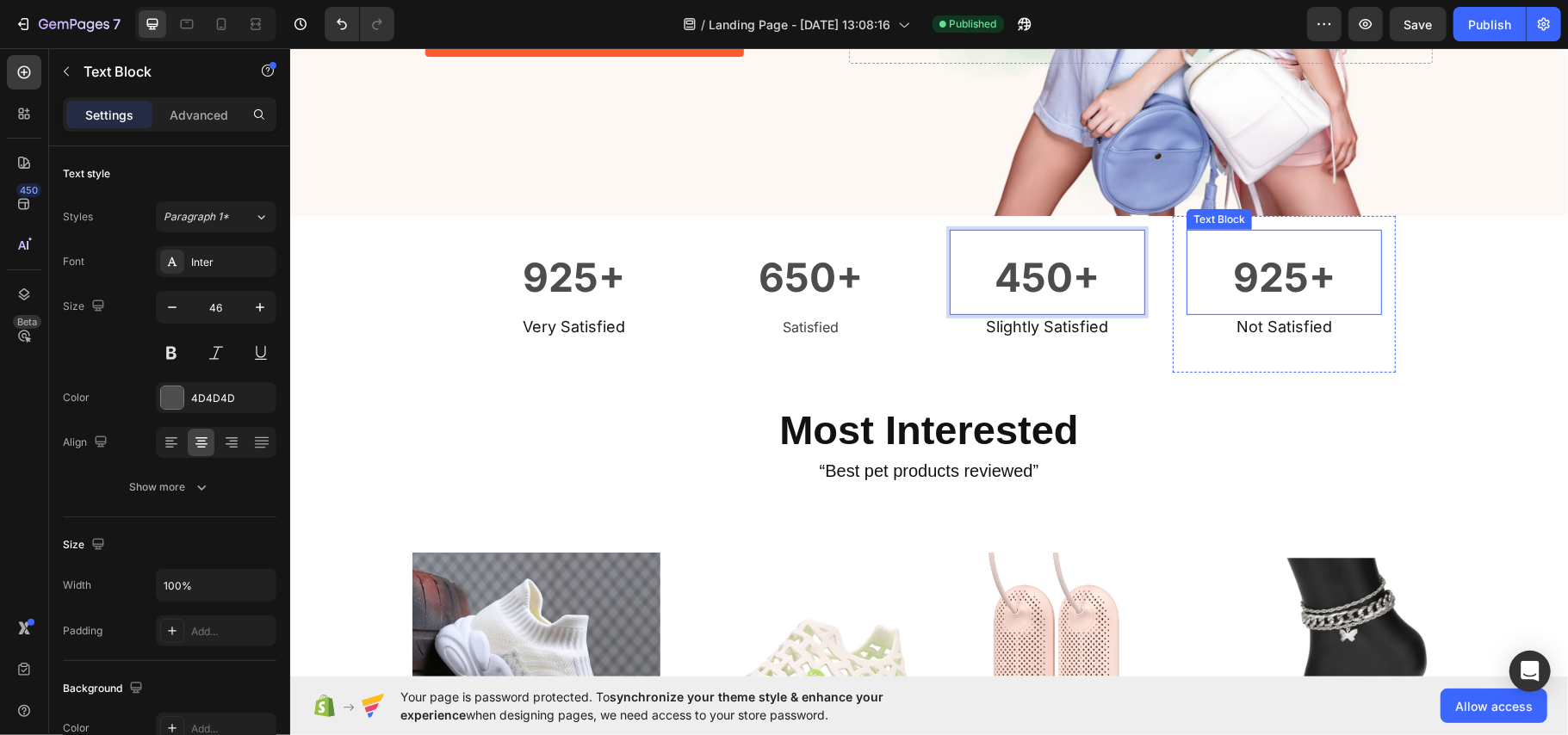
click at [1250, 260] on strong "925+" at bounding box center [1284, 276] width 103 height 48
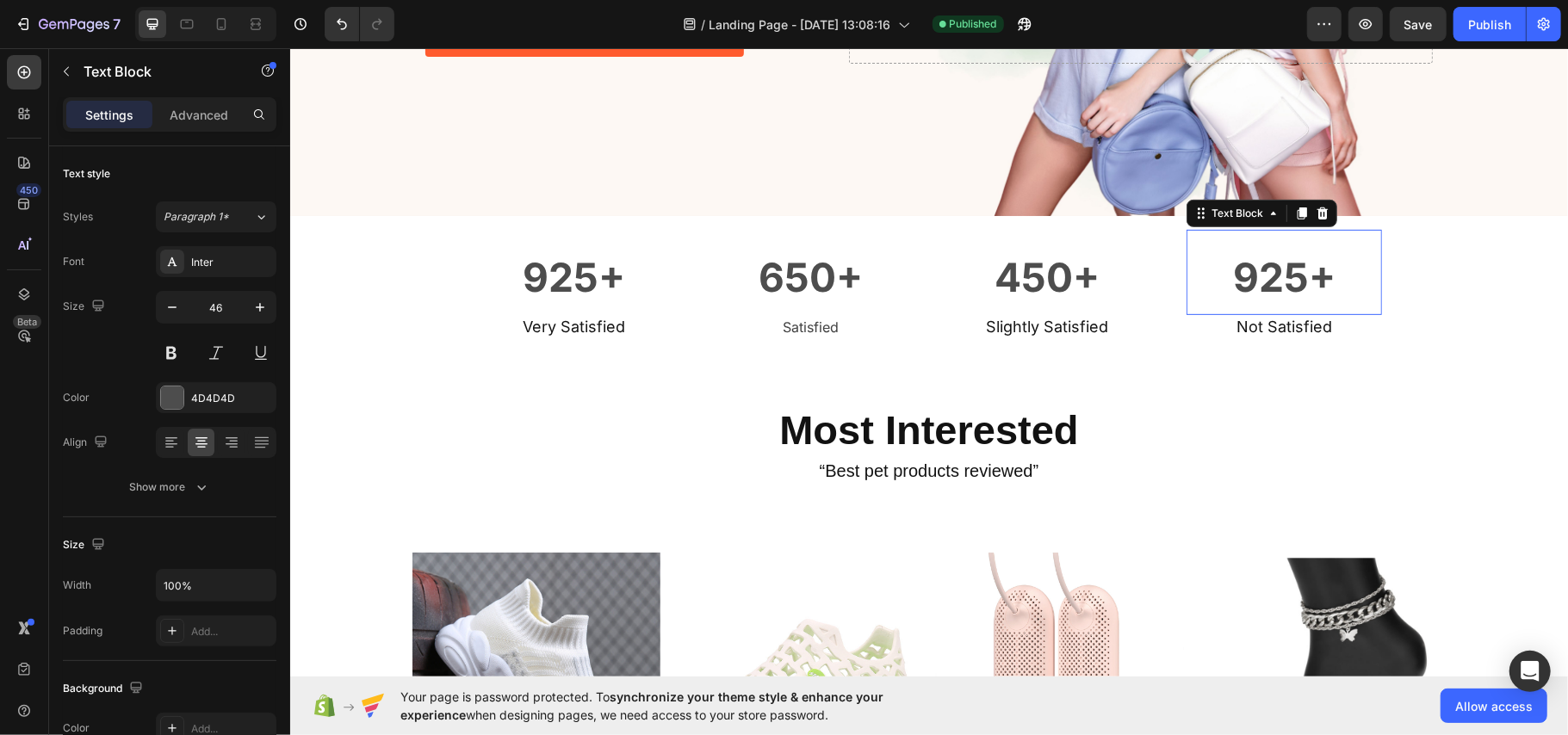
click at [1250, 260] on strong "925+" at bounding box center [1284, 276] width 103 height 48
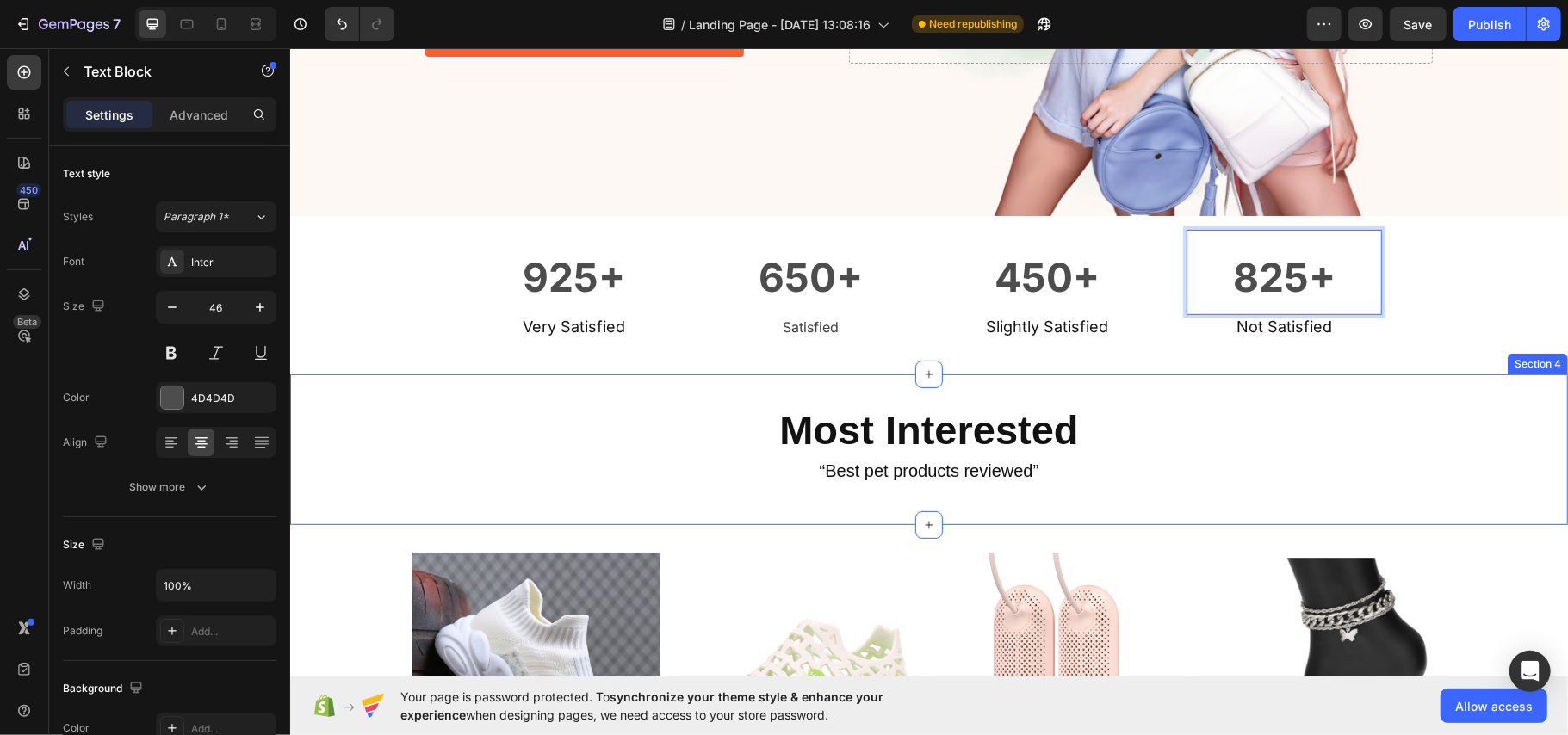
click at [1543, 475] on div "Most Interested Heading “Best pet products reviewed” Heading Row" at bounding box center [928, 449] width 1278 height 96
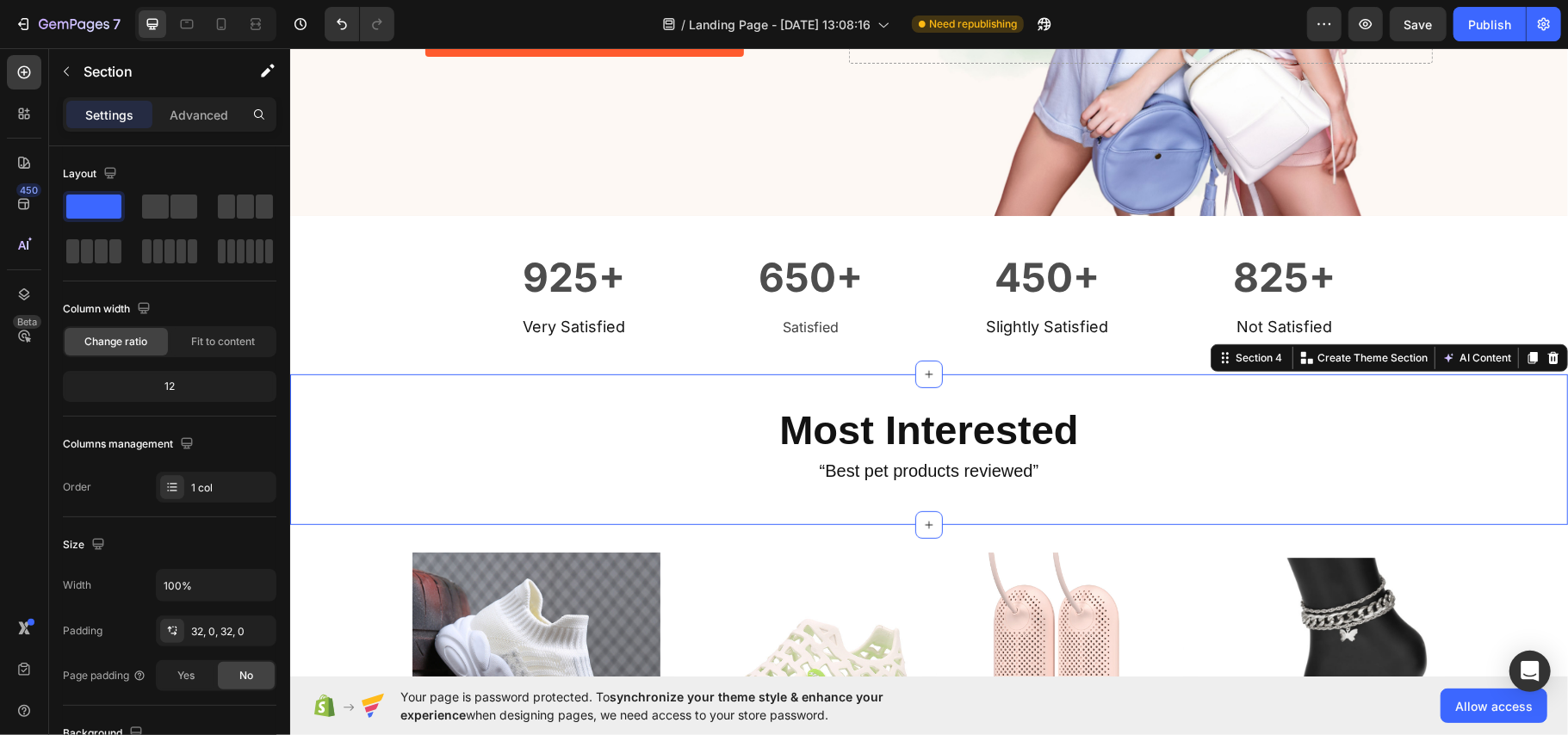
click at [1195, 29] on div "/ Landing Page - Sep 24, 13:08:16 Need republishing" at bounding box center [857, 24] width 899 height 34
click at [1499, 18] on div "Publish" at bounding box center [1489, 24] width 43 height 18
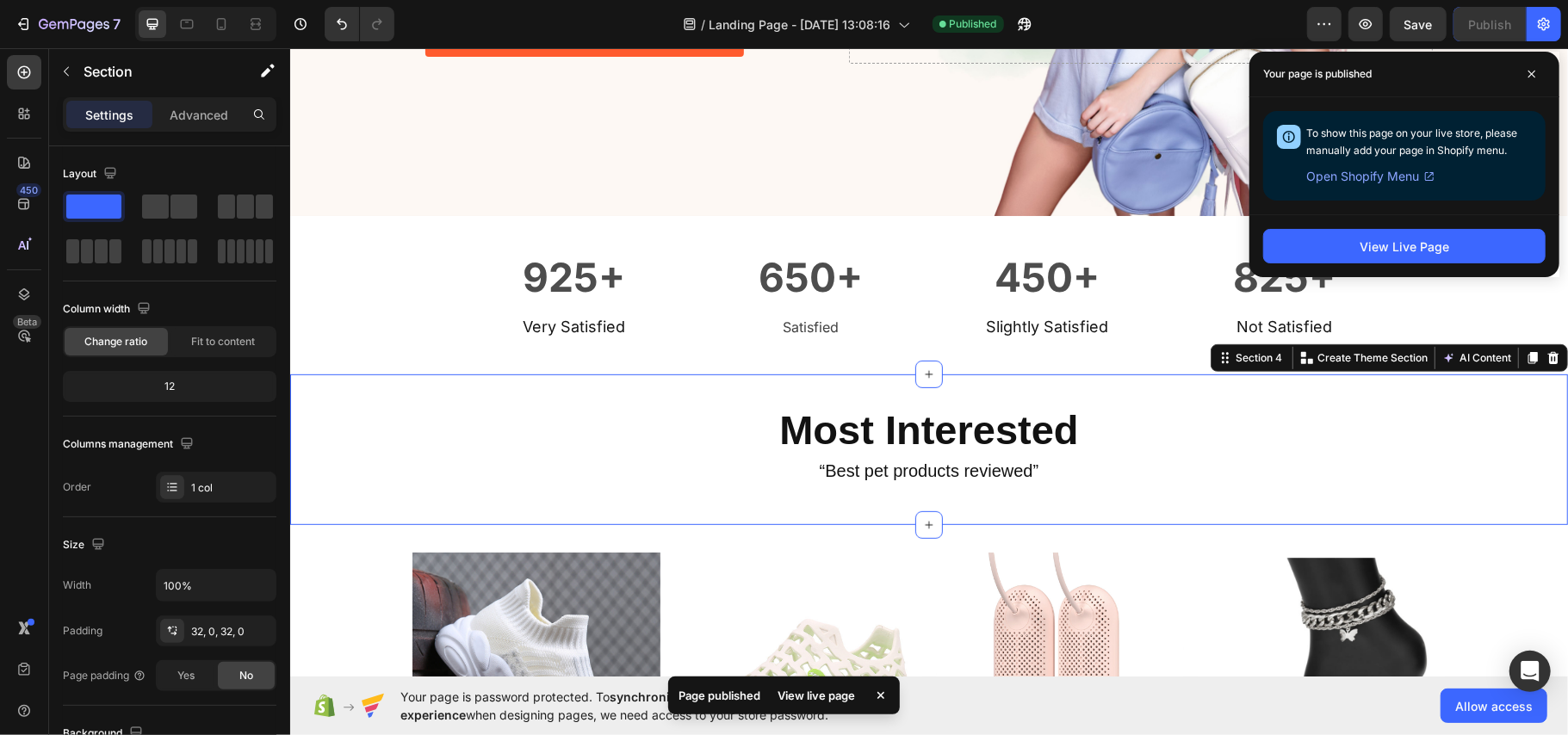
click at [1389, 176] on span "Open Shopify Menu" at bounding box center [1363, 177] width 113 height 21
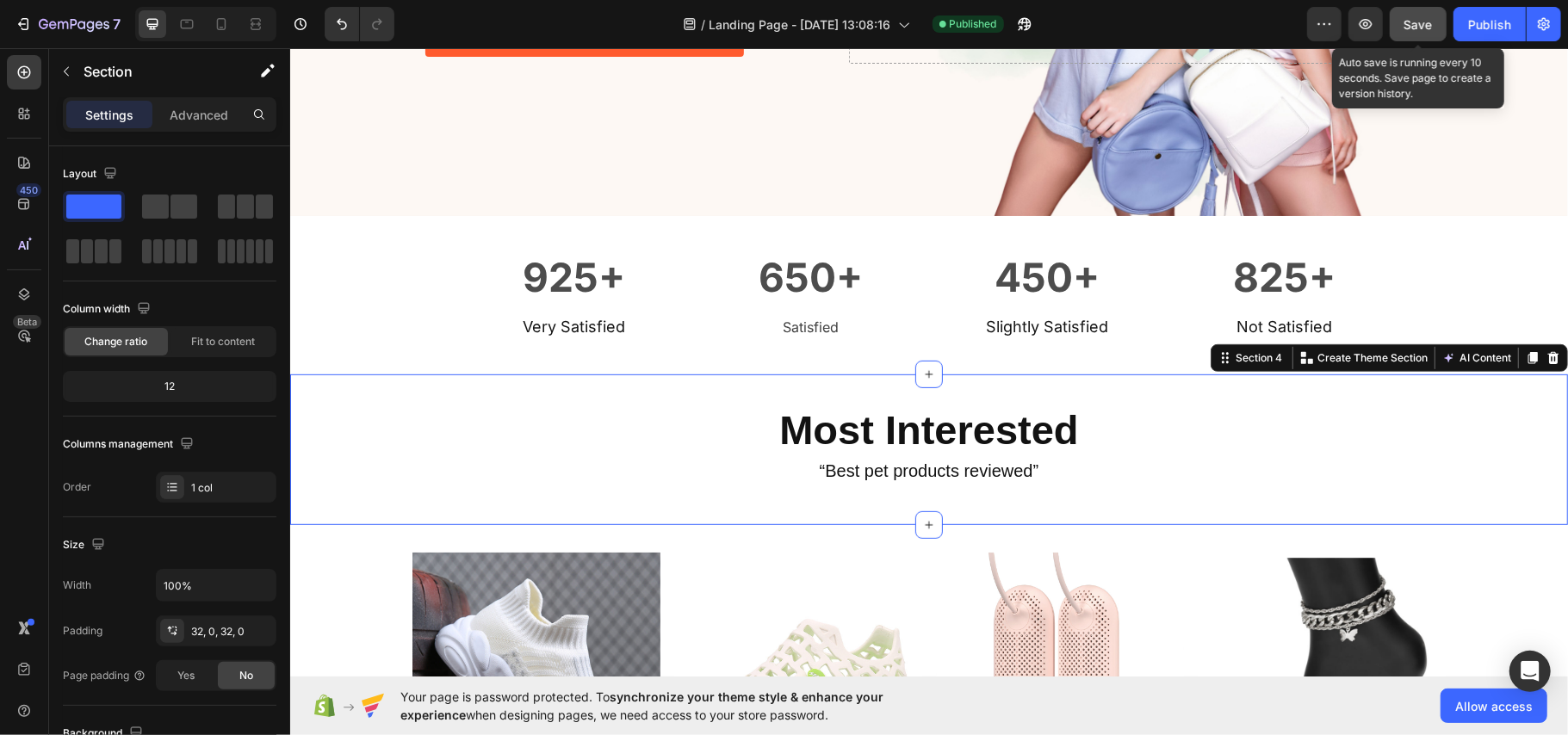
click at [1430, 17] on span "Save" at bounding box center [1419, 24] width 29 height 14
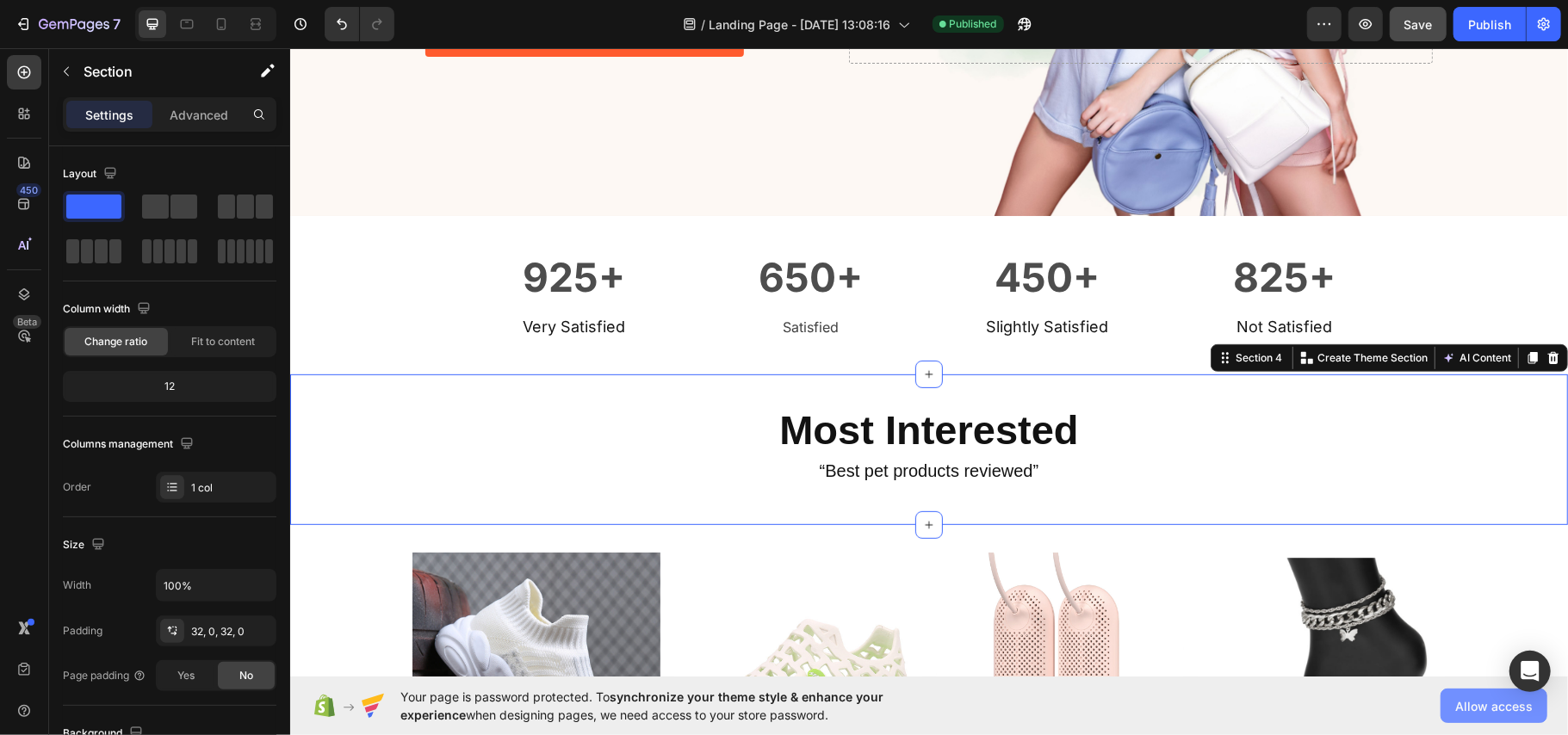
click at [1505, 697] on span "Allow access" at bounding box center [1493, 706] width 77 height 18
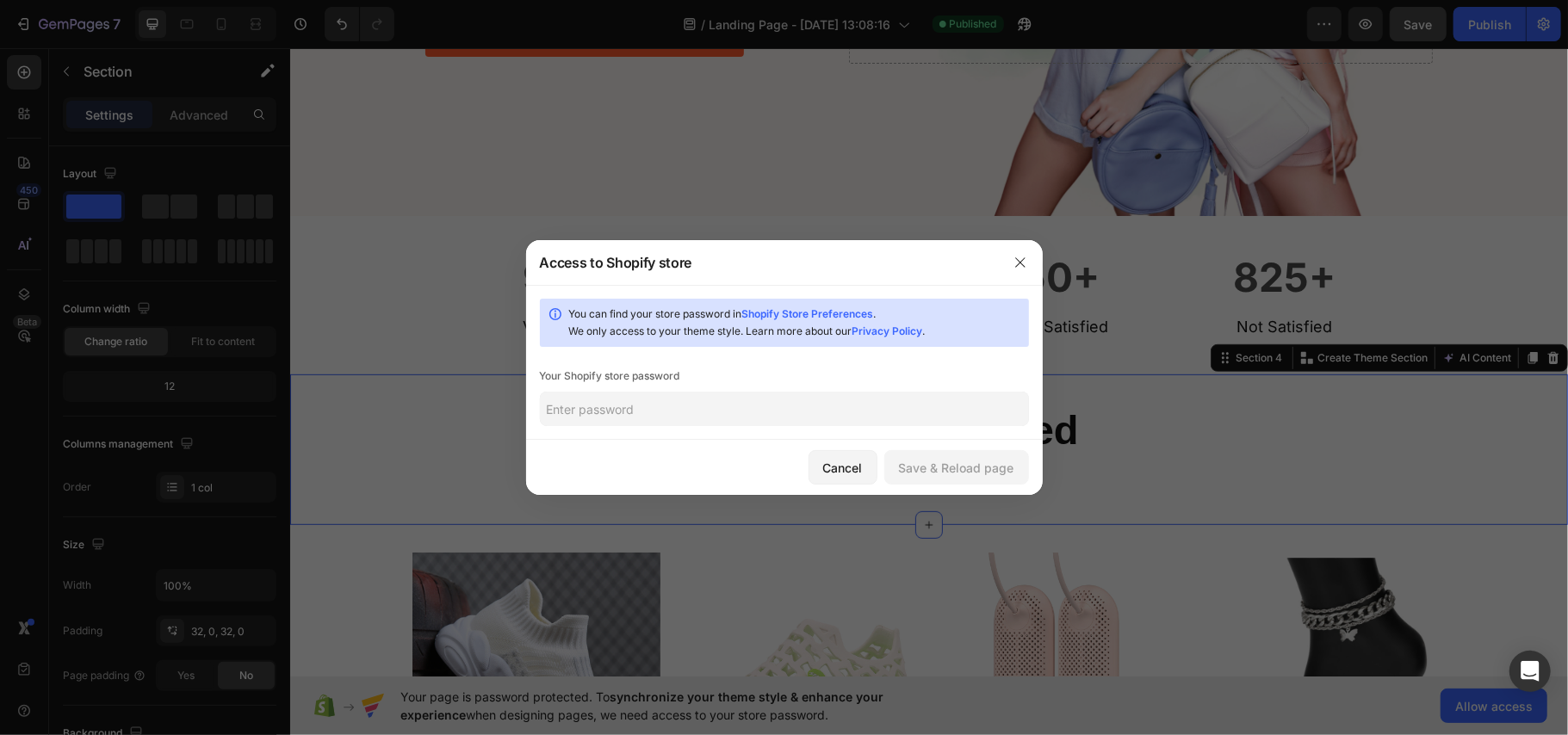
click at [735, 407] on input "text" at bounding box center [784, 409] width 489 height 34
type input "1111"
click at [976, 472] on div "Save & Reload page" at bounding box center [956, 468] width 115 height 18
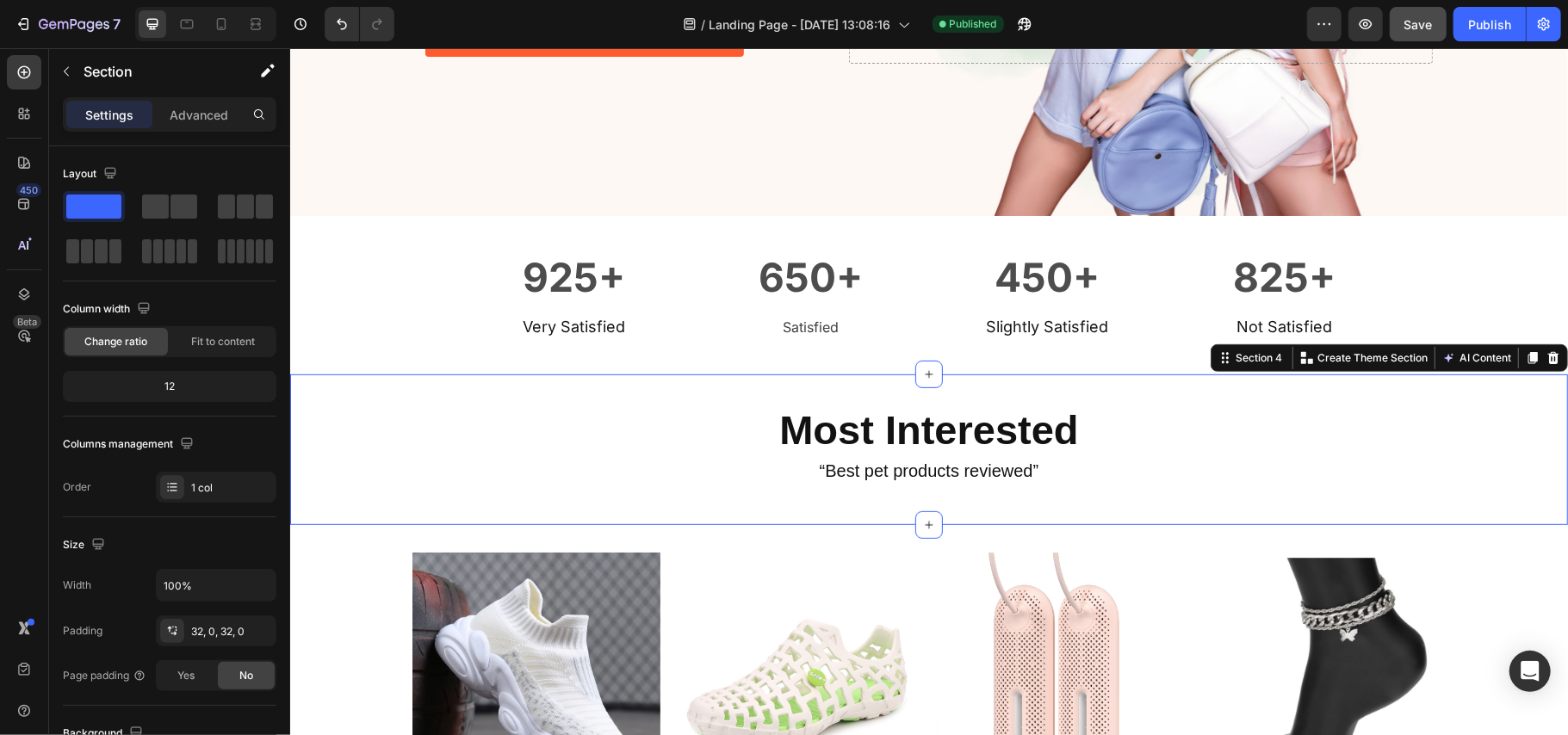
scroll to position [0, 0]
click at [1133, 23] on div "/ Landing Page - [DATE] 13:08:16 Published" at bounding box center [857, 24] width 899 height 34
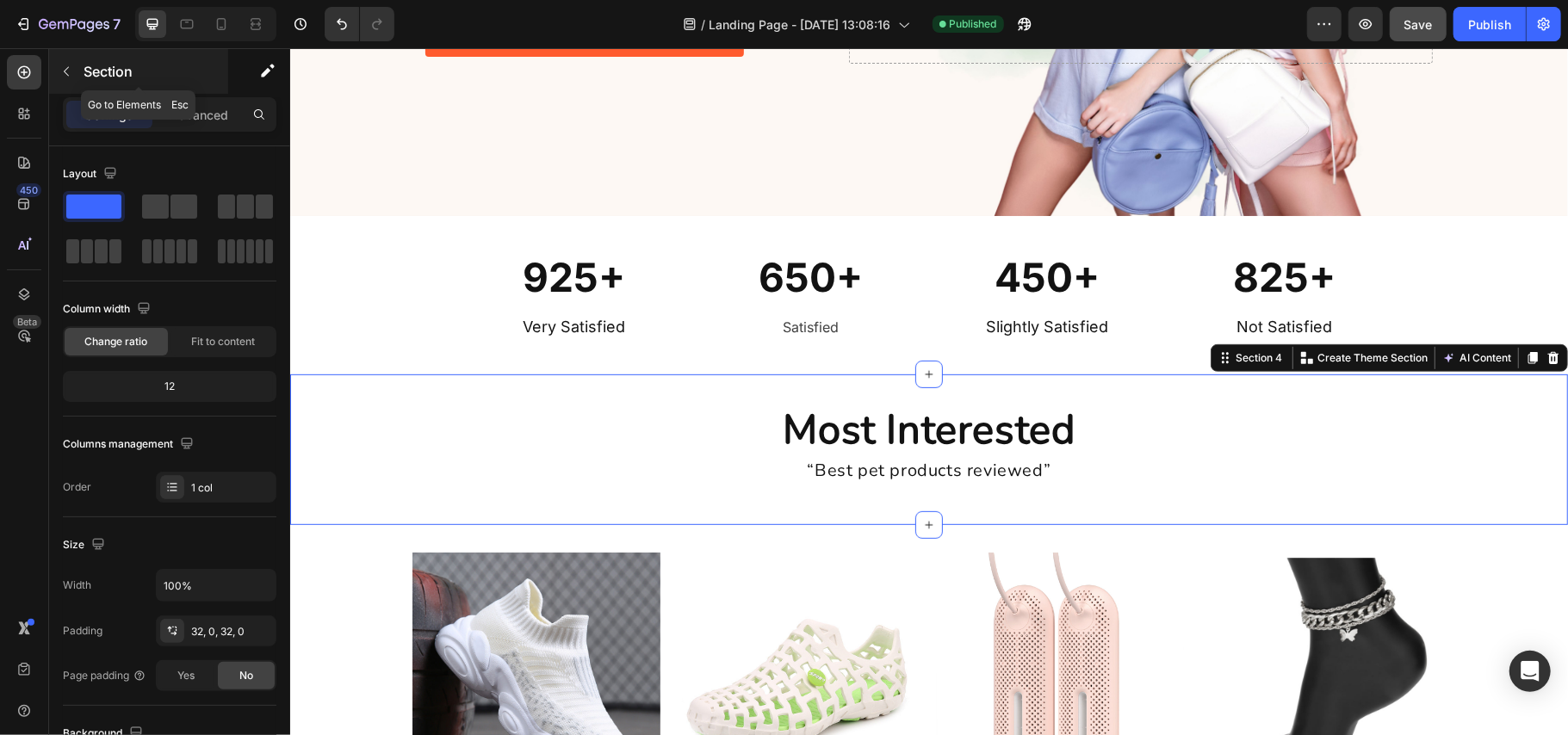
click at [64, 69] on icon "button" at bounding box center [66, 71] width 13 height 13
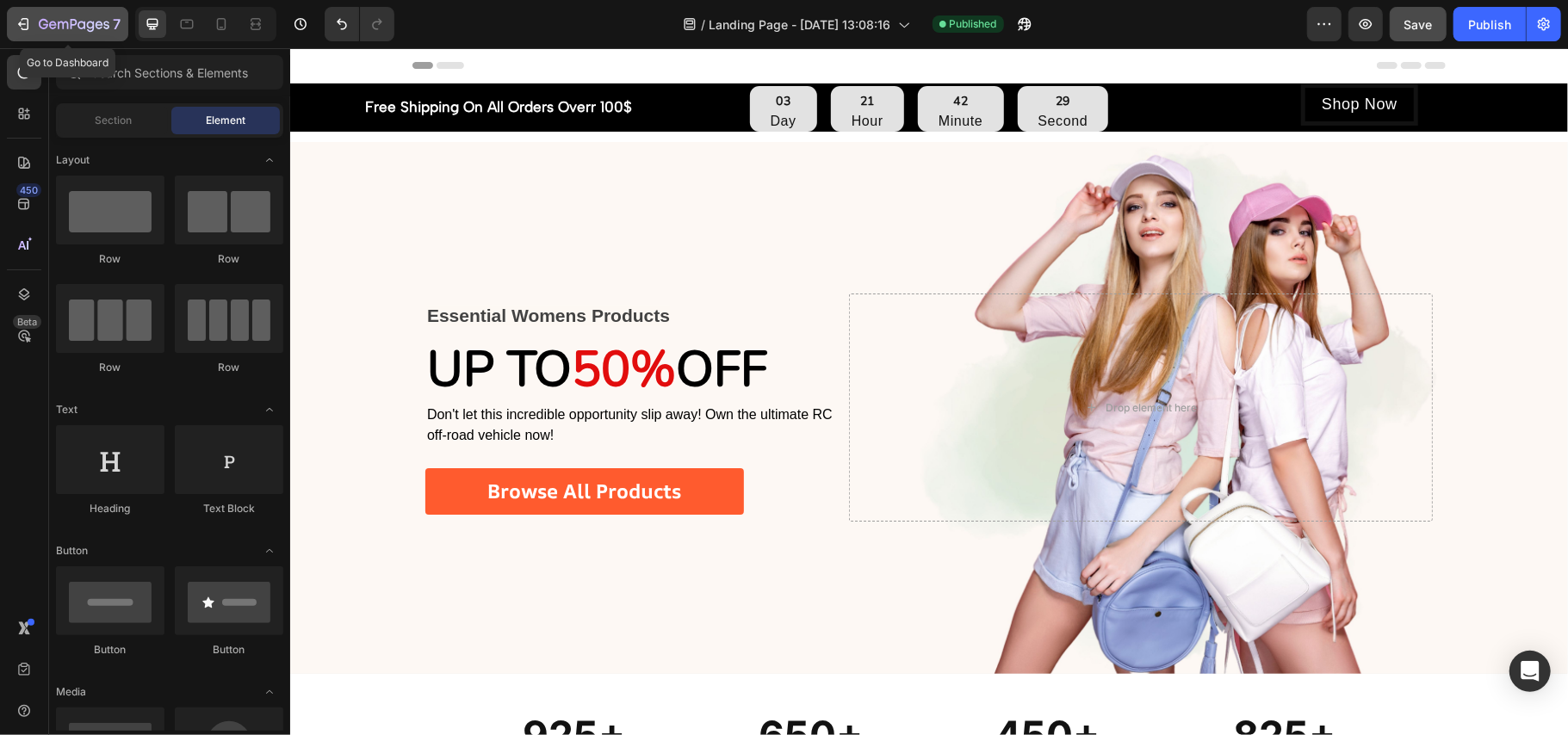
click at [25, 40] on button "7" at bounding box center [68, 24] width 122 height 34
click at [1144, 22] on div "/ sumaiyabeautystore Draft" at bounding box center [857, 24] width 899 height 34
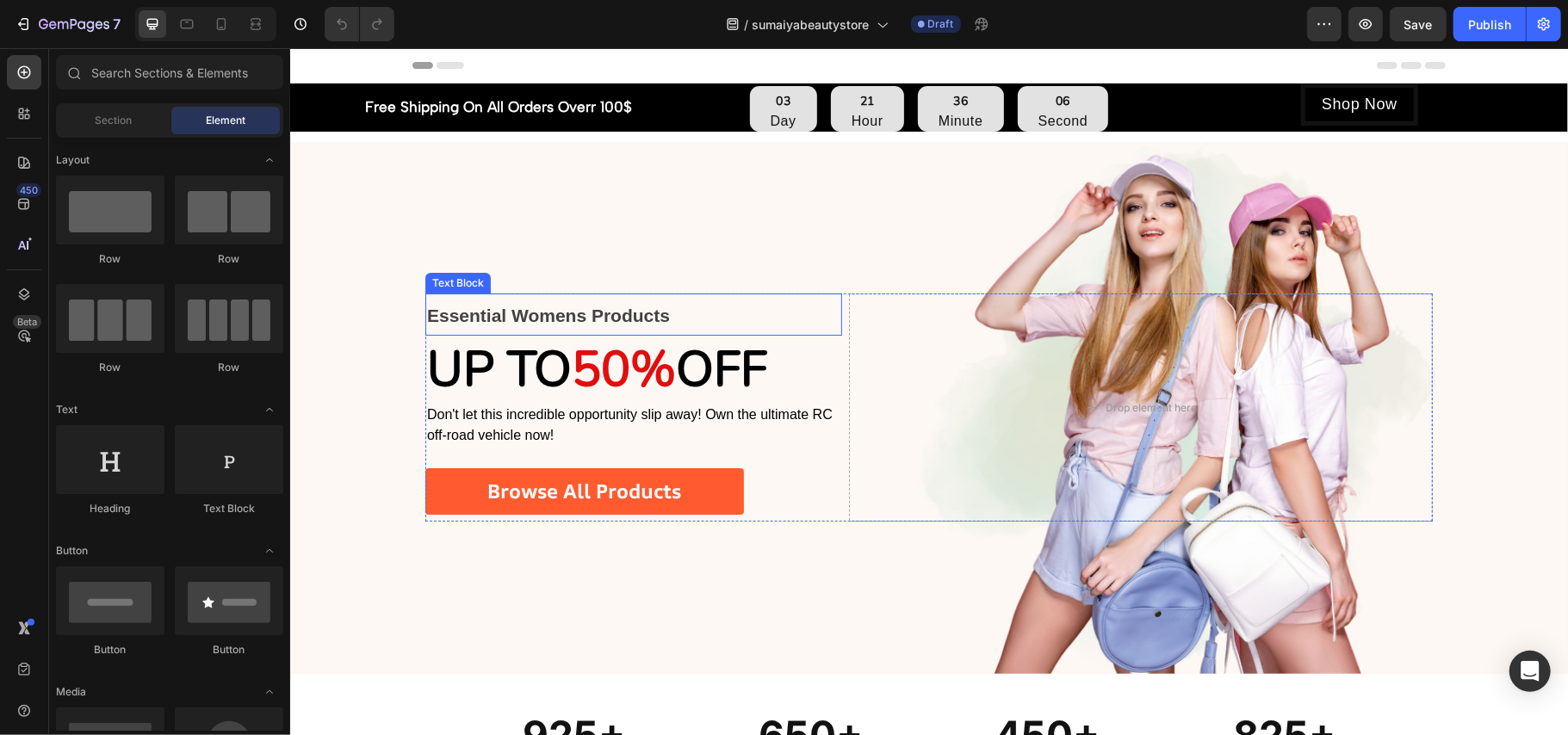
click at [600, 306] on span "Essential Womens Products" at bounding box center [547, 315] width 242 height 20
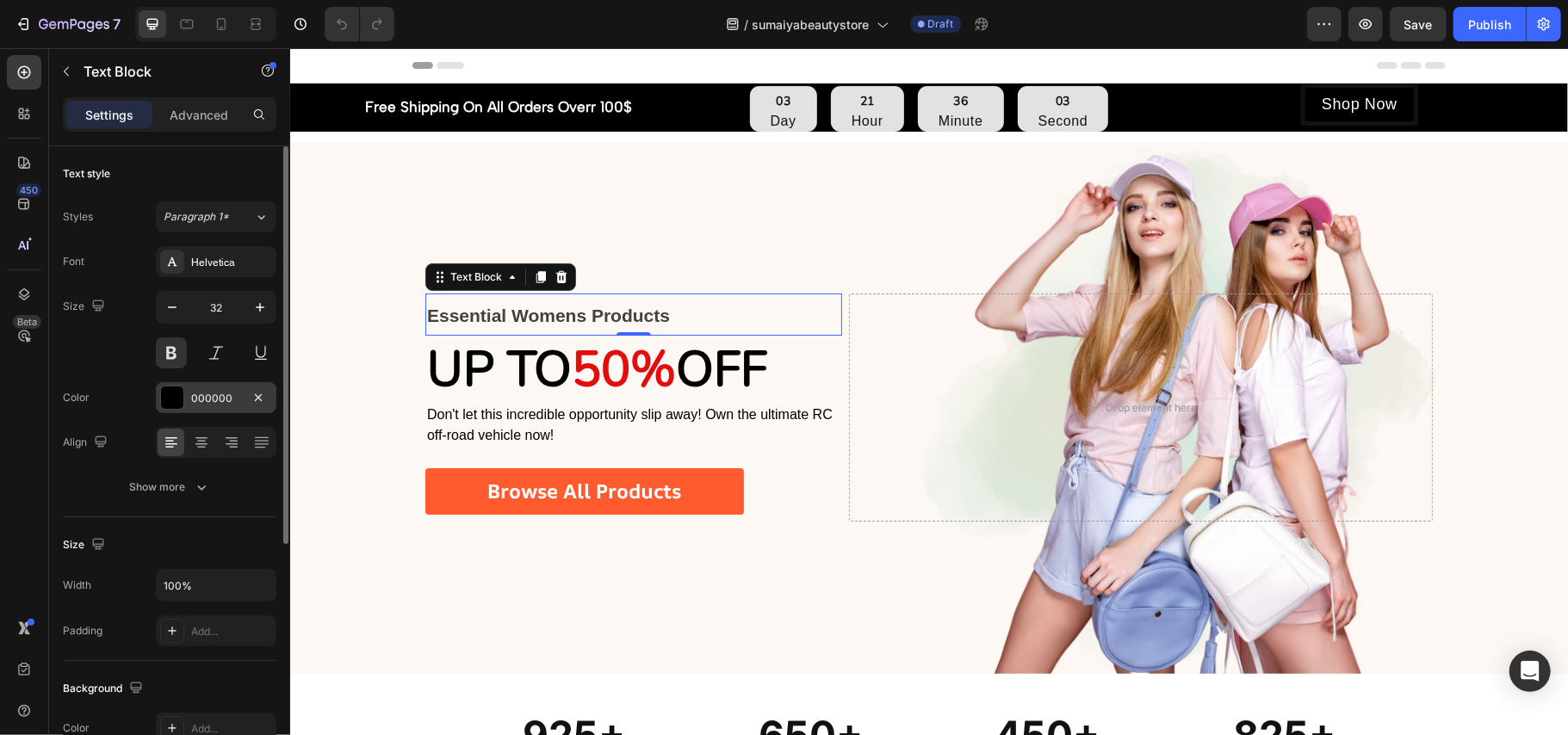
click at [172, 393] on div at bounding box center [172, 398] width 23 height 23
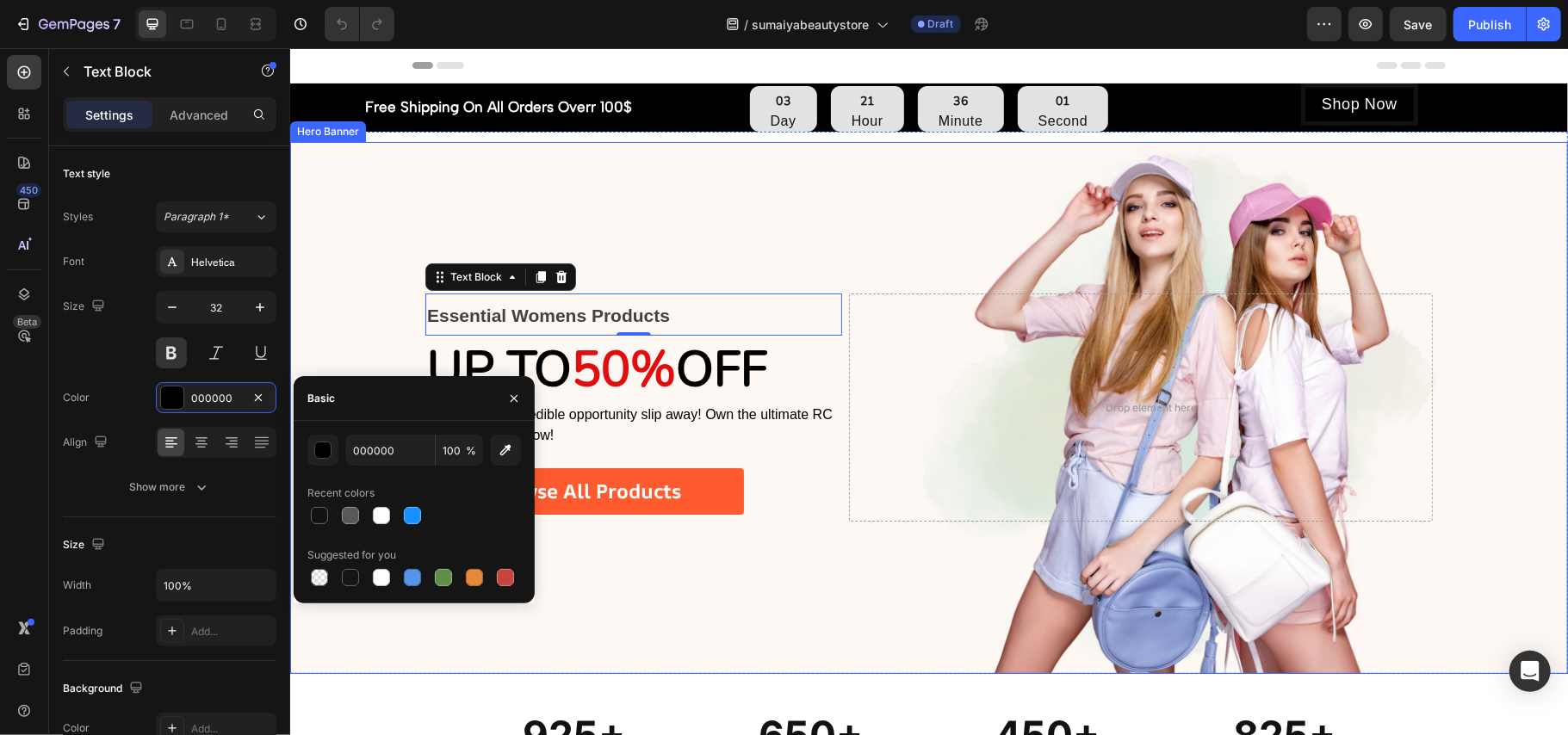
click at [690, 217] on div "Background Image" at bounding box center [928, 407] width 1278 height 532
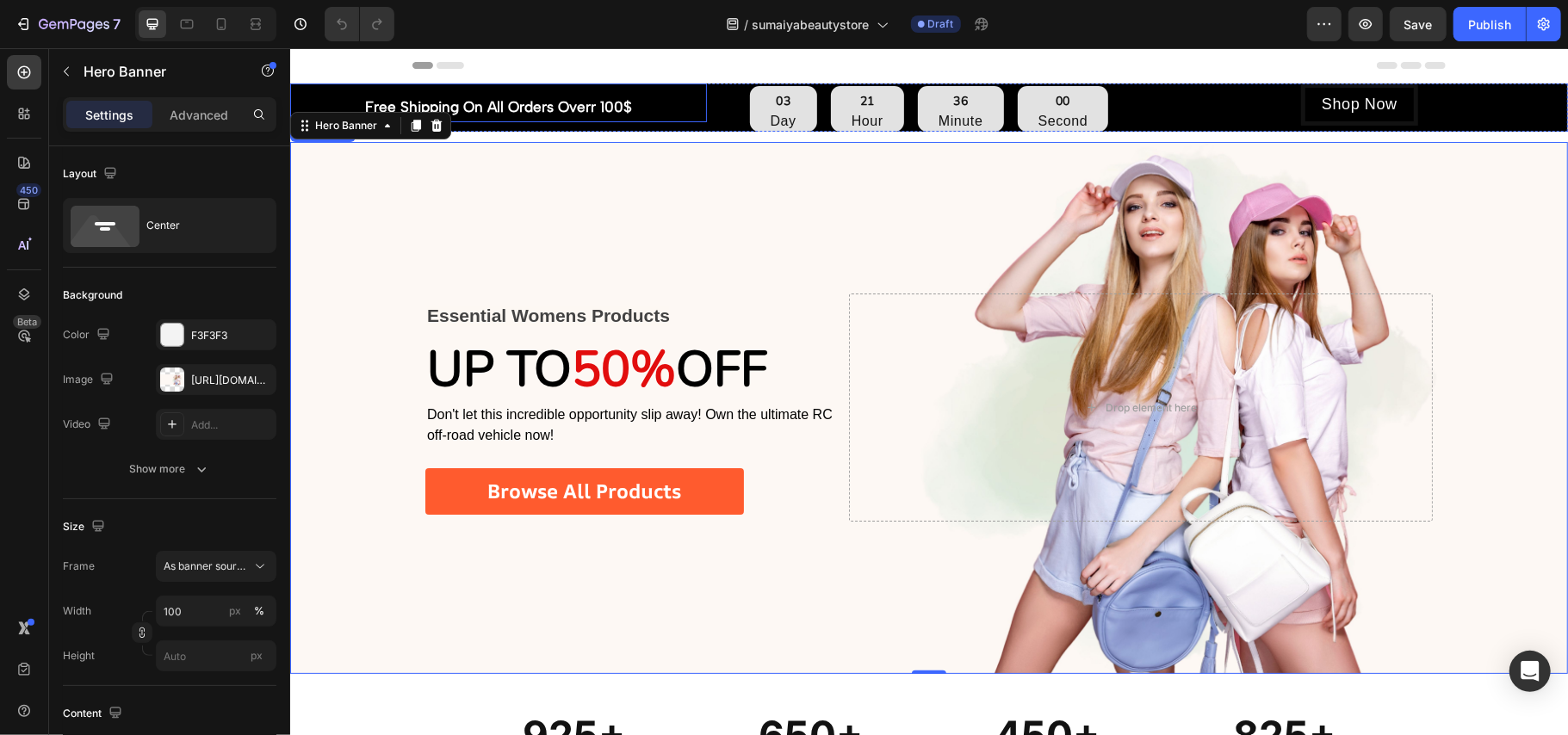
click at [607, 101] on p "Free Shipping On All Orders Overr 100$" at bounding box center [497, 106] width 414 height 27
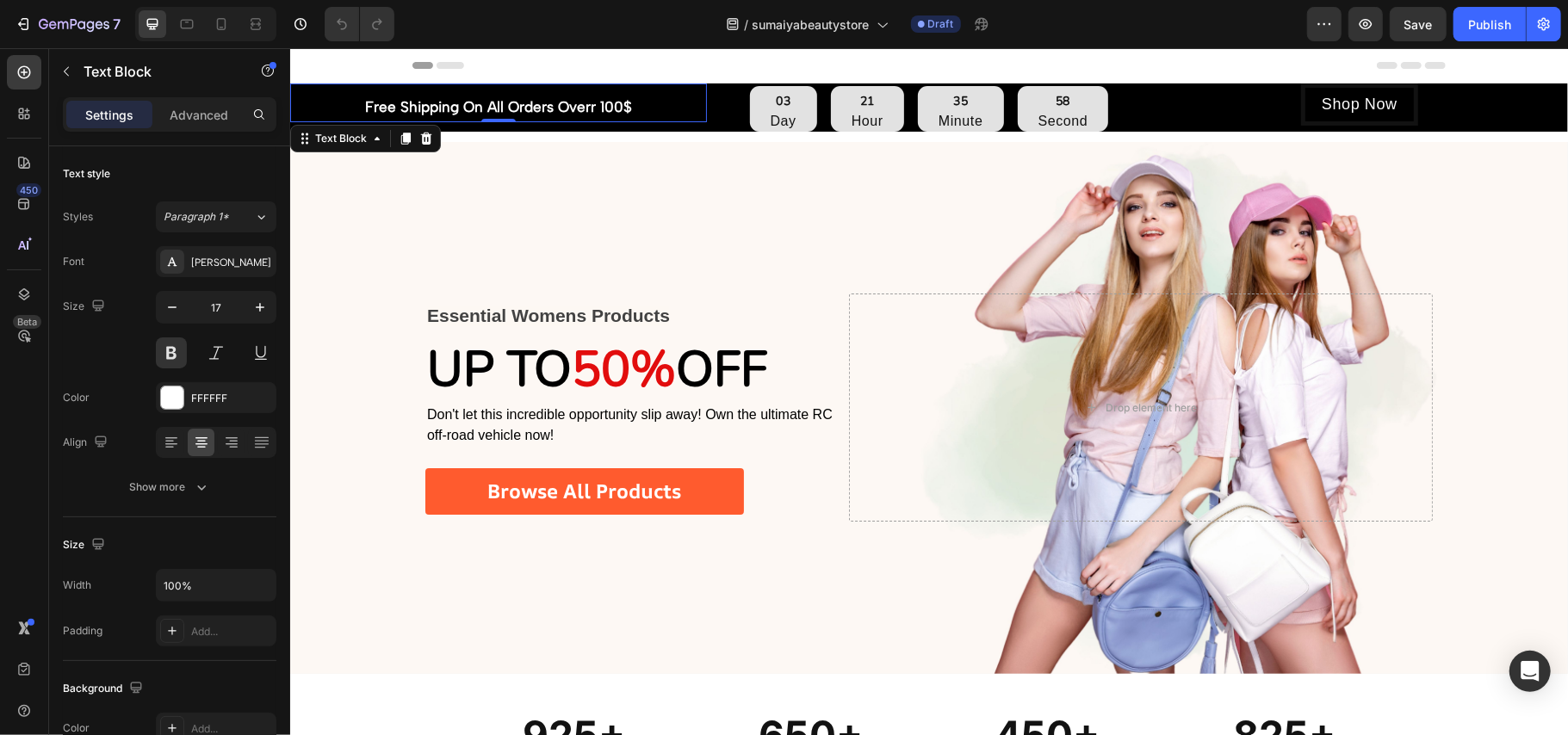
click at [1136, 32] on div "/ sumaiyabeautystore Draft" at bounding box center [857, 24] width 899 height 34
click at [1136, 23] on div "/ sumaiyabeautystore Draft" at bounding box center [857, 24] width 899 height 34
drag, startPoint x: 1136, startPoint y: 15, endPoint x: 1106, endPoint y: 35, distance: 36.1
click at [1134, 14] on div "/ sumaiyabeautystore Draft" at bounding box center [857, 24] width 899 height 34
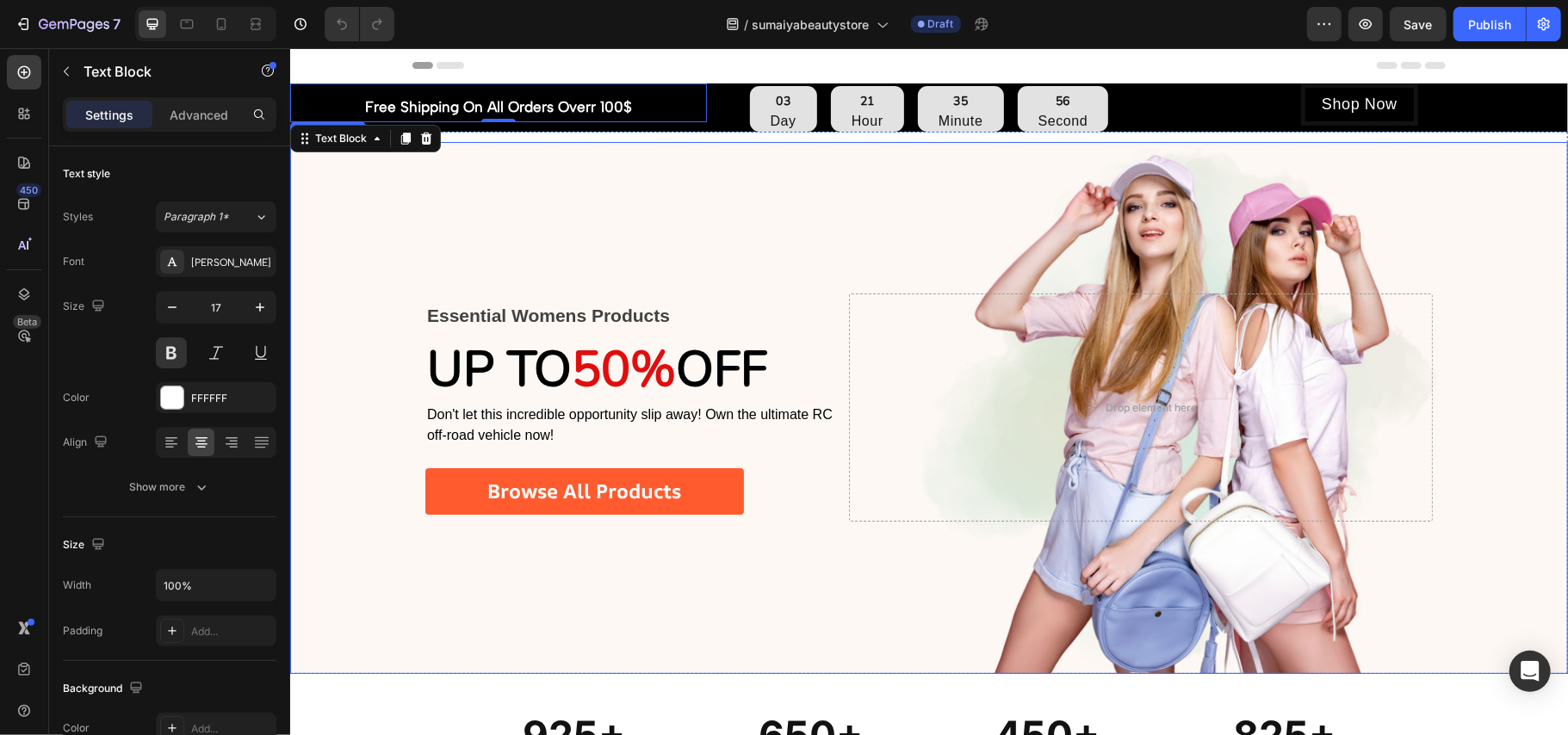
click at [703, 226] on div "Background Image" at bounding box center [928, 407] width 1278 height 532
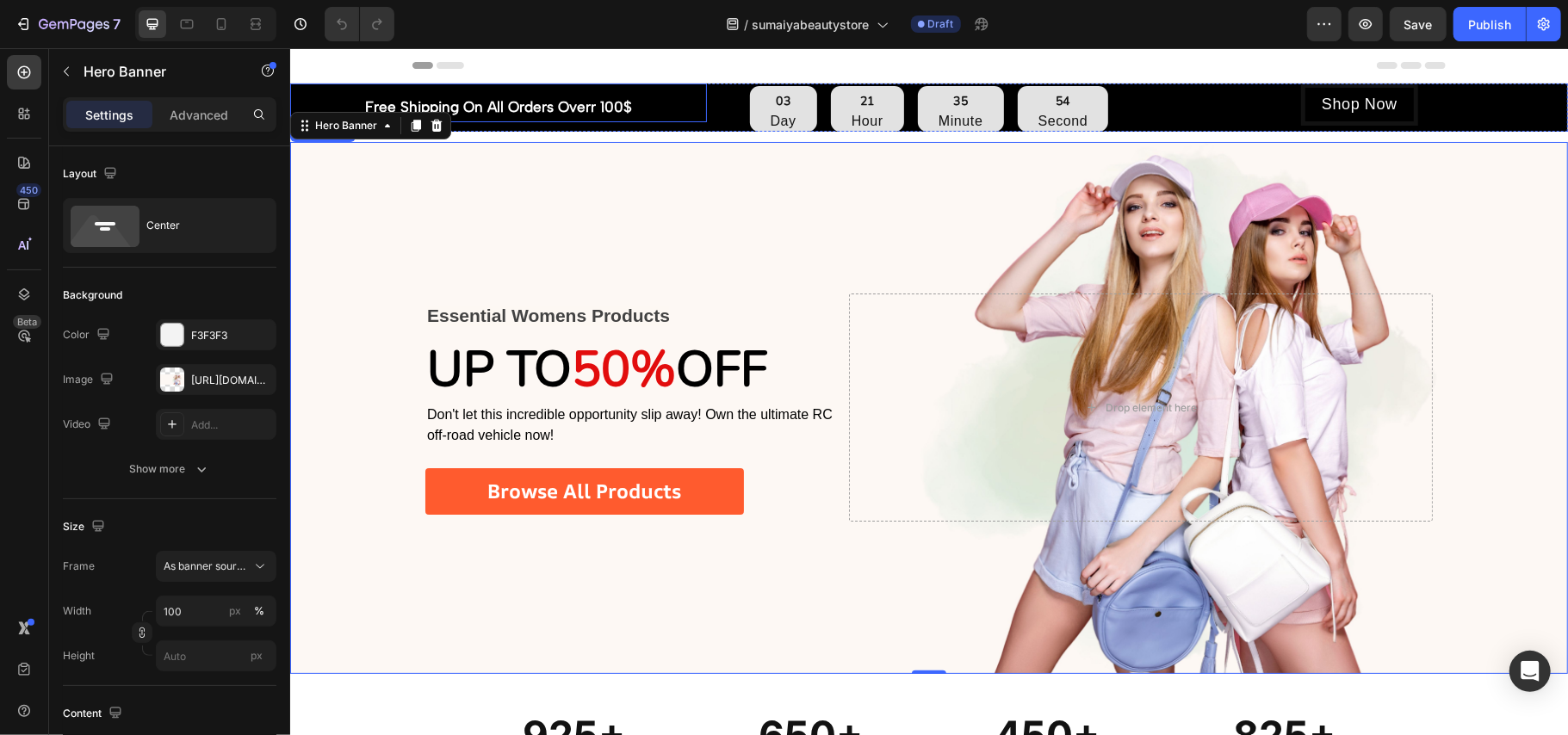
click at [611, 109] on p "Free Shipping On All Orders Overr 100$" at bounding box center [497, 106] width 414 height 27
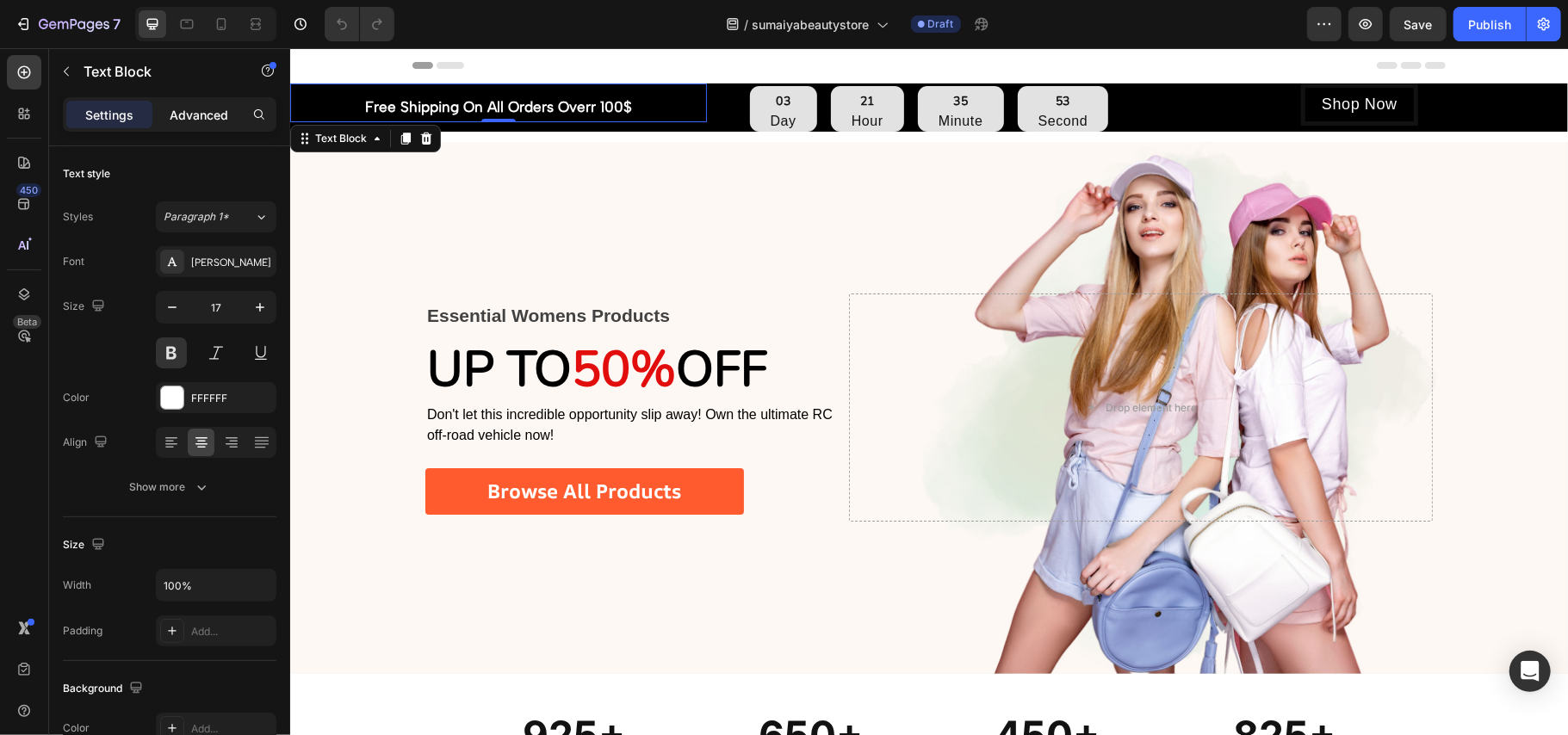
click at [195, 108] on p "Advanced" at bounding box center [199, 114] width 59 height 18
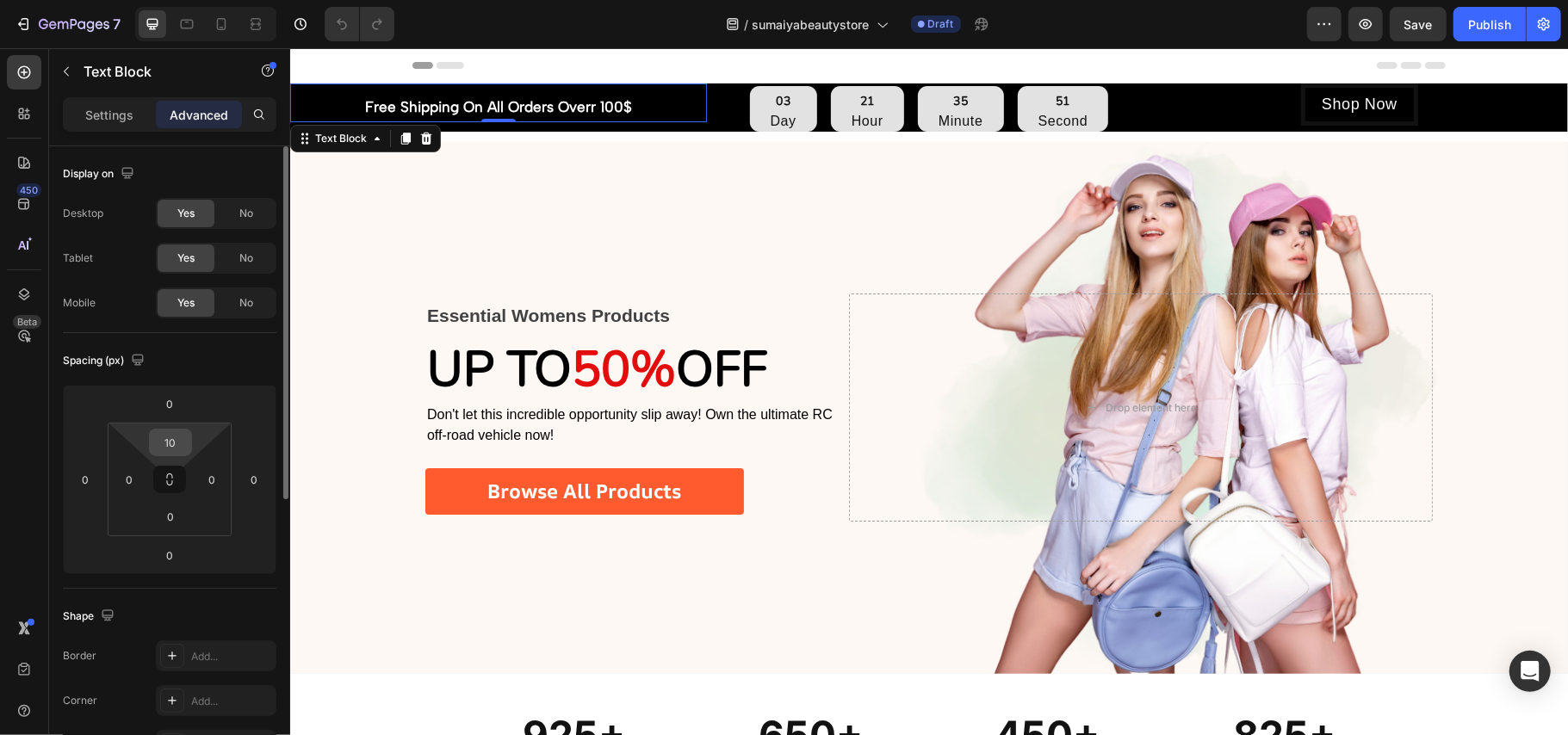
click at [187, 442] on div "10" at bounding box center [170, 442] width 43 height 28
click at [179, 442] on input "10" at bounding box center [170, 442] width 34 height 26
type input "12"
click at [1170, 1] on div "7 Version history / sumaiyabeautystore Draft Preview Save Publish" at bounding box center [784, 25] width 1568 height 49
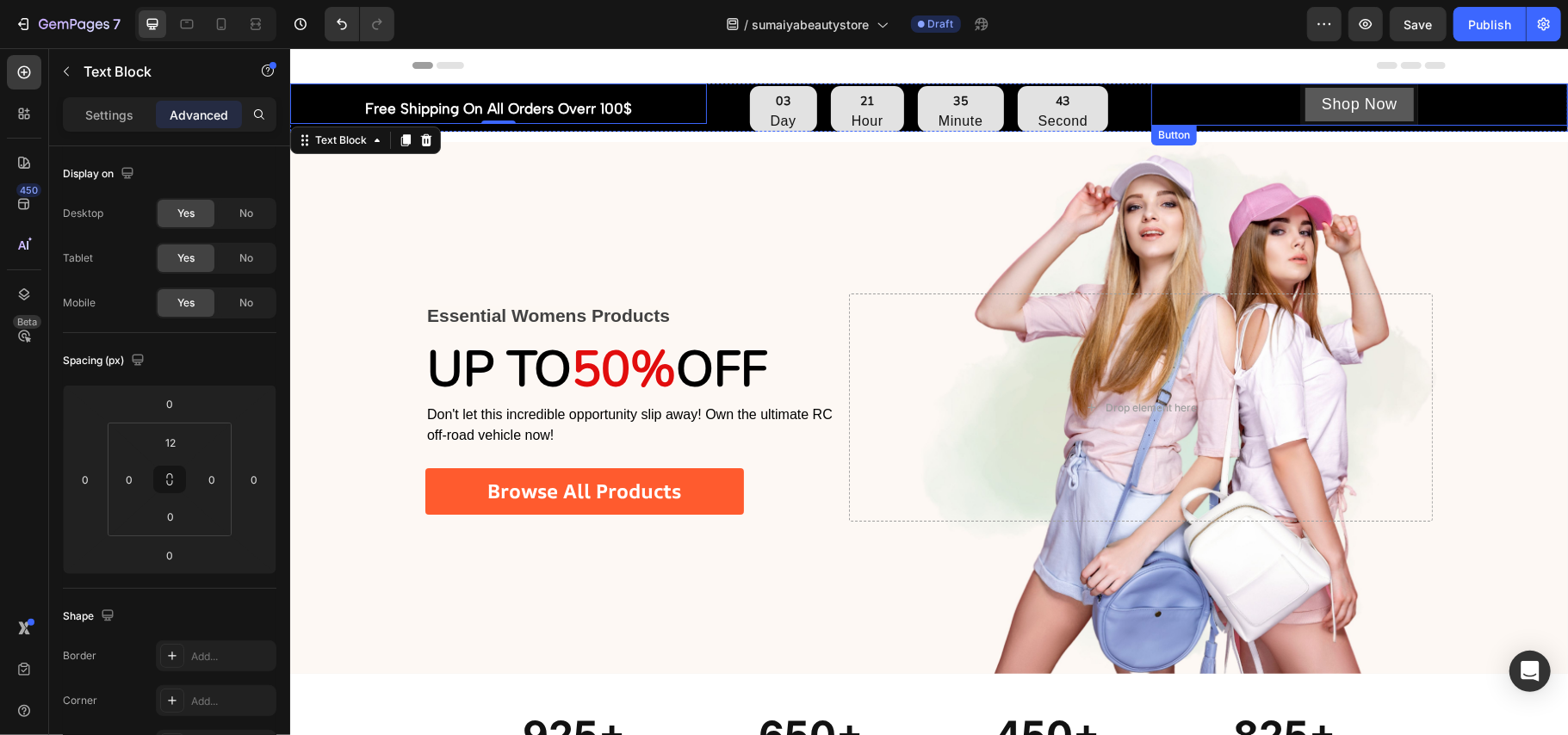
click at [1338, 92] on button "Shop Now" at bounding box center [1358, 104] width 117 height 42
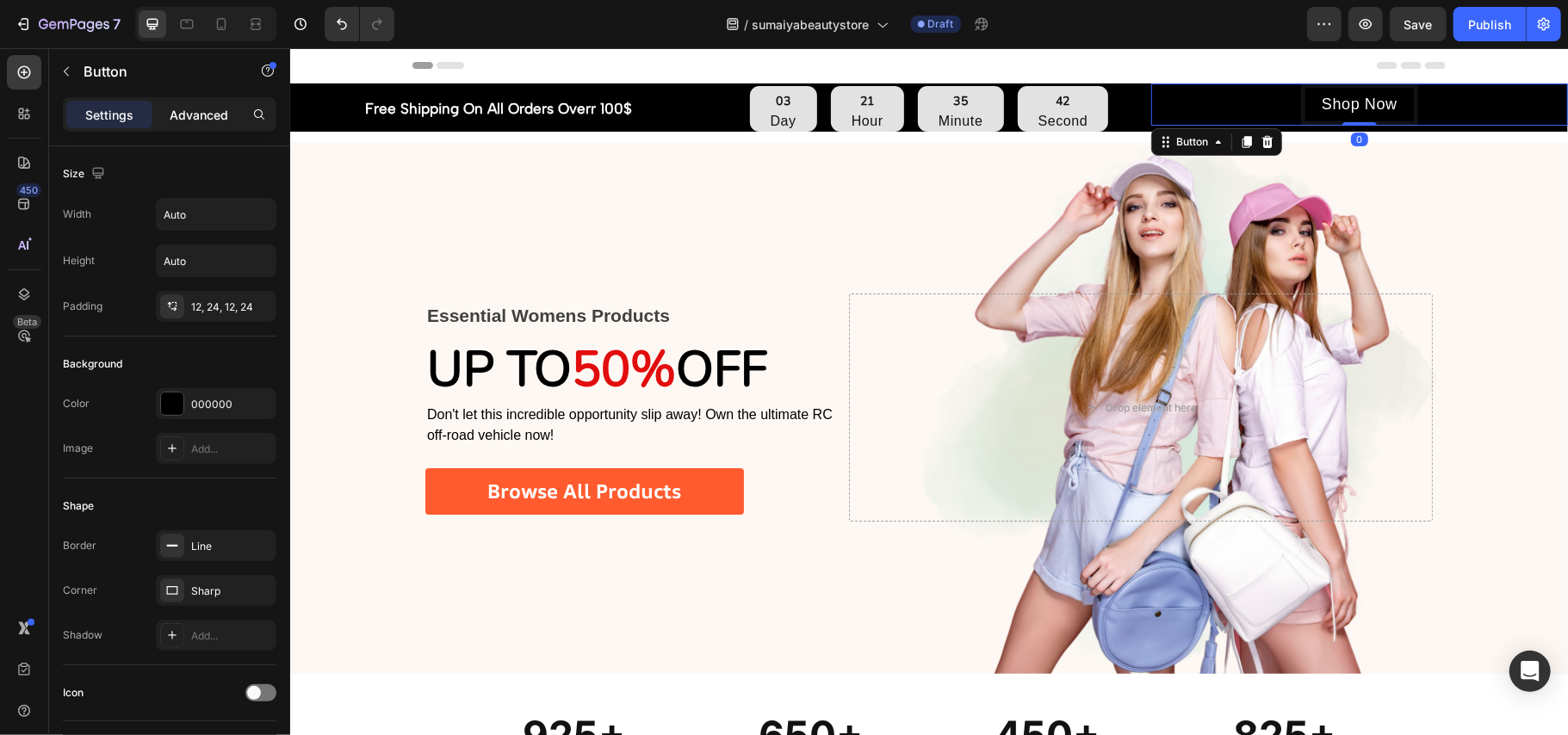
click at [204, 104] on div "Advanced" at bounding box center [199, 114] width 87 height 28
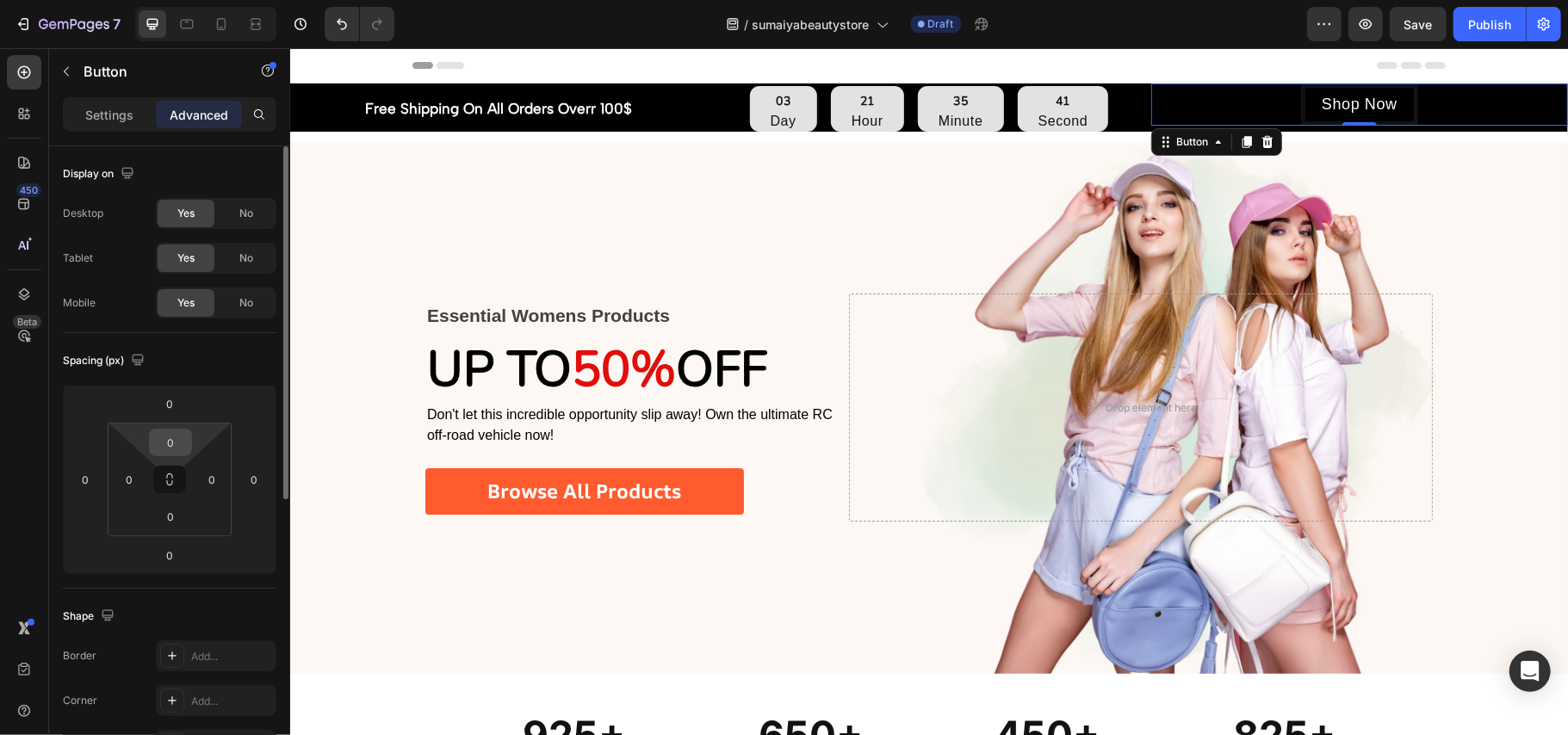
click at [176, 439] on input "0" at bounding box center [170, 442] width 34 height 26
click at [178, 442] on input "0" at bounding box center [170, 442] width 34 height 26
type input "0"
type input "2"
type input "4"
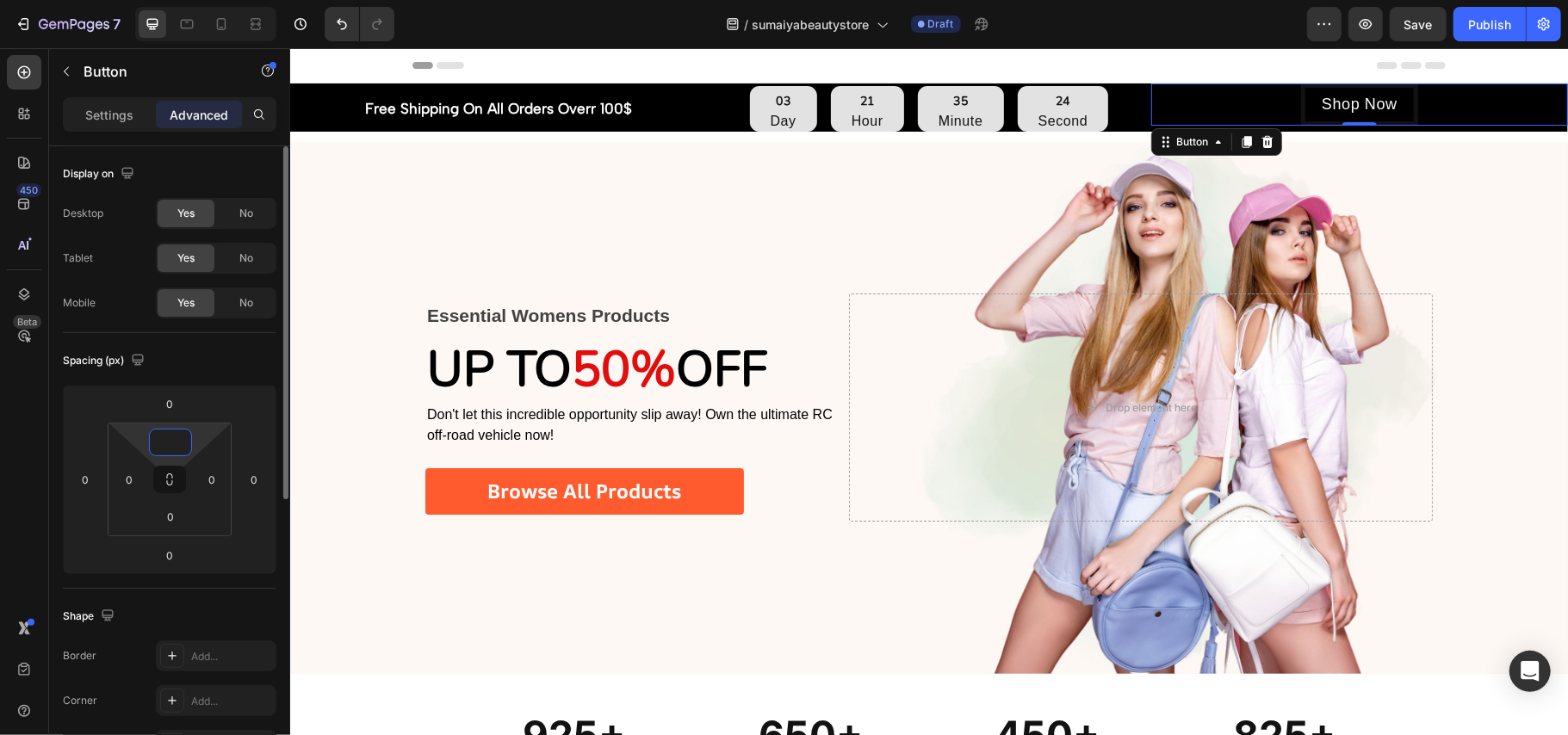
type input "5"
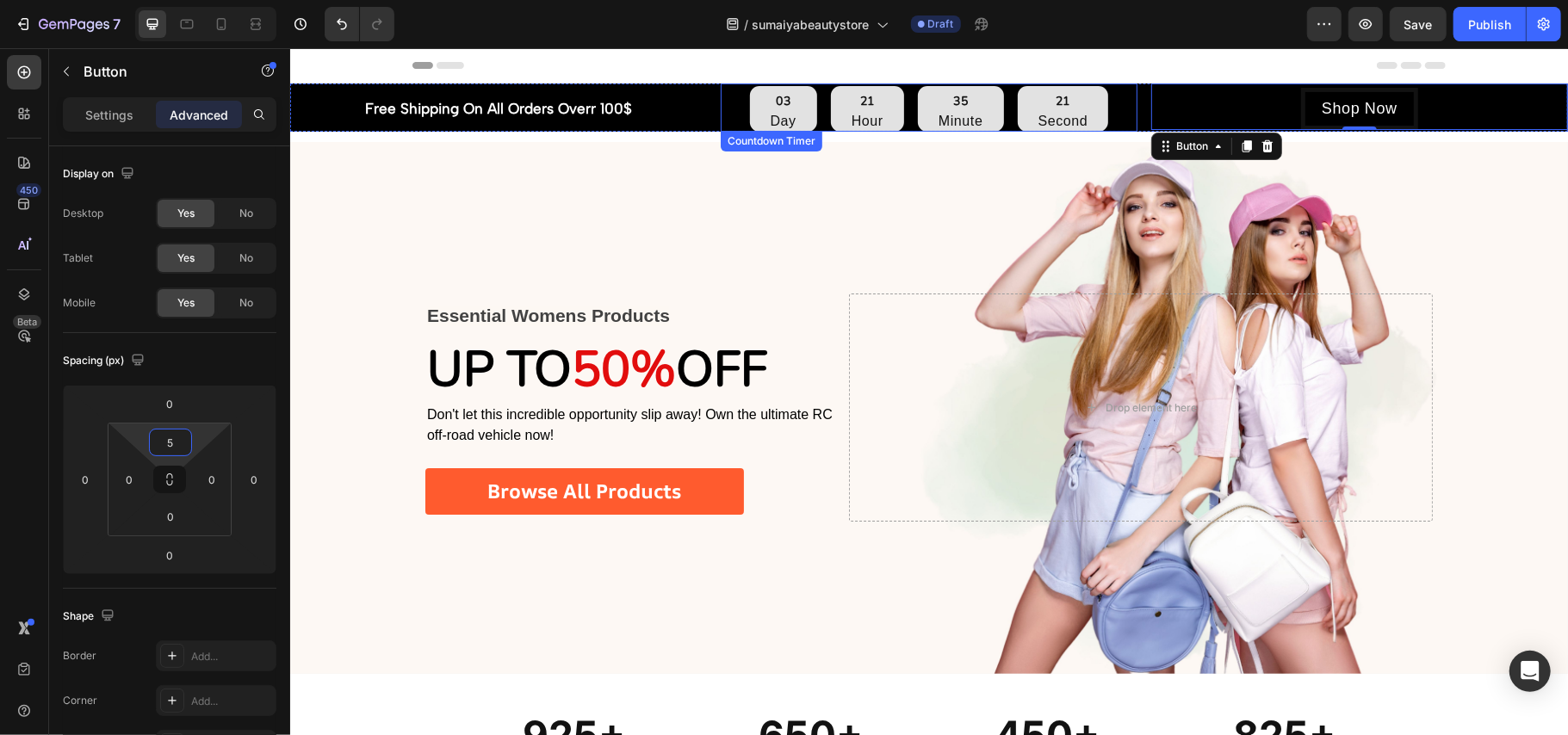
click at [724, 101] on div "03 Day 21 Hour 35 Minute 21 Second" at bounding box center [928, 108] width 416 height 46
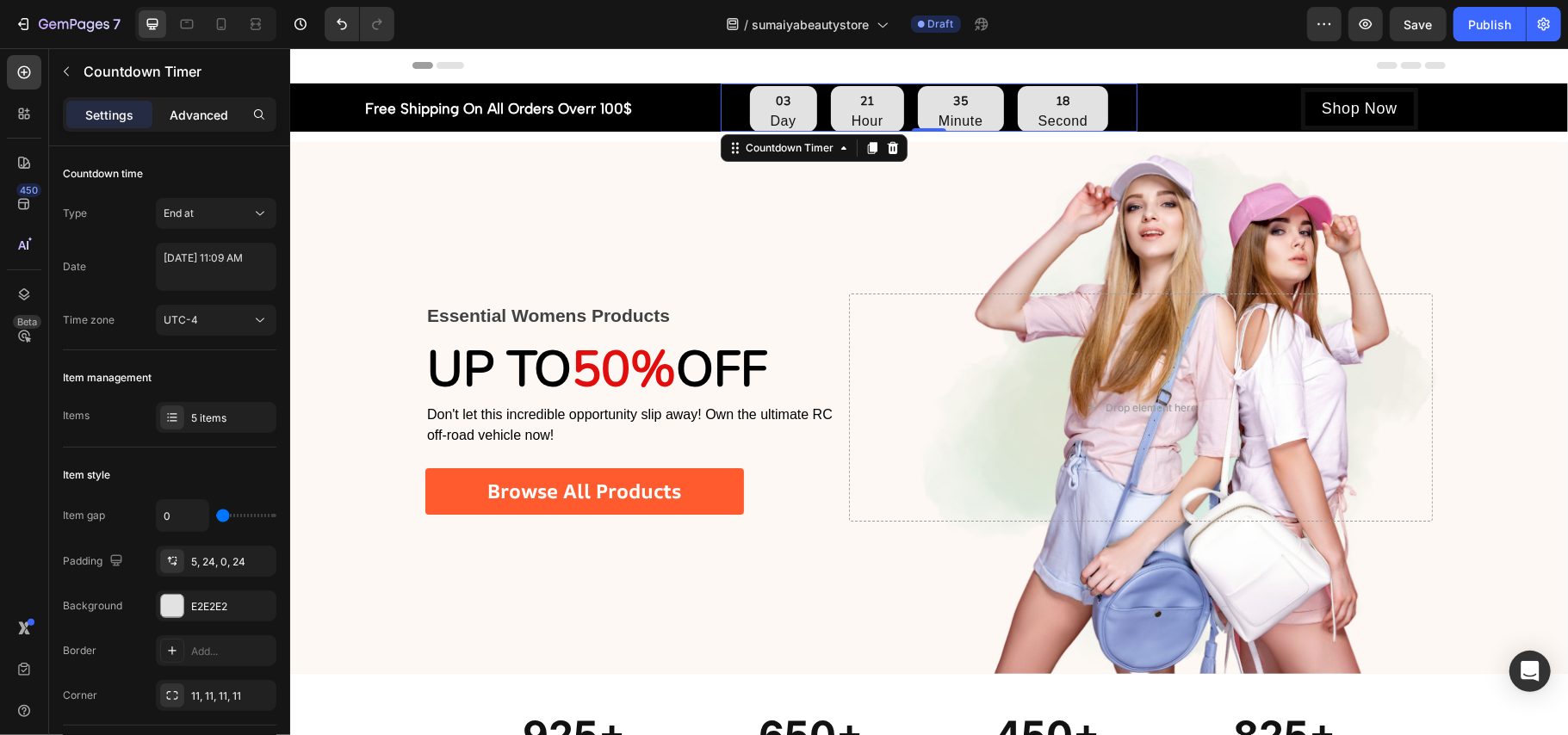
click at [203, 106] on p "Advanced" at bounding box center [199, 114] width 59 height 18
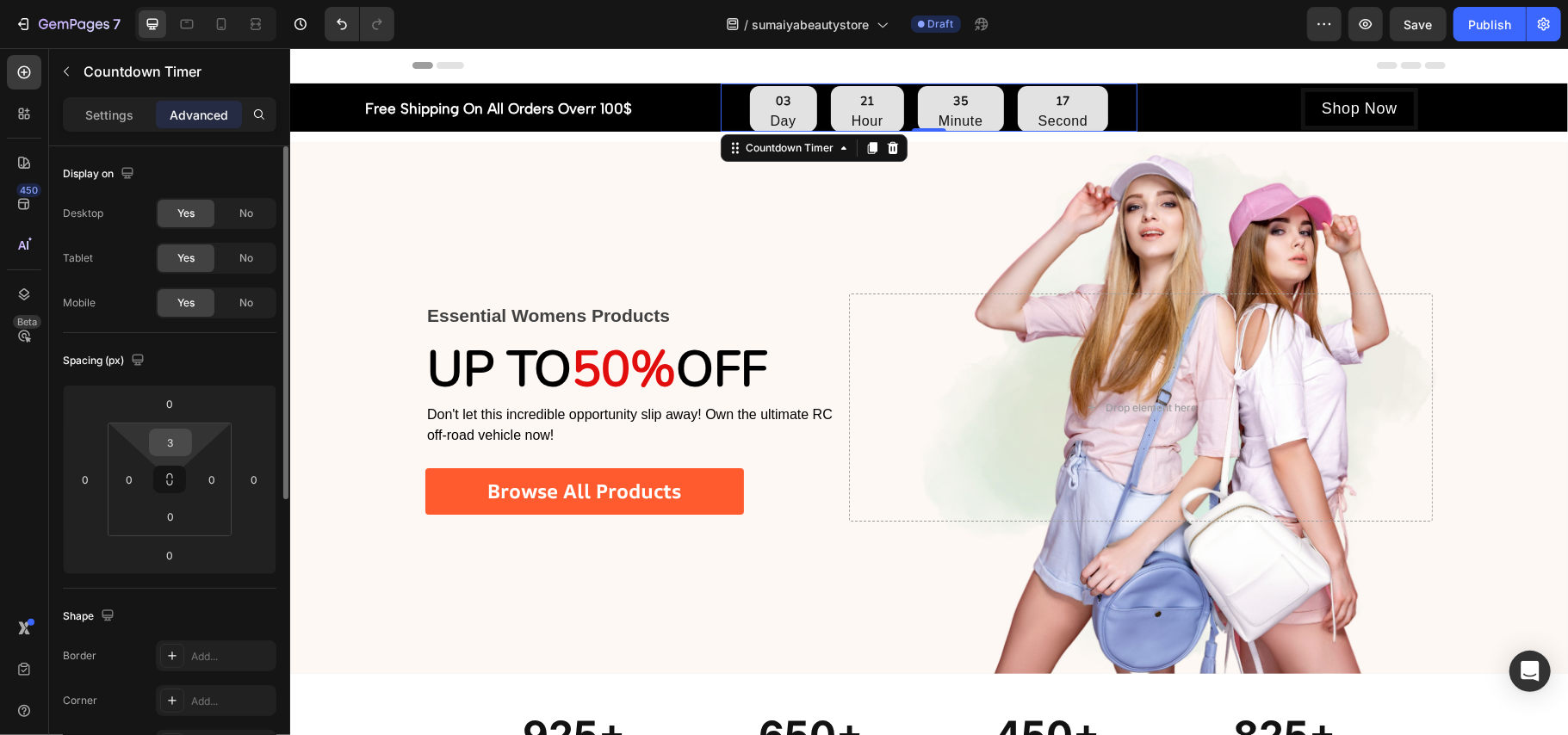
click at [178, 442] on input "3" at bounding box center [170, 442] width 34 height 26
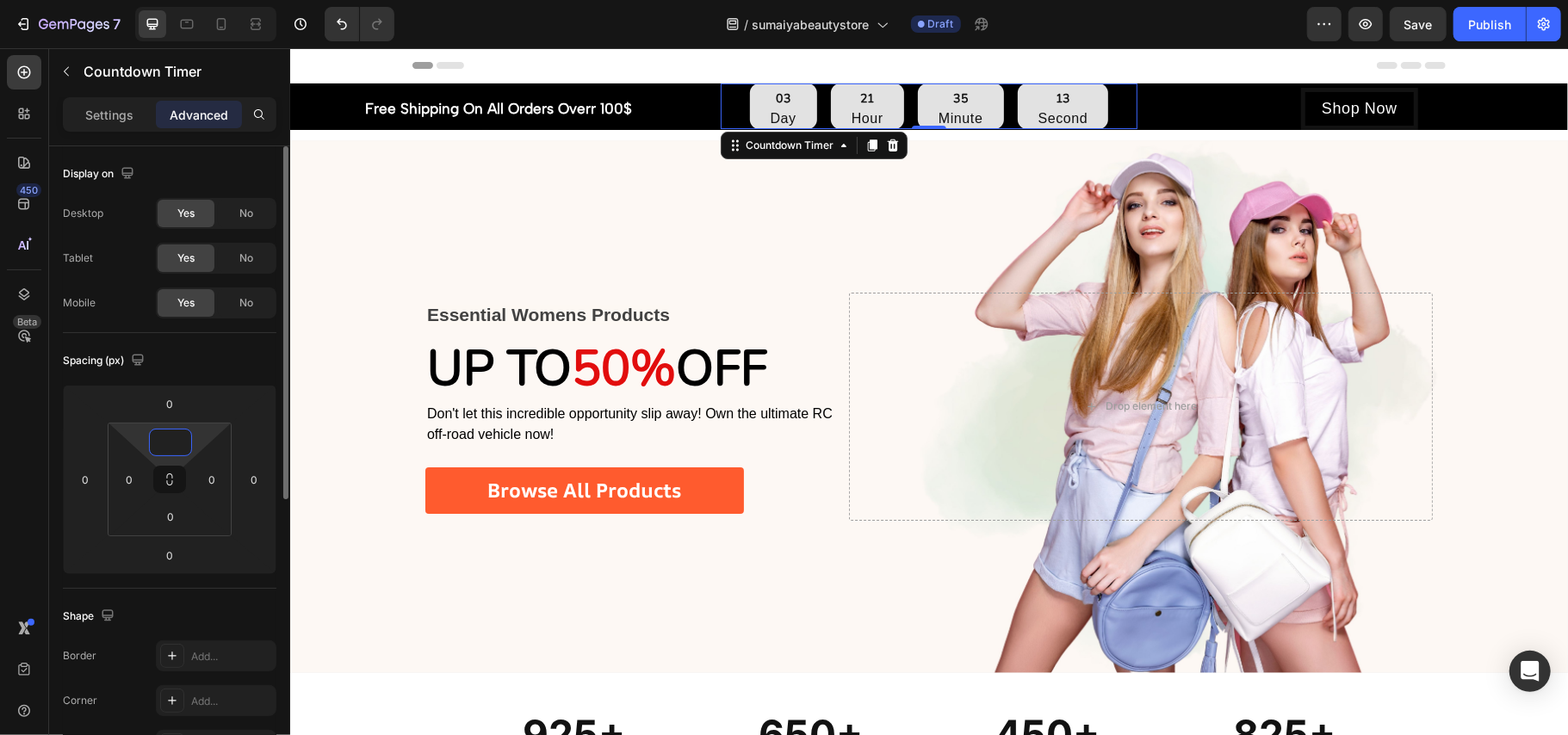
type input "2"
type input "0"
click at [1117, 24] on div "/ sumaiyabeautystore Draft" at bounding box center [857, 24] width 899 height 34
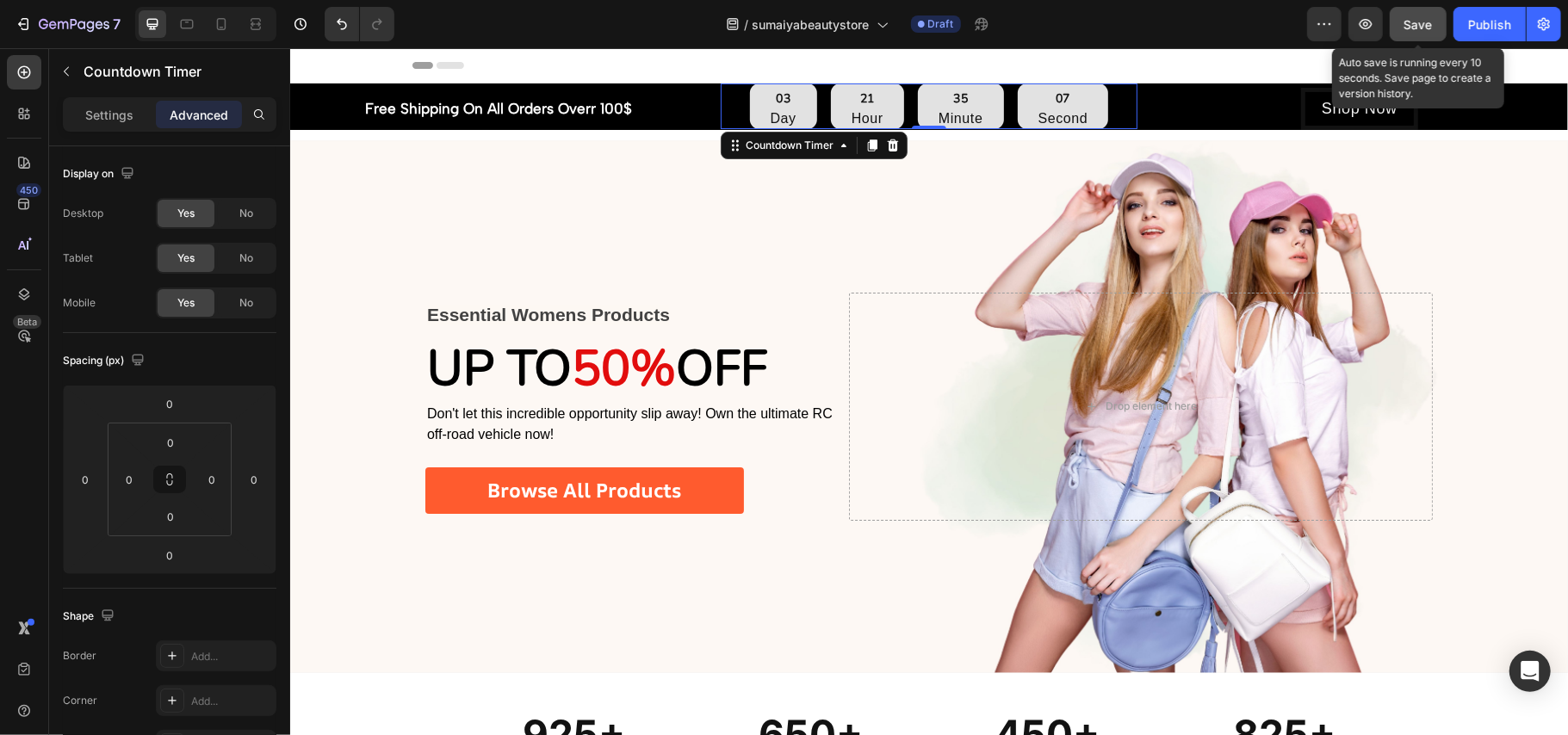
click at [1413, 12] on button "Save" at bounding box center [1418, 24] width 57 height 34
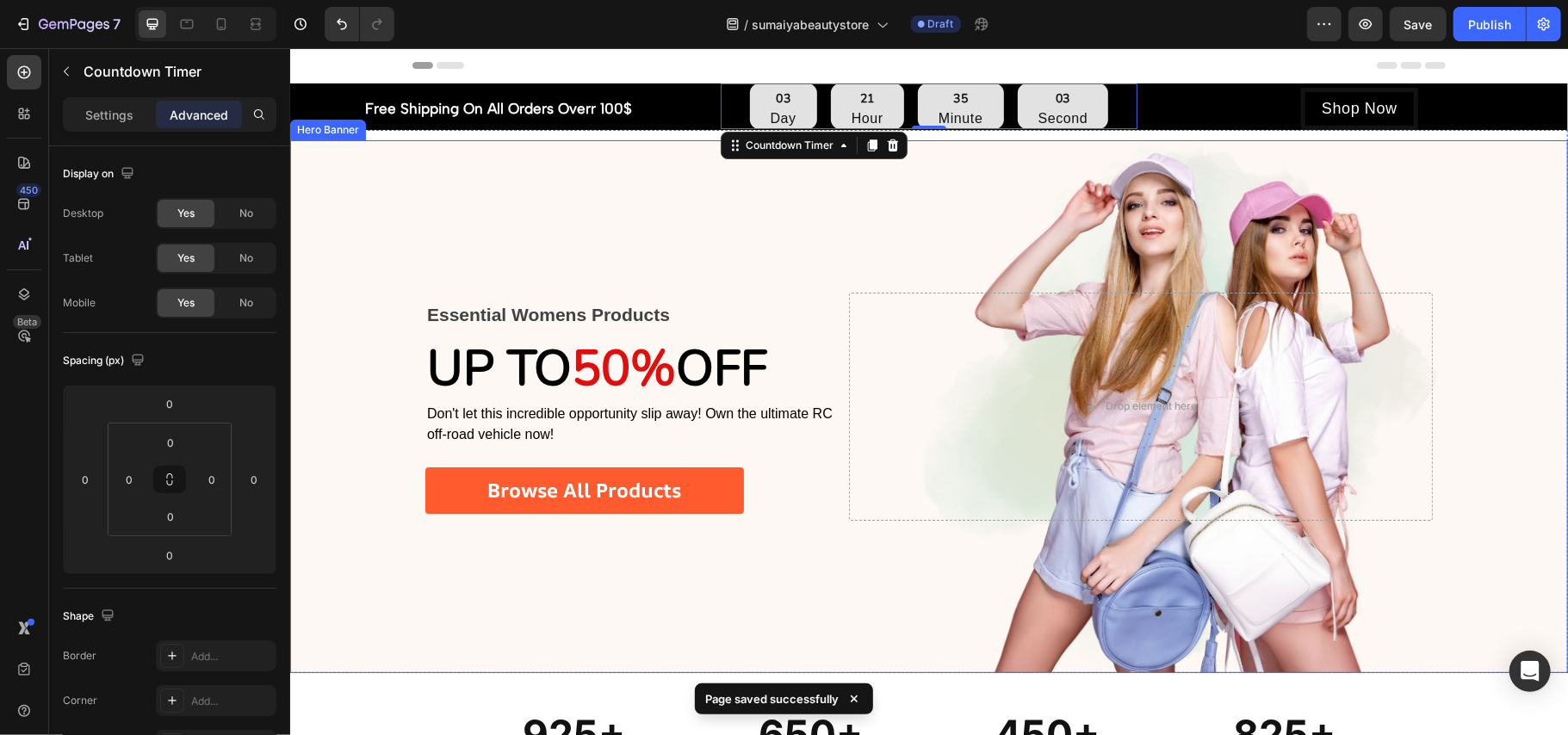
click at [570, 248] on div "Background Image" at bounding box center [928, 406] width 1278 height 532
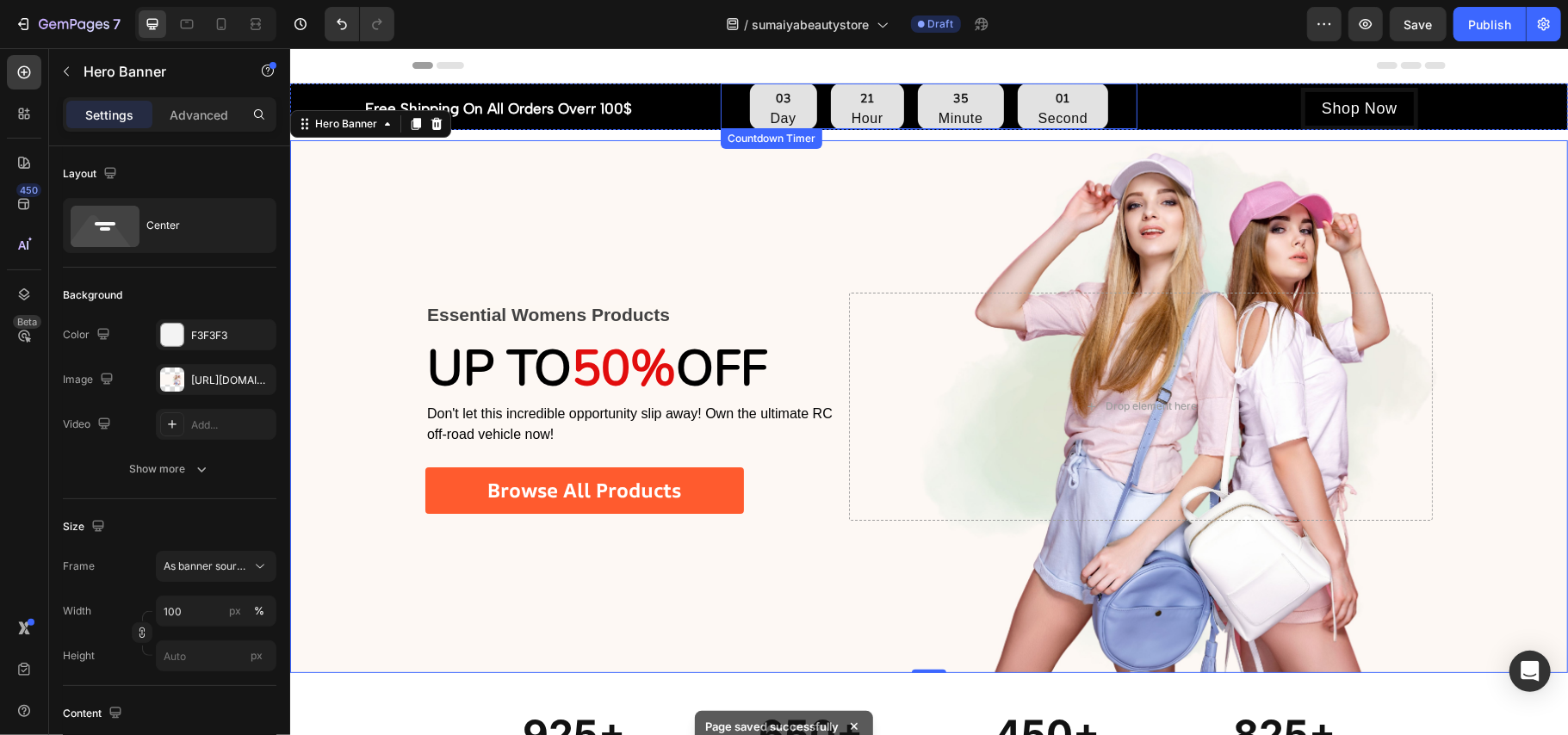
click at [1119, 104] on div "03 Day 21 Hour 35 Minute 01 Second" at bounding box center [928, 106] width 416 height 46
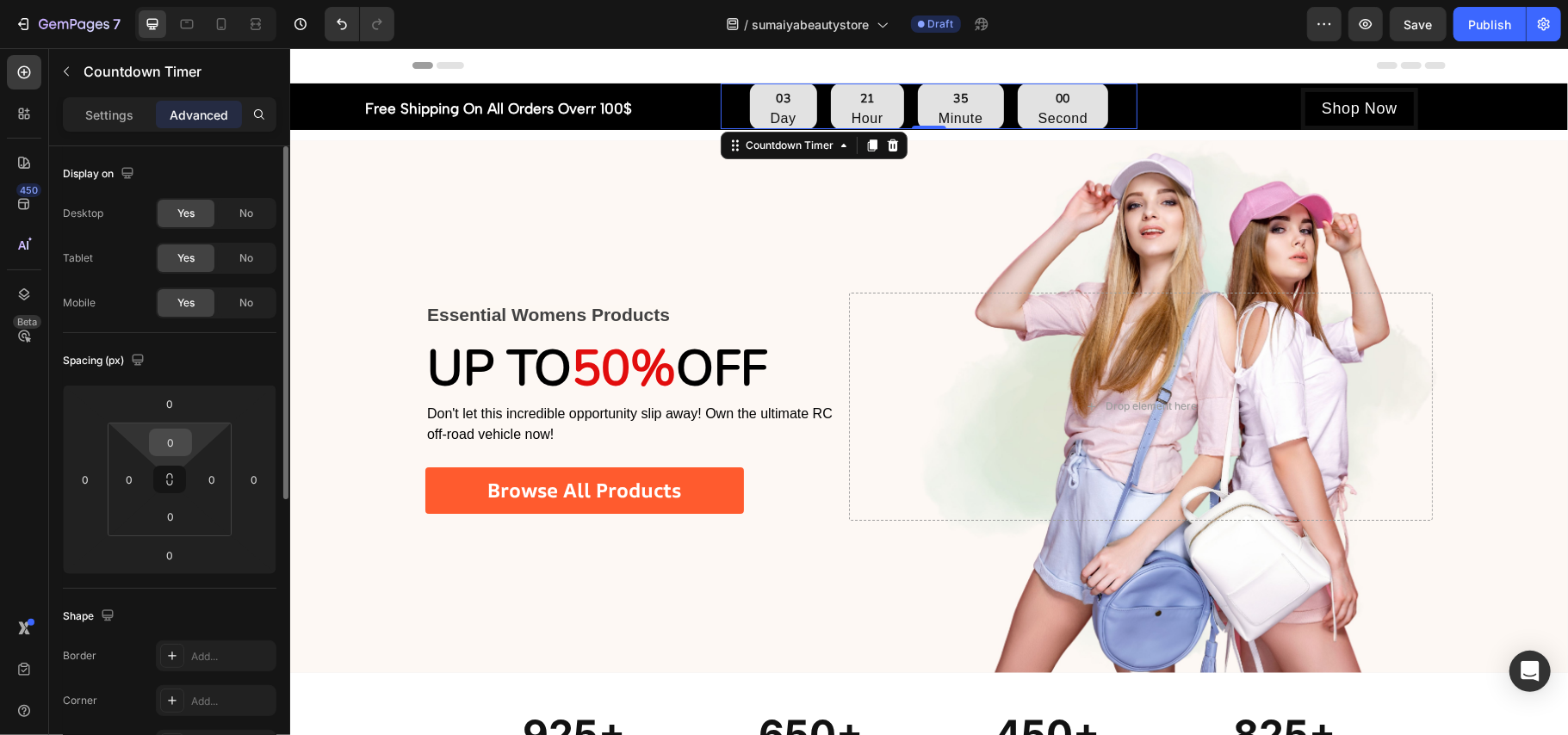
click at [168, 453] on input "0" at bounding box center [170, 442] width 34 height 26
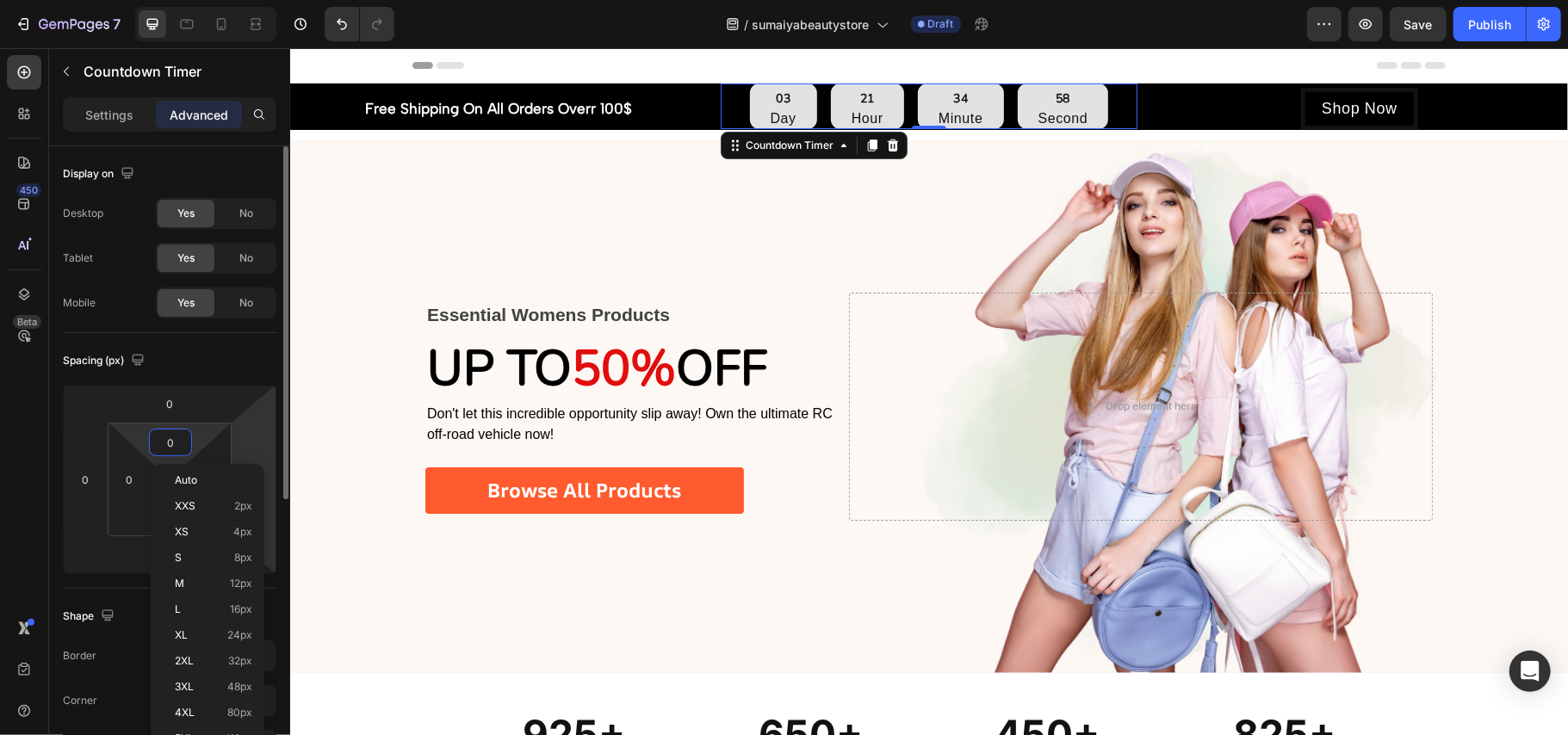
type input "1"
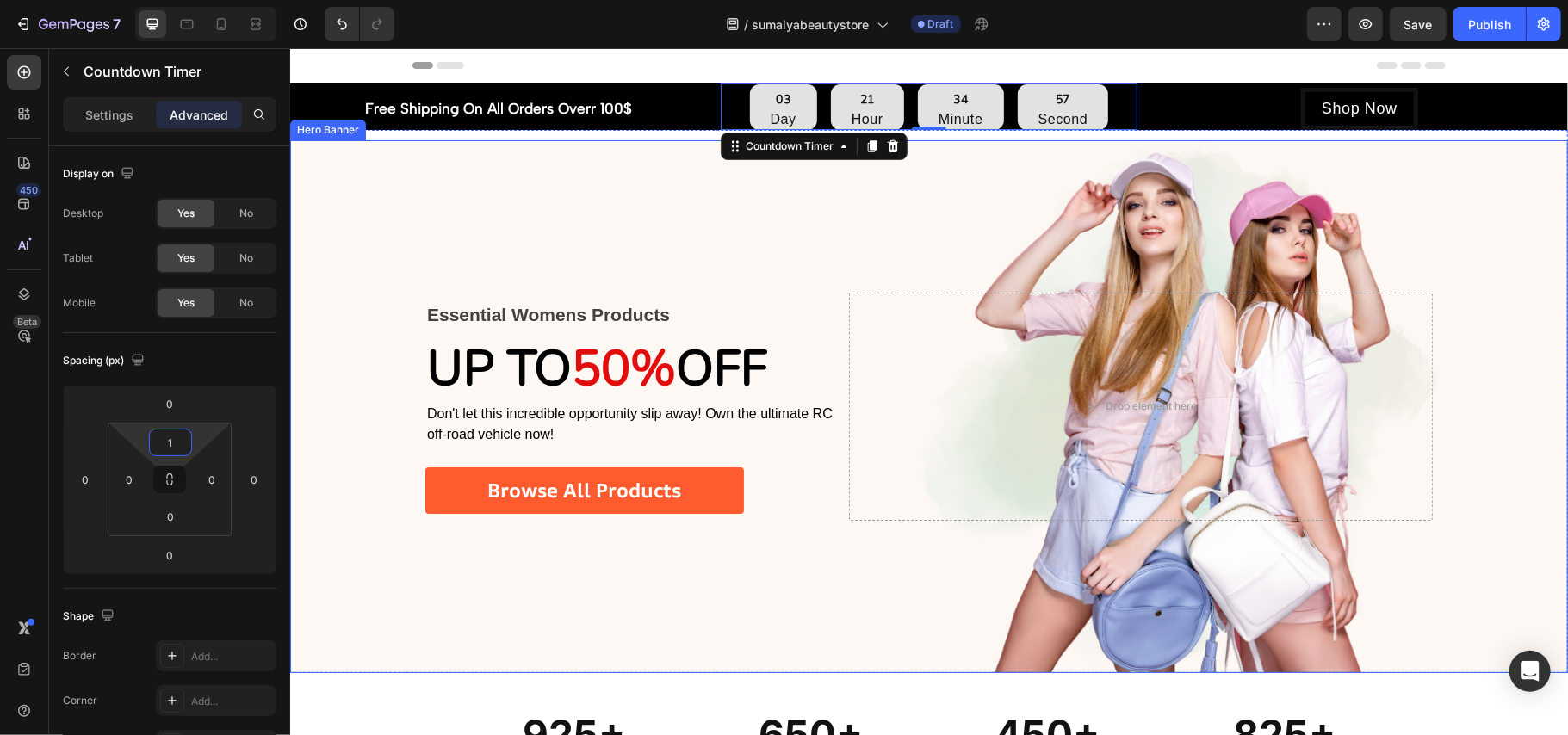
click at [336, 241] on div "Background Image" at bounding box center [928, 406] width 1278 height 532
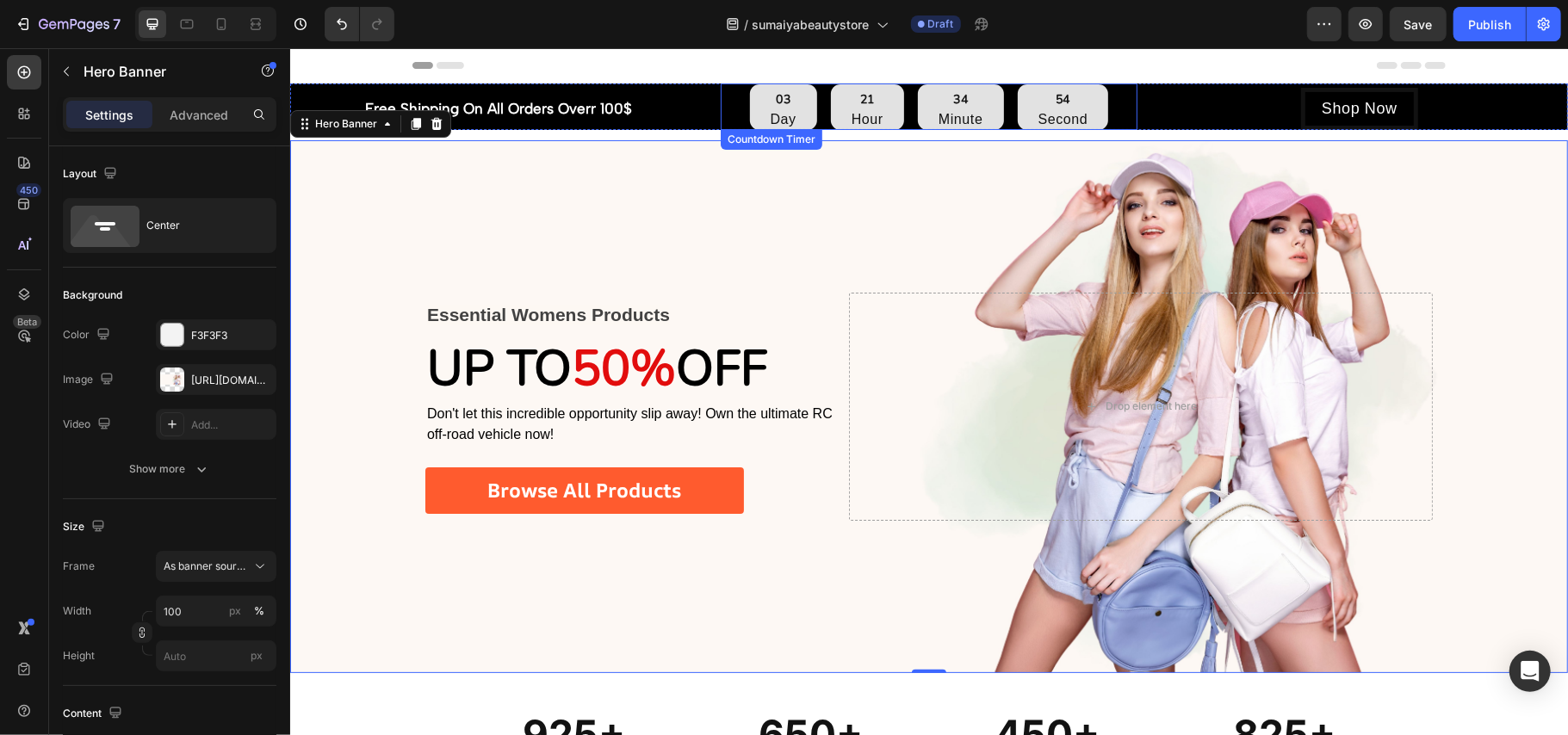
click at [721, 105] on div "03 Day 21 Hour 34 Minute 54 Second" at bounding box center [928, 106] width 416 height 46
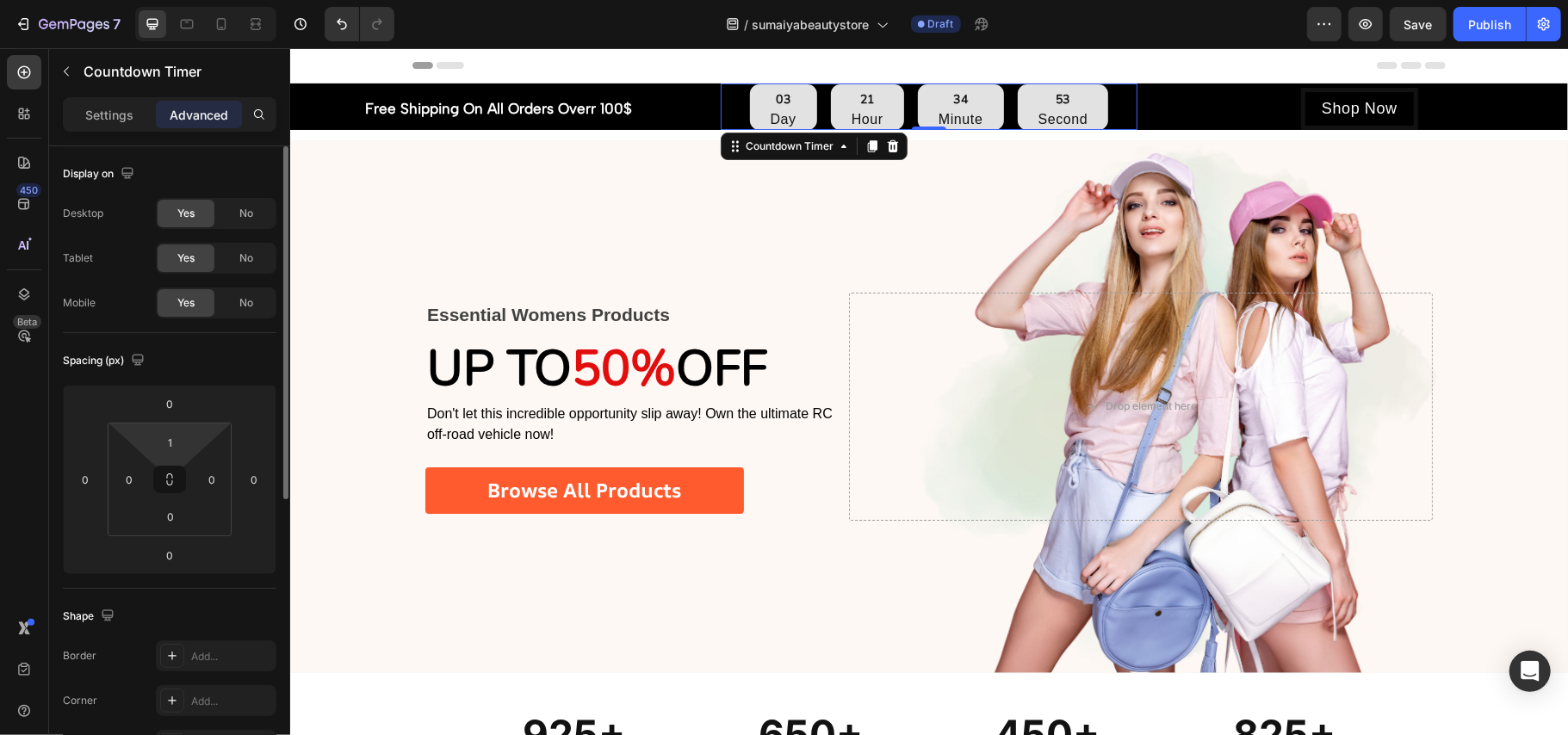
click at [196, 0] on html "7 Version history / sumaiyabeautystore Draft Preview Save Publish 450 Beta Sect…" at bounding box center [784, 0] width 1568 height 0
type input "2"
type input "1"
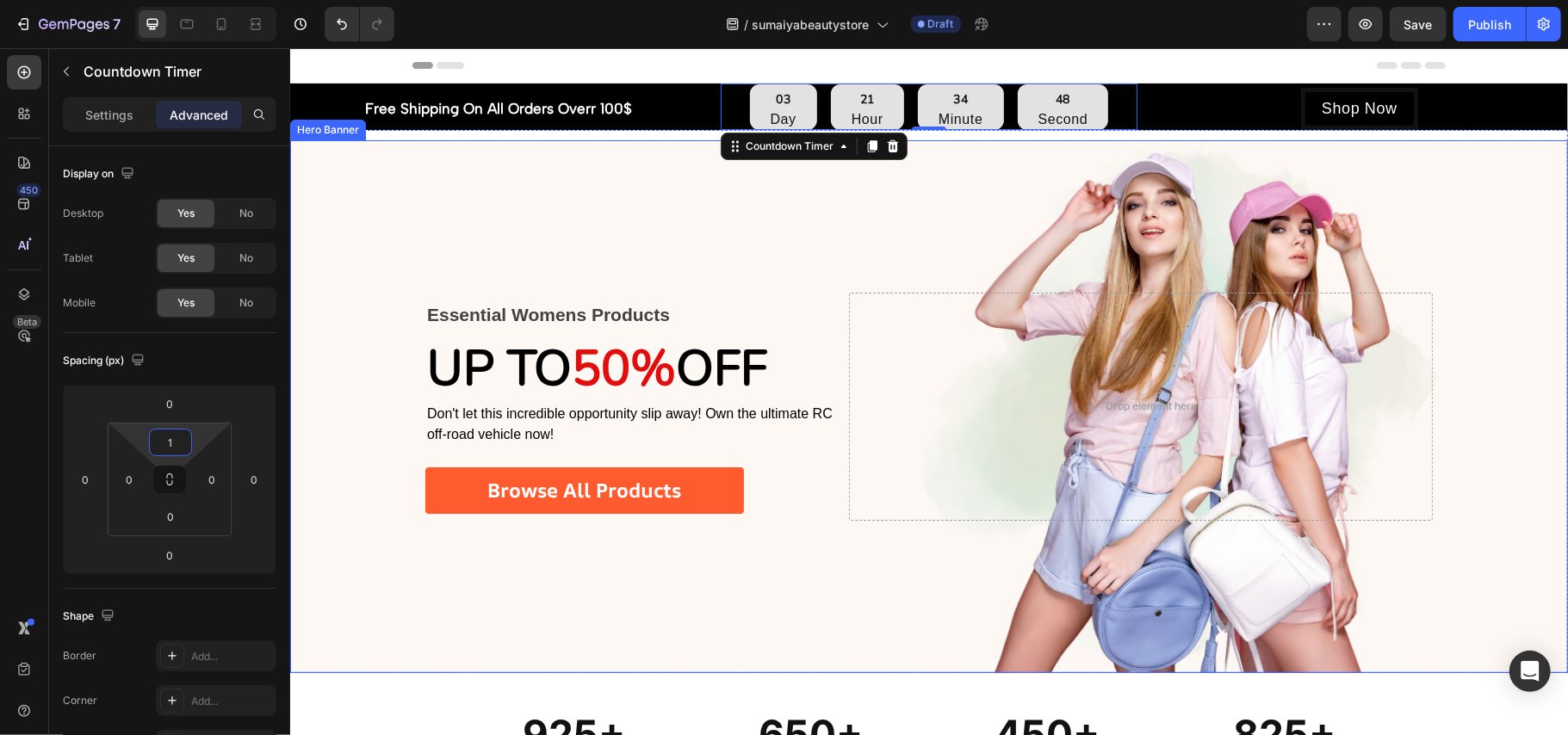
click at [332, 268] on div "Background Image" at bounding box center [928, 406] width 1278 height 532
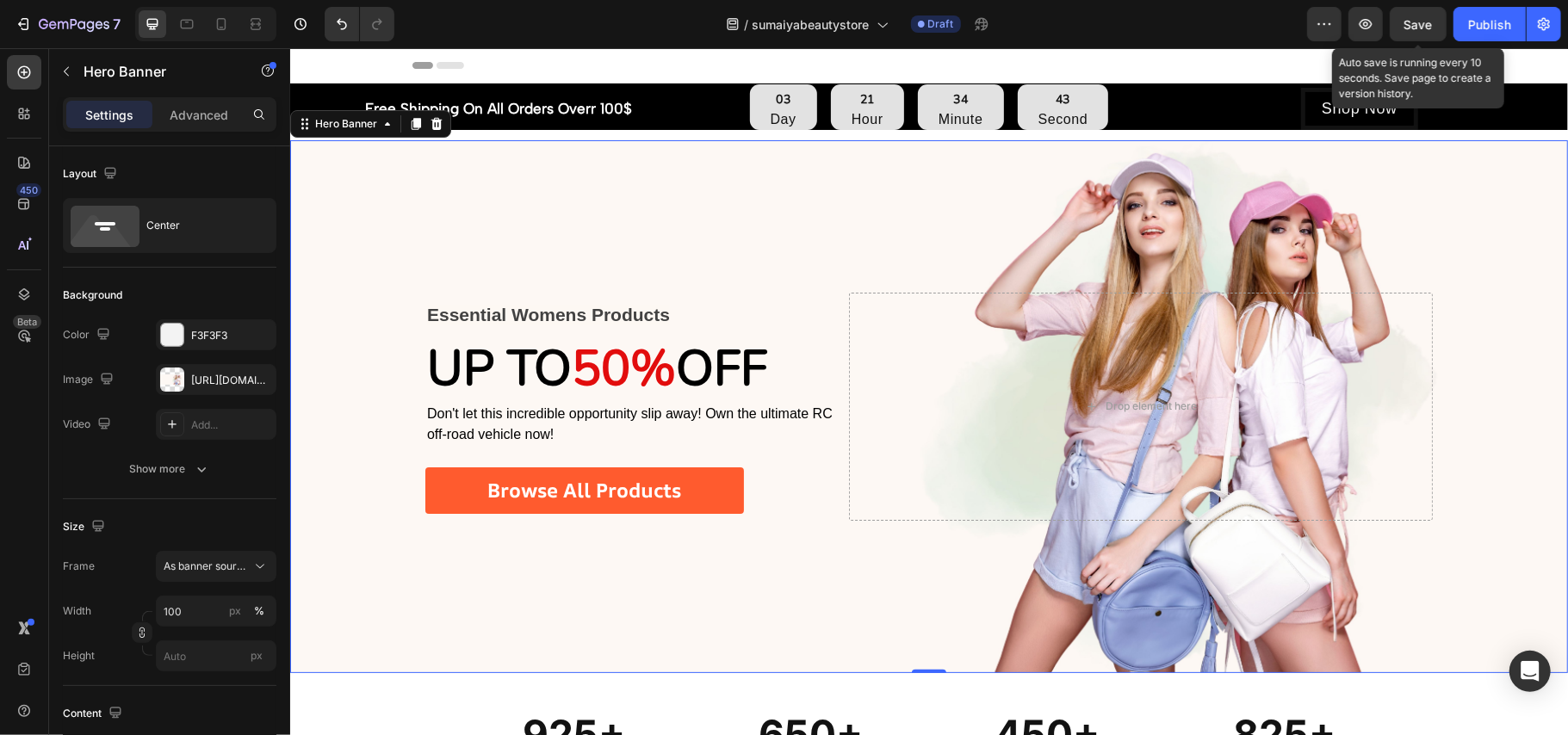
click at [1419, 19] on span "Save" at bounding box center [1419, 24] width 29 height 14
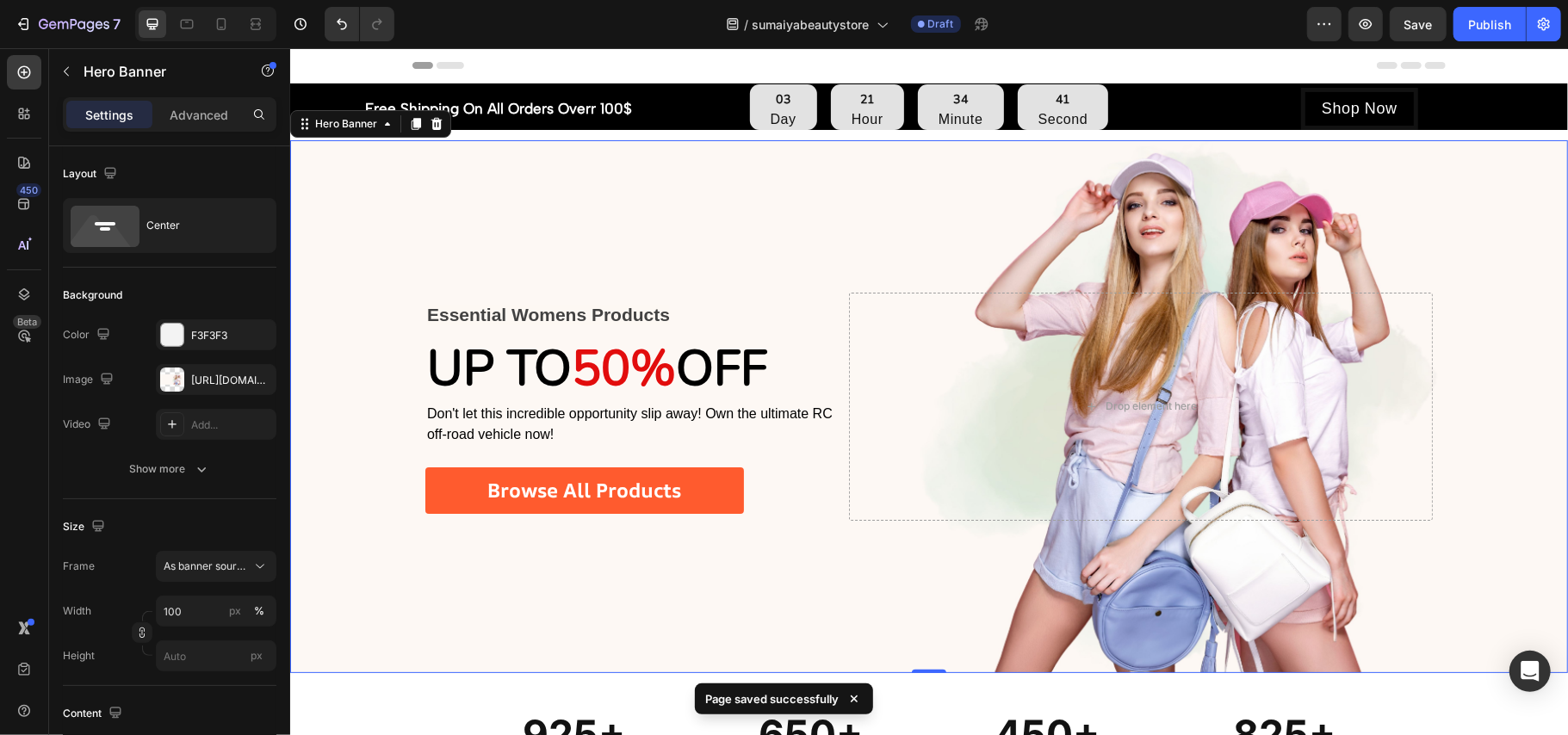
click at [1158, 11] on div "/ sumaiyabeautystore Draft" at bounding box center [857, 24] width 899 height 34
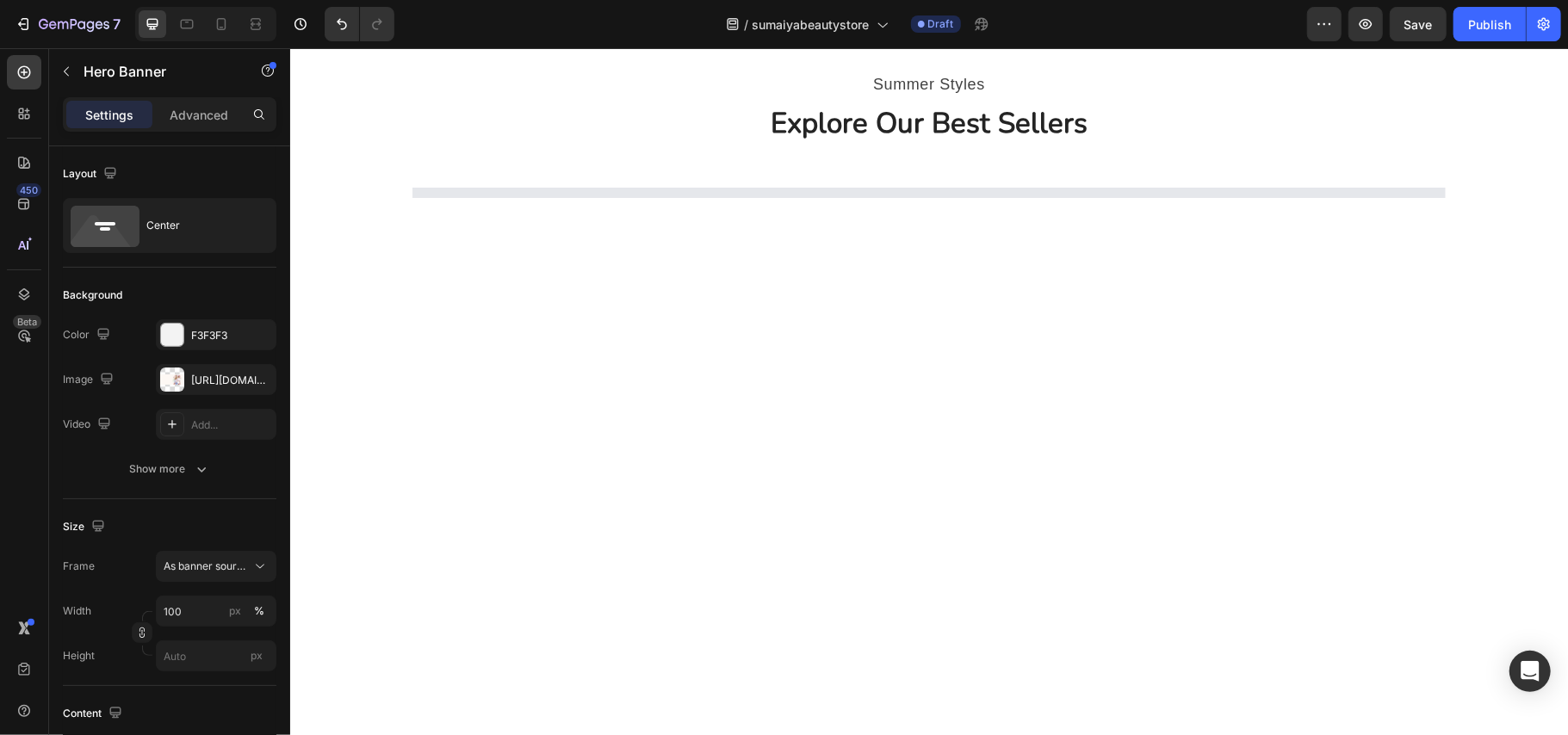
scroll to position [1951, 0]
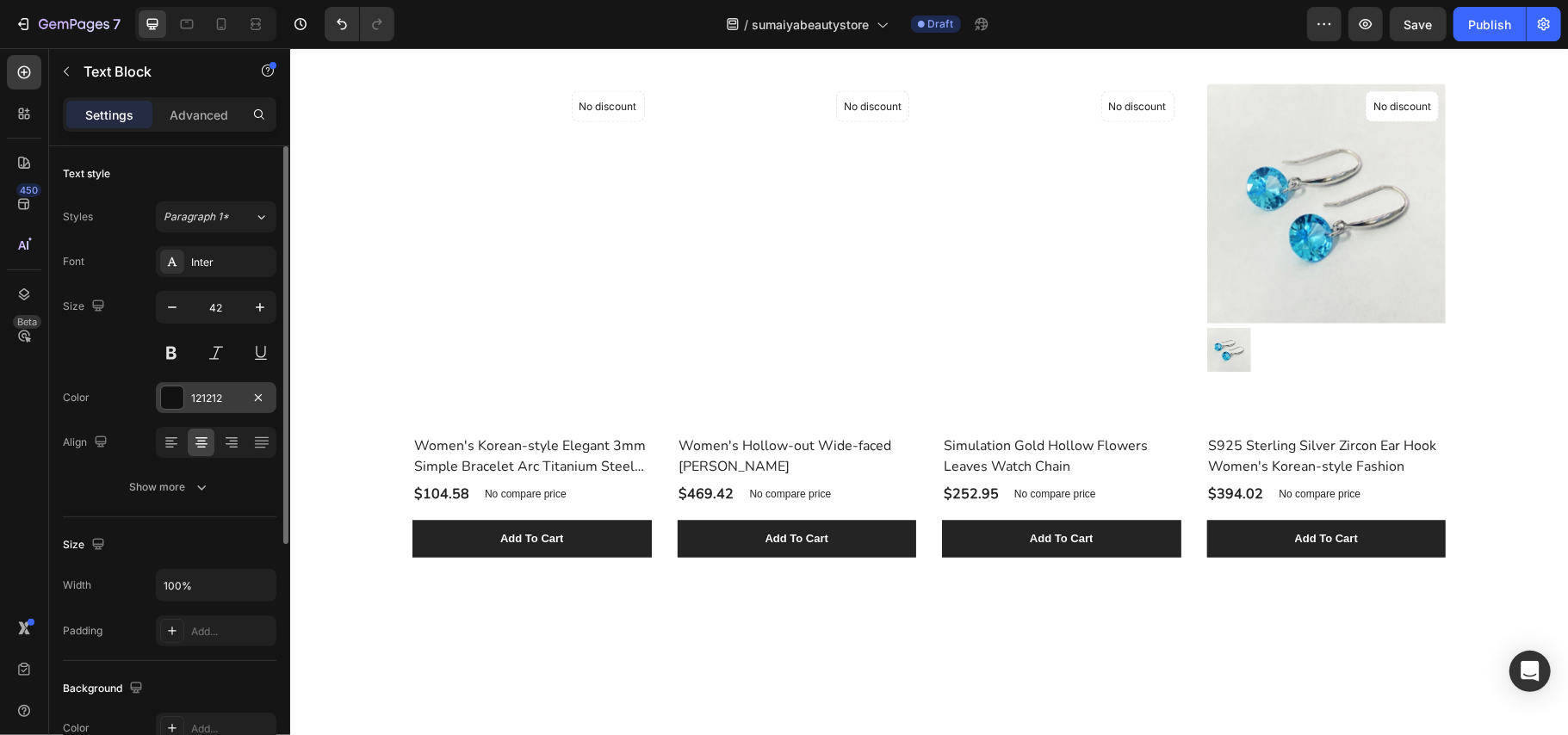
click at [180, 404] on div at bounding box center [172, 398] width 23 height 23
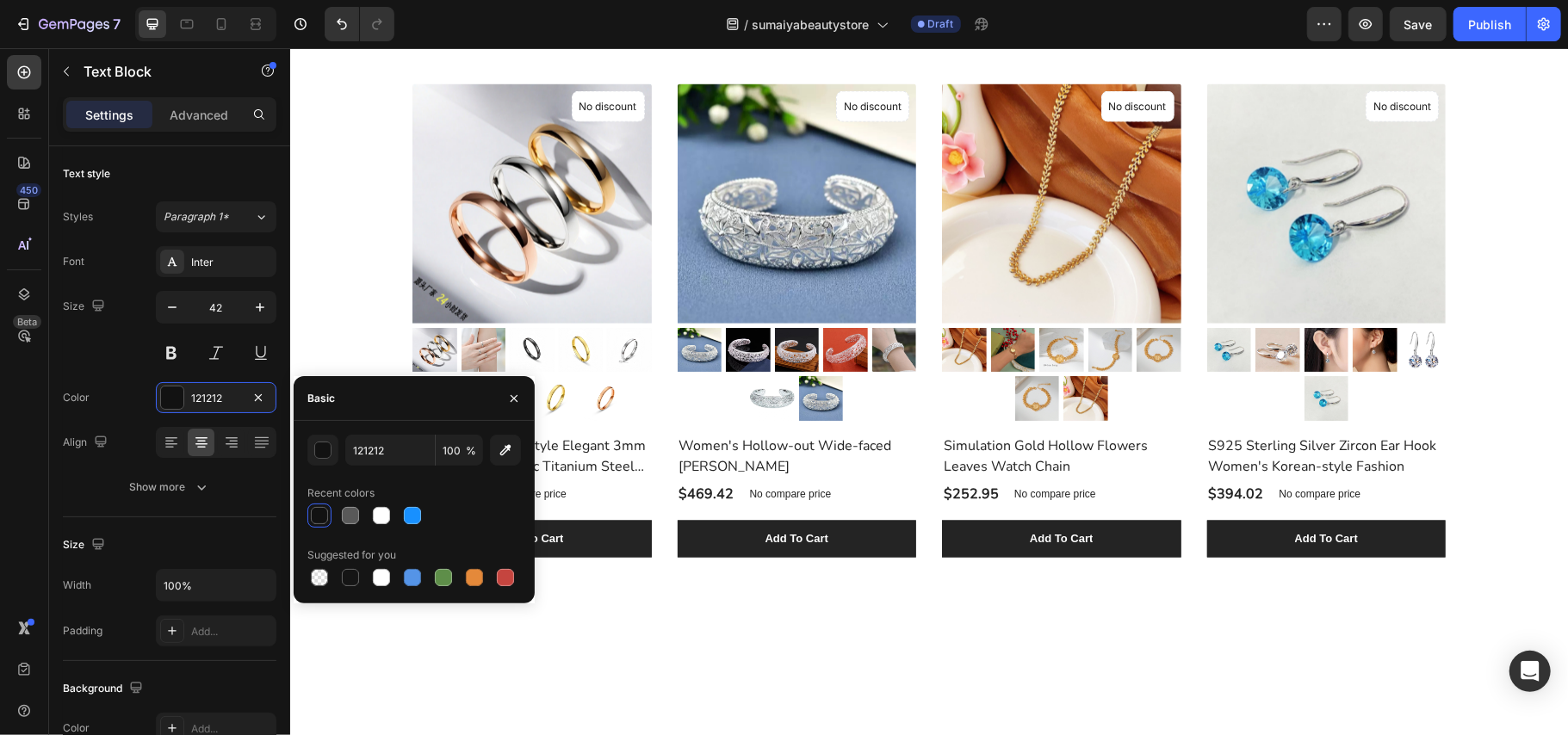
click at [320, 513] on div at bounding box center [319, 515] width 17 height 17
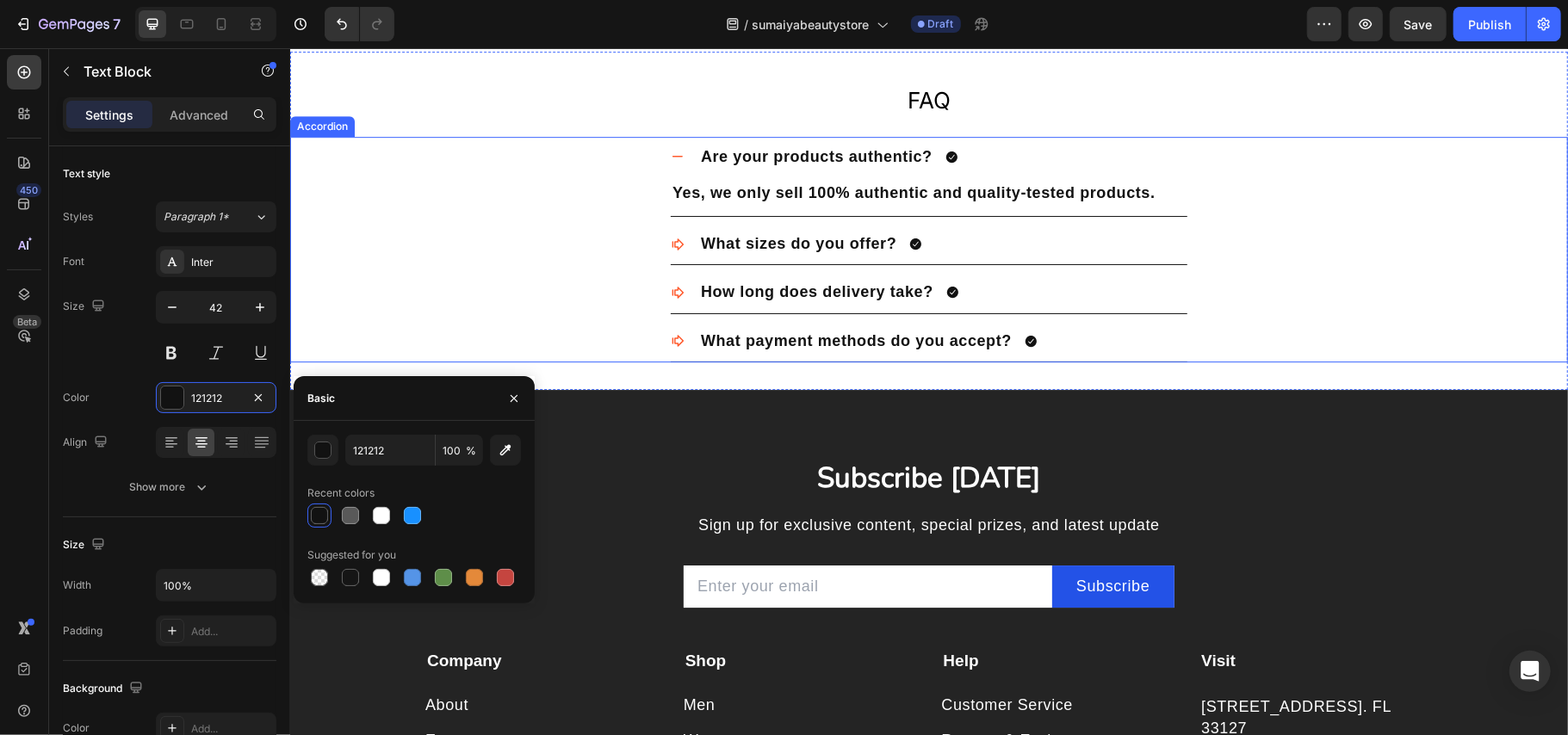
scroll to position [3788, 0]
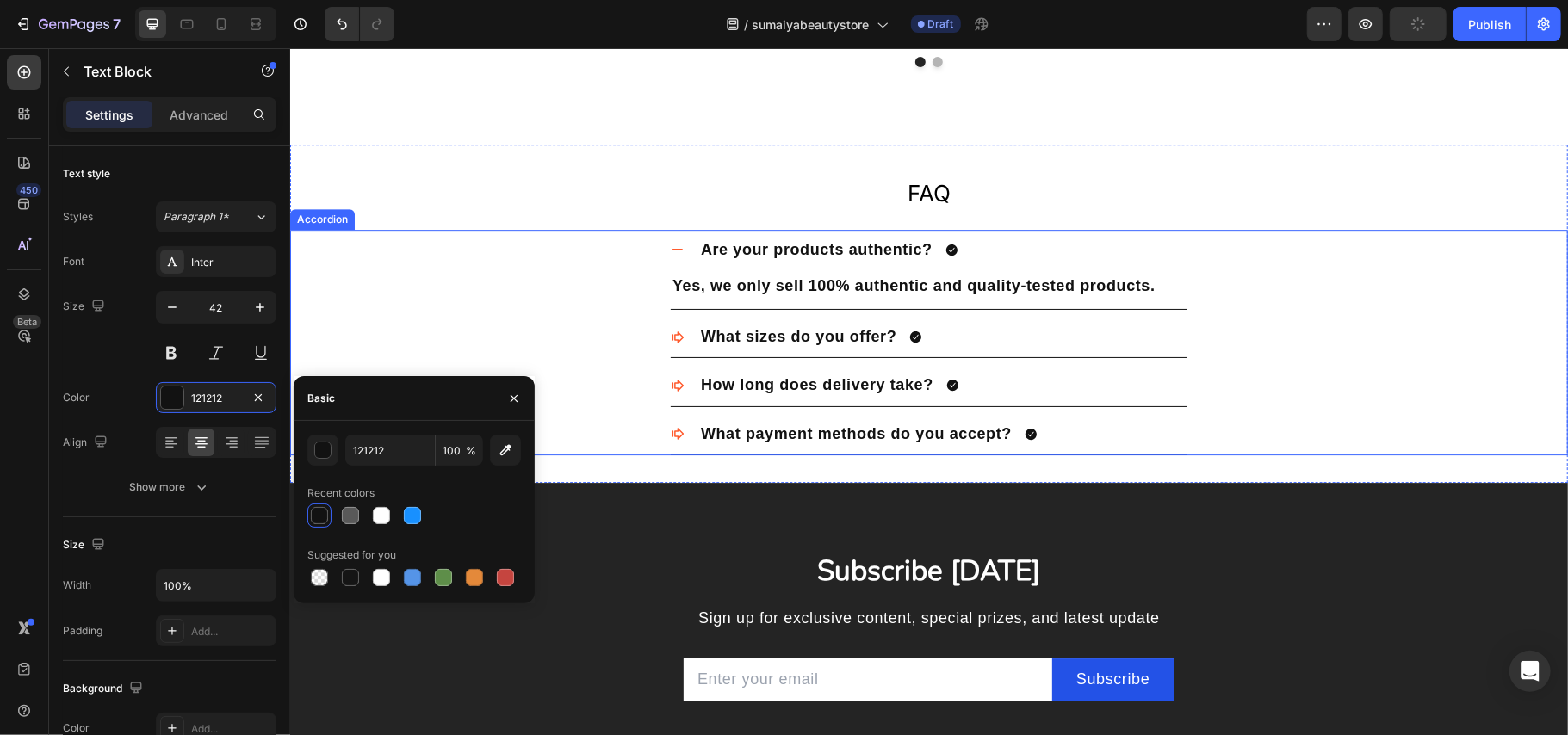
click at [1041, 244] on div "Are your products authentic?" at bounding box center [941, 249] width 489 height 27
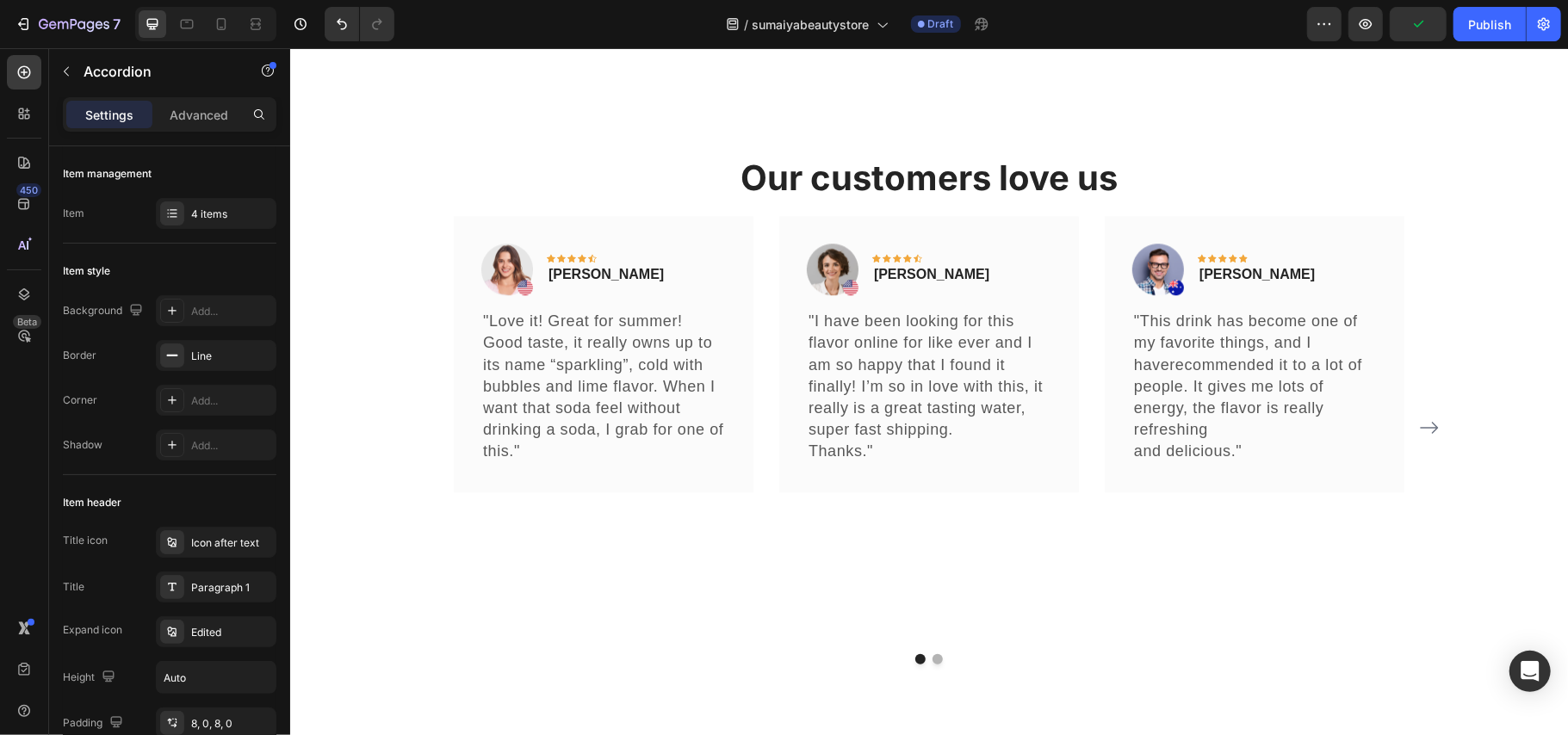
scroll to position [2984, 0]
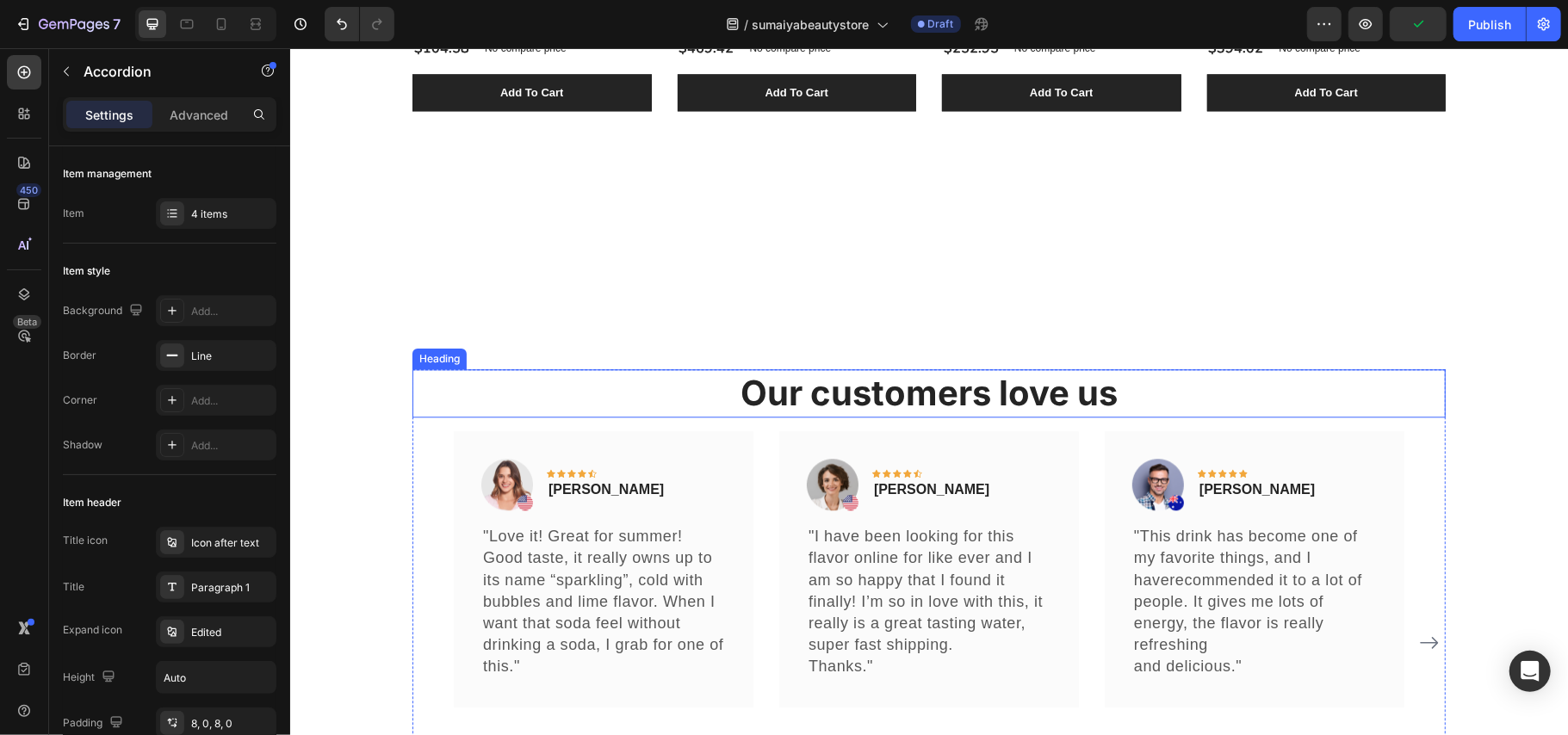
click at [918, 387] on strong "Our customers love us" at bounding box center [928, 392] width 377 height 42
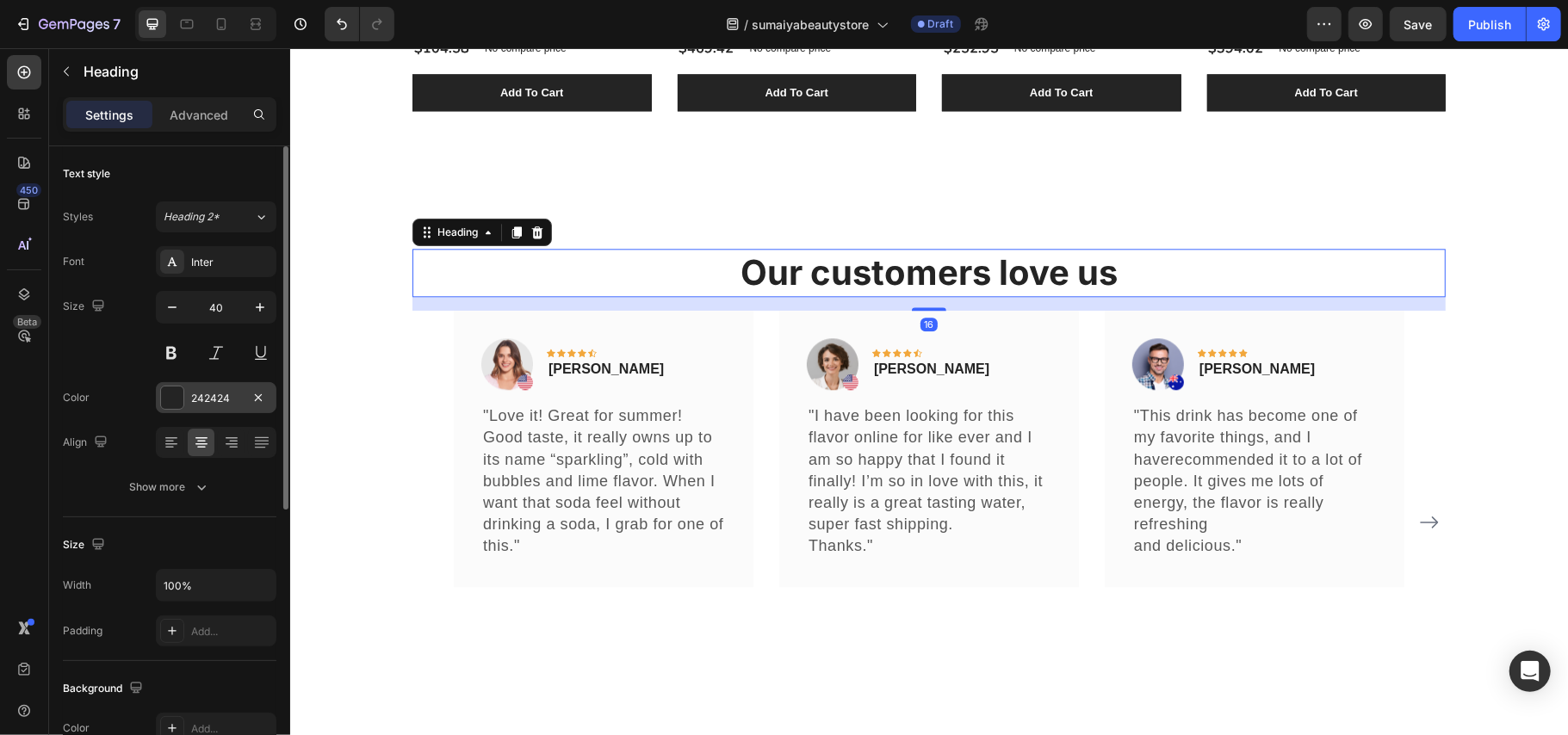
click at [159, 408] on div "242424" at bounding box center [216, 397] width 121 height 31
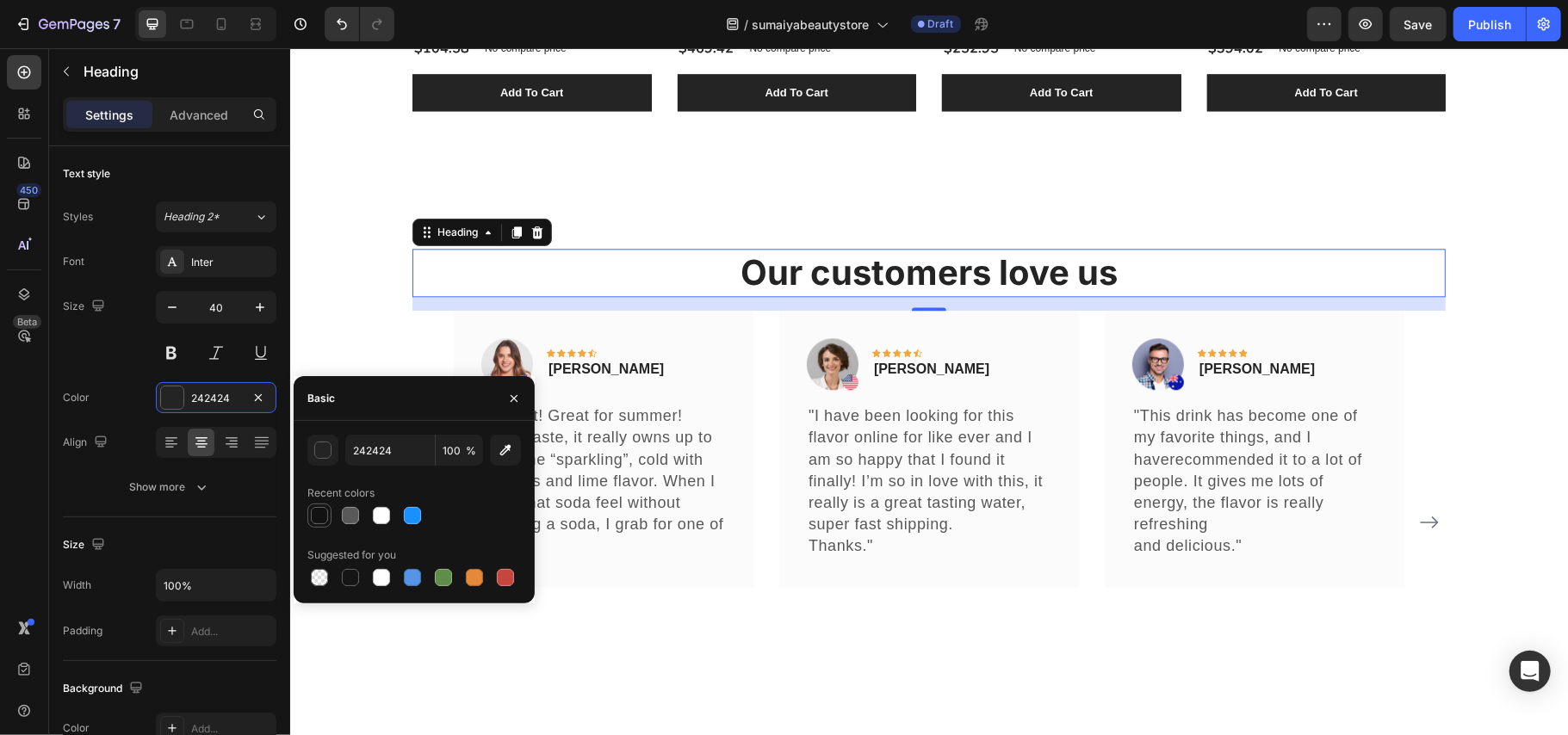
click at [315, 516] on div at bounding box center [319, 515] width 17 height 17
type input "121212"
click at [1479, 394] on div "Our customers love us Heading 16 Image Icon Icon Icon Icon Icon Row Rita Carrol…" at bounding box center [928, 503] width 1251 height 510
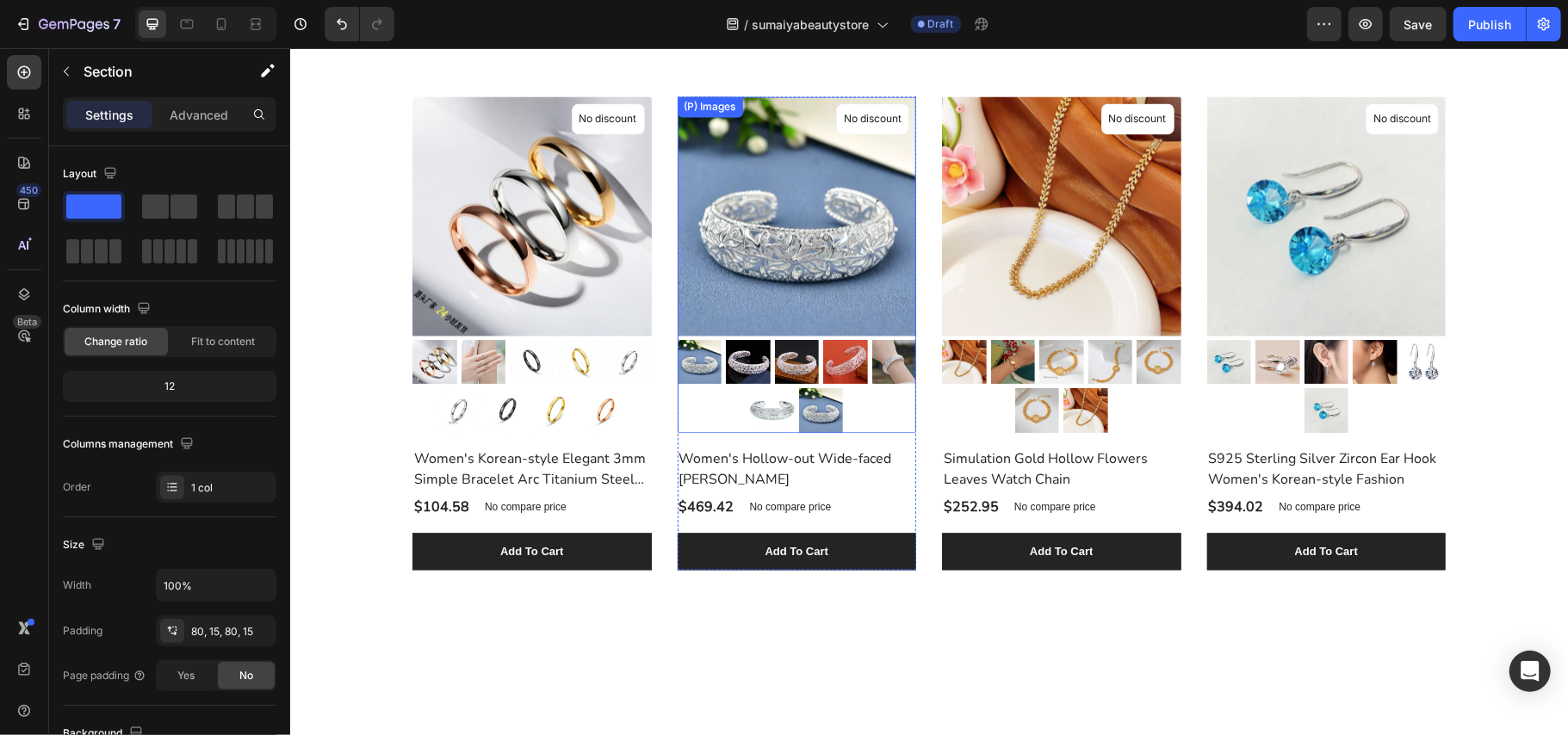
scroll to position [2180, 0]
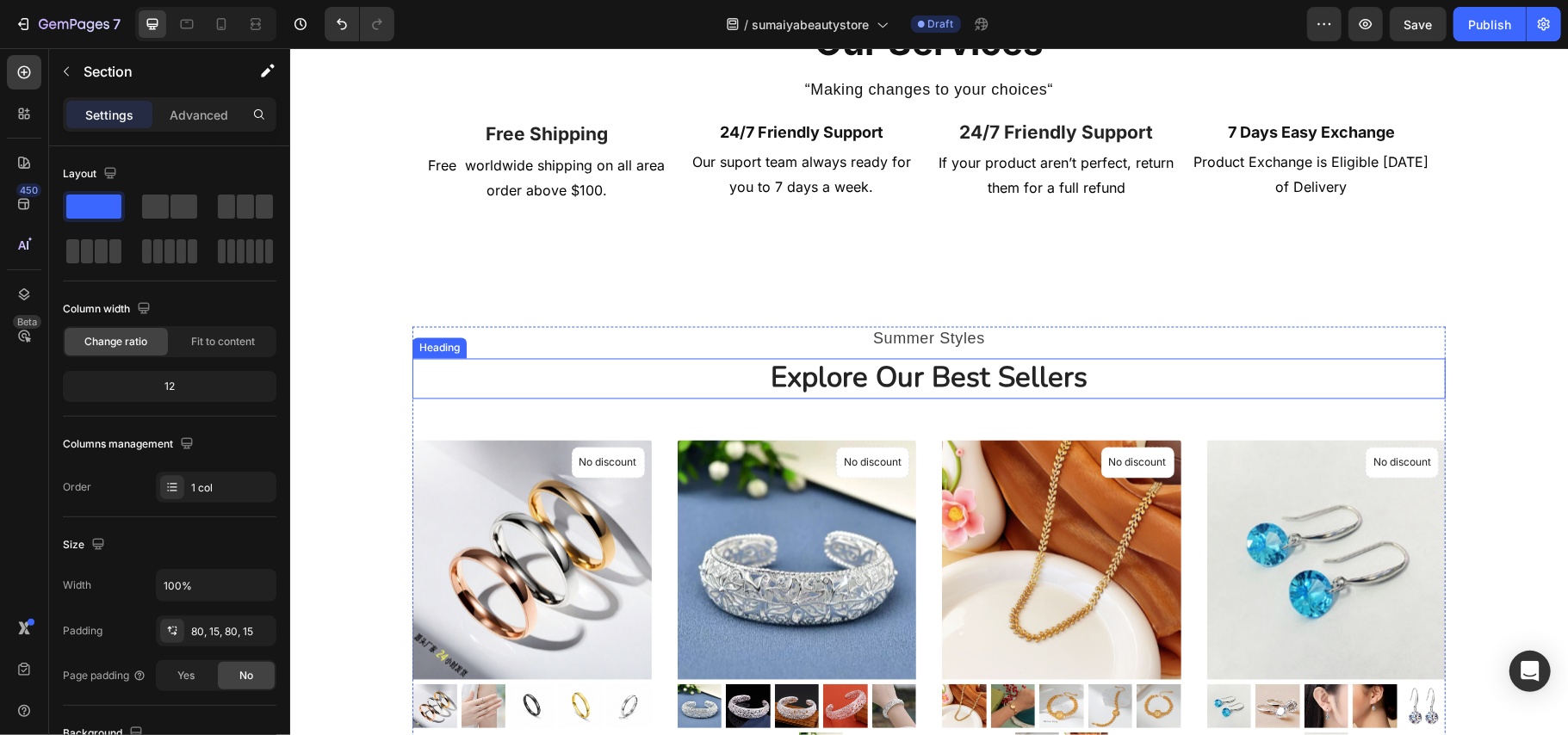
click at [914, 377] on p "Explore Our Best Sellers" at bounding box center [928, 377] width 1030 height 37
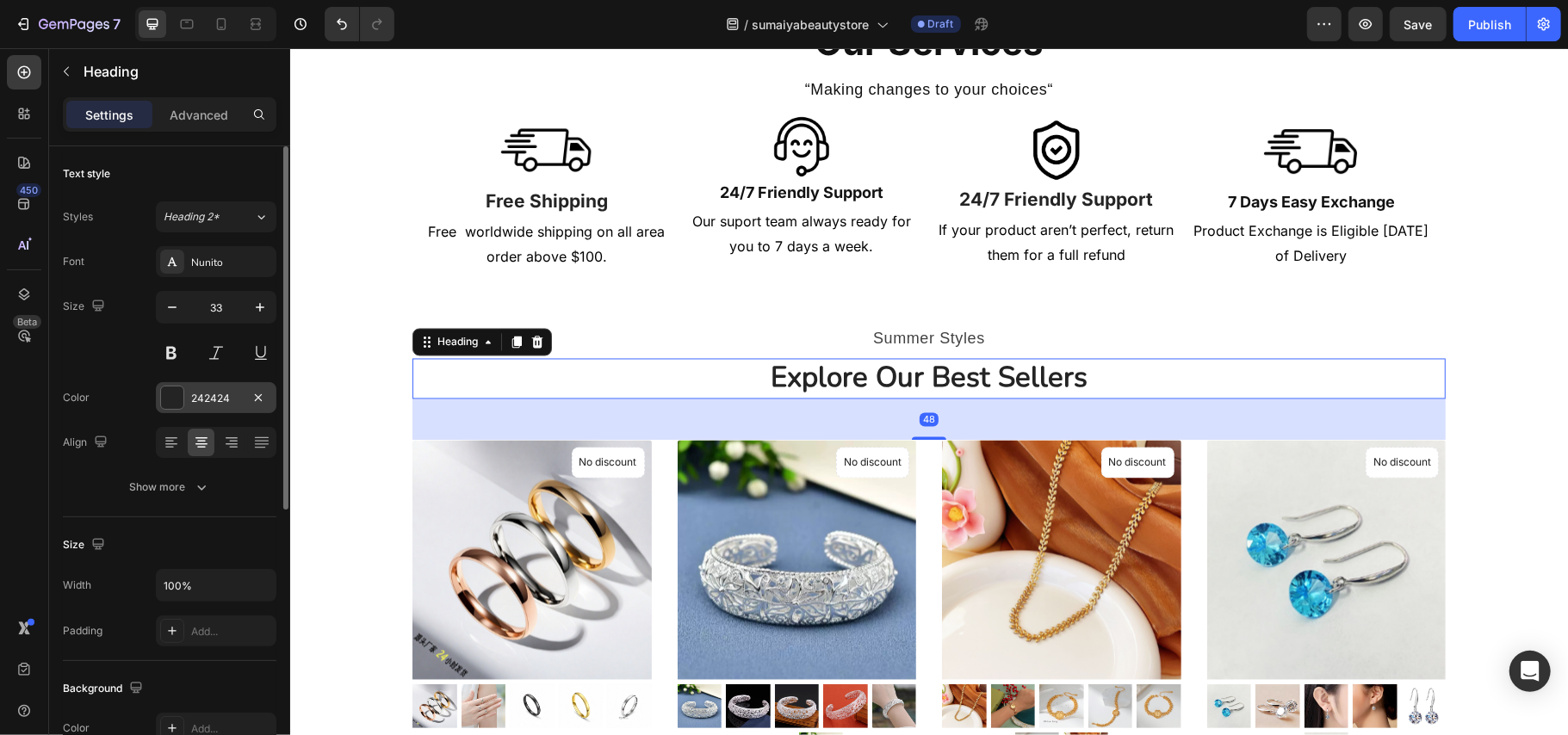
click at [177, 397] on div at bounding box center [172, 398] width 23 height 23
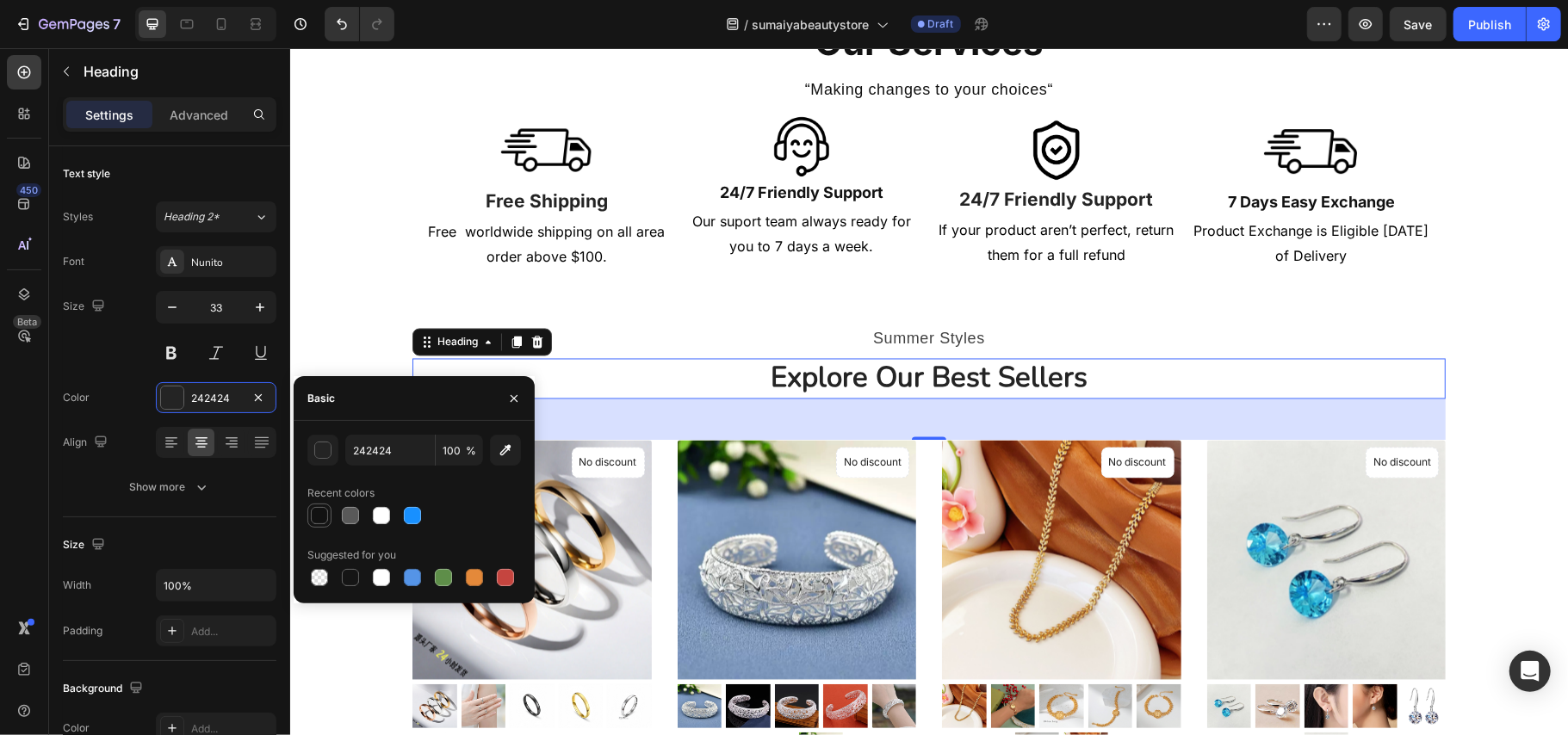
click at [323, 517] on div at bounding box center [319, 515] width 17 height 17
type input "121212"
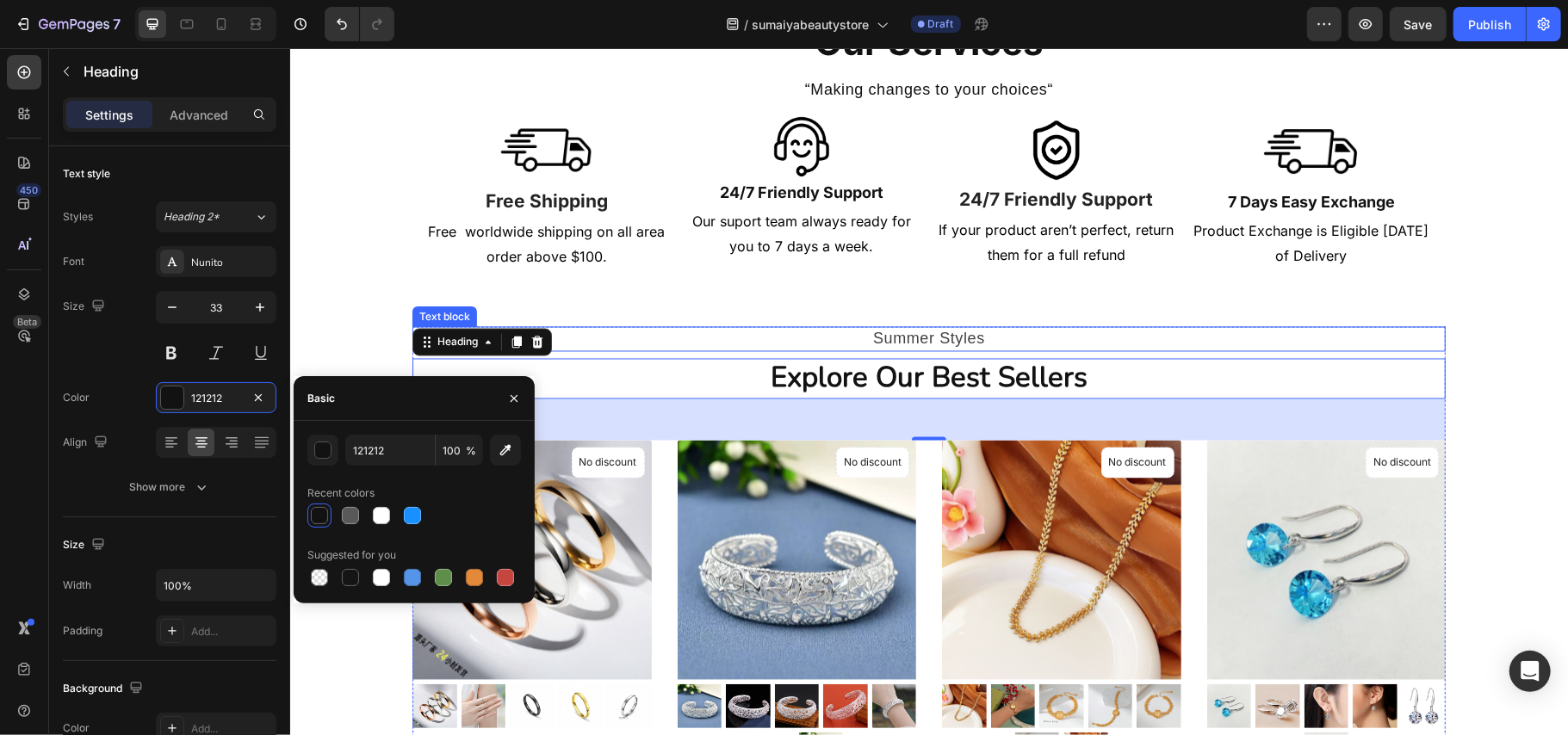
click at [911, 338] on p "Summer Styles" at bounding box center [928, 338] width 1030 height 22
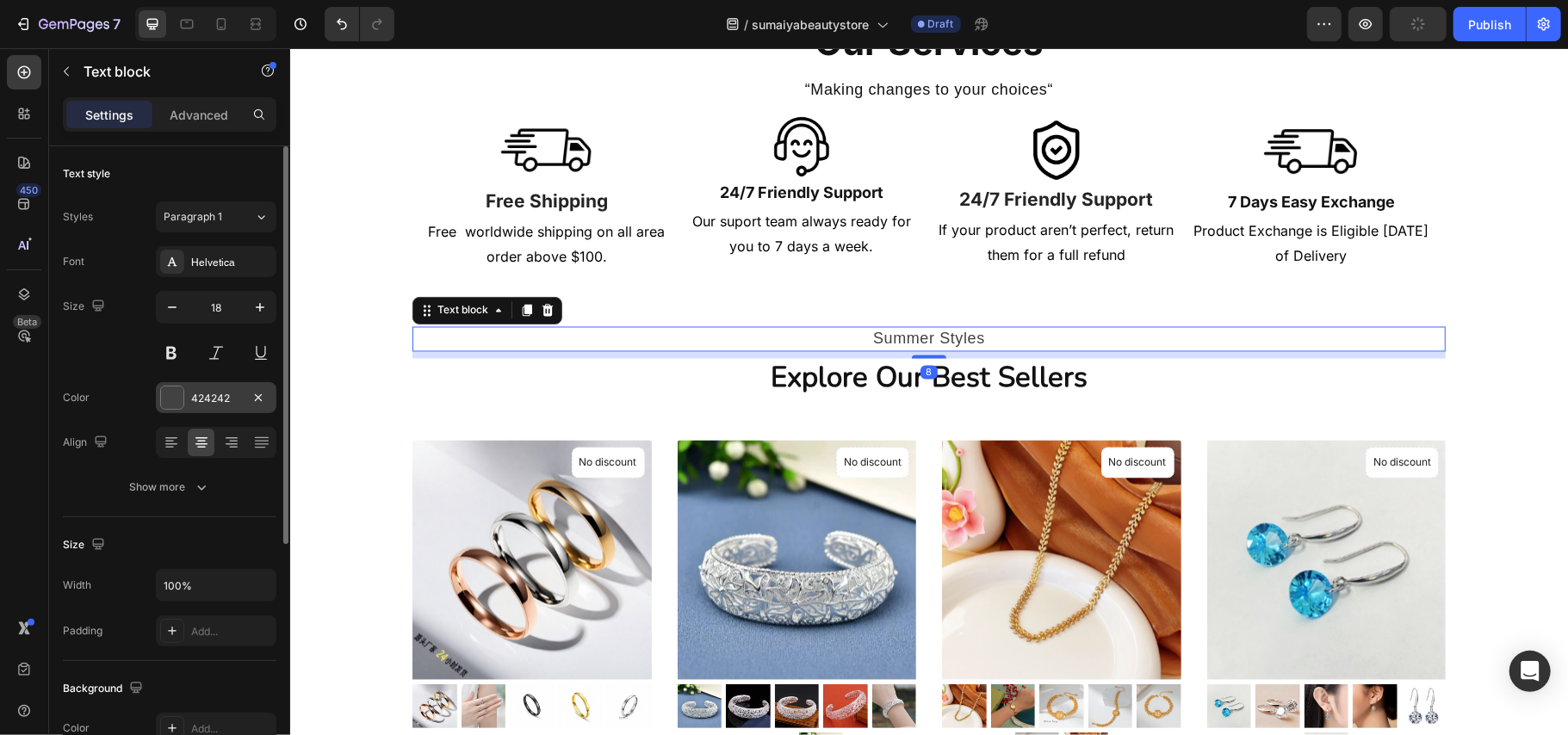
click at [177, 401] on div at bounding box center [172, 398] width 23 height 23
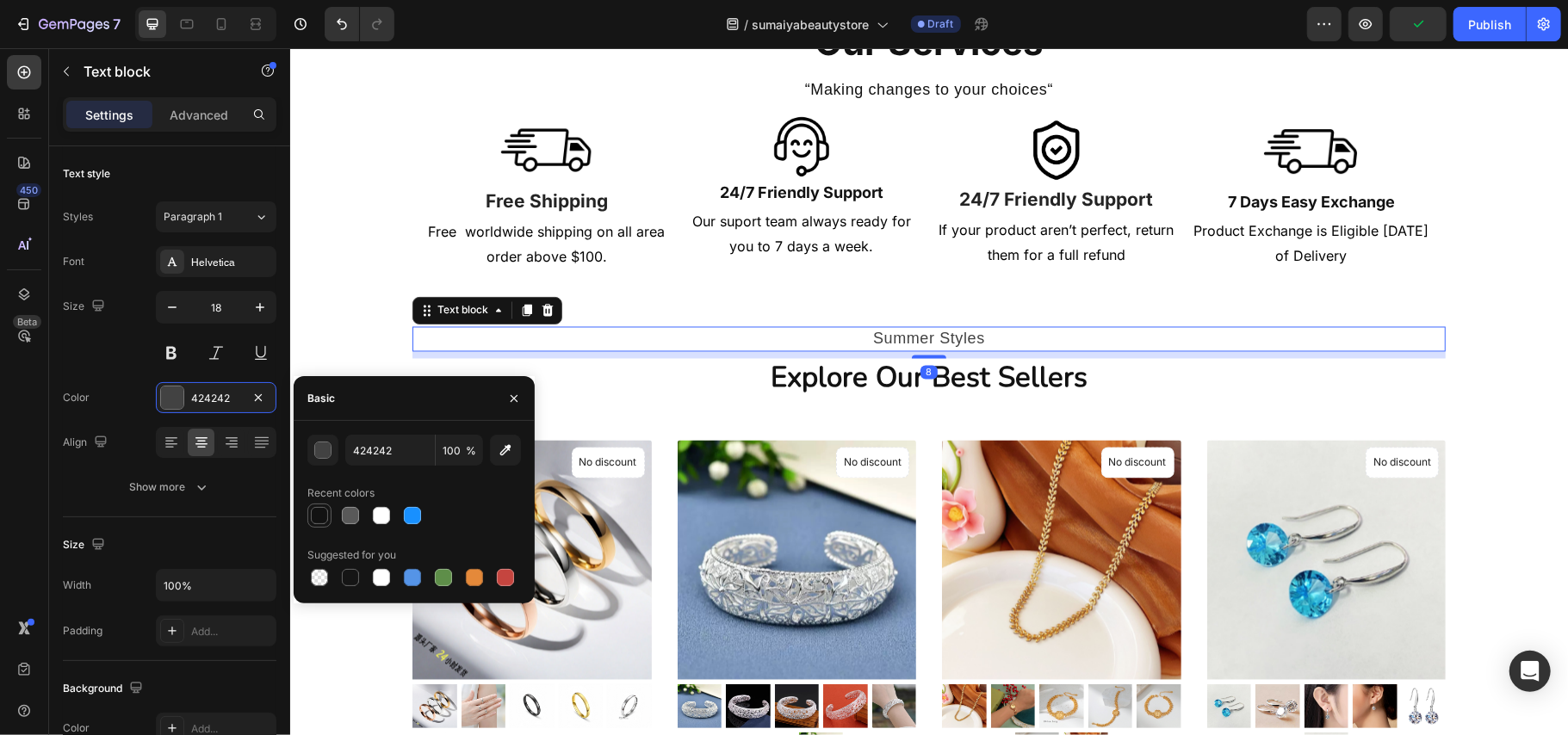
drag, startPoint x: 321, startPoint y: 514, endPoint x: 558, endPoint y: 358, distance: 283.7
click at [321, 514] on div at bounding box center [319, 515] width 17 height 17
type input "121212"
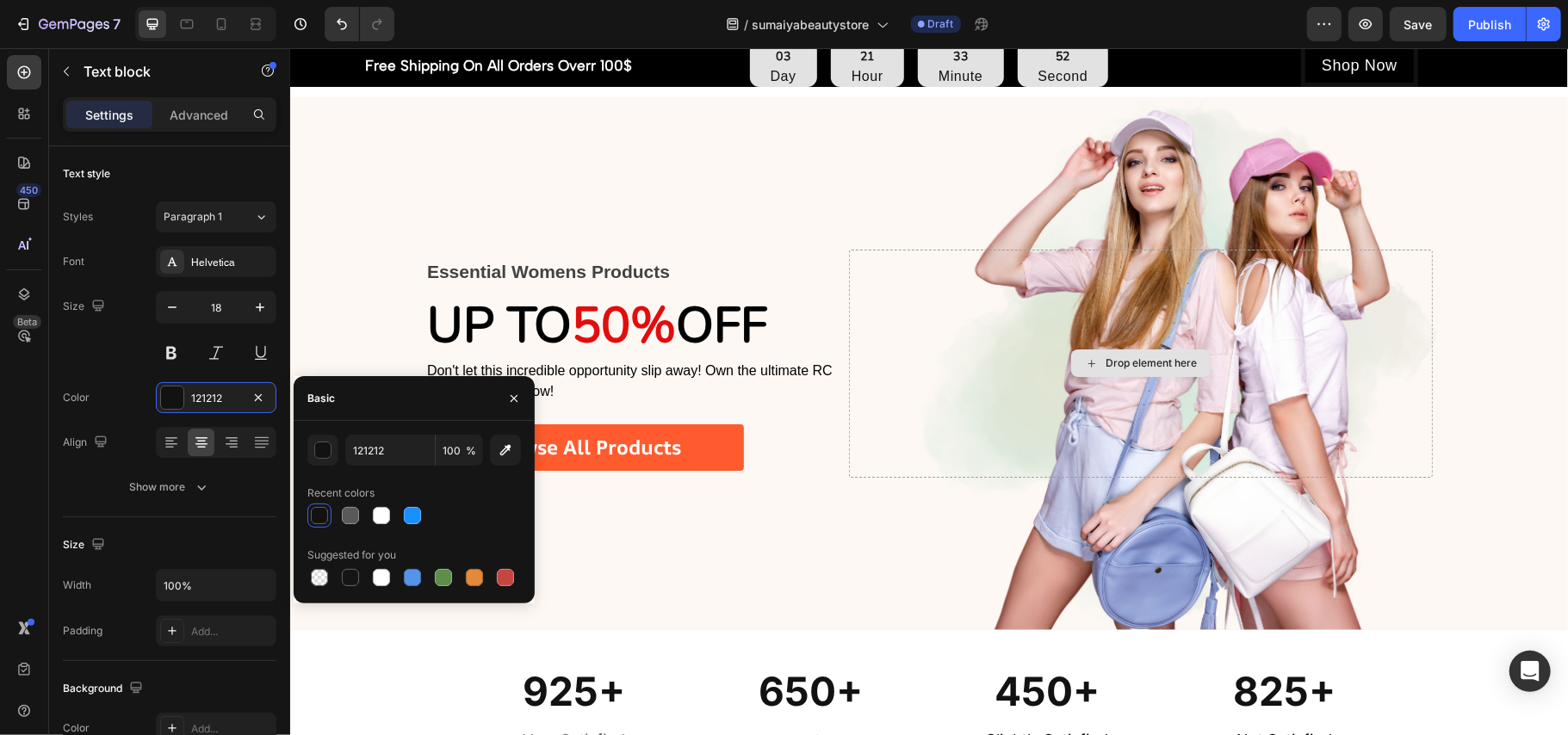
scroll to position [0, 0]
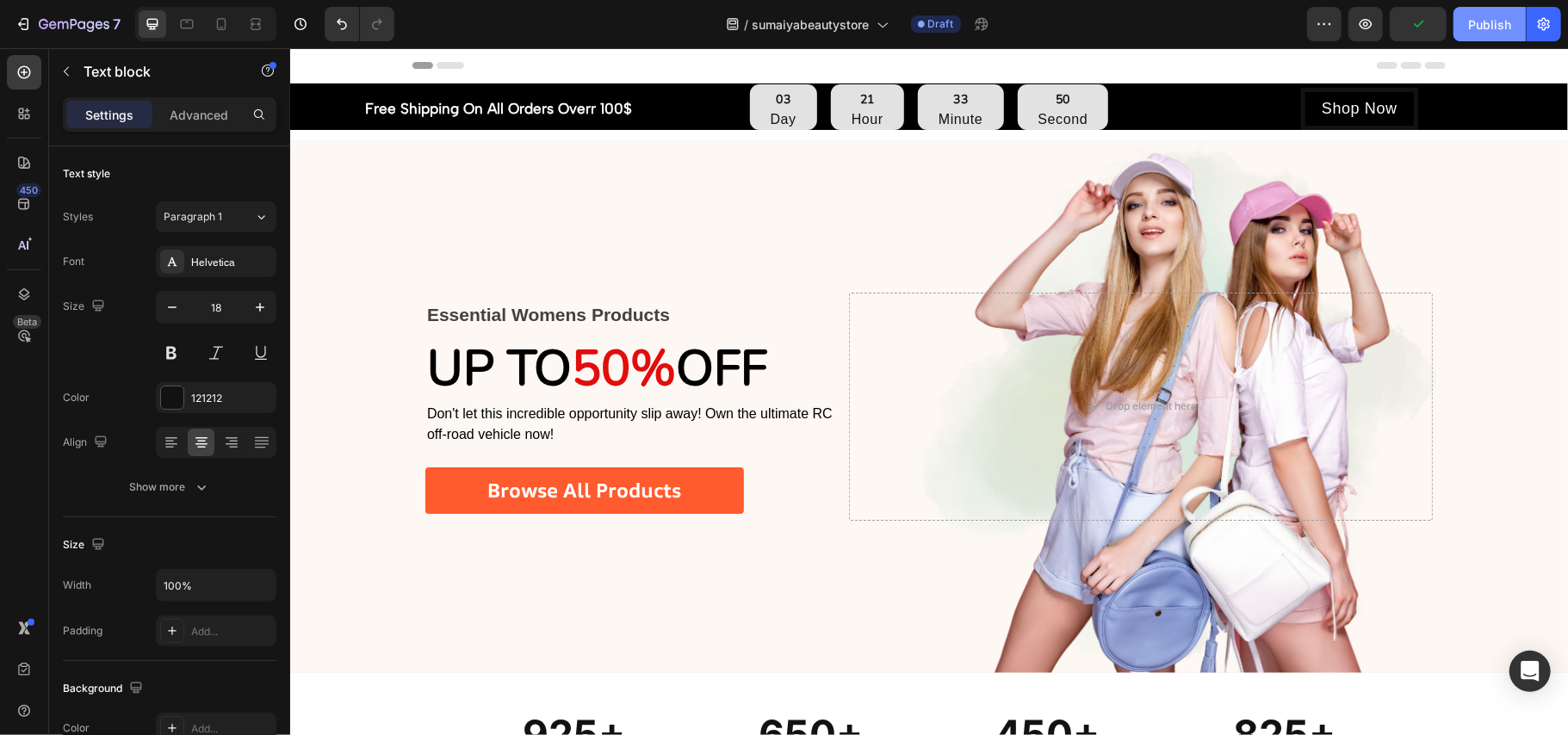
click at [1474, 17] on div "Publish" at bounding box center [1489, 24] width 43 height 18
click at [879, 21] on icon at bounding box center [881, 24] width 17 height 17
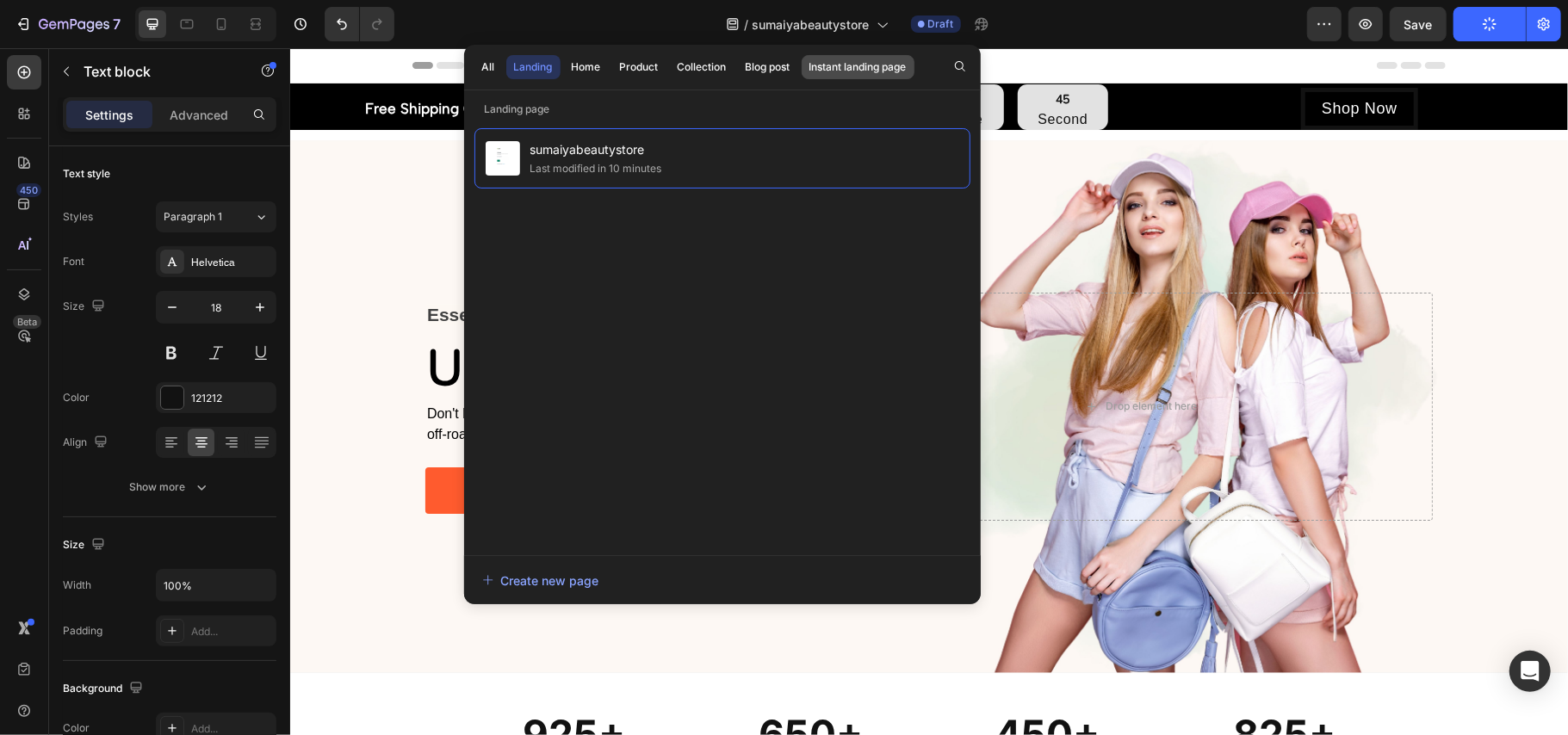
click at [869, 69] on div "Instant landing page" at bounding box center [858, 67] width 97 height 15
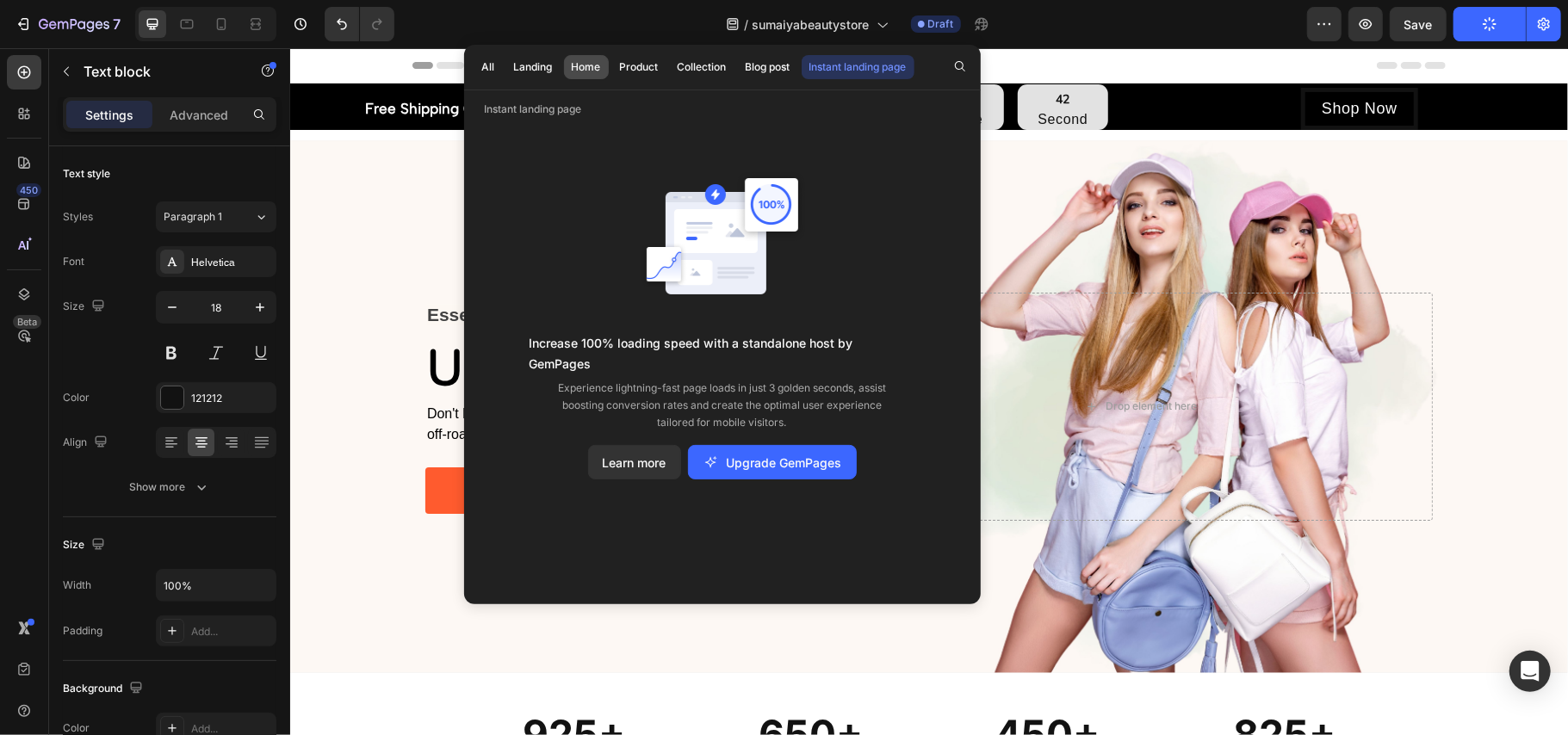
click at [570, 67] on button "Home" at bounding box center [586, 67] width 45 height 24
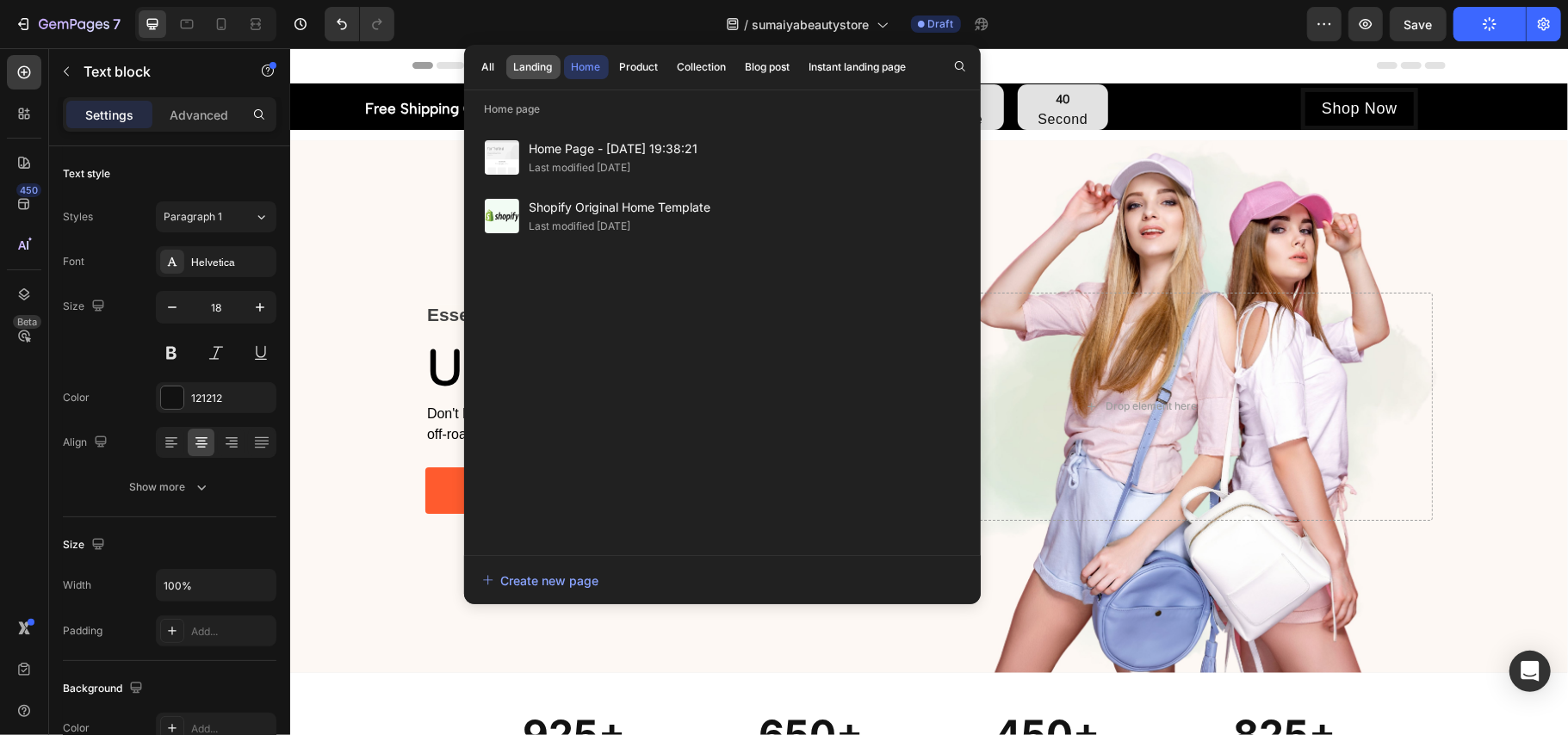
click at [538, 64] on div "Landing" at bounding box center [533, 67] width 39 height 15
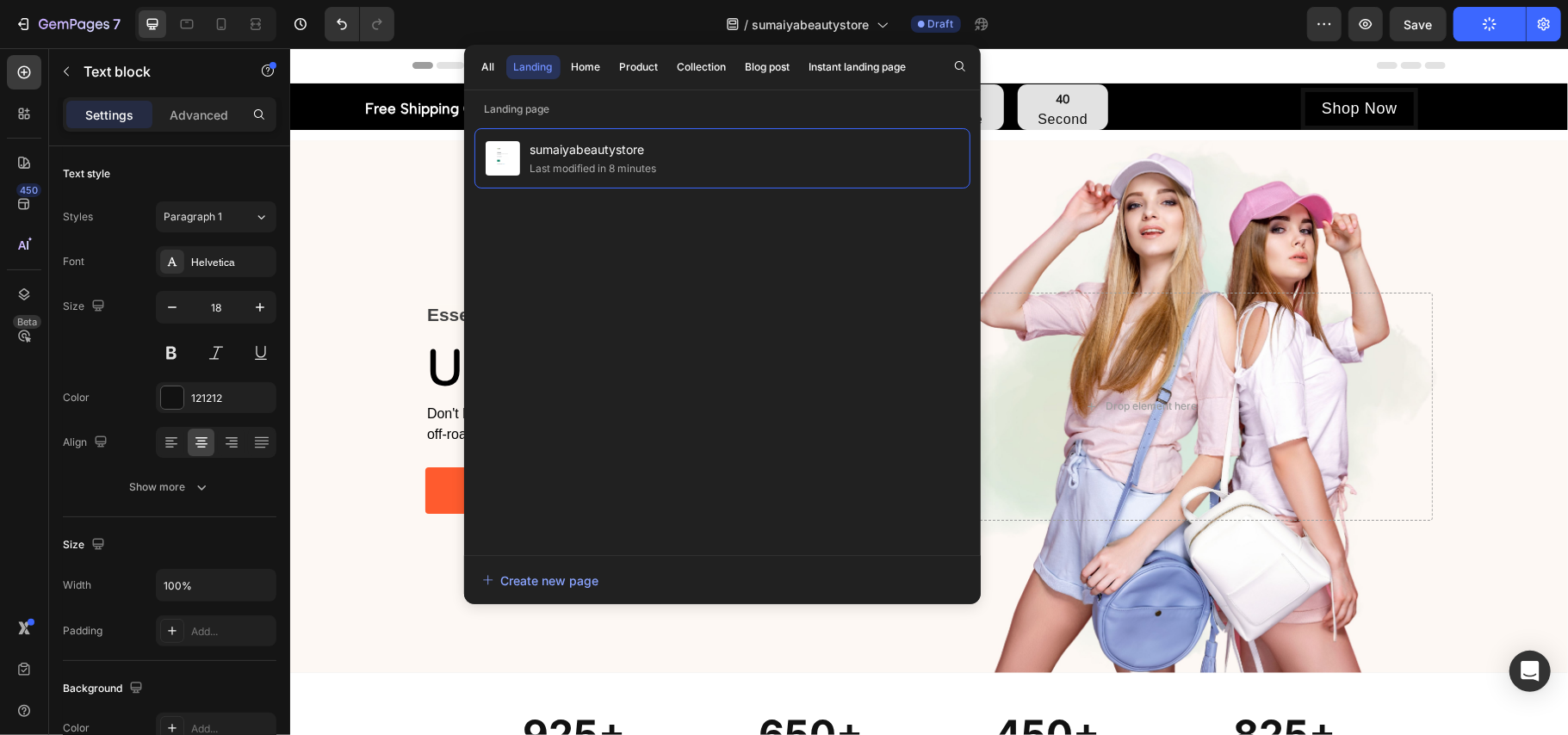
click at [563, 60] on div "All Landing Home Product Collection Blog post Instant landing page" at bounding box center [694, 67] width 460 height 45
click at [590, 77] on button "Home" at bounding box center [586, 67] width 45 height 24
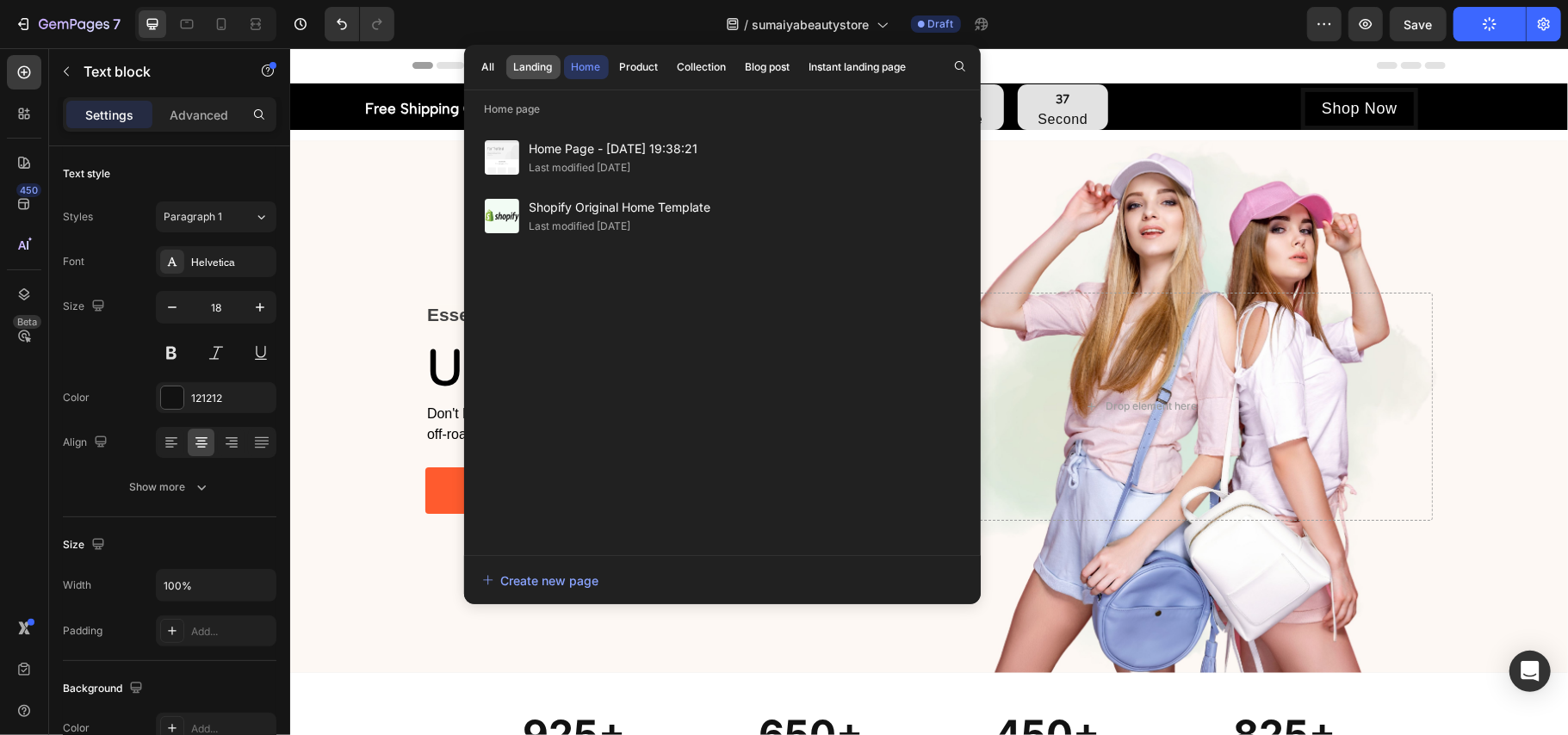
click at [535, 59] on div "Landing" at bounding box center [533, 67] width 39 height 15
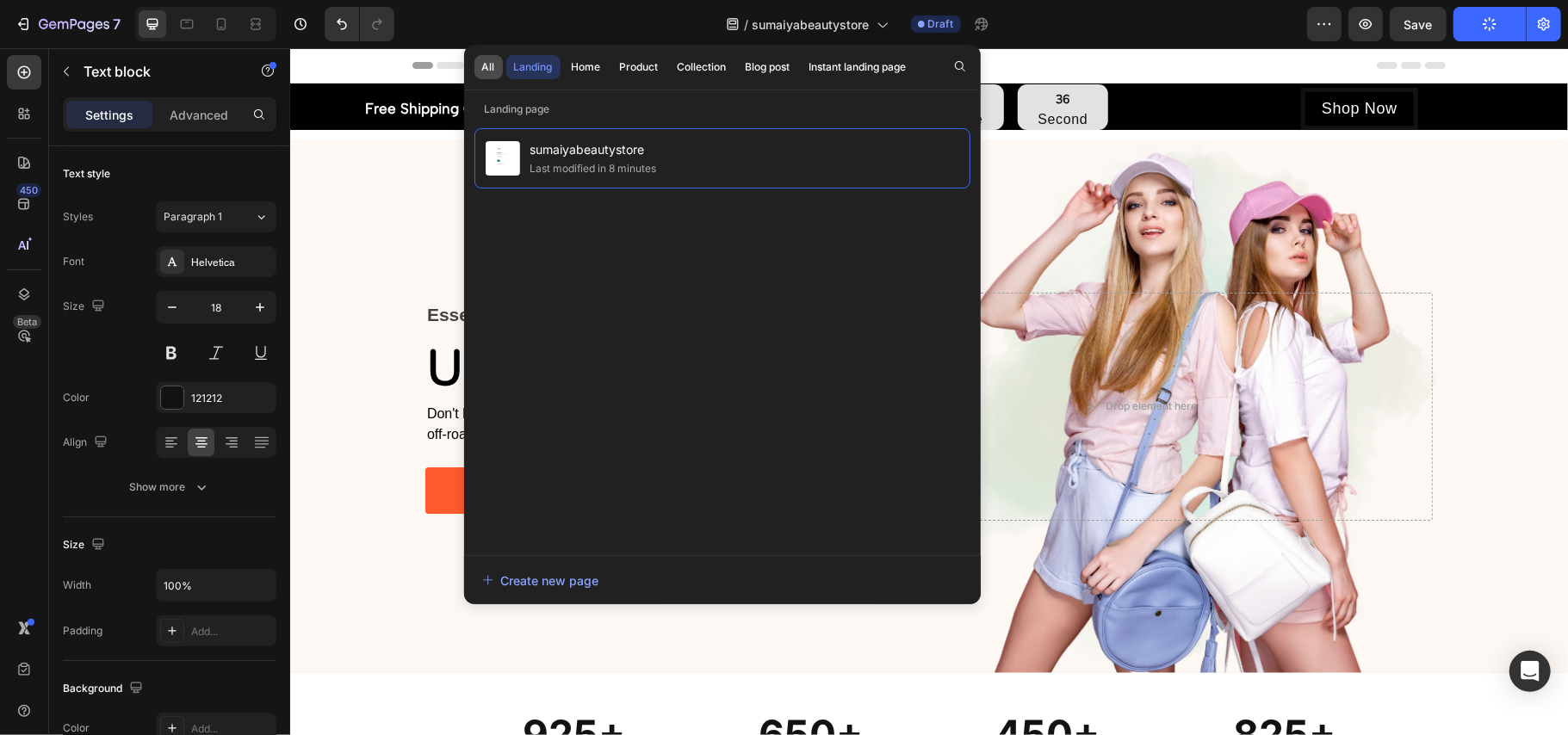
click at [494, 67] on div "All" at bounding box center [489, 67] width 13 height 15
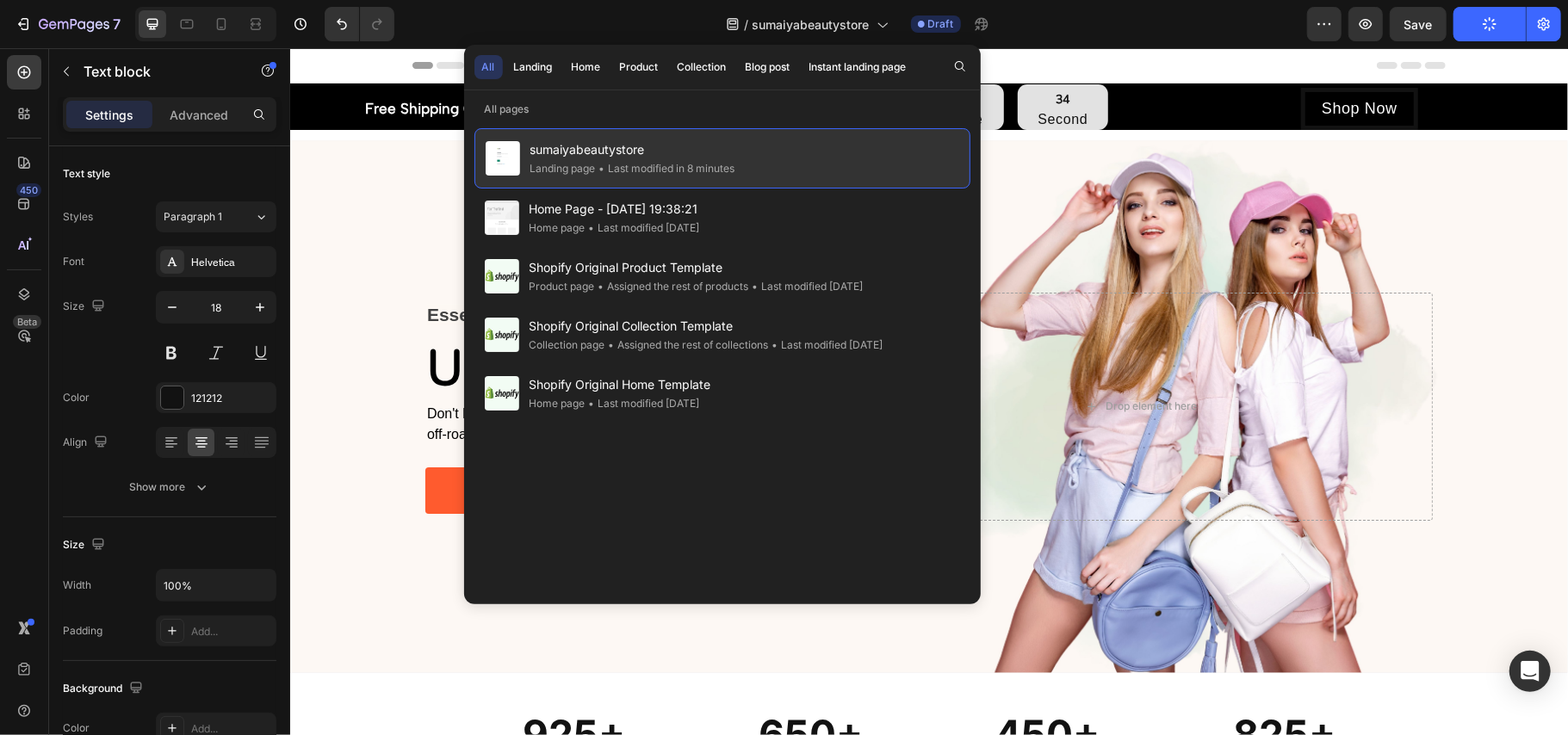
drag, startPoint x: 689, startPoint y: 160, endPoint x: 680, endPoint y: 160, distance: 9.0
click at [680, 160] on div "• Last modified in 8 minutes" at bounding box center [666, 168] width 140 height 17
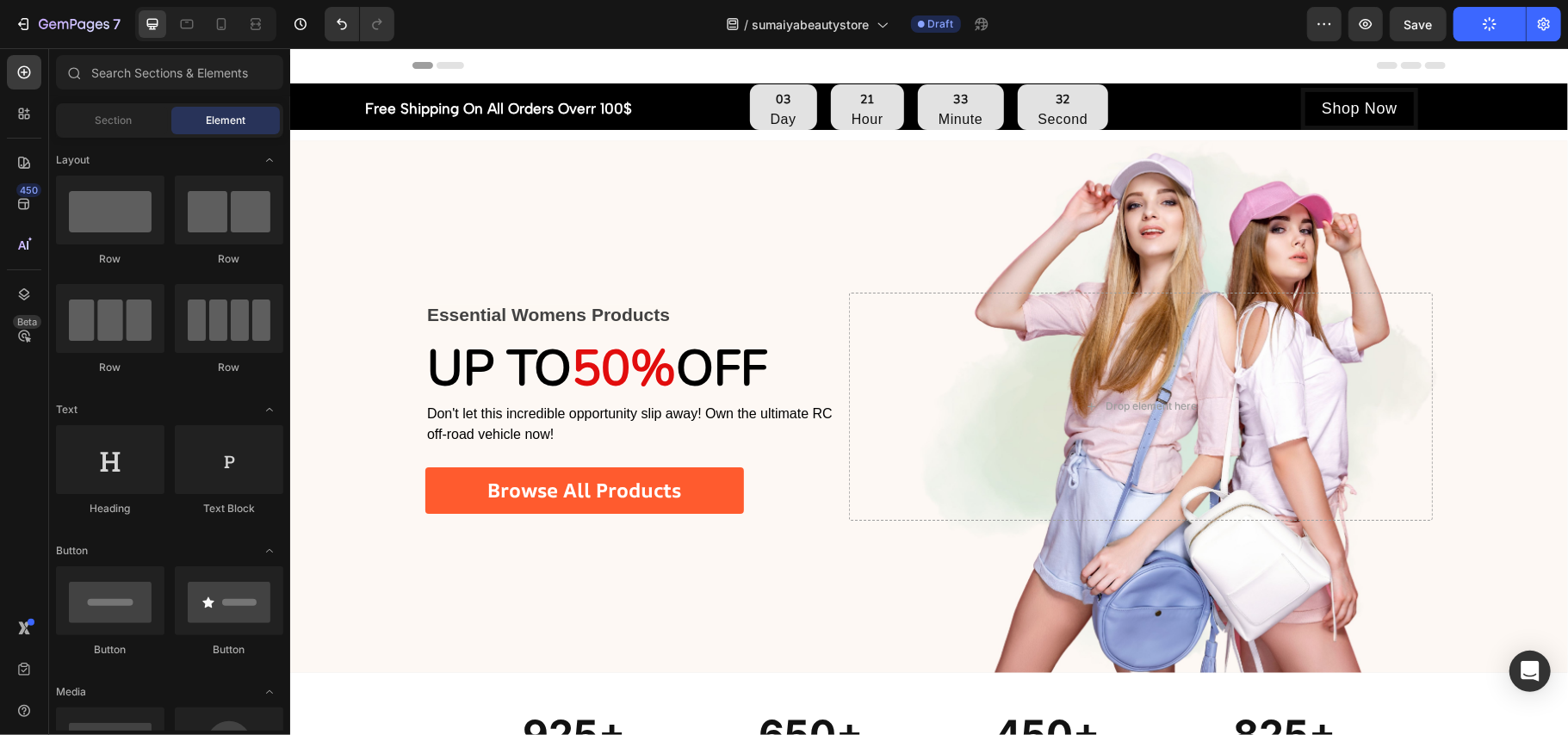
click at [1079, 23] on div "/ sumaiyabeautystore Draft" at bounding box center [857, 24] width 899 height 34
click at [1544, 17] on icon "button" at bounding box center [1543, 24] width 17 height 17
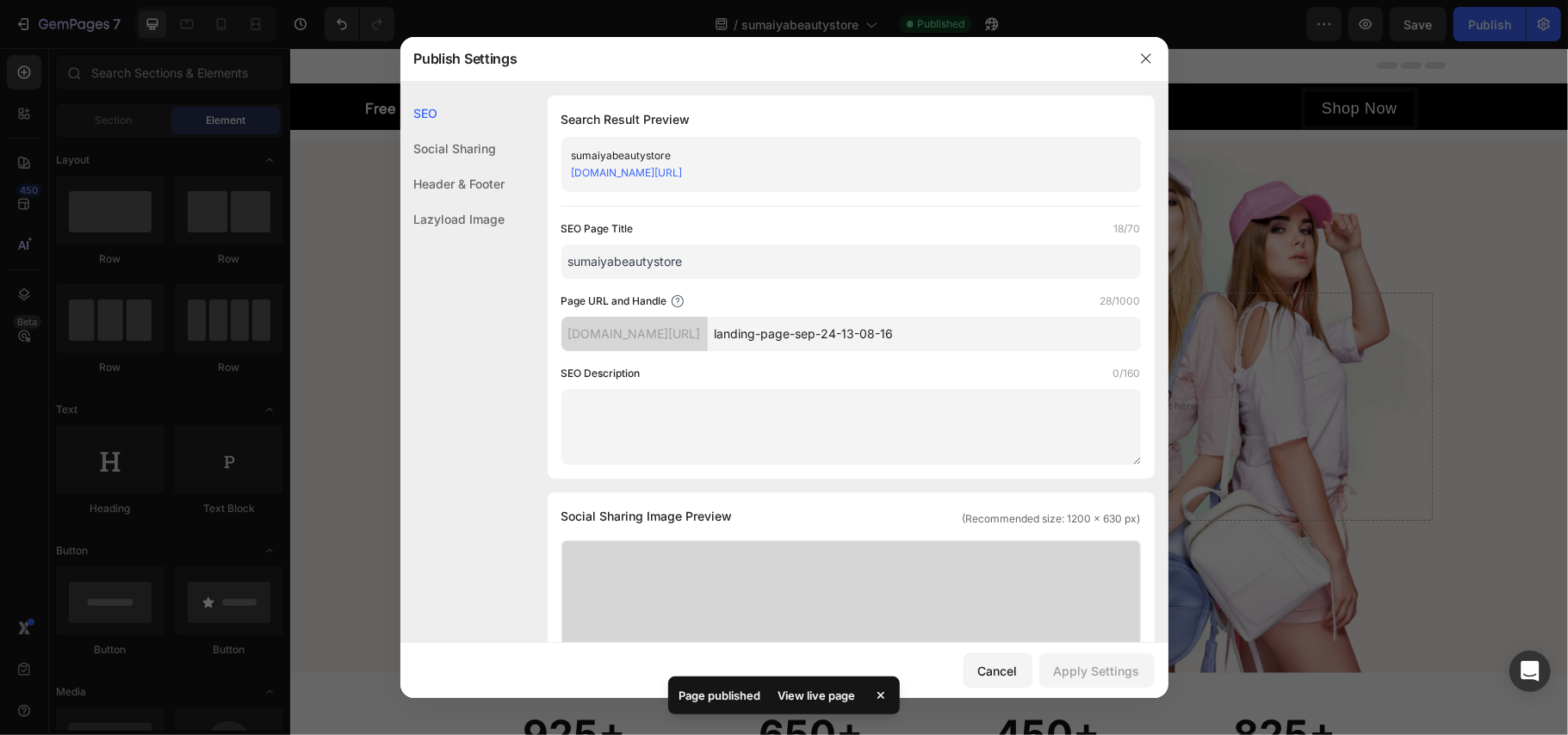
click at [961, 169] on div "[DOMAIN_NAME][URL]" at bounding box center [837, 173] width 531 height 17
click at [683, 170] on link "[DOMAIN_NAME][URL]" at bounding box center [627, 173] width 111 height 13
click at [707, 256] on input "sumaiyabeautystore" at bounding box center [850, 261] width 579 height 34
click at [768, 268] on input "sumaiyabeautystore" at bounding box center [850, 261] width 579 height 34
click at [834, 341] on input "landing-page-sep-24-13-08-16" at bounding box center [923, 334] width 433 height 34
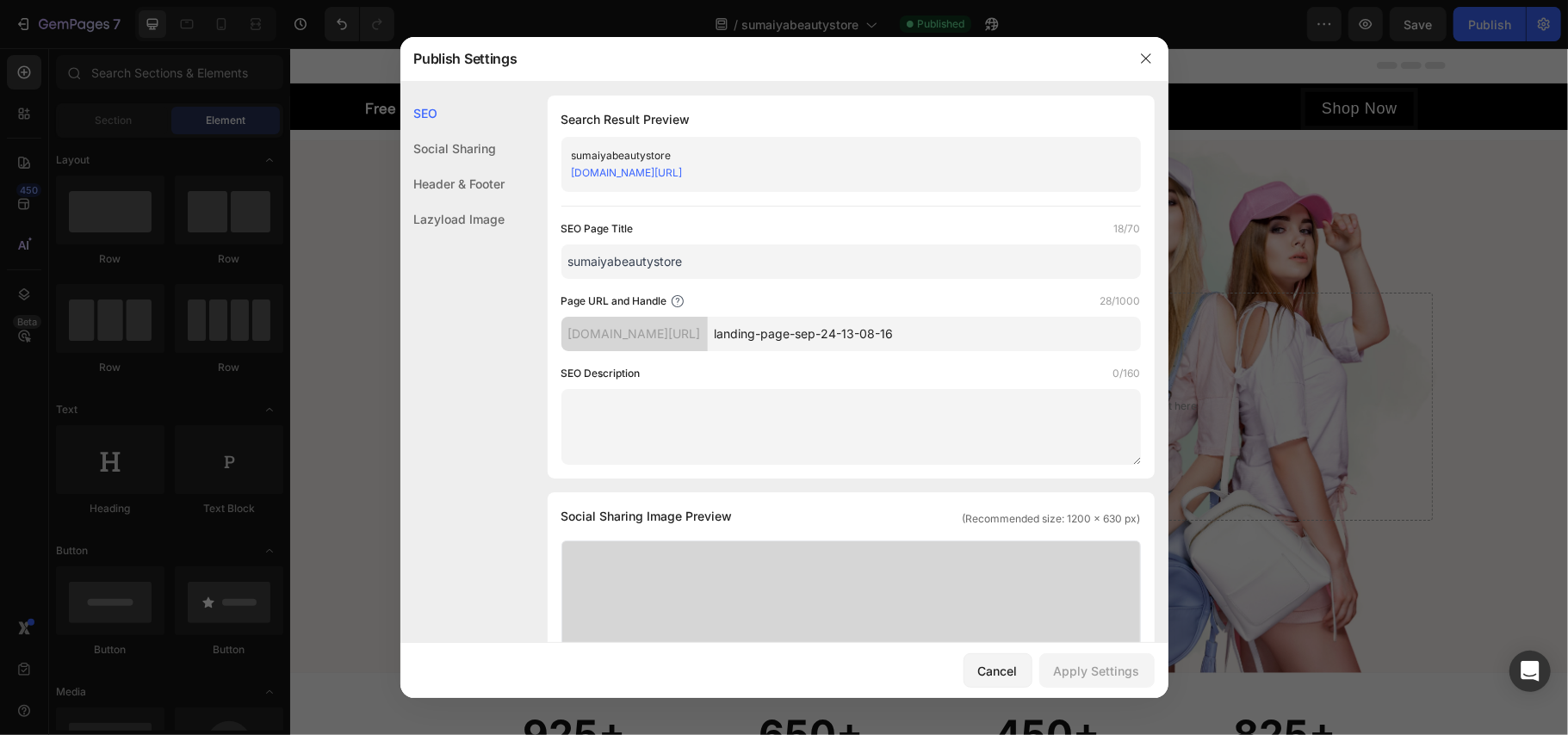
click at [1060, 338] on input "landing-page-sep-24-13-08-16" at bounding box center [923, 334] width 433 height 34
drag, startPoint x: 1060, startPoint y: 338, endPoint x: 856, endPoint y: 334, distance: 204.0
click at [856, 334] on input "landing-page-sep-24-13-08-16" at bounding box center [923, 334] width 433 height 34
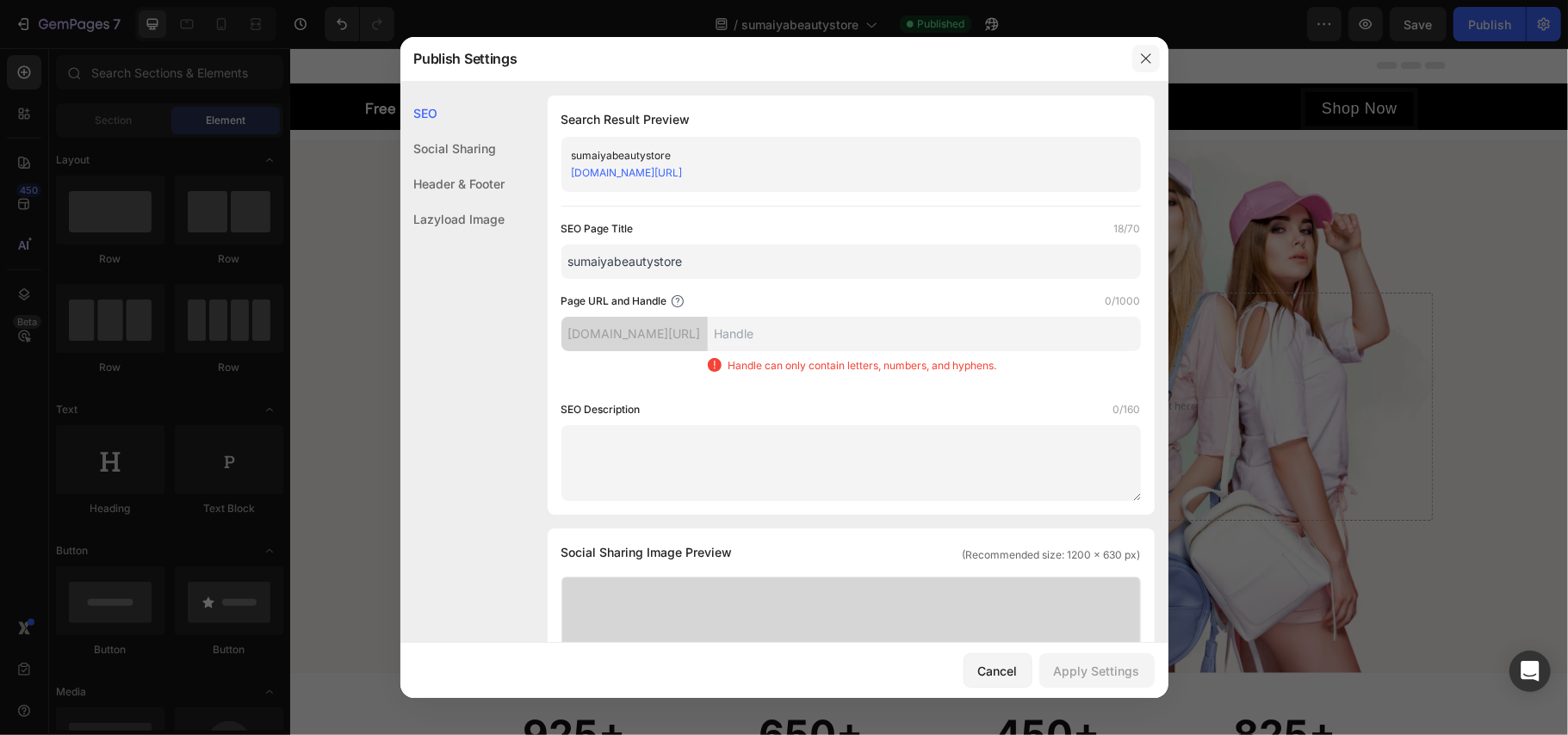
click at [1133, 49] on button "button" at bounding box center [1146, 58] width 28 height 28
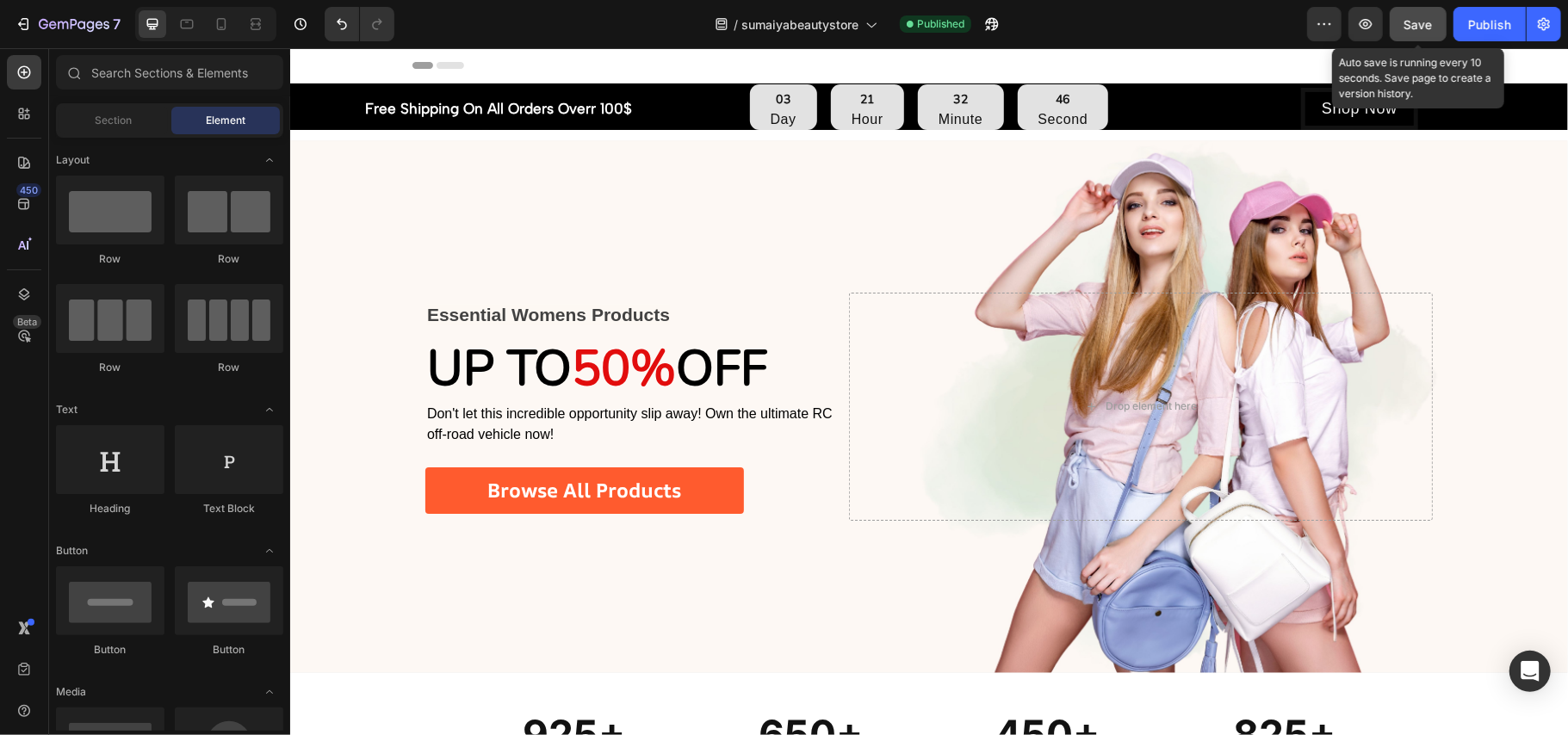
click at [1427, 17] on span "Save" at bounding box center [1419, 24] width 29 height 14
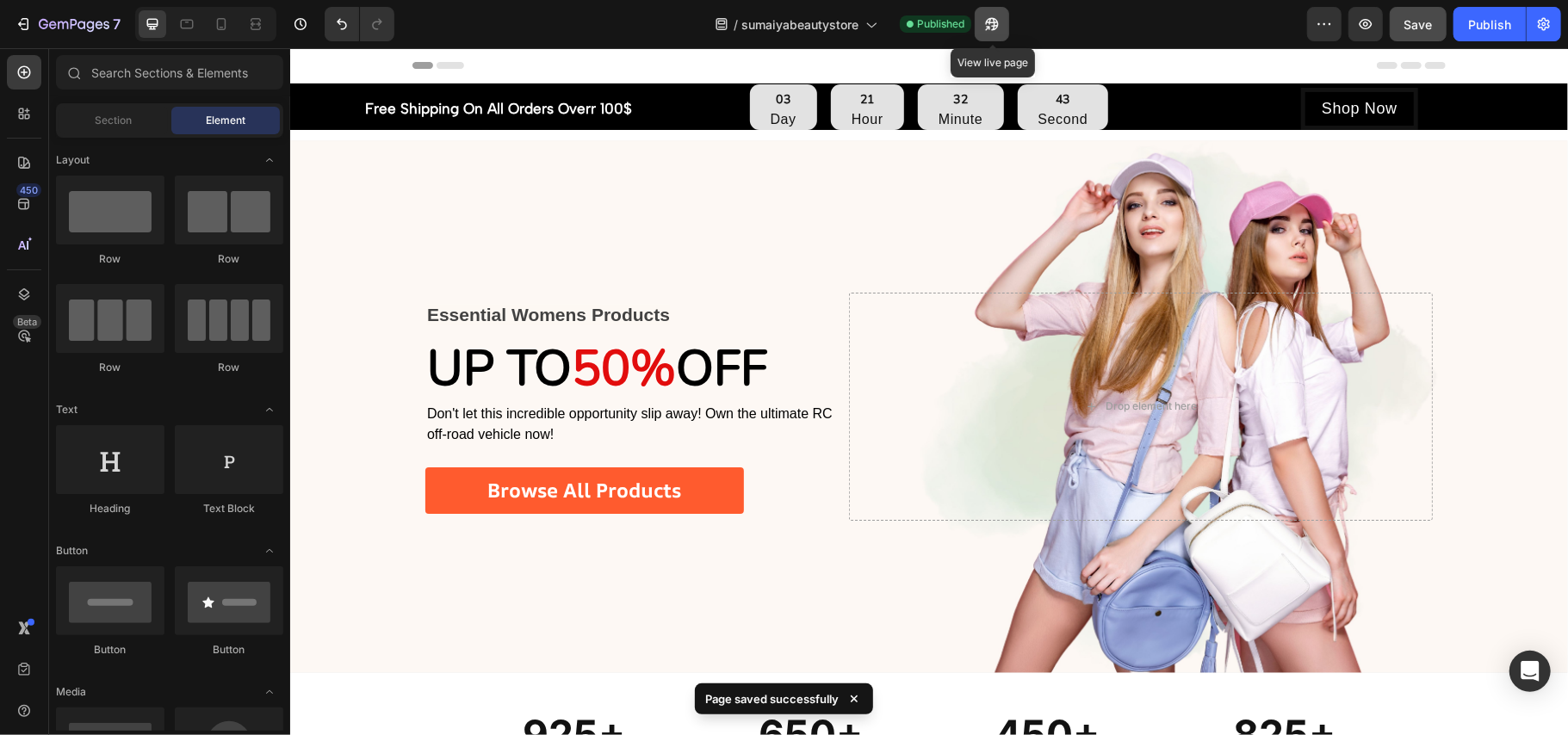
click at [993, 19] on icon "button" at bounding box center [992, 24] width 17 height 17
